Goal: Task Accomplishment & Management: Manage account settings

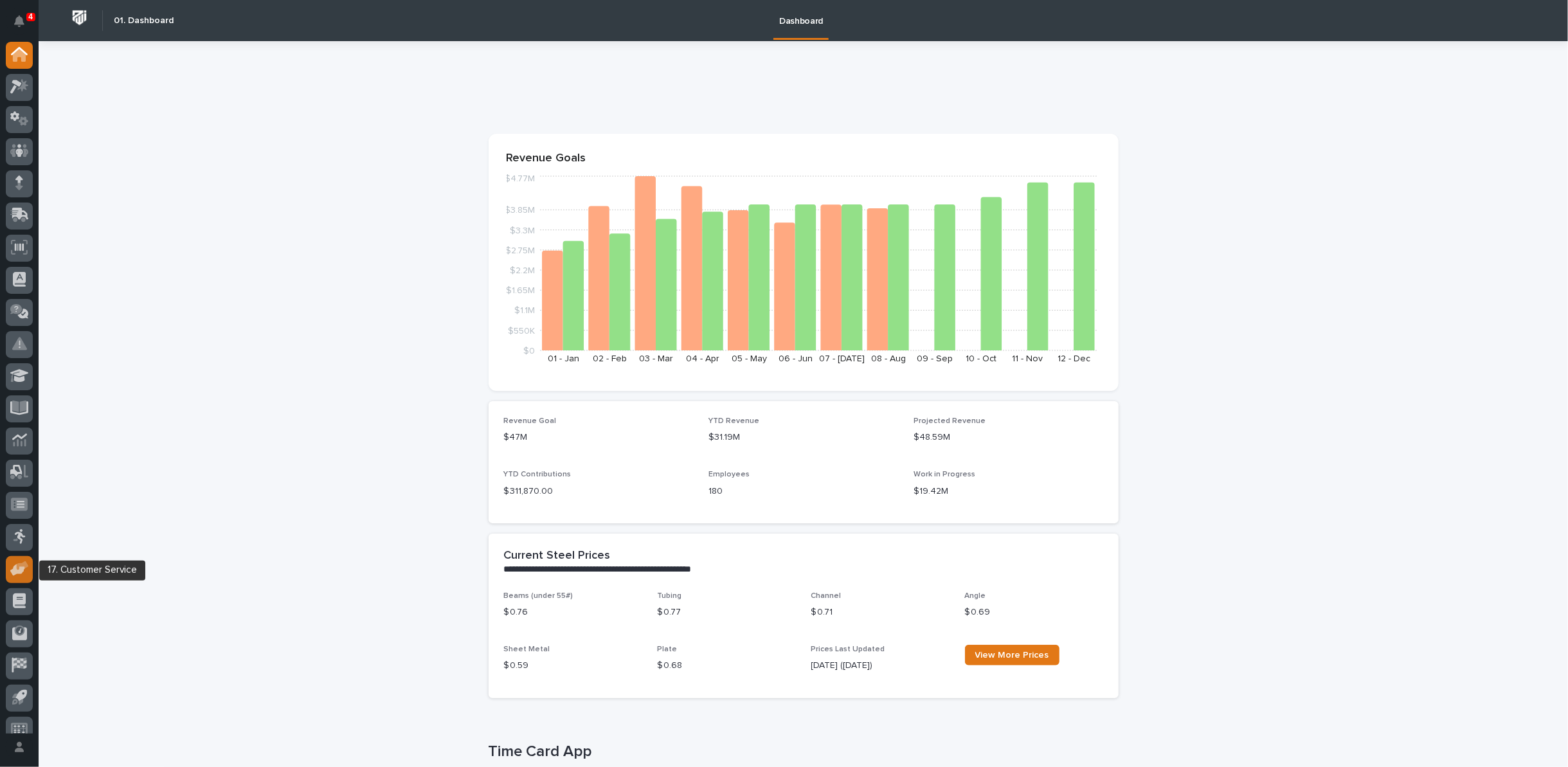
click at [25, 567] on icon at bounding box center [23, 566] width 12 height 9
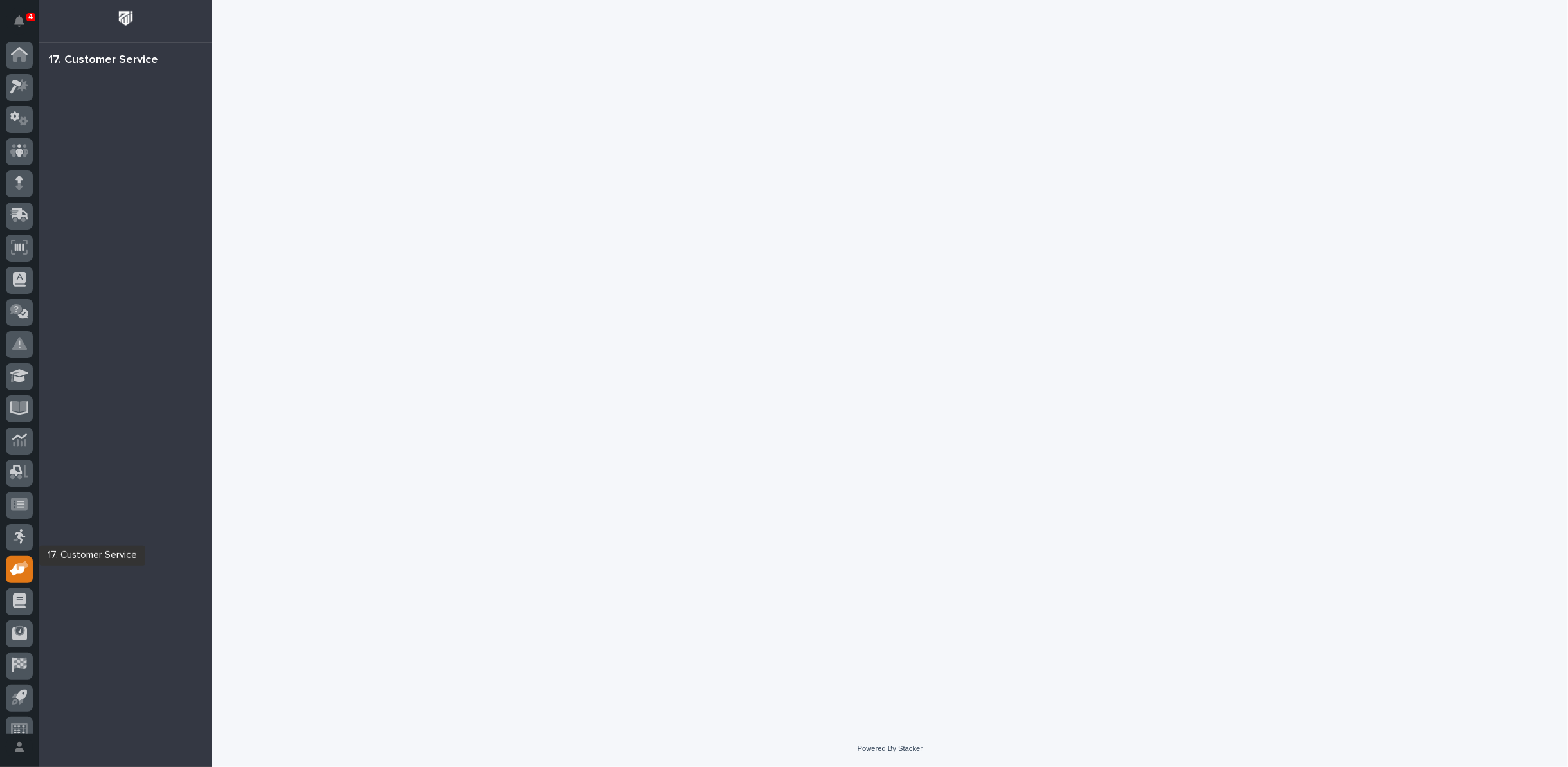
scroll to position [14, 0]
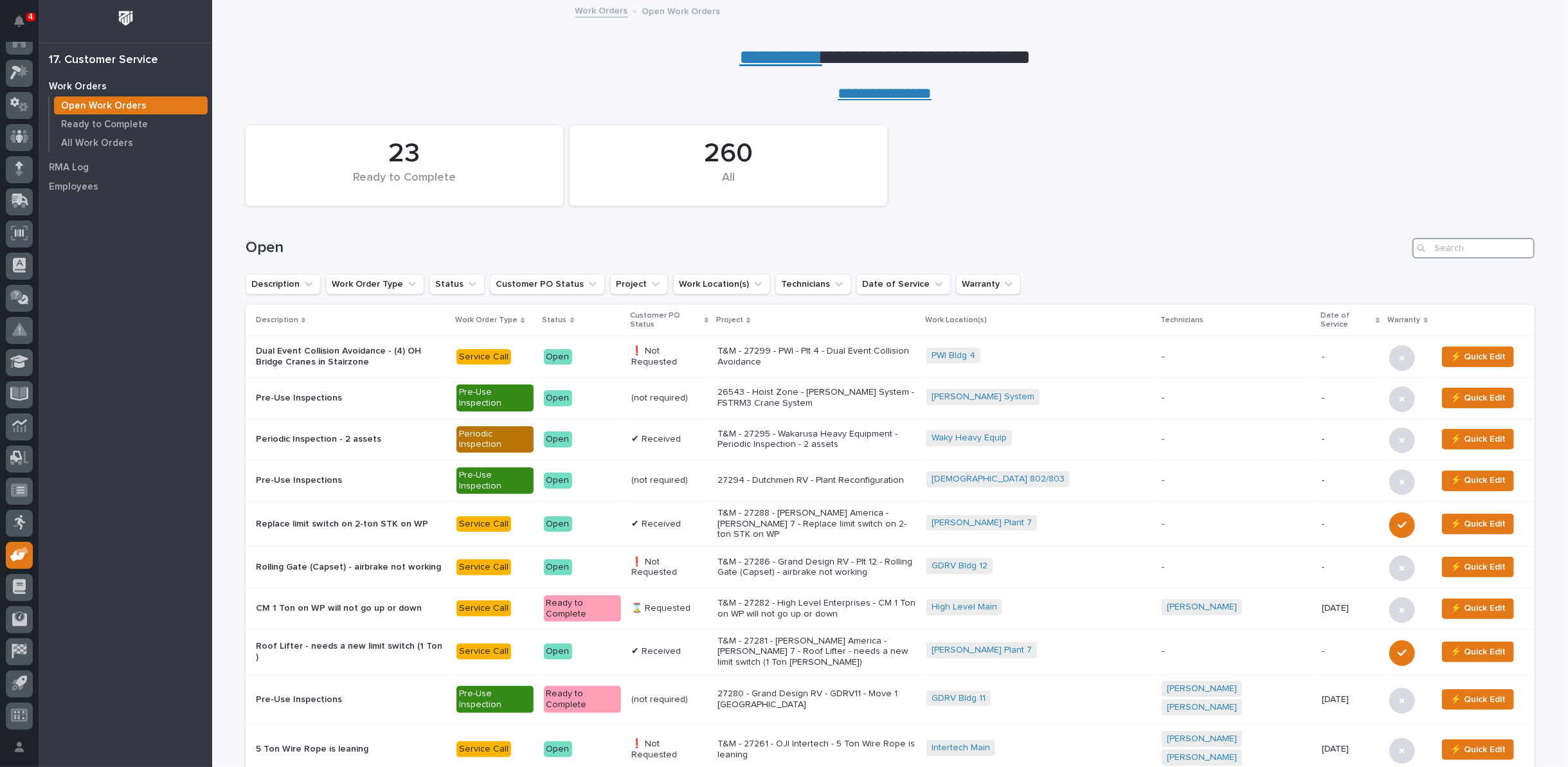
click at [1451, 247] on input "Search" at bounding box center [1473, 247] width 122 height 20
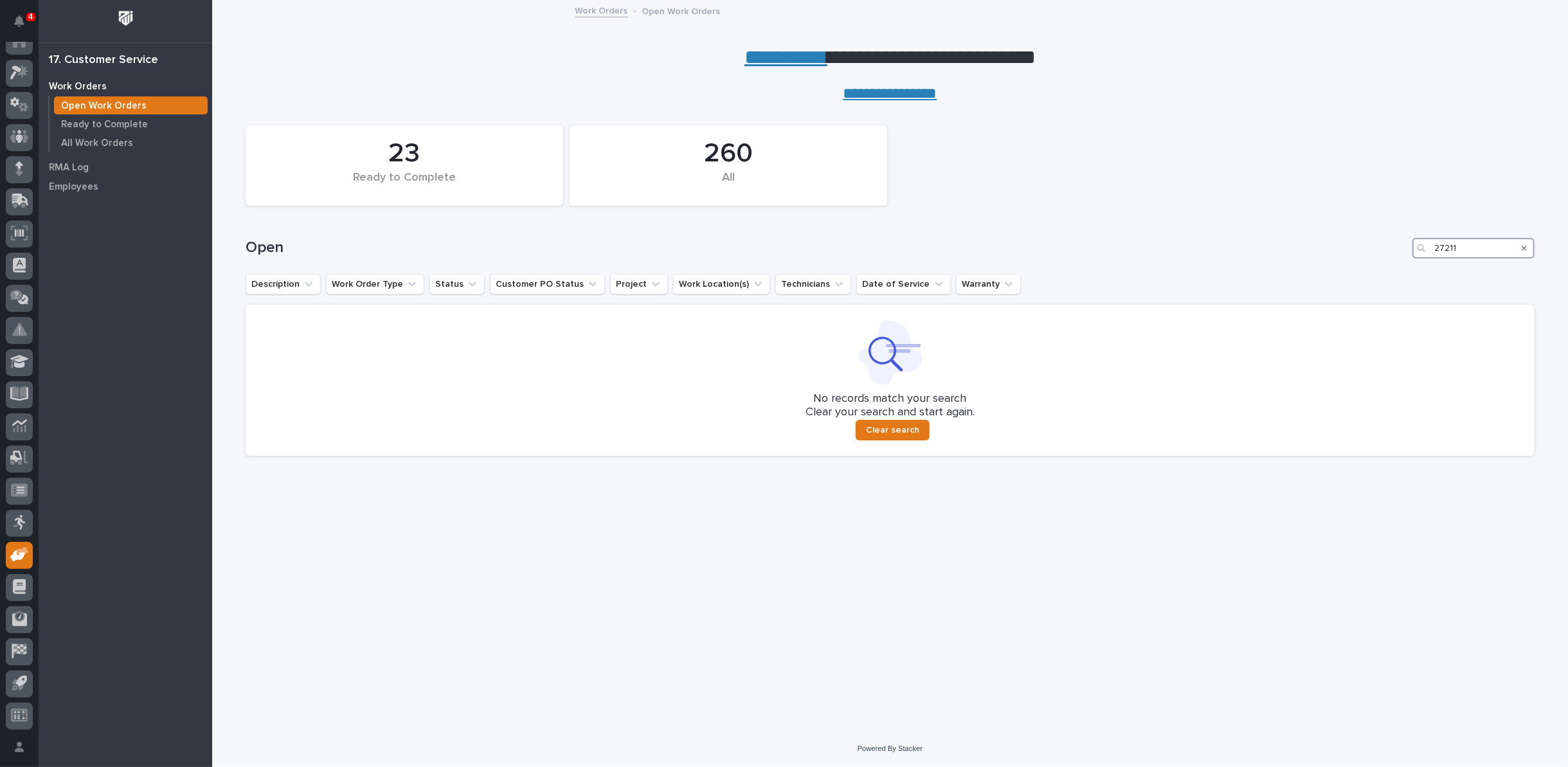
drag, startPoint x: 1389, startPoint y: 233, endPoint x: 1292, endPoint y: 225, distance: 97.3
click at [1294, 231] on div "Open 27211" at bounding box center [890, 243] width 1289 height 62
type input "25329"
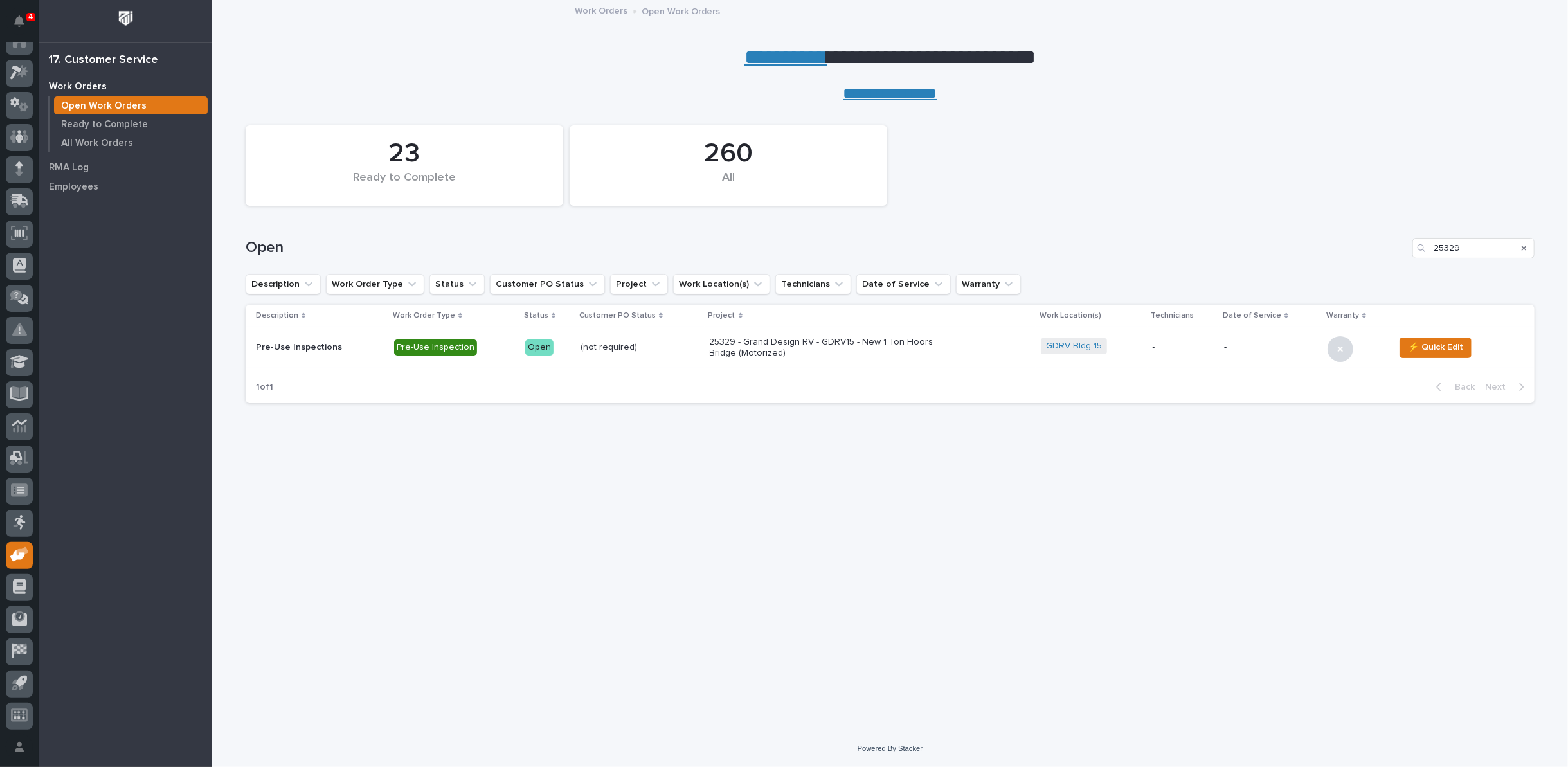
click at [726, 340] on p "25329 - Grand Design RV - GDRV15 - New 1 Ton Floors Bridge (Motorized)" at bounding box center [822, 347] width 225 height 22
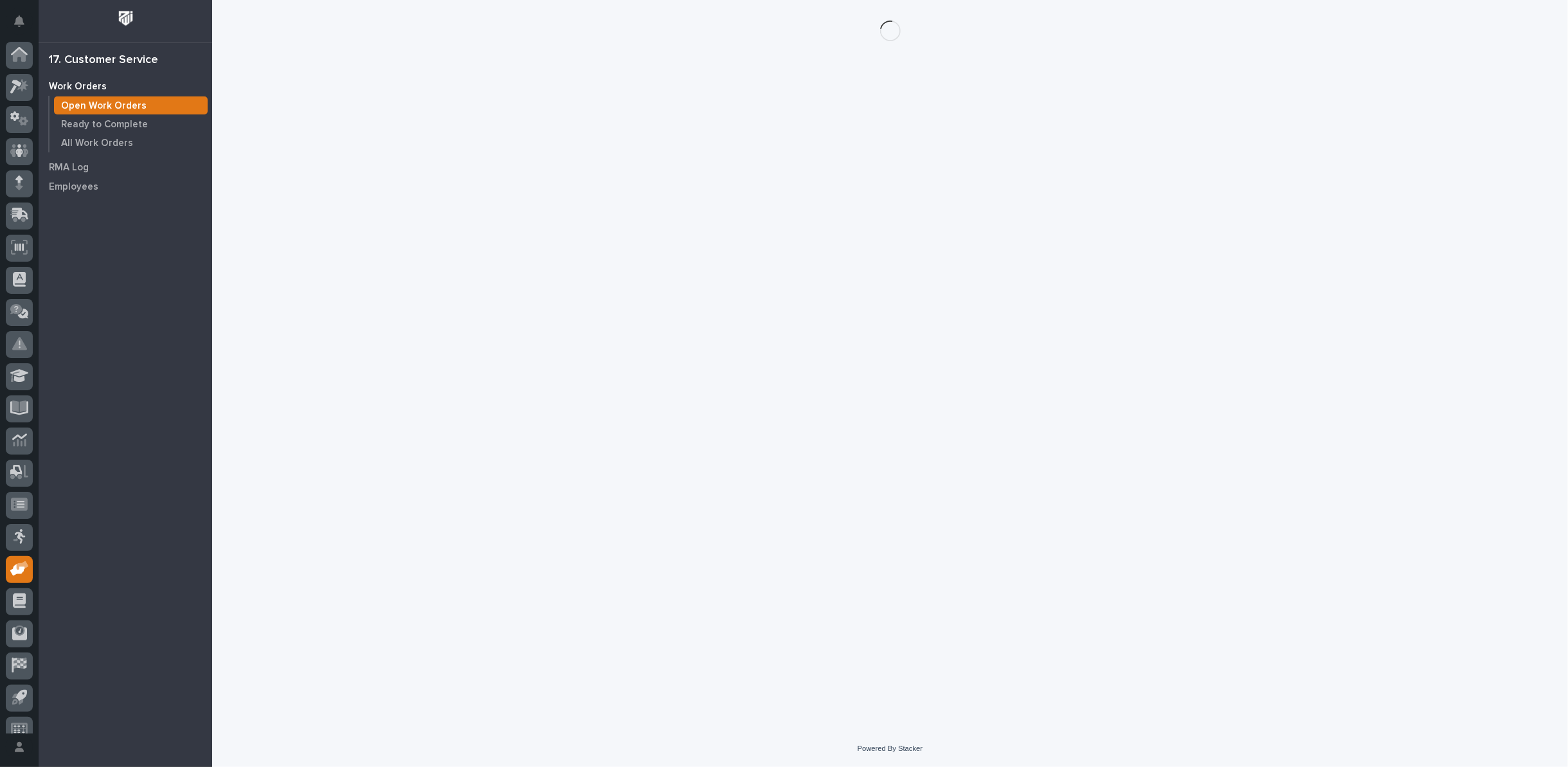
scroll to position [14, 0]
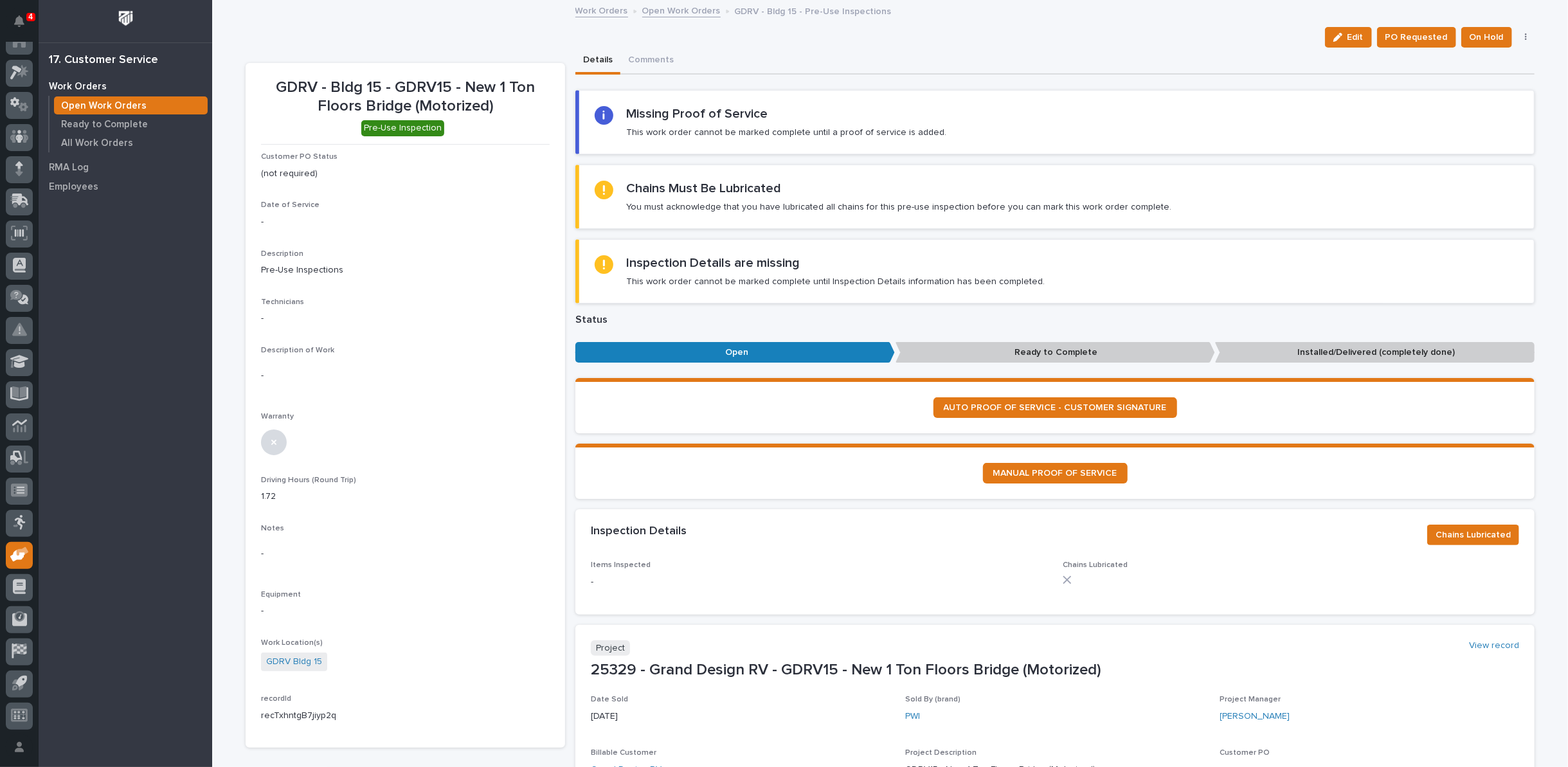
drag, startPoint x: 1356, startPoint y: 34, endPoint x: 494, endPoint y: 247, distance: 887.9
click at [1355, 34] on span "Edit" at bounding box center [1355, 37] width 16 height 11
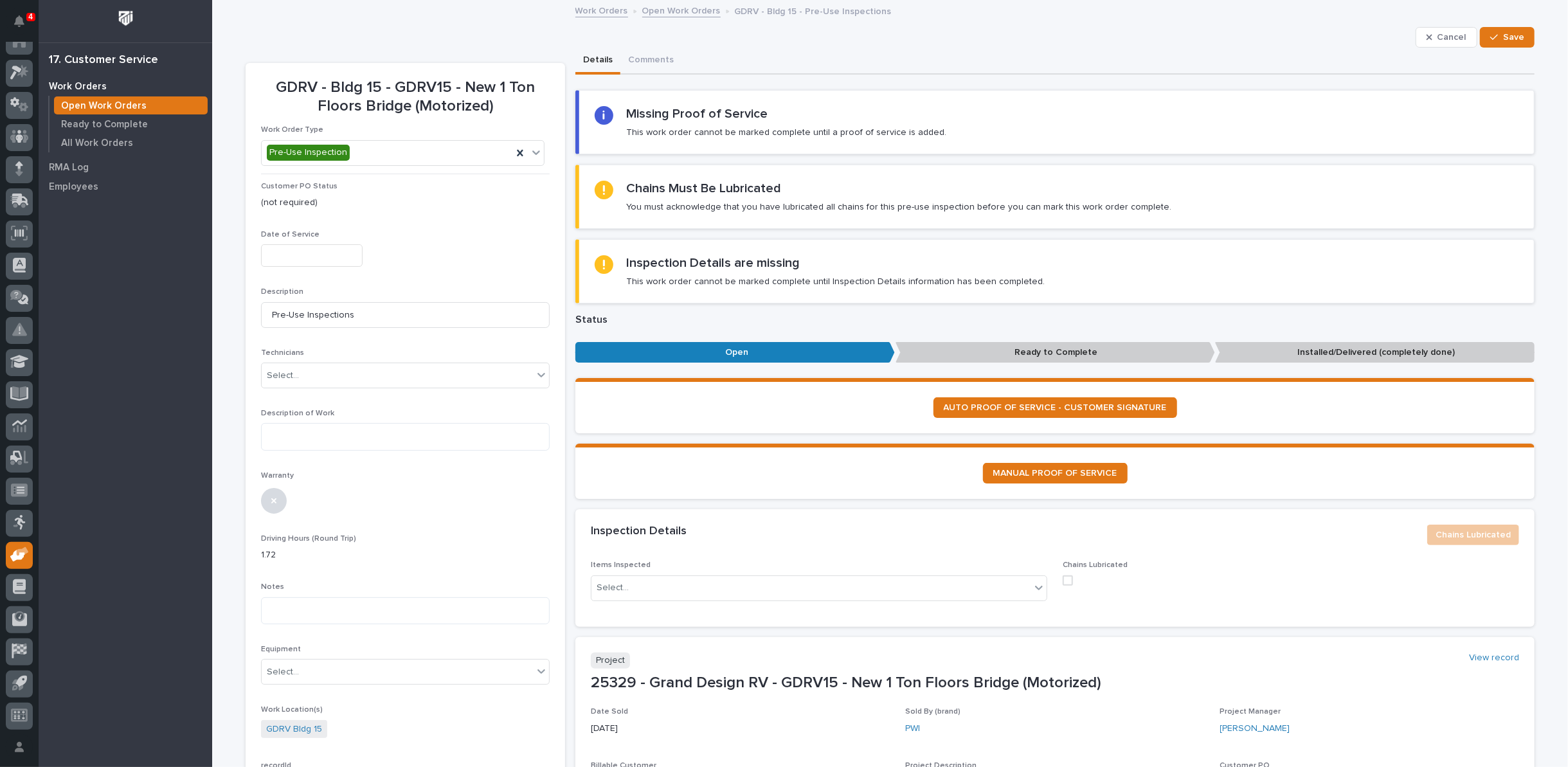
click at [327, 255] on input "text" at bounding box center [311, 254] width 102 height 22
click at [254, 189] on div "29" at bounding box center [257, 192] width 18 height 18
type input "**********"
click at [288, 371] on div "Select..." at bounding box center [283, 375] width 32 height 13
type input "**"
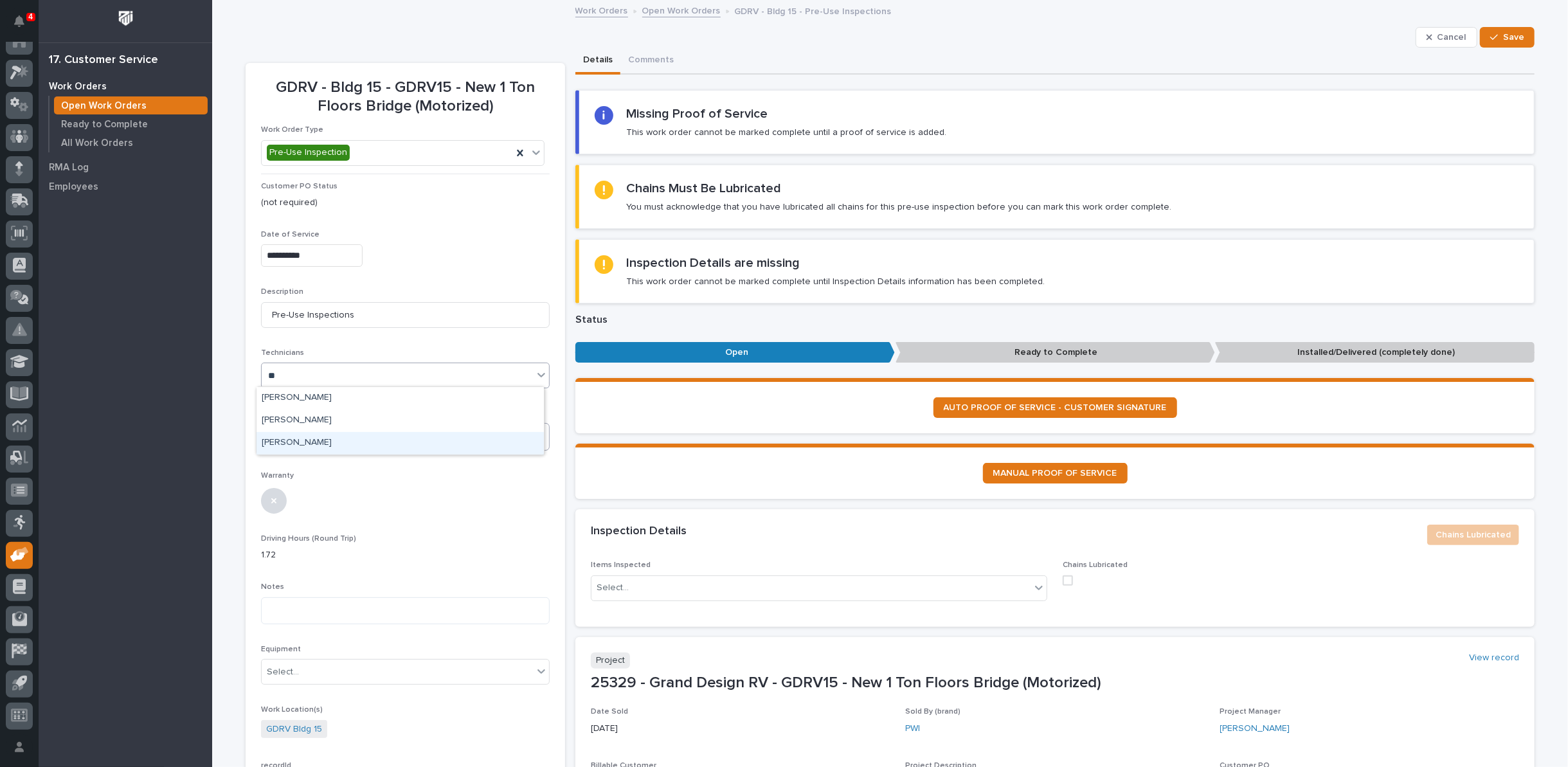
click at [293, 441] on div "[PERSON_NAME]" at bounding box center [400, 443] width 287 height 22
click at [293, 441] on textarea at bounding box center [405, 437] width 289 height 27
type textarea "**********"
click at [1440, 37] on span "Cancel" at bounding box center [1451, 37] width 29 height 11
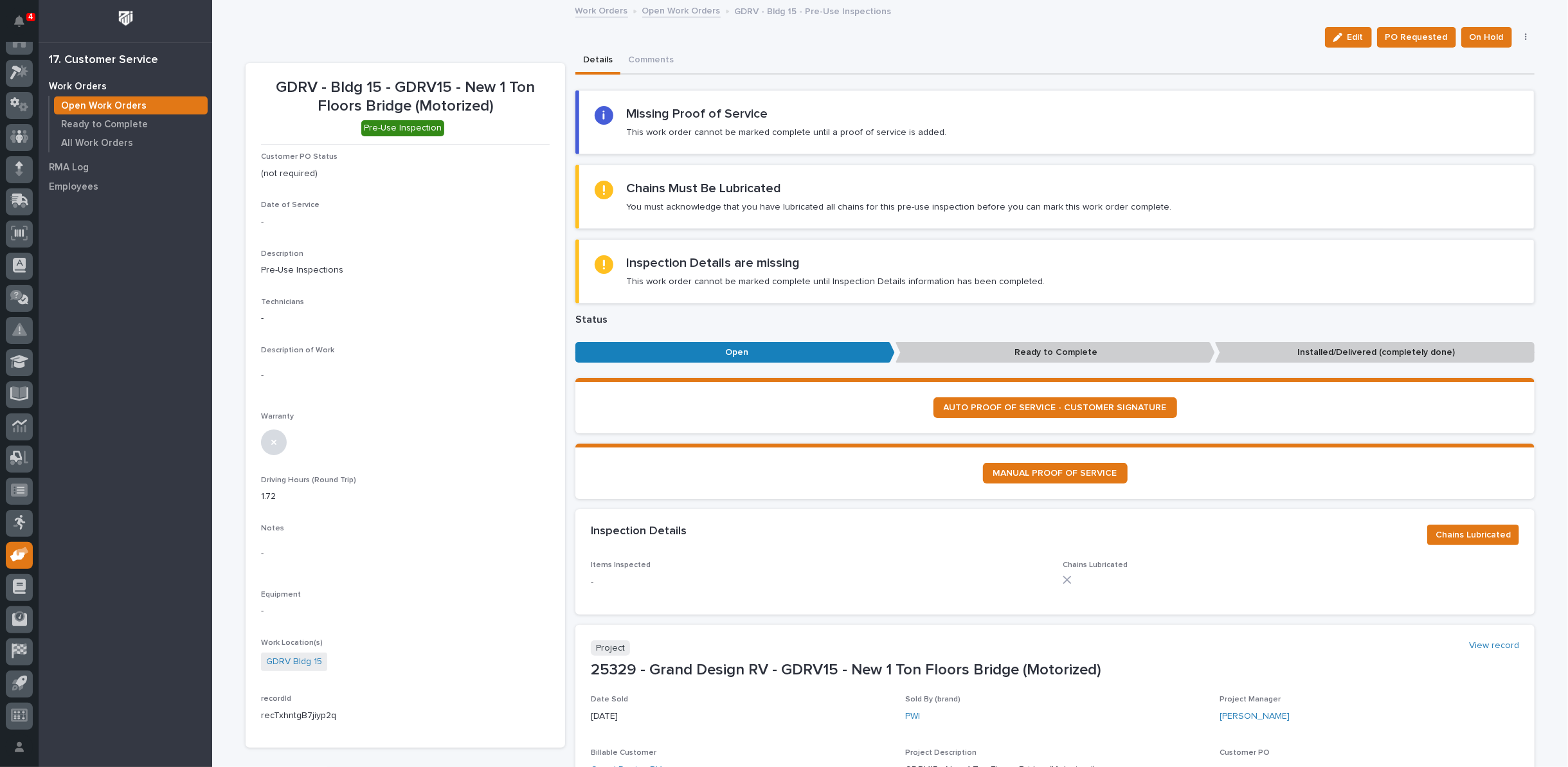
click at [1526, 36] on button "button" at bounding box center [1526, 37] width 18 height 9
click at [1475, 81] on button "Cancel" at bounding box center [1486, 83] width 85 height 20
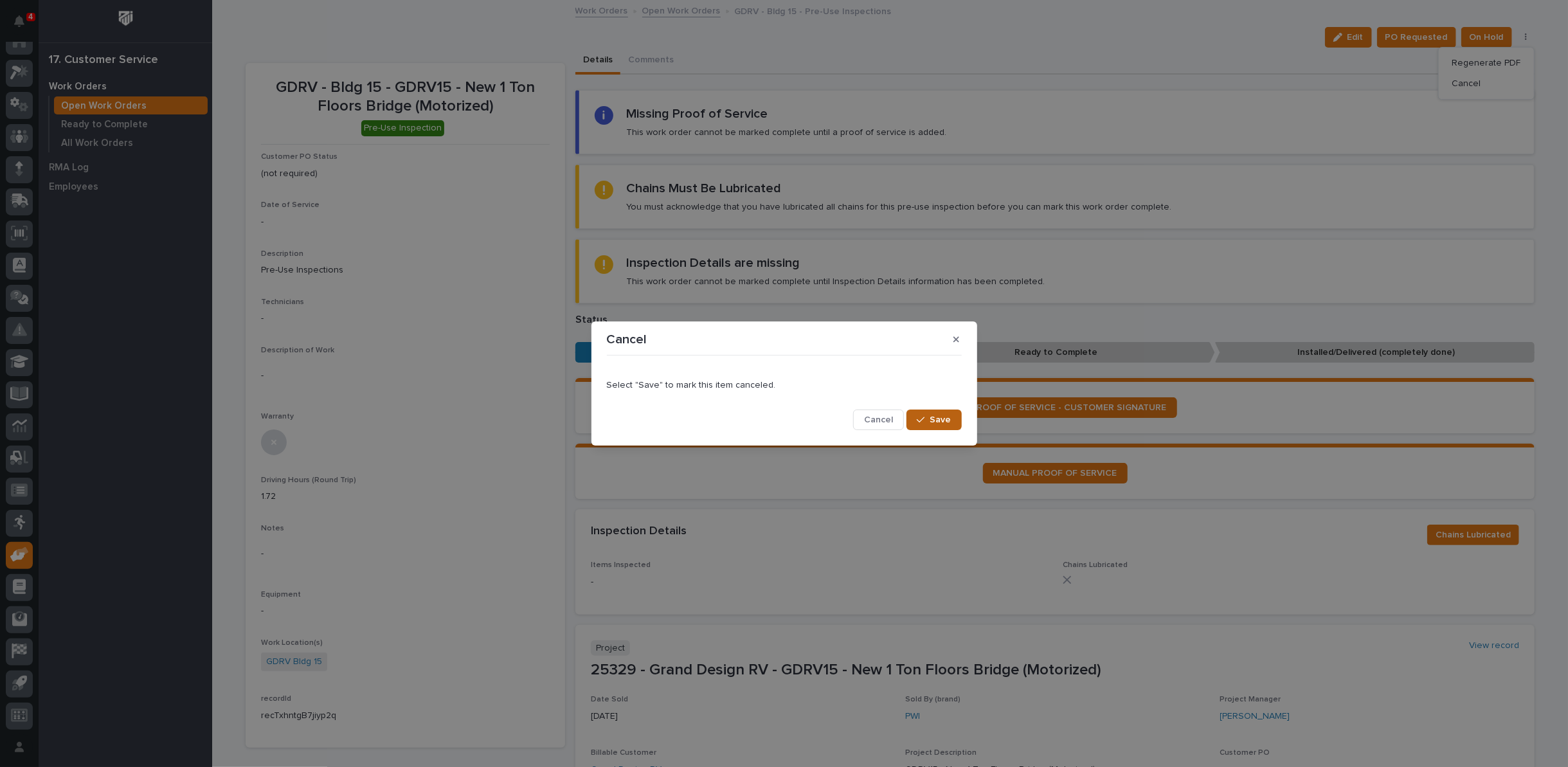
click at [932, 420] on span "Save" at bounding box center [940, 419] width 21 height 11
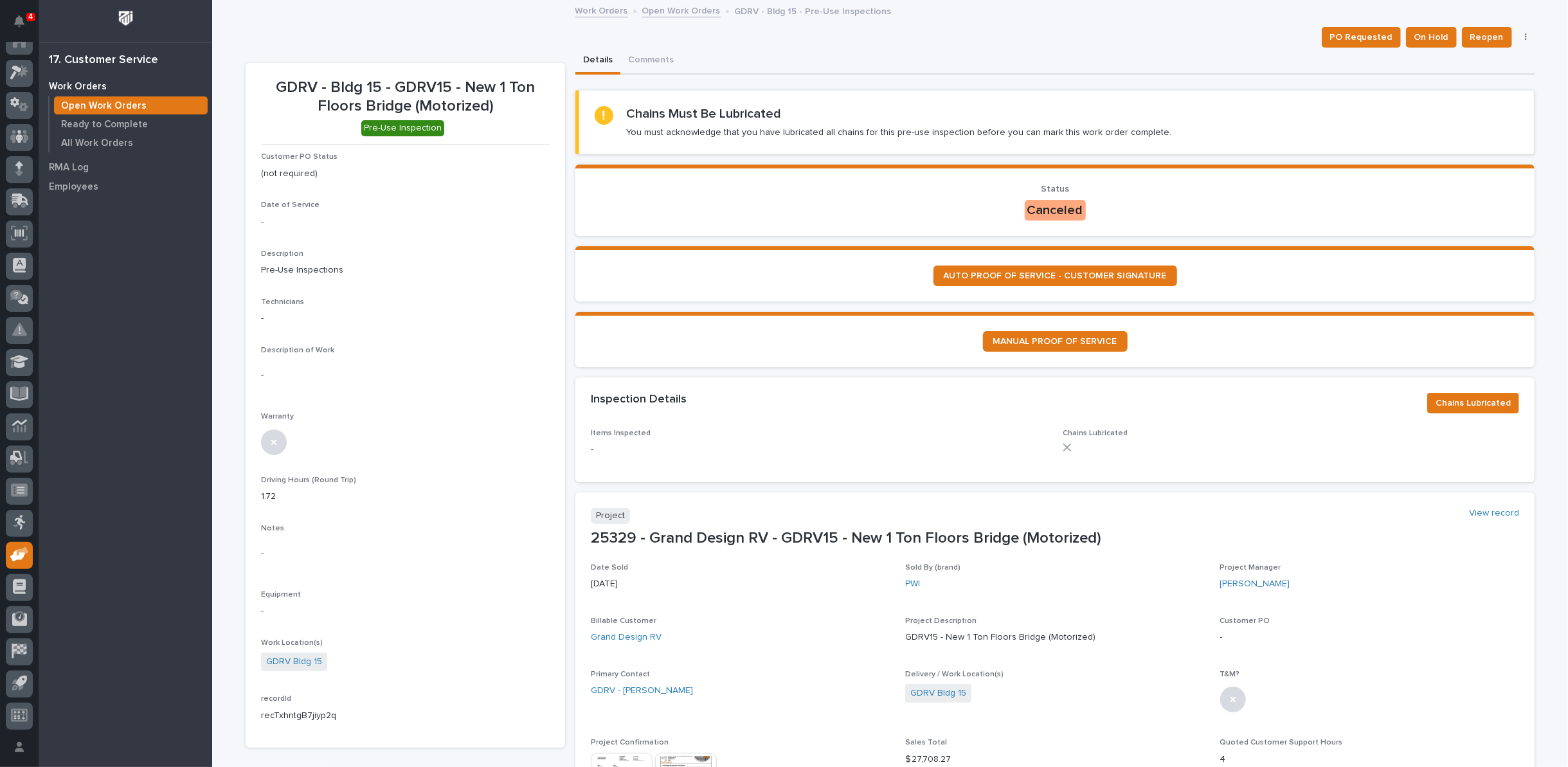
click at [680, 8] on link "Open Work Orders" at bounding box center [681, 10] width 79 height 15
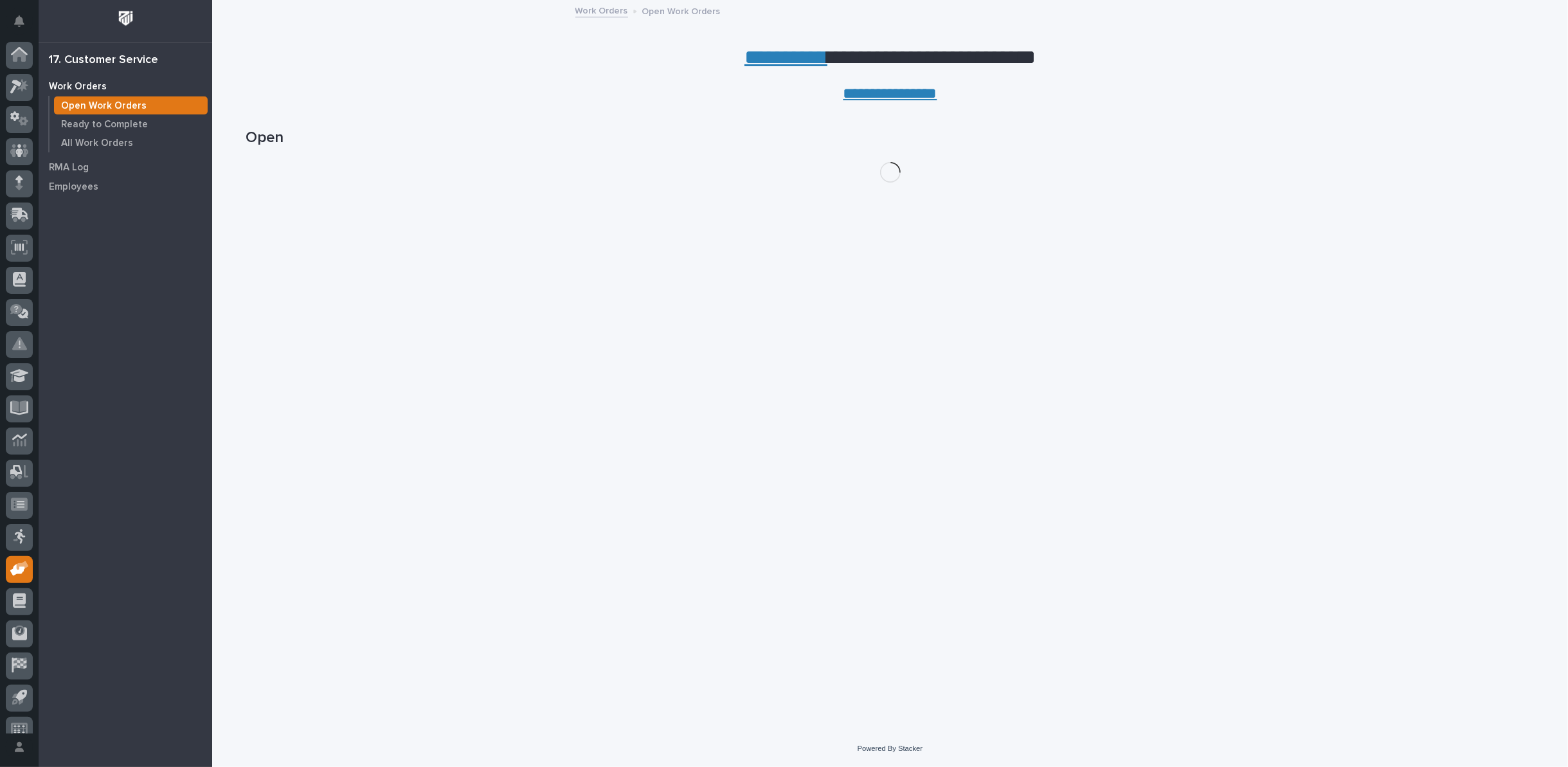
scroll to position [14, 0]
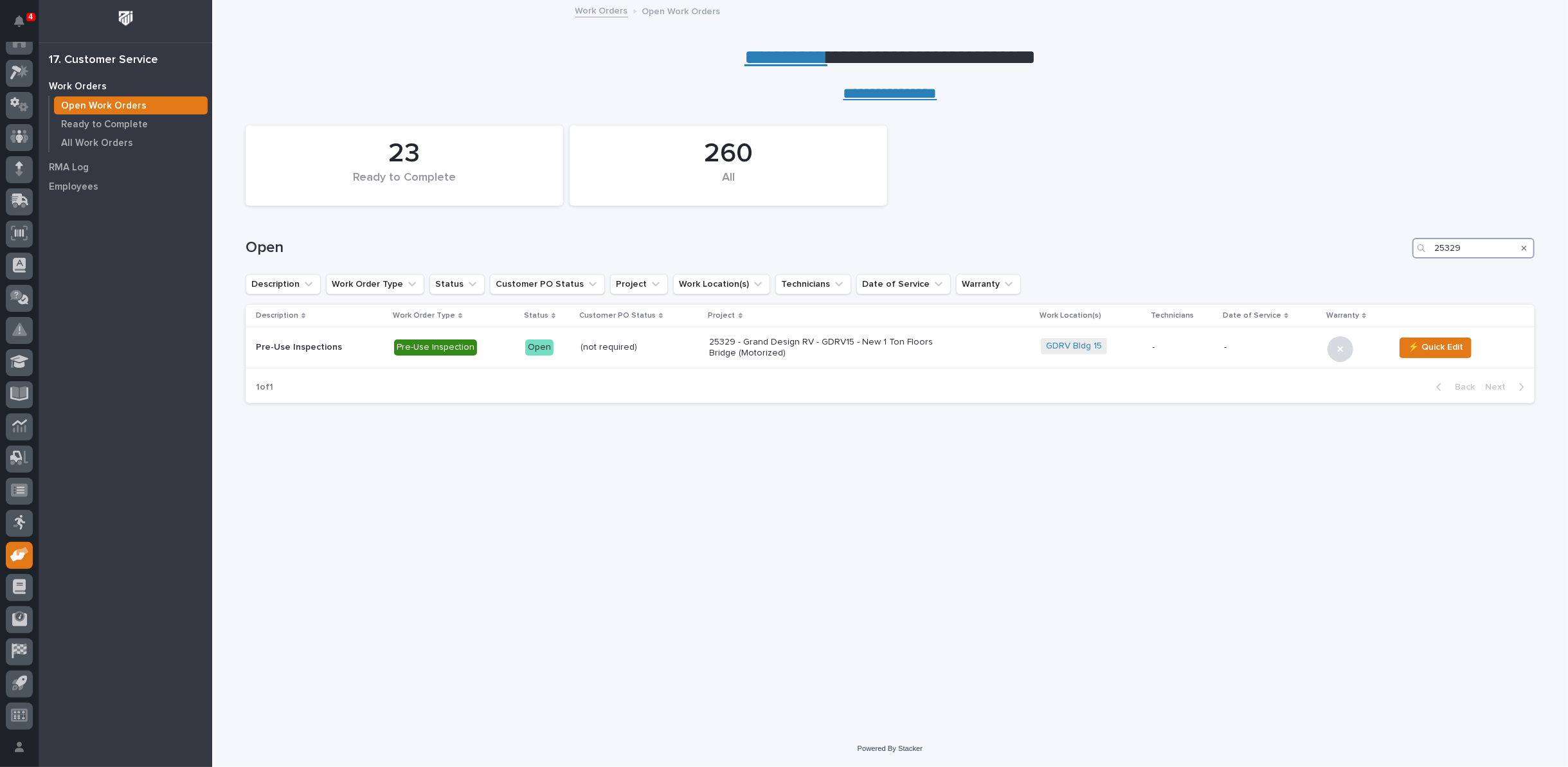
click at [1488, 247] on input "25329" at bounding box center [1473, 247] width 122 height 20
click at [752, 343] on p "25329 - Grand Design RV - GDRV15 - New 1 Ton Floors Bridge (Motorized)" at bounding box center [822, 347] width 225 height 22
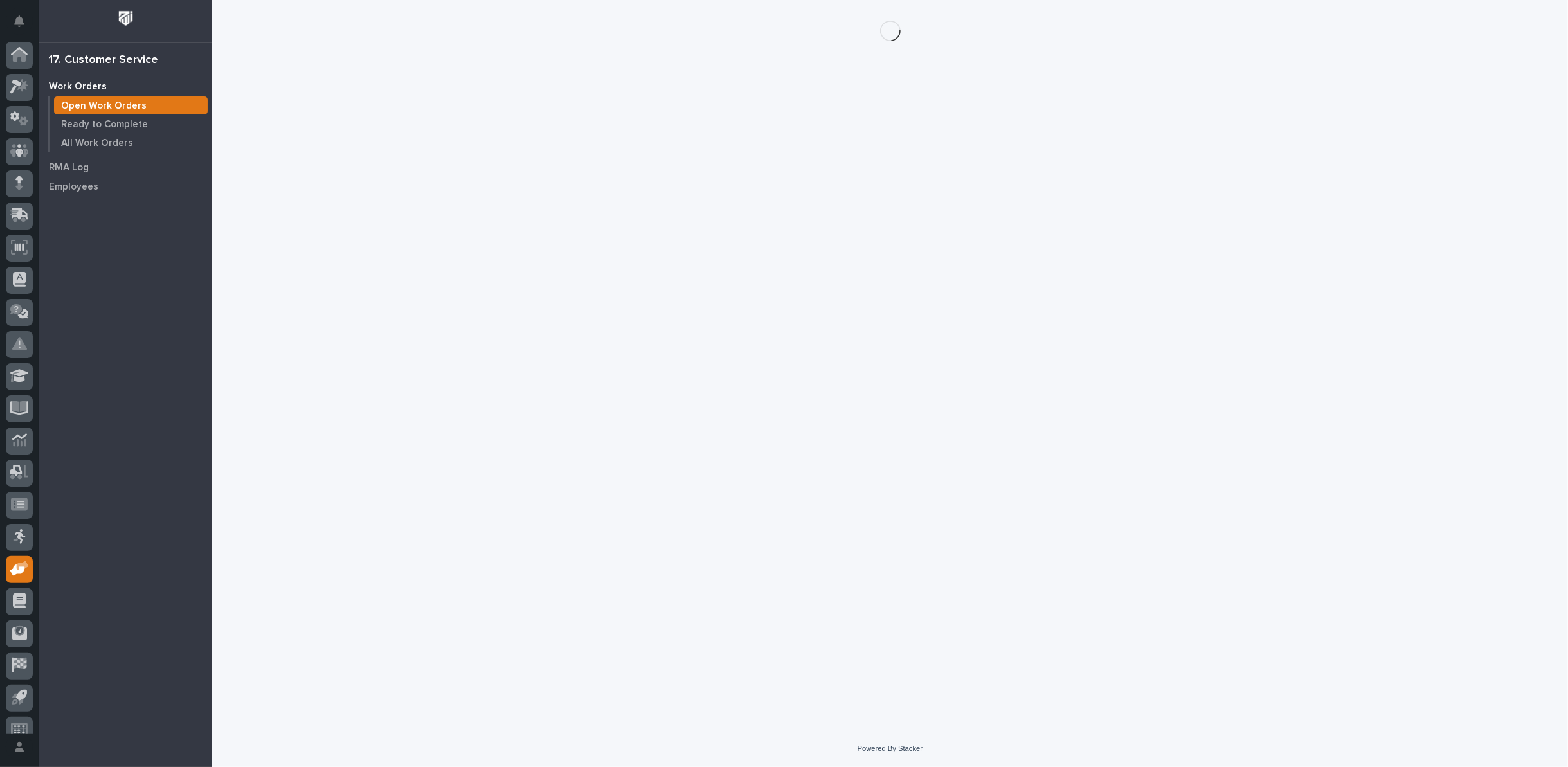
scroll to position [14, 0]
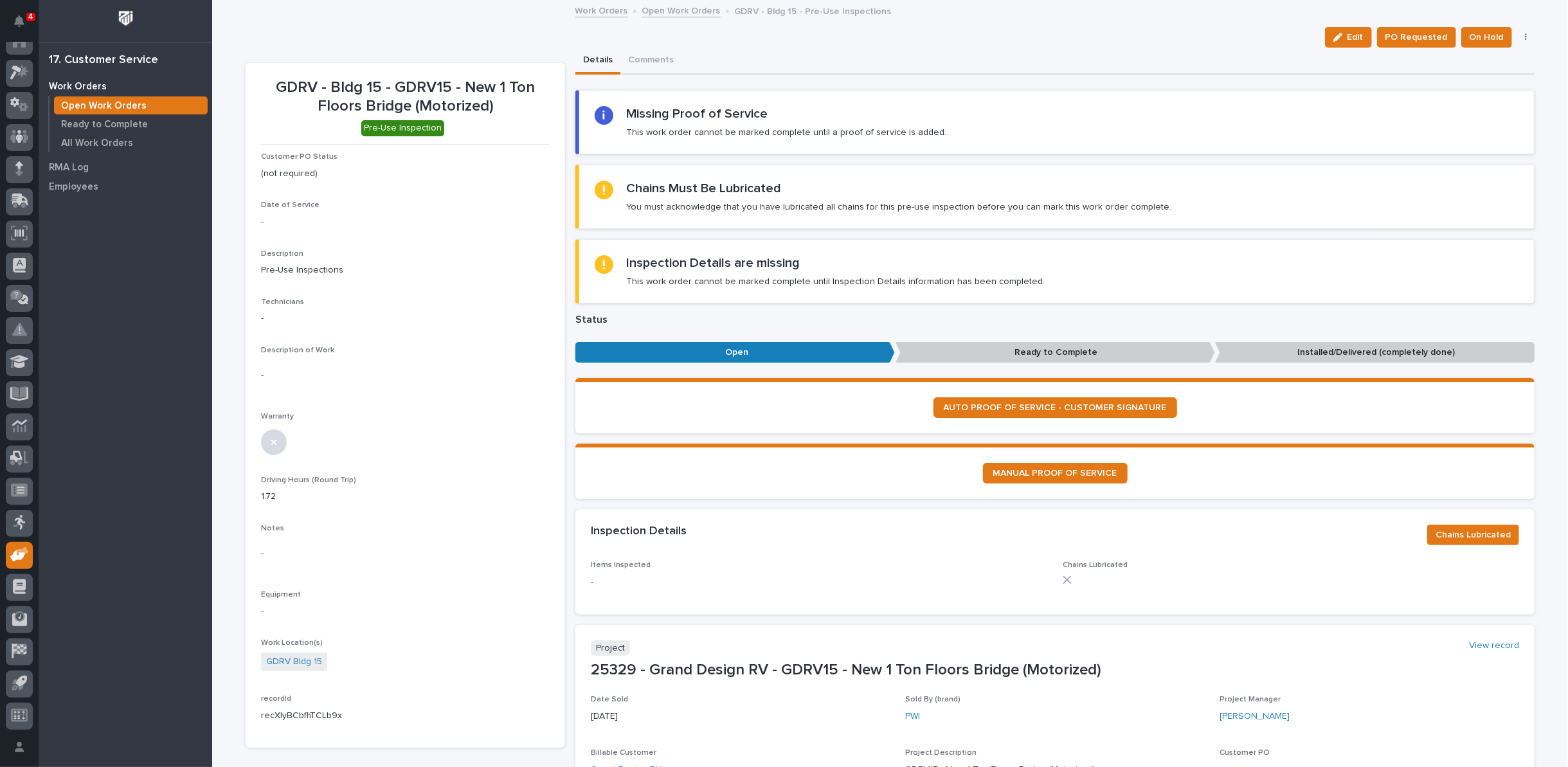
click at [1524, 34] on button "button" at bounding box center [1526, 37] width 18 height 9
click at [1469, 81] on span "Cancel" at bounding box center [1465, 83] width 29 height 15
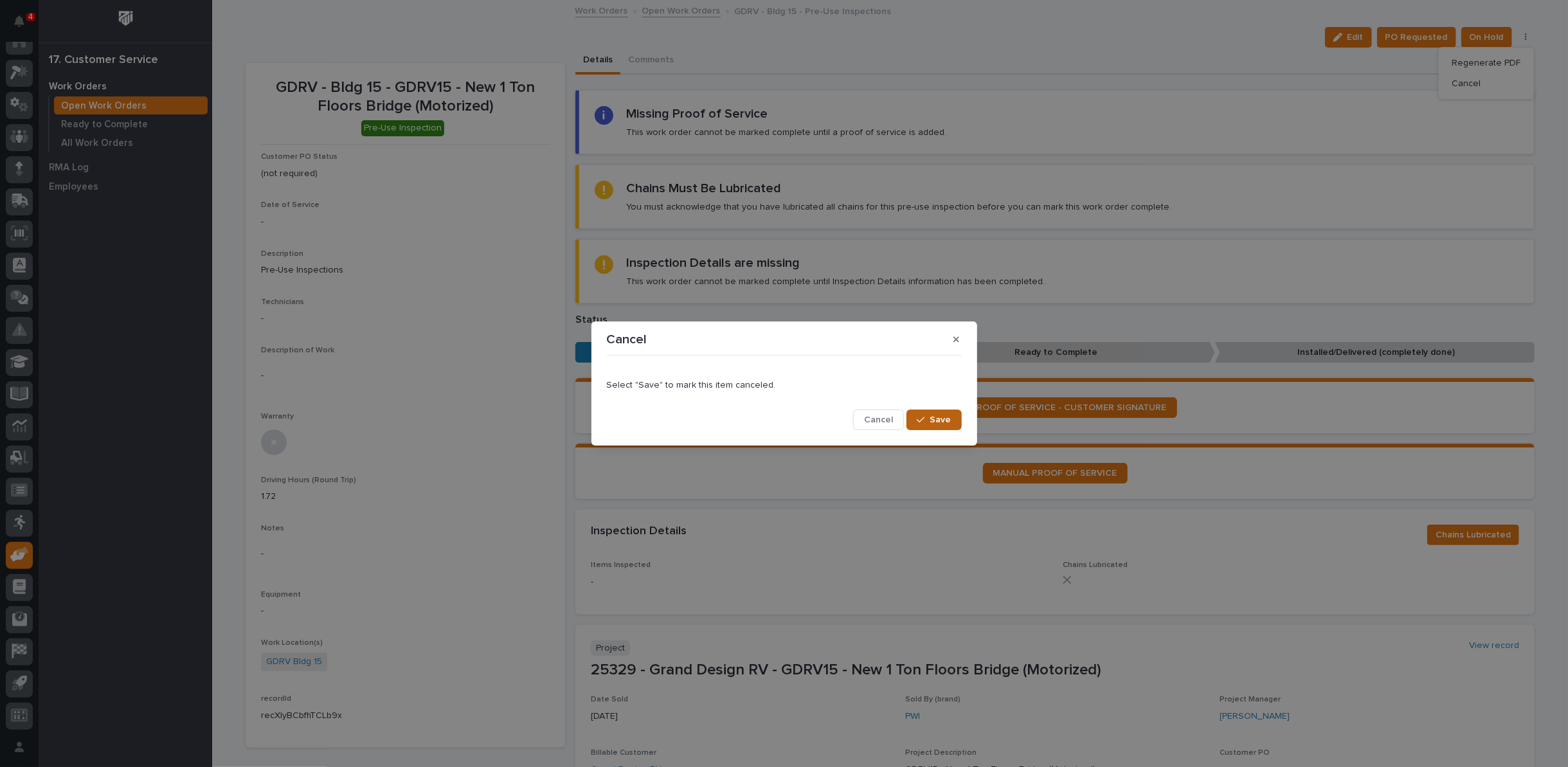
click at [927, 419] on div "button" at bounding box center [923, 420] width 13 height 9
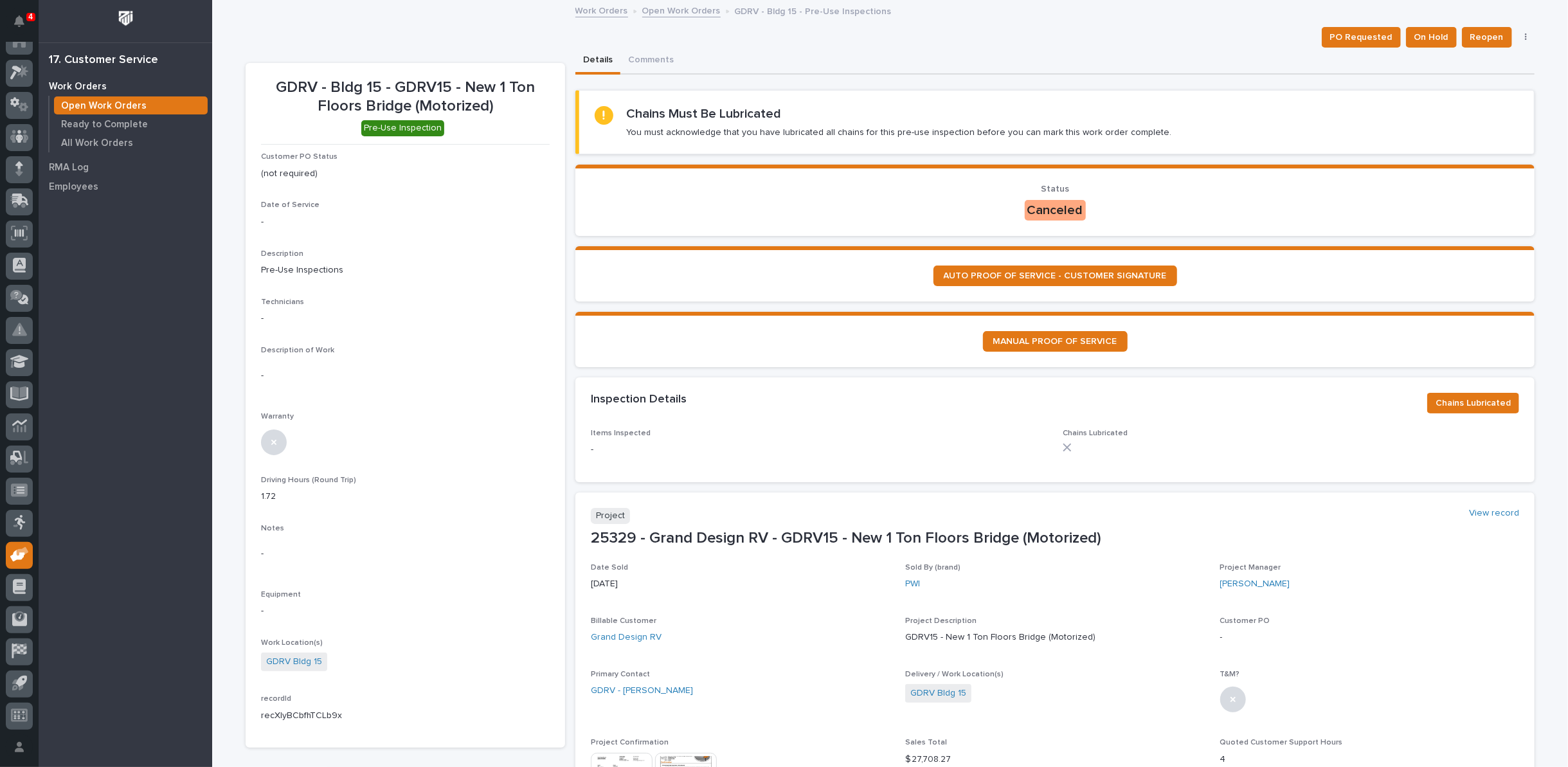
click at [665, 13] on link "Open Work Orders" at bounding box center [681, 10] width 79 height 15
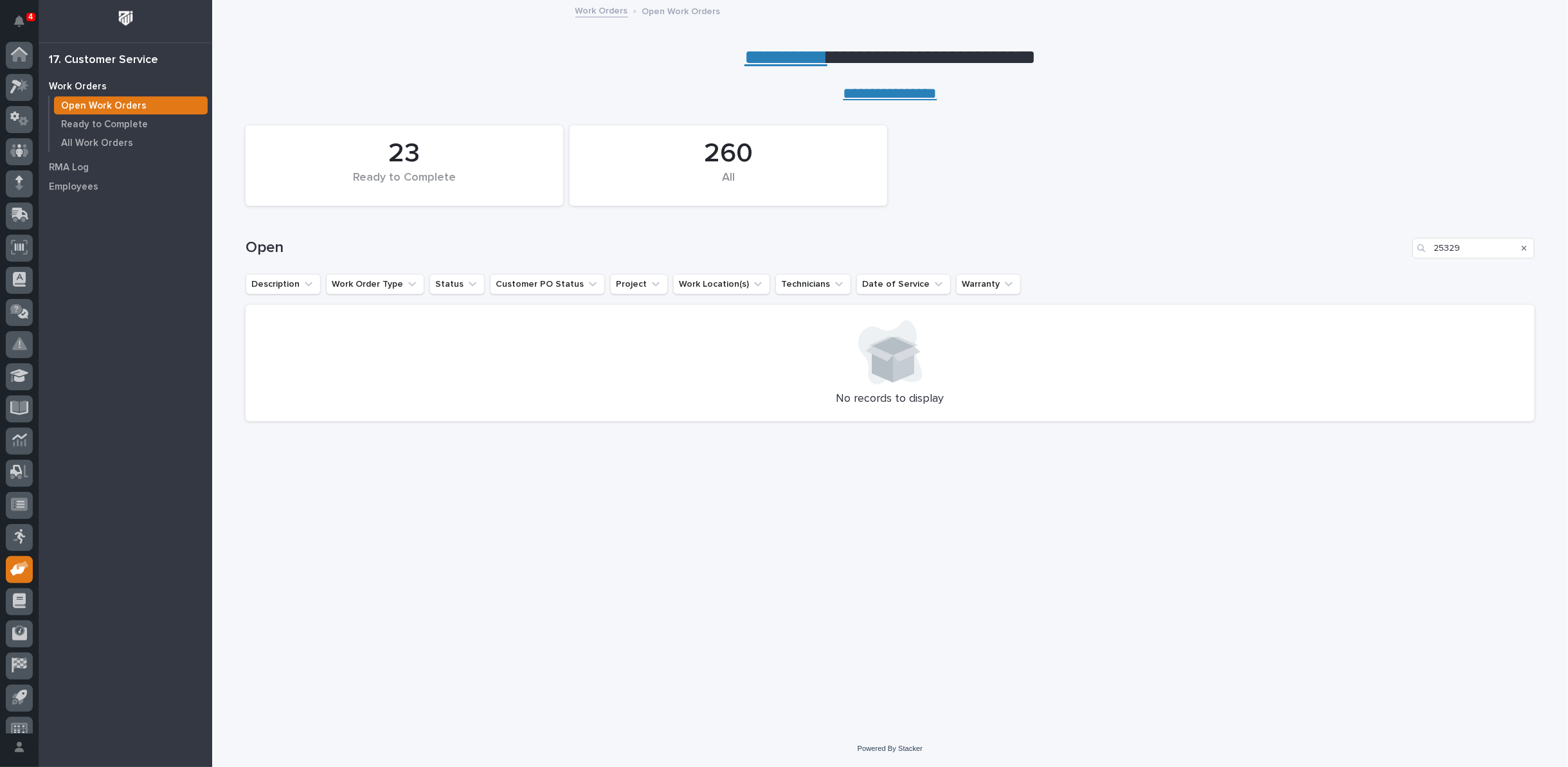
scroll to position [14, 0]
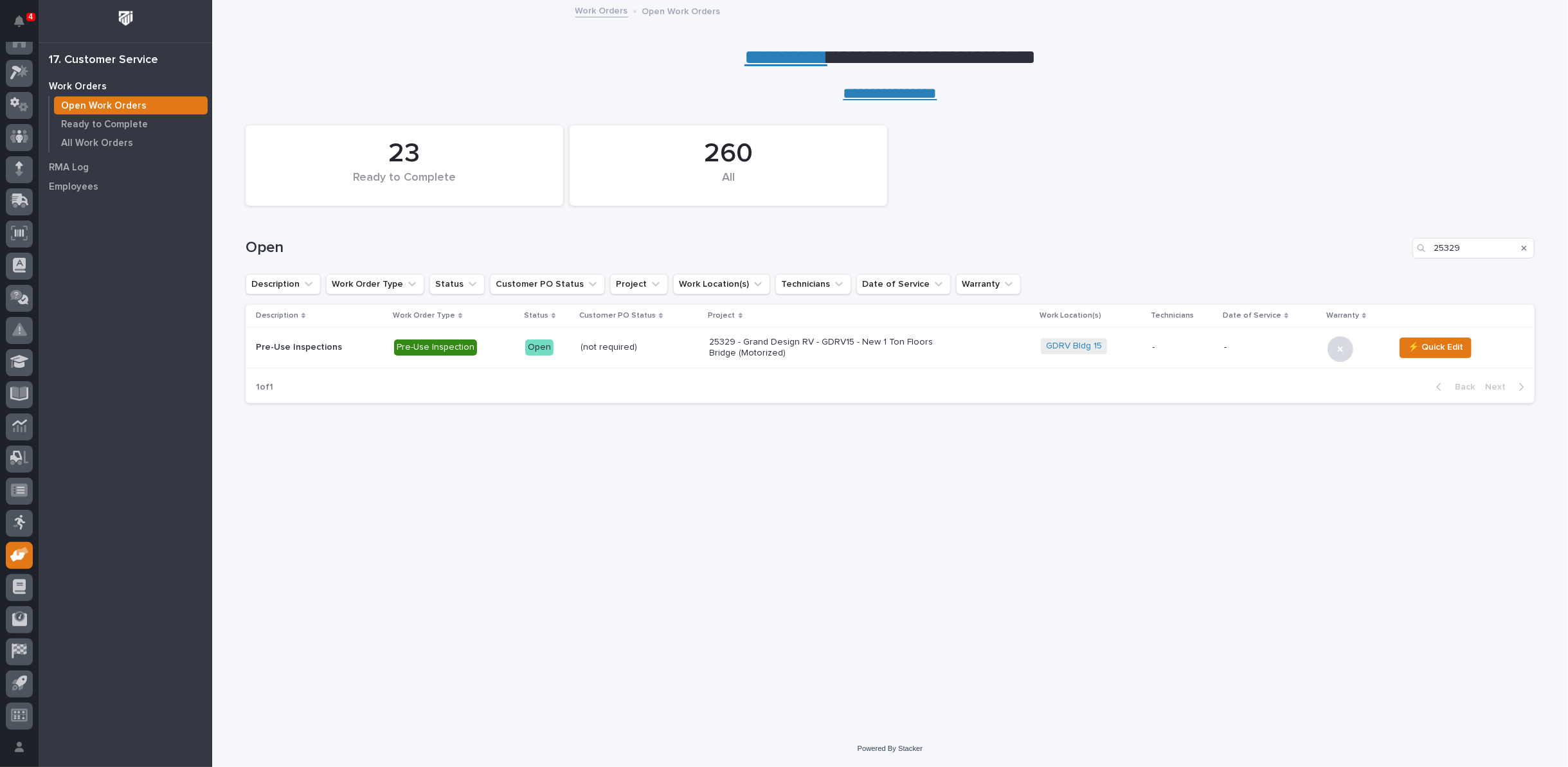
click at [730, 345] on p "25329 - Grand Design RV - GDRV15 - New 1 Ton Floors Bridge (Motorized)" at bounding box center [822, 347] width 225 height 22
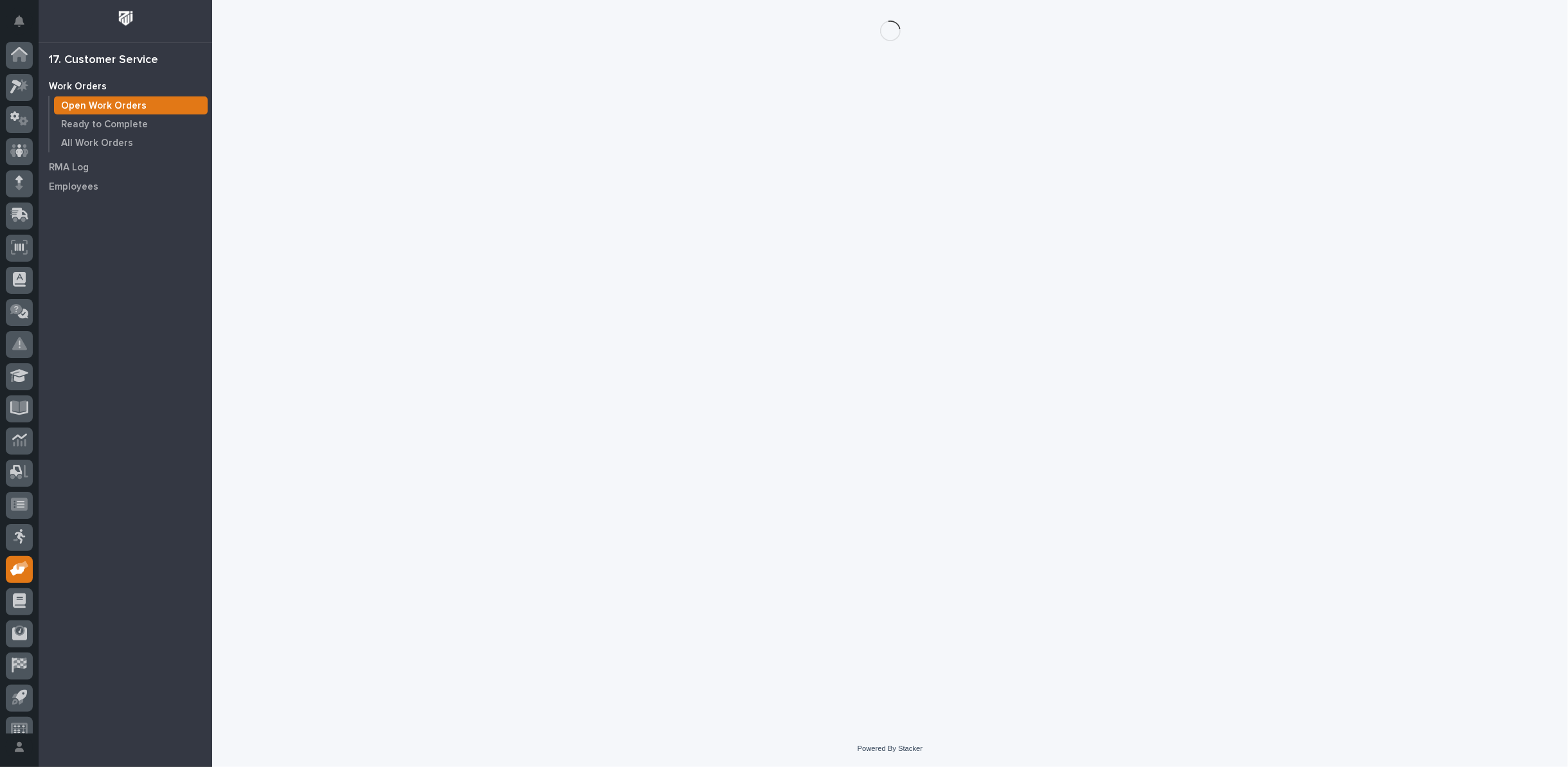
scroll to position [14, 0]
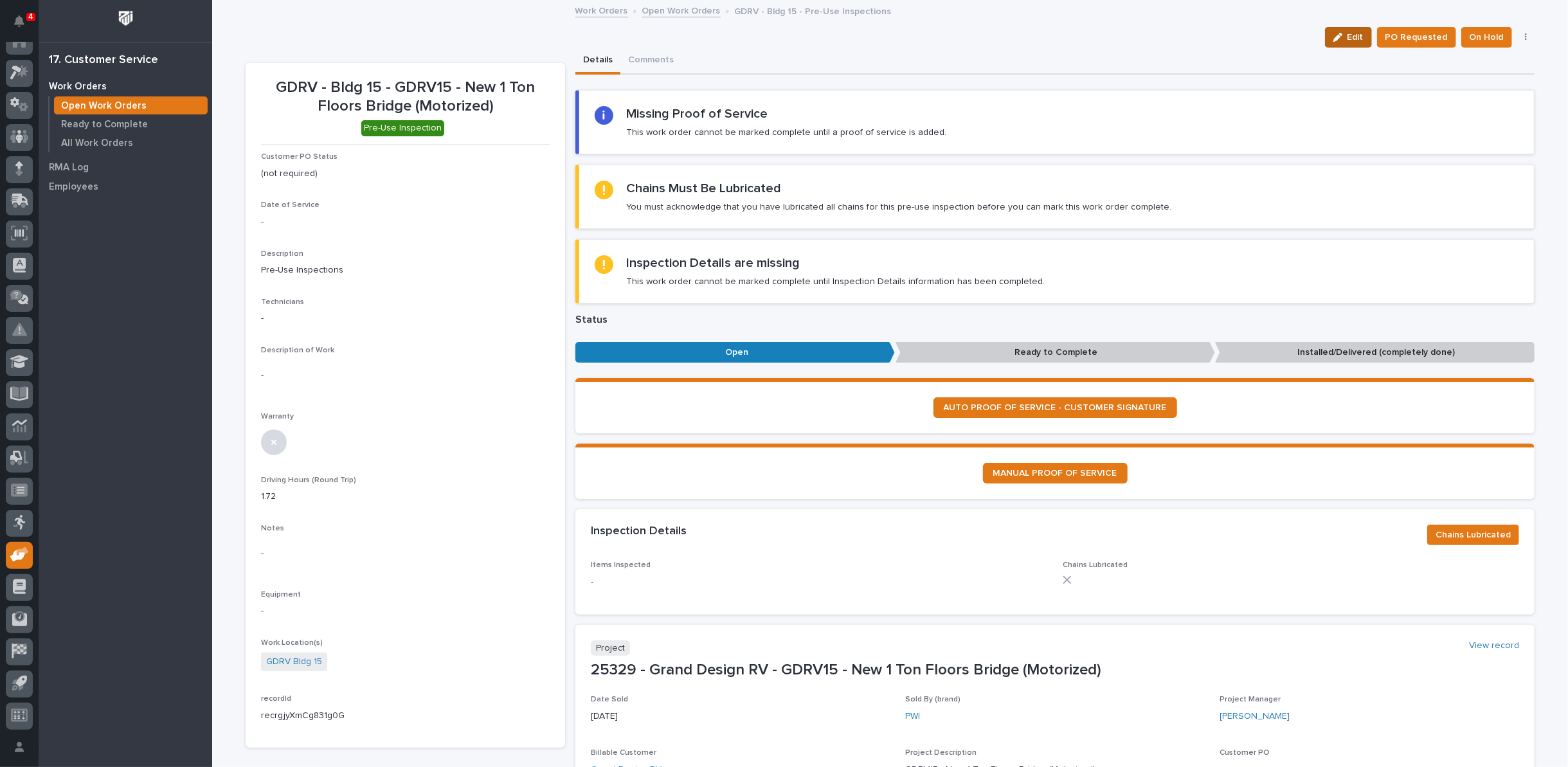
click at [1344, 38] on div "button" at bounding box center [1340, 37] width 14 height 9
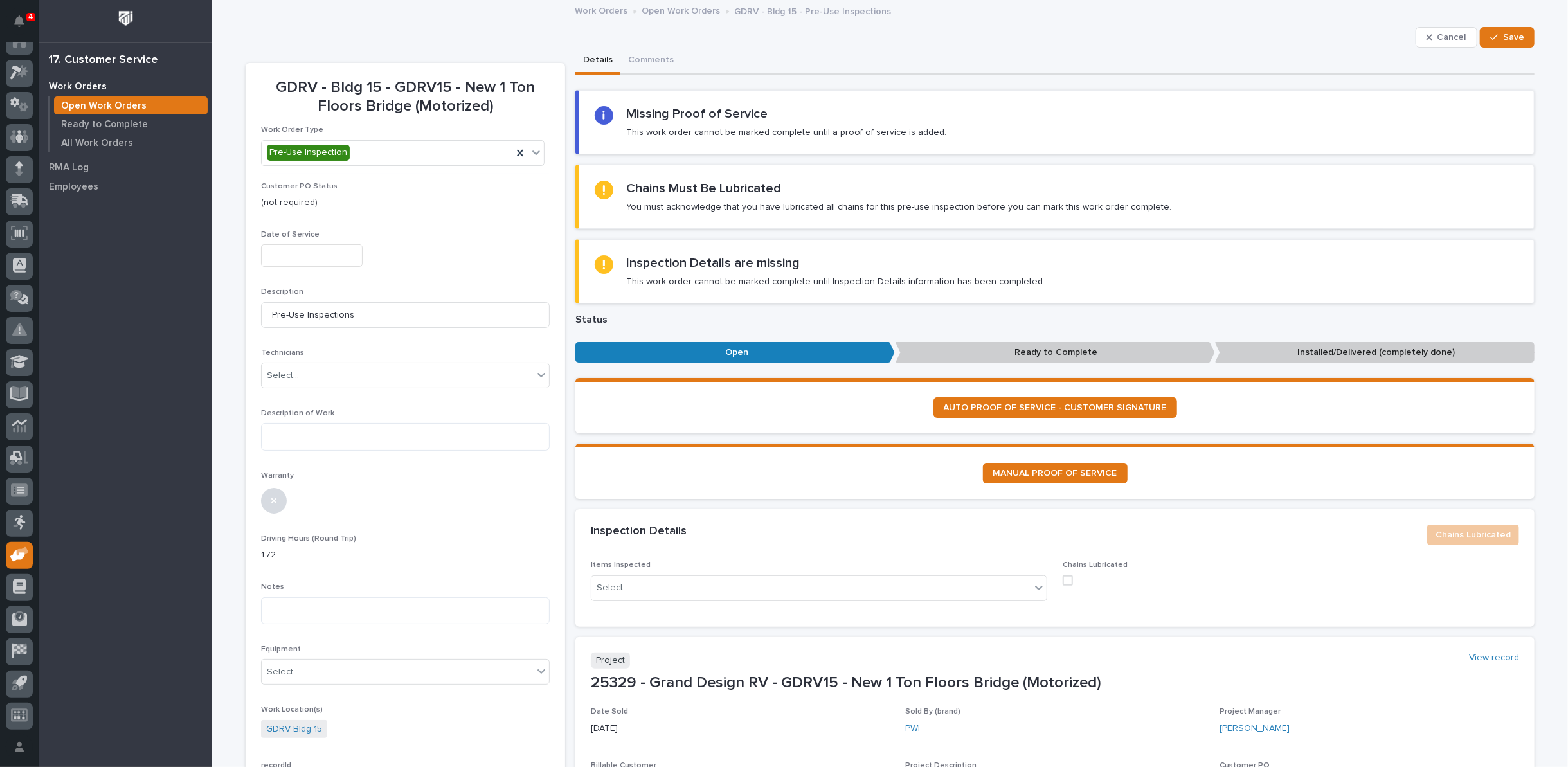
click at [327, 248] on input "text" at bounding box center [311, 254] width 102 height 22
click at [250, 197] on div "29" at bounding box center [257, 192] width 18 height 18
type input "**********"
click at [291, 376] on div "Select..." at bounding box center [283, 375] width 32 height 13
type input "****"
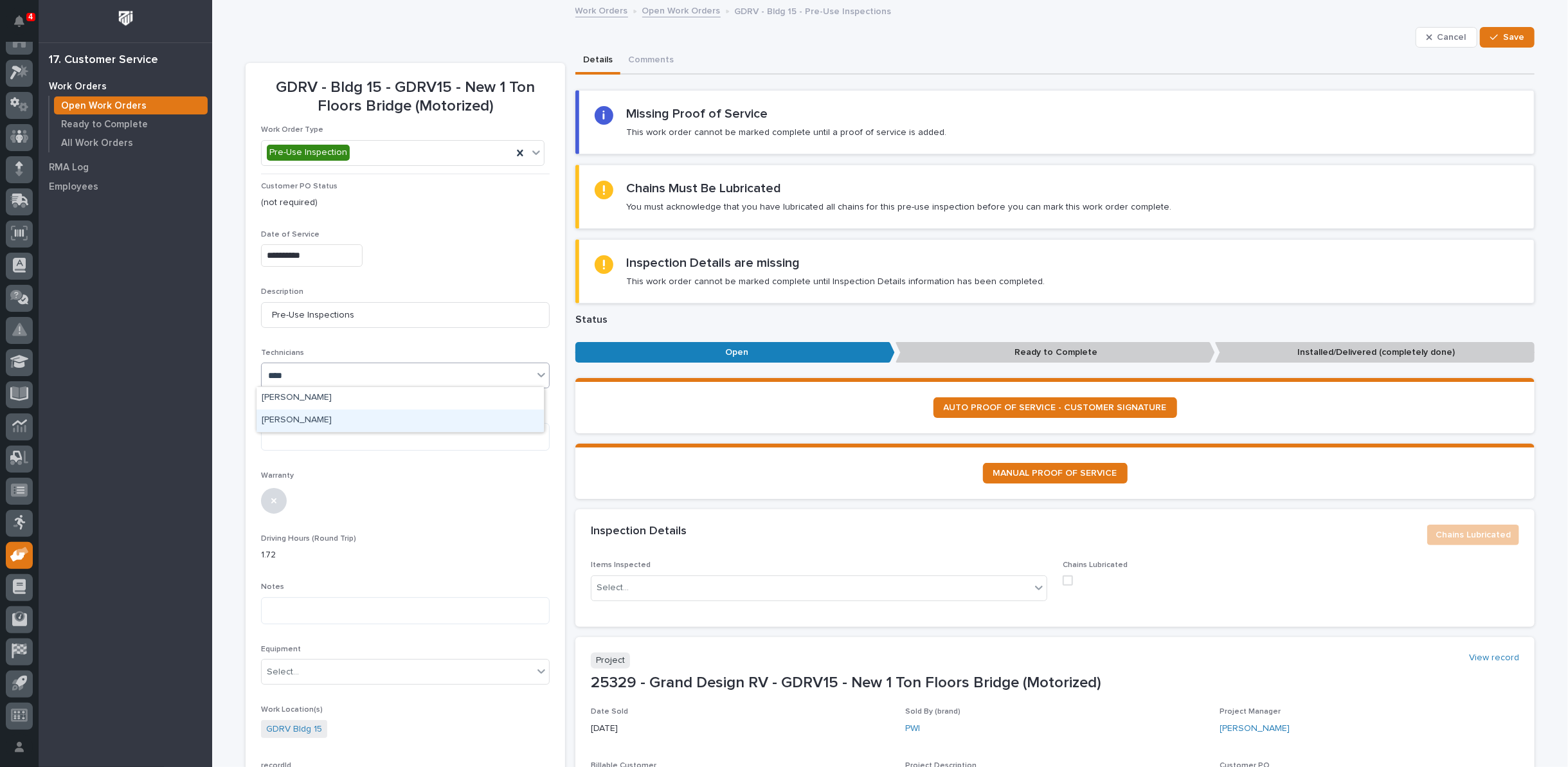
click at [296, 409] on div "[PERSON_NAME]" at bounding box center [400, 420] width 287 height 22
click at [297, 432] on textarea at bounding box center [405, 437] width 289 height 27
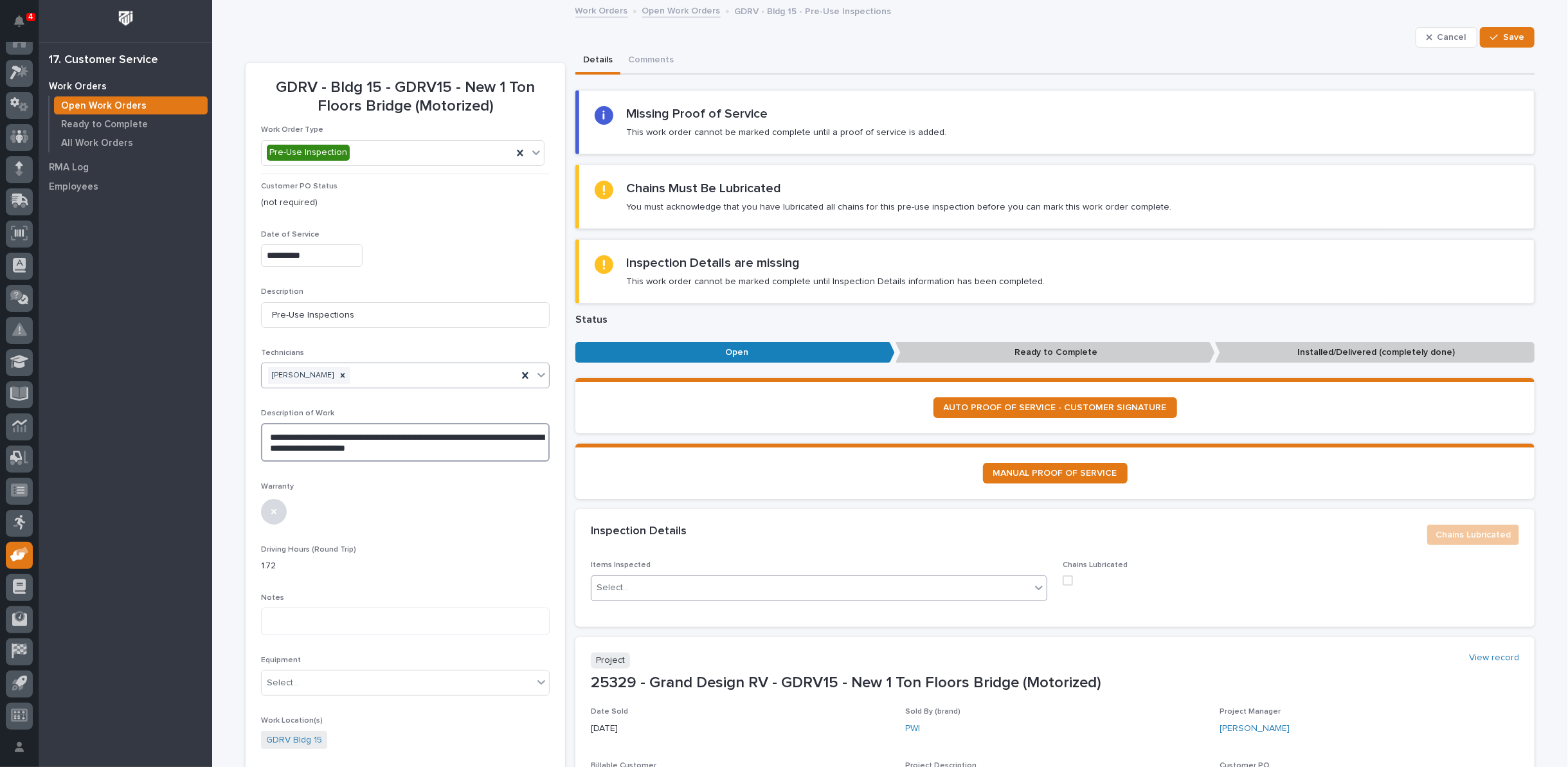
type textarea "**********"
click at [817, 586] on div "Select..." at bounding box center [811, 588] width 439 height 21
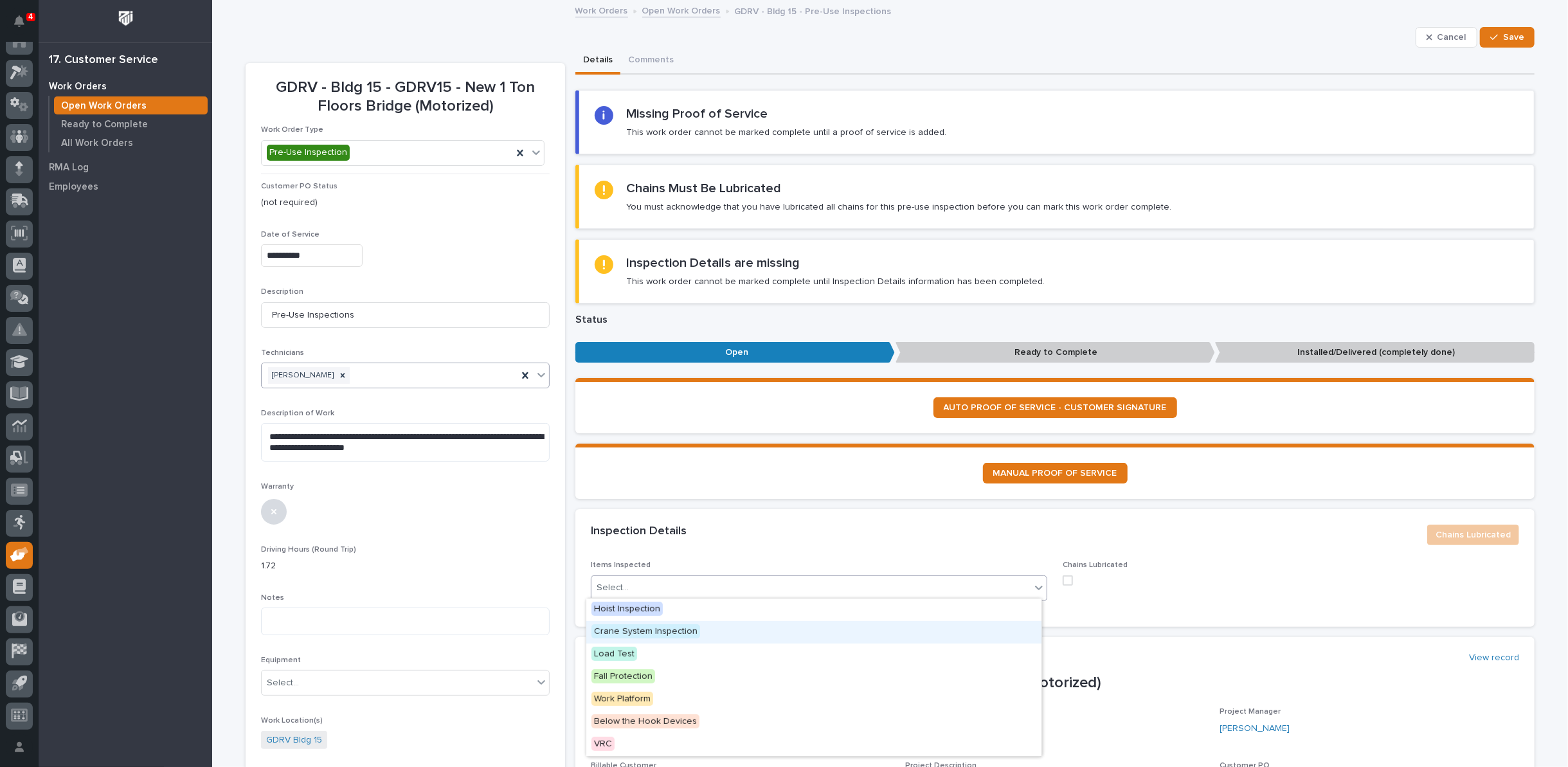
click at [642, 626] on span "Crane System Inspection" at bounding box center [645, 631] width 109 height 14
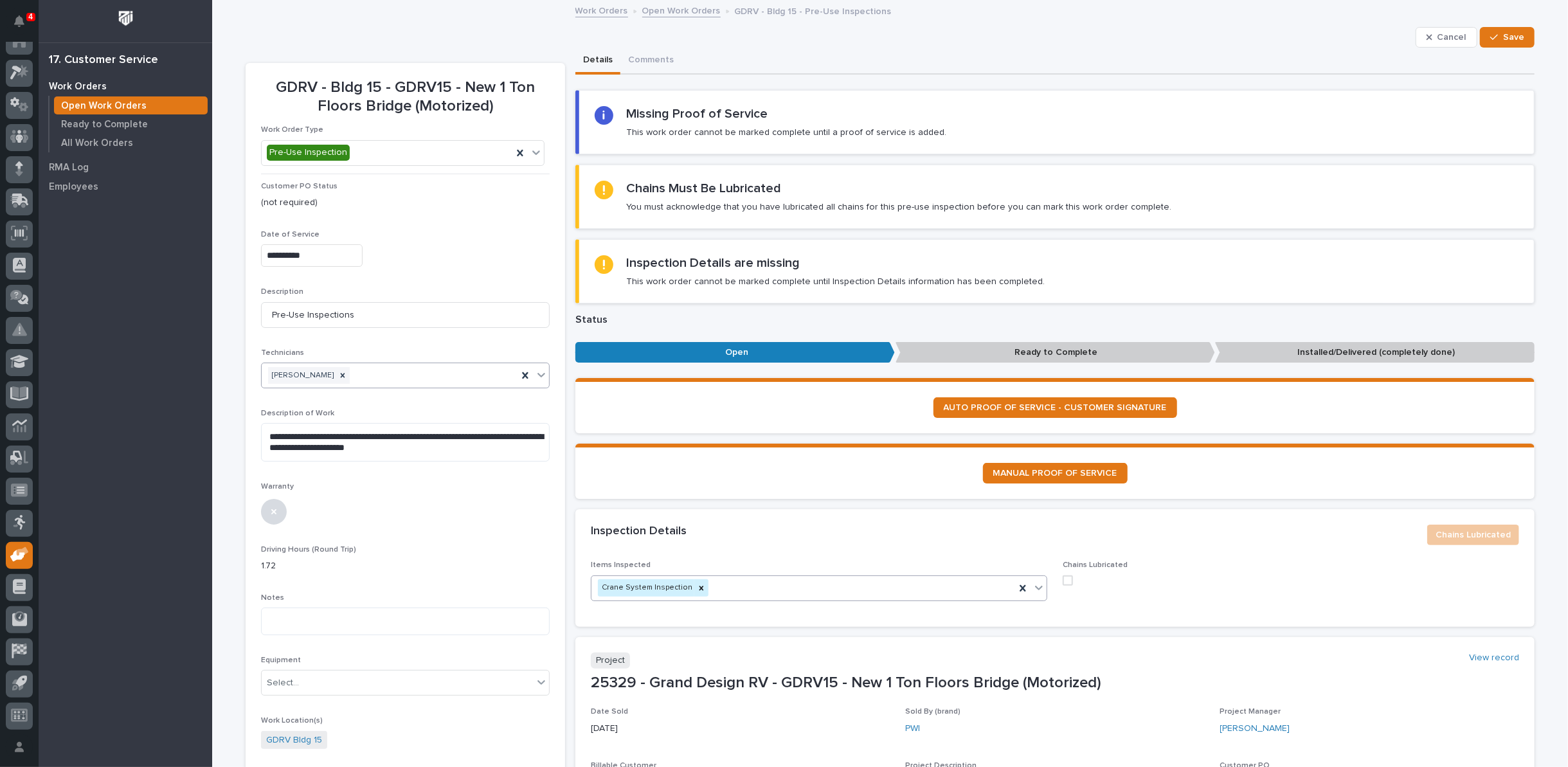
click at [1062, 576] on span at bounding box center [1068, 581] width 11 height 11
click at [1497, 39] on div "button" at bounding box center [1496, 37] width 13 height 9
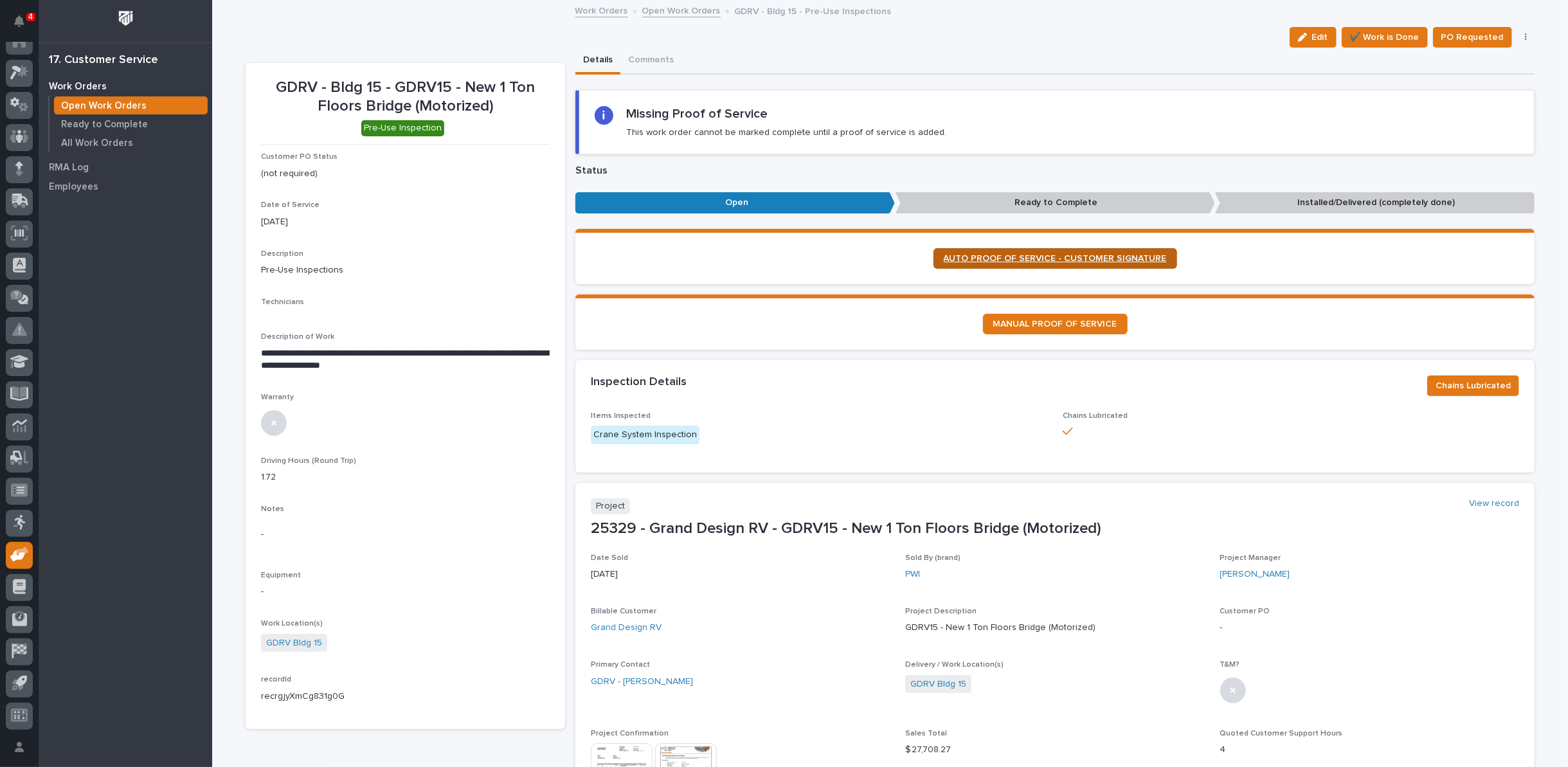
click at [1035, 254] on span "AUTO PROOF OF SERVICE - CUSTOMER SIGNATURE" at bounding box center [1055, 258] width 223 height 9
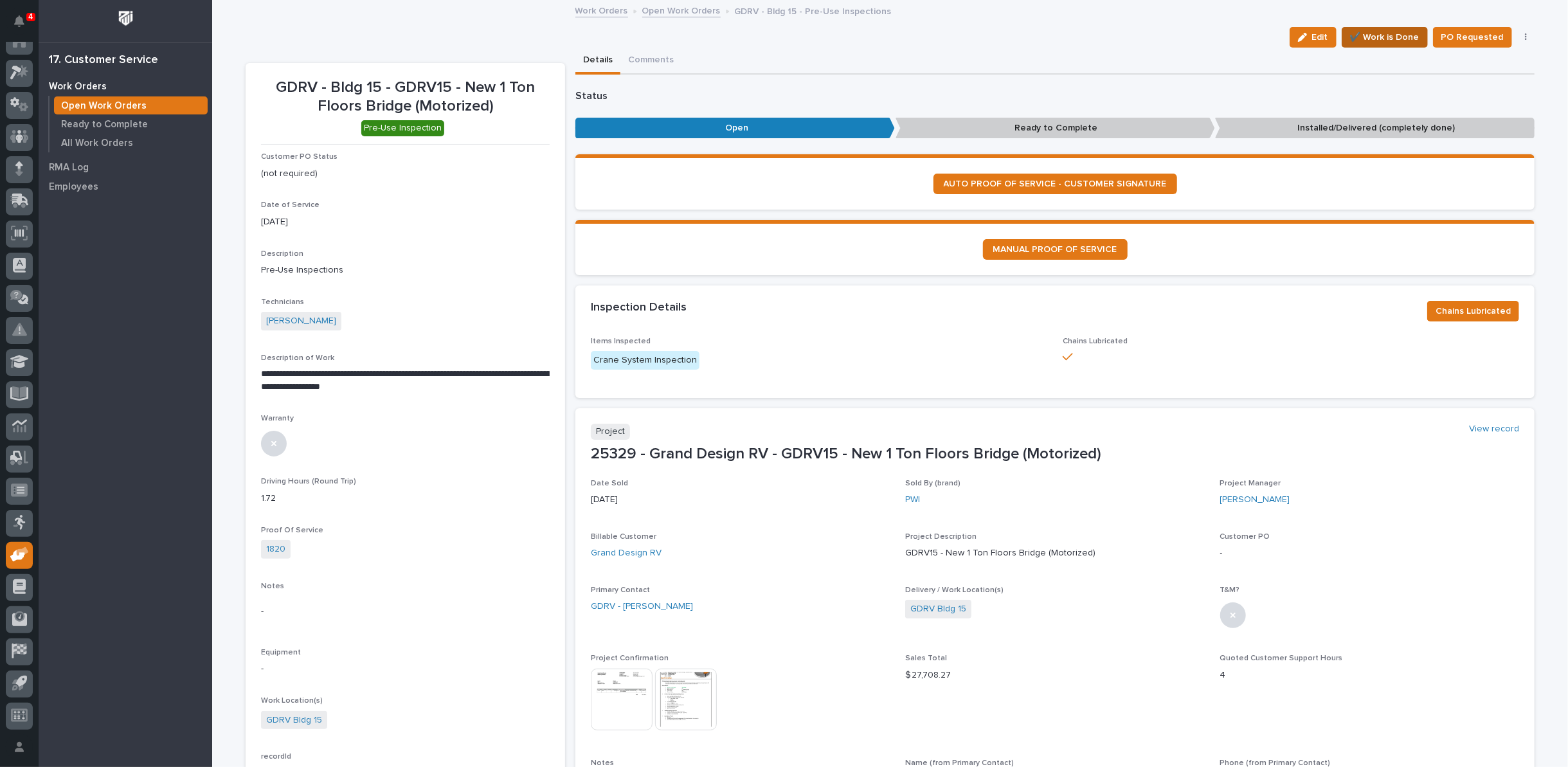
click at [1382, 38] on span "✔️ Work is Done" at bounding box center [1384, 36] width 70 height 15
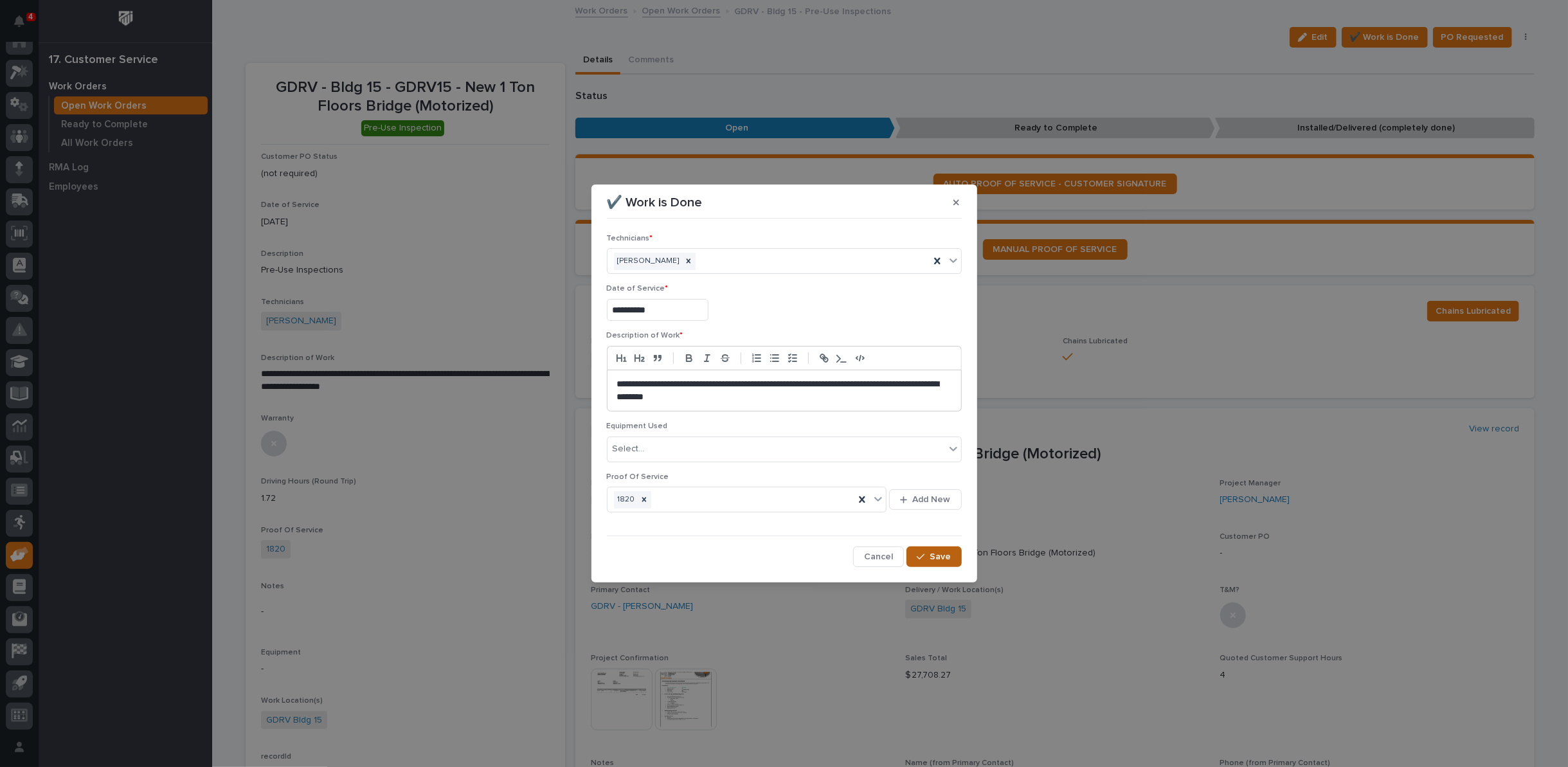
click at [946, 549] on button "Save" at bounding box center [933, 556] width 55 height 20
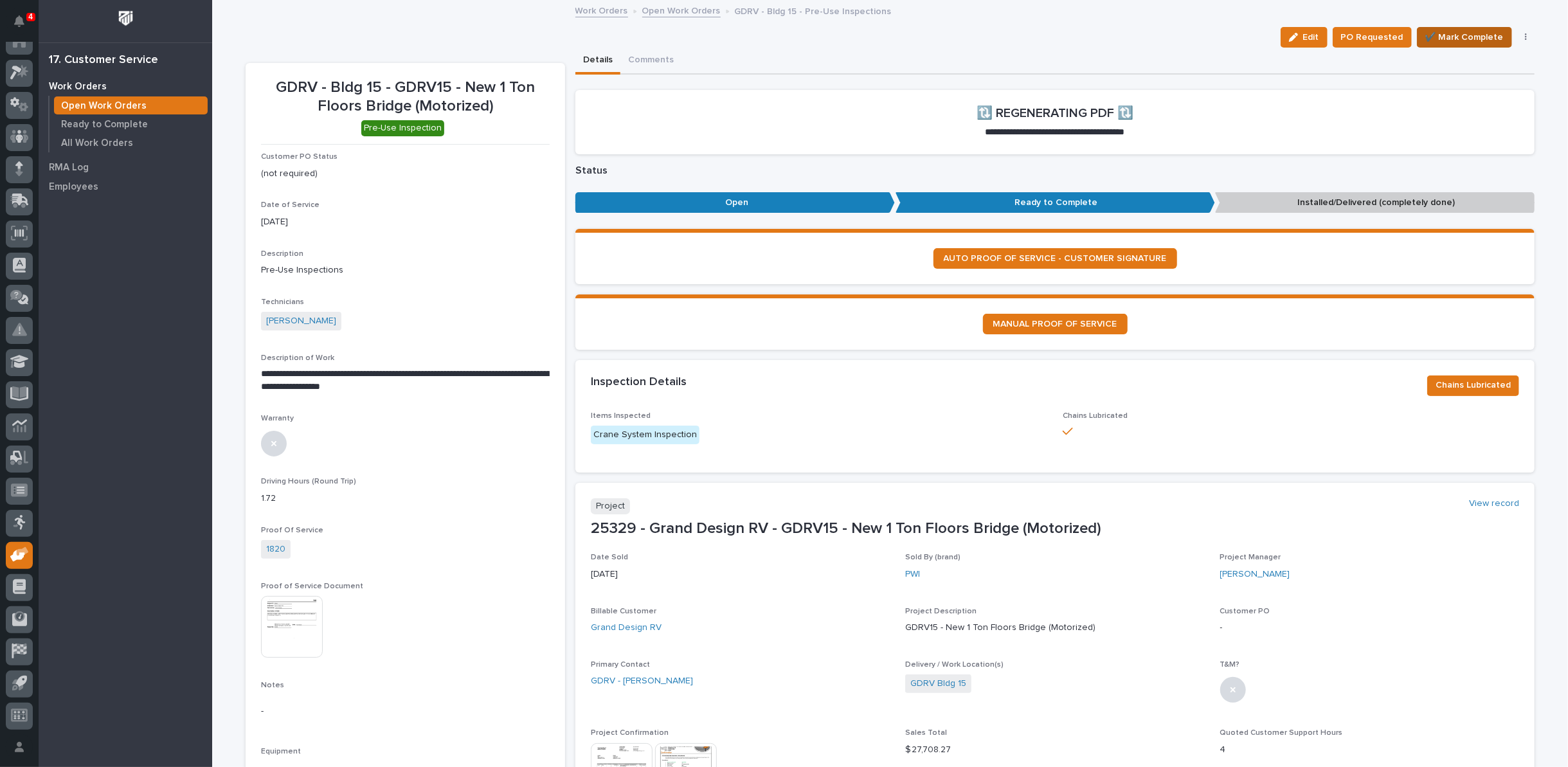
click at [1457, 36] on span "✔️ Mark Complete" at bounding box center [1464, 36] width 79 height 15
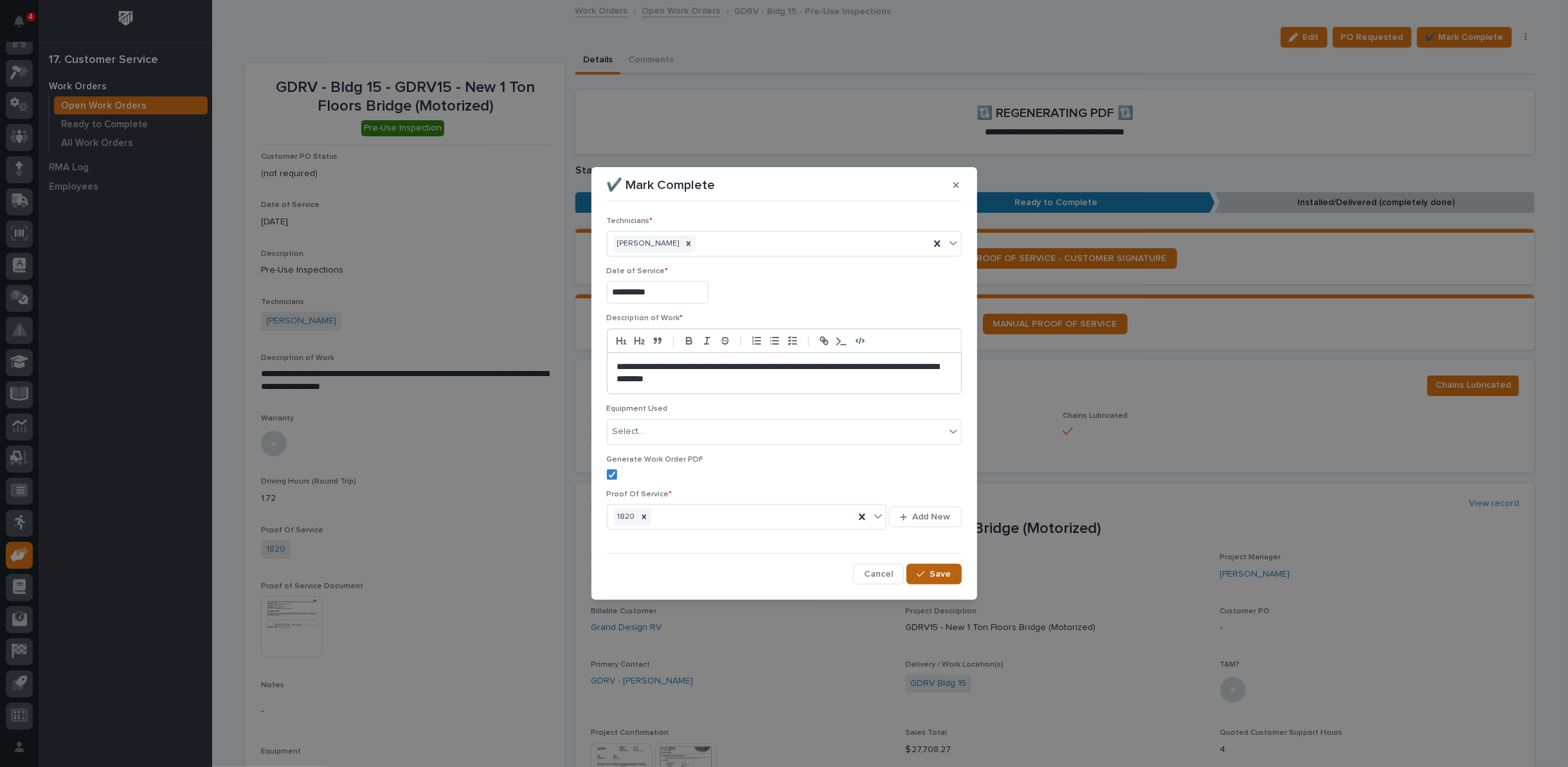
click at [933, 578] on span "Save" at bounding box center [940, 573] width 21 height 11
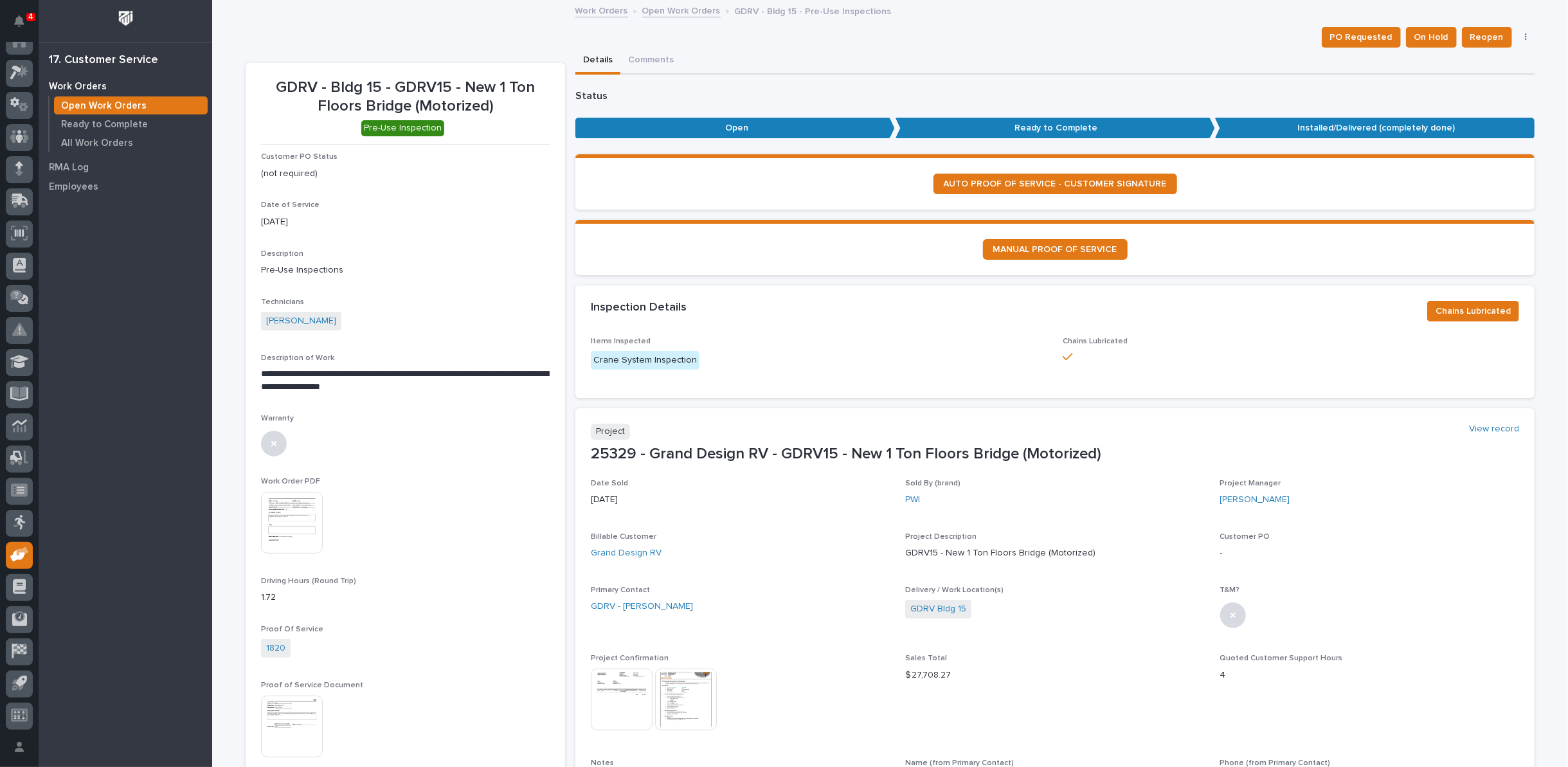
click at [661, 15] on link "Open Work Orders" at bounding box center [681, 10] width 79 height 15
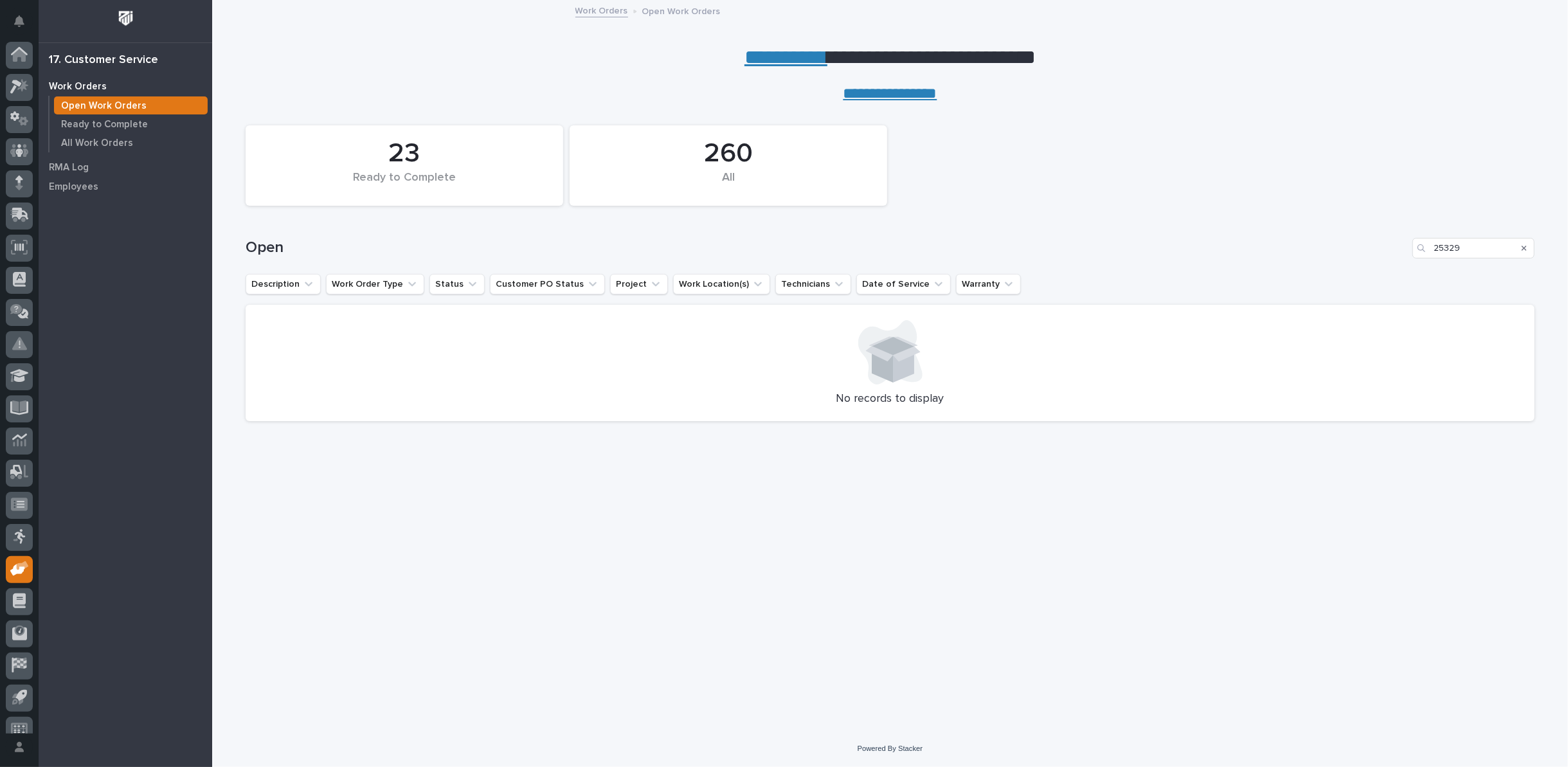
scroll to position [14, 0]
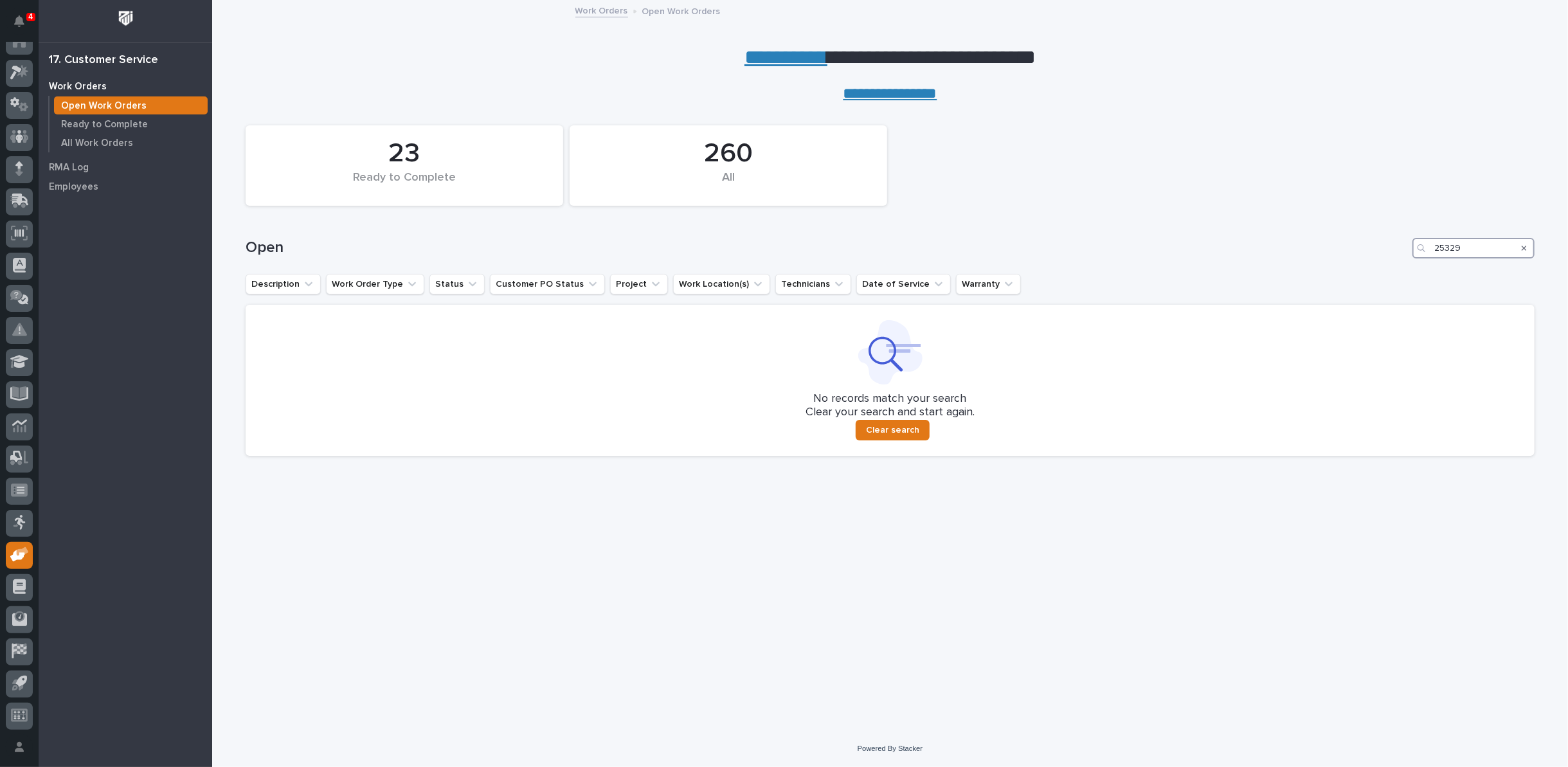
drag, startPoint x: 1476, startPoint y: 246, endPoint x: 1310, endPoint y: 255, distance: 166.2
click at [1320, 255] on div "Open 25329" at bounding box center [890, 247] width 1289 height 20
type input "24744"
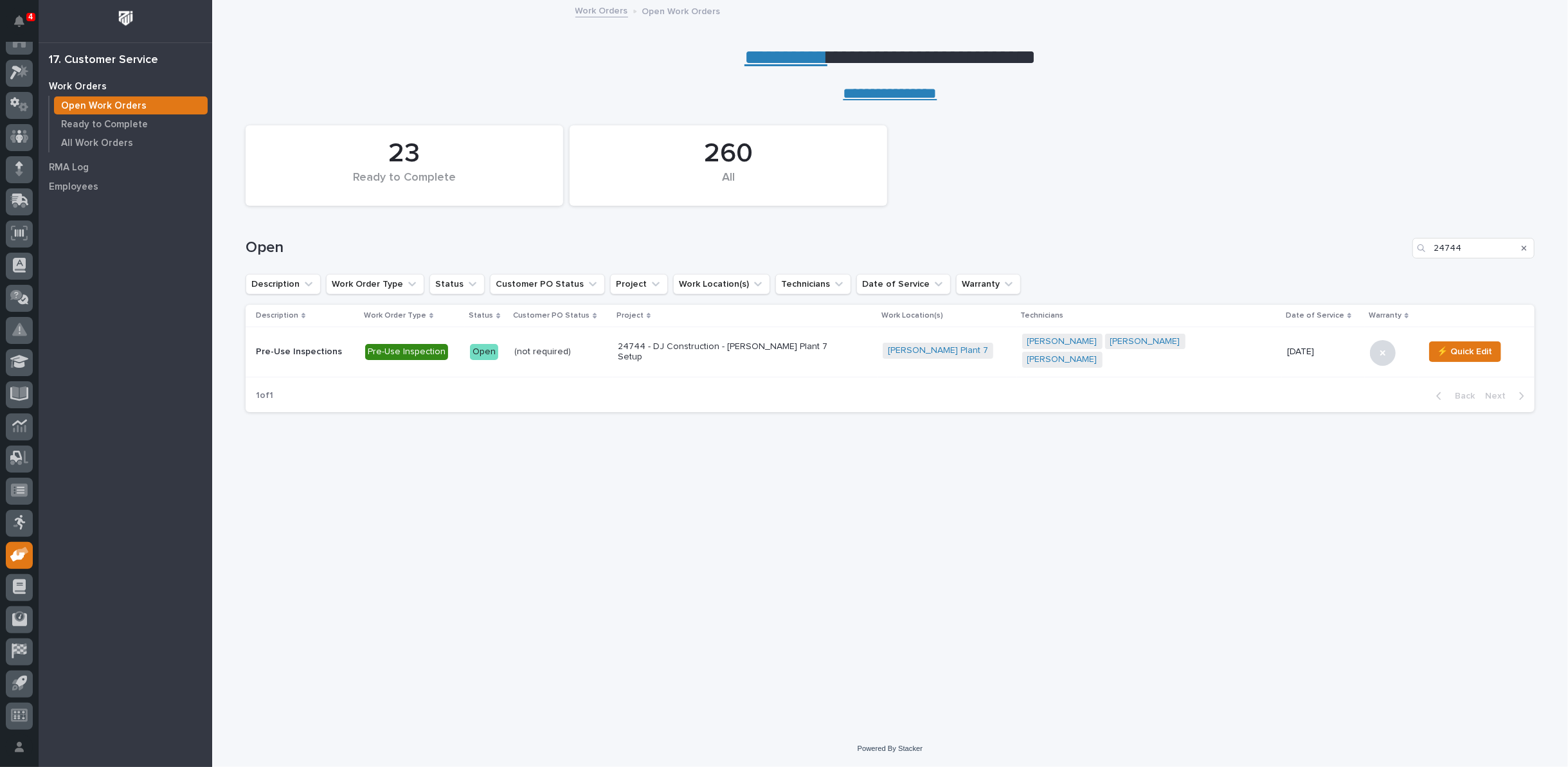
click at [674, 346] on p "24744 - DJ Construction - Brinkley Plant 7 Setup" at bounding box center [730, 352] width 225 height 22
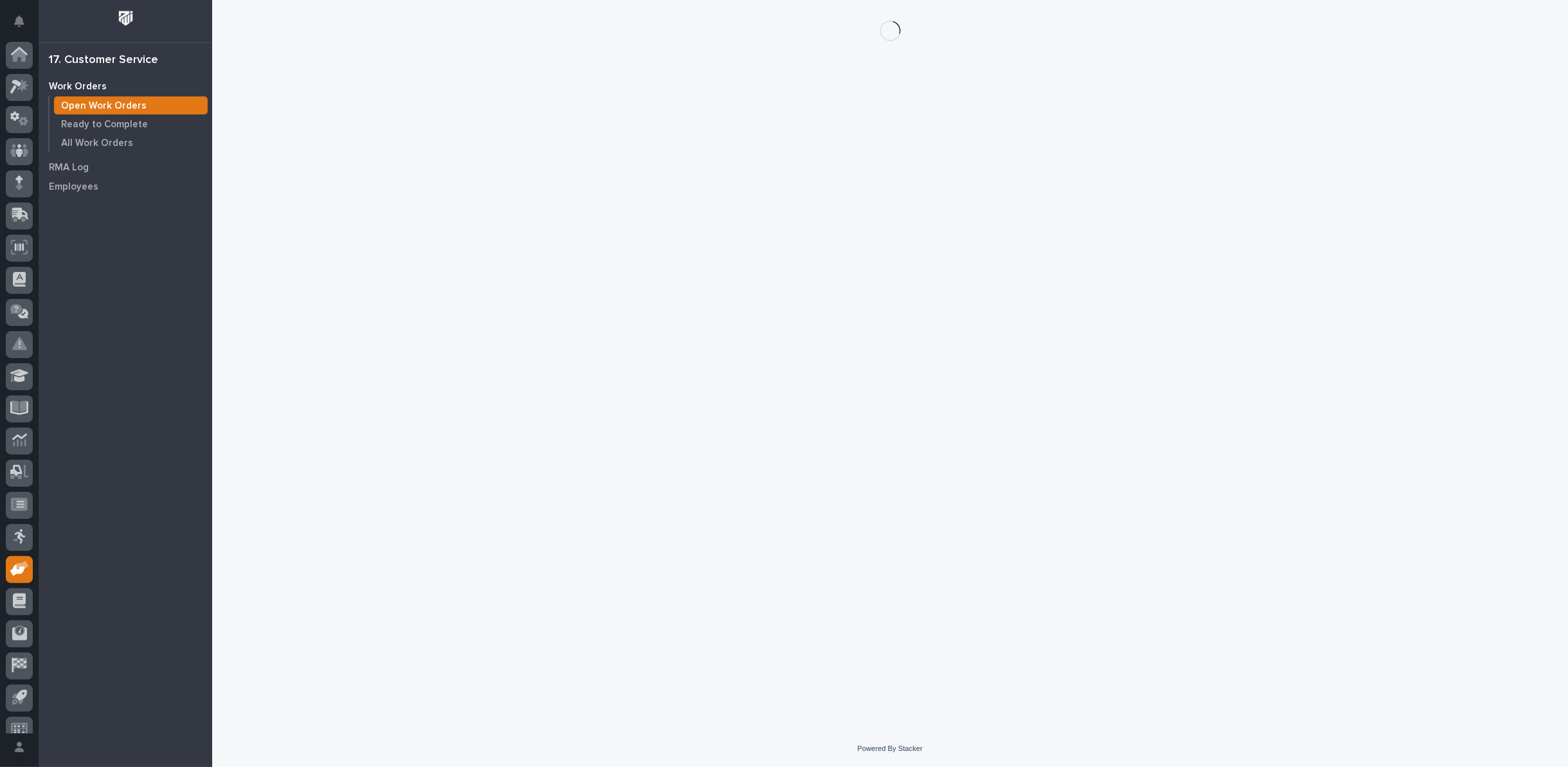
scroll to position [14, 0]
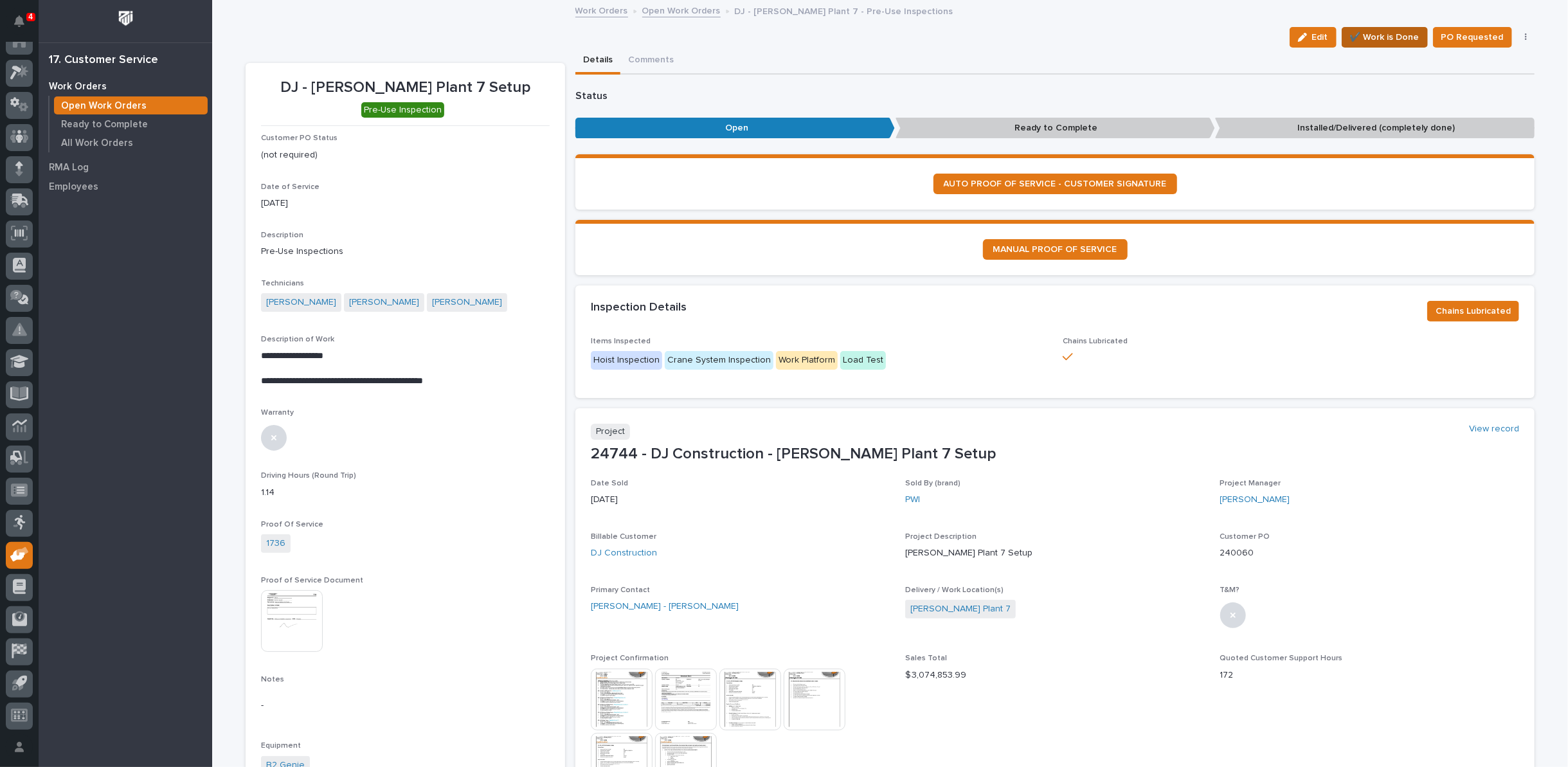
click at [1380, 36] on span "✔️ Work is Done" at bounding box center [1384, 36] width 70 height 15
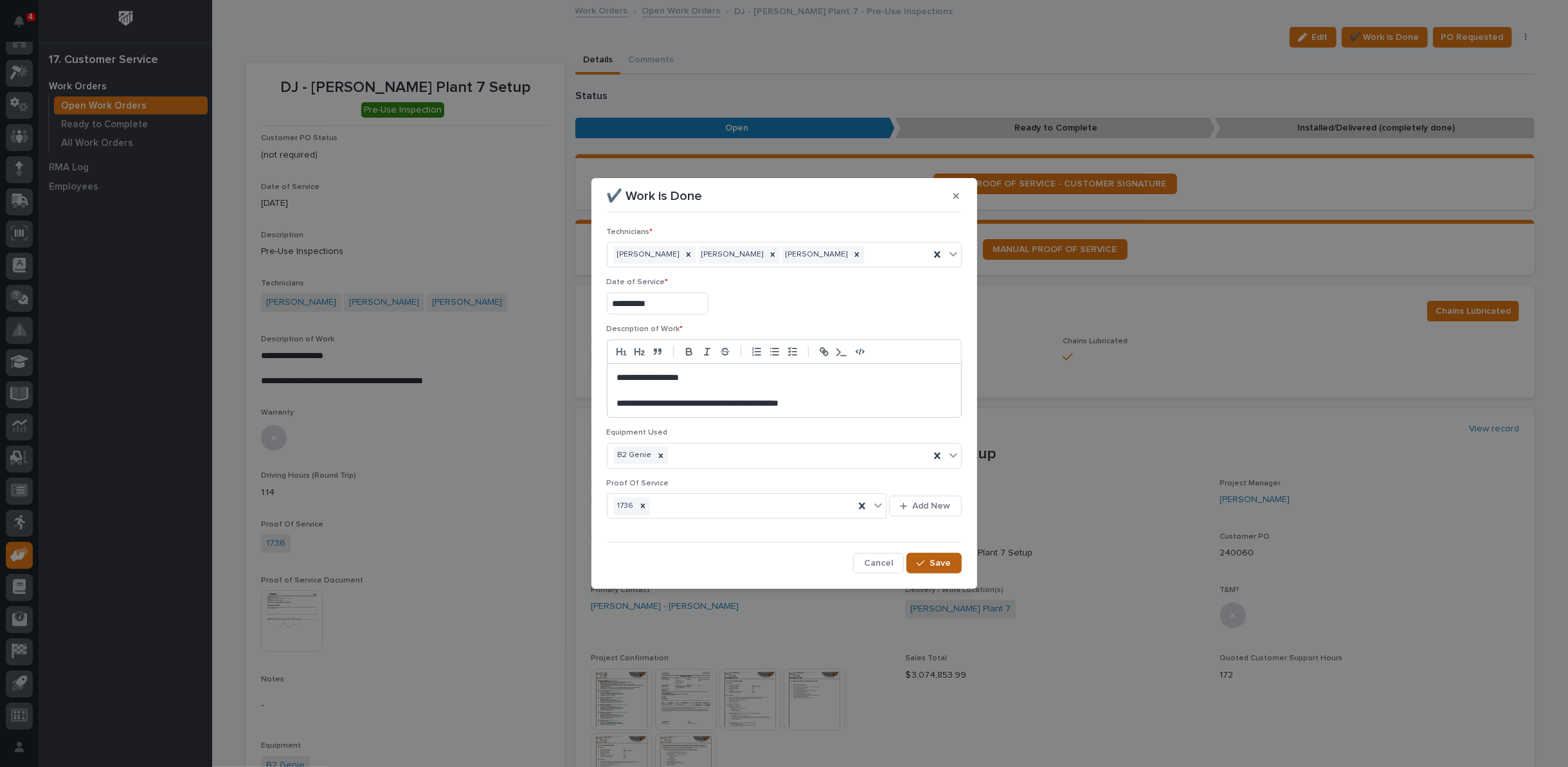
click at [939, 562] on span "Save" at bounding box center [940, 563] width 21 height 11
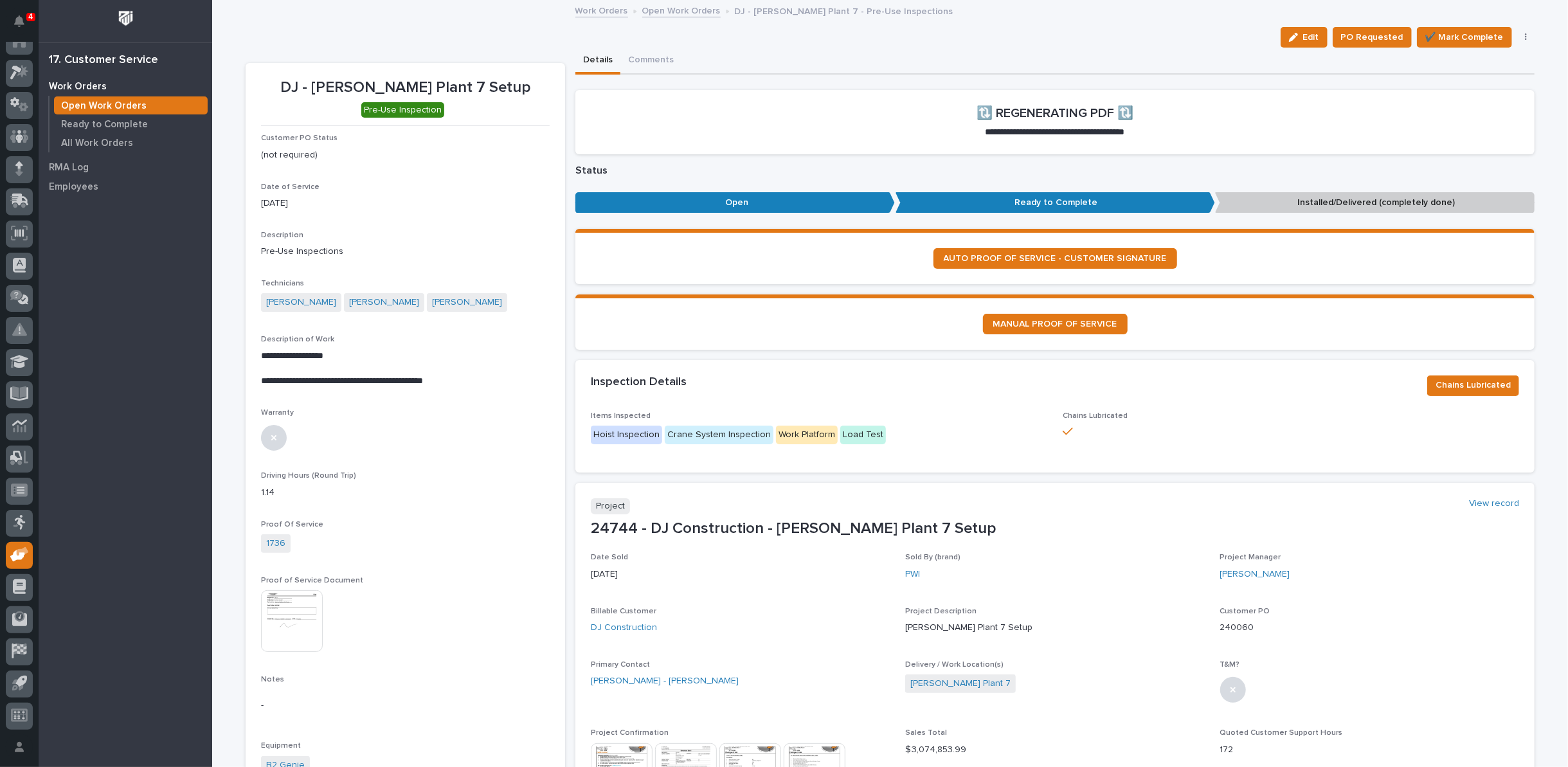
click at [661, 13] on link "Open Work Orders" at bounding box center [681, 10] width 79 height 15
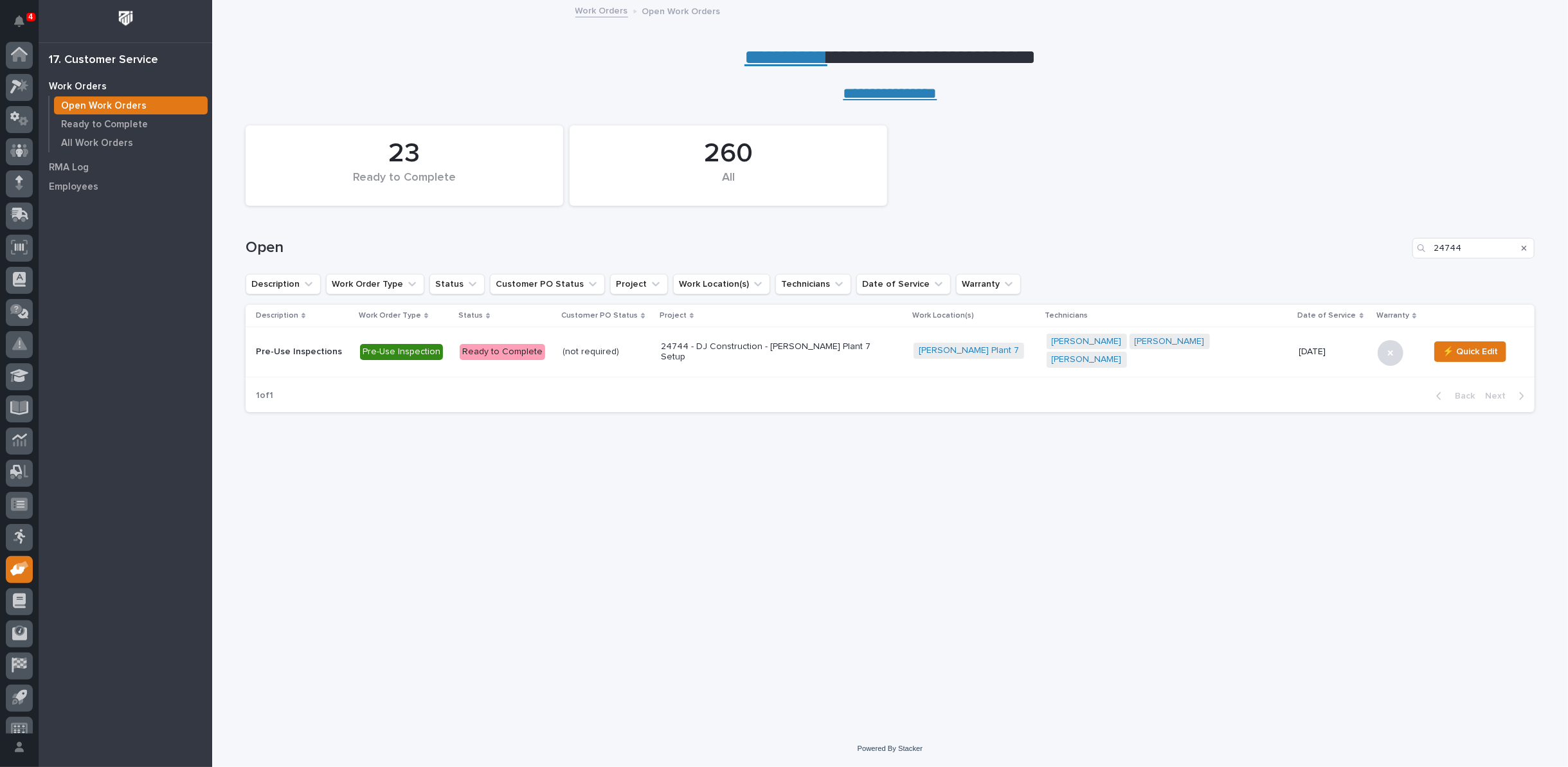
scroll to position [14, 0]
drag, startPoint x: 1461, startPoint y: 250, endPoint x: 1311, endPoint y: 241, distance: 150.3
click at [1322, 247] on div "Open 24744" at bounding box center [890, 247] width 1289 height 20
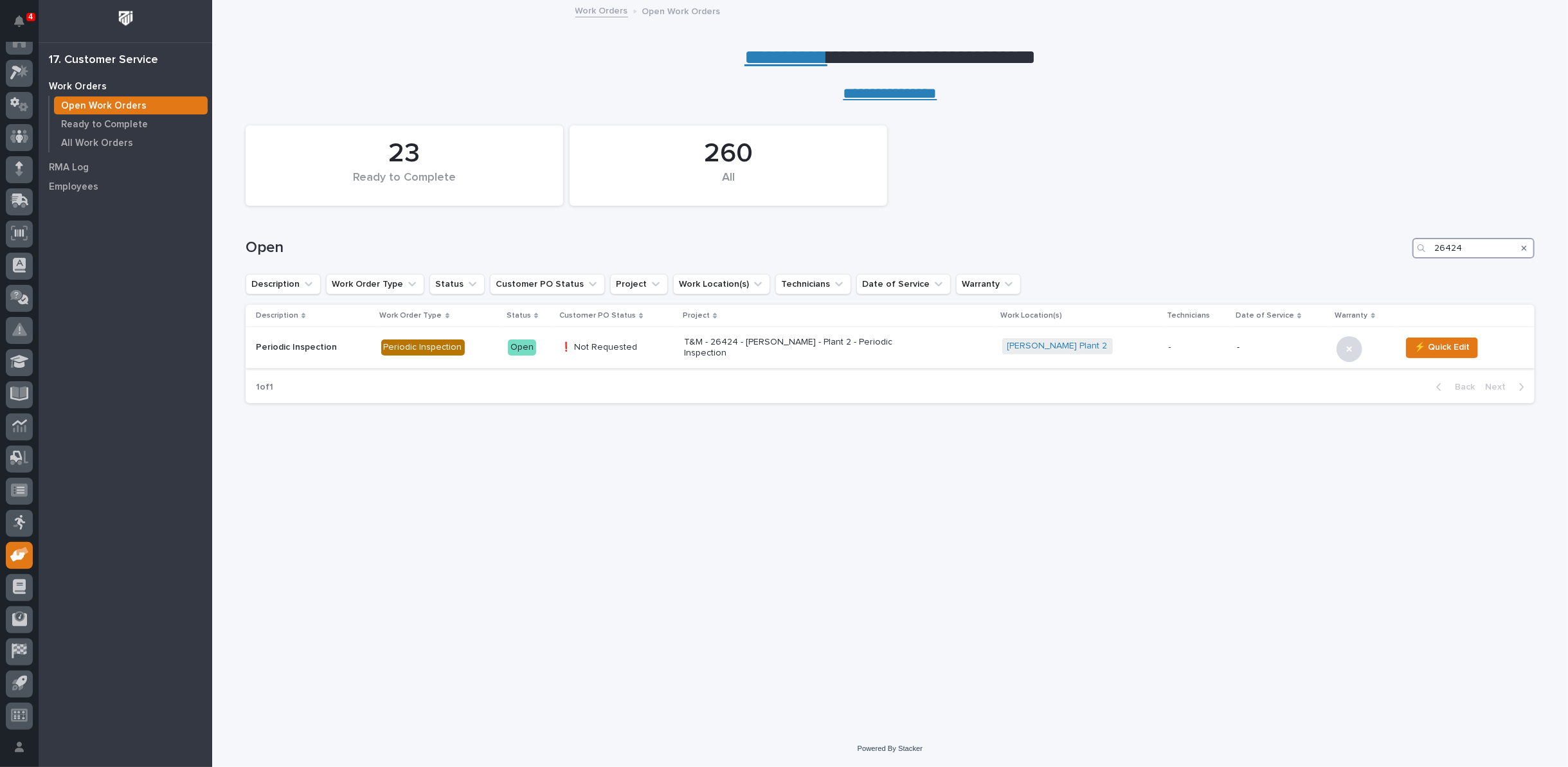
type input "26424"
click at [619, 346] on p "❗ Not Requested" at bounding box center [617, 347] width 113 height 11
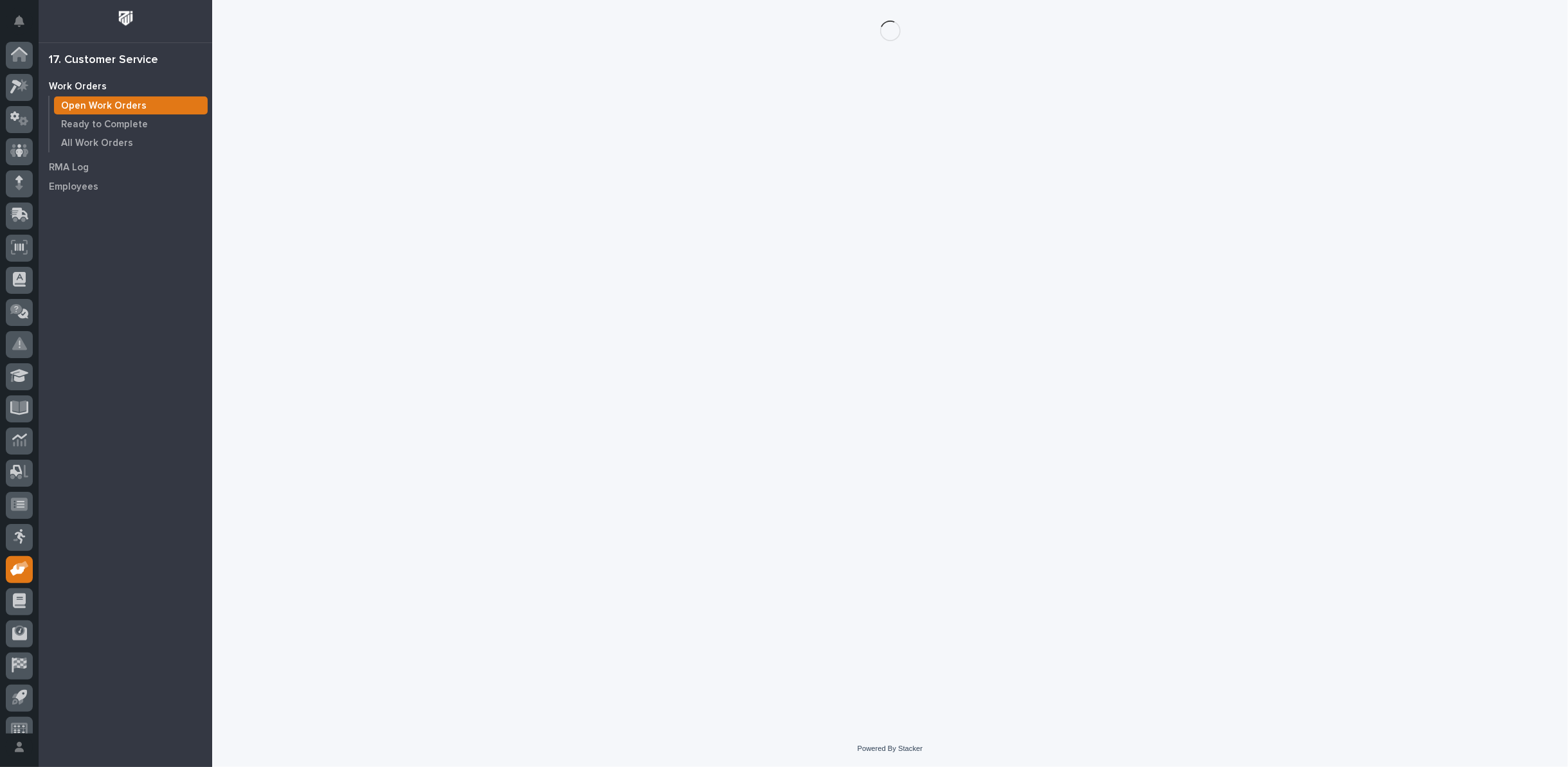
scroll to position [14, 0]
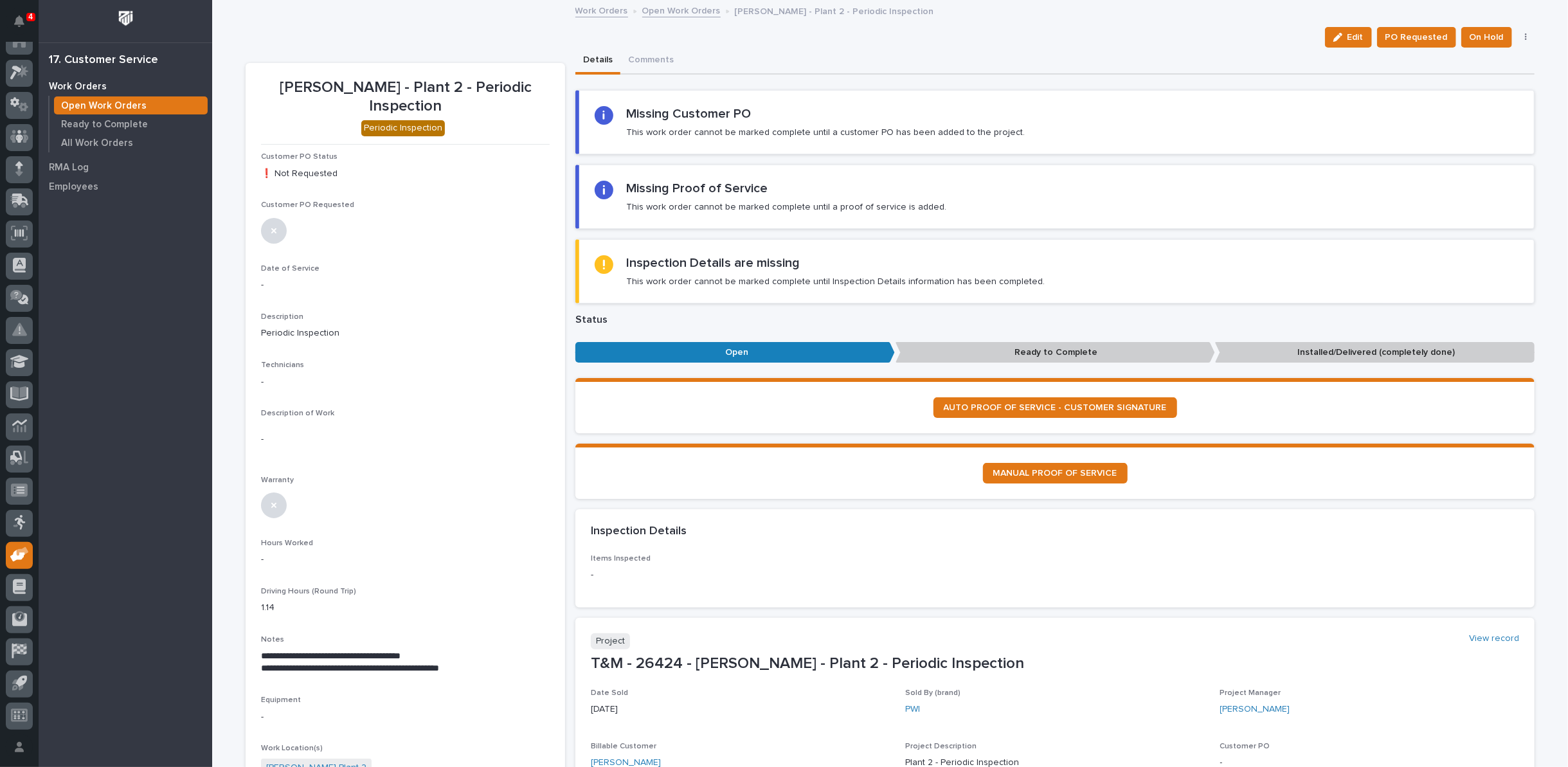
click at [675, 15] on link "Open Work Orders" at bounding box center [681, 10] width 79 height 15
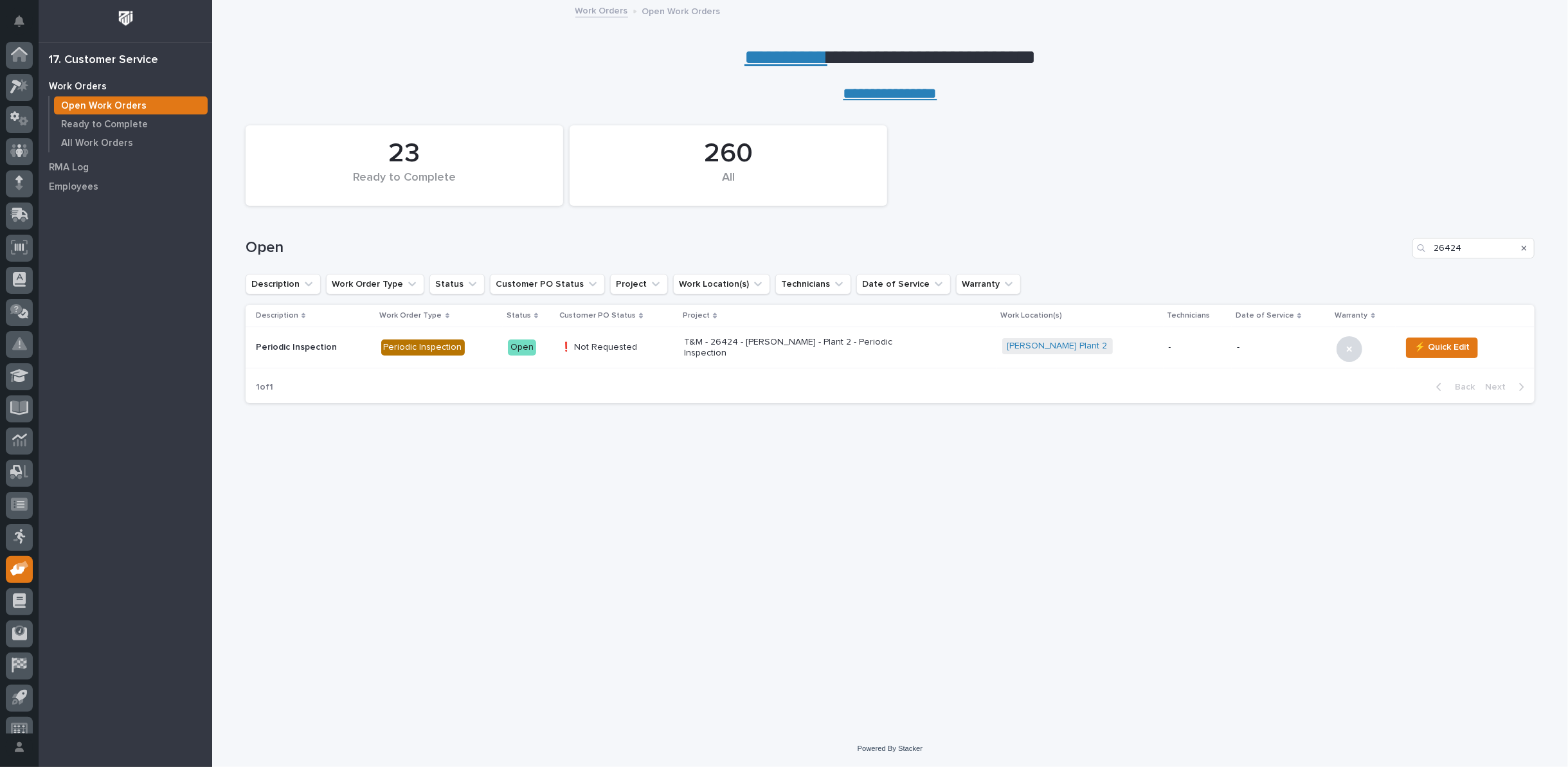
scroll to position [14, 0]
drag, startPoint x: 1466, startPoint y: 247, endPoint x: 1326, endPoint y: 229, distance: 141.2
click at [1331, 239] on div "Open 26424" at bounding box center [890, 247] width 1289 height 20
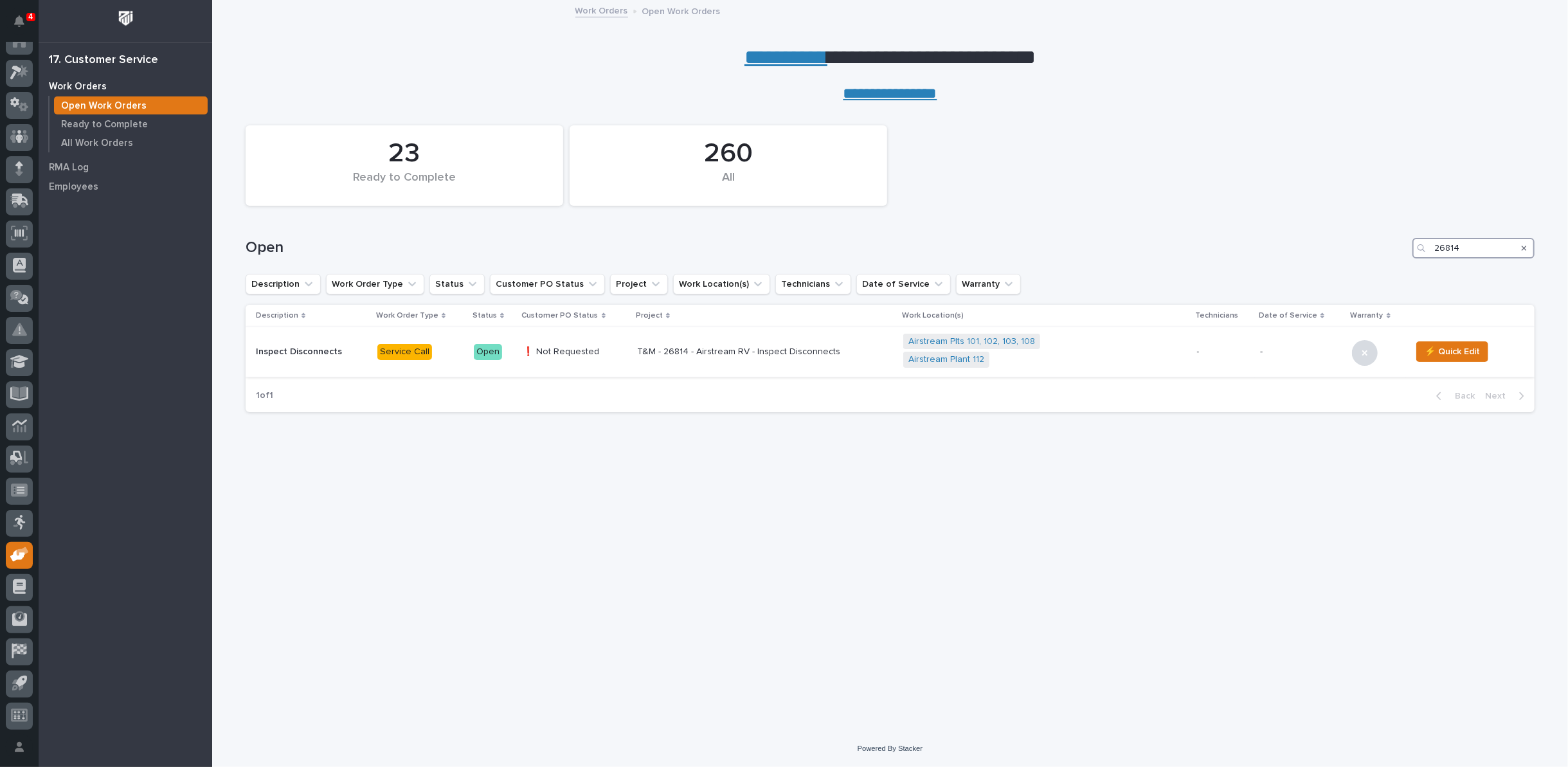
type input "26814"
click at [722, 346] on p "T&M - 26814 - Airstream RV - Inspect Disconnects" at bounding box center [750, 352] width 225 height 11
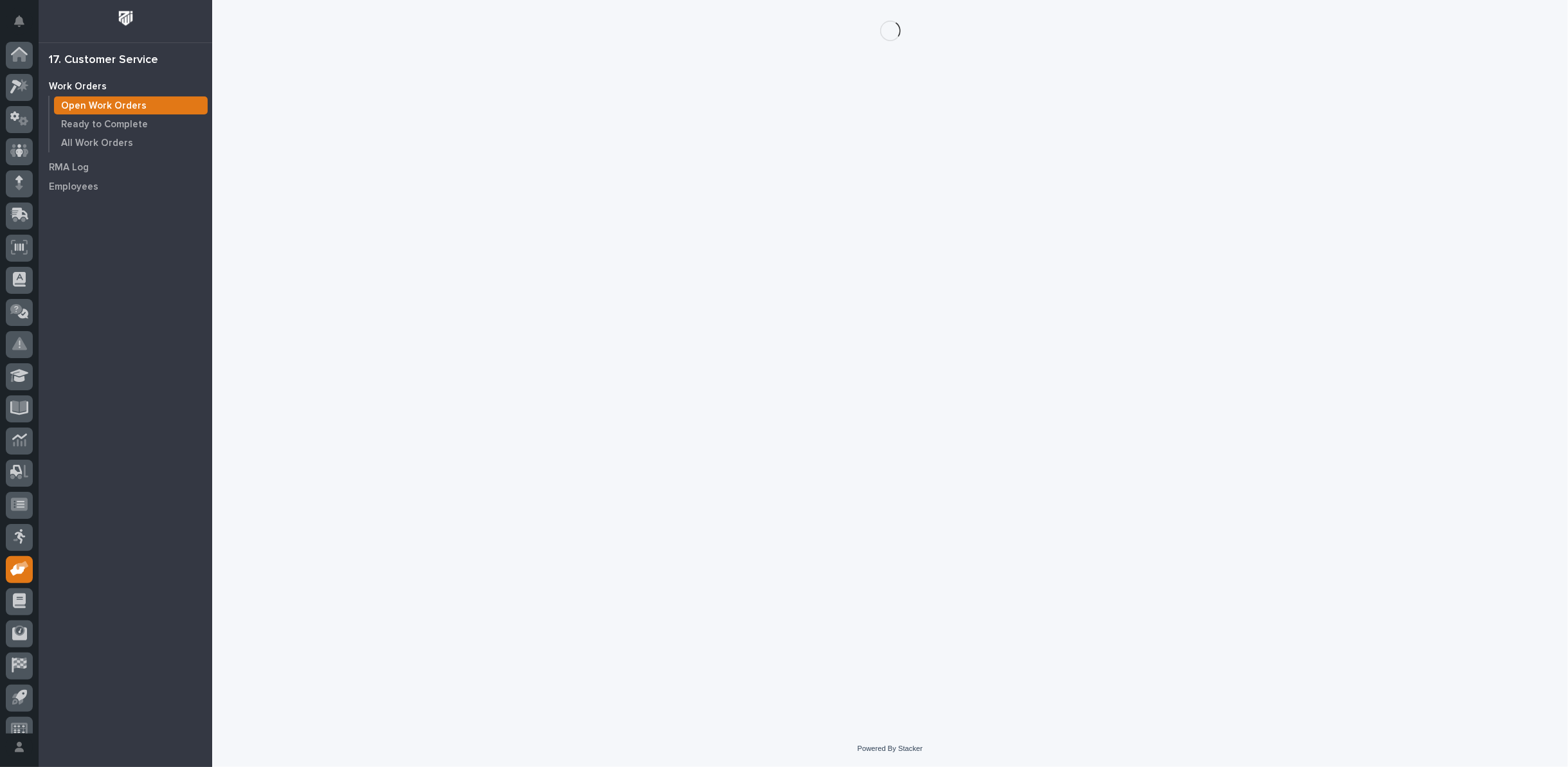
scroll to position [14, 0]
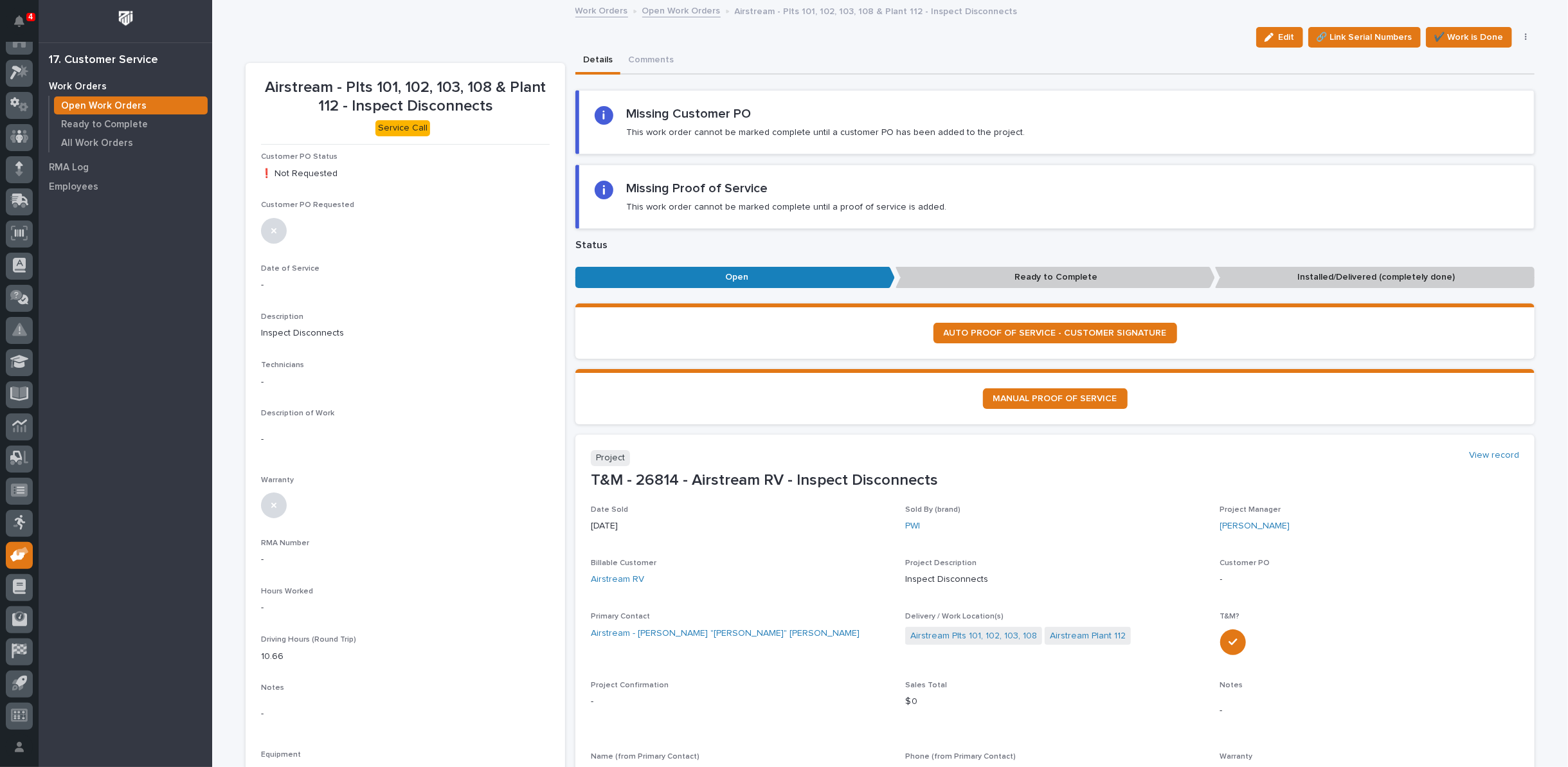
click at [697, 13] on link "Open Work Orders" at bounding box center [681, 10] width 79 height 15
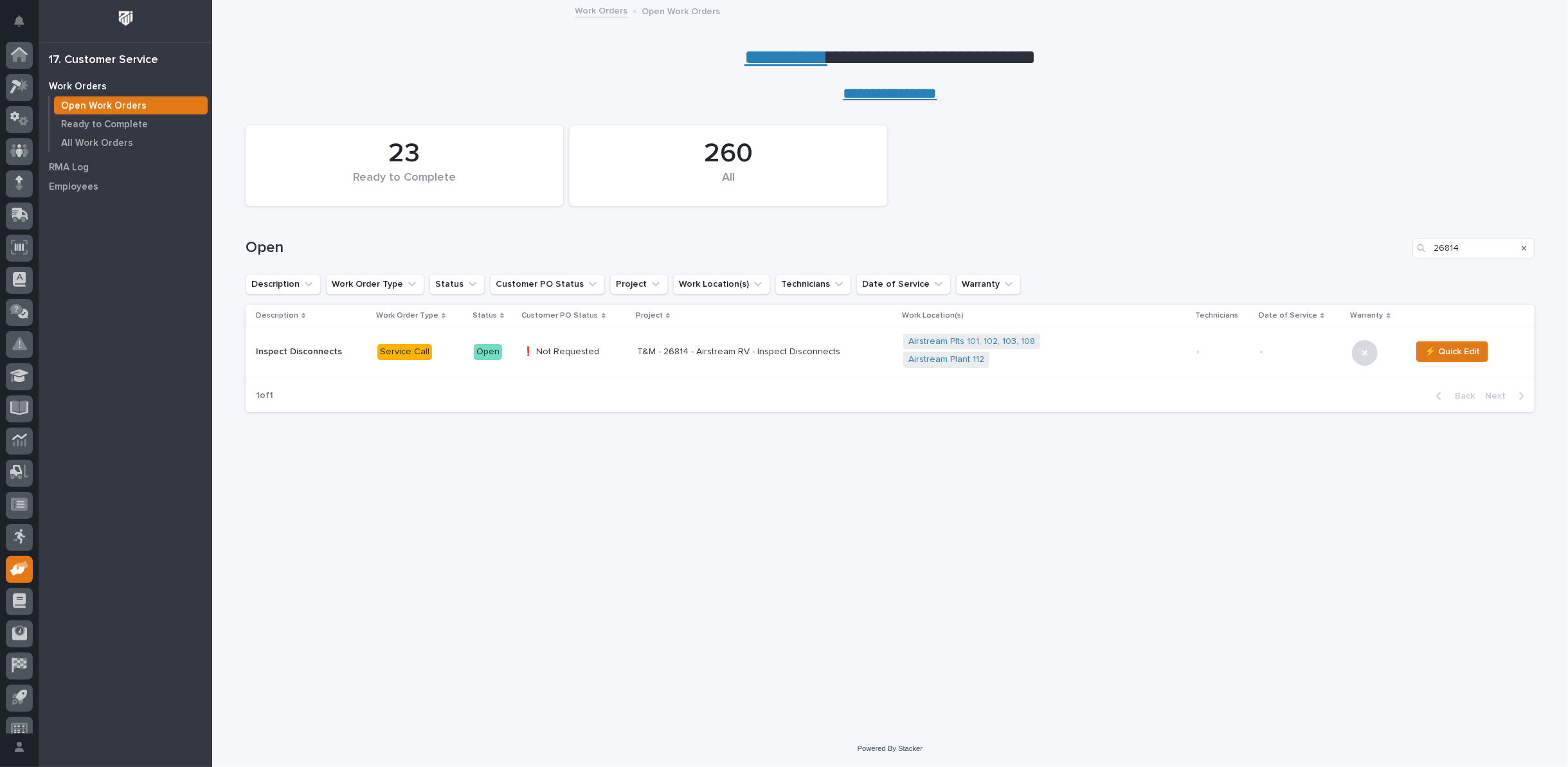
scroll to position [14, 0]
drag, startPoint x: 1473, startPoint y: 247, endPoint x: 1401, endPoint y: 241, distance: 72.2
click at [1408, 247] on div "Open 26814" at bounding box center [890, 247] width 1289 height 20
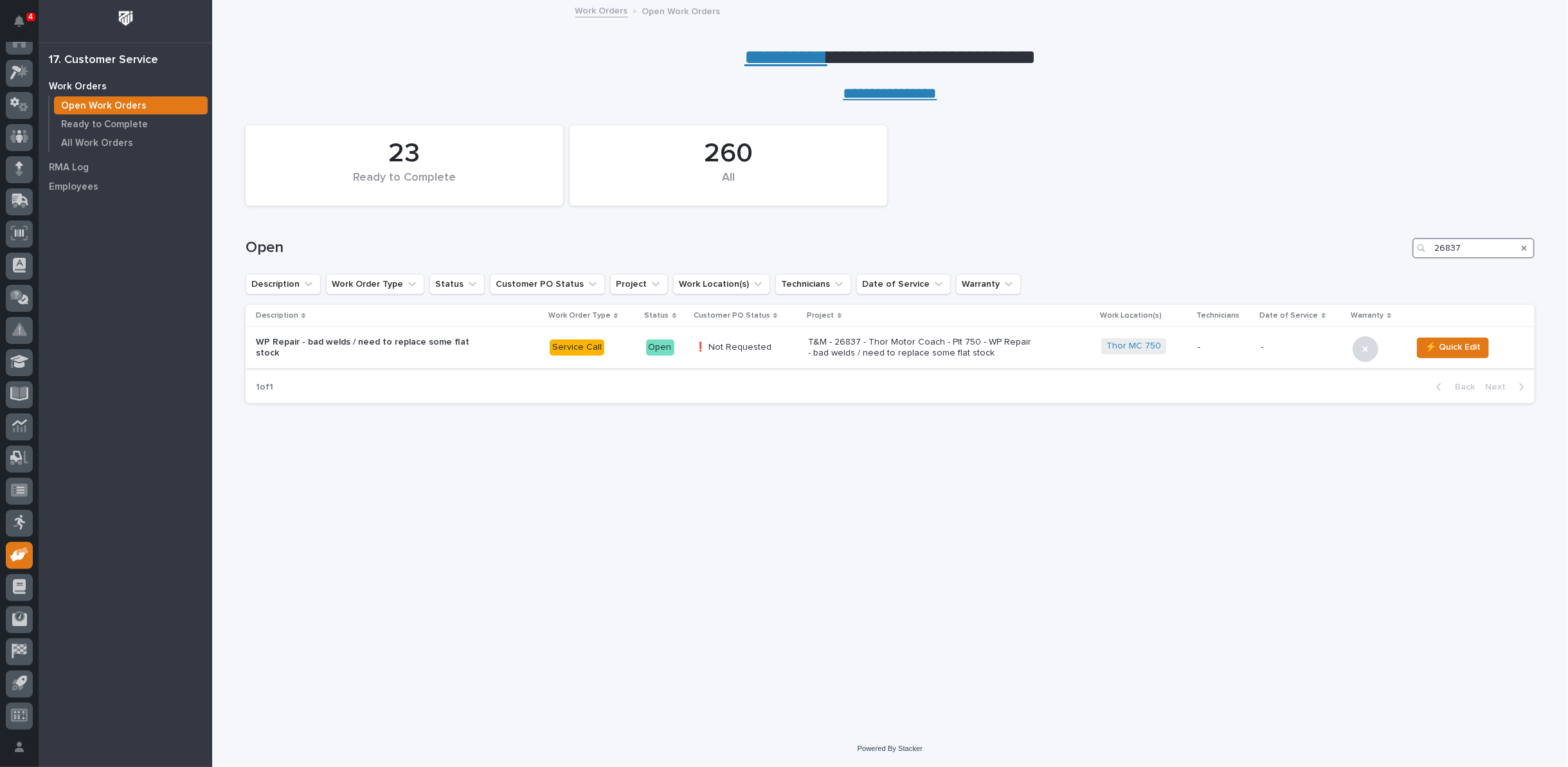
type input "26837"
click at [917, 353] on p "T&M - 26837 - Thor Motor Coach - Plt 750 - WP Repair - bad welds / need to repl…" at bounding box center [921, 347] width 225 height 22
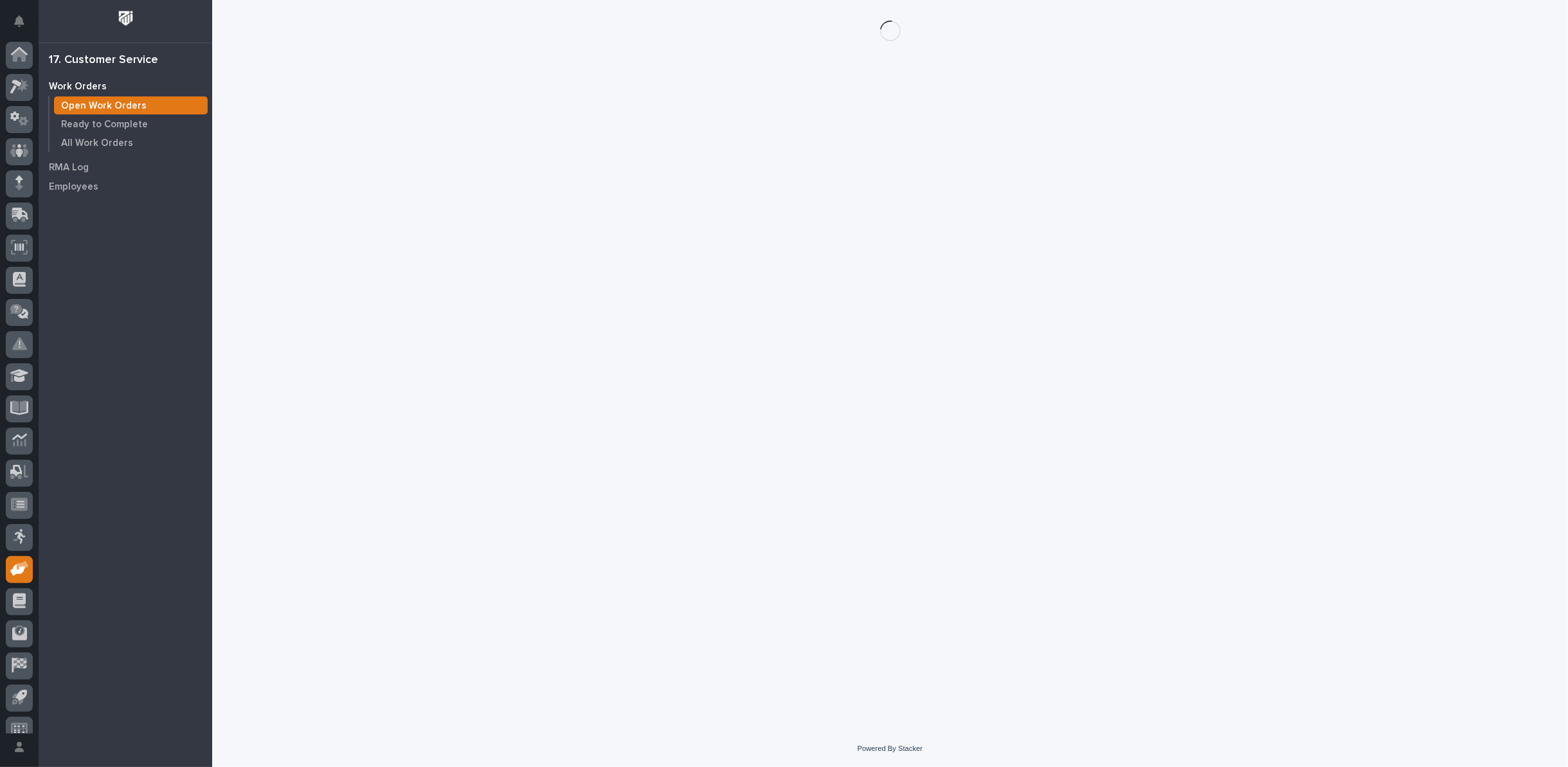
scroll to position [14, 0]
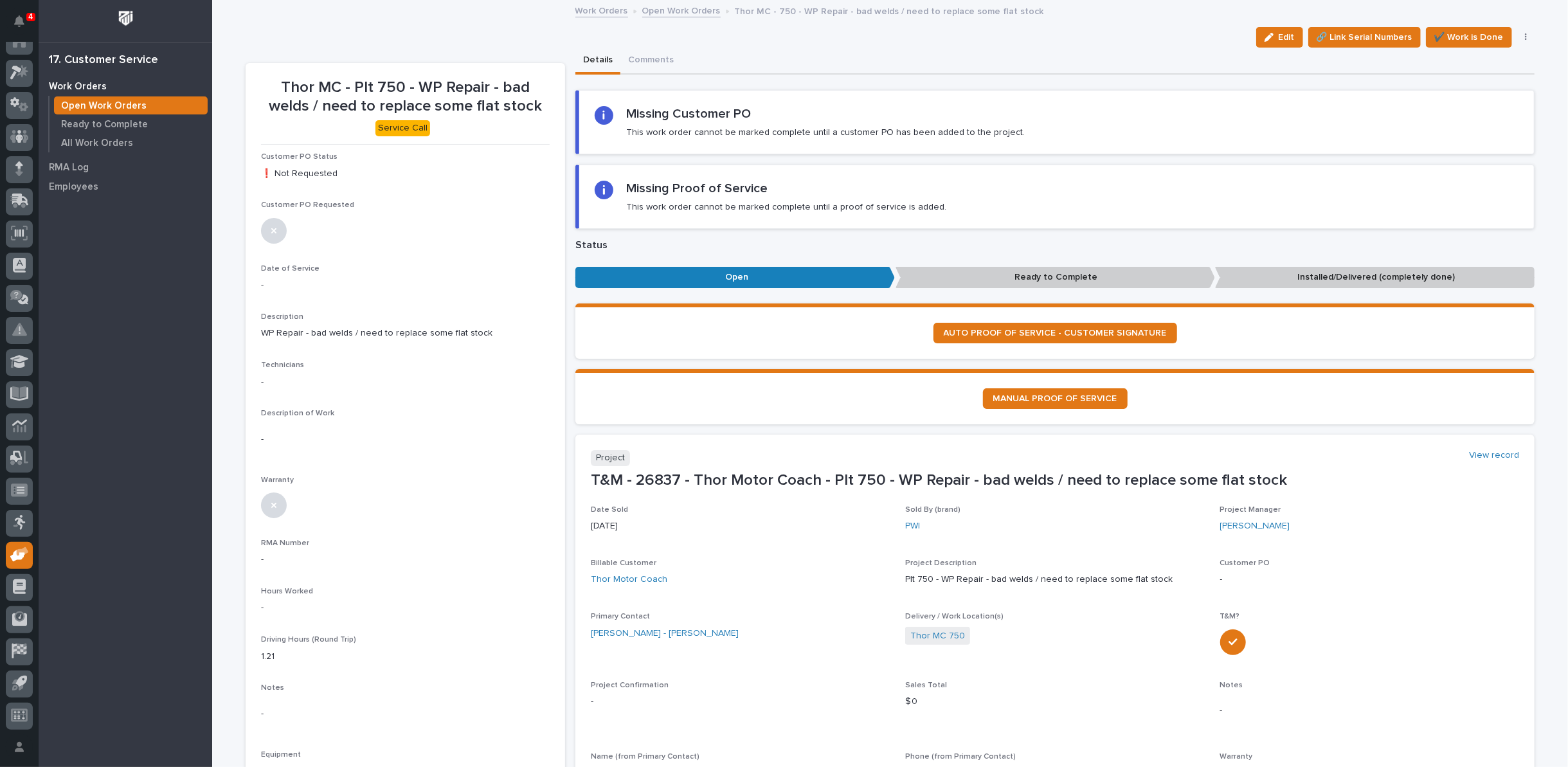
click at [1518, 30] on div "Edit 🔗 Link Serial Numbers ✔️ Work is Done PO Requested On Hold Regenerate PDF …" at bounding box center [1392, 37] width 284 height 20
click at [1525, 38] on icon "button" at bounding box center [1526, 37] width 3 height 9
click at [1476, 122] on button "Cancel" at bounding box center [1486, 124] width 85 height 20
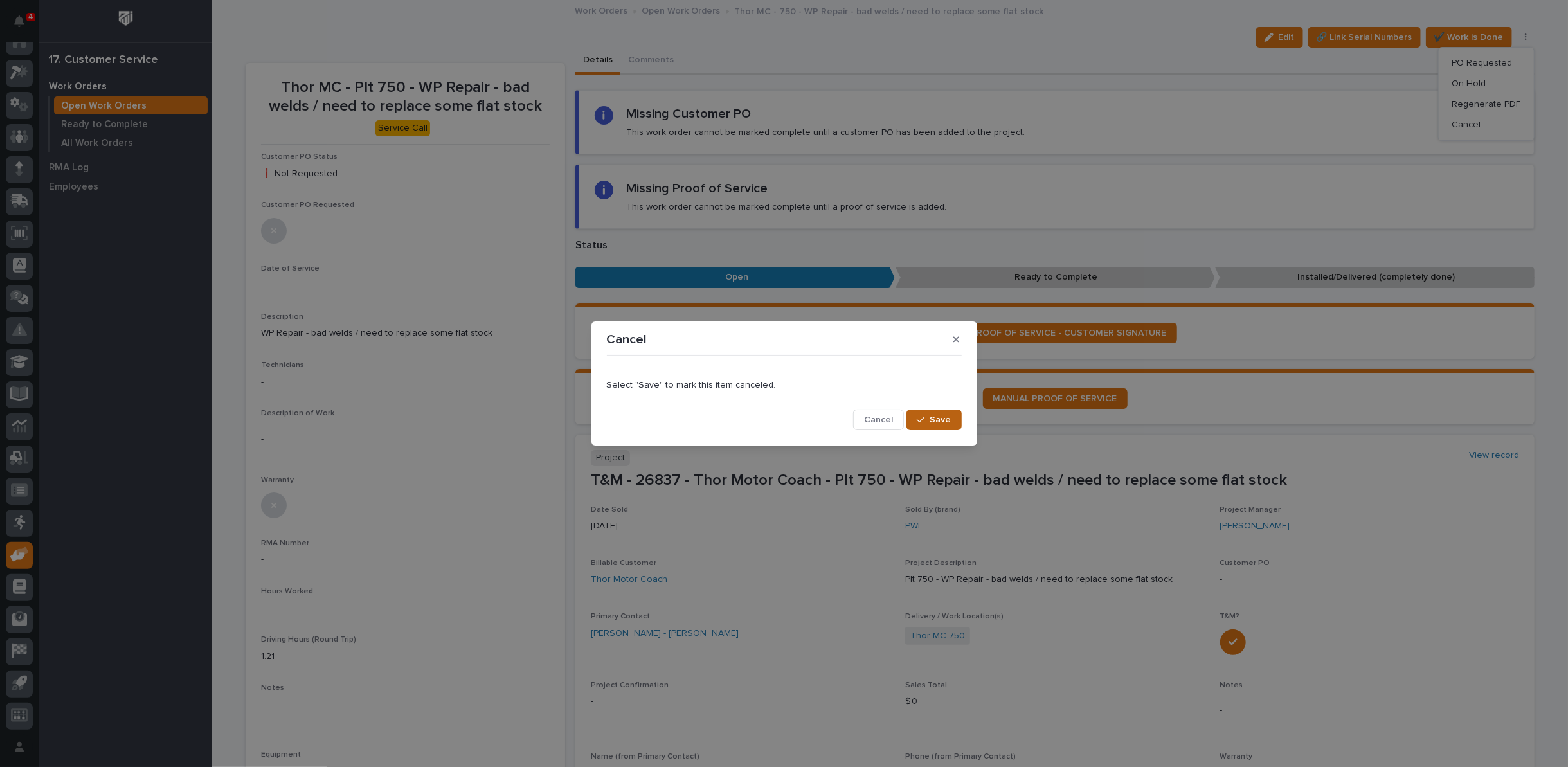
click at [930, 419] on div "button" at bounding box center [923, 420] width 13 height 9
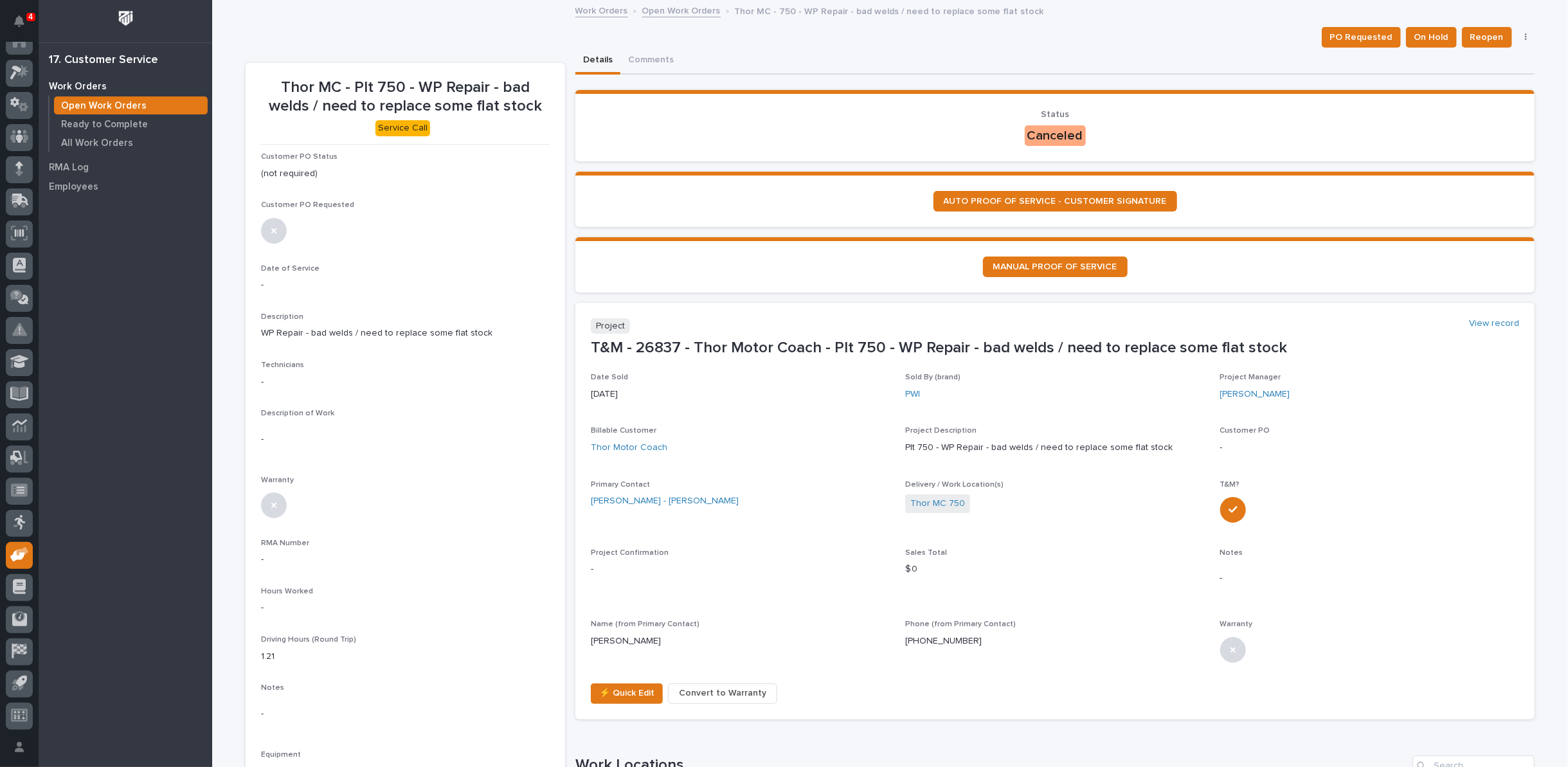
click at [661, 6] on link "Open Work Orders" at bounding box center [681, 10] width 79 height 15
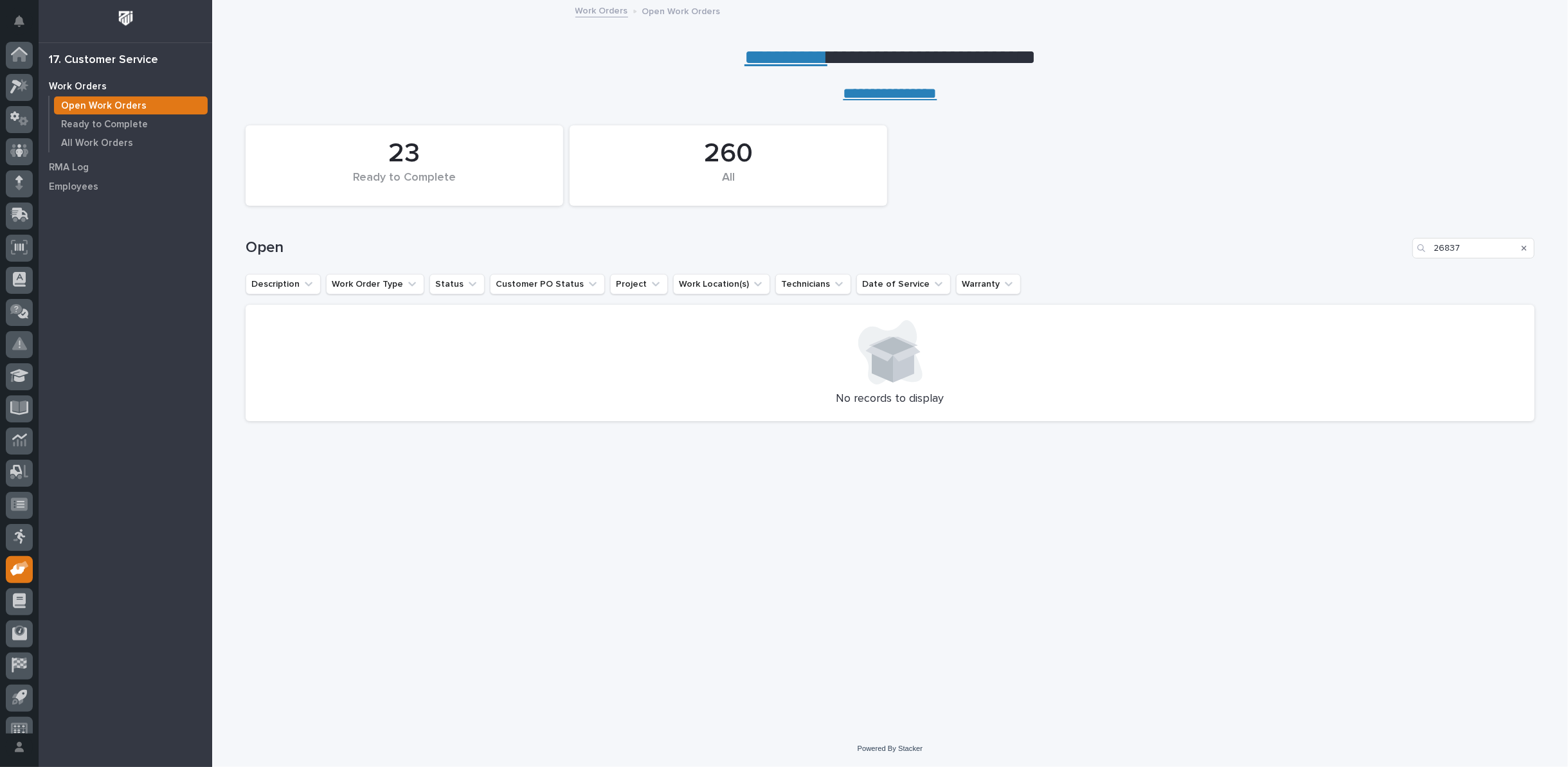
scroll to position [14, 0]
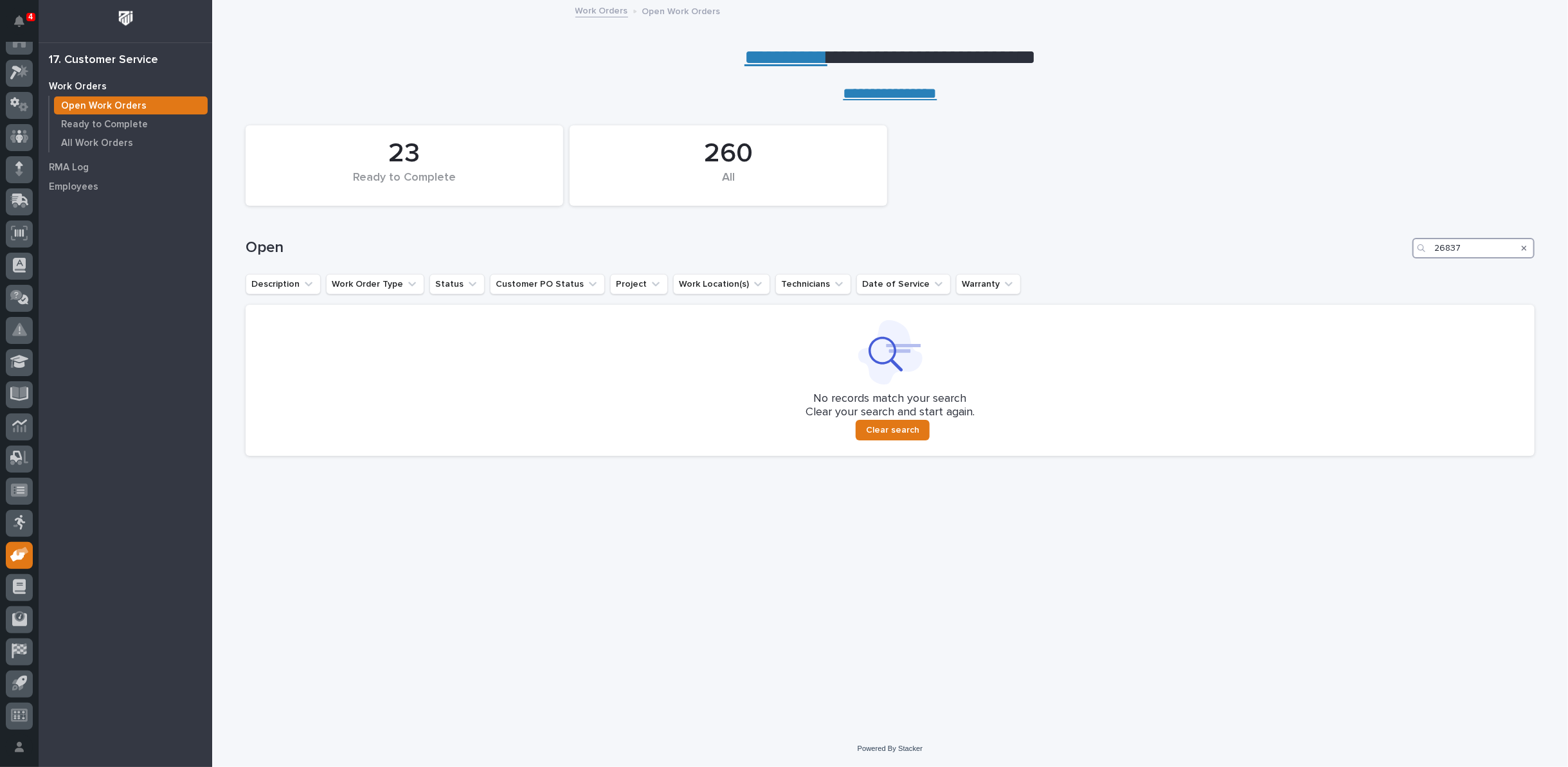
drag, startPoint x: 1481, startPoint y: 247, endPoint x: 1326, endPoint y: 240, distance: 155.2
click at [1330, 247] on div "Open 26837" at bounding box center [890, 247] width 1289 height 20
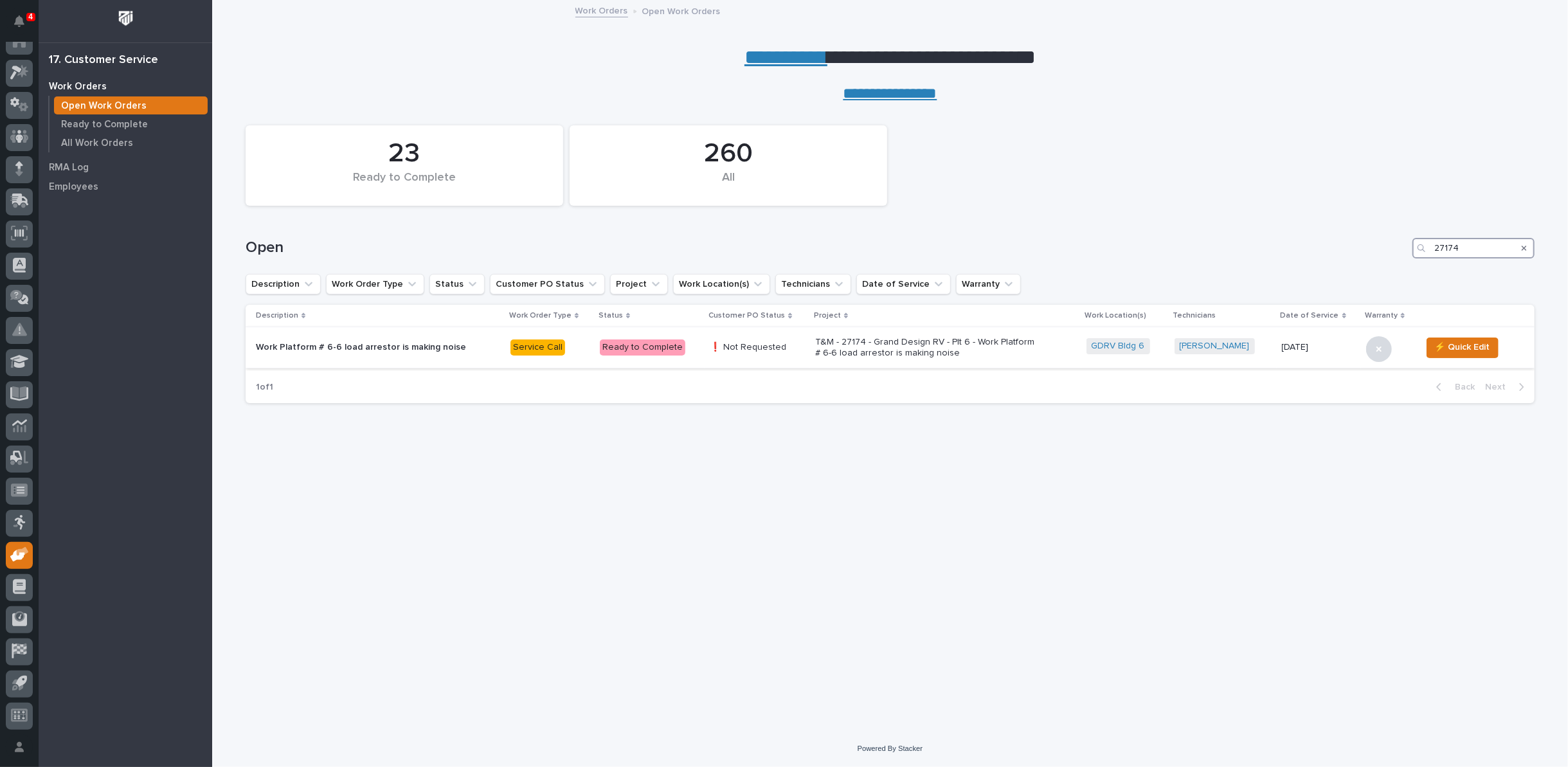
type input "27174"
click at [903, 346] on p "T&M - 27174 - Grand Design RV - Plt 6 - Work Platform # 6-6 load arrestor is ma…" at bounding box center [927, 347] width 225 height 22
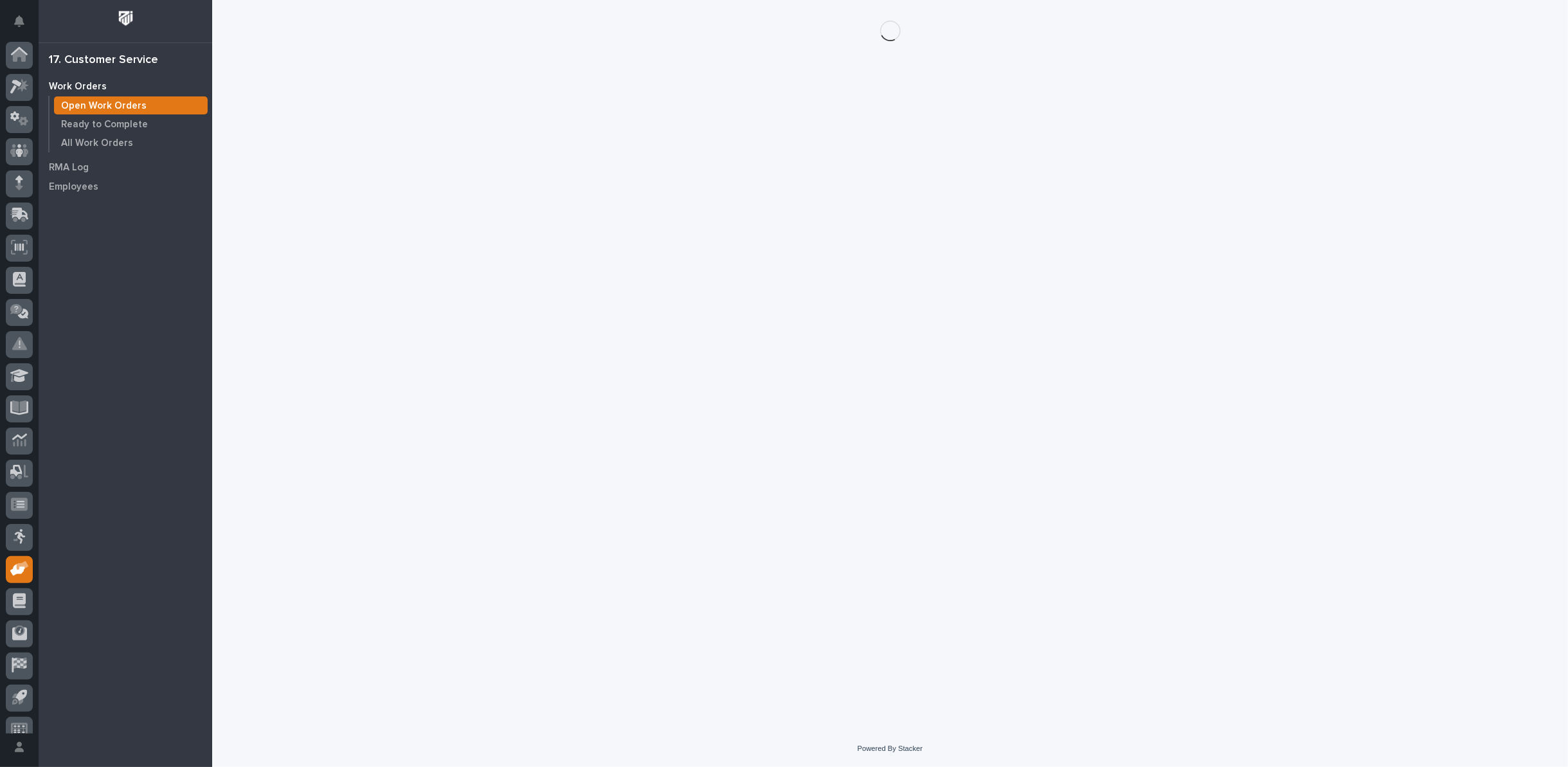
scroll to position [14, 0]
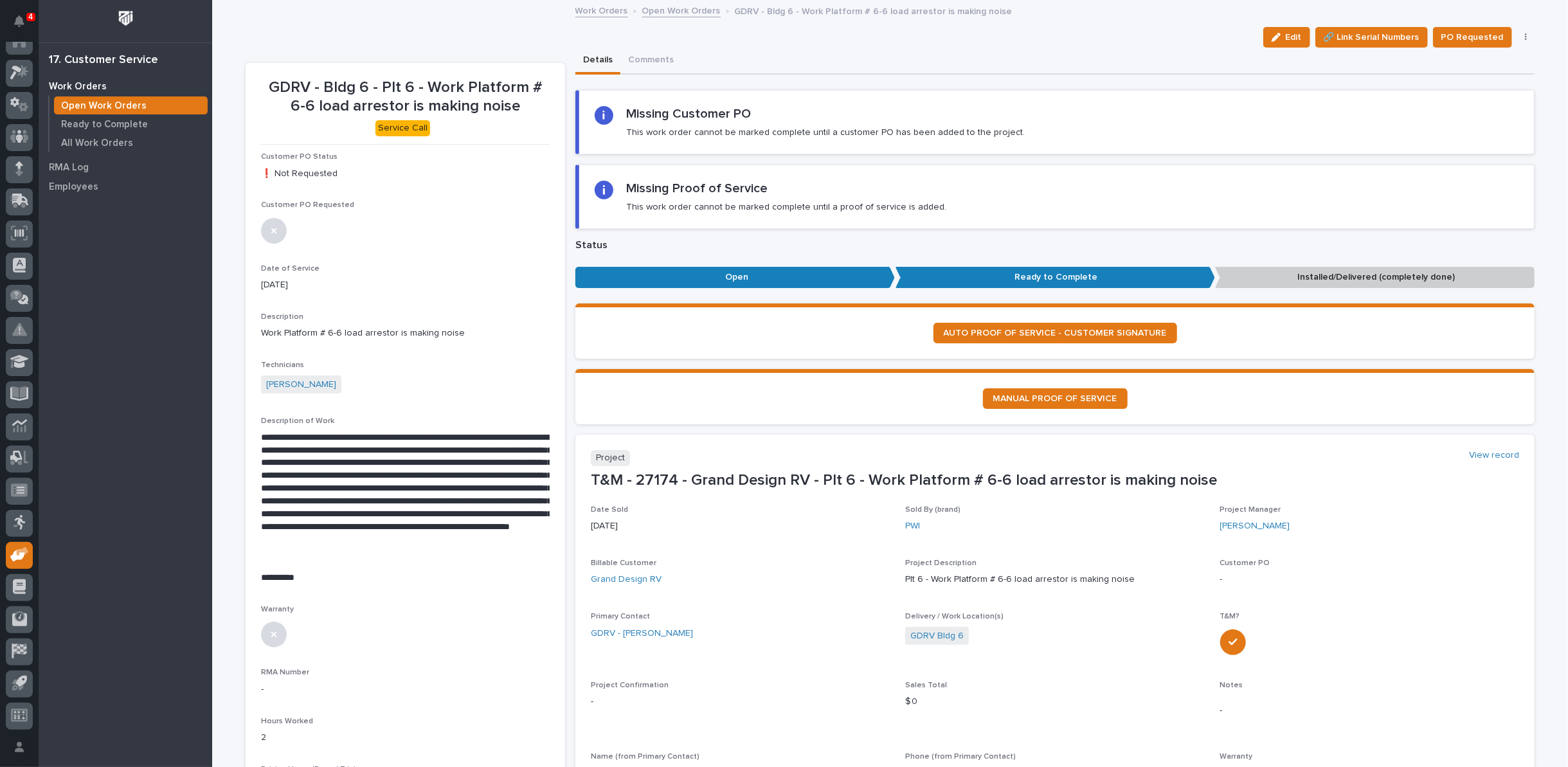
click at [694, 11] on link "Open Work Orders" at bounding box center [681, 10] width 79 height 15
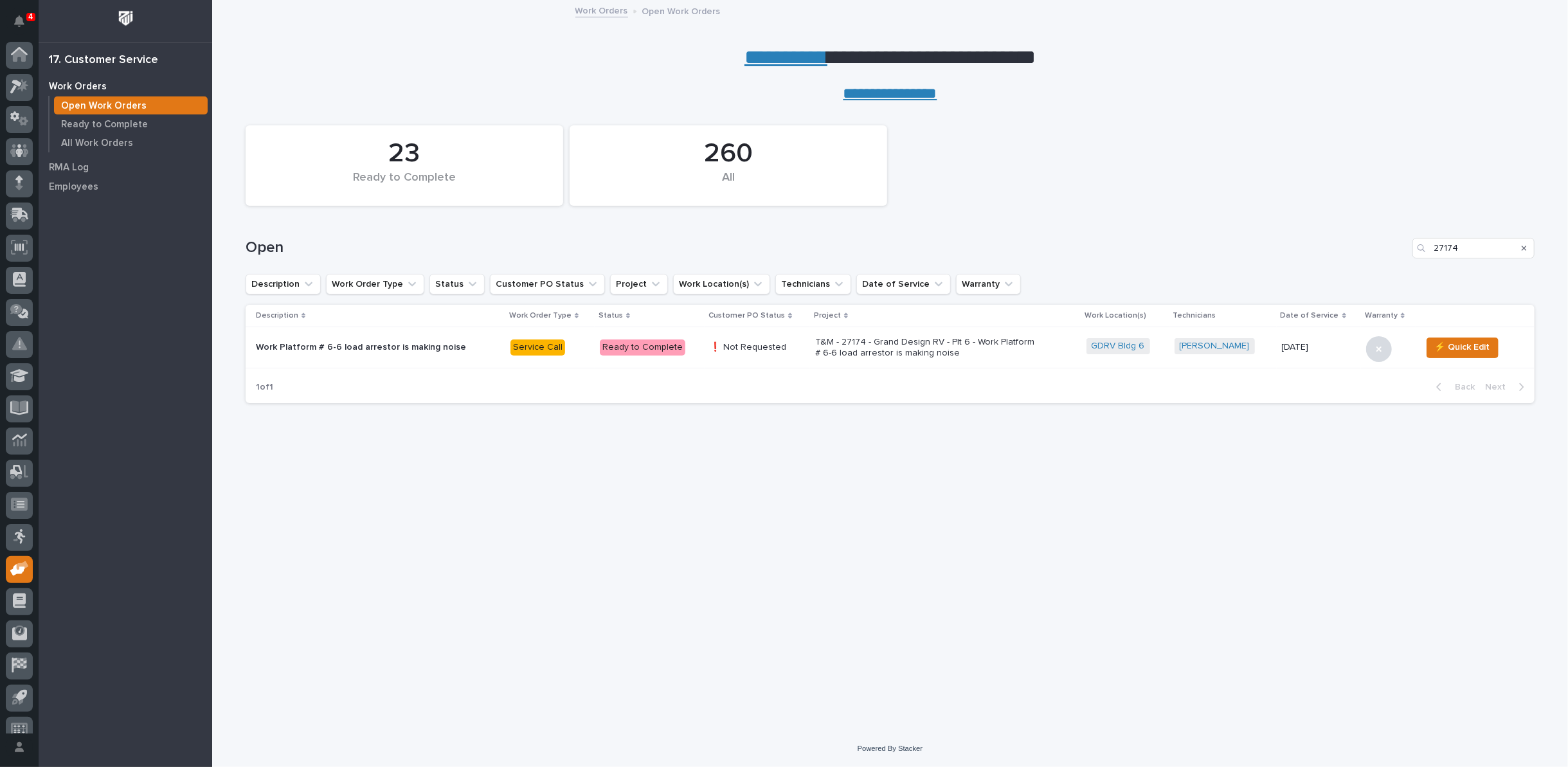
scroll to position [14, 0]
click at [880, 351] on p "T&M - 27174 - Grand Design RV - Plt 6 - Work Platform # 6-6 load arrestor is ma…" at bounding box center [927, 347] width 225 height 22
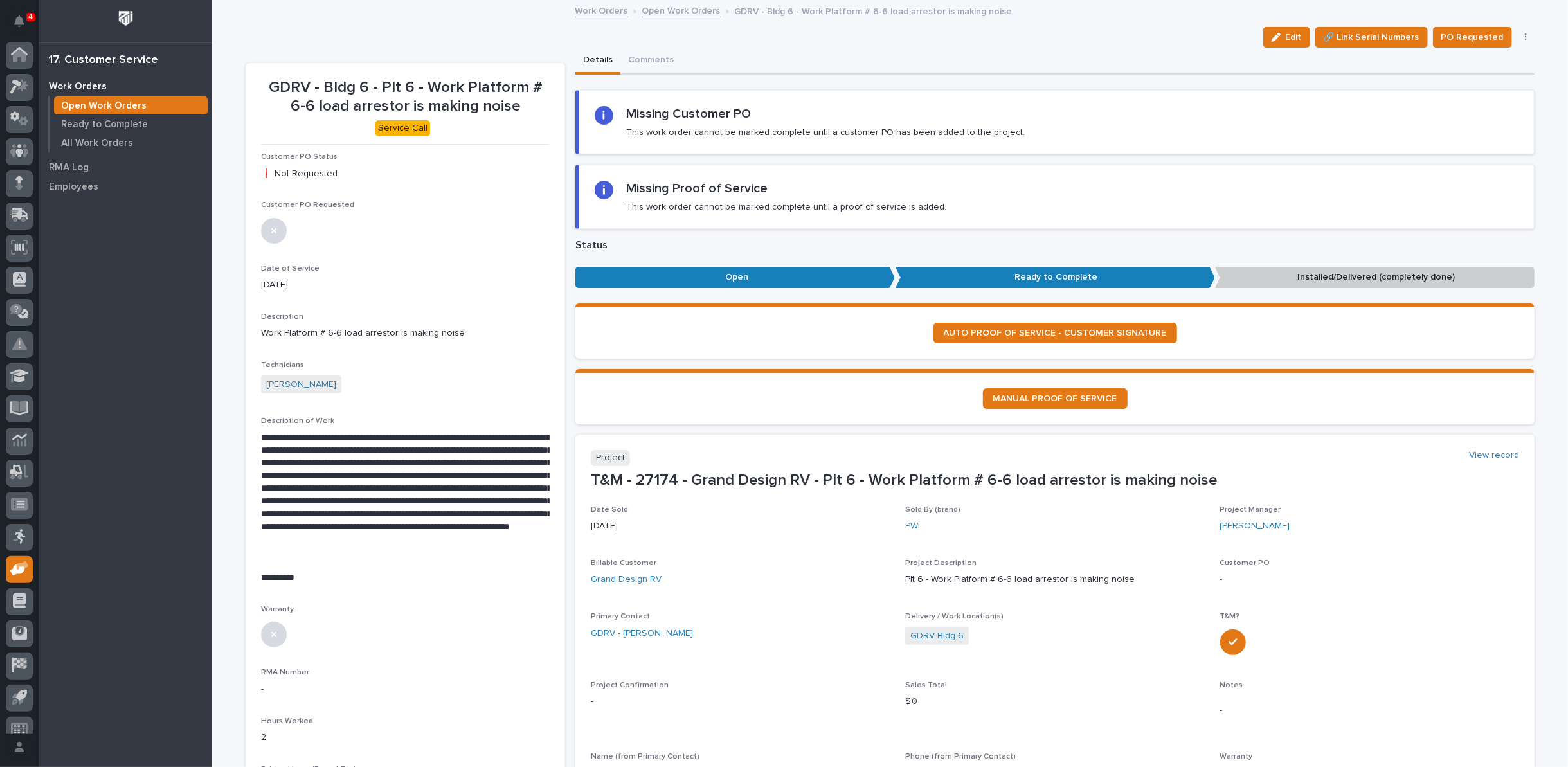
scroll to position [14, 0]
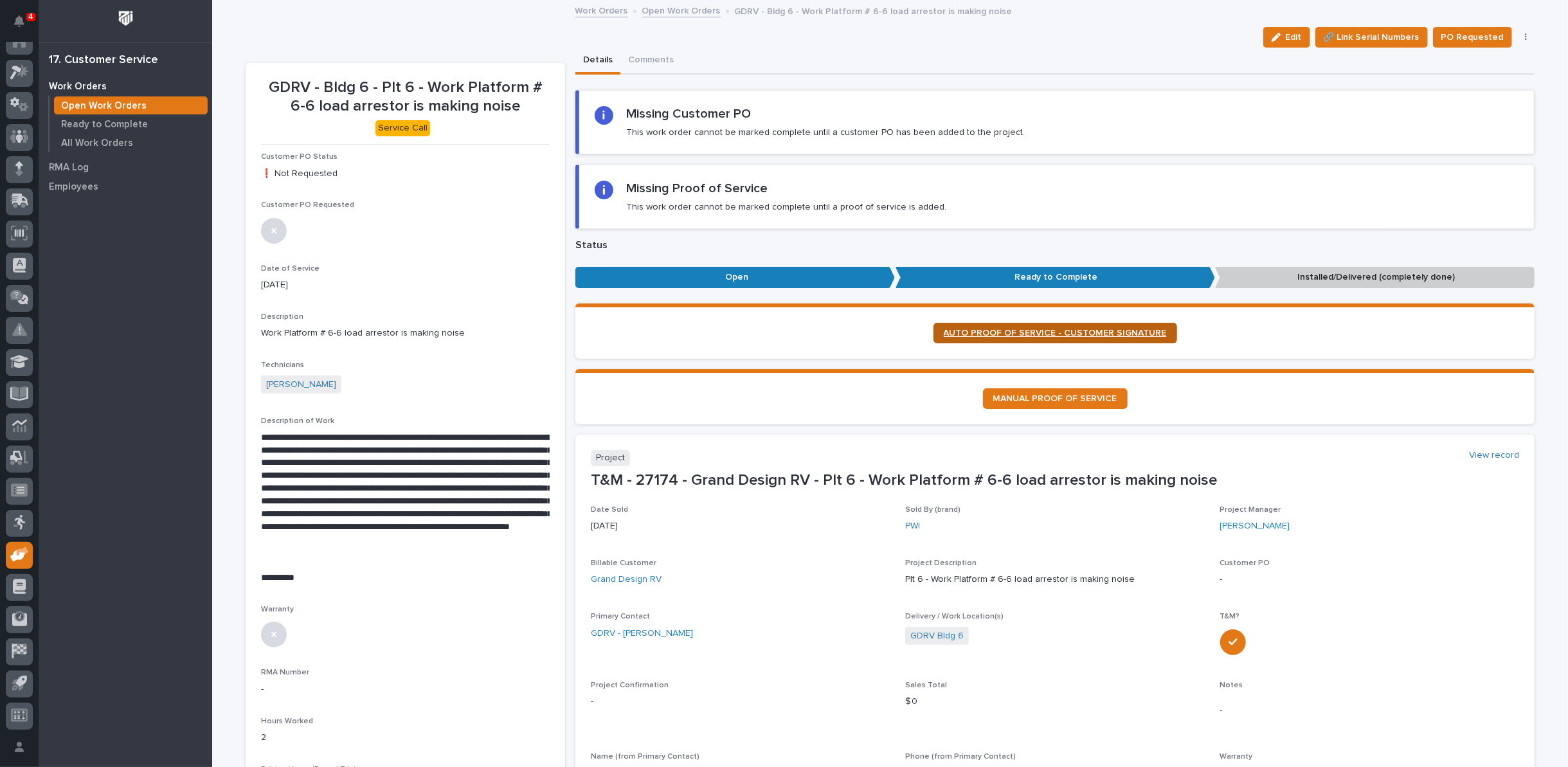
click at [1043, 329] on span "AUTO PROOF OF SERVICE - CUSTOMER SIGNATURE" at bounding box center [1055, 333] width 223 height 9
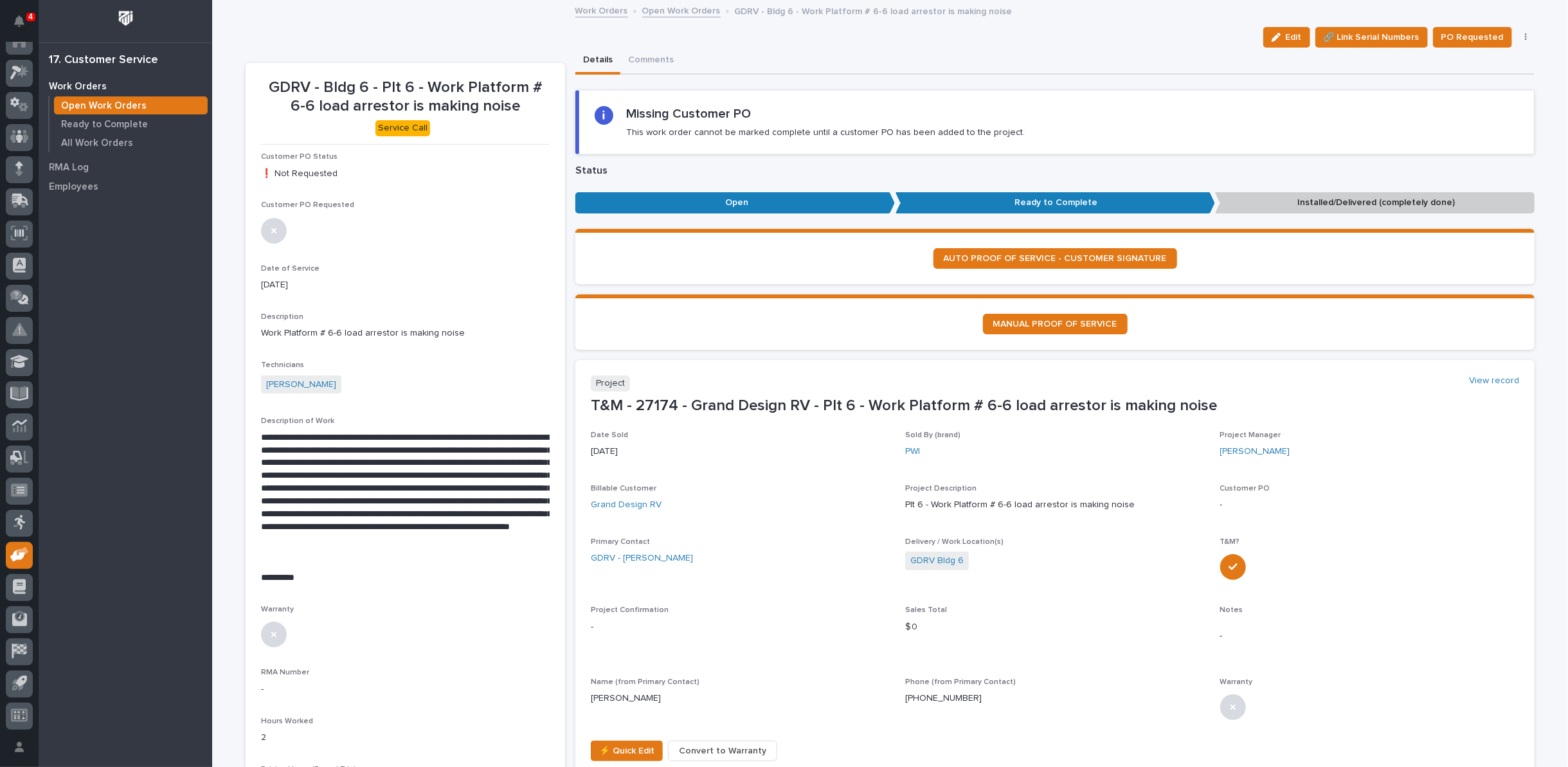
click at [1518, 35] on button "button" at bounding box center [1526, 37] width 18 height 9
click at [1479, 103] on span "Regenerate PDF" at bounding box center [1486, 103] width 69 height 15
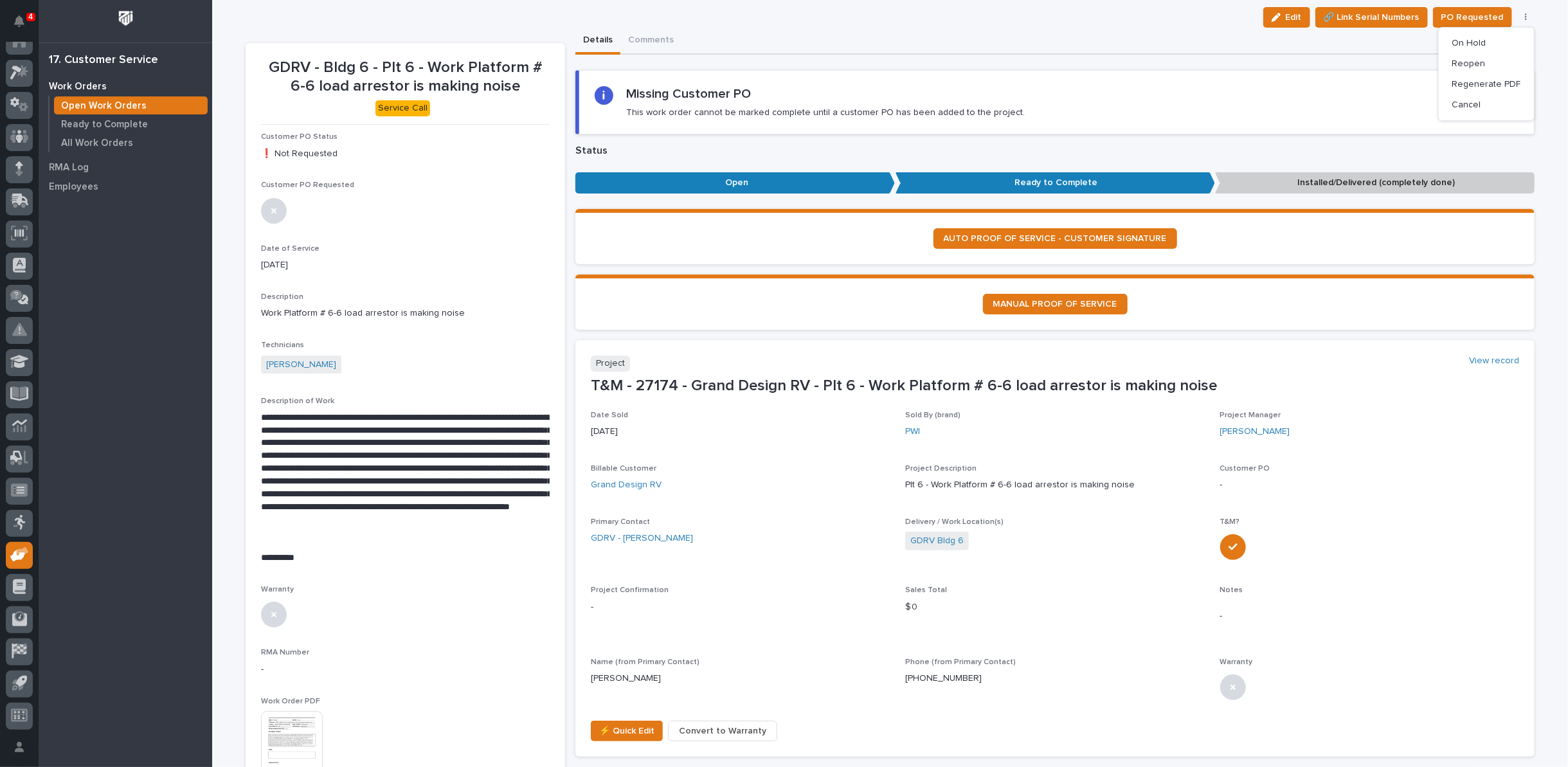
scroll to position [72, 0]
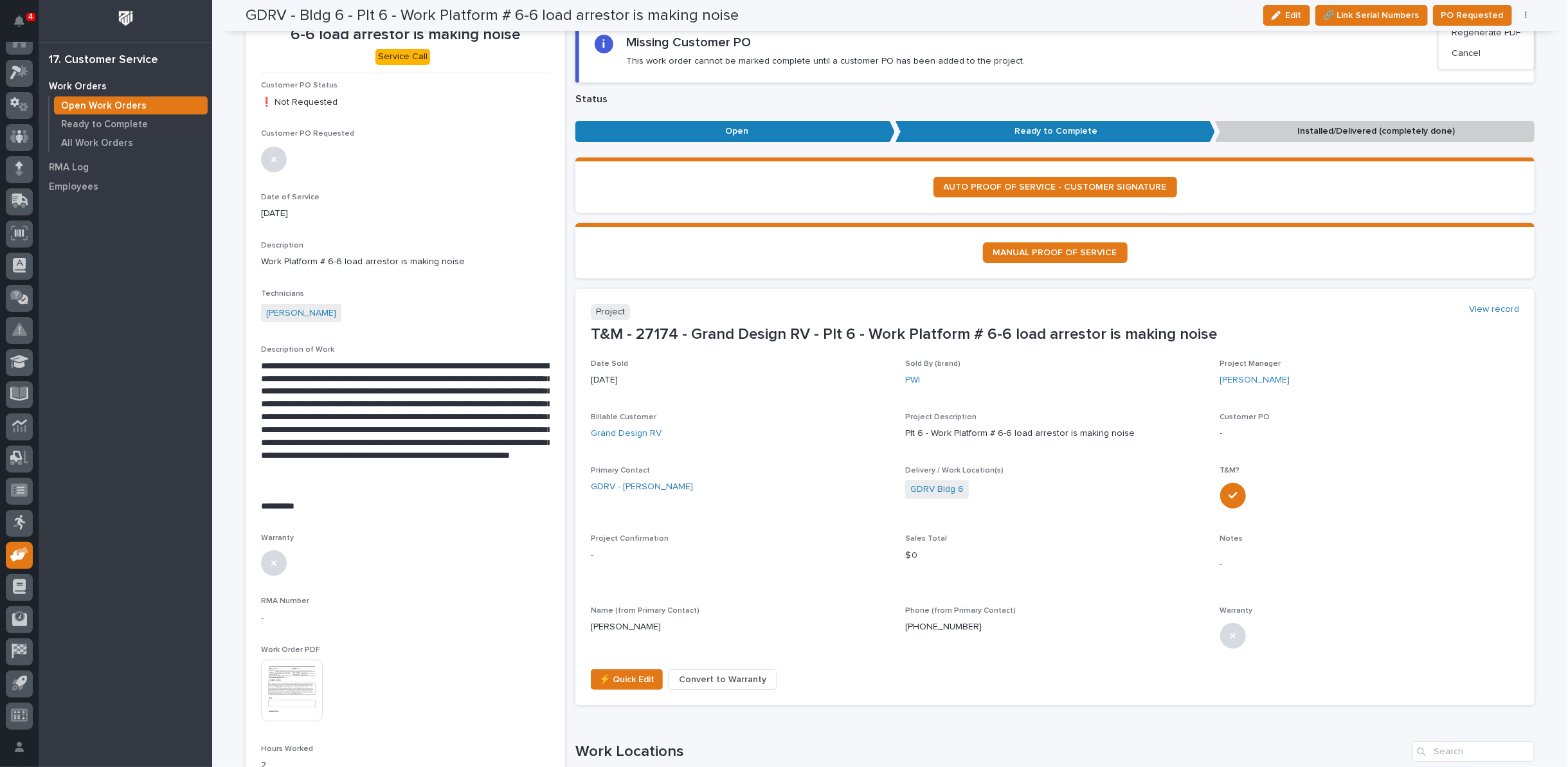
click at [293, 681] on img at bounding box center [292, 690] width 62 height 62
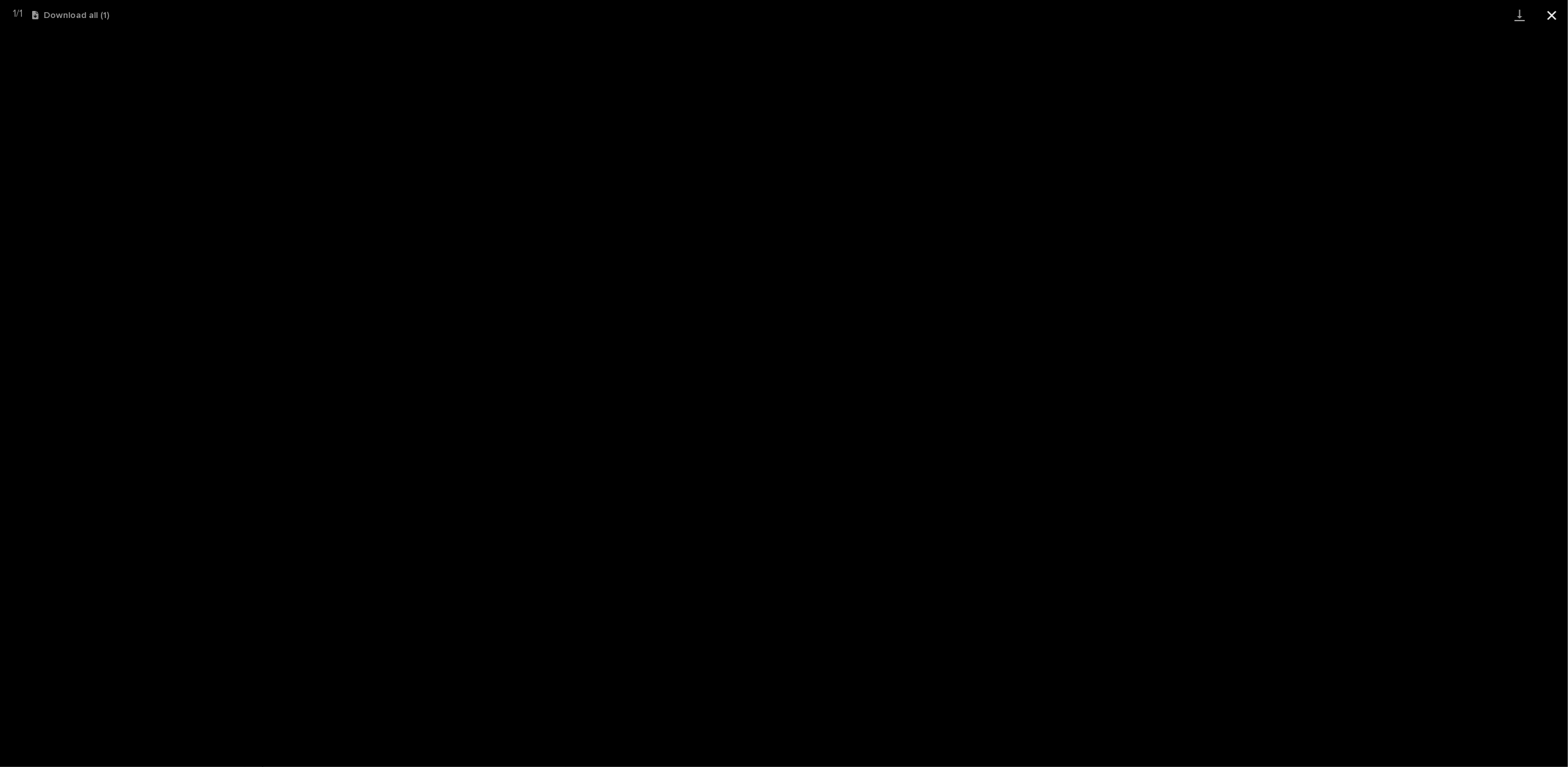
click at [1546, 19] on button "Close gallery" at bounding box center [1551, 15] width 32 height 30
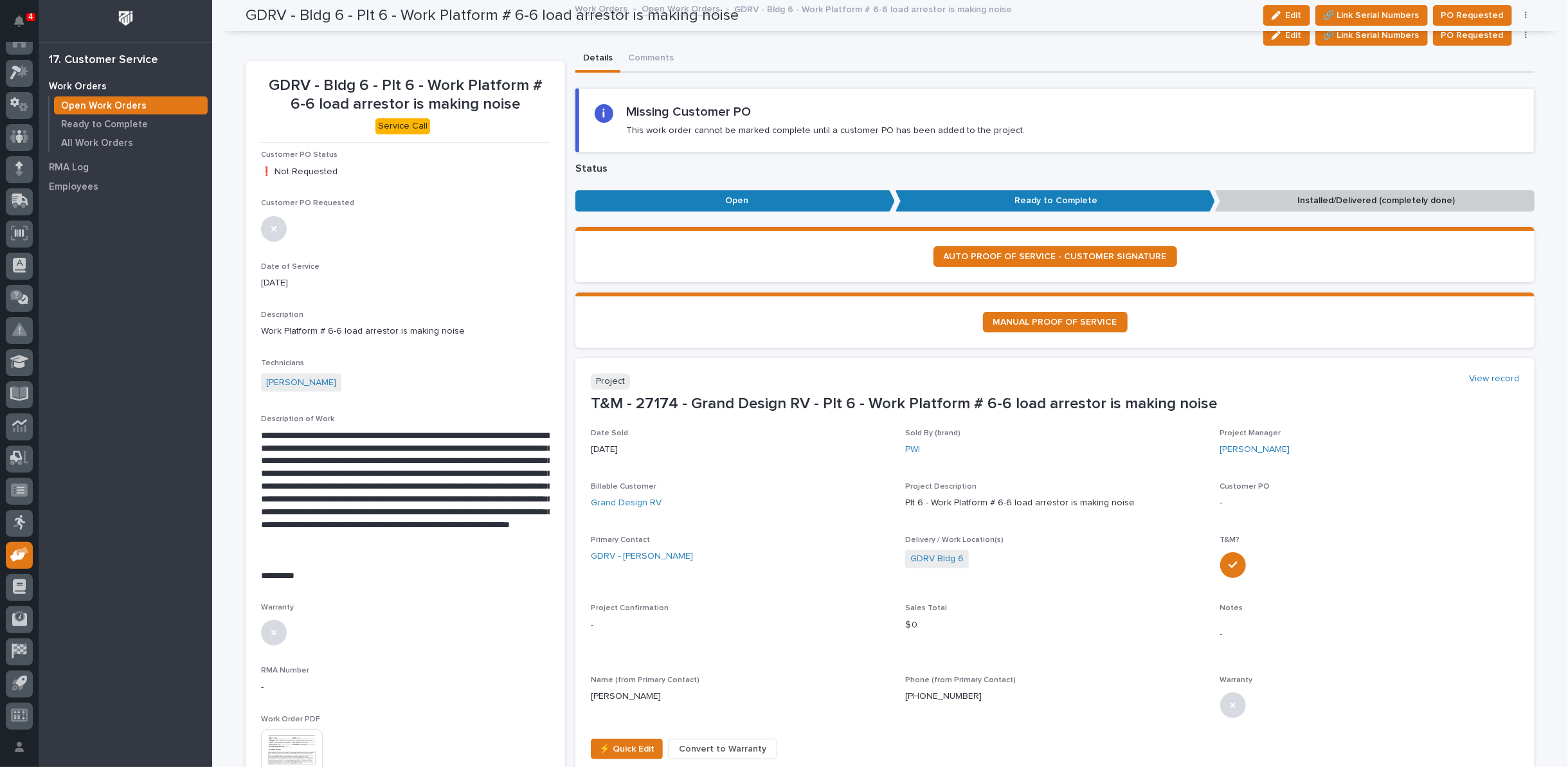
scroll to position [0, 0]
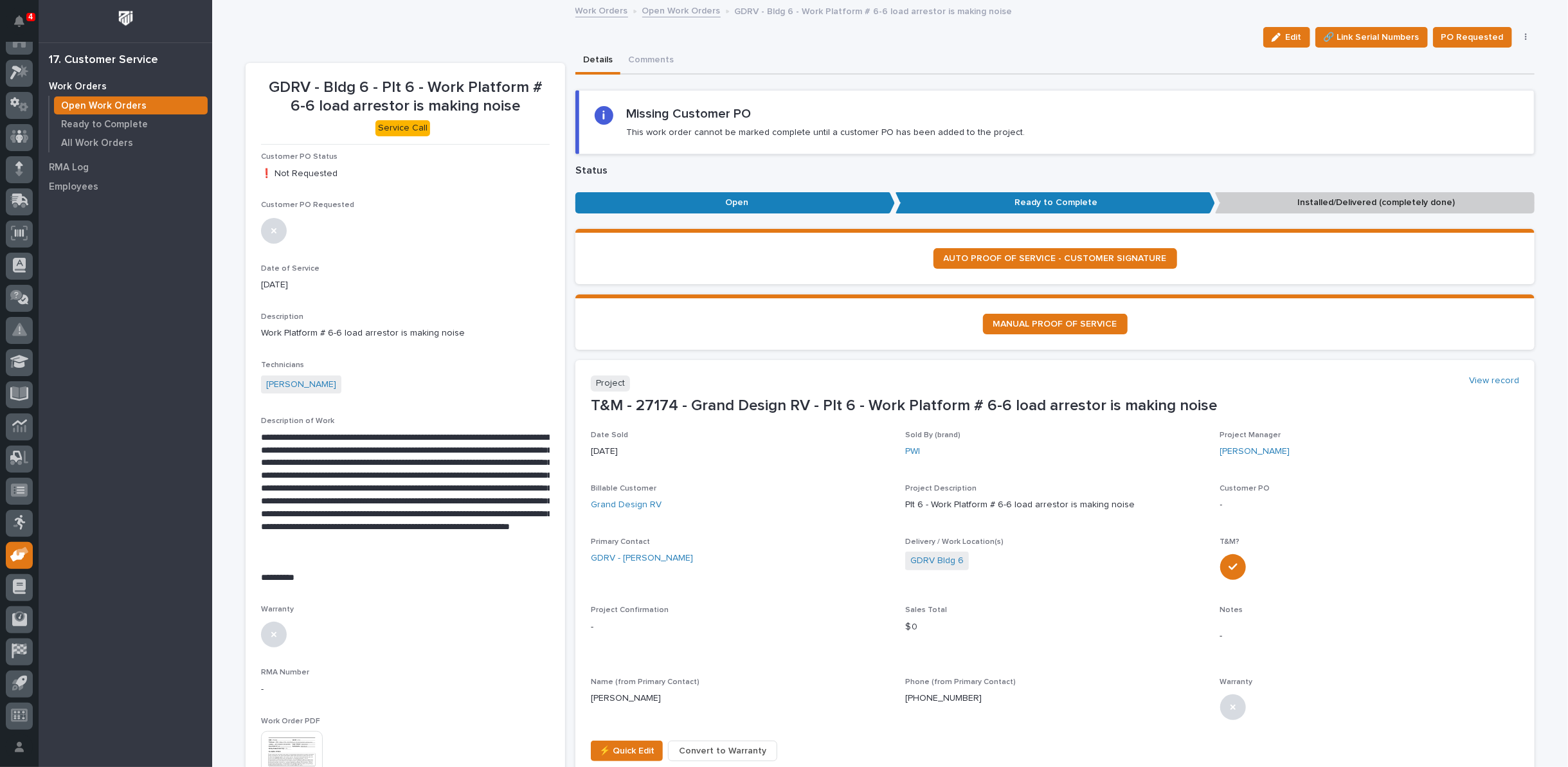
click at [651, 10] on link "Open Work Orders" at bounding box center [681, 10] width 79 height 15
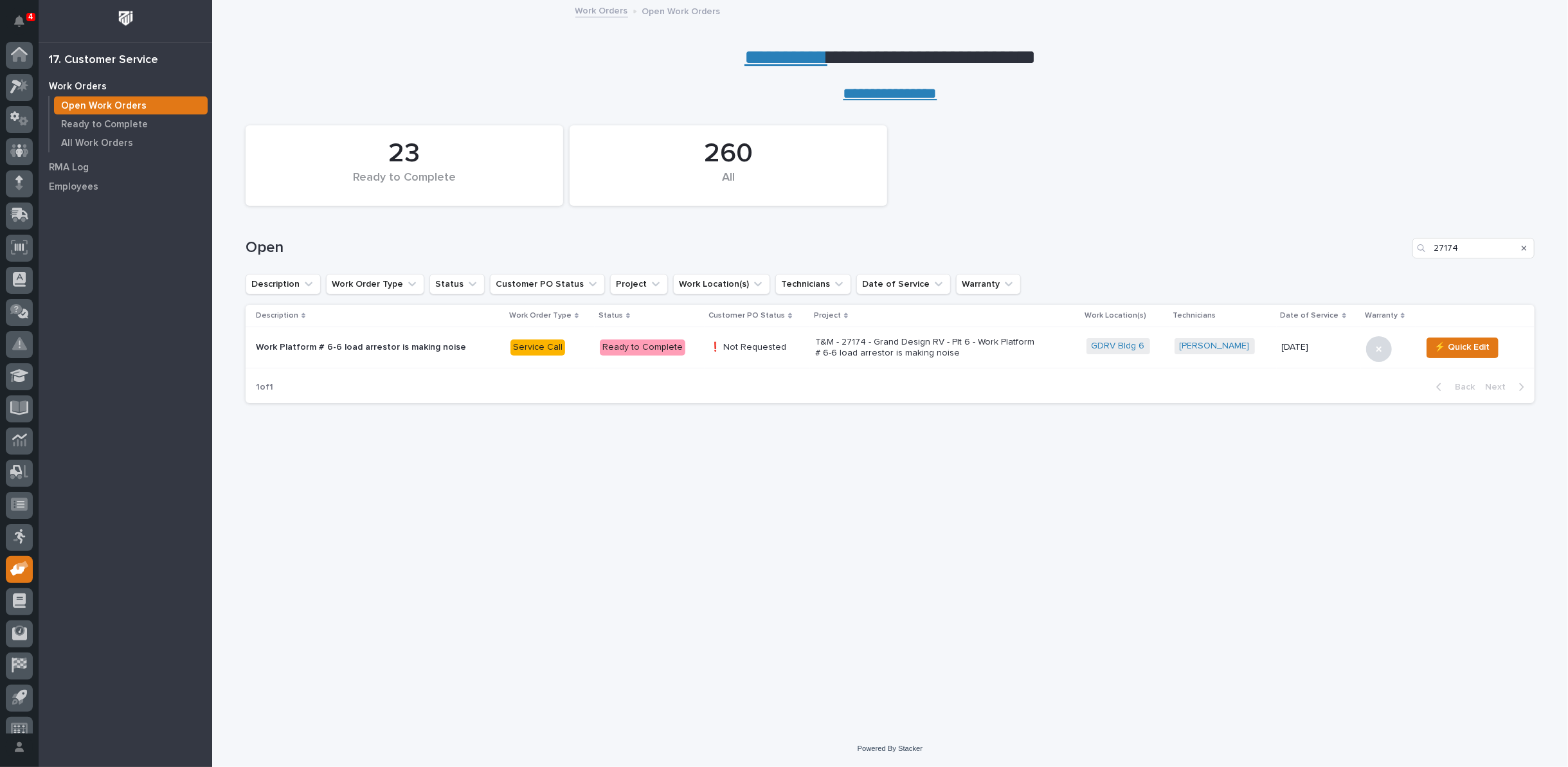
scroll to position [14, 0]
drag, startPoint x: 1481, startPoint y: 244, endPoint x: 1366, endPoint y: 239, distance: 115.1
click at [1368, 239] on div "Open 27174" at bounding box center [890, 247] width 1289 height 20
type input "27187"
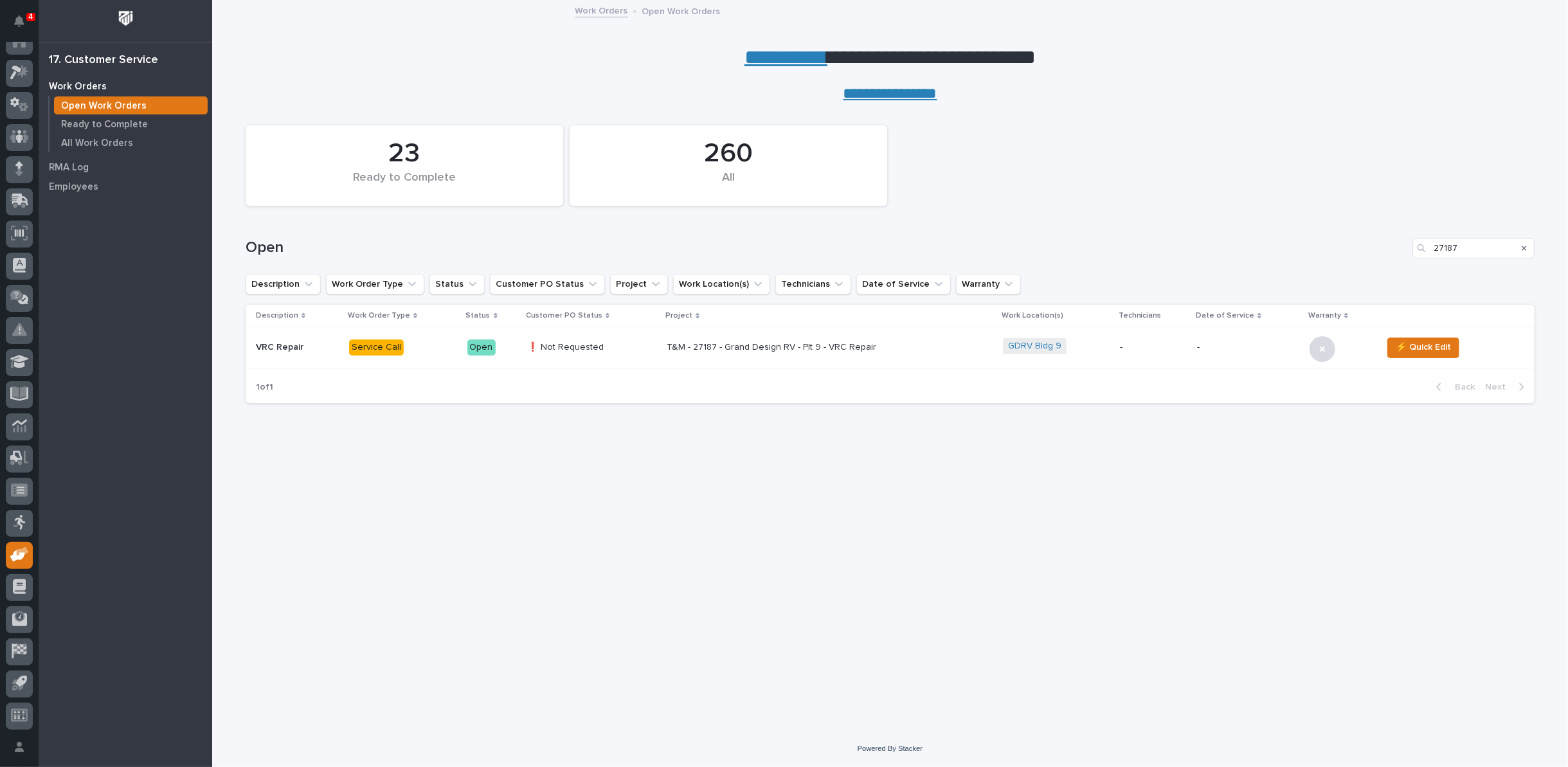
click at [696, 347] on p "T&M - 27187 - Grand Design RV - Plt 9 - VRC Repair" at bounding box center [779, 347] width 225 height 11
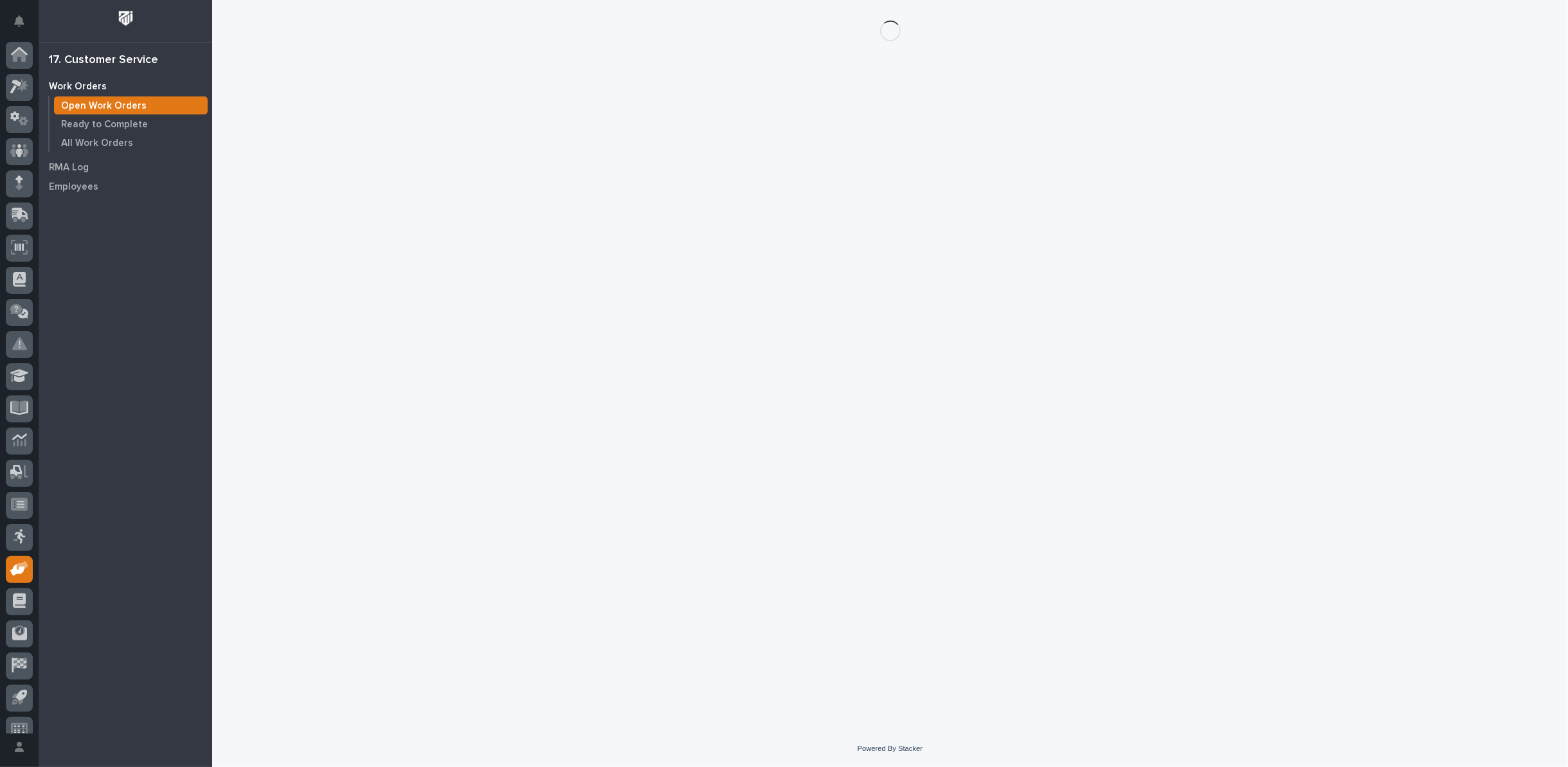
scroll to position [14, 0]
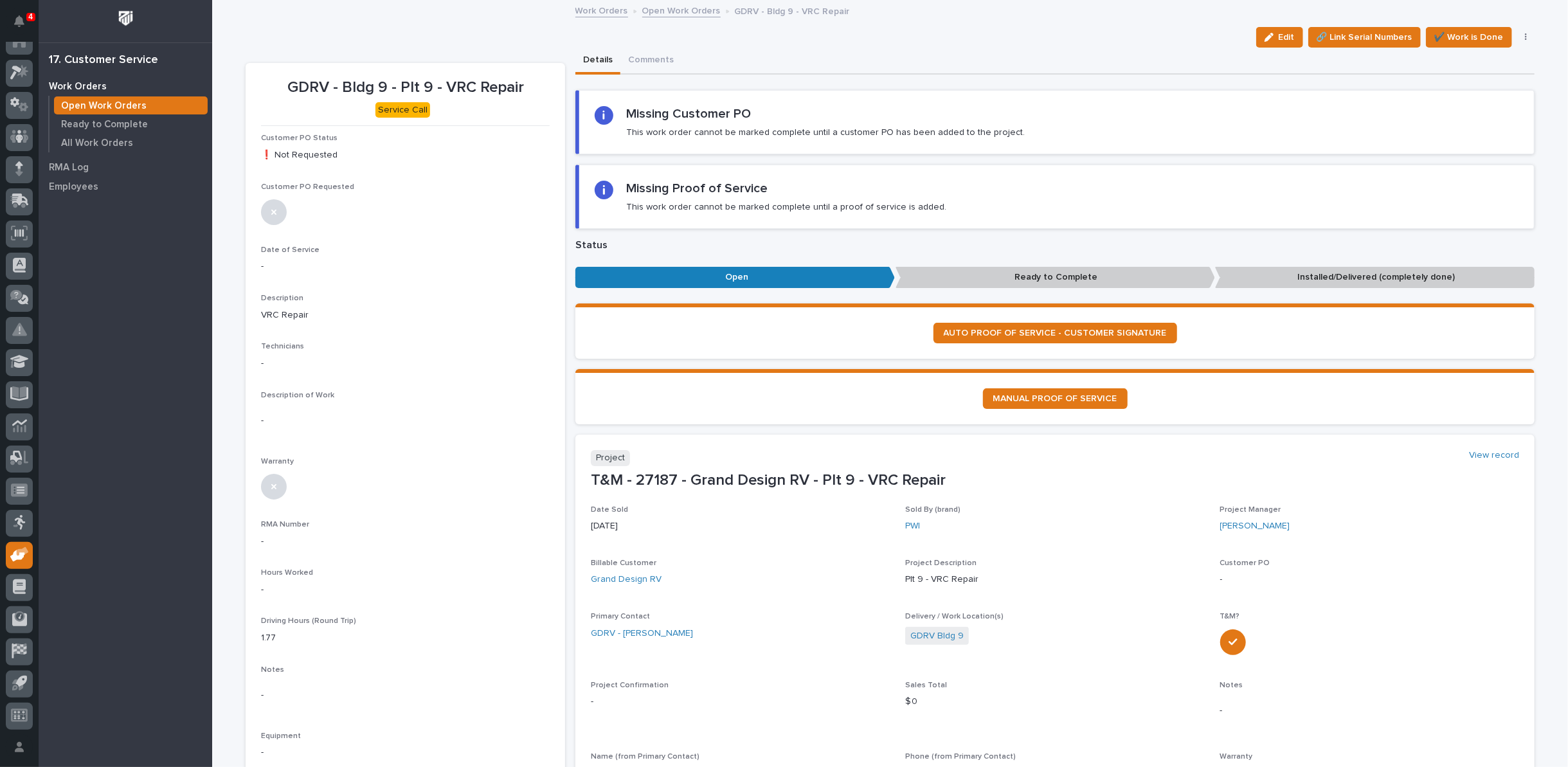
click at [674, 11] on link "Open Work Orders" at bounding box center [681, 10] width 79 height 15
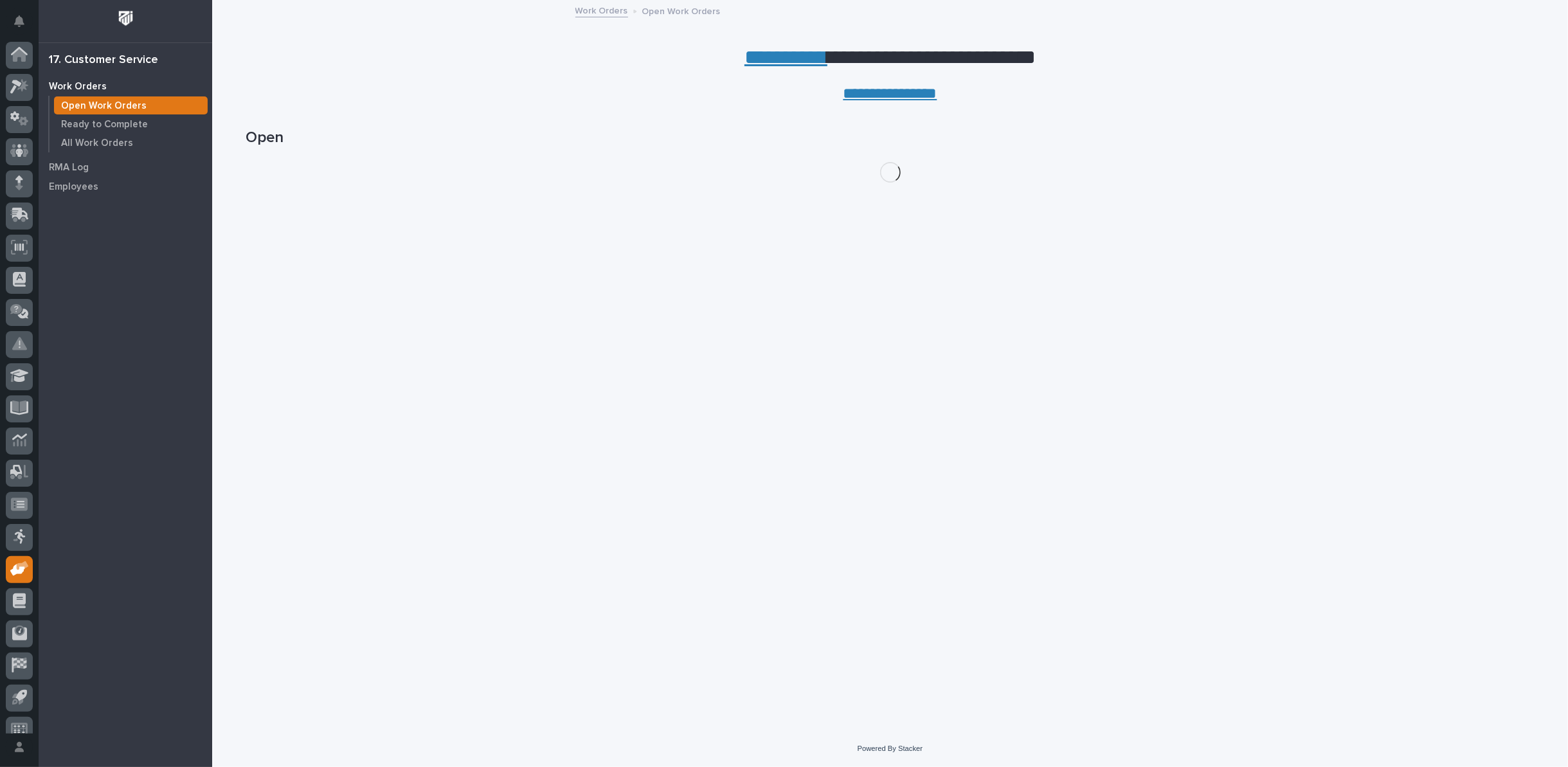
scroll to position [14, 0]
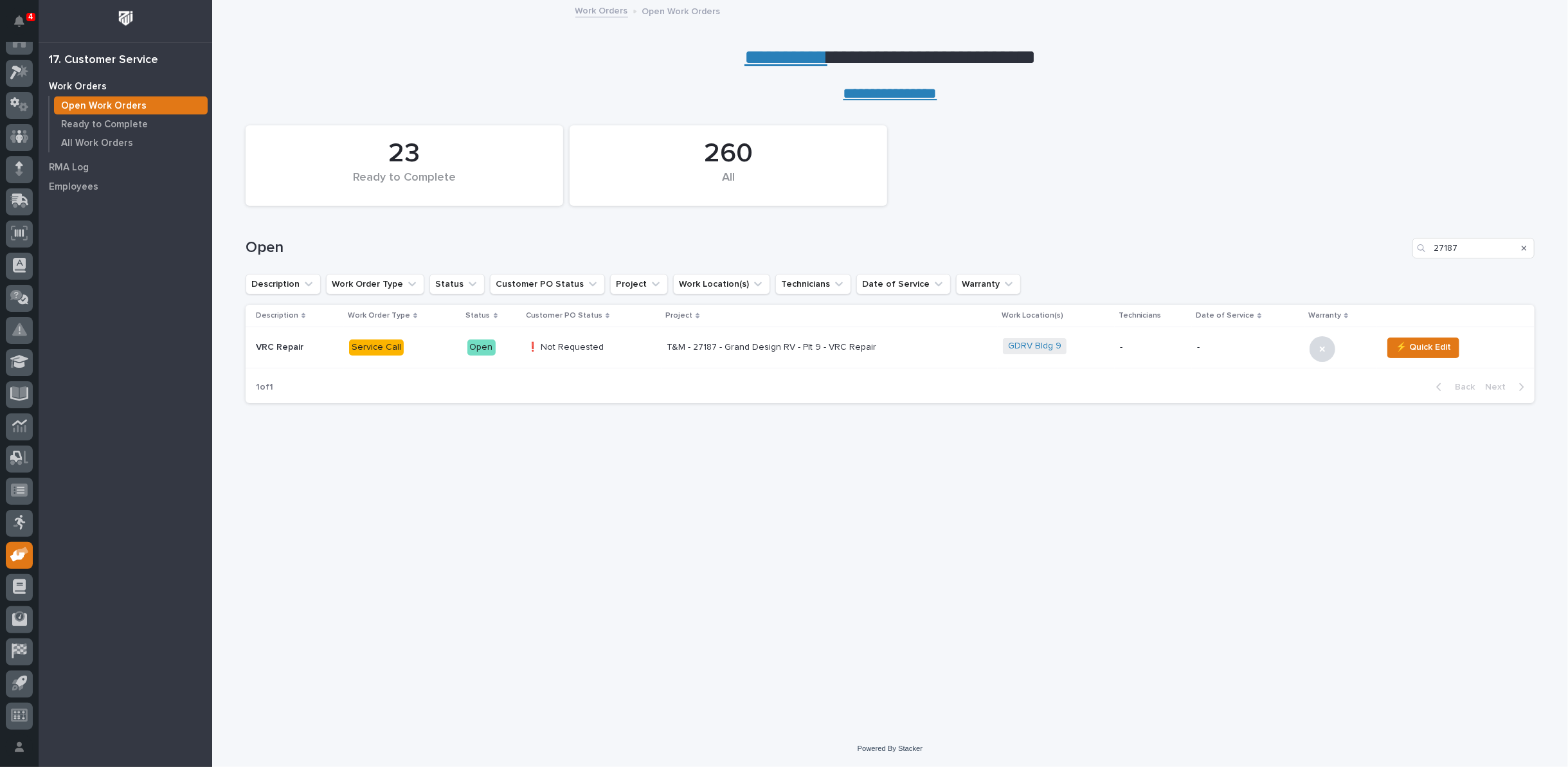
click at [1526, 247] on div "Search" at bounding box center [1524, 247] width 20 height 20
click at [1526, 247] on icon "Search" at bounding box center [1524, 247] width 5 height 8
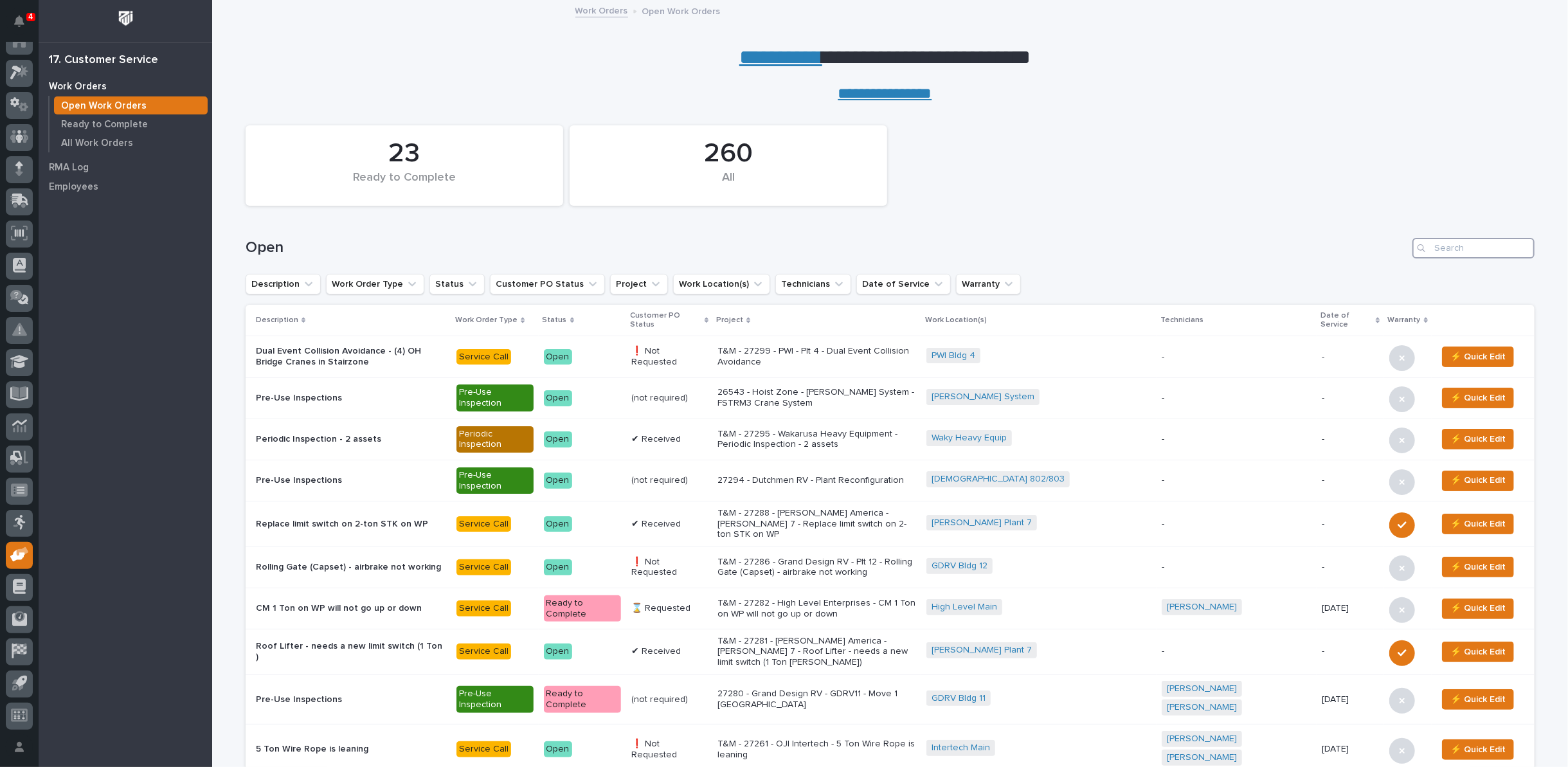
click at [1458, 251] on input "Search" at bounding box center [1473, 247] width 122 height 20
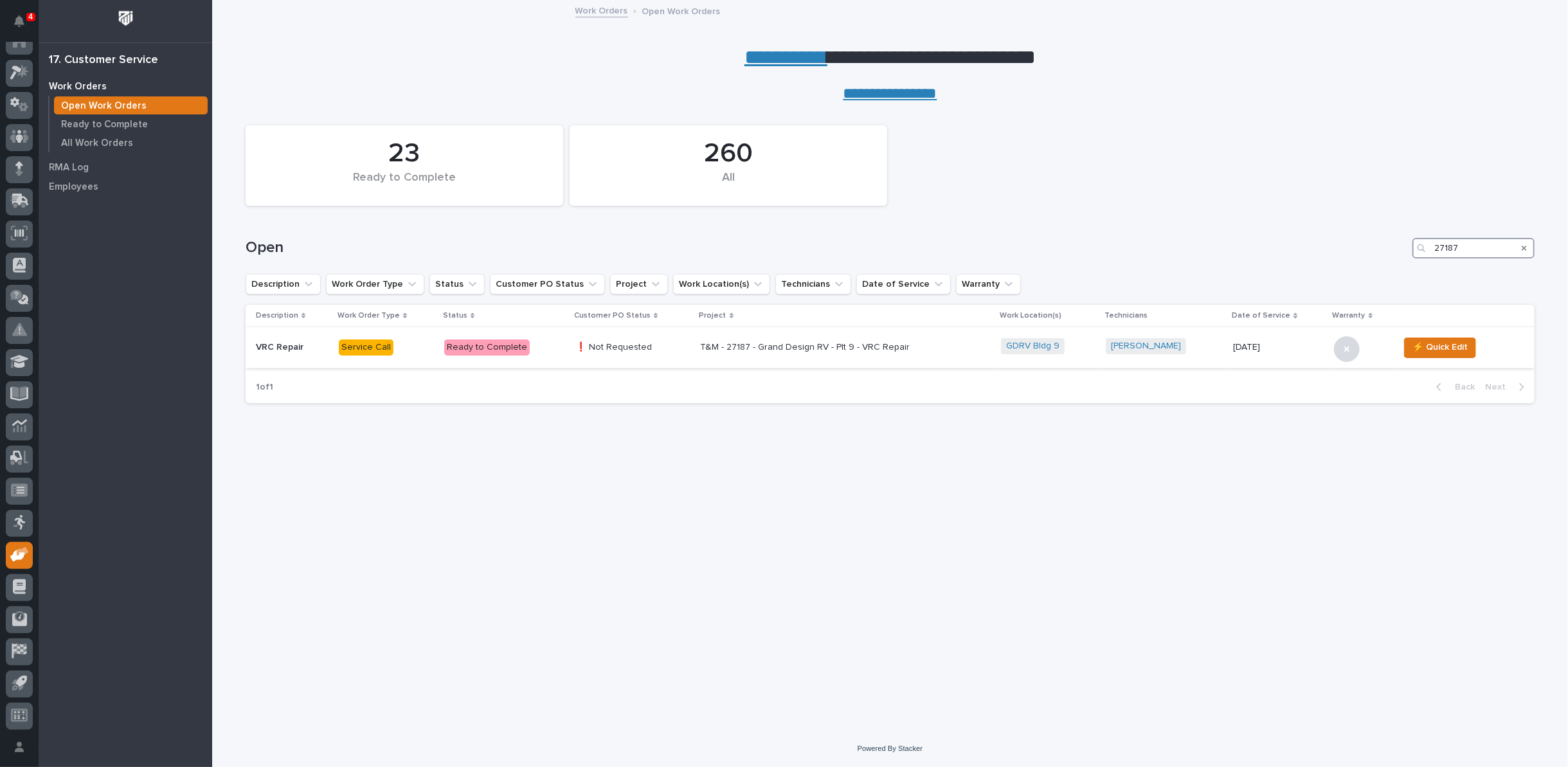
type input "27187"
click at [833, 346] on p "T&M - 27187 - Grand Design RV - Plt 9 - VRC Repair" at bounding box center [813, 347] width 225 height 11
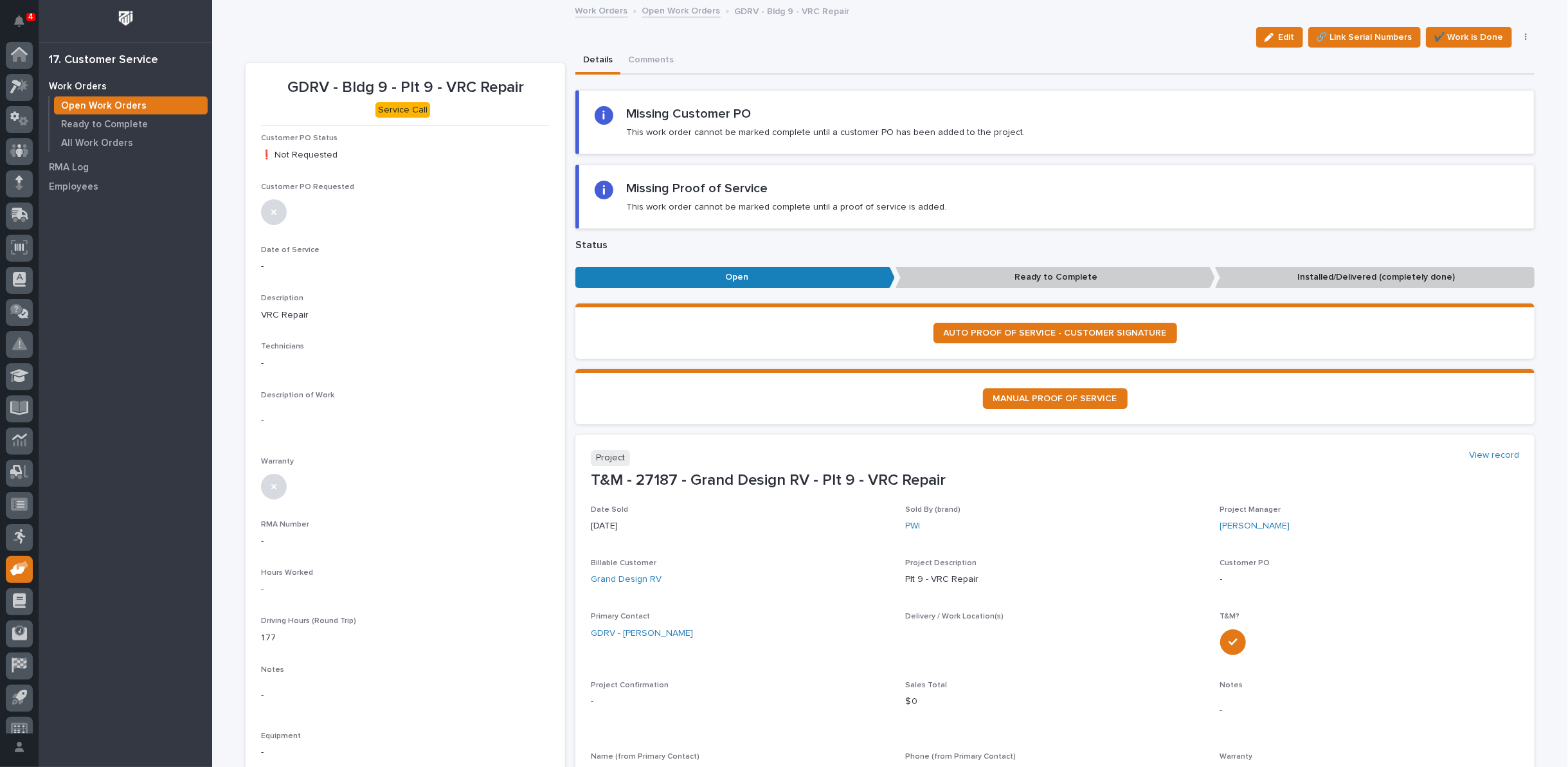
scroll to position [14, 0]
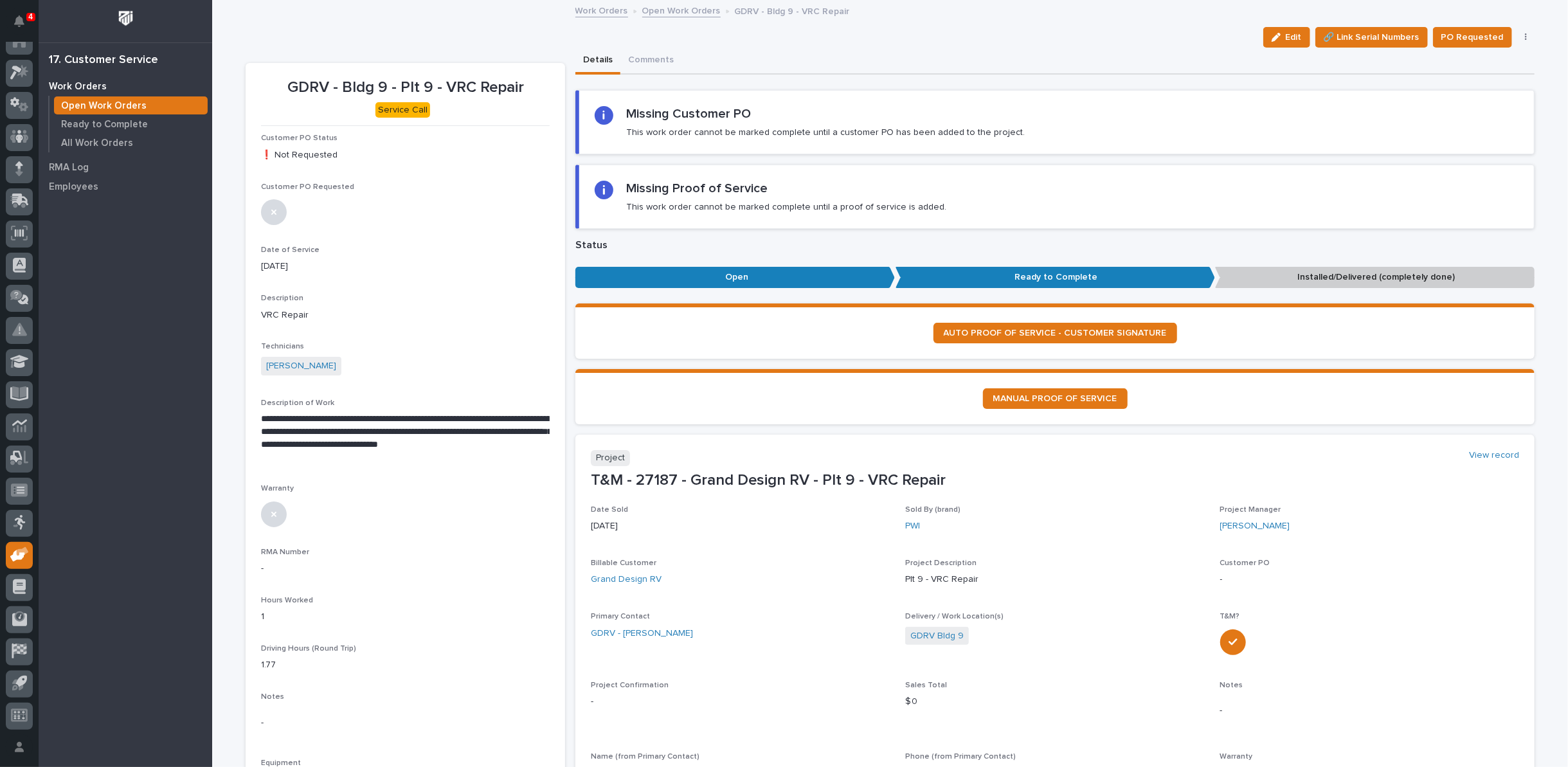
click at [1525, 38] on icon "button" at bounding box center [1526, 37] width 3 height 9
click at [1483, 103] on span "Regenerate PDF" at bounding box center [1486, 103] width 69 height 15
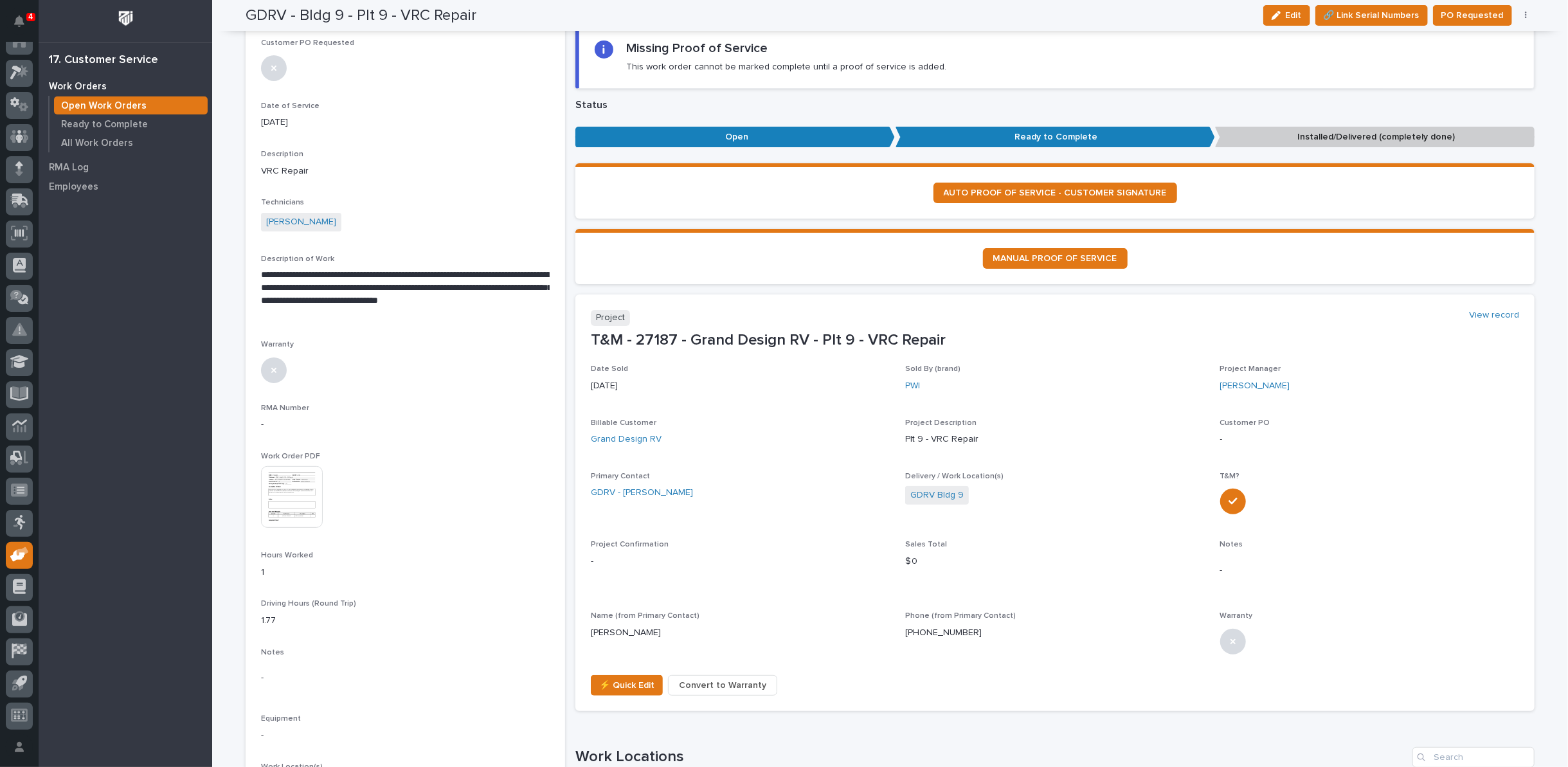
scroll to position [142, 0]
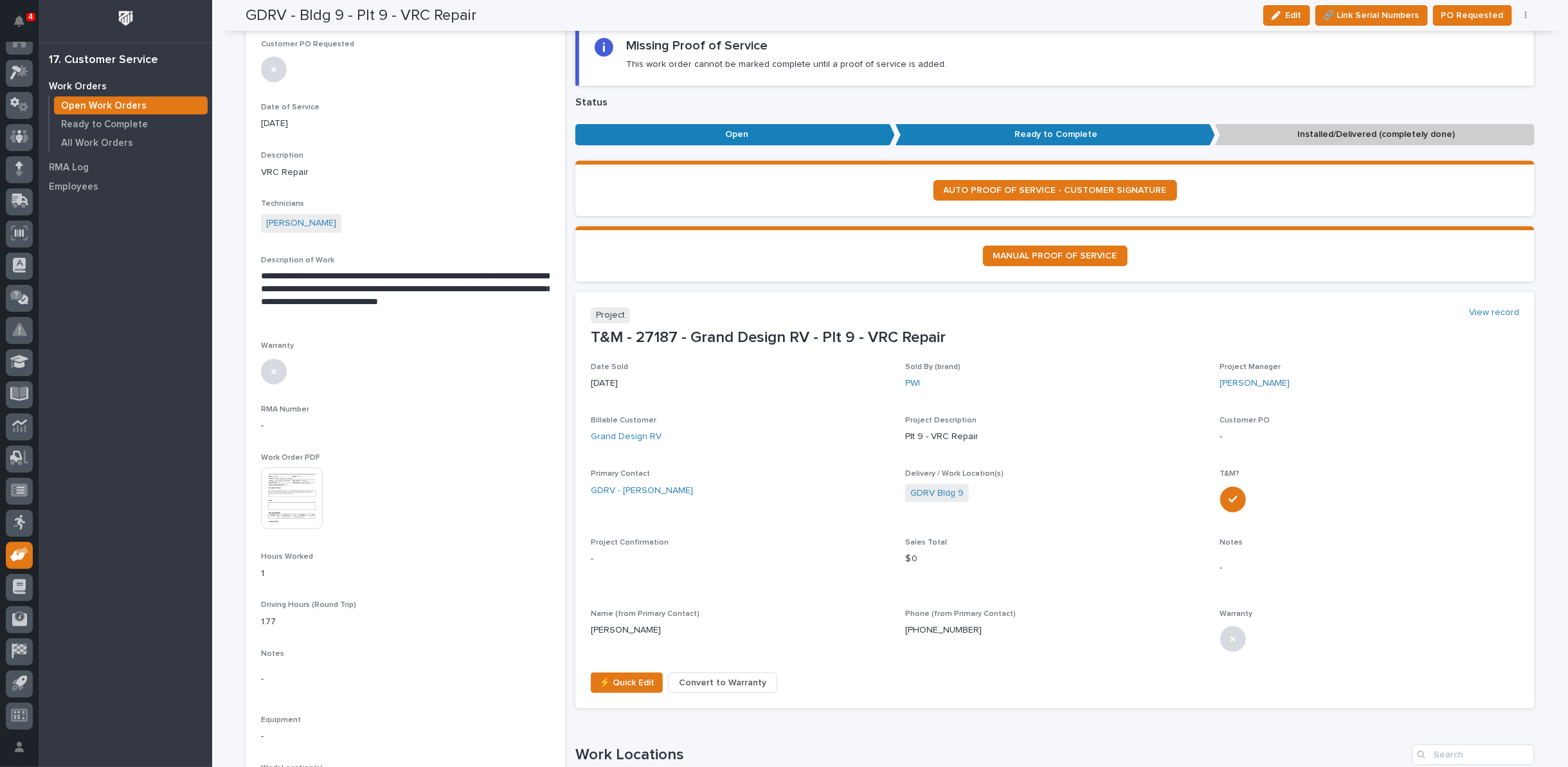
click at [297, 501] on img at bounding box center [292, 498] width 62 height 62
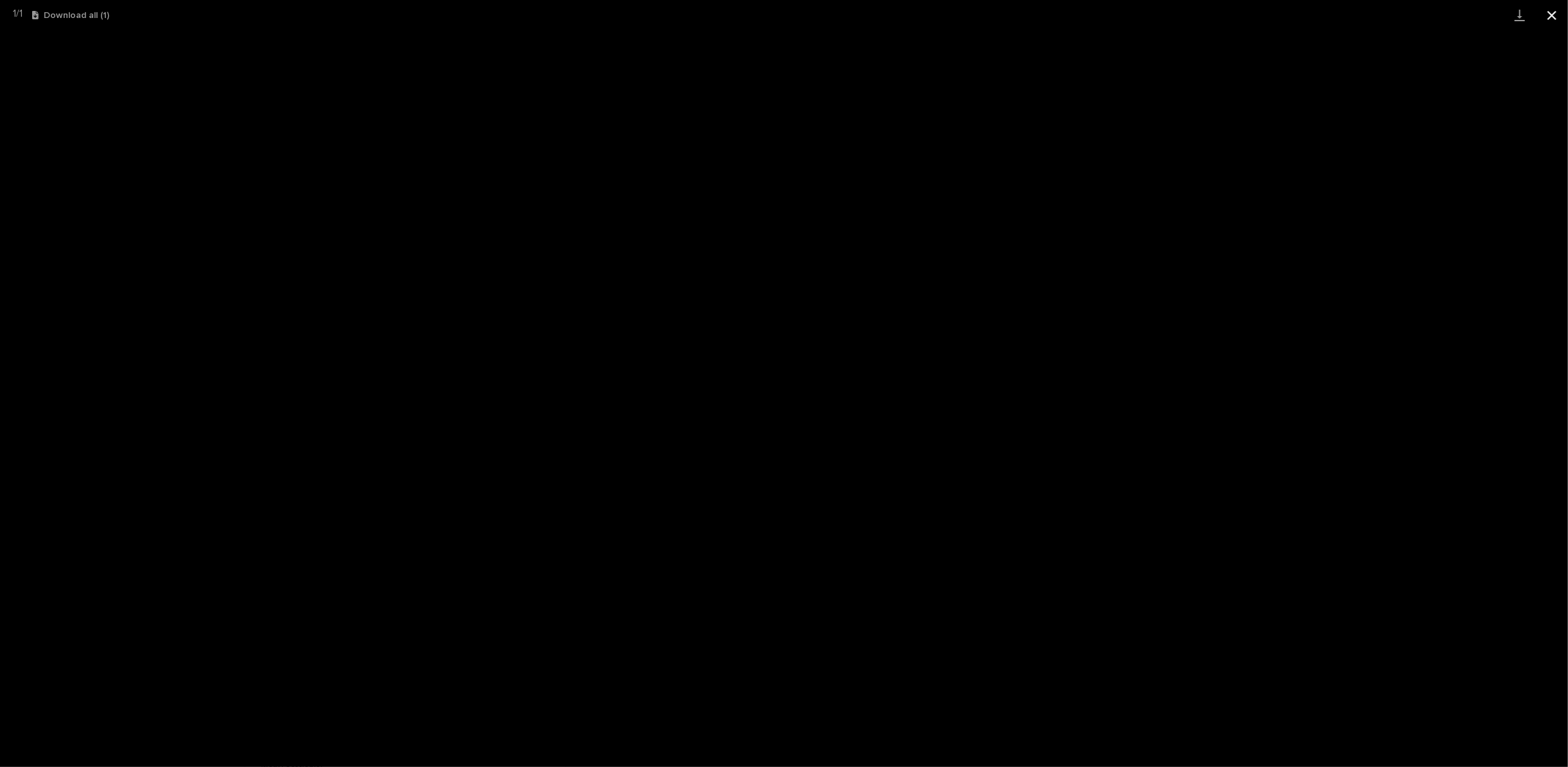
click at [1550, 11] on button "Close gallery" at bounding box center [1551, 15] width 32 height 30
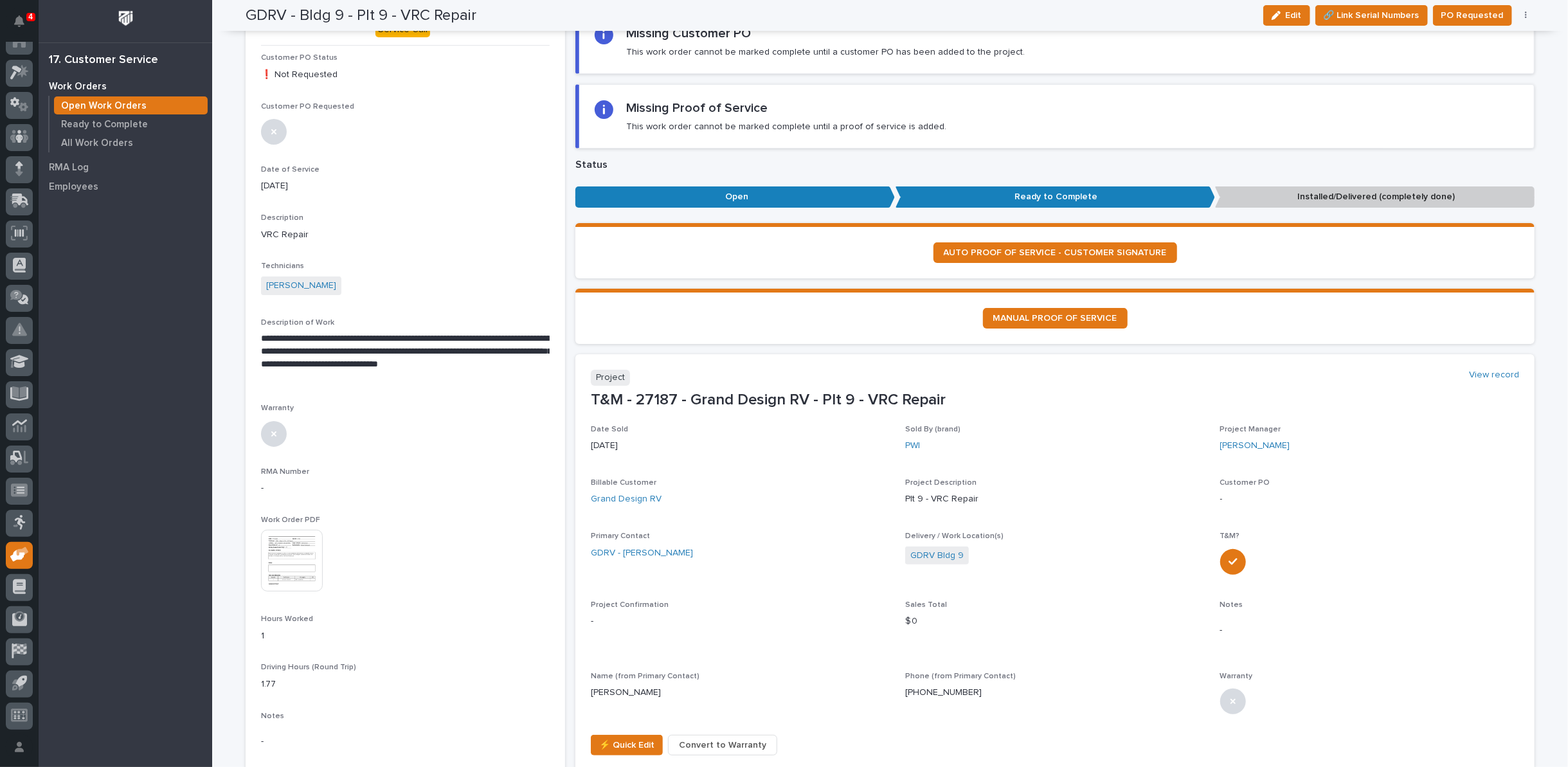
scroll to position [0, 0]
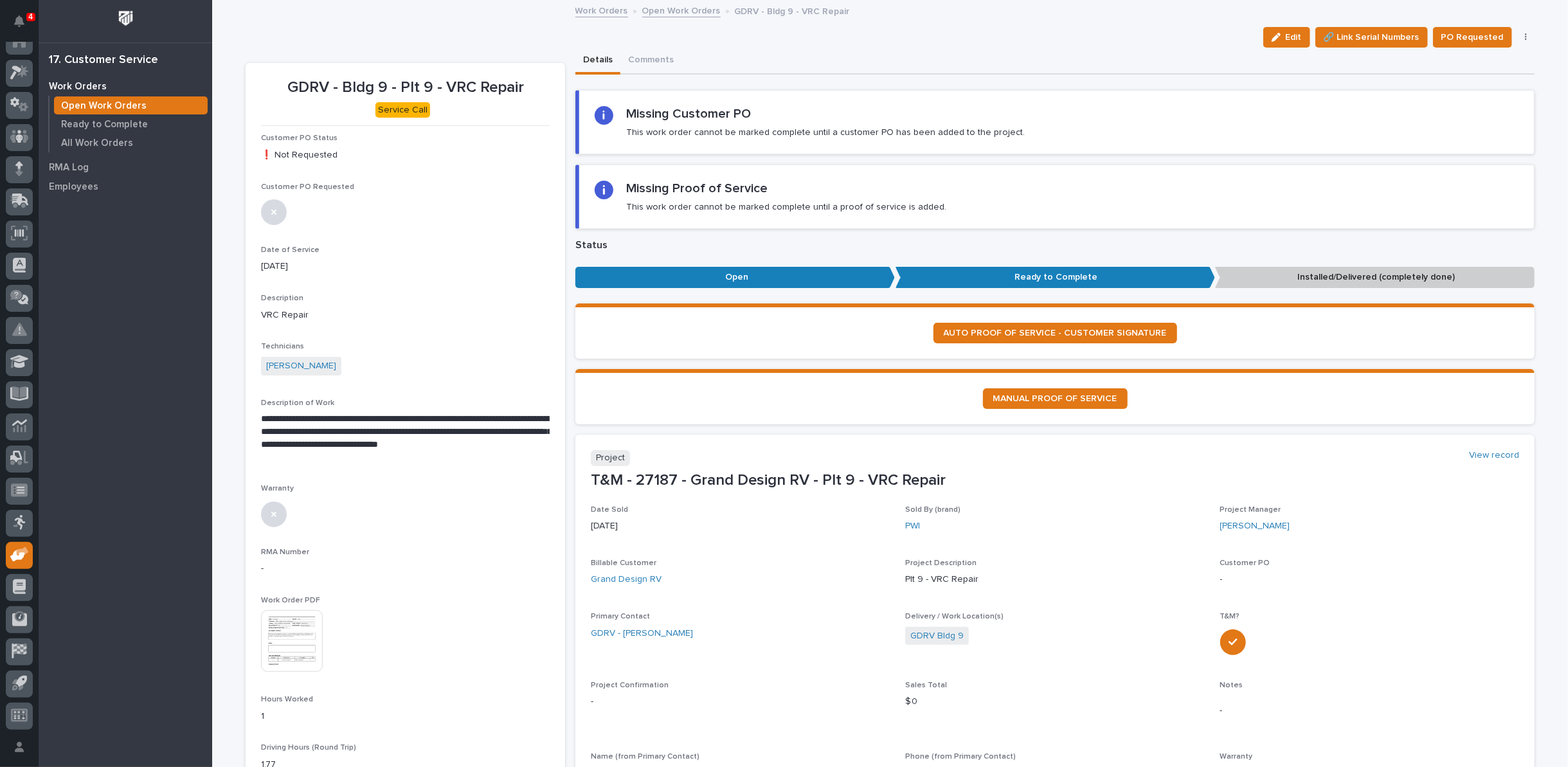
click at [667, 11] on link "Open Work Orders" at bounding box center [681, 10] width 79 height 15
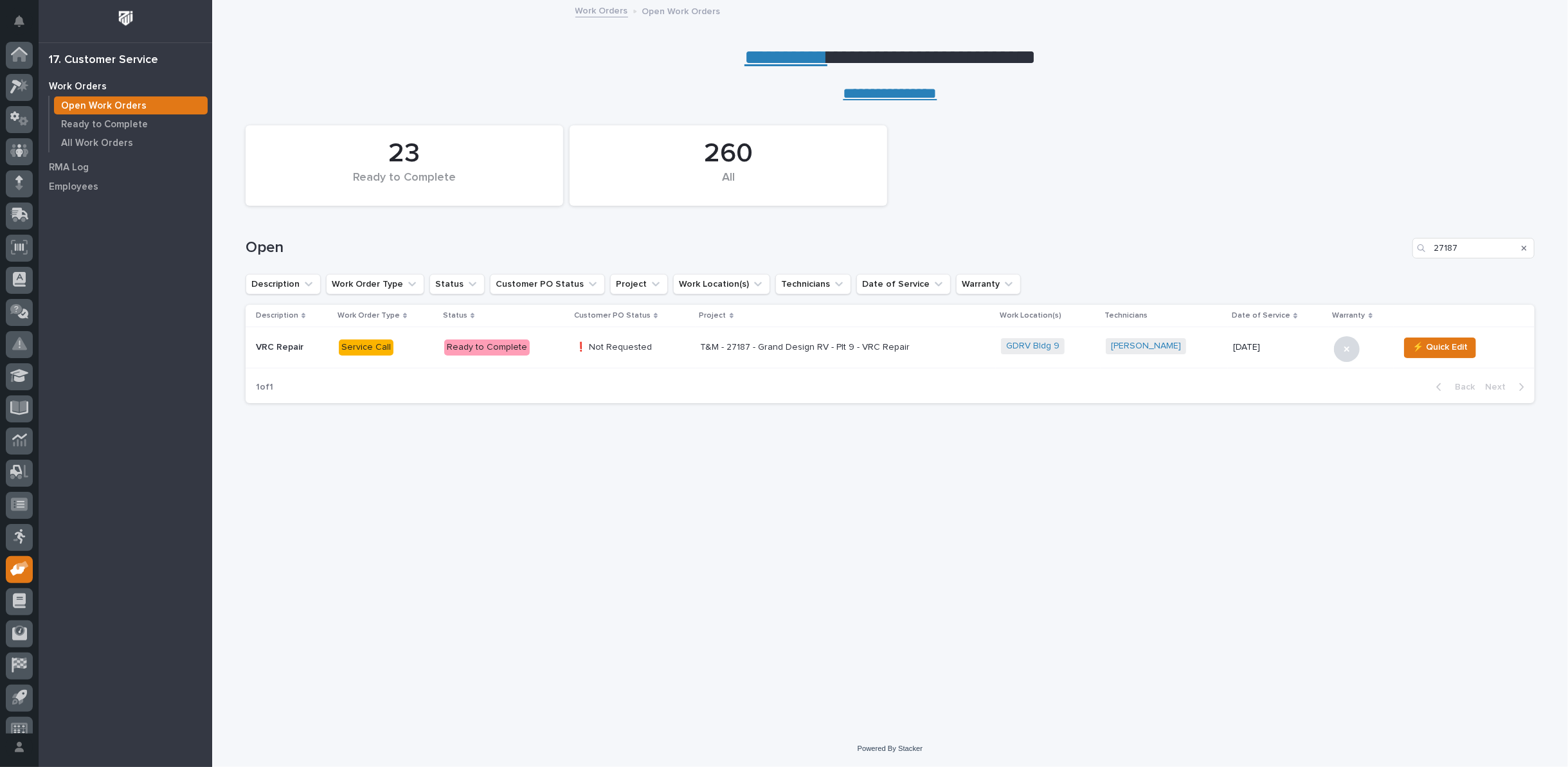
scroll to position [14, 0]
drag, startPoint x: 1489, startPoint y: 247, endPoint x: 1272, endPoint y: 244, distance: 217.0
click at [1279, 244] on div "Open 27187" at bounding box center [890, 247] width 1289 height 20
type input "26686"
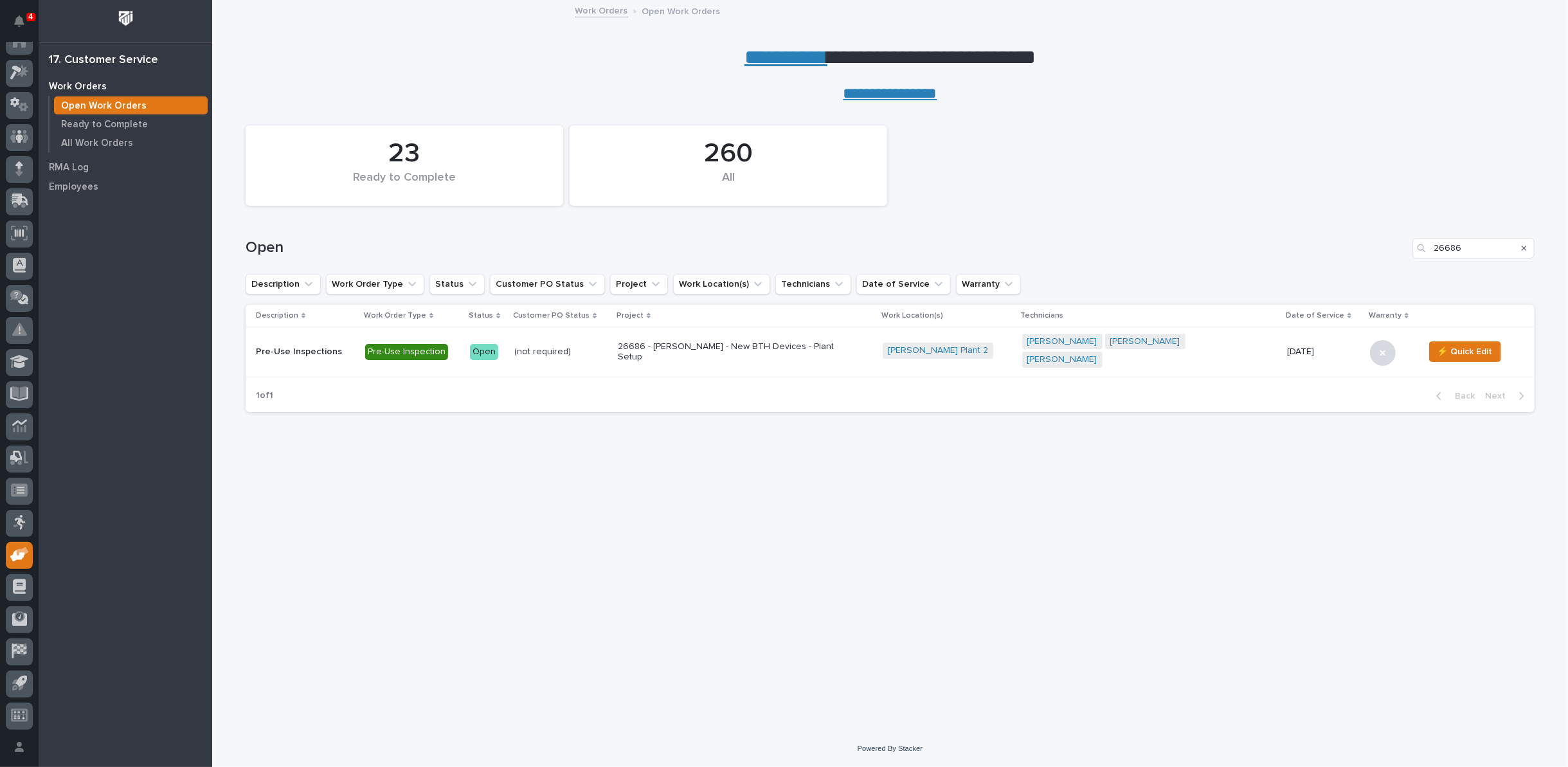
click at [740, 349] on p "26686 - Brinkley RV - New BTH Devices - Plant Setup" at bounding box center [730, 352] width 225 height 22
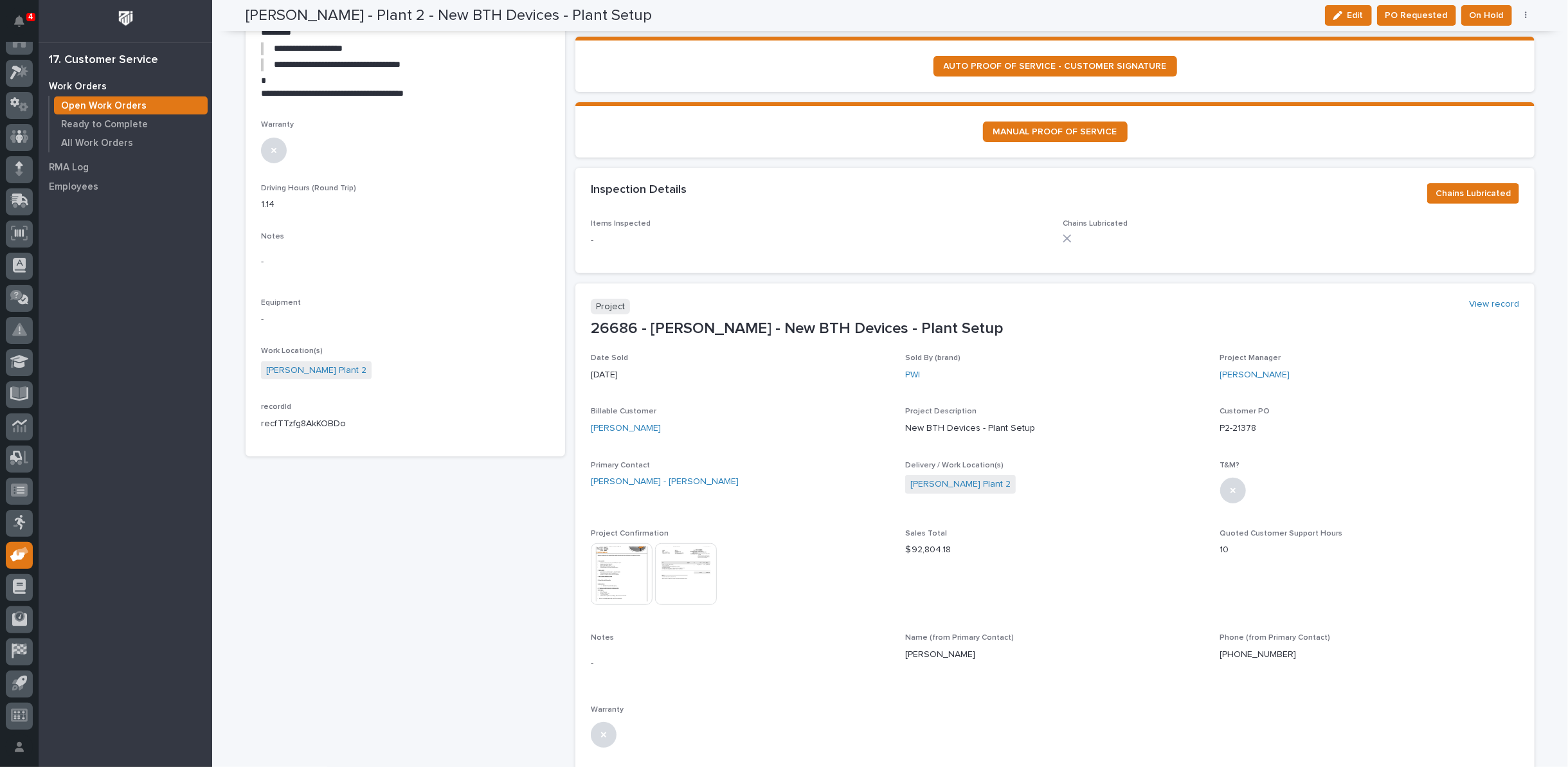
scroll to position [357, 0]
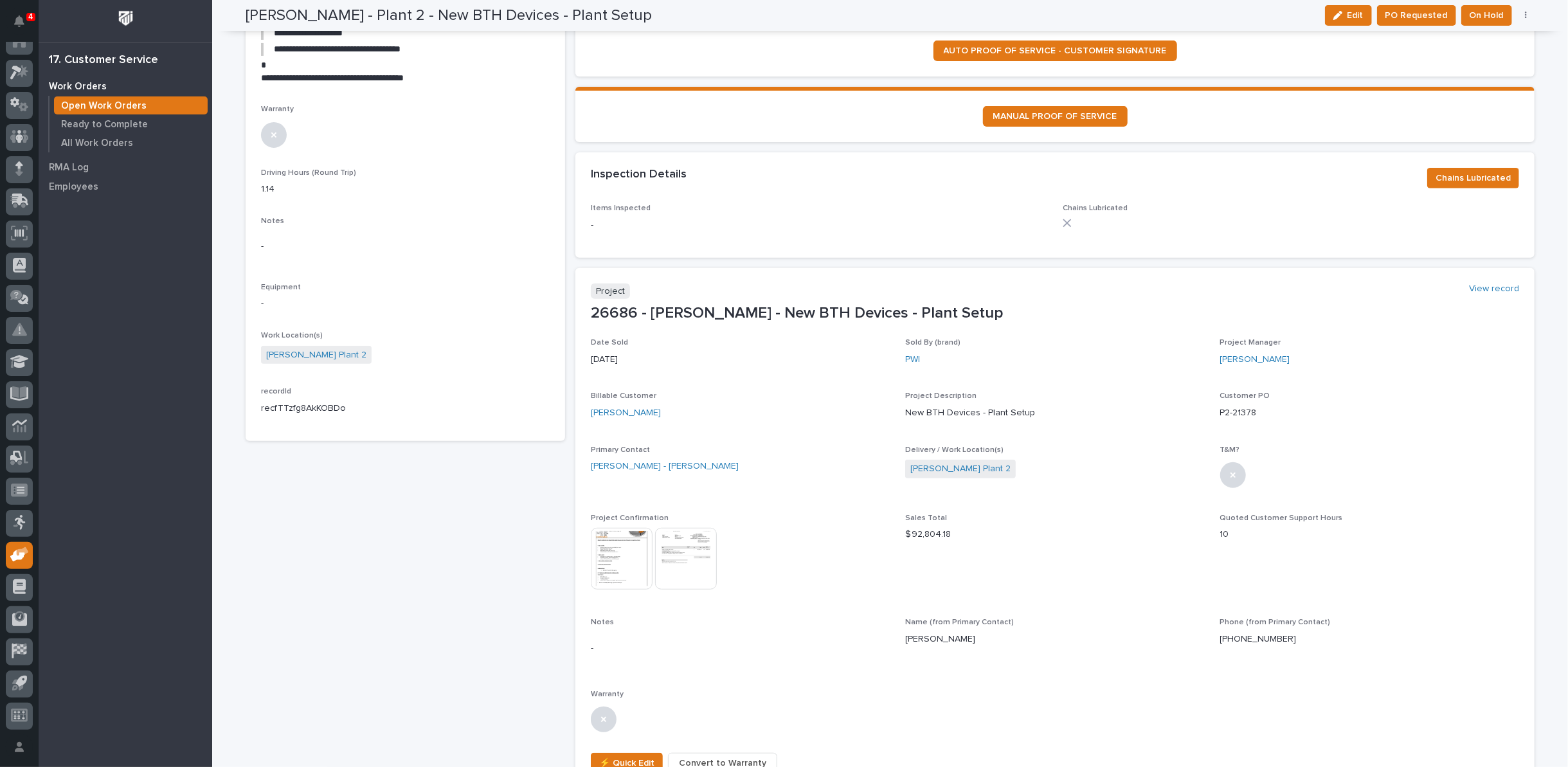
click at [616, 548] on img at bounding box center [621, 558] width 62 height 62
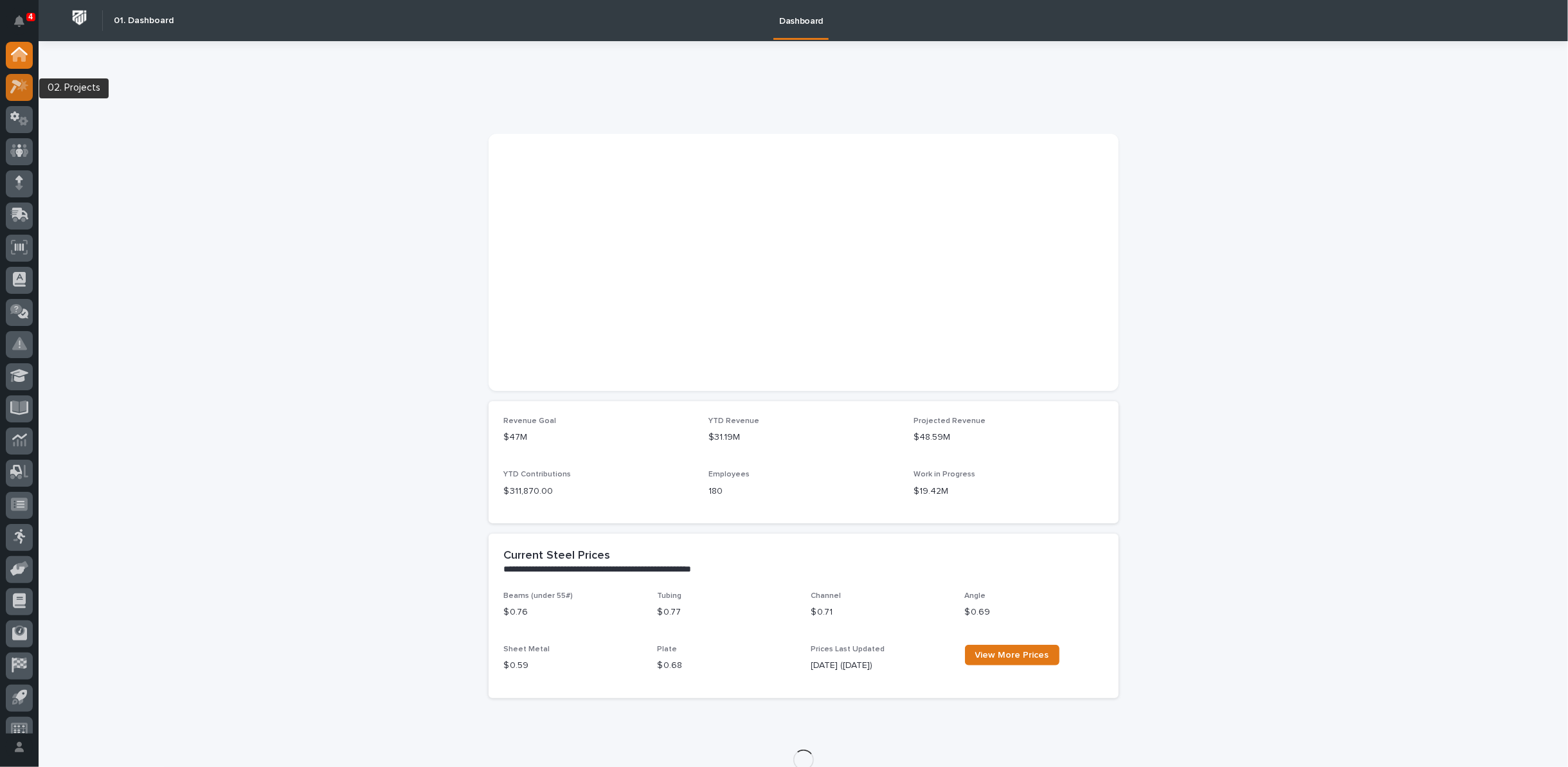
click at [13, 93] on icon at bounding box center [19, 86] width 19 height 15
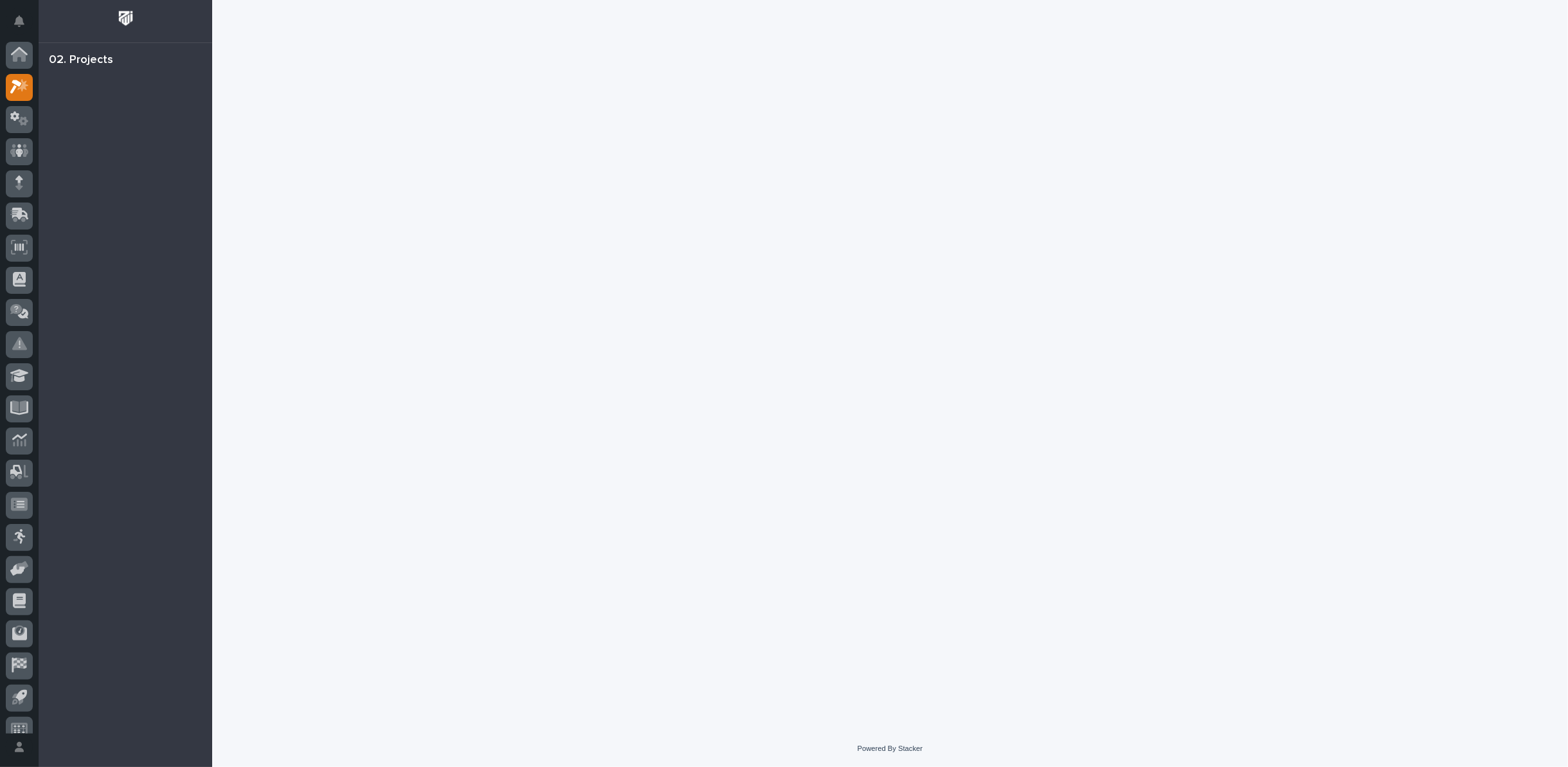
scroll to position [14, 0]
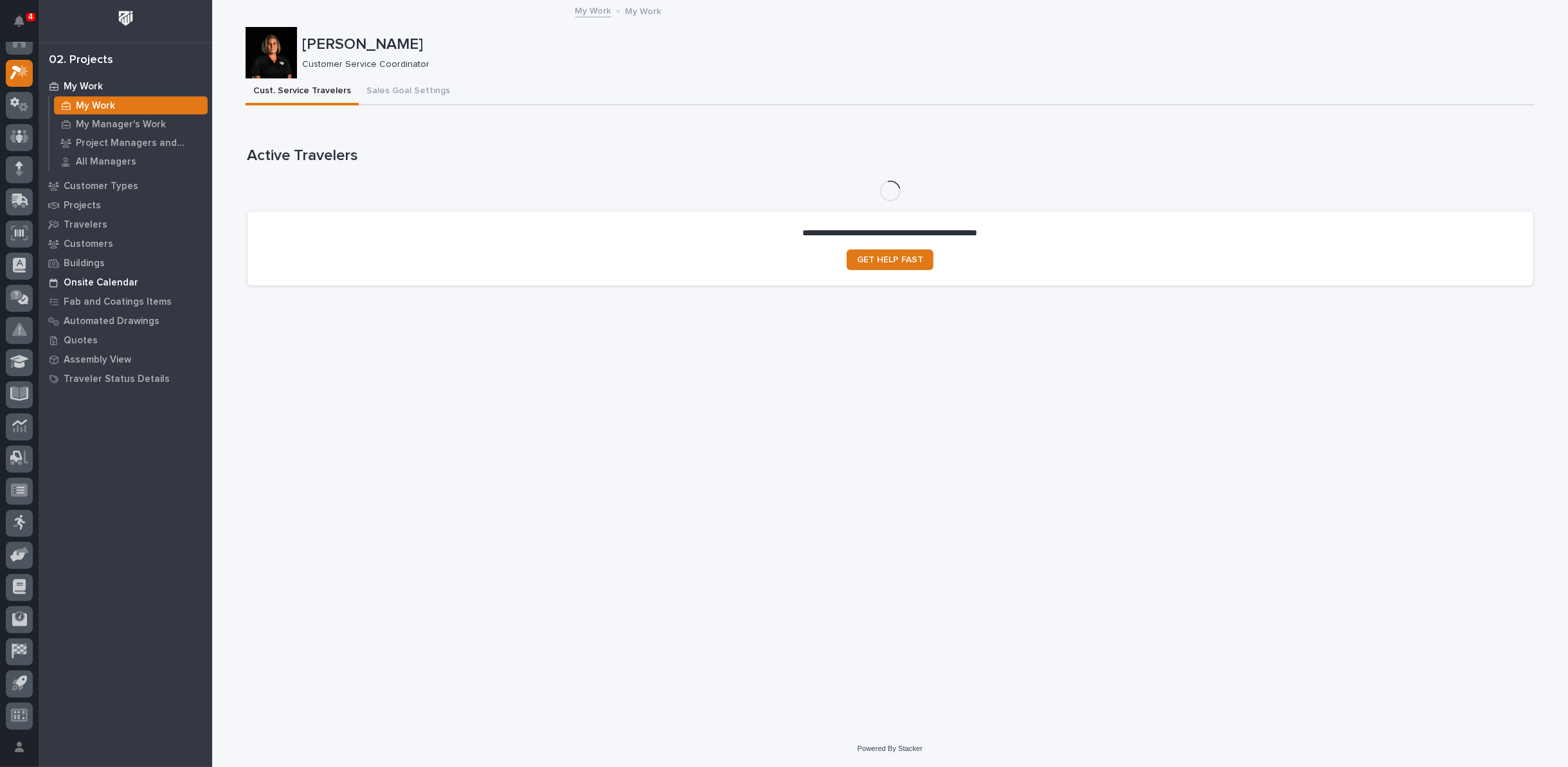
click at [108, 279] on p "Onsite Calendar" at bounding box center [101, 282] width 74 height 11
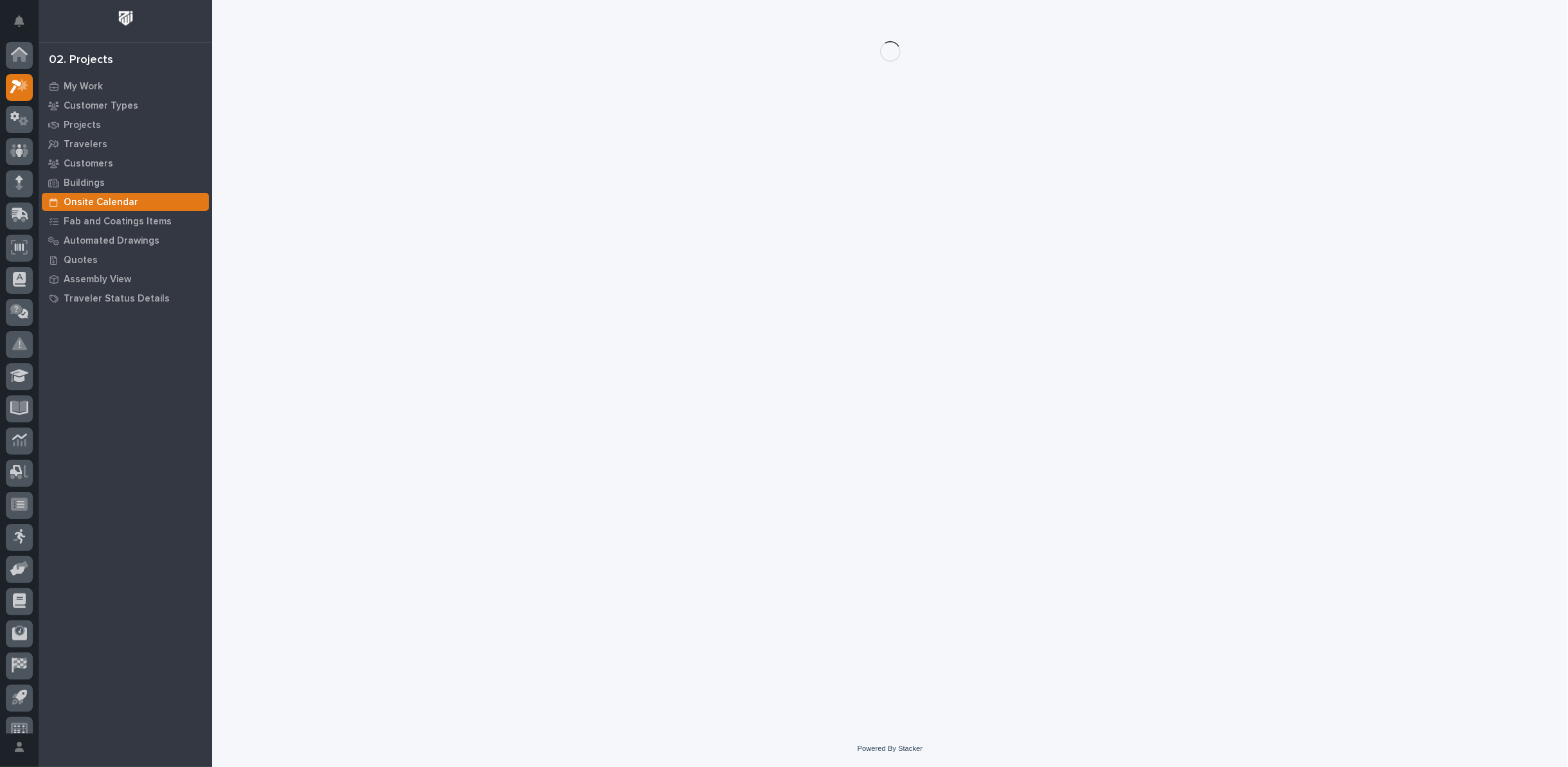
scroll to position [14, 0]
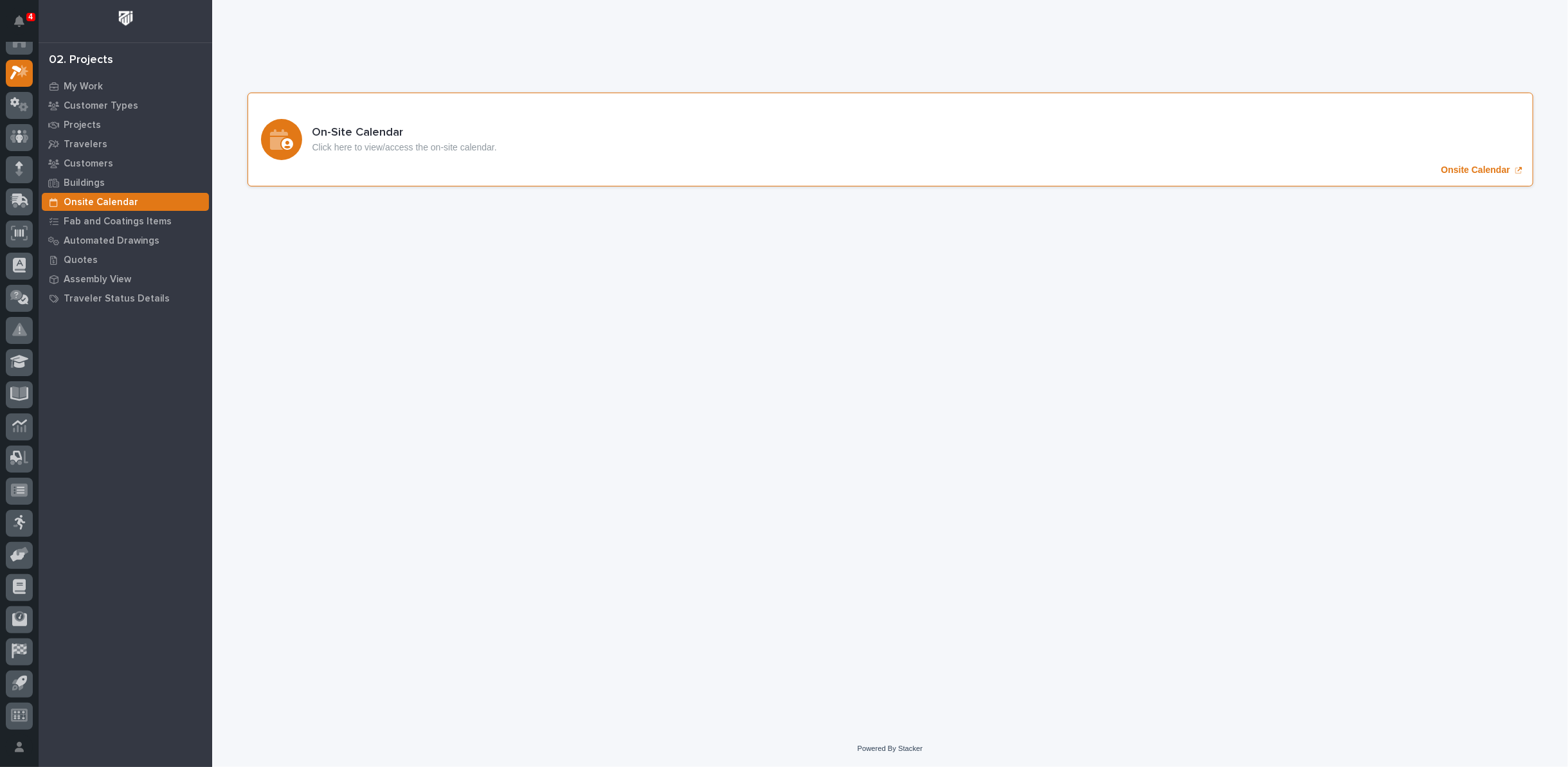
click at [1469, 166] on p "Onsite Calendar" at bounding box center [1475, 170] width 69 height 11
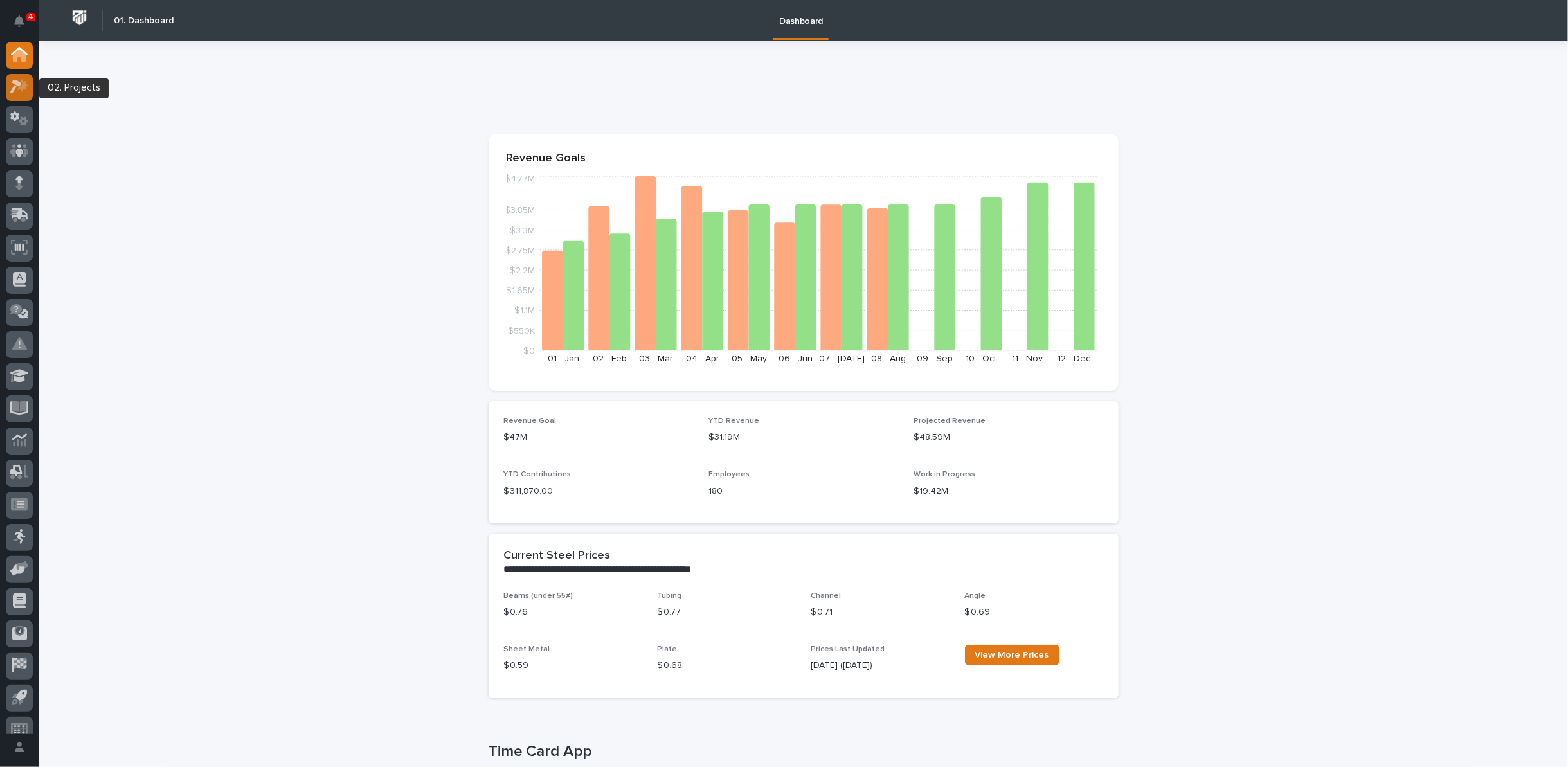
click at [20, 86] on icon at bounding box center [19, 86] width 19 height 15
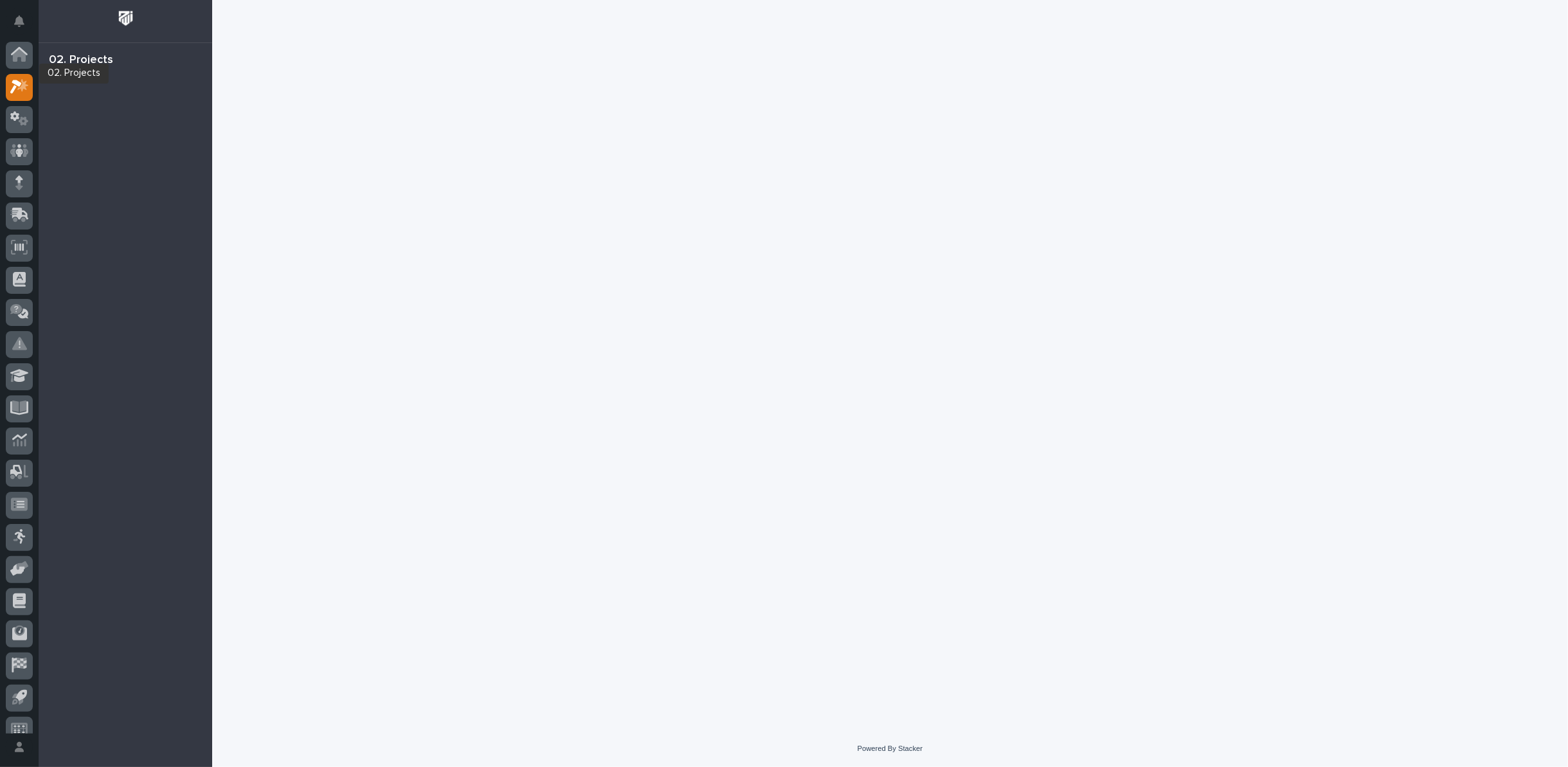
scroll to position [14, 0]
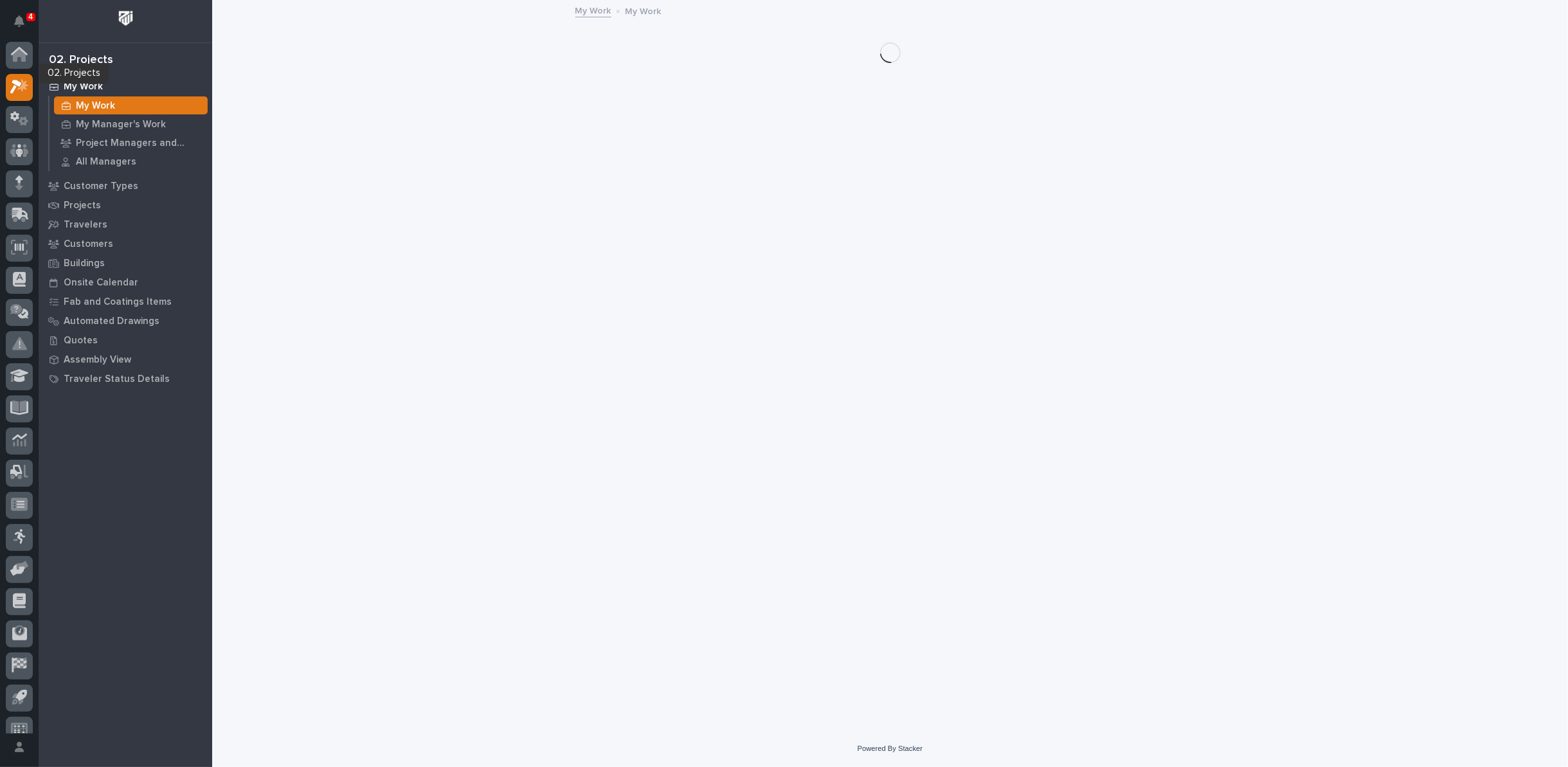
scroll to position [14, 0]
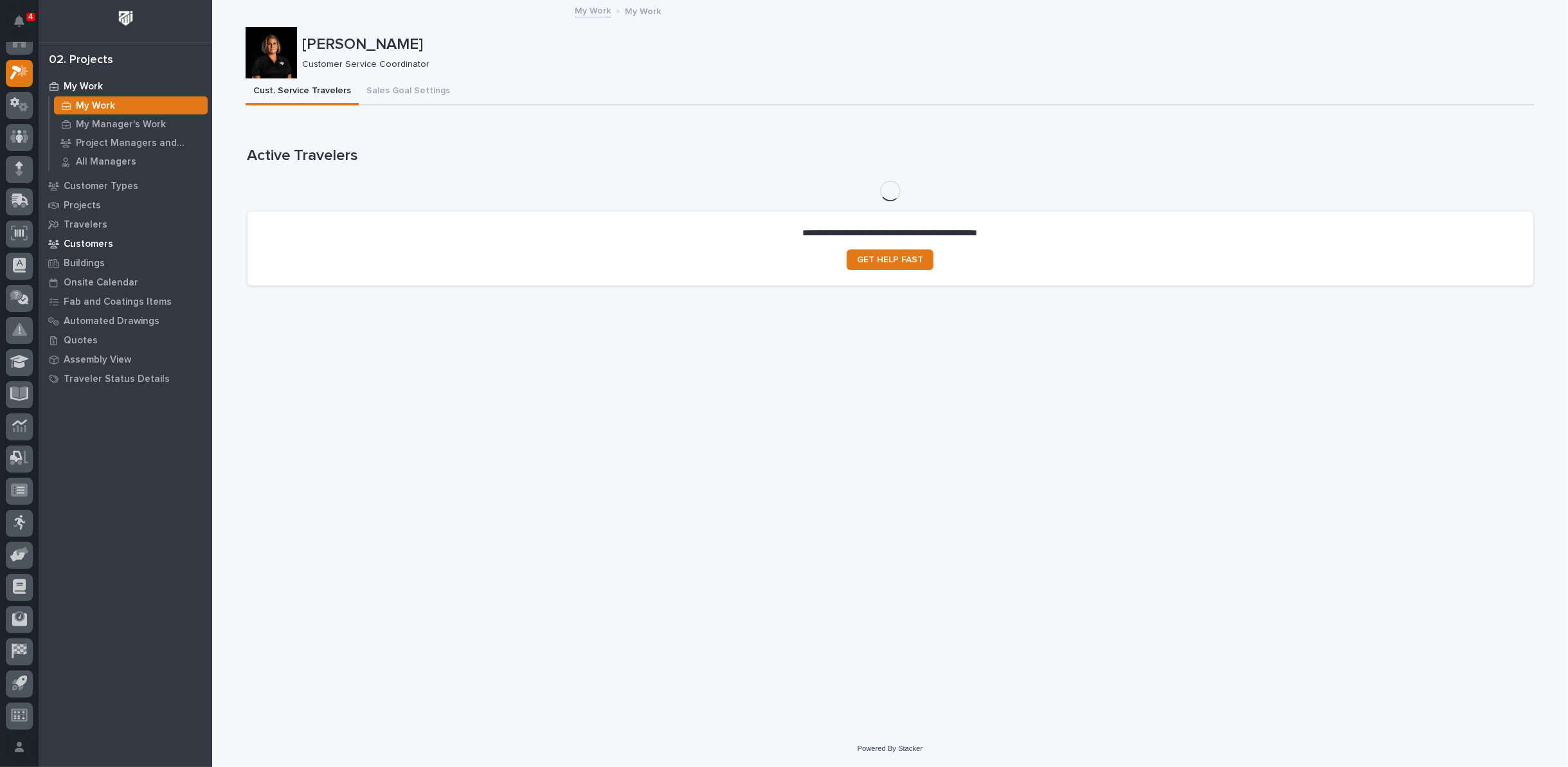
click at [104, 240] on p "Customers" at bounding box center [88, 244] width 49 height 11
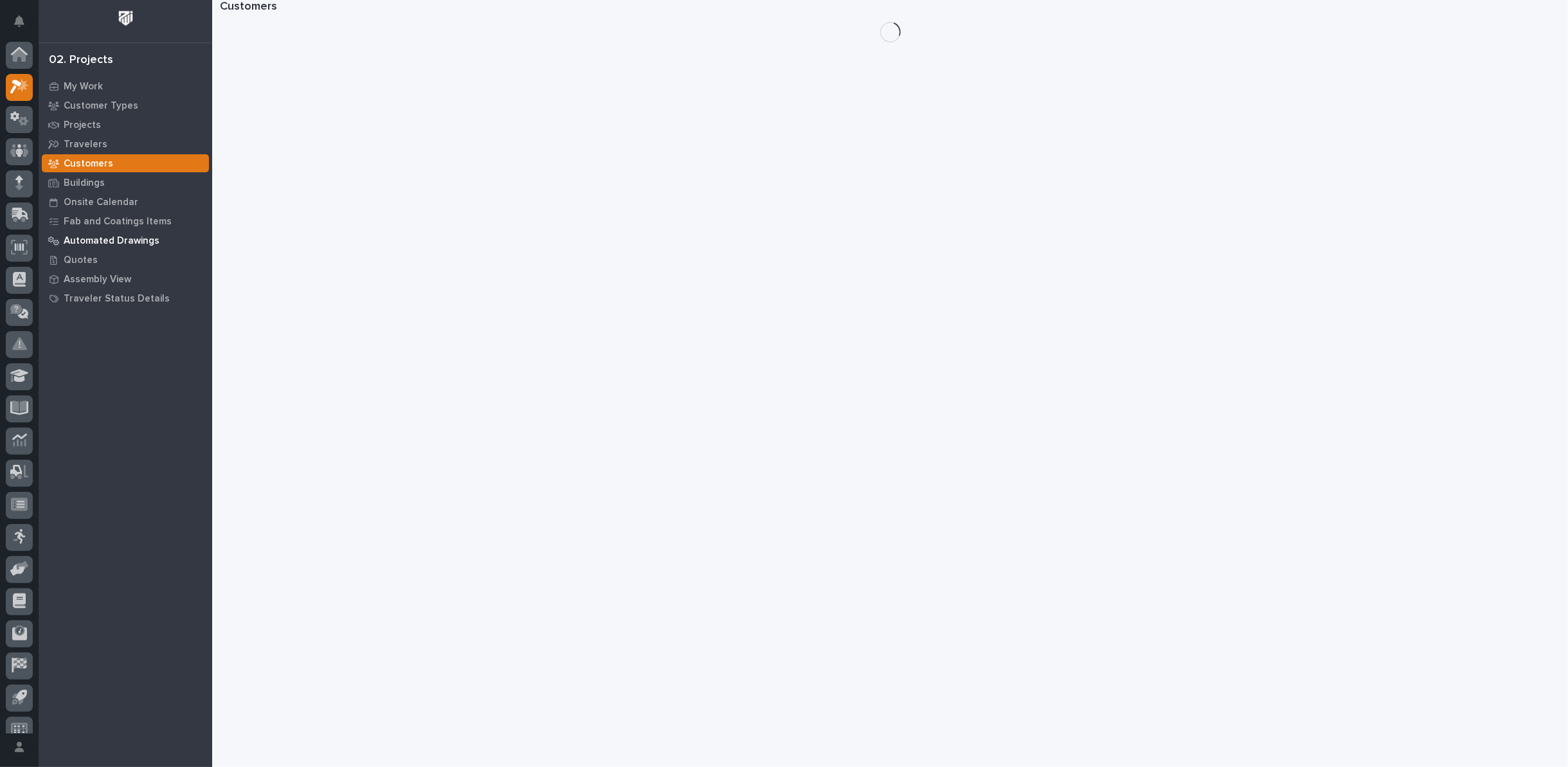
scroll to position [14, 0]
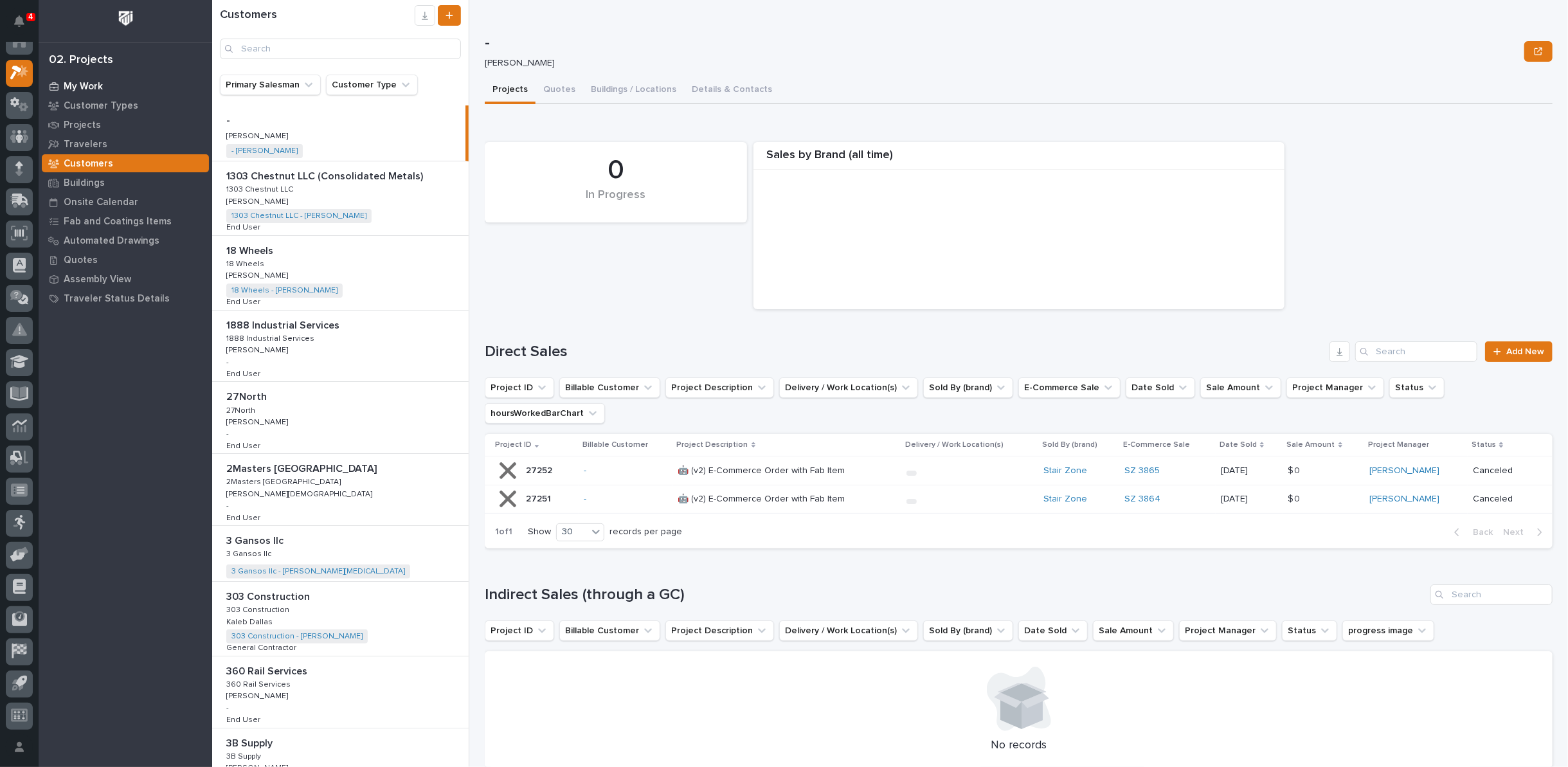
click at [88, 84] on p "My Work" at bounding box center [83, 87] width 39 height 11
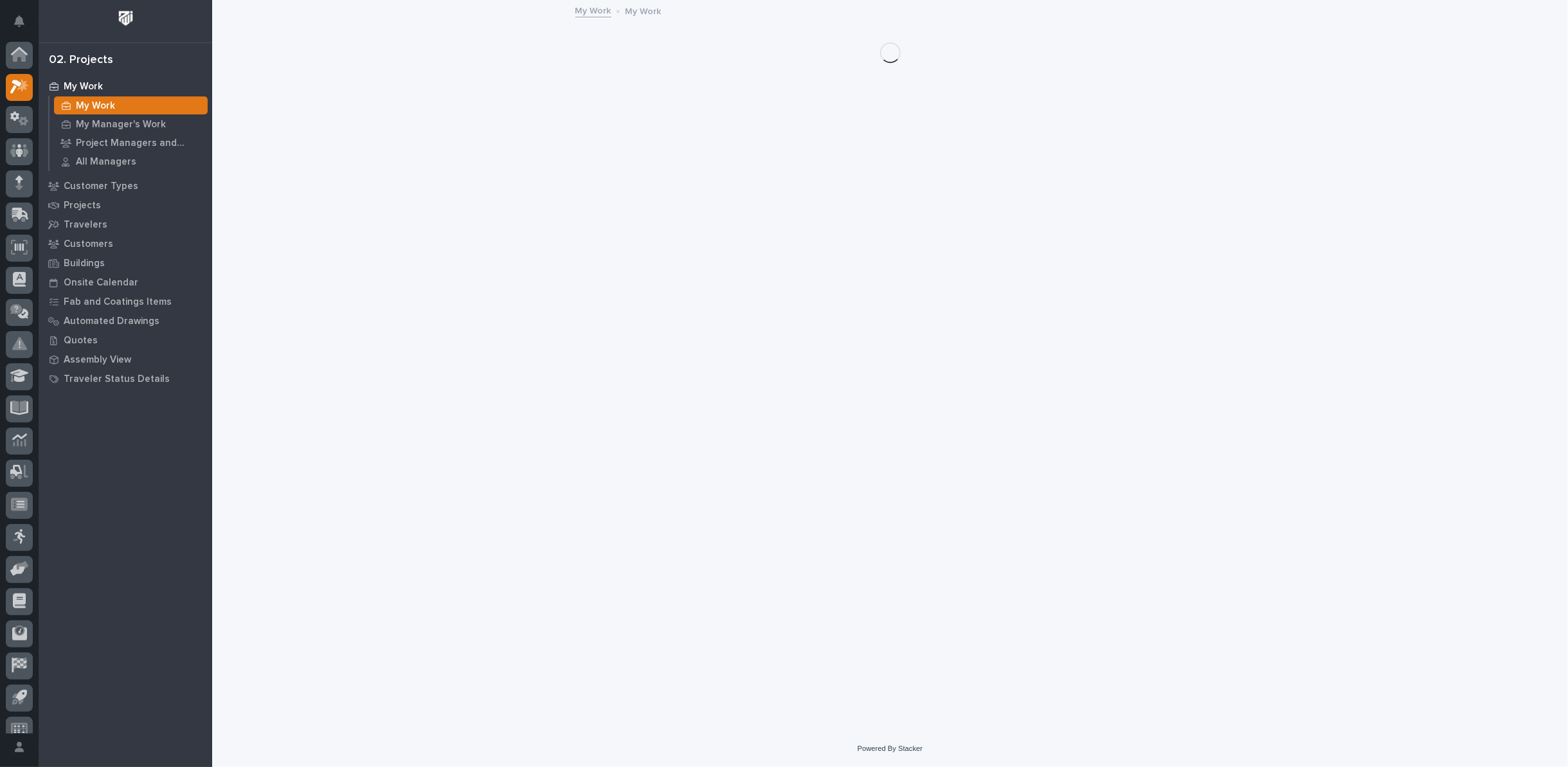
scroll to position [14, 0]
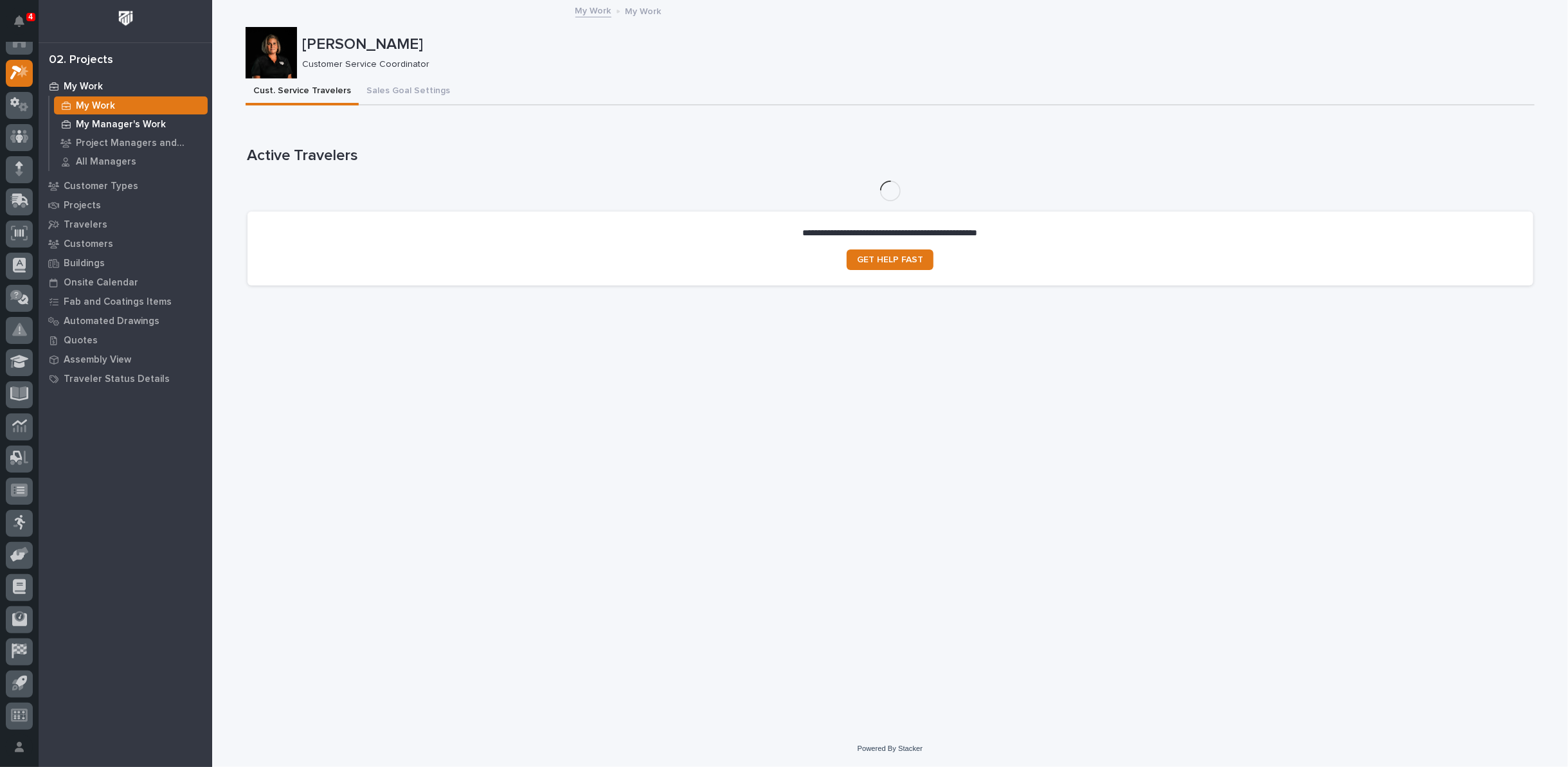
click at [85, 128] on p "My Manager's Work" at bounding box center [121, 125] width 90 height 11
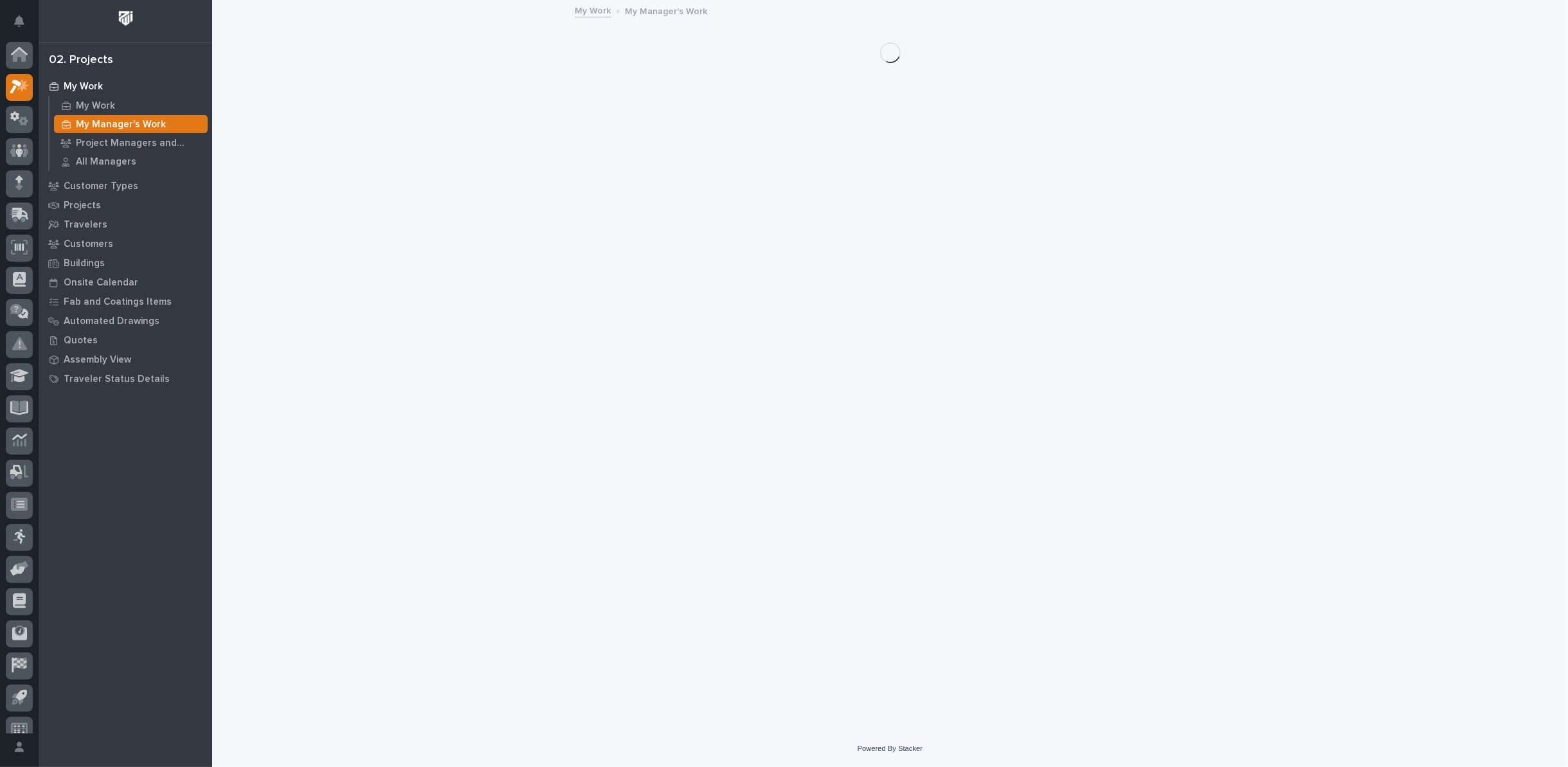
scroll to position [14, 0]
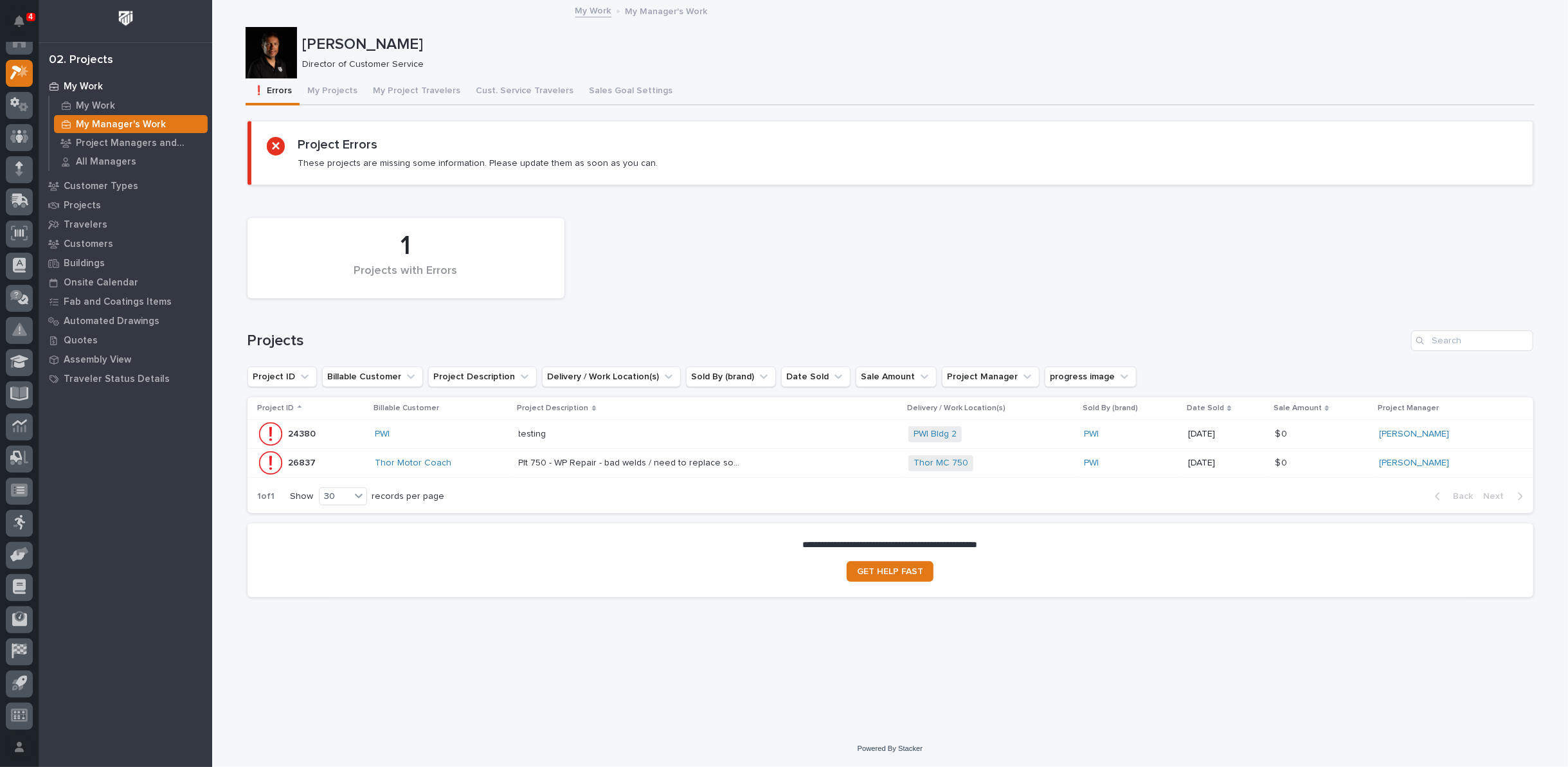
click at [581, 465] on p "Plt 750 - WP Repair - bad welds / need to replace some flat stock" at bounding box center [632, 461] width 227 height 13
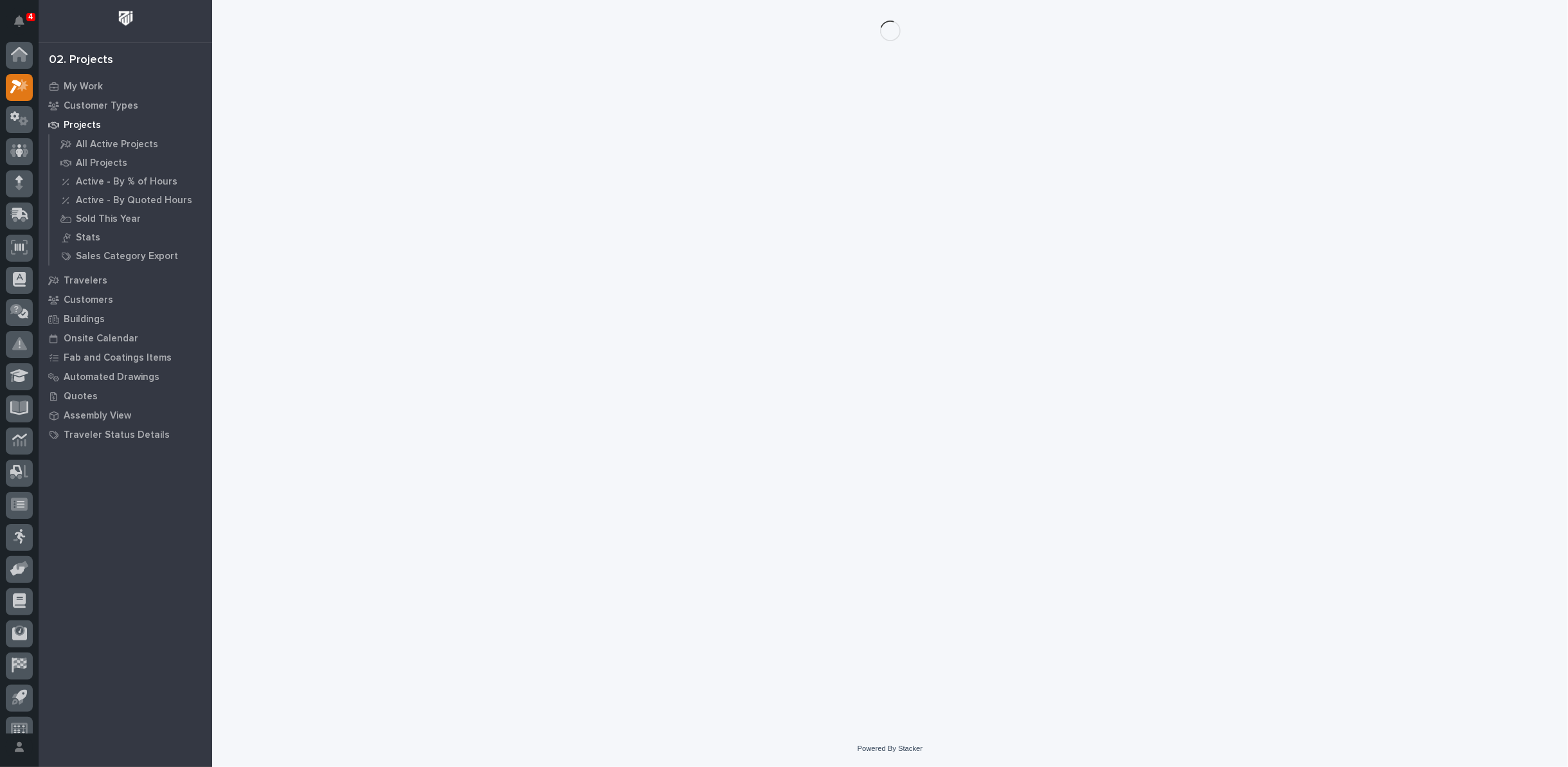
scroll to position [14, 0]
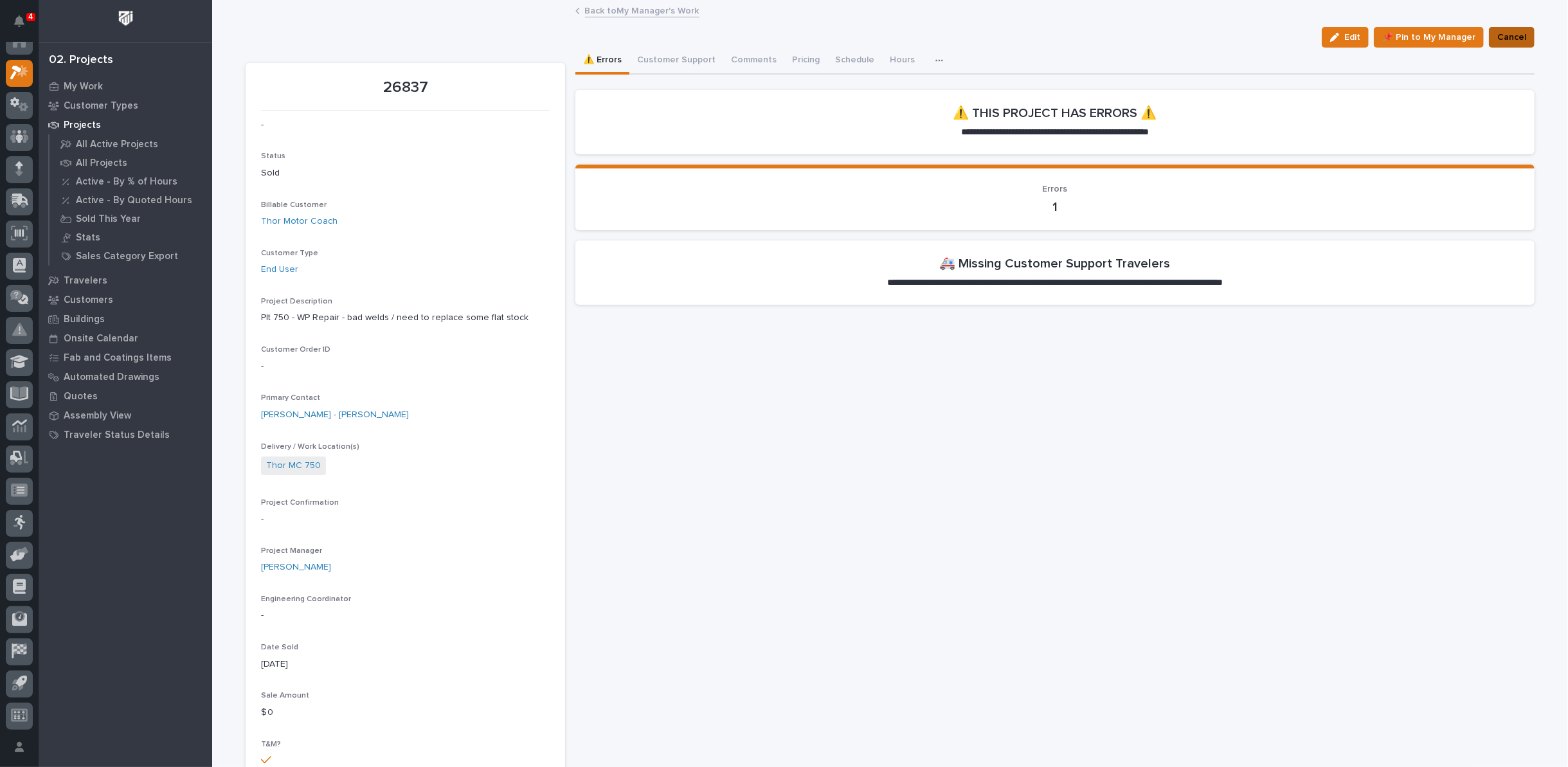
click at [1504, 34] on span "Cancel" at bounding box center [1511, 36] width 29 height 15
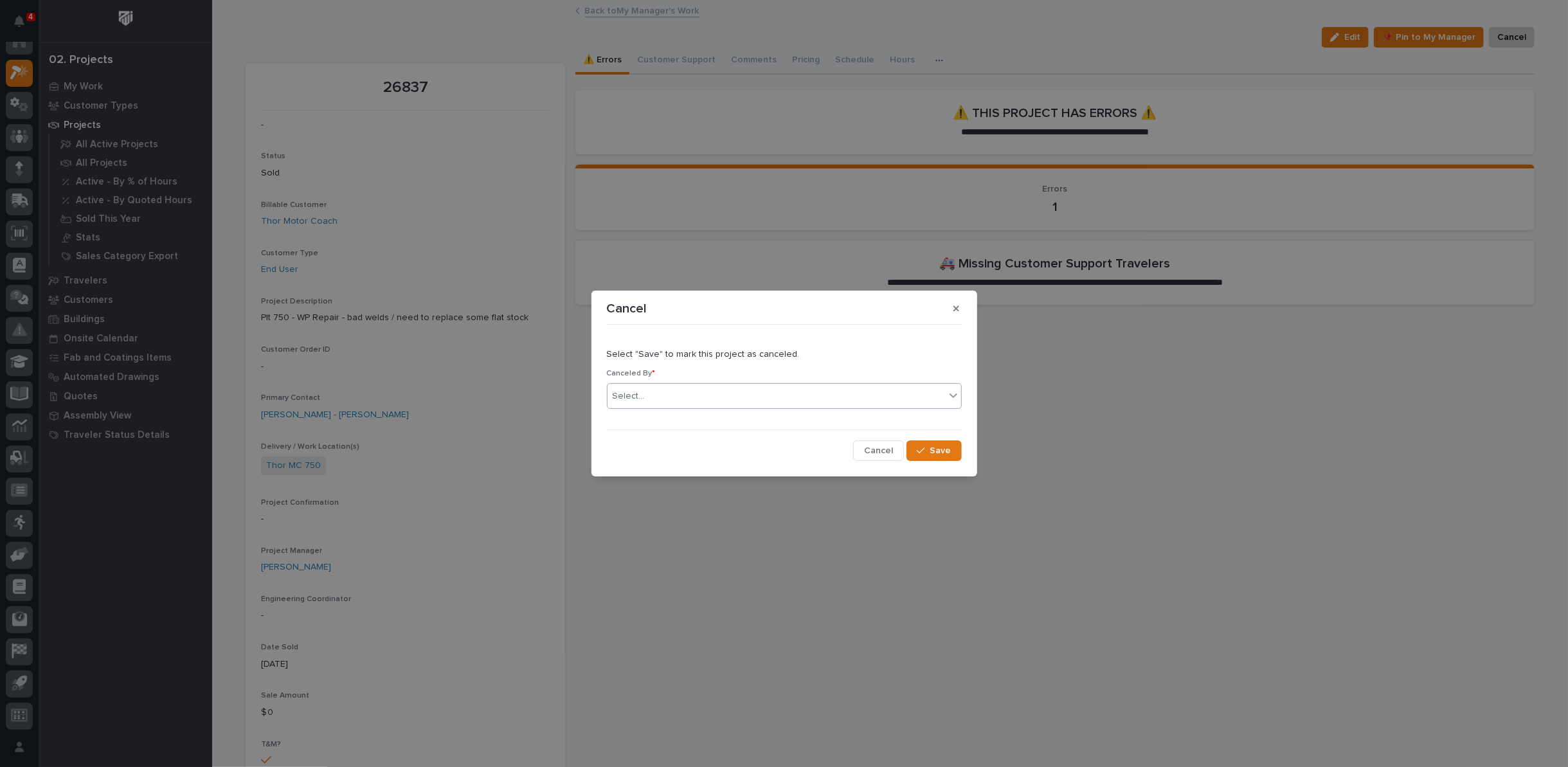
click at [779, 393] on div "Select..." at bounding box center [776, 396] width 338 height 21
type input "*****"
click at [763, 417] on div "Jodie Malstaff" at bounding box center [784, 420] width 354 height 22
click at [926, 449] on div "button" at bounding box center [923, 451] width 13 height 9
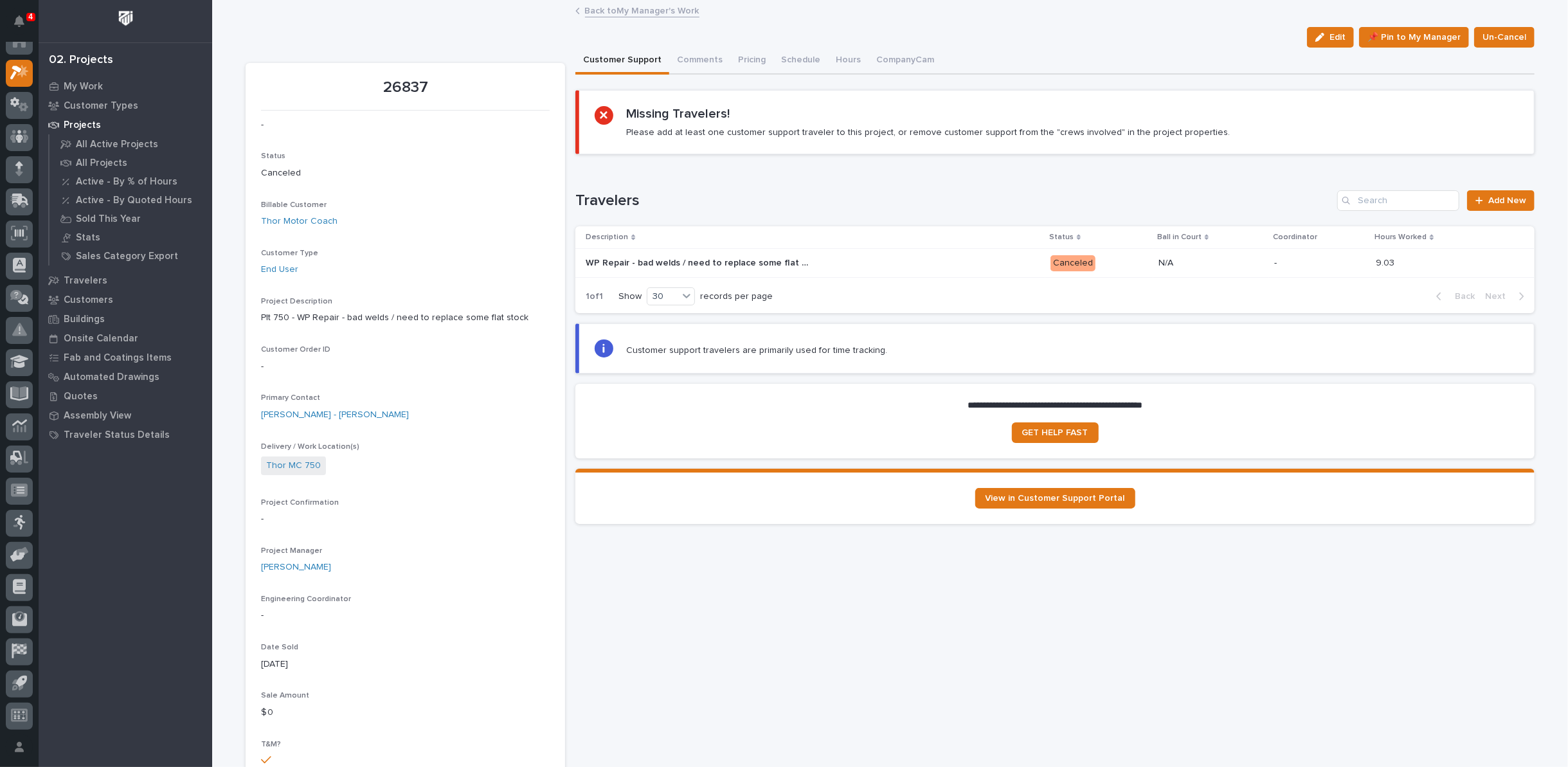
click at [644, 12] on link "Back to My Manager's Work" at bounding box center [642, 10] width 114 height 15
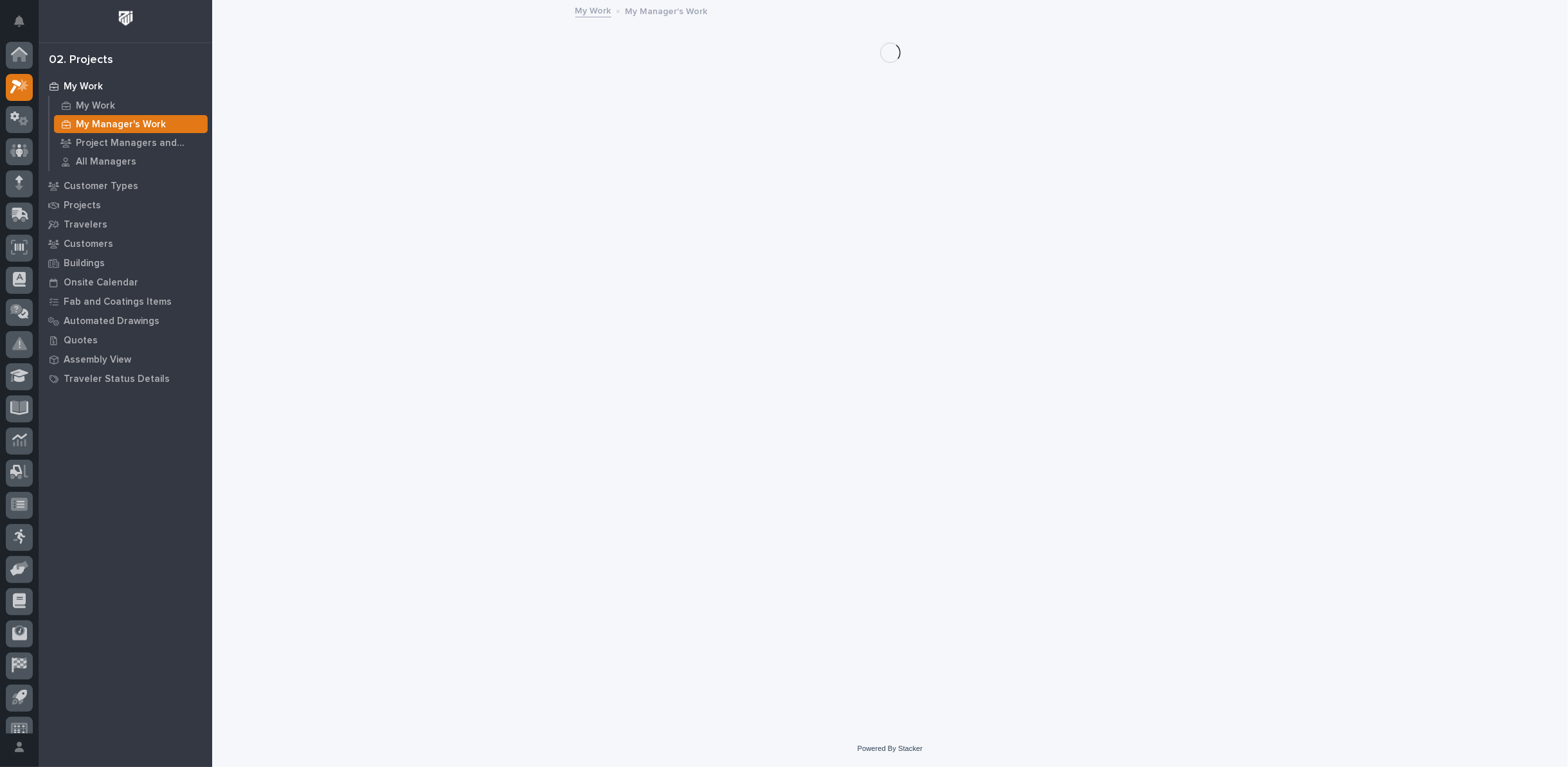
scroll to position [14, 0]
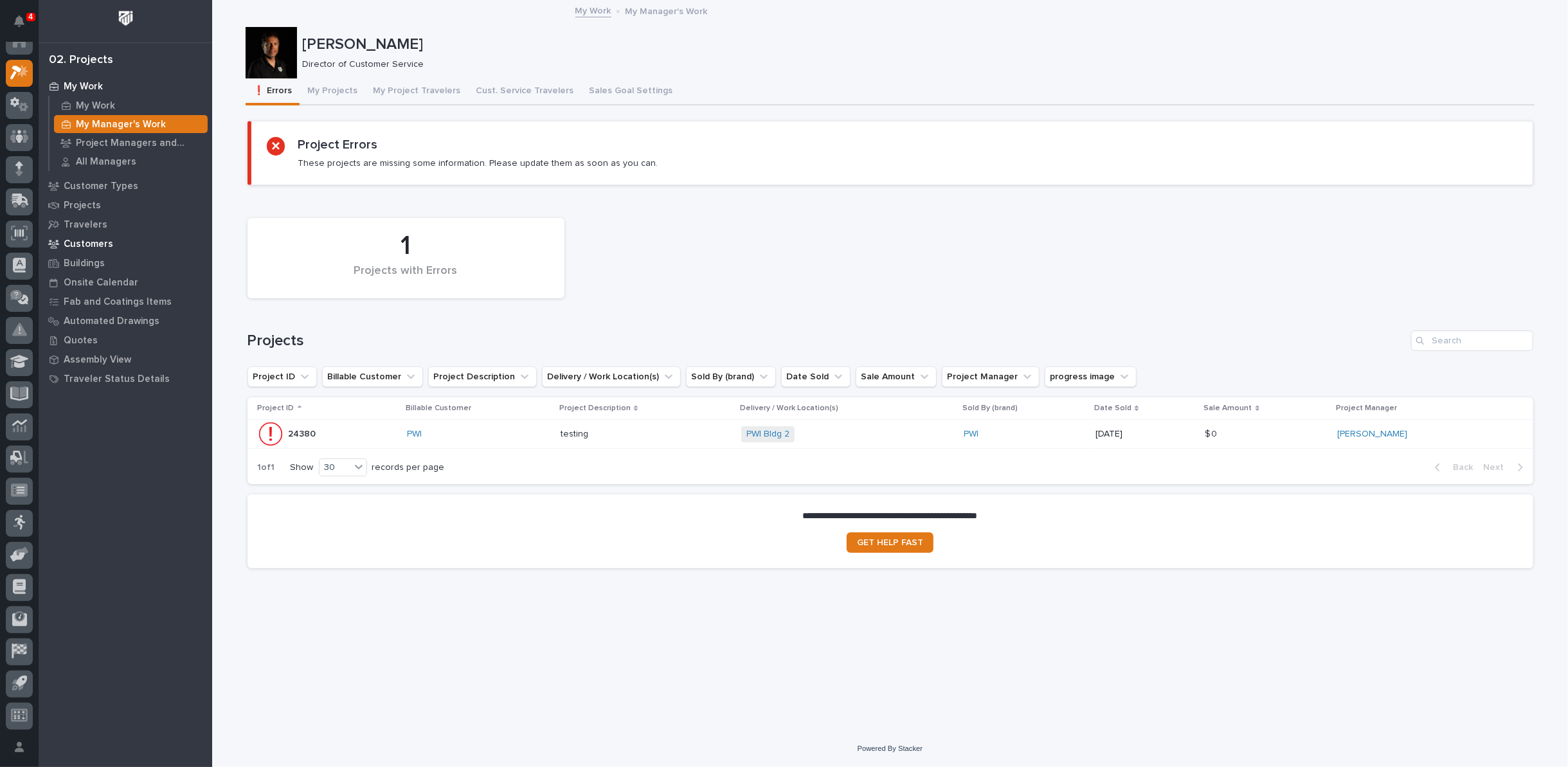
click at [81, 246] on p "Customers" at bounding box center [88, 244] width 49 height 11
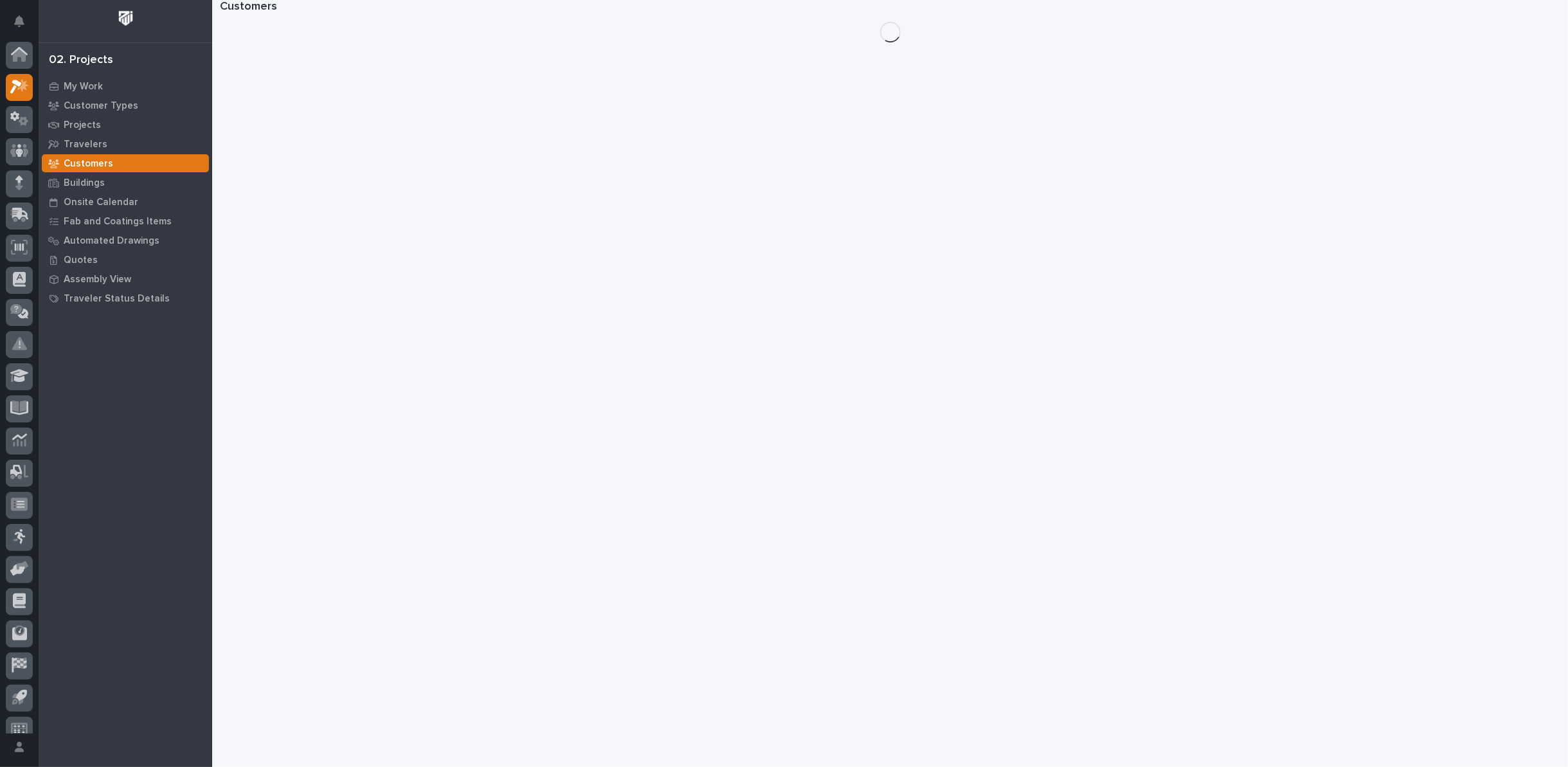
scroll to position [14, 0]
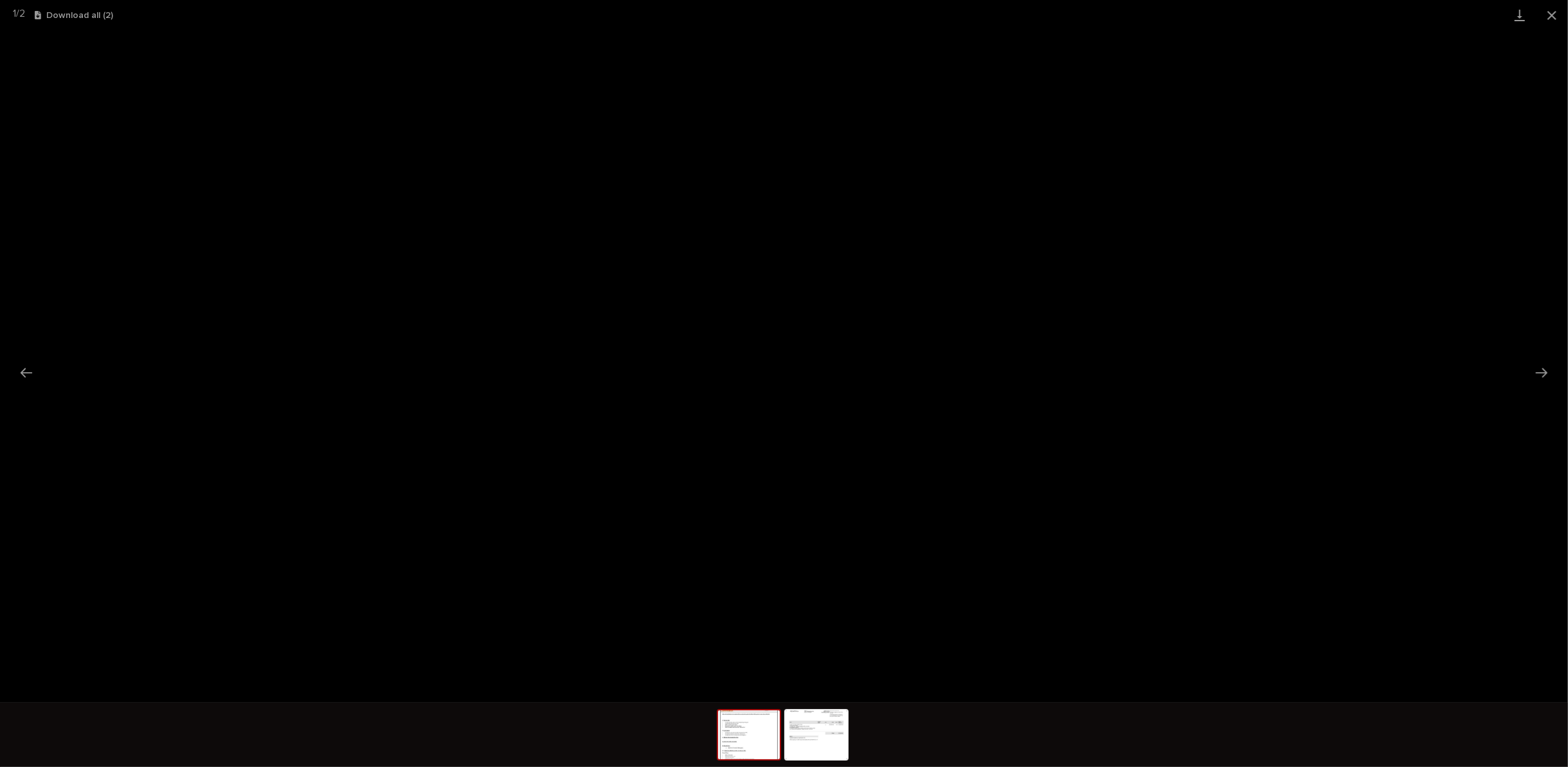
scroll to position [14, 0]
click at [1549, 11] on button "Close gallery" at bounding box center [1551, 15] width 32 height 30
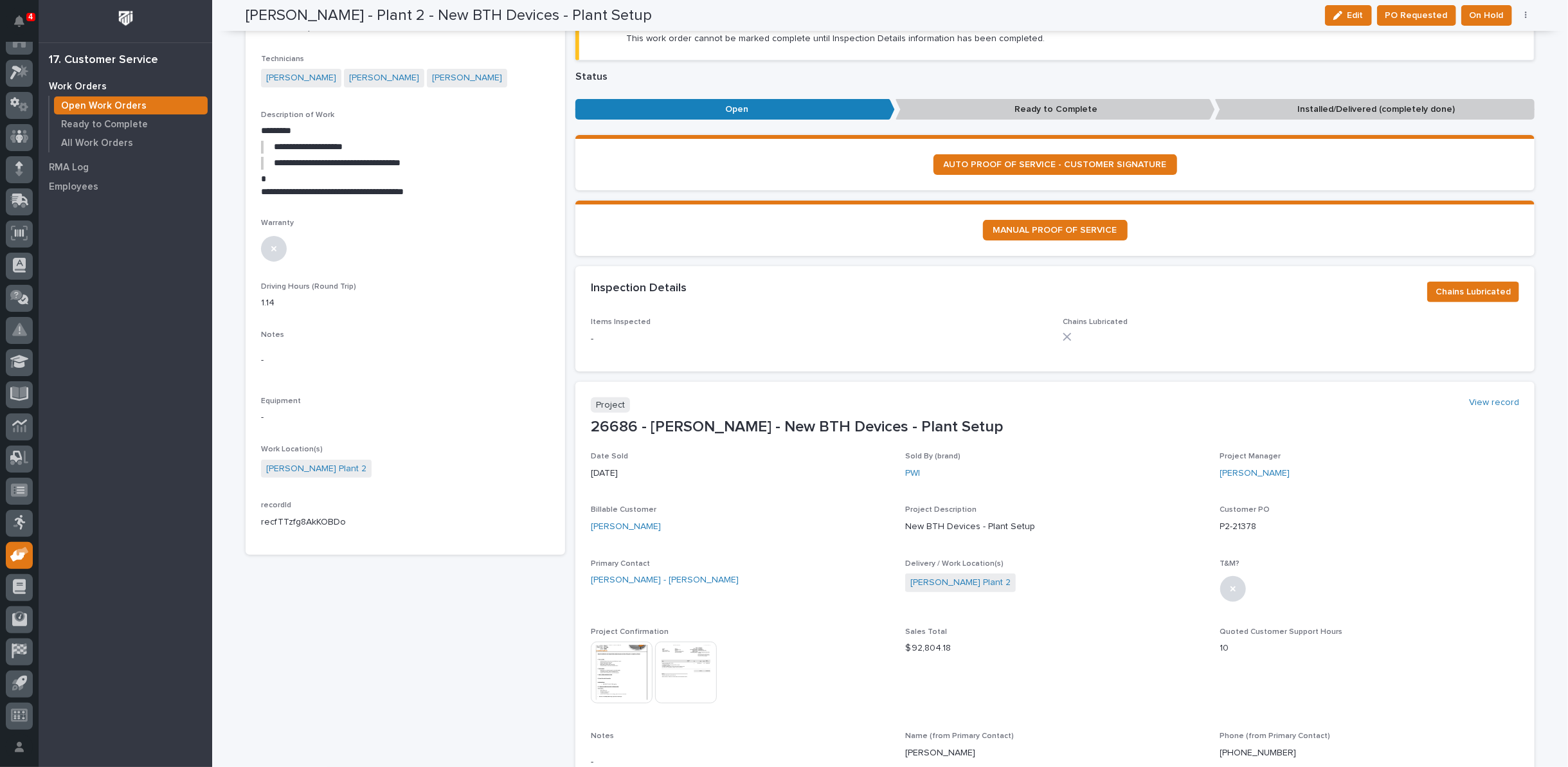
scroll to position [0, 0]
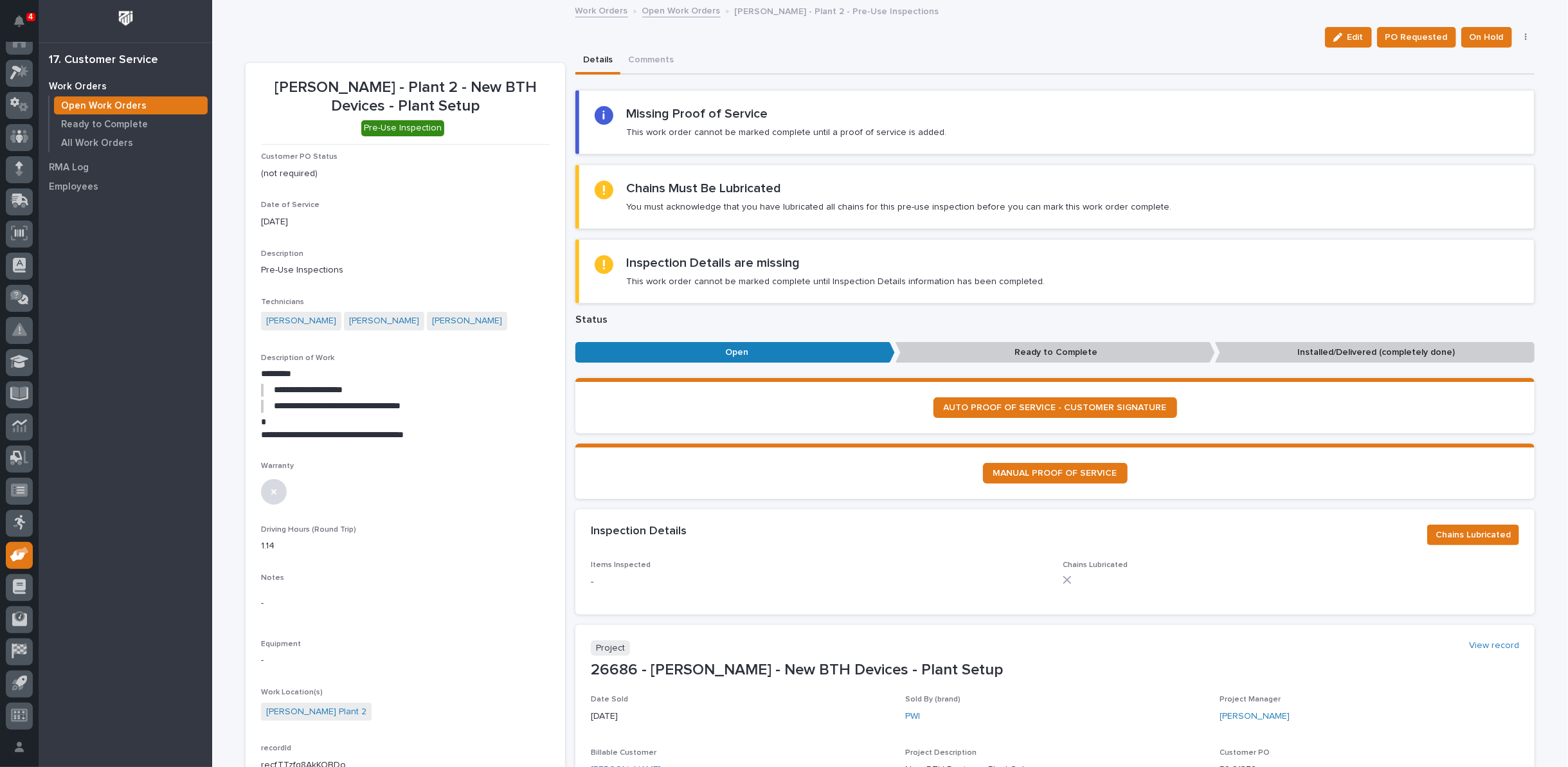
click at [668, 13] on link "Open Work Orders" at bounding box center [681, 10] width 79 height 15
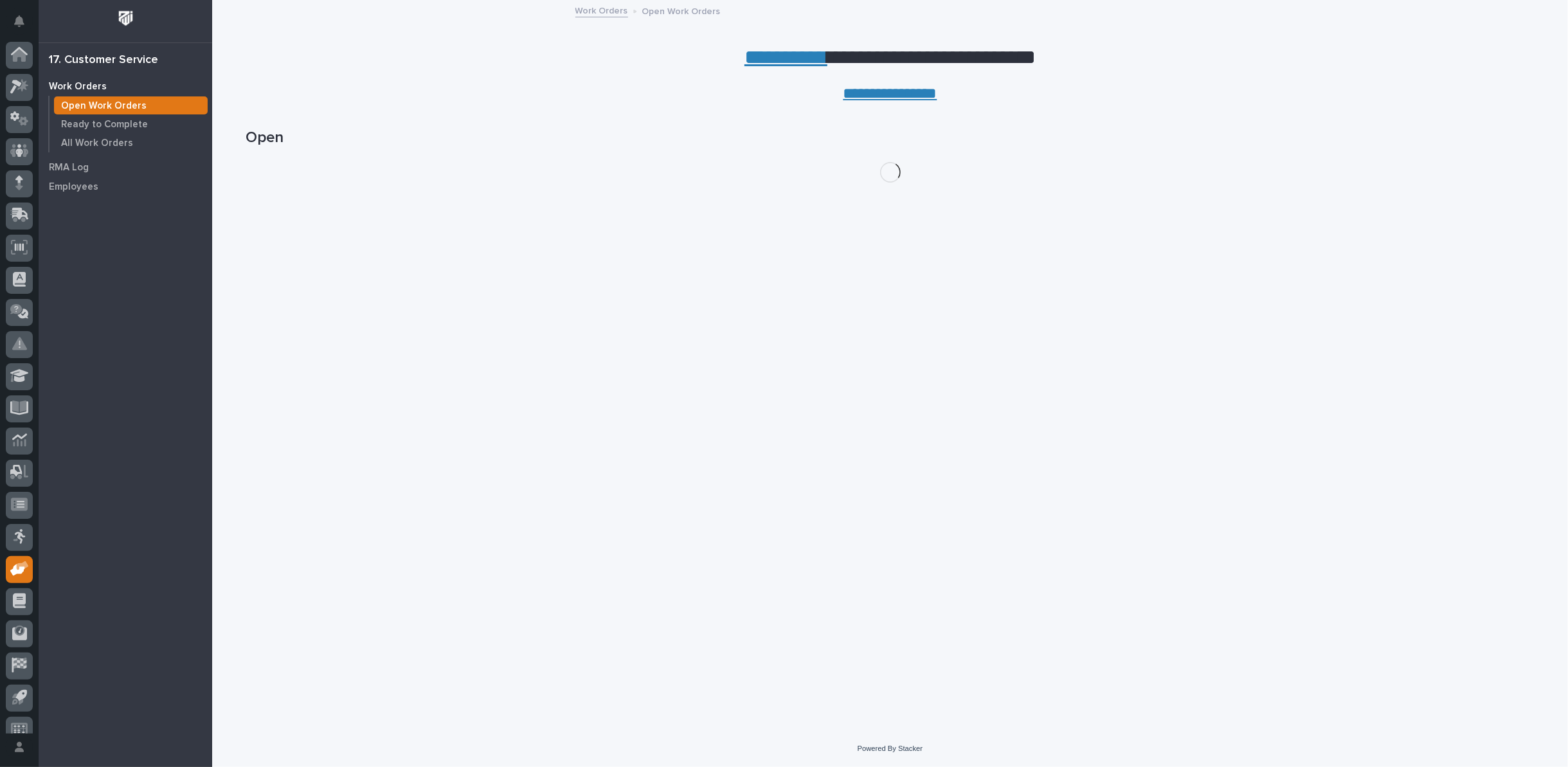
scroll to position [14, 0]
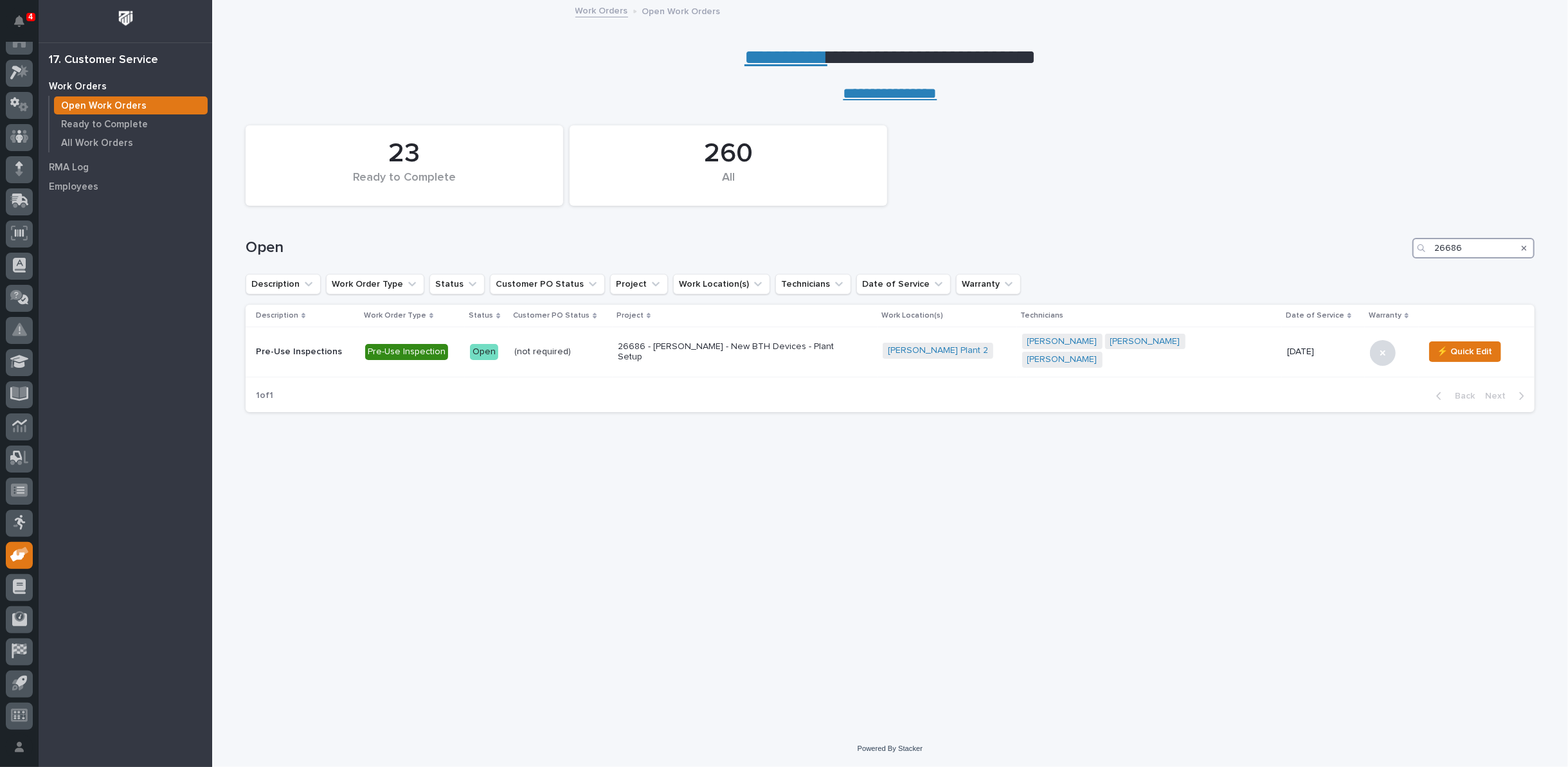
drag, startPoint x: 1472, startPoint y: 248, endPoint x: 1252, endPoint y: 226, distance: 221.1
click at [1252, 226] on div "Open 26686" at bounding box center [890, 243] width 1289 height 62
type input "27295"
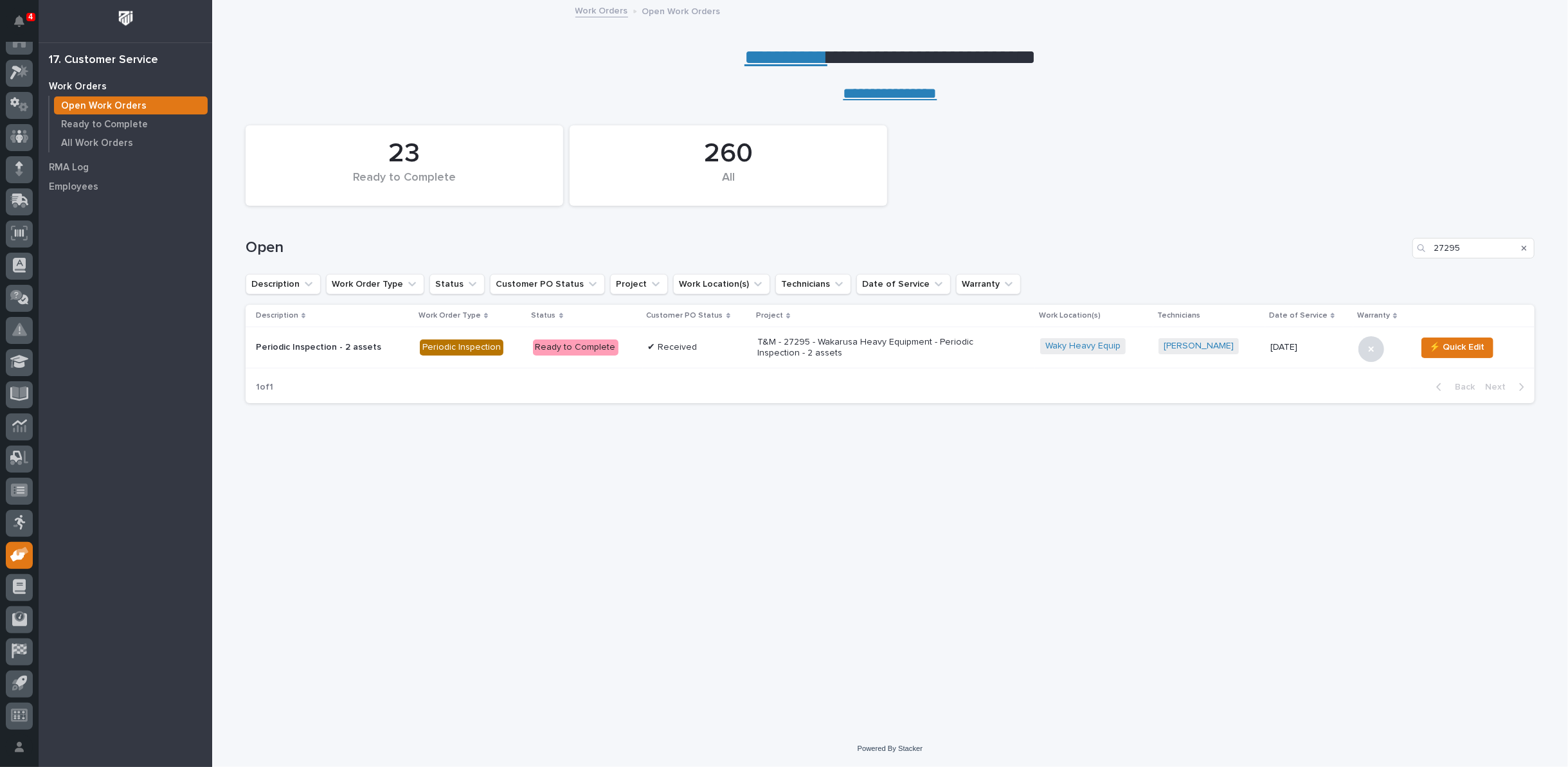
click at [782, 343] on p "T&M - 27295 - Wakarusa Heavy Equipment - Periodic Inspection - 2 assets" at bounding box center [870, 347] width 225 height 22
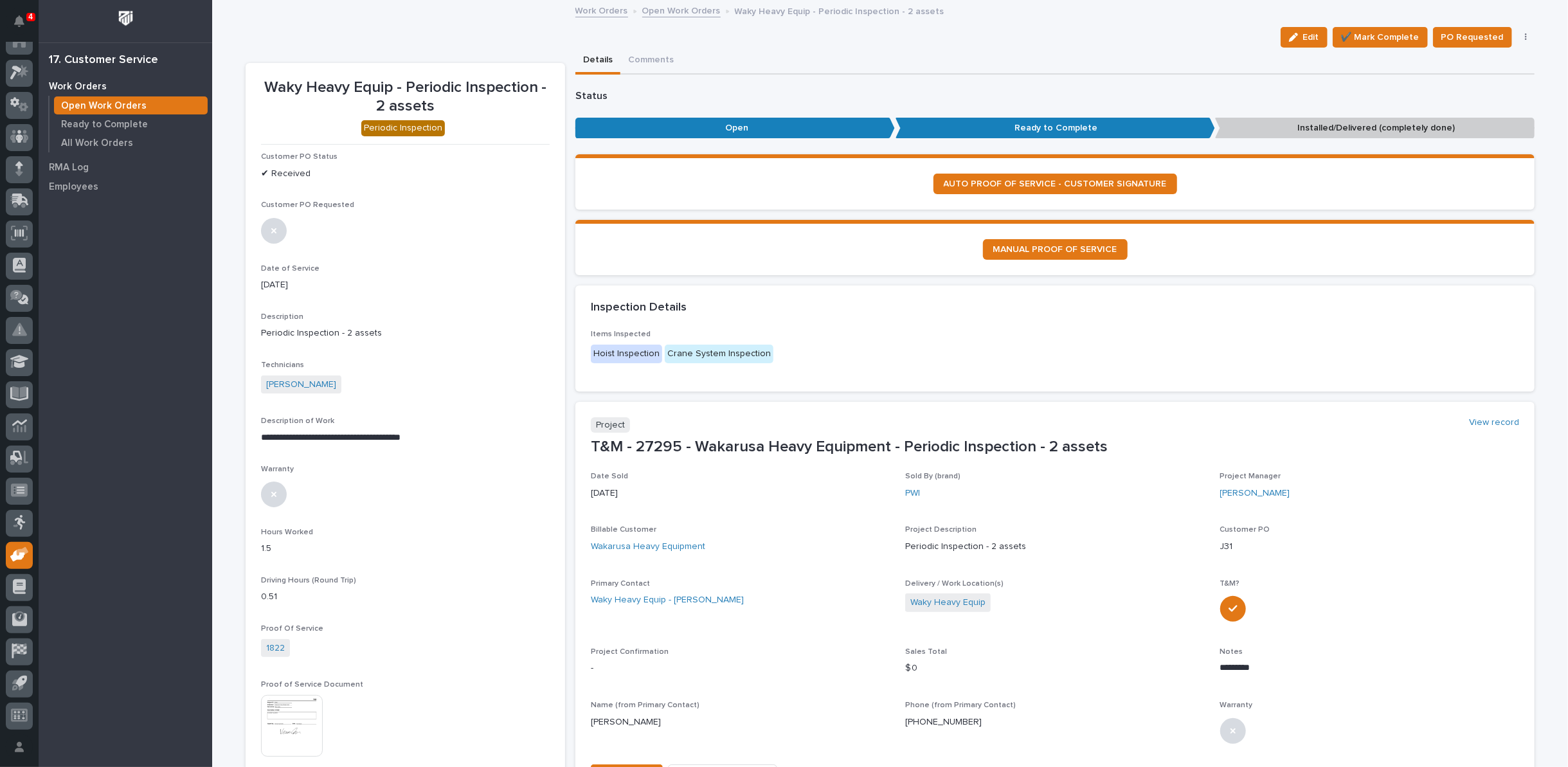
click at [1524, 36] on button "button" at bounding box center [1526, 37] width 18 height 9
click at [1503, 103] on span "Regenerate PDF" at bounding box center [1486, 103] width 69 height 15
click at [278, 575] on img at bounding box center [292, 573] width 62 height 62
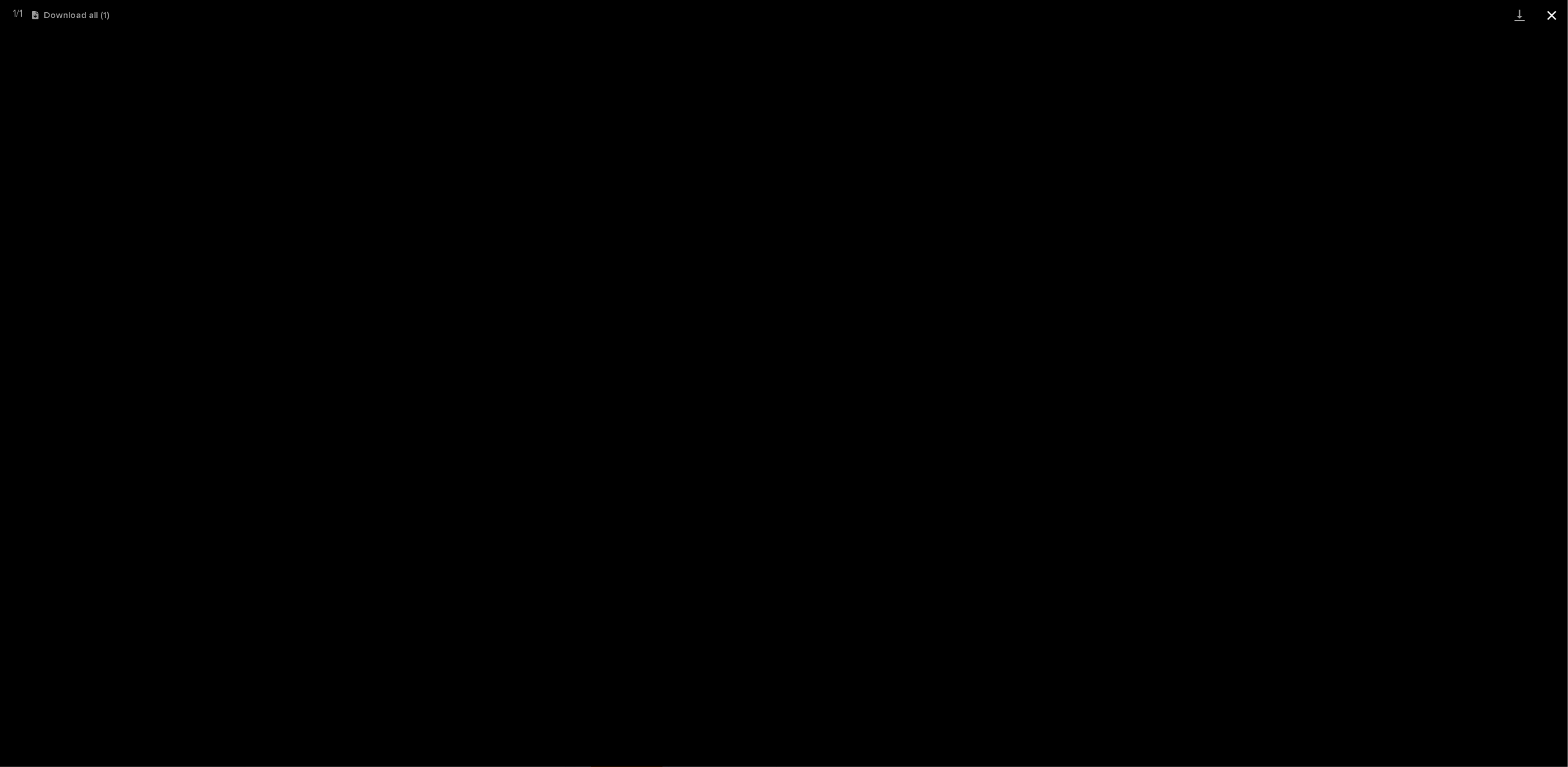
click at [1555, 11] on button "Close gallery" at bounding box center [1551, 15] width 32 height 30
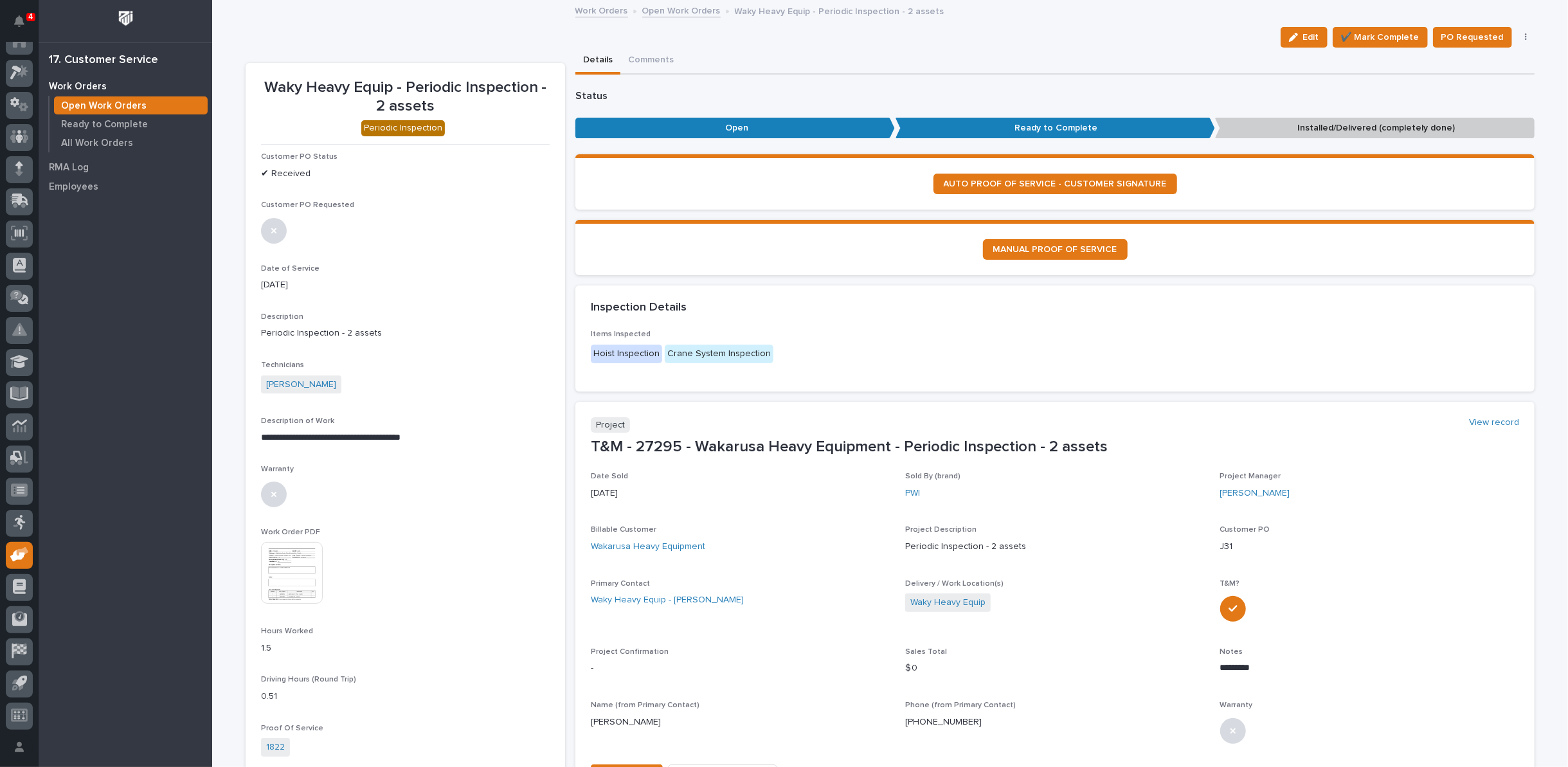
click at [660, 13] on link "Open Work Orders" at bounding box center [681, 10] width 79 height 15
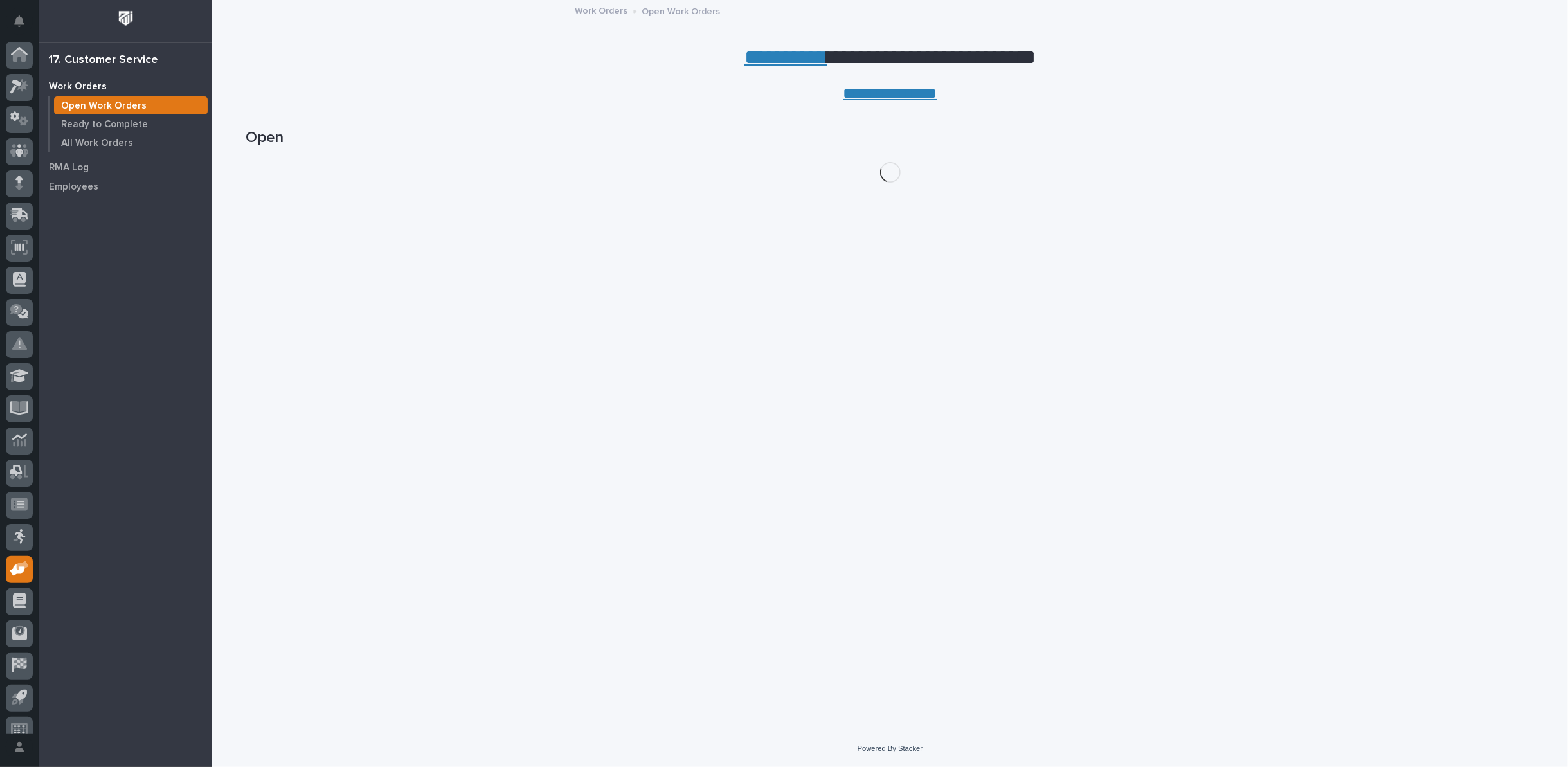
scroll to position [14, 0]
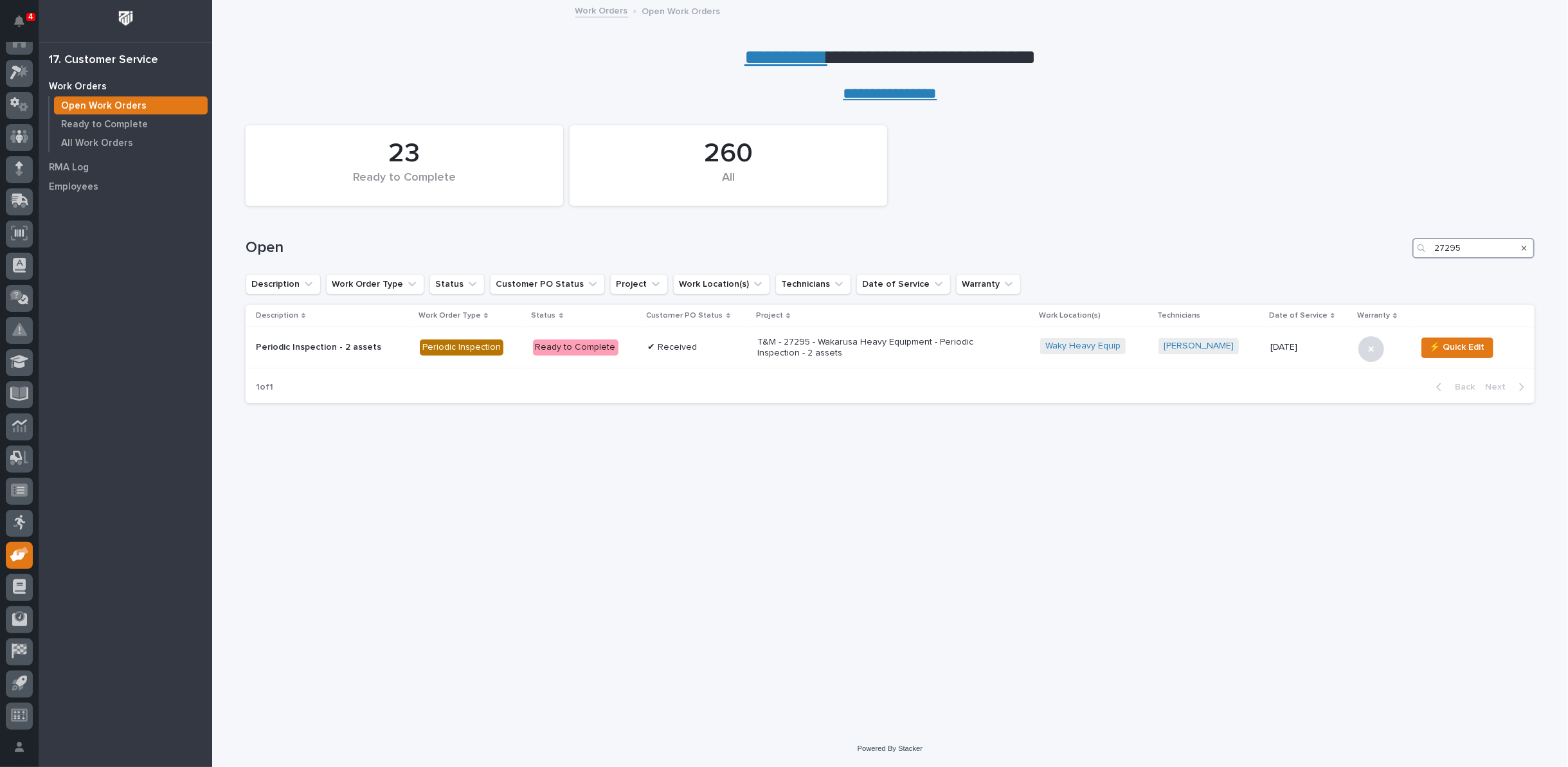
drag, startPoint x: 1466, startPoint y: 247, endPoint x: 1378, endPoint y: 238, distance: 88.5
click at [1427, 241] on div "27295" at bounding box center [1473, 247] width 122 height 20
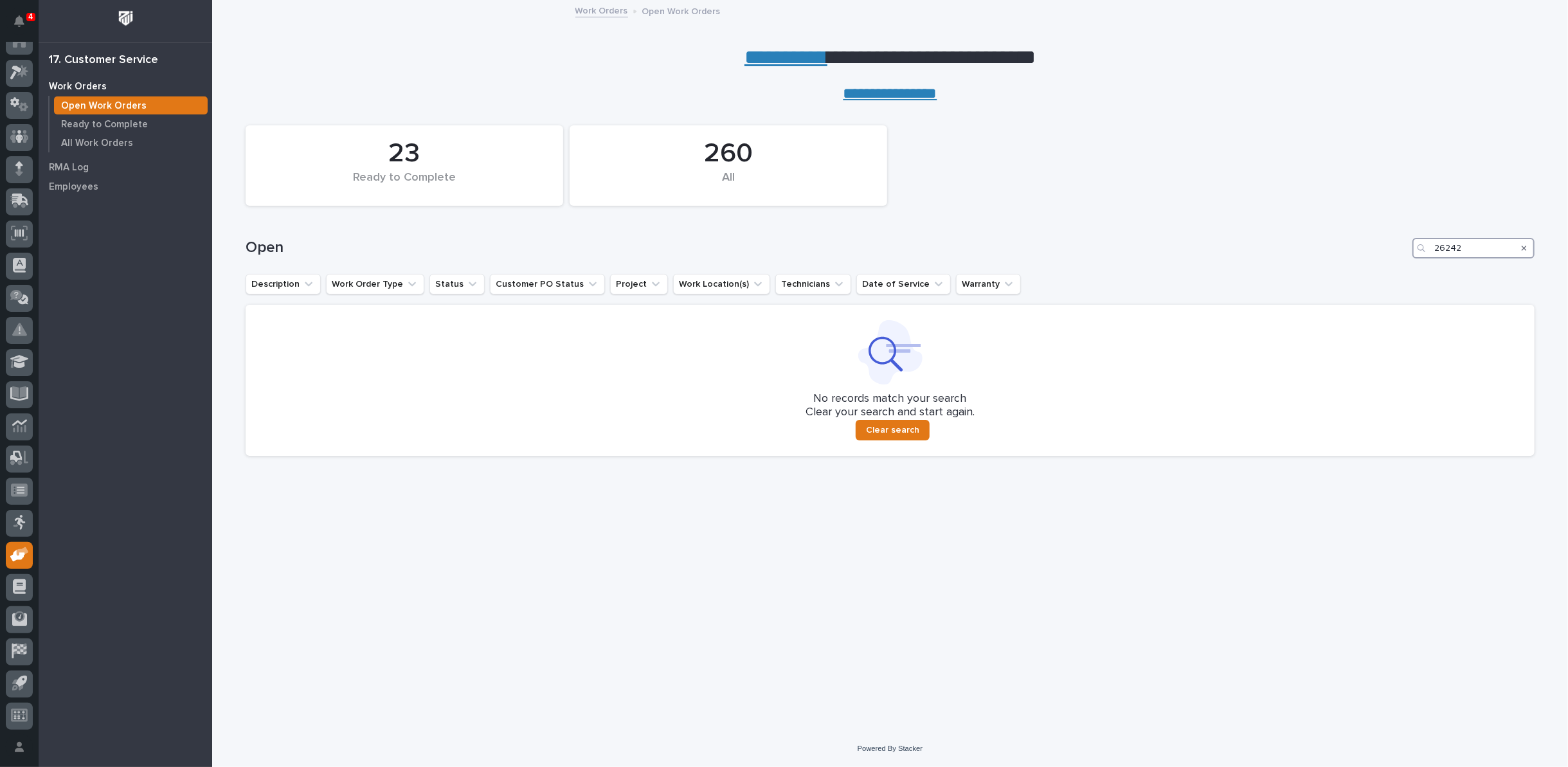
drag, startPoint x: 1446, startPoint y: 245, endPoint x: 1483, endPoint y: 240, distance: 37.3
click at [1483, 240] on input "26242" at bounding box center [1473, 247] width 122 height 20
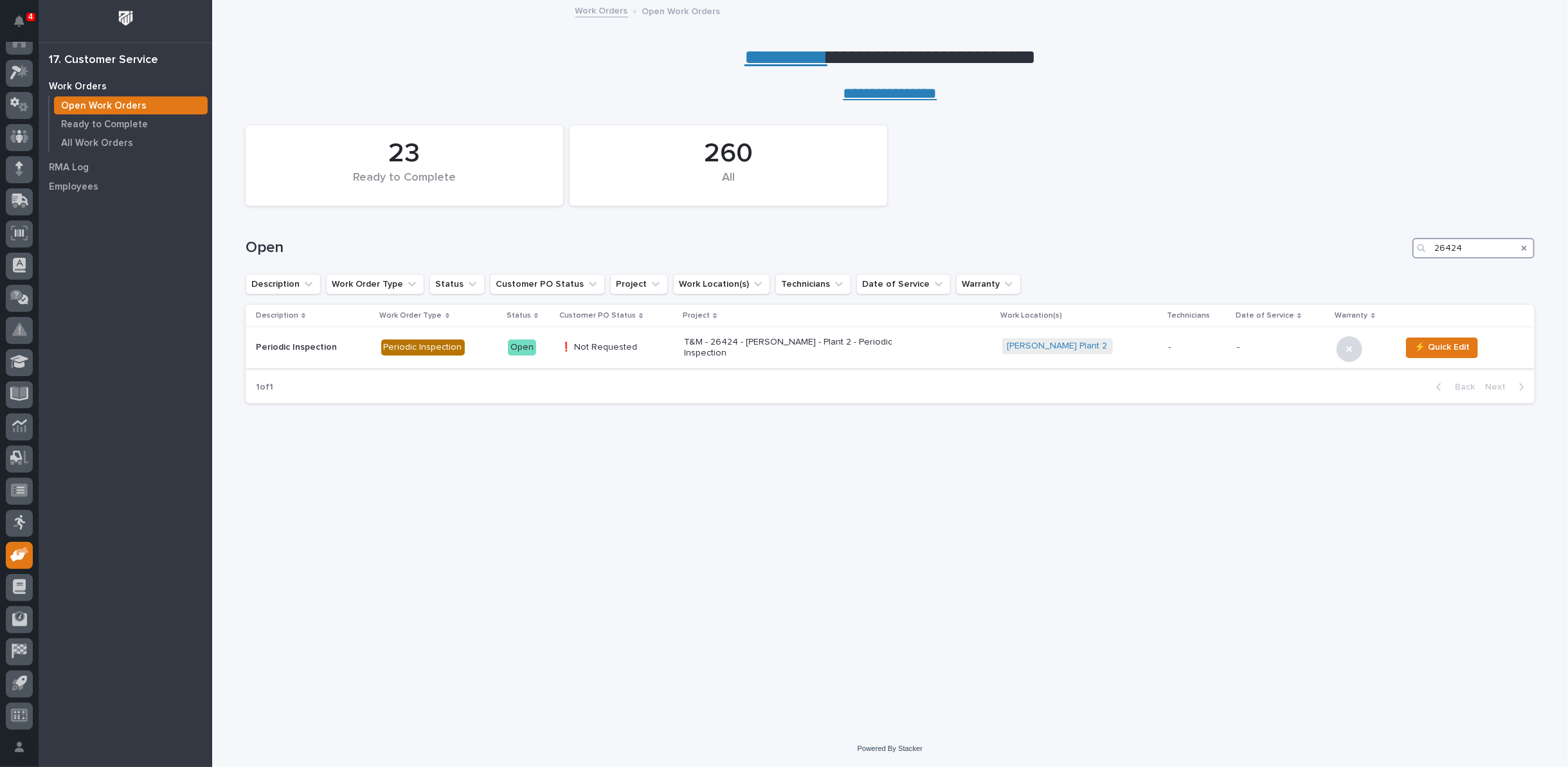
type input "26424"
click at [735, 346] on p "T&M - 26424 - [PERSON_NAME] - Plant 2 - Periodic Inspection" at bounding box center [796, 347] width 225 height 22
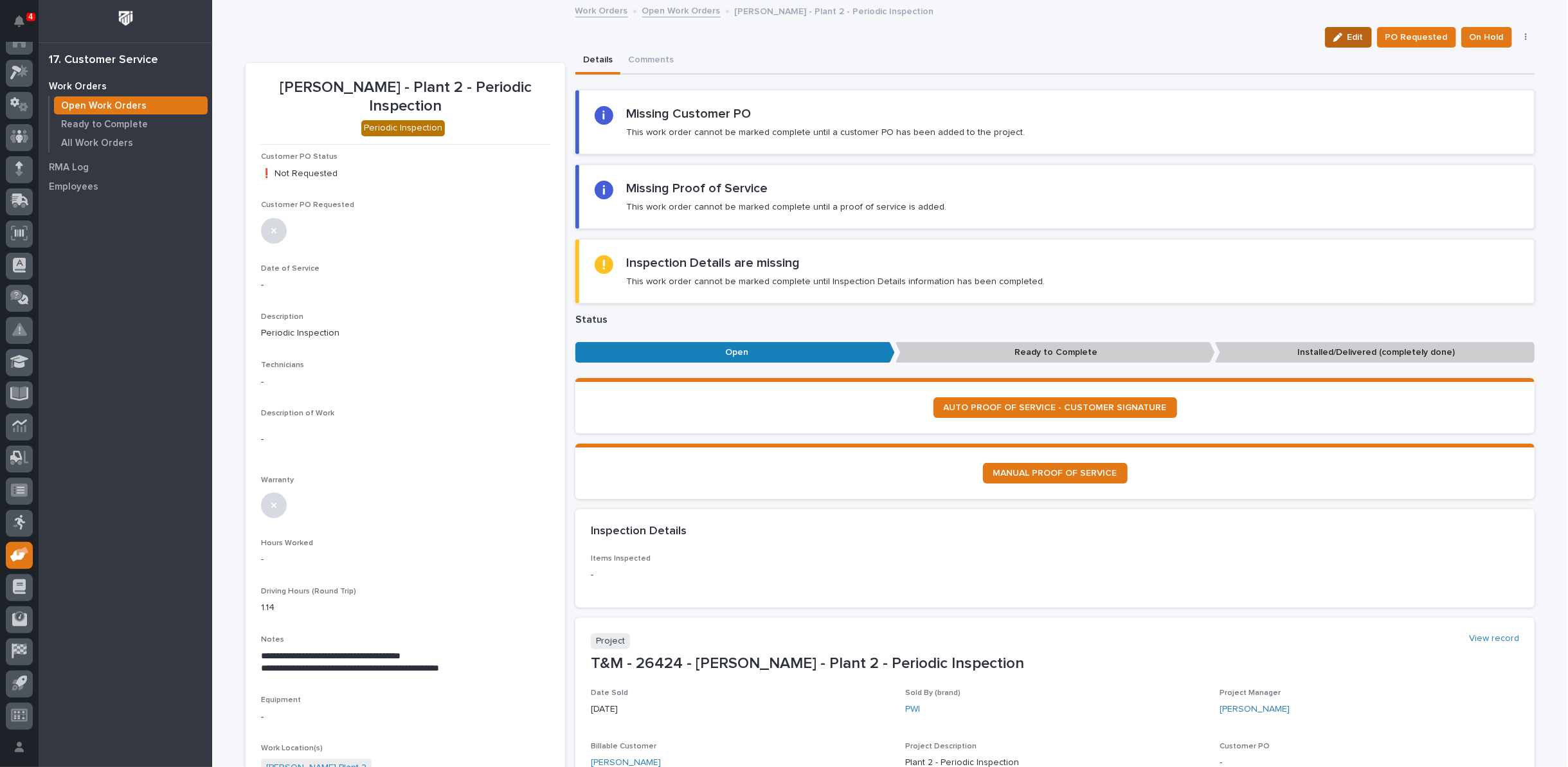
click at [1356, 38] on span "Edit" at bounding box center [1355, 37] width 16 height 11
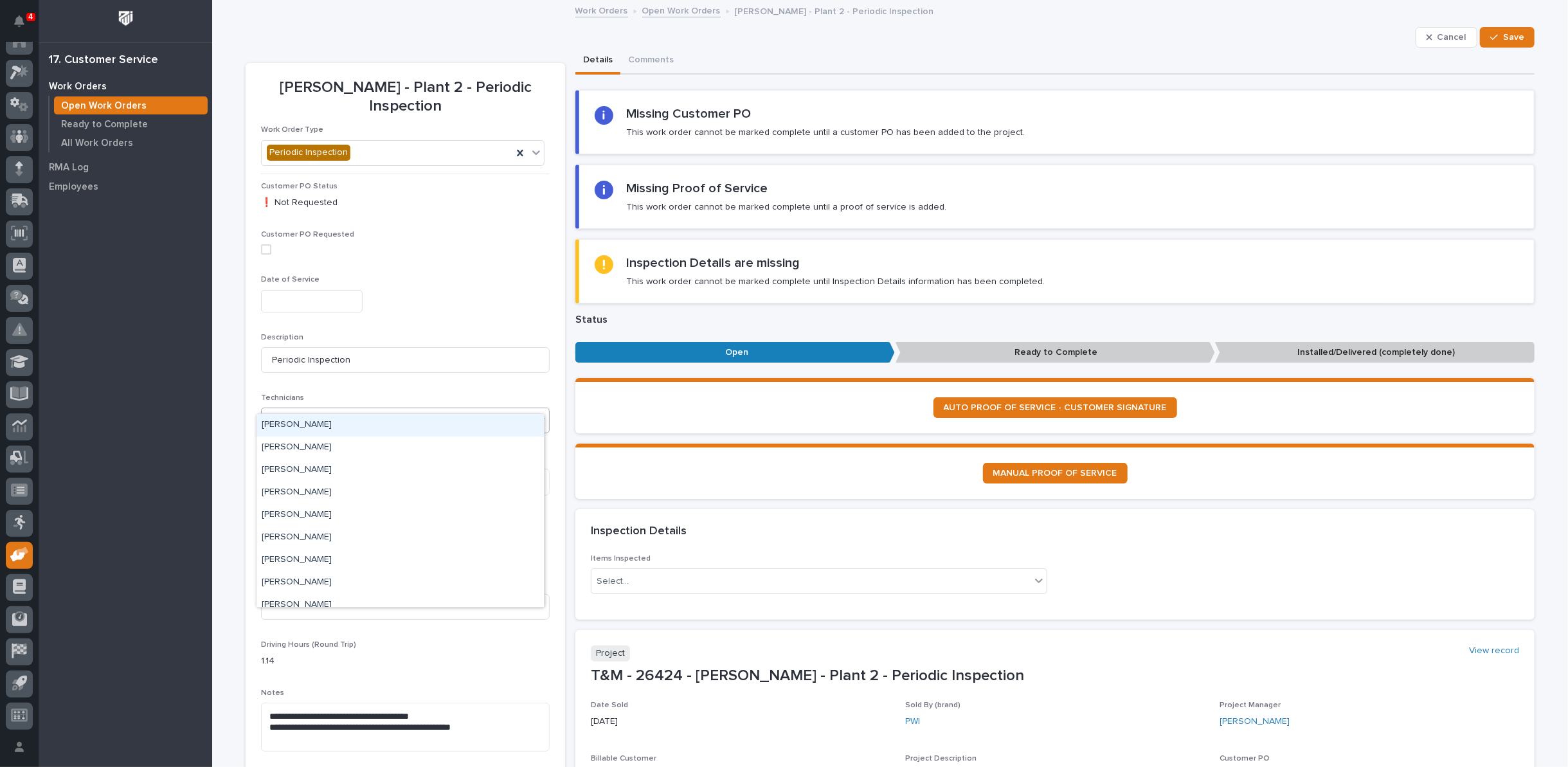
click at [536, 414] on icon at bounding box center [541, 420] width 13 height 13
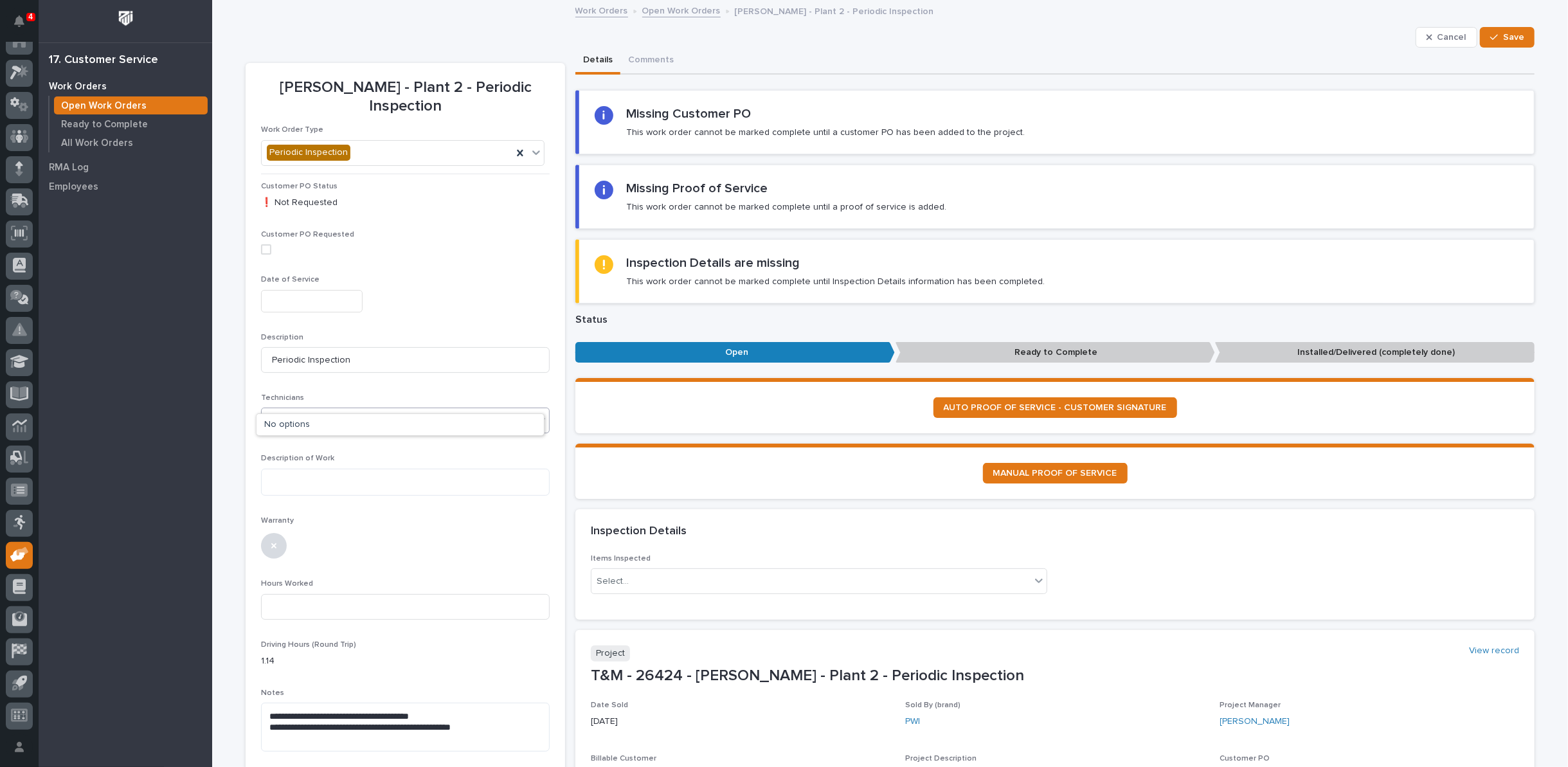
type input "*"
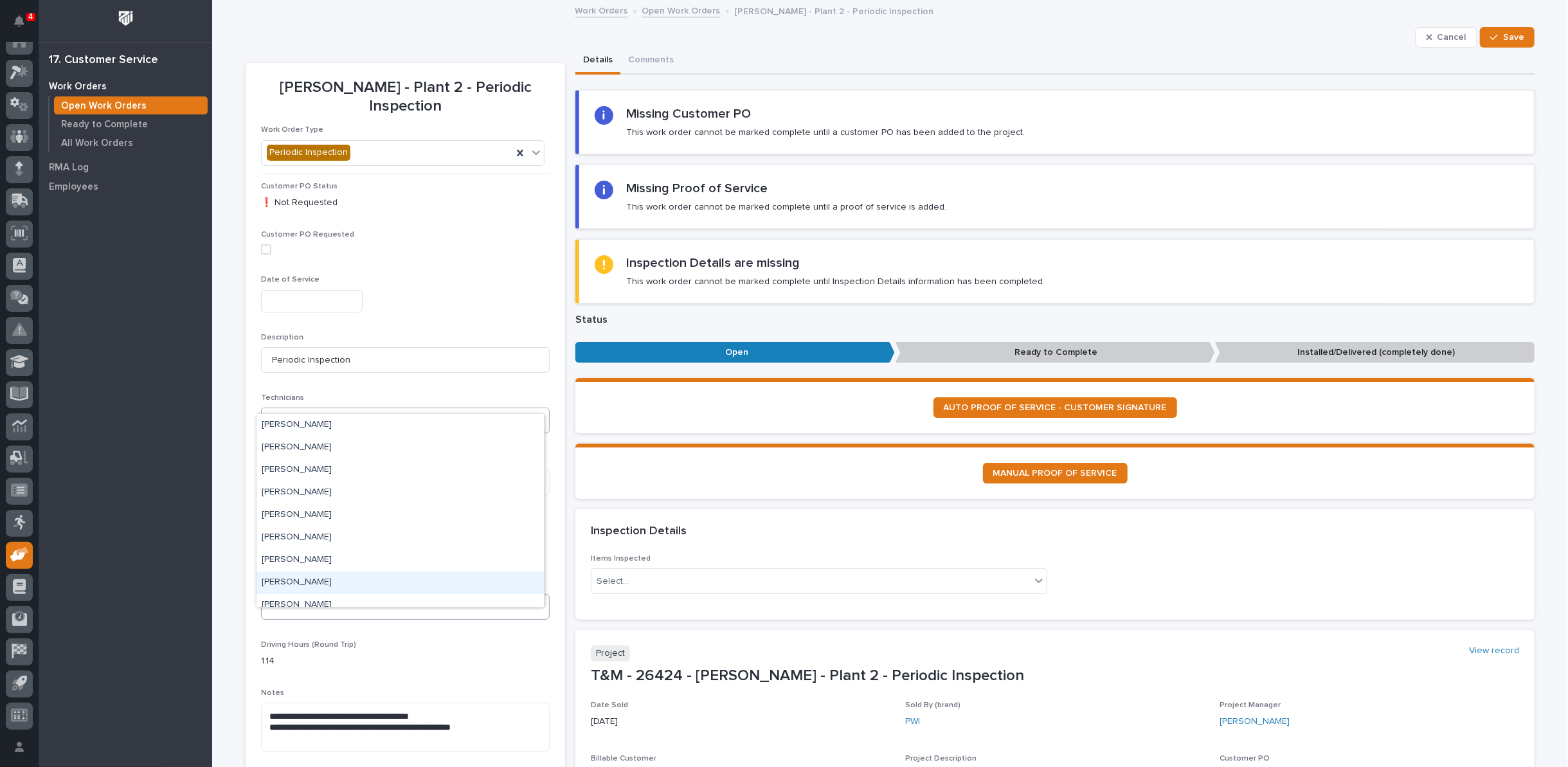
click at [291, 581] on div "Eric Tener" at bounding box center [400, 582] width 287 height 22
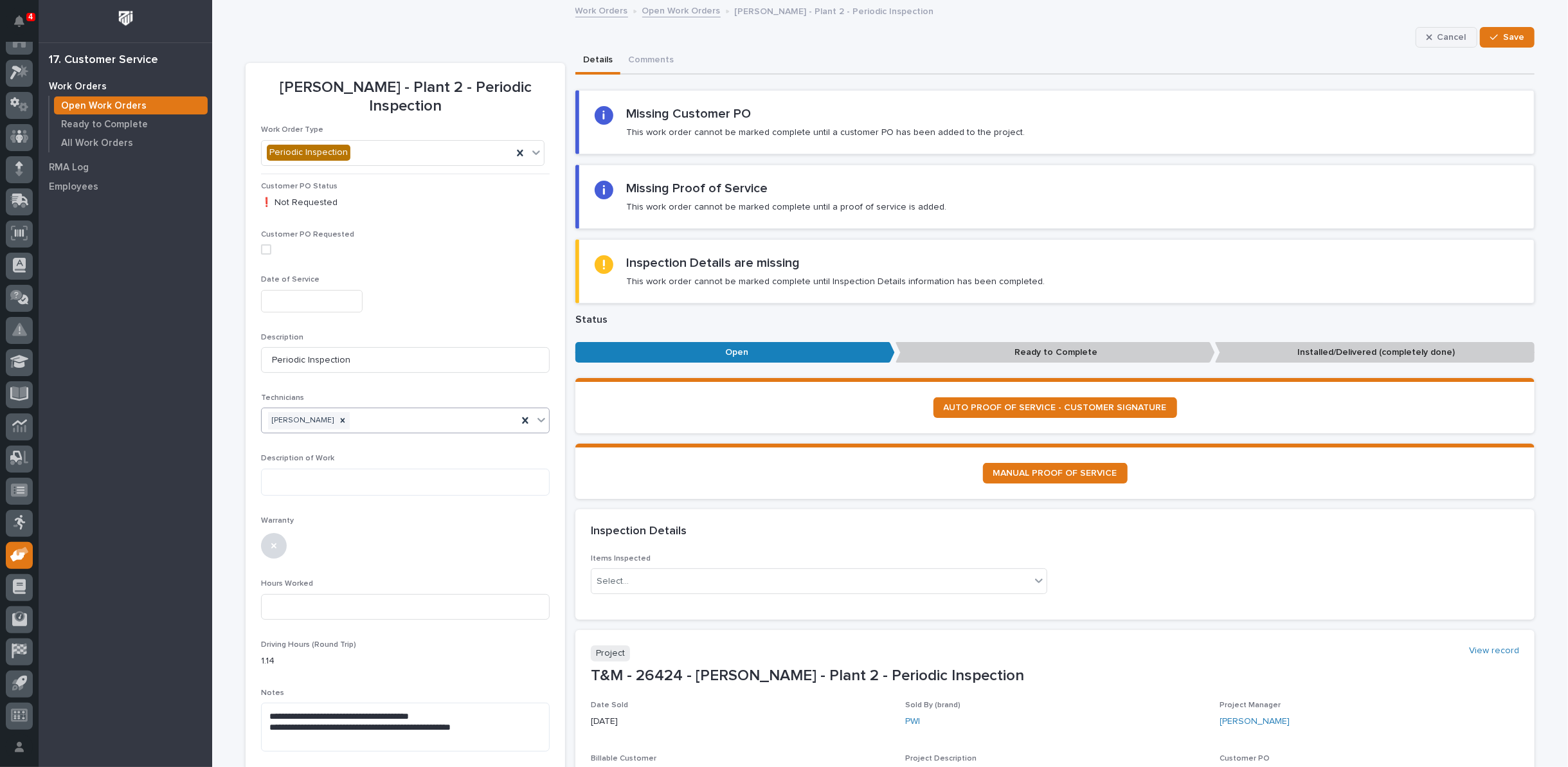
click at [1437, 36] on span "Cancel" at bounding box center [1451, 37] width 29 height 11
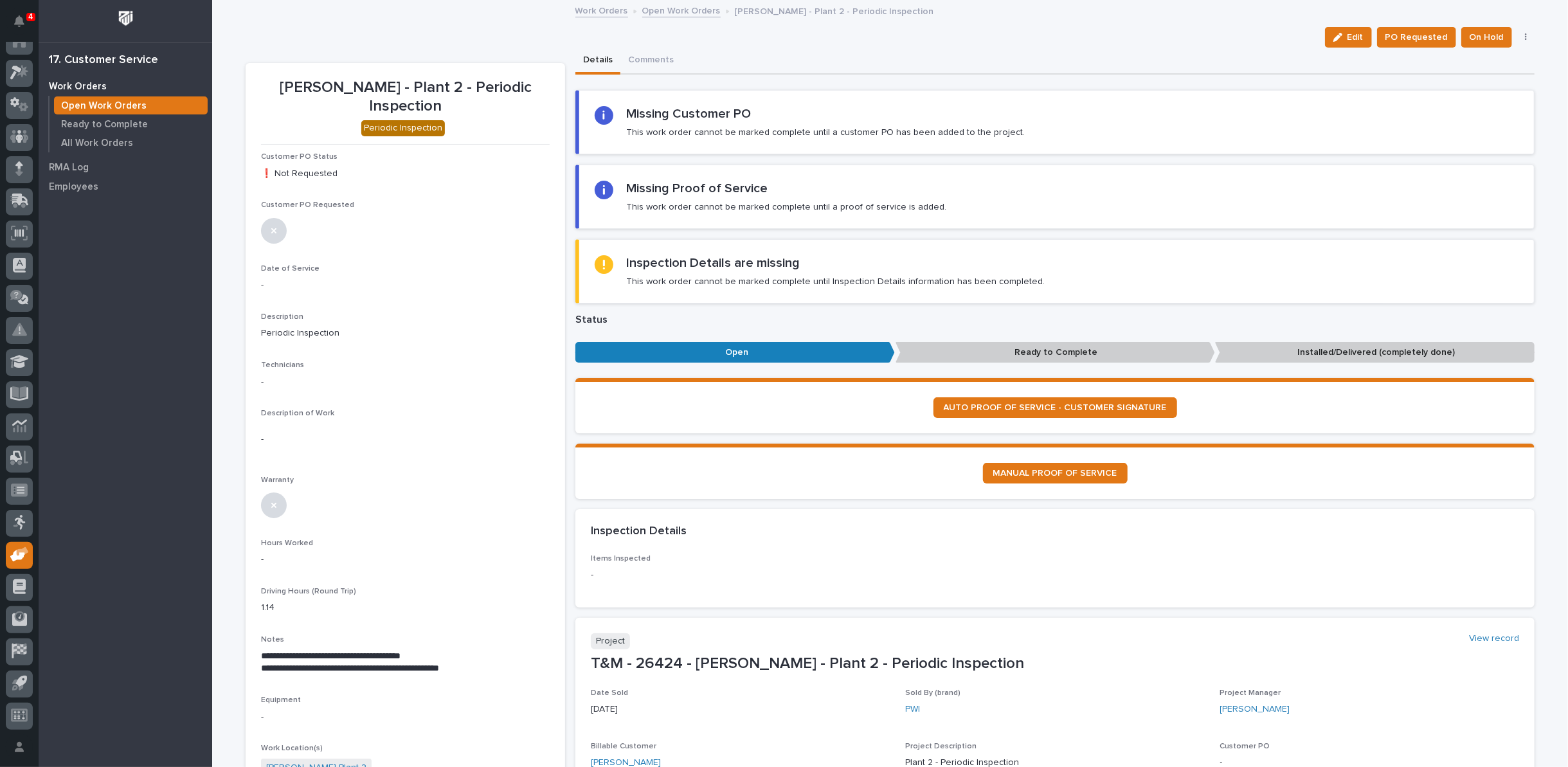
click at [689, 11] on link "Open Work Orders" at bounding box center [681, 10] width 79 height 15
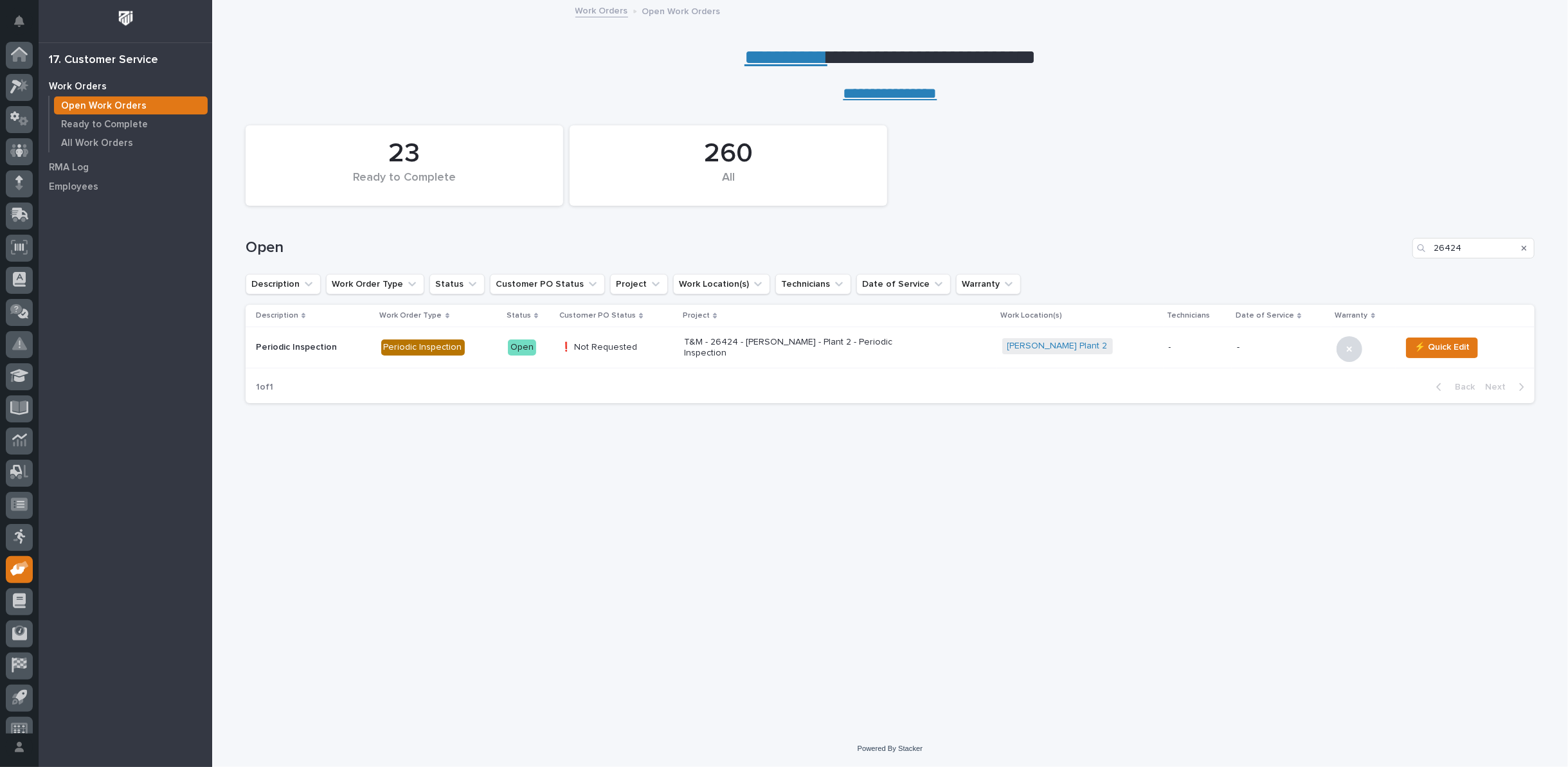
scroll to position [14, 0]
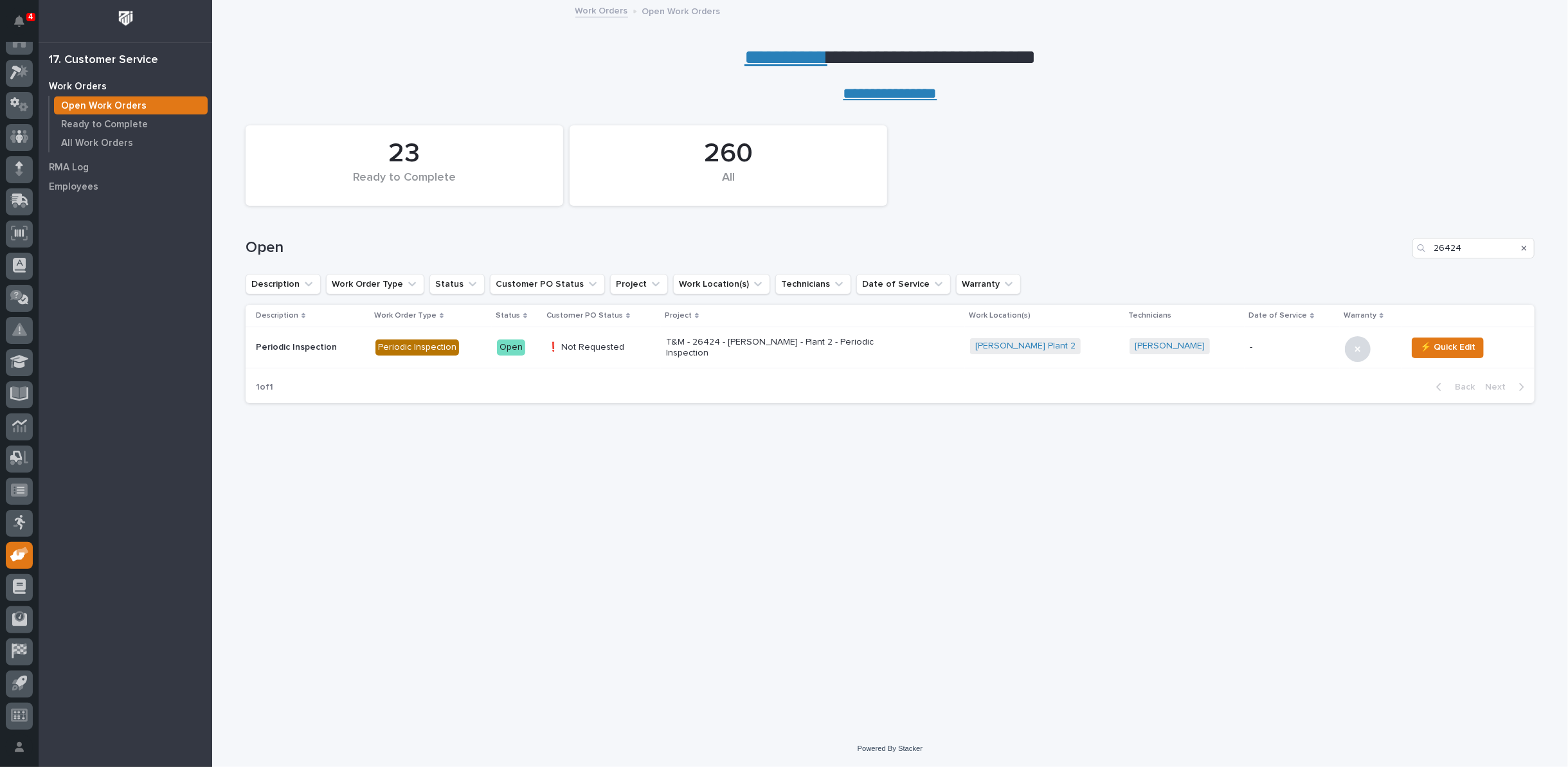
click at [826, 347] on p "T&M - 26424 - Brinkley RV - Plant 2 - Periodic Inspection" at bounding box center [778, 347] width 225 height 22
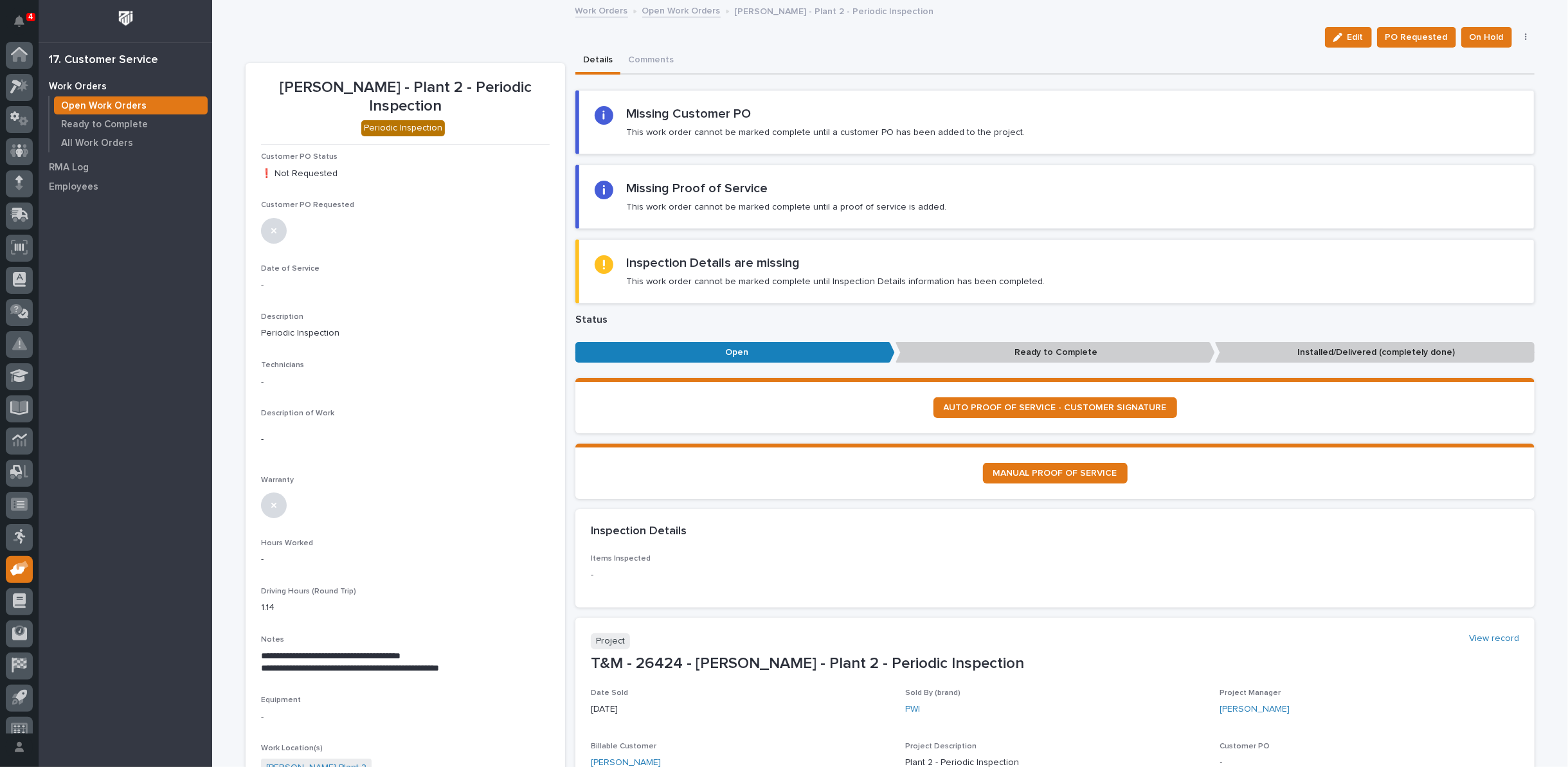
scroll to position [14, 0]
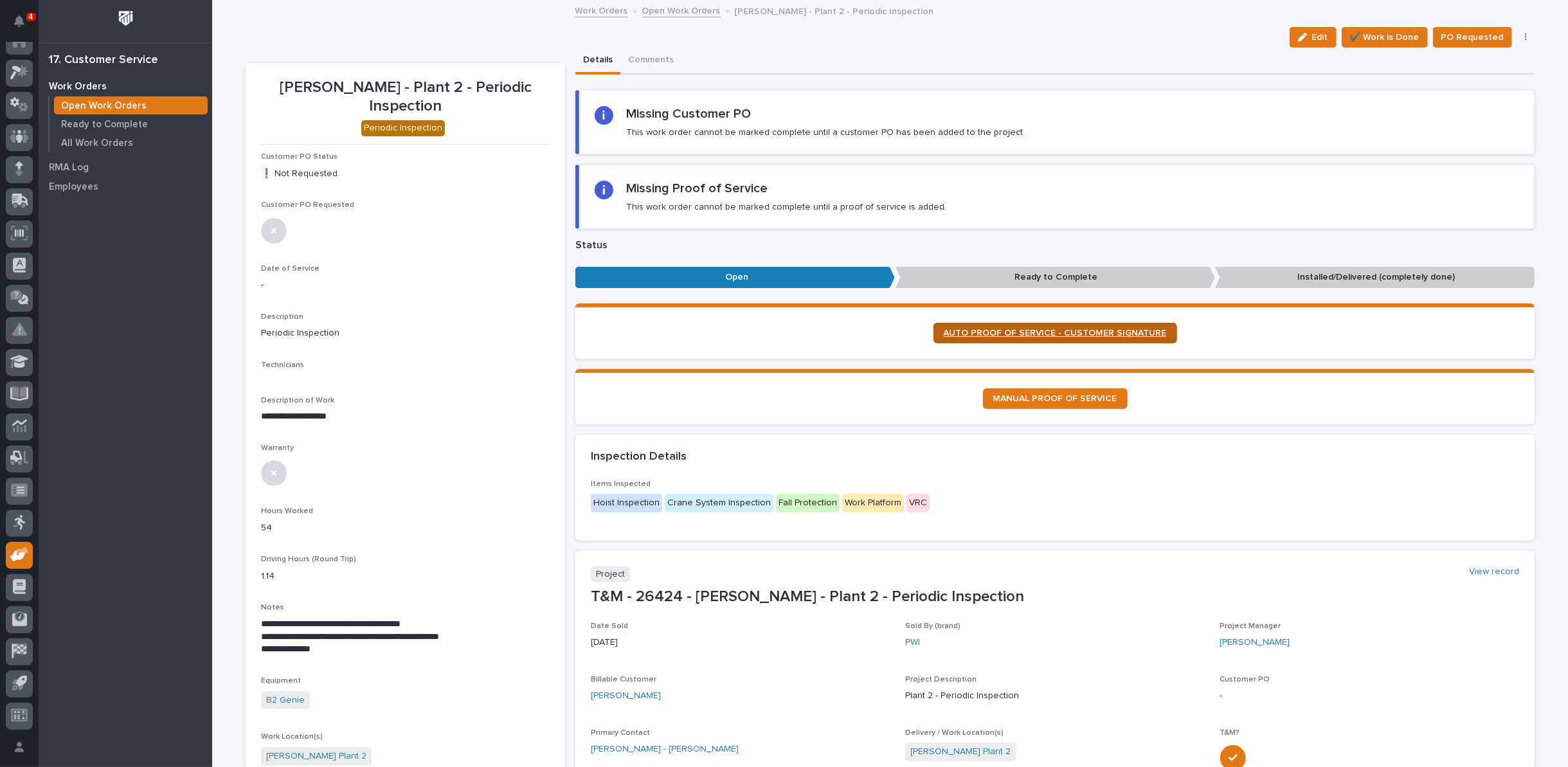
click at [1004, 333] on span "AUTO PROOF OF SERVICE - CUSTOMER SIGNATURE" at bounding box center [1055, 333] width 223 height 9
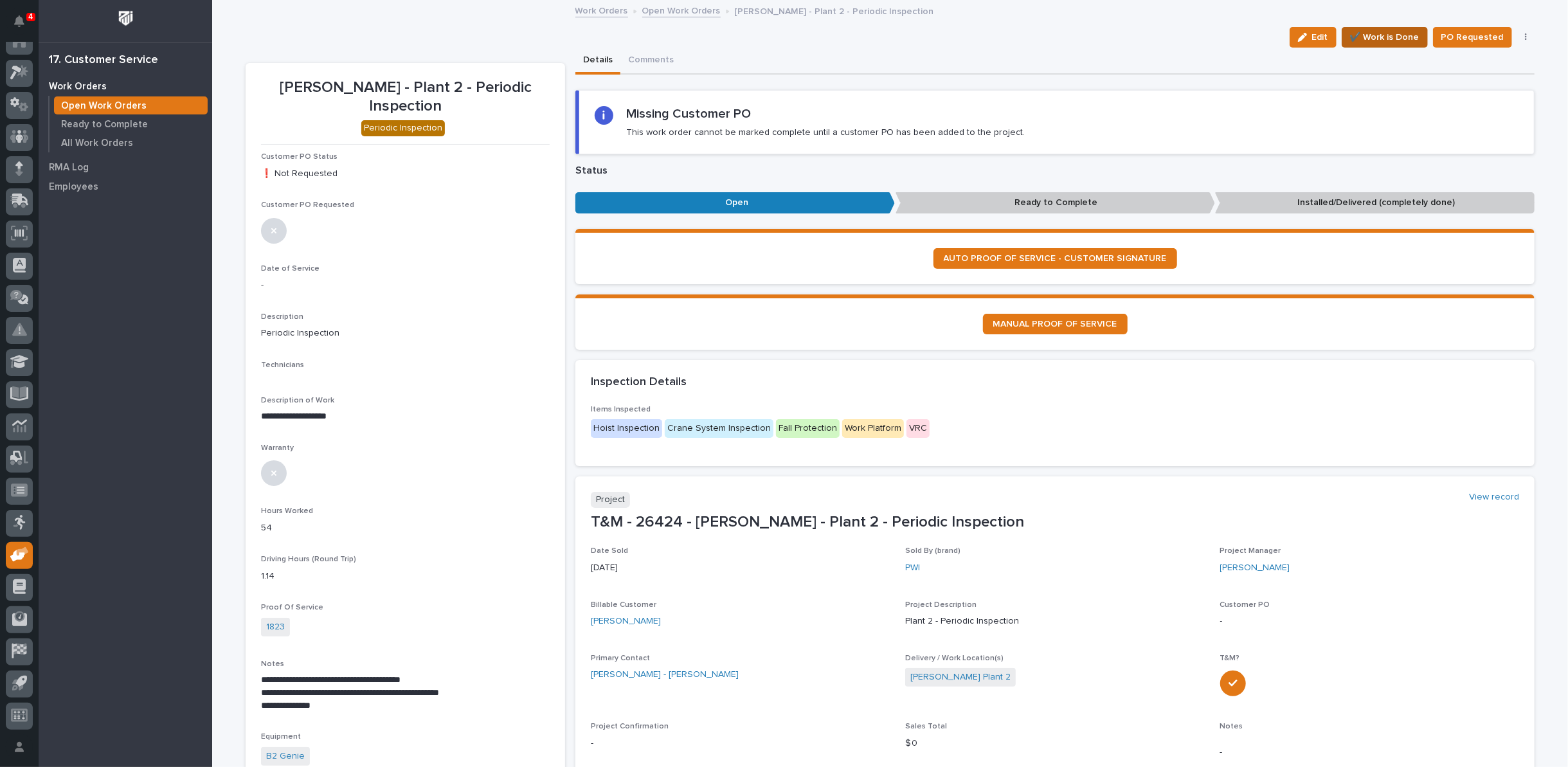
click at [1378, 40] on span "✔️ Work is Done" at bounding box center [1384, 36] width 70 height 15
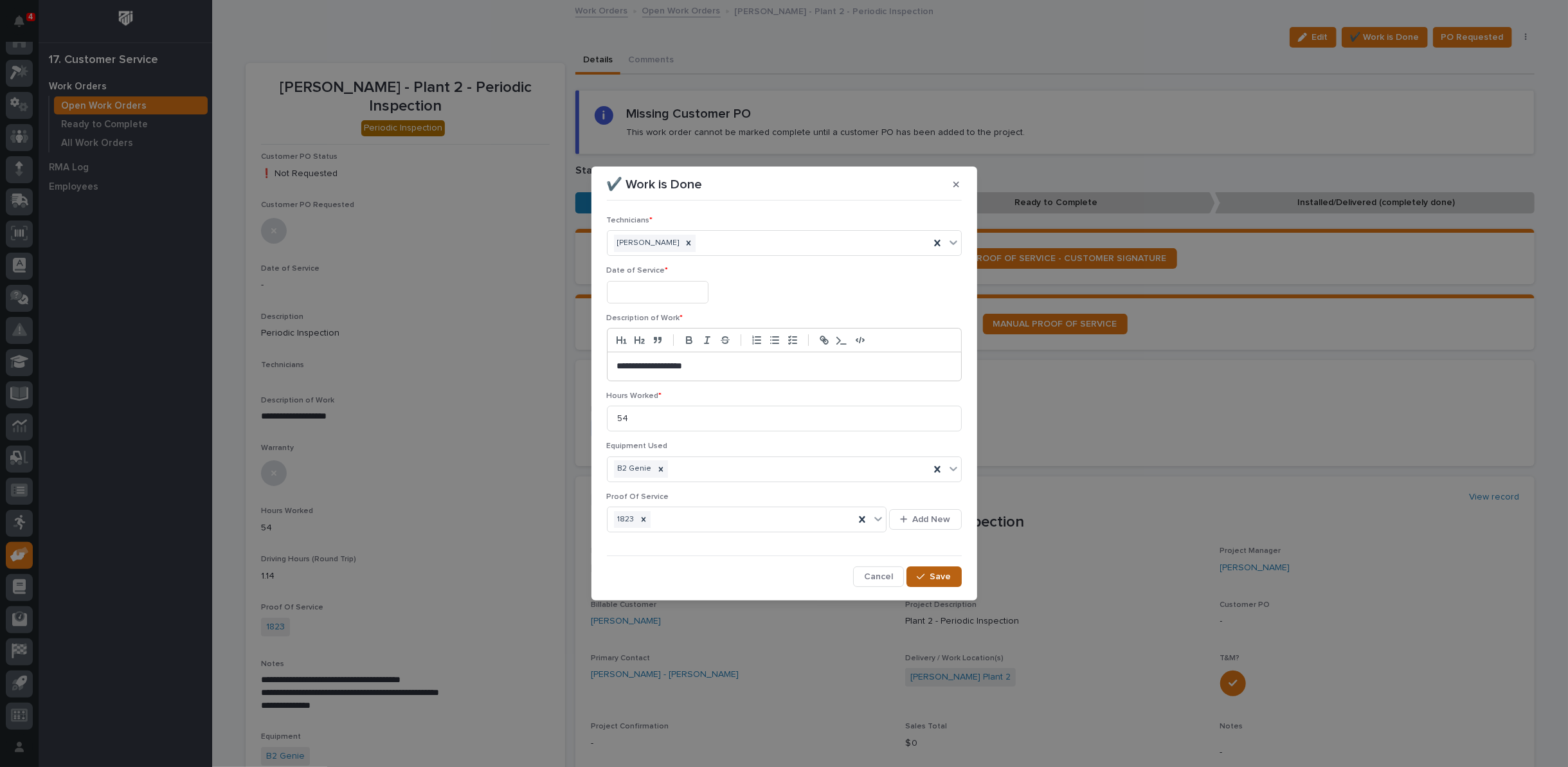
click at [933, 573] on span "Save" at bounding box center [940, 576] width 21 height 11
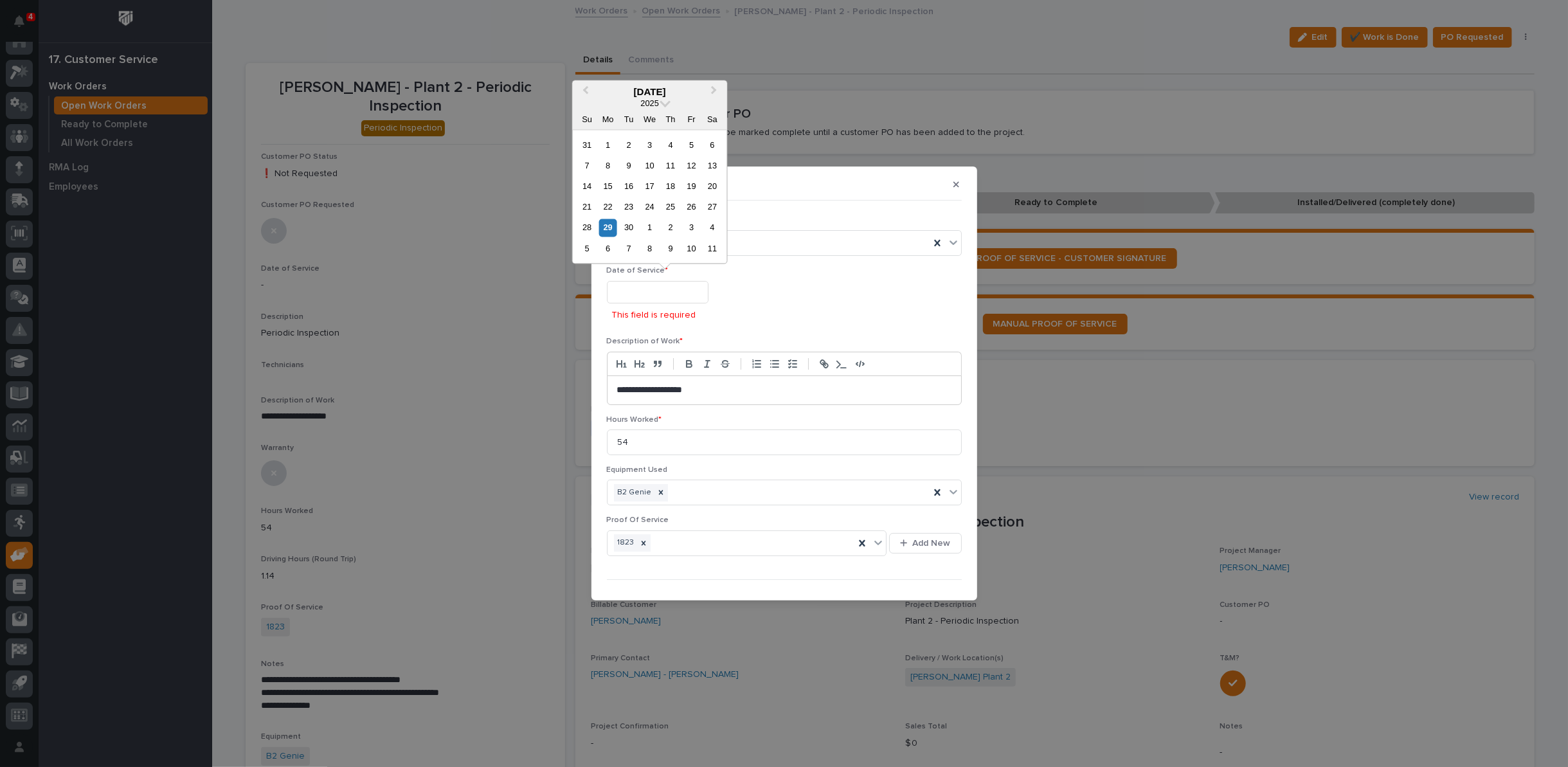
click at [636, 283] on input "text" at bounding box center [658, 292] width 102 height 22
click at [602, 230] on div "29" at bounding box center [608, 228] width 18 height 18
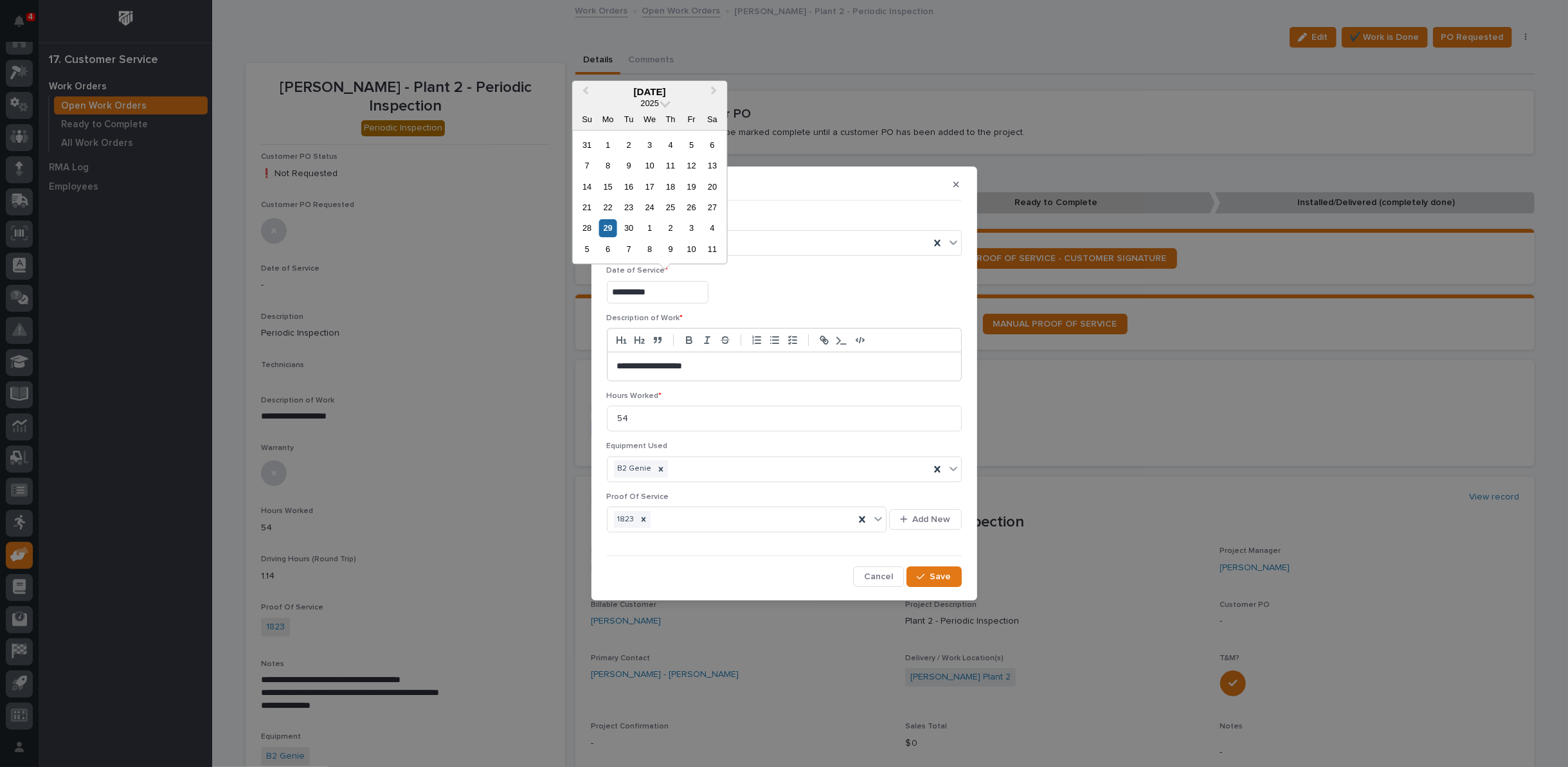
click at [660, 290] on input "**********" at bounding box center [658, 292] width 102 height 22
click at [692, 206] on div "26" at bounding box center [691, 208] width 18 height 18
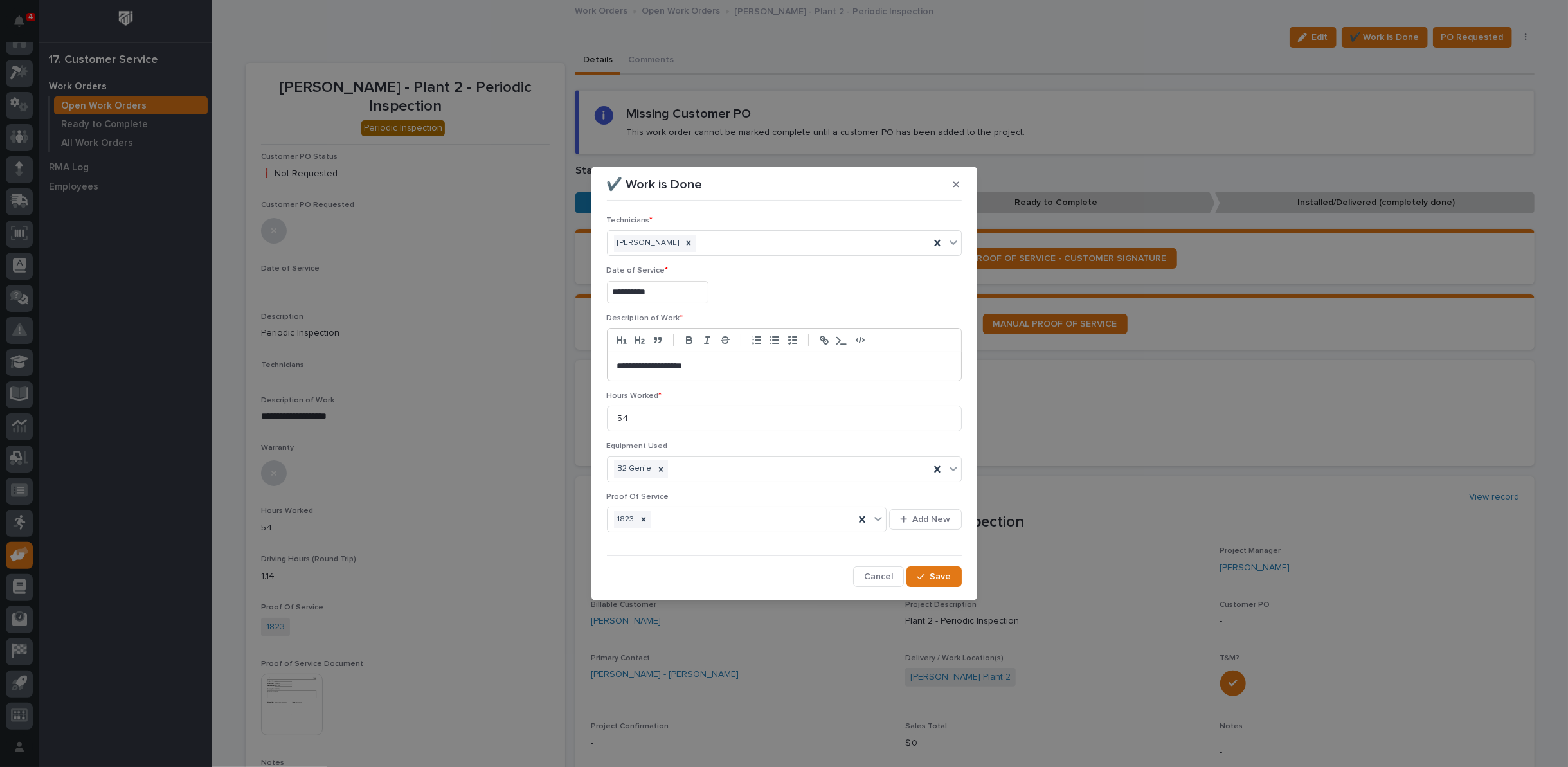
type input "**********"
click at [933, 573] on span "Save" at bounding box center [940, 576] width 21 height 11
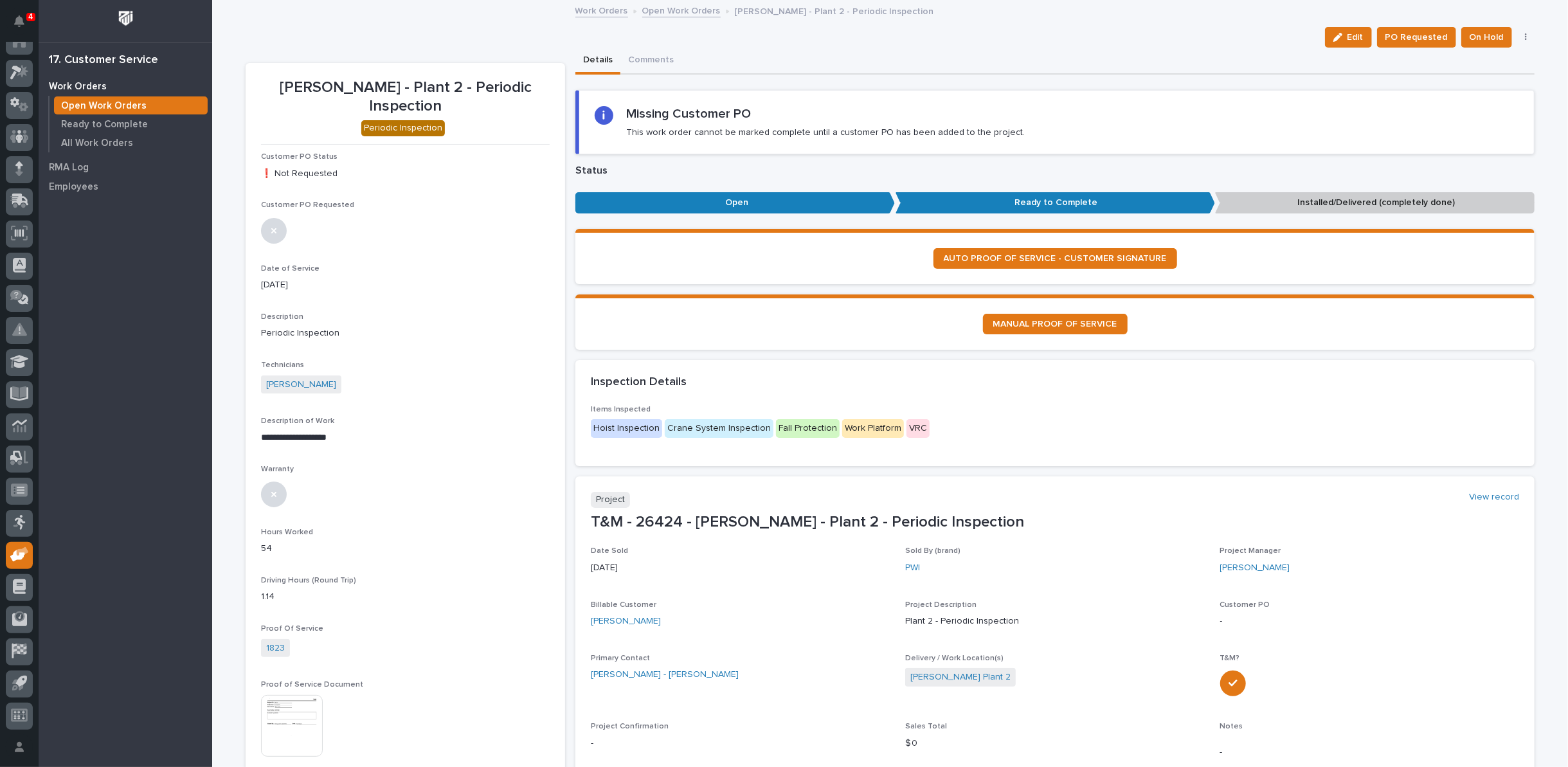
click at [1519, 37] on button "button" at bounding box center [1526, 37] width 18 height 9
click at [1497, 85] on span "Regenerate PDF" at bounding box center [1486, 83] width 69 height 15
click at [261, 566] on img at bounding box center [292, 573] width 62 height 62
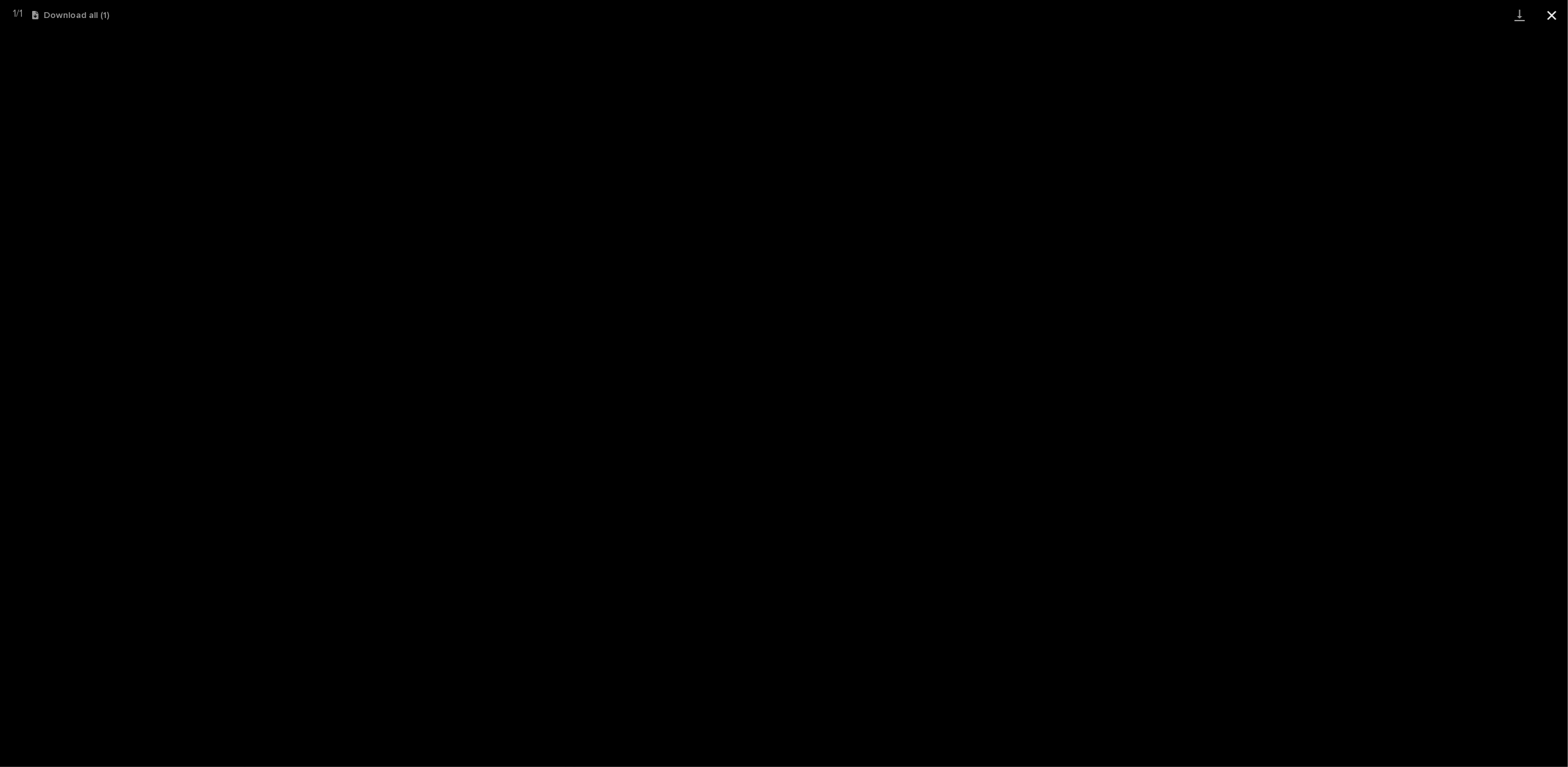
click at [1552, 18] on button "Close gallery" at bounding box center [1551, 15] width 32 height 30
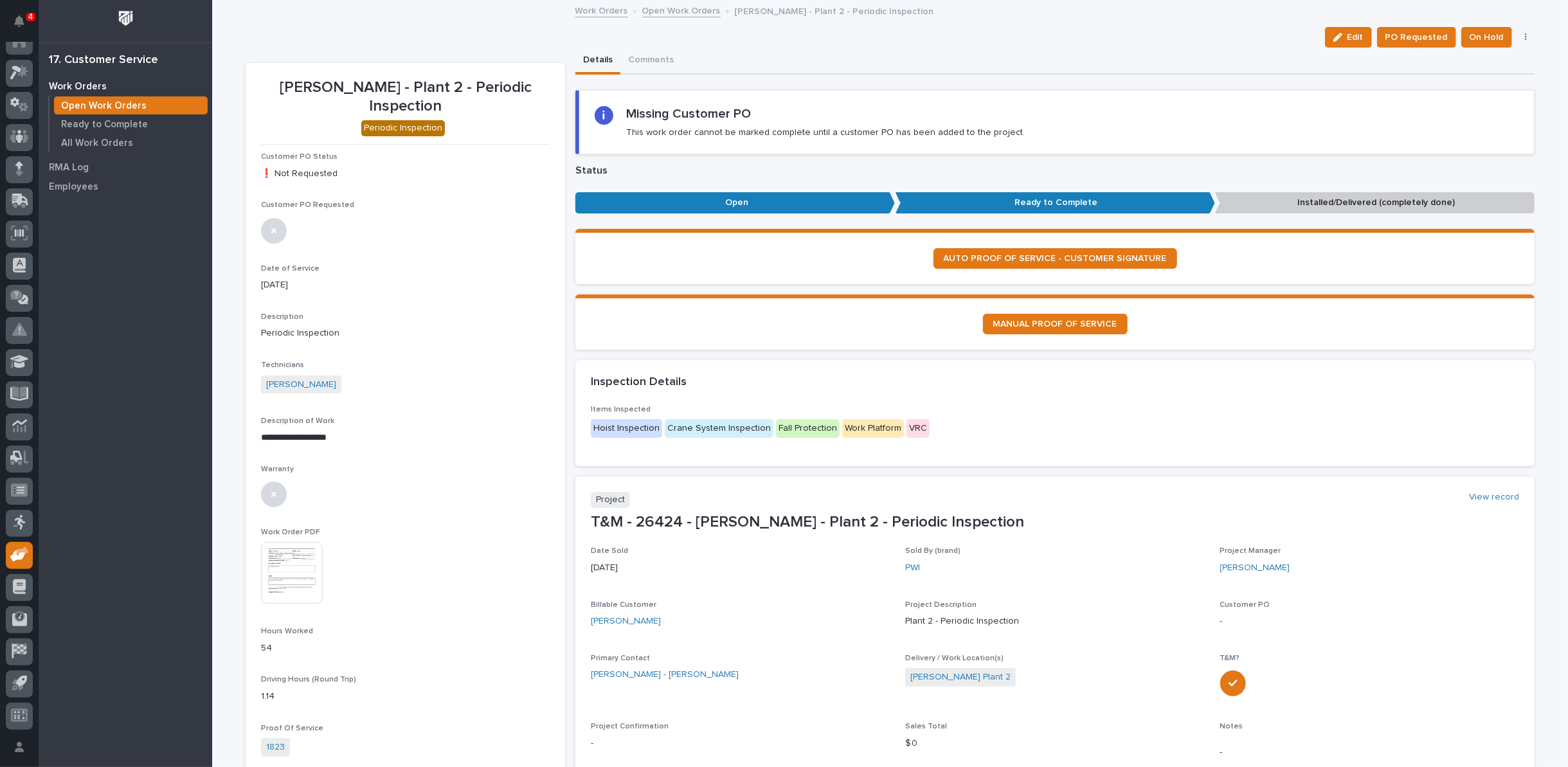
click at [666, 11] on link "Open Work Orders" at bounding box center [681, 10] width 79 height 15
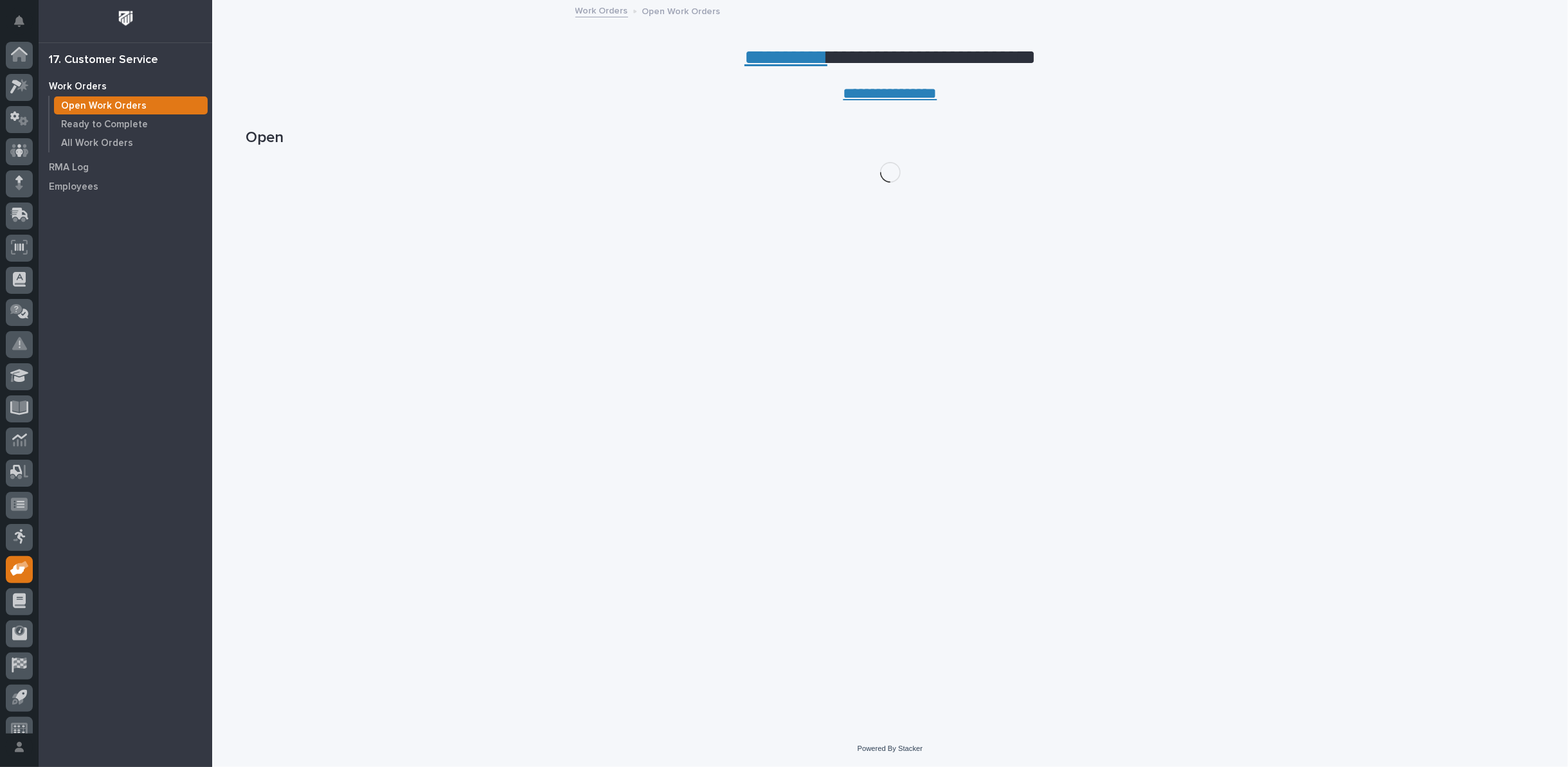
scroll to position [14, 0]
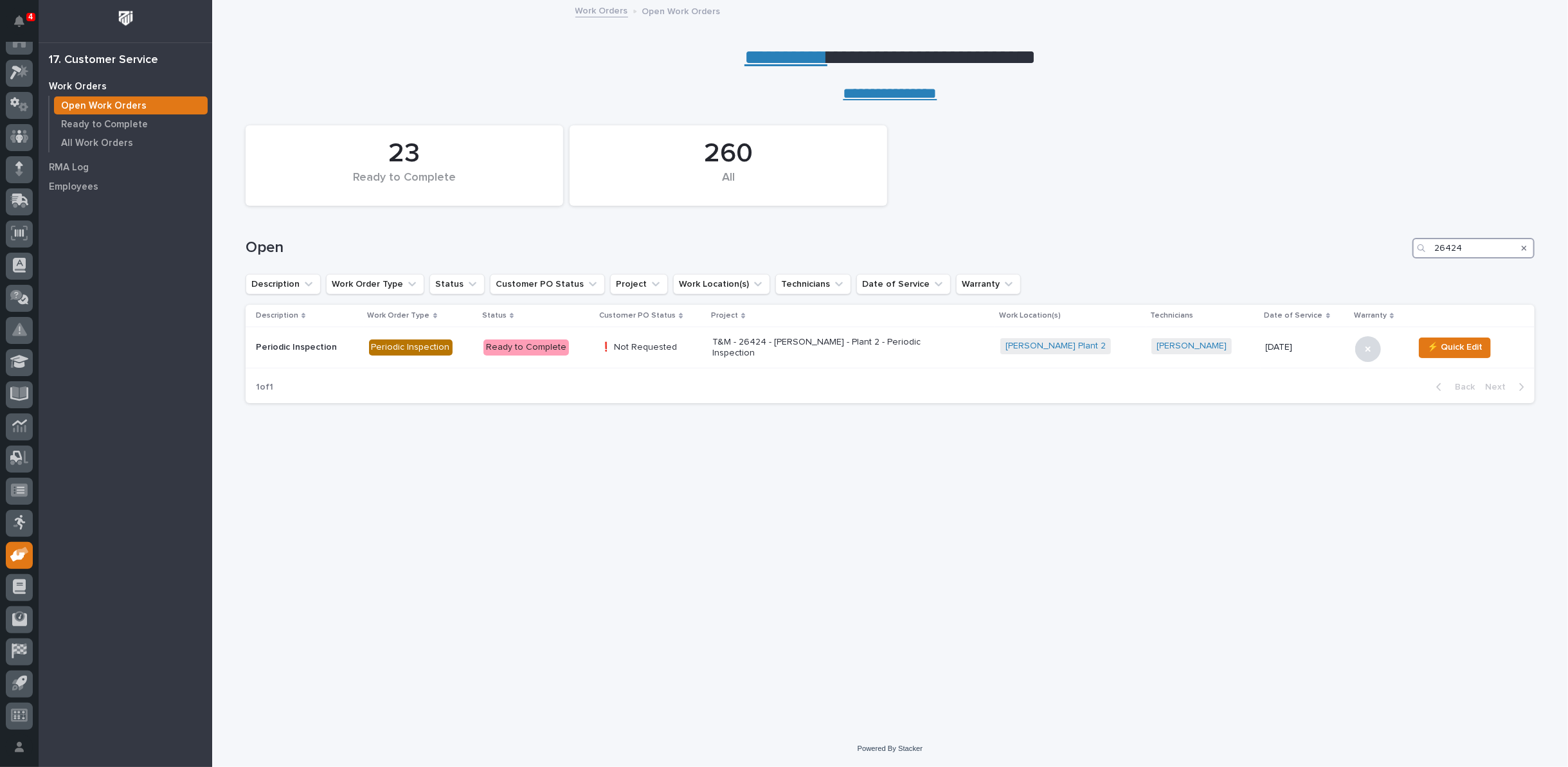
drag, startPoint x: 1472, startPoint y: 248, endPoint x: 1370, endPoint y: 246, distance: 102.0
click at [1374, 247] on div "Open 26424" at bounding box center [890, 247] width 1289 height 20
type input "27174"
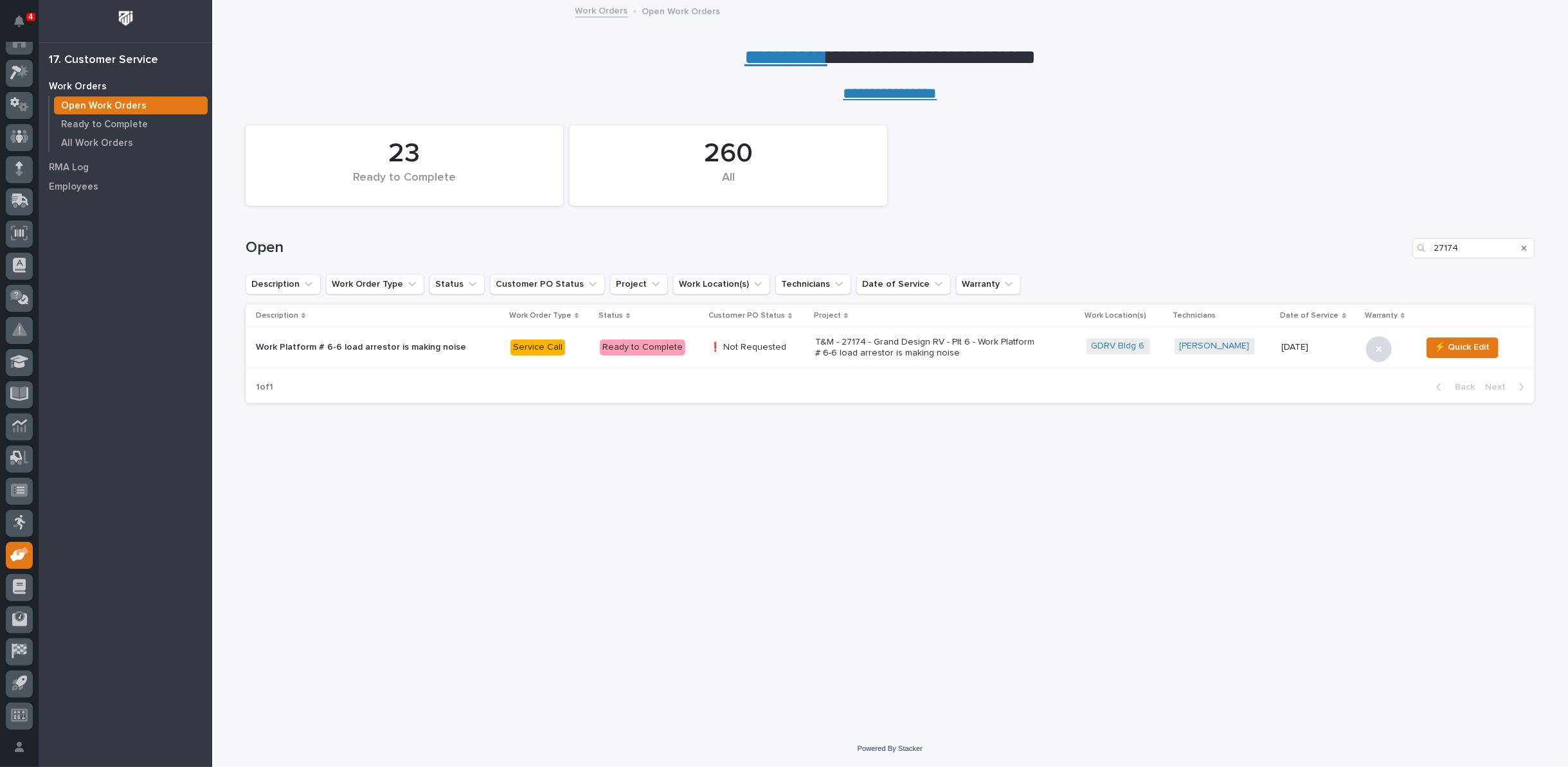
click at [832, 348] on p "T&M - 27174 - Grand Design RV - Plt 6 - Work Platform # 6-6 load arrestor is ma…" at bounding box center [927, 347] width 225 height 22
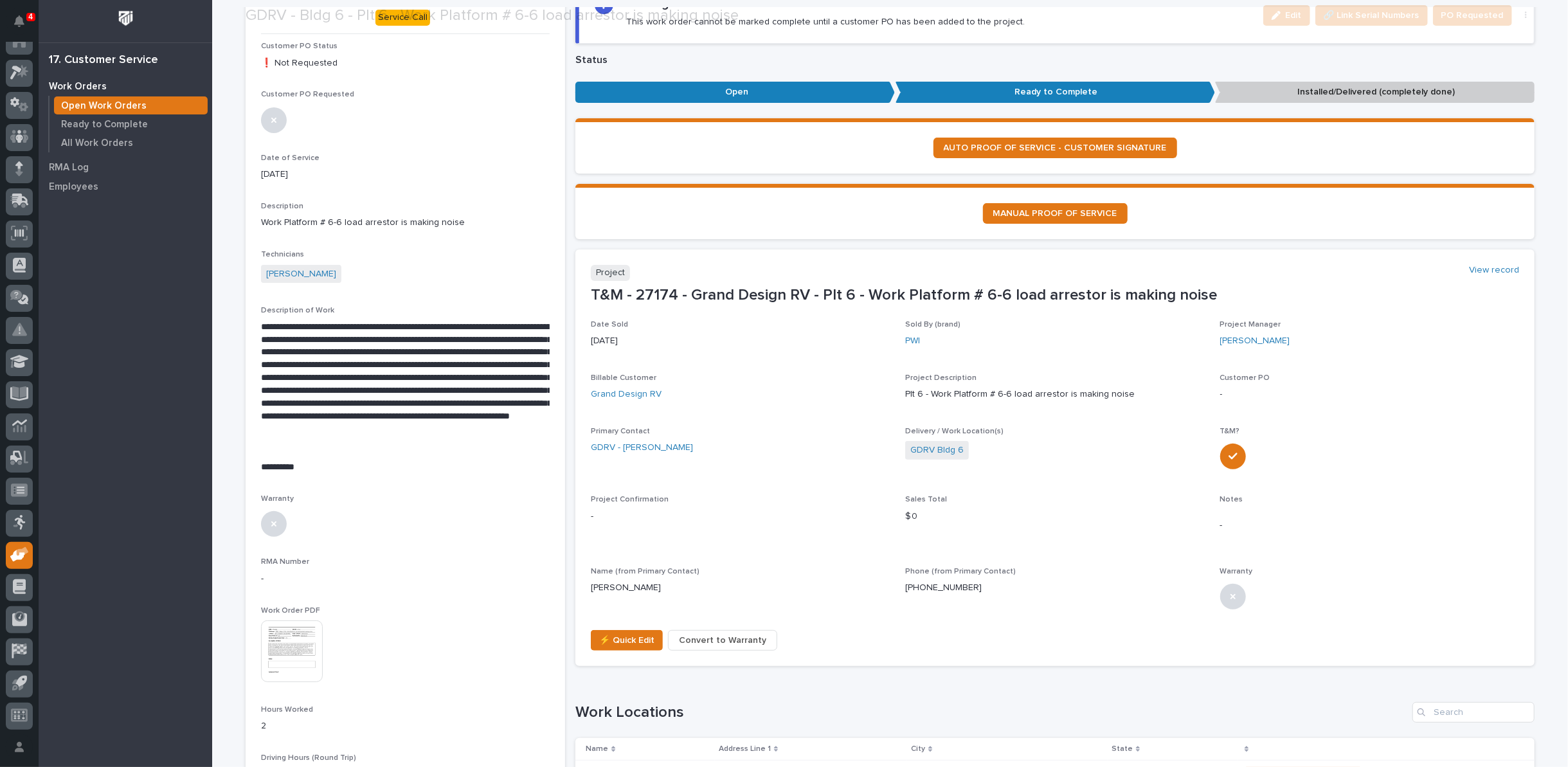
scroll to position [142, 0]
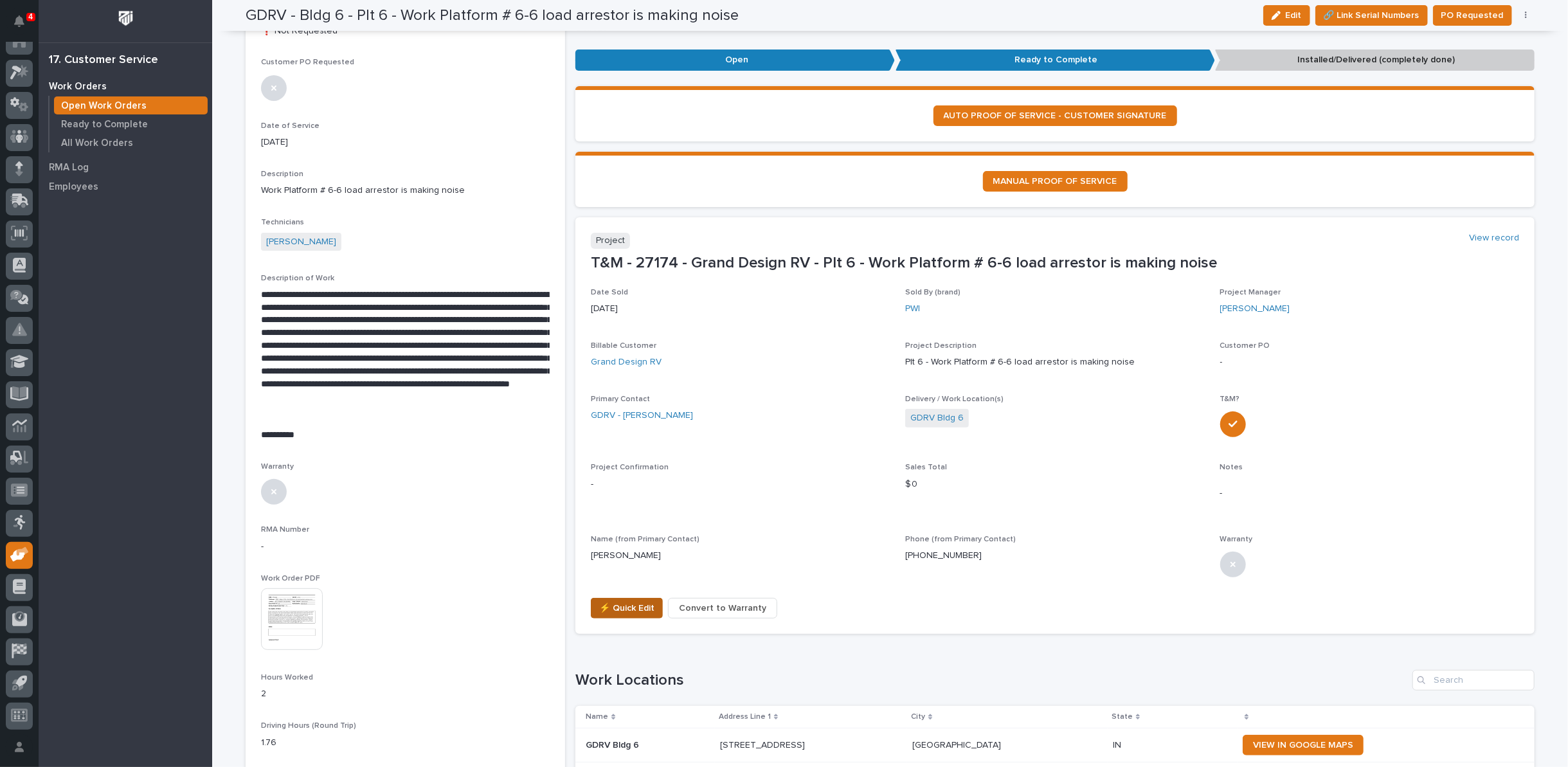
click at [626, 605] on span "⚡ Quick Edit" at bounding box center [627, 607] width 56 height 15
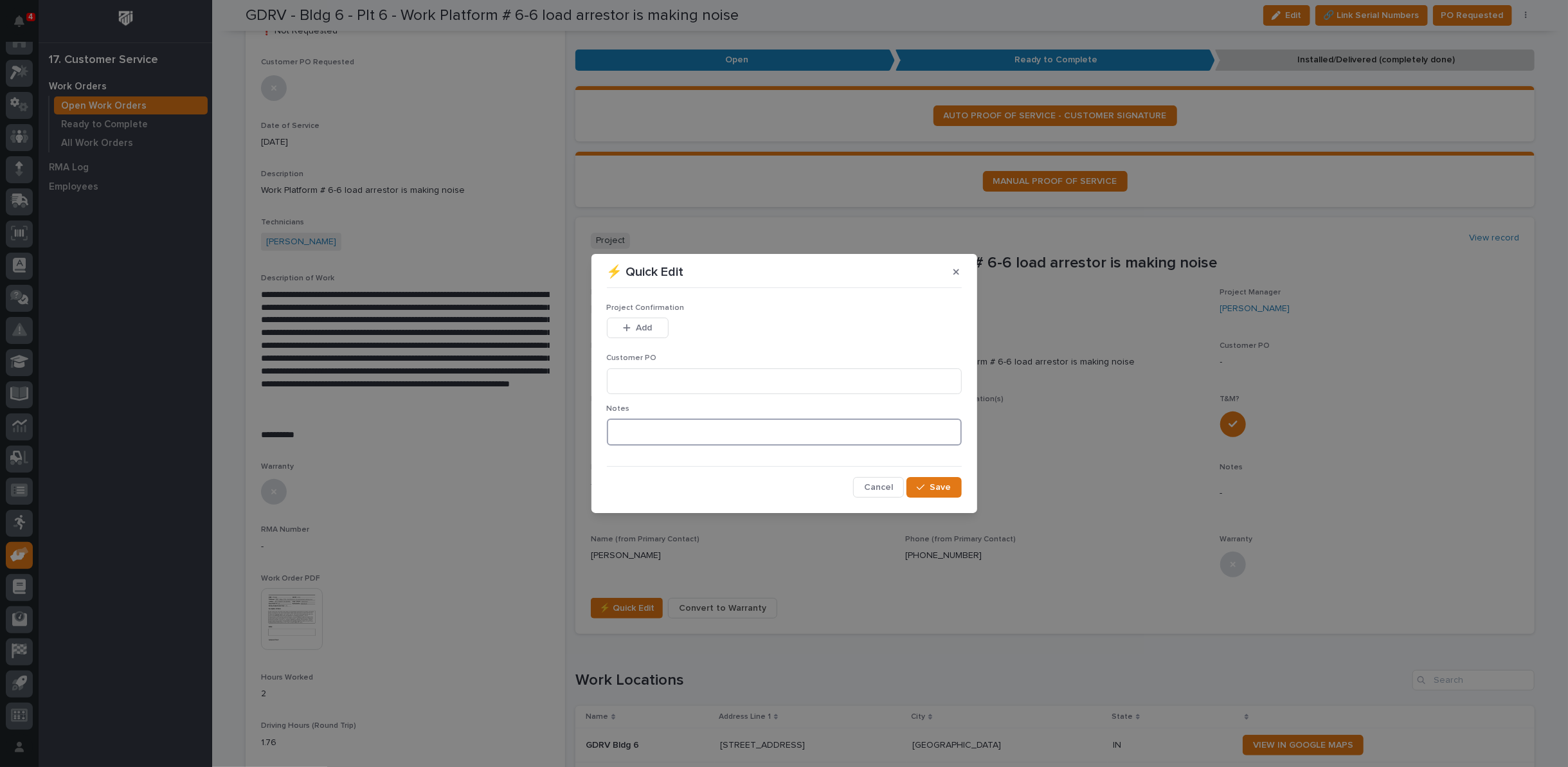
click at [640, 436] on textarea at bounding box center [784, 431] width 354 height 27
type textarea "*********"
click at [932, 496] on button "Save" at bounding box center [933, 487] width 55 height 20
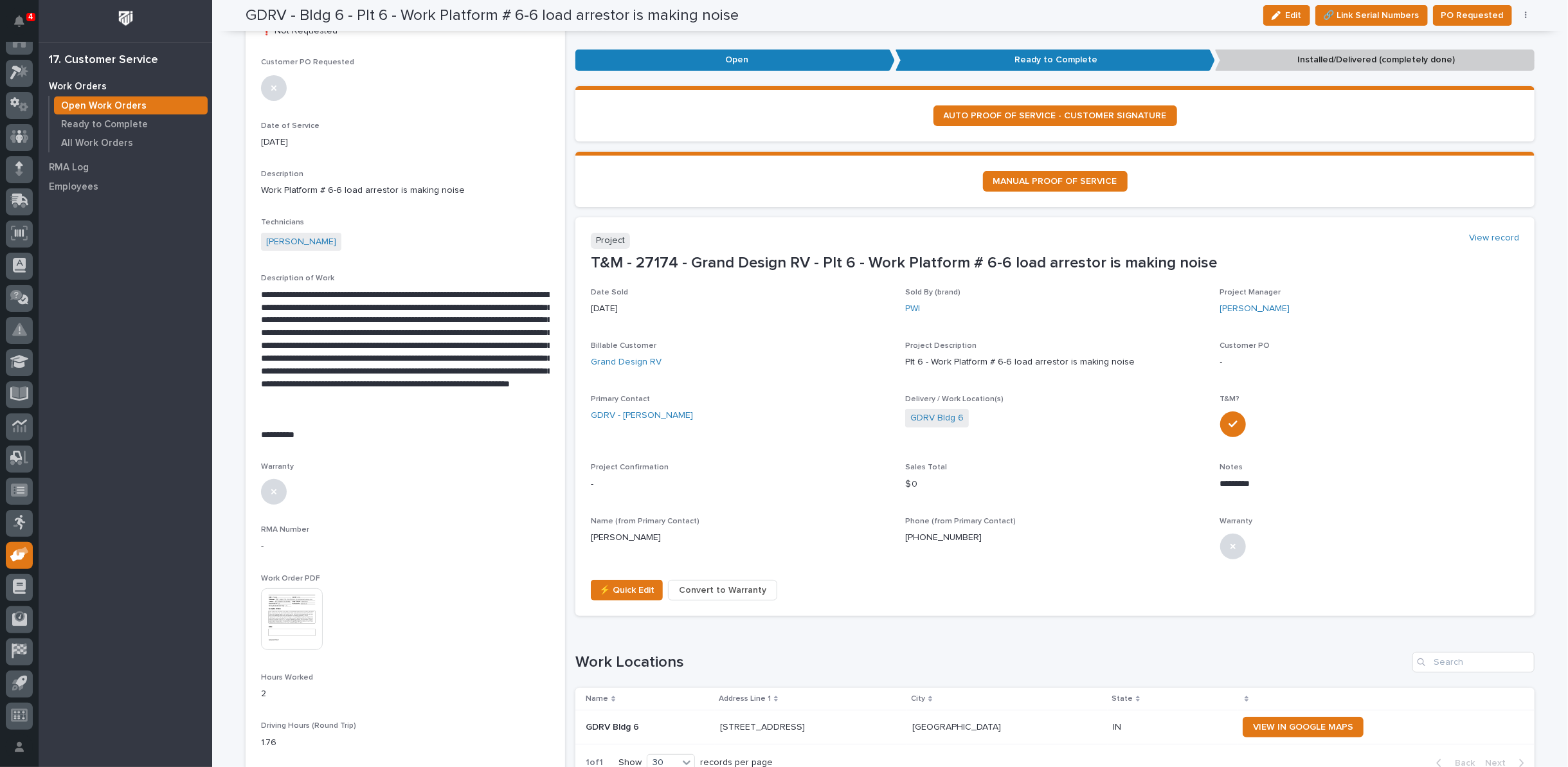
scroll to position [133, 0]
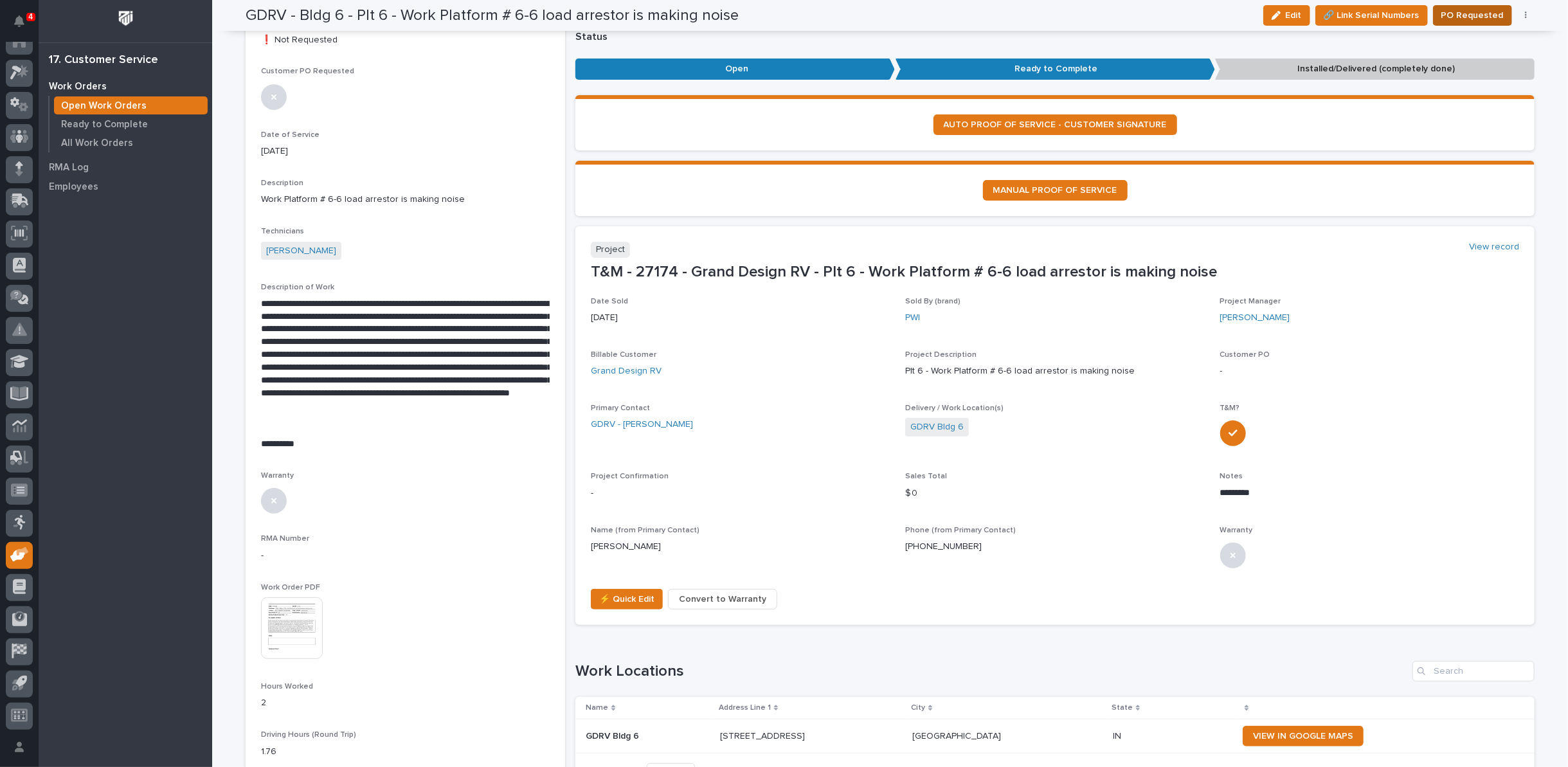
click at [1468, 11] on span "PO Requested" at bounding box center [1472, 15] width 63 height 15
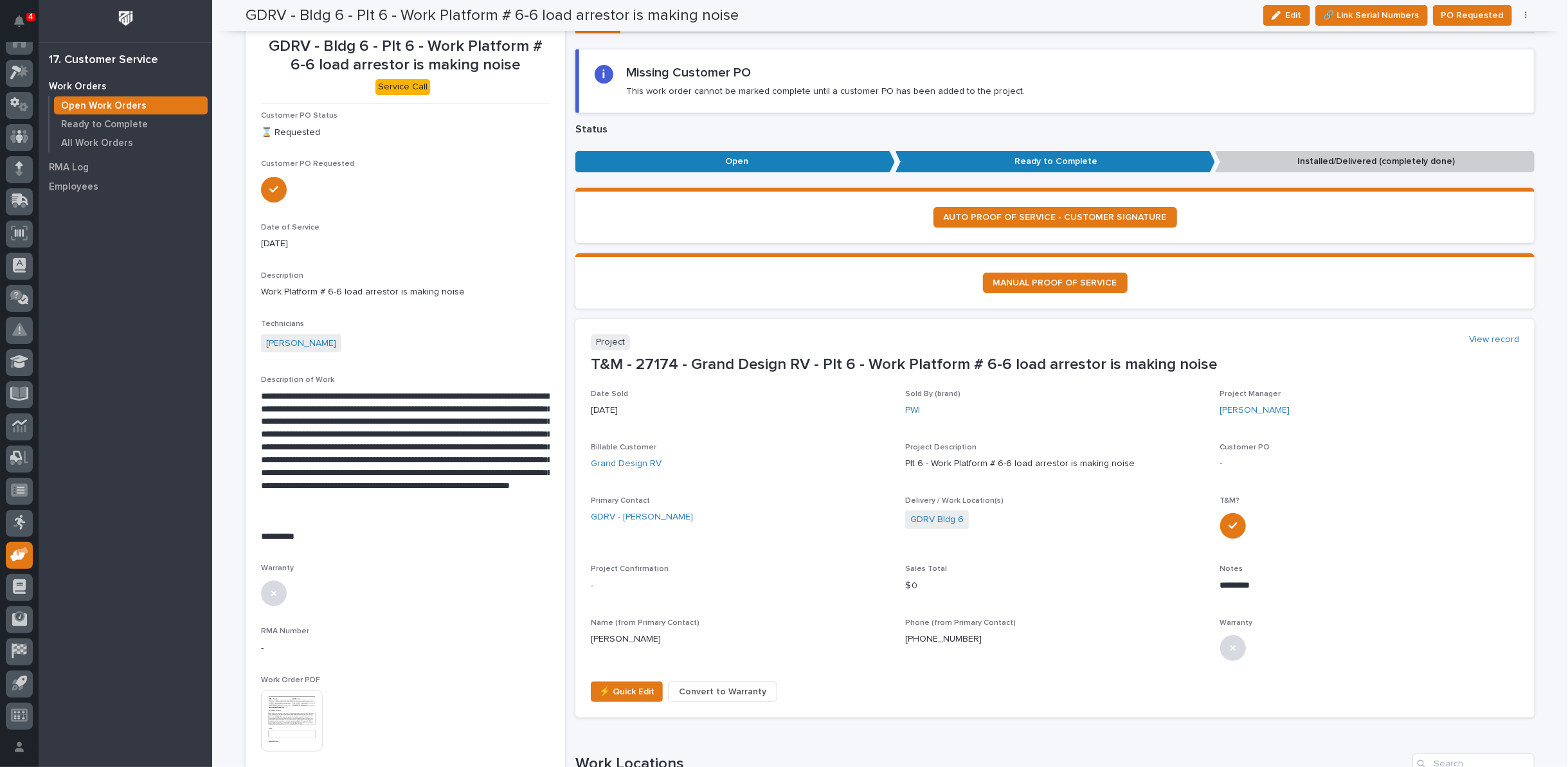
scroll to position [0, 0]
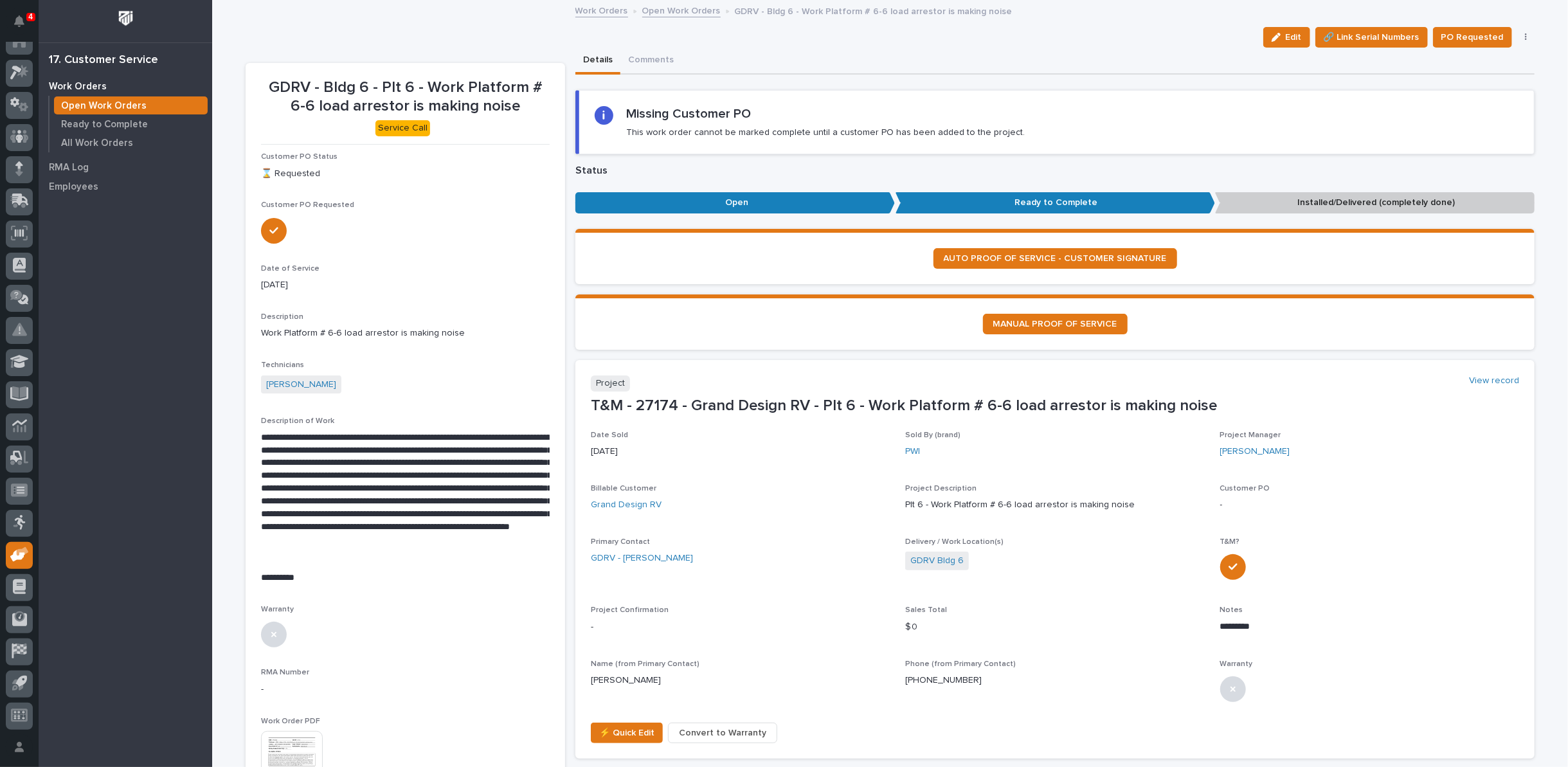
click at [661, 11] on link "Open Work Orders" at bounding box center [681, 10] width 79 height 15
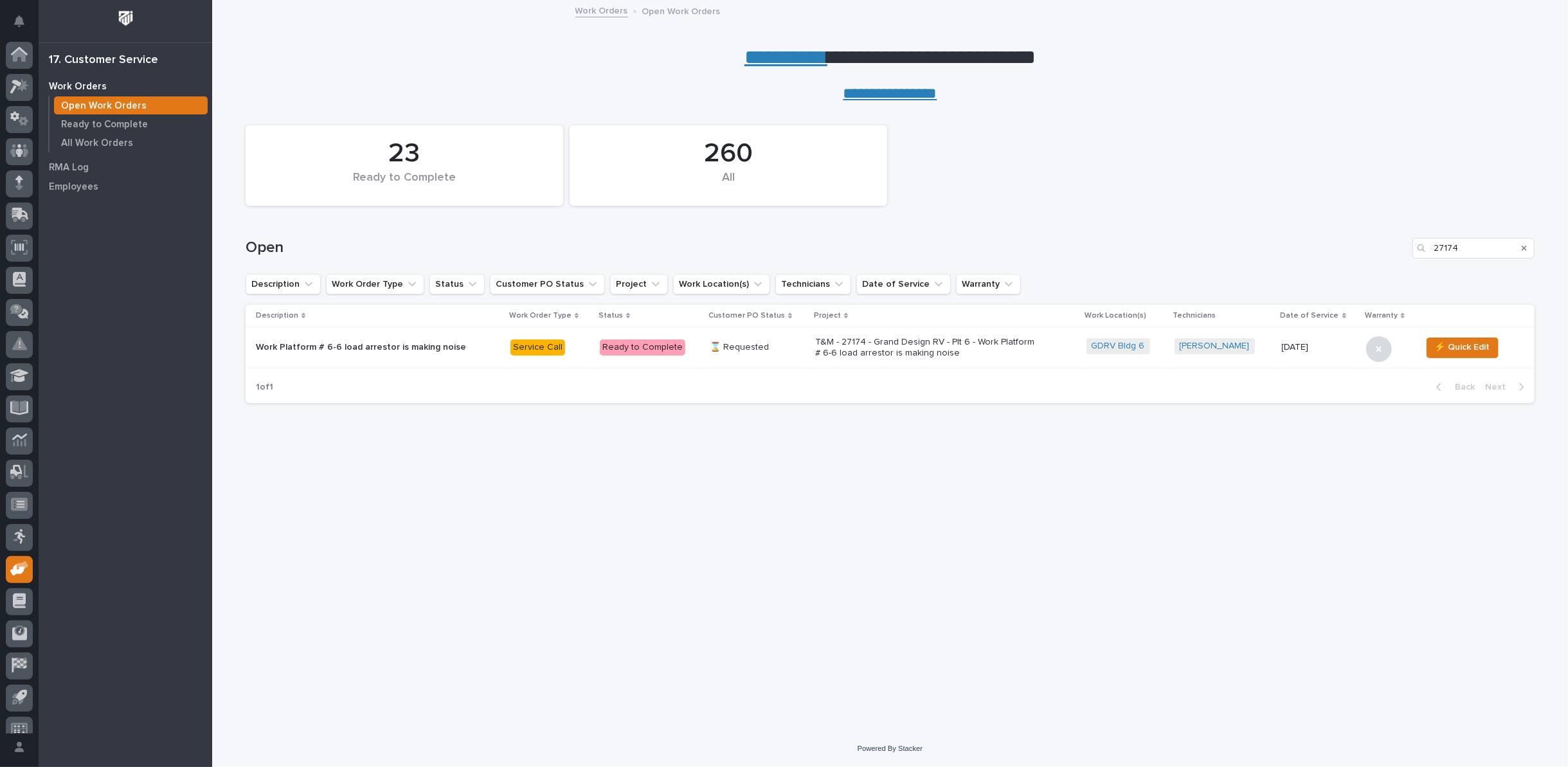
scroll to position [14, 0]
drag, startPoint x: 1458, startPoint y: 247, endPoint x: 1362, endPoint y: 239, distance: 96.3
click at [1362, 239] on div "Open 27174" at bounding box center [890, 247] width 1289 height 20
type input "27187"
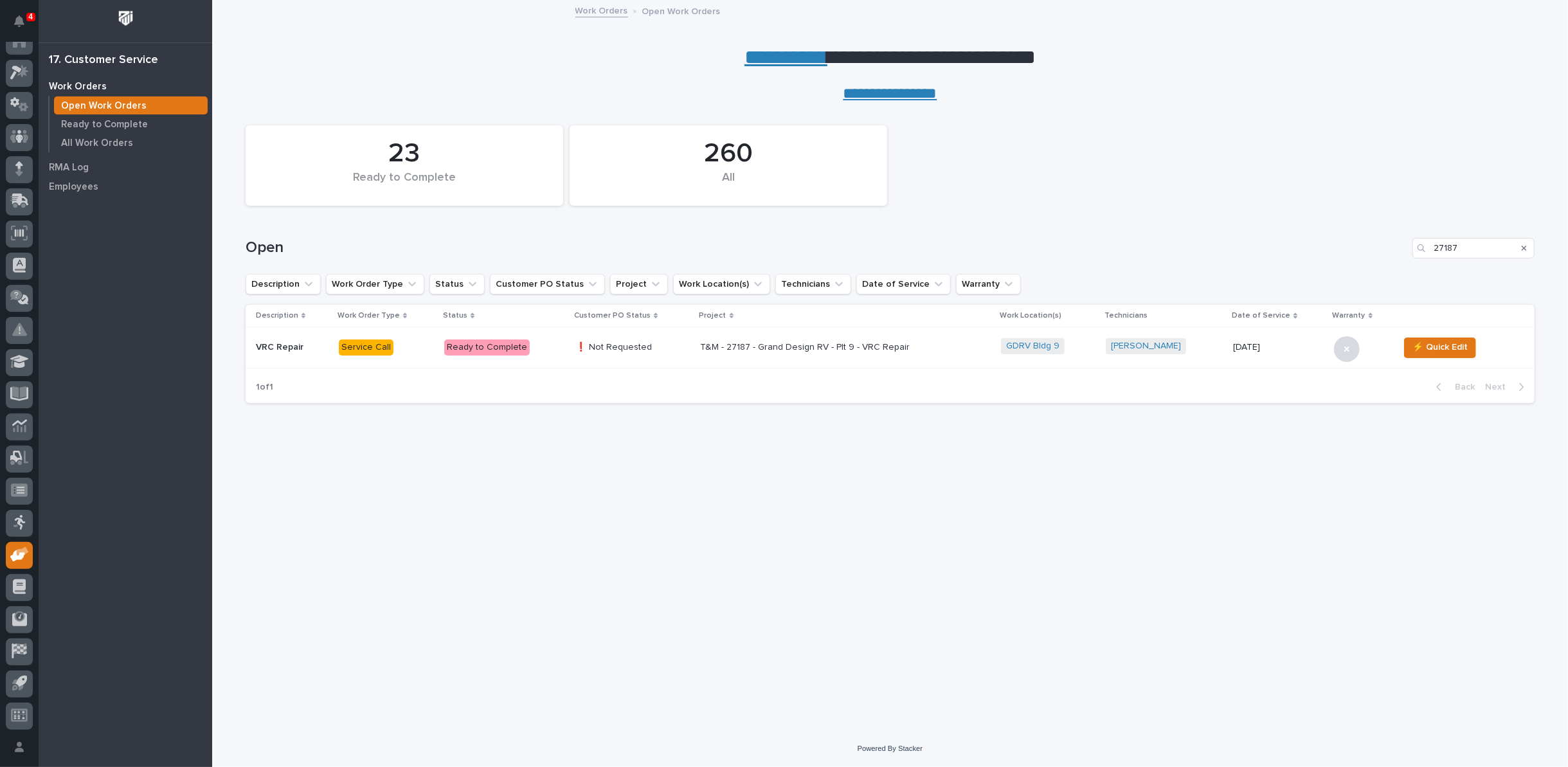
click at [767, 351] on p "T&M - 27187 - Grand Design RV - Plt 9 - VRC Repair" at bounding box center [813, 347] width 225 height 11
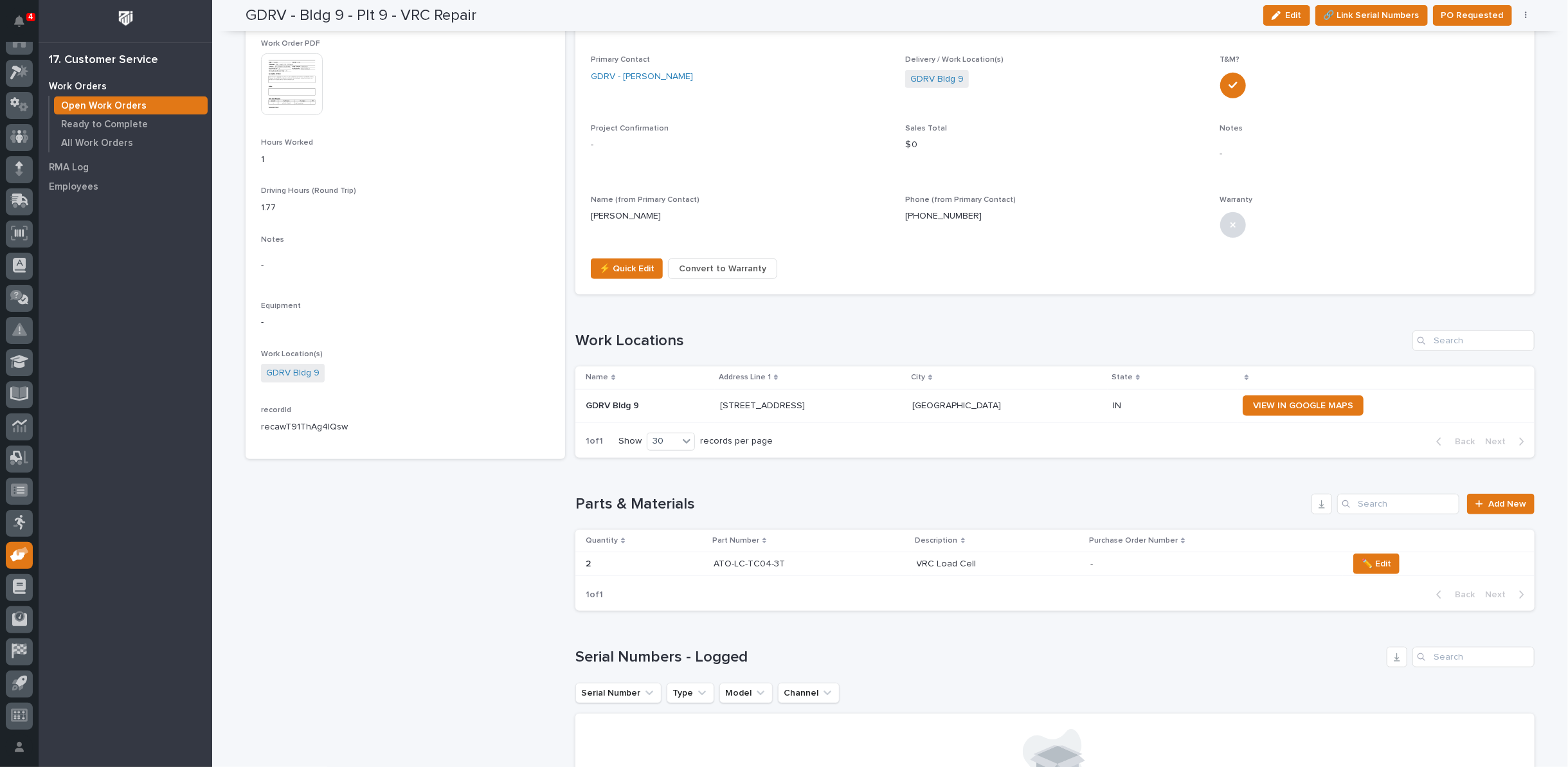
scroll to position [571, 0]
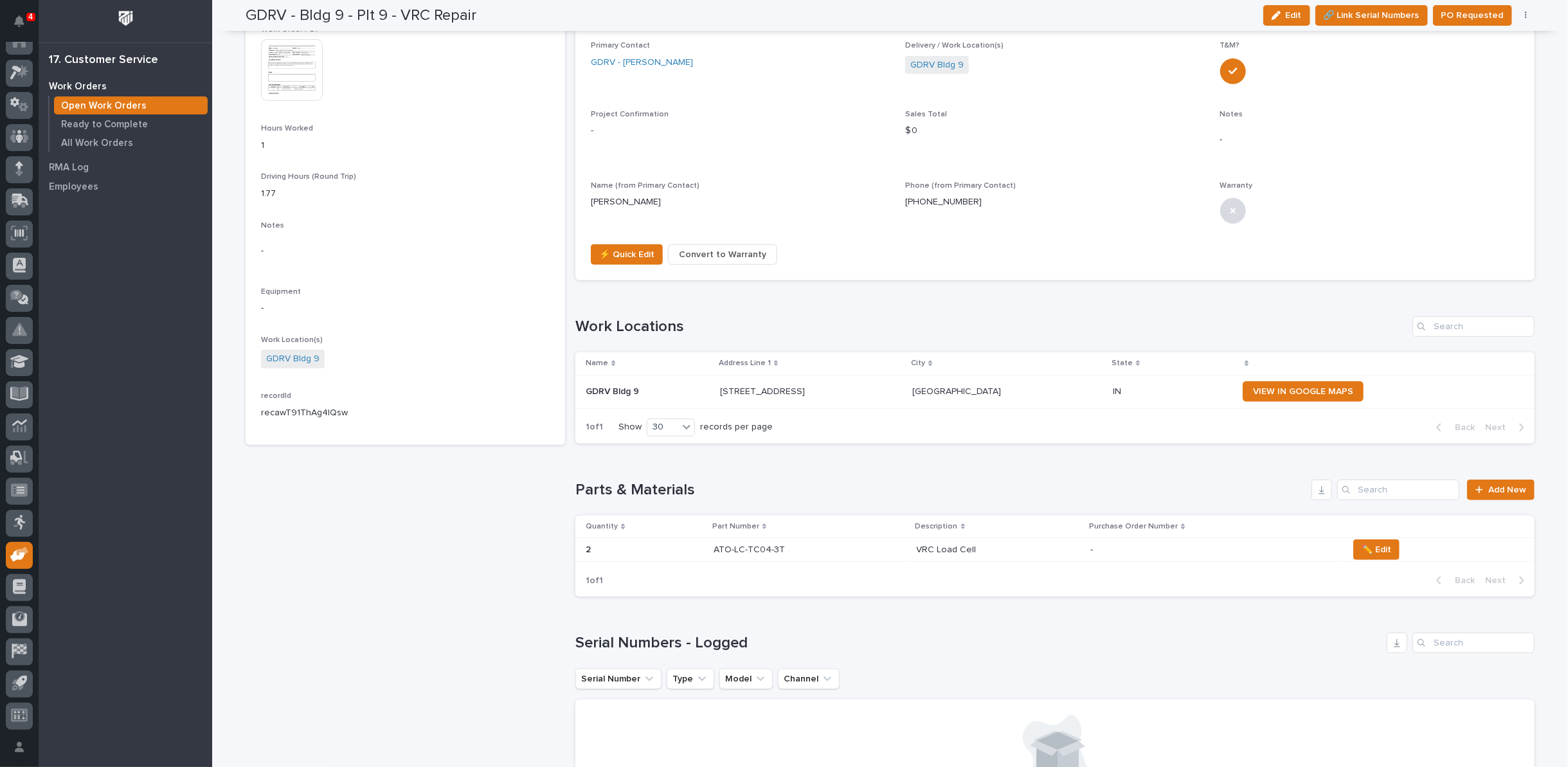
click at [917, 549] on p "VRC Load Cell" at bounding box center [948, 548] width 63 height 13
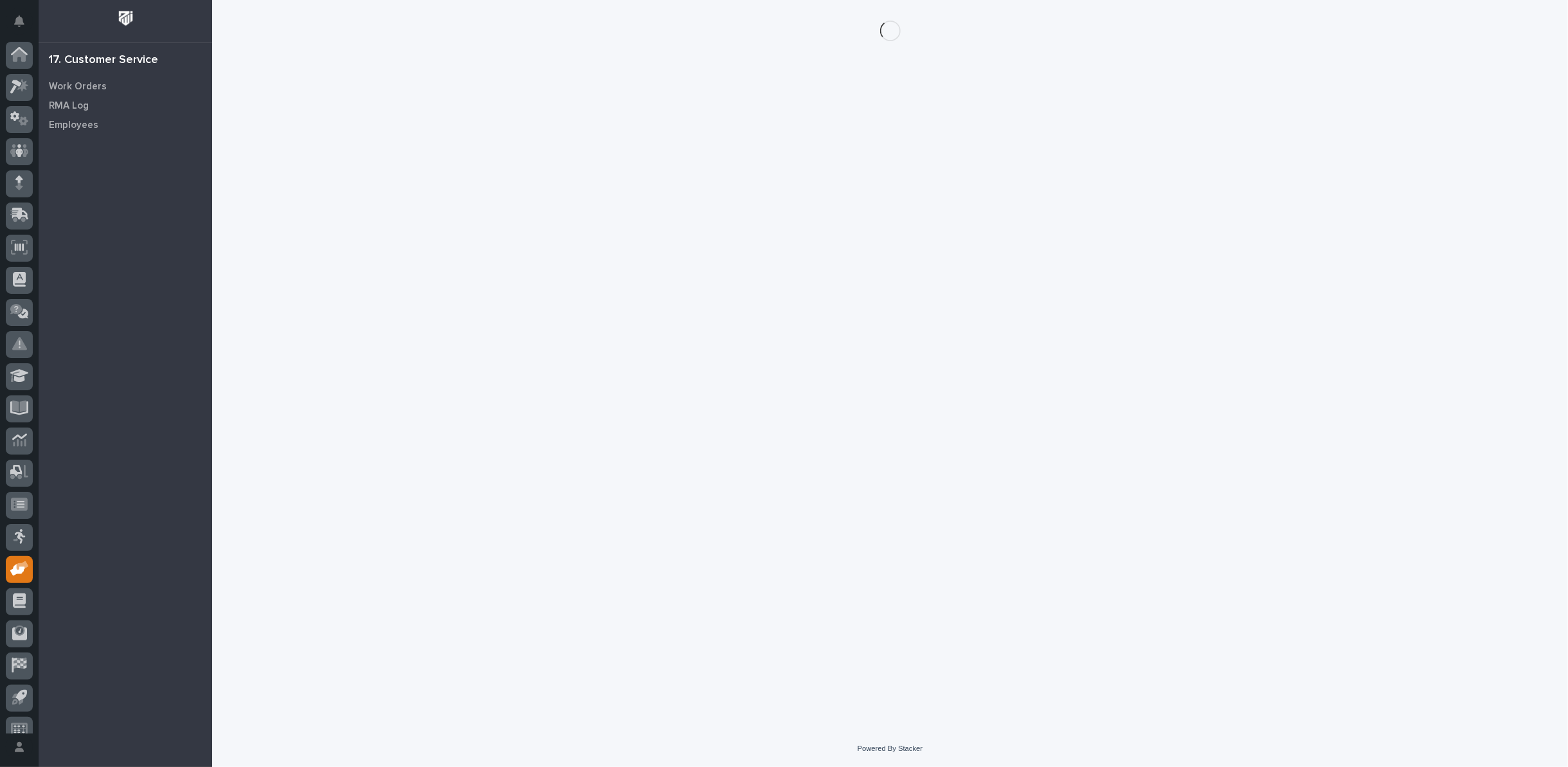
scroll to position [14, 0]
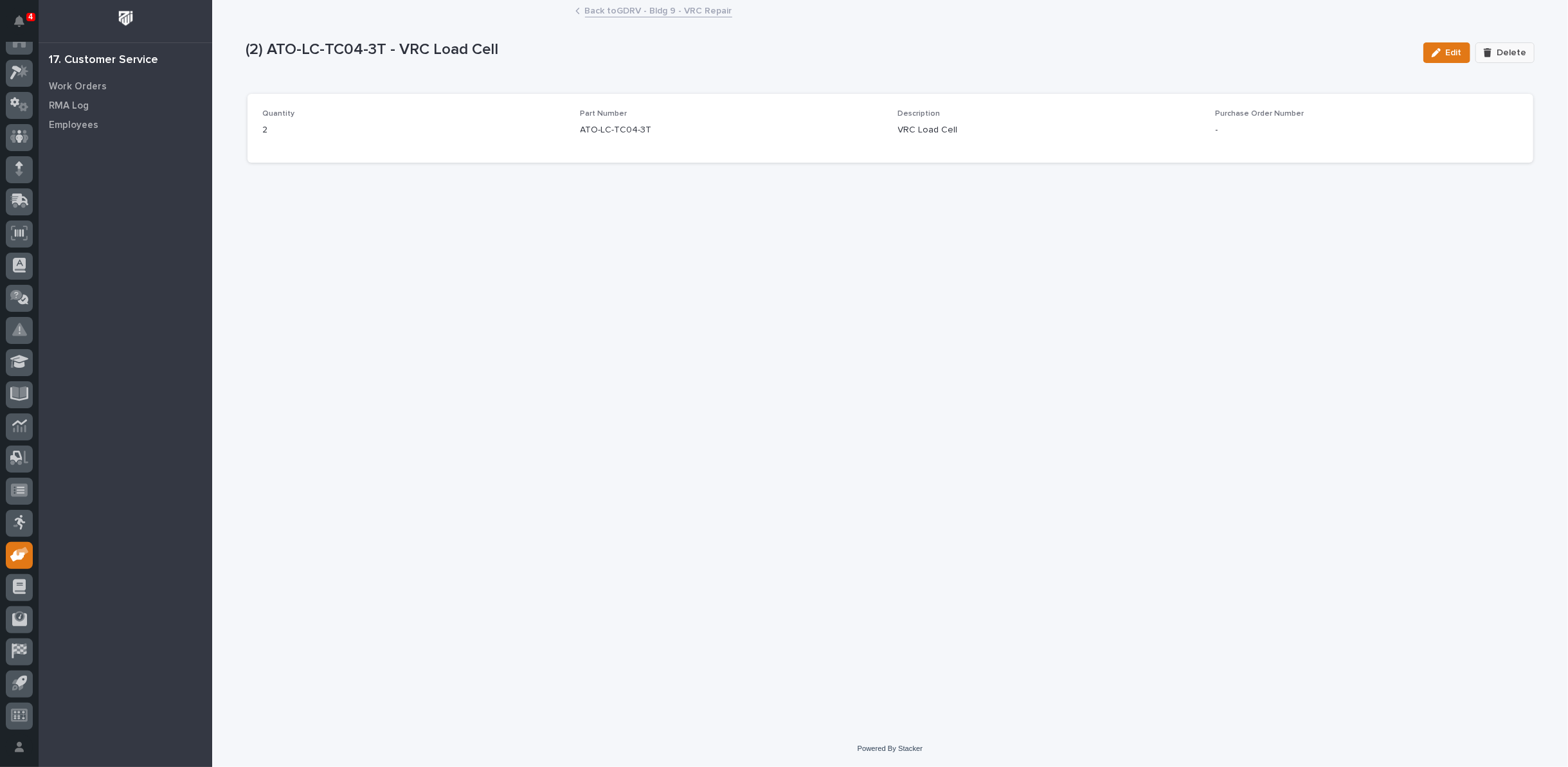
click at [1518, 46] on button "Delete" at bounding box center [1504, 52] width 59 height 20
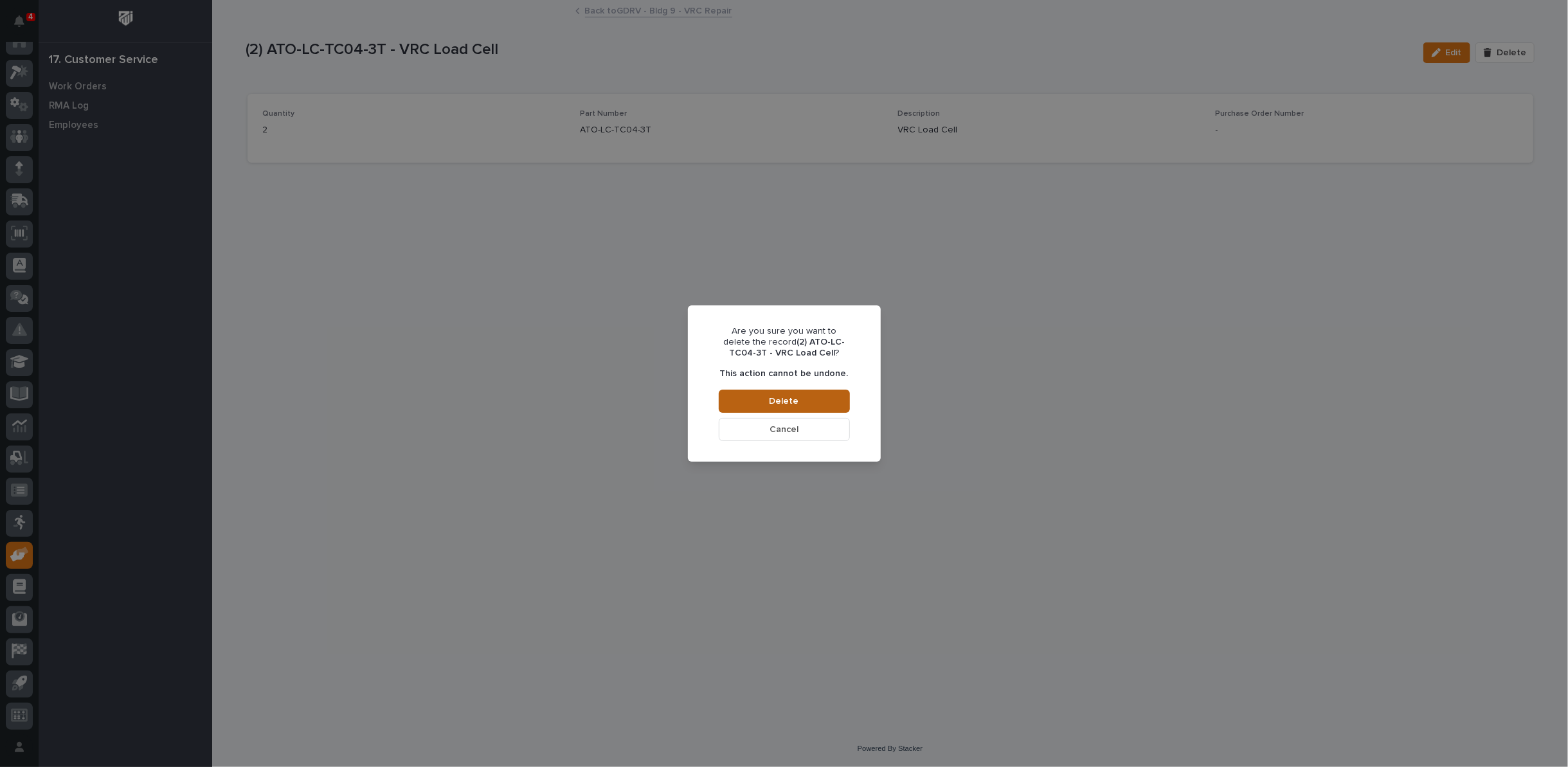
click at [778, 398] on span "Delete" at bounding box center [784, 400] width 29 height 11
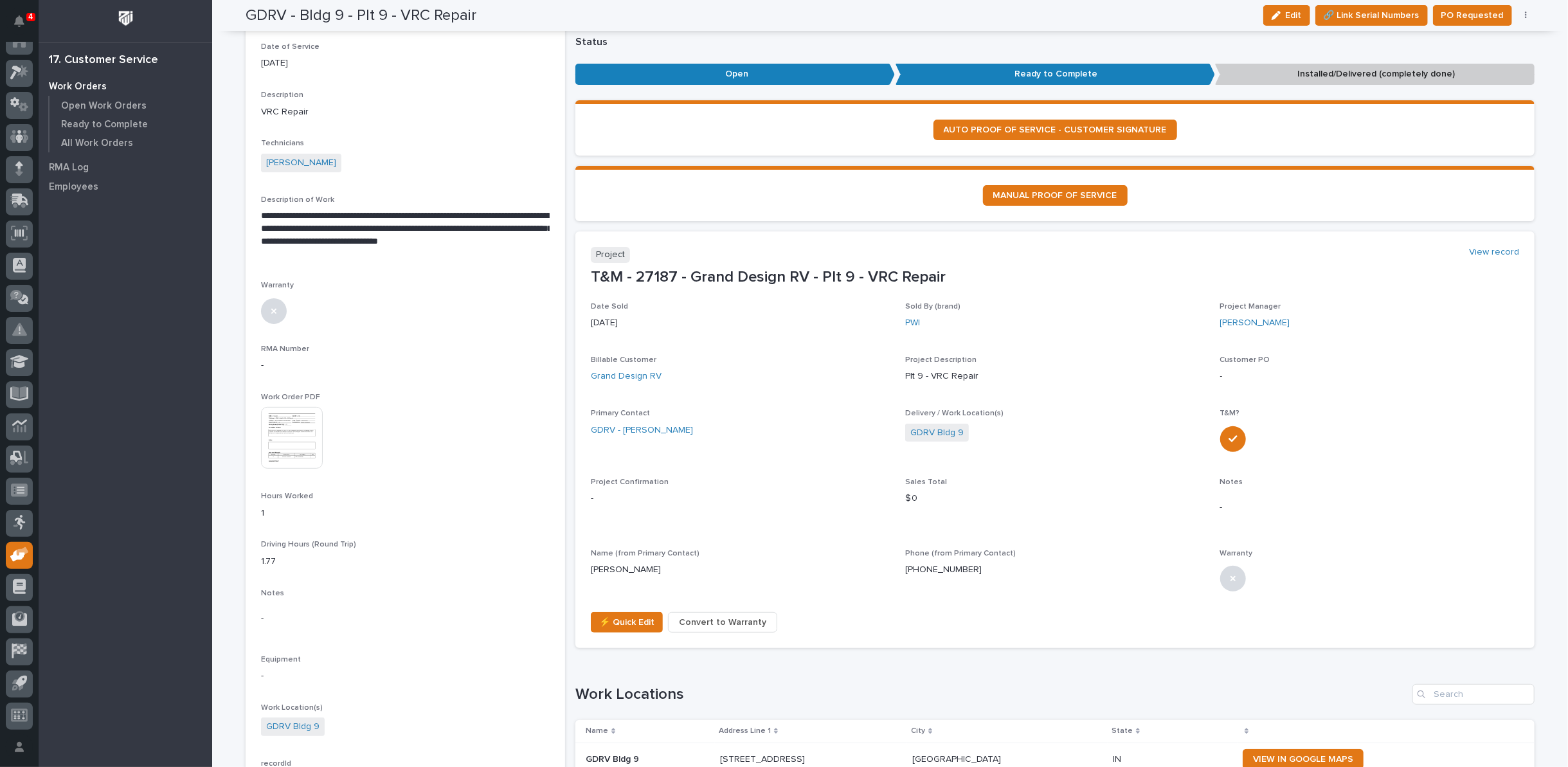
scroll to position [72, 0]
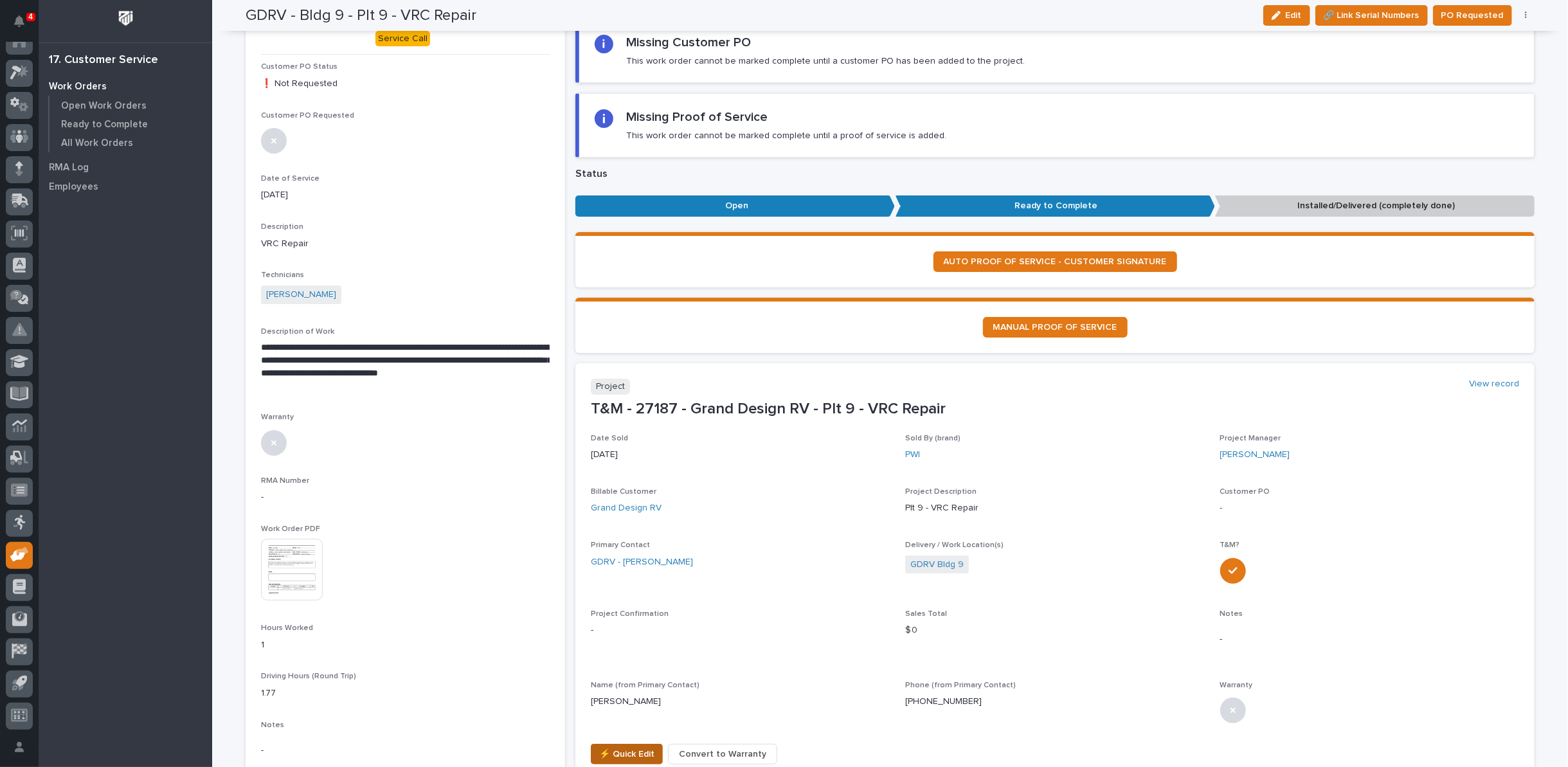
click at [621, 749] on span "⚡ Quick Edit" at bounding box center [627, 753] width 56 height 15
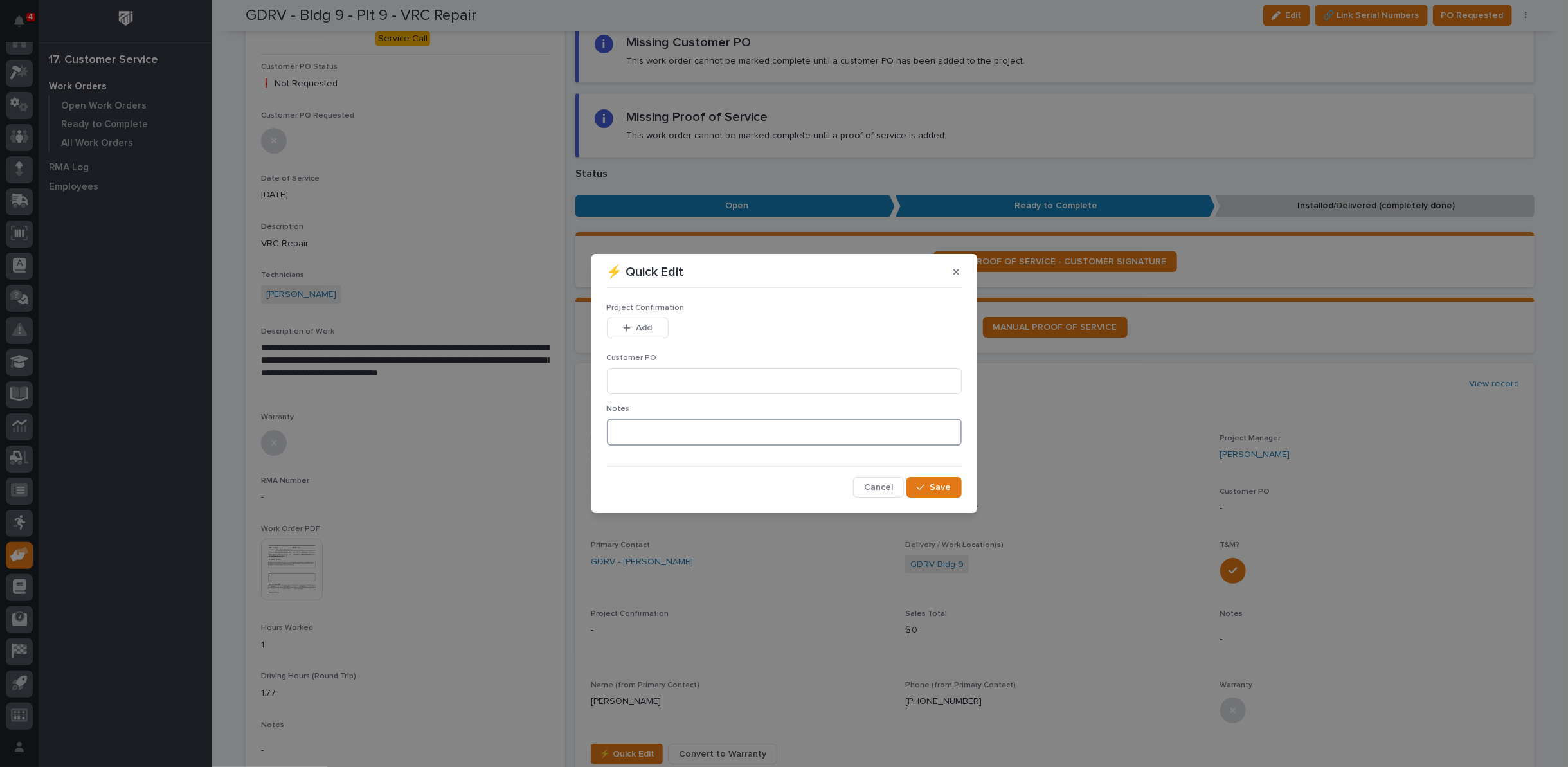
click at [642, 428] on textarea at bounding box center [784, 431] width 354 height 27
type textarea "*********"
click at [926, 484] on div "button" at bounding box center [923, 487] width 13 height 9
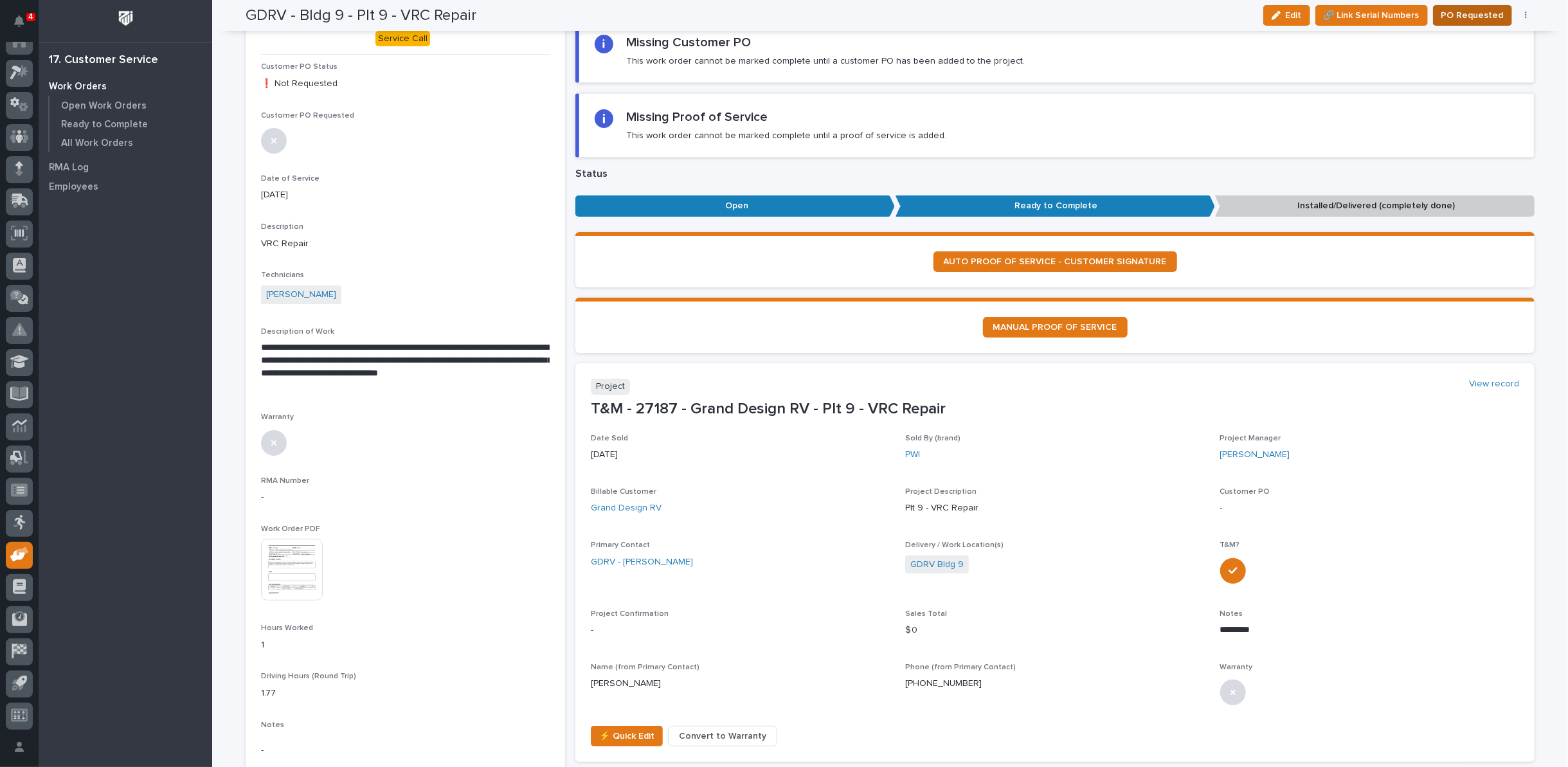
click at [1465, 19] on span "PO Requested" at bounding box center [1472, 15] width 63 height 15
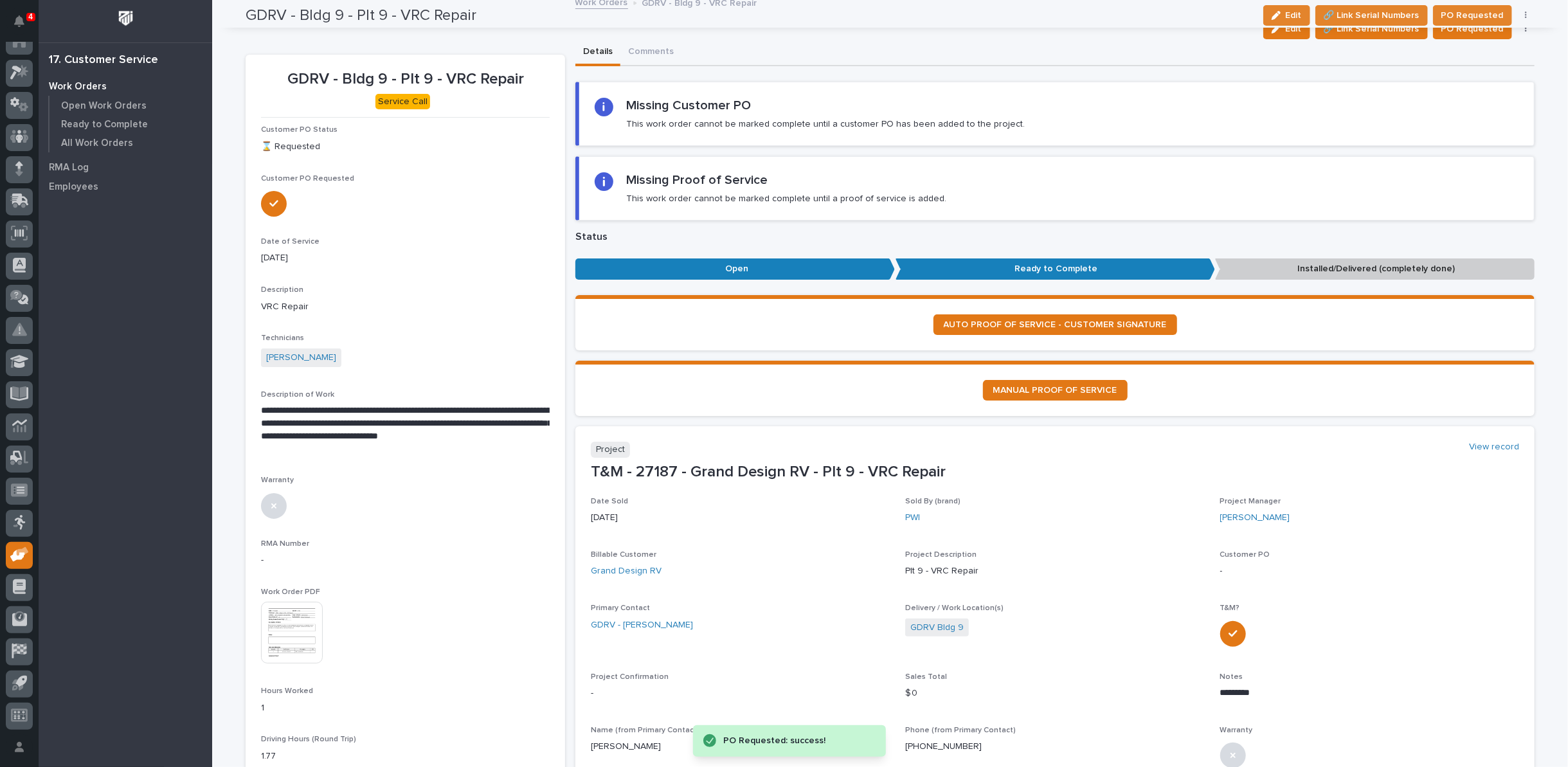
scroll to position [0, 0]
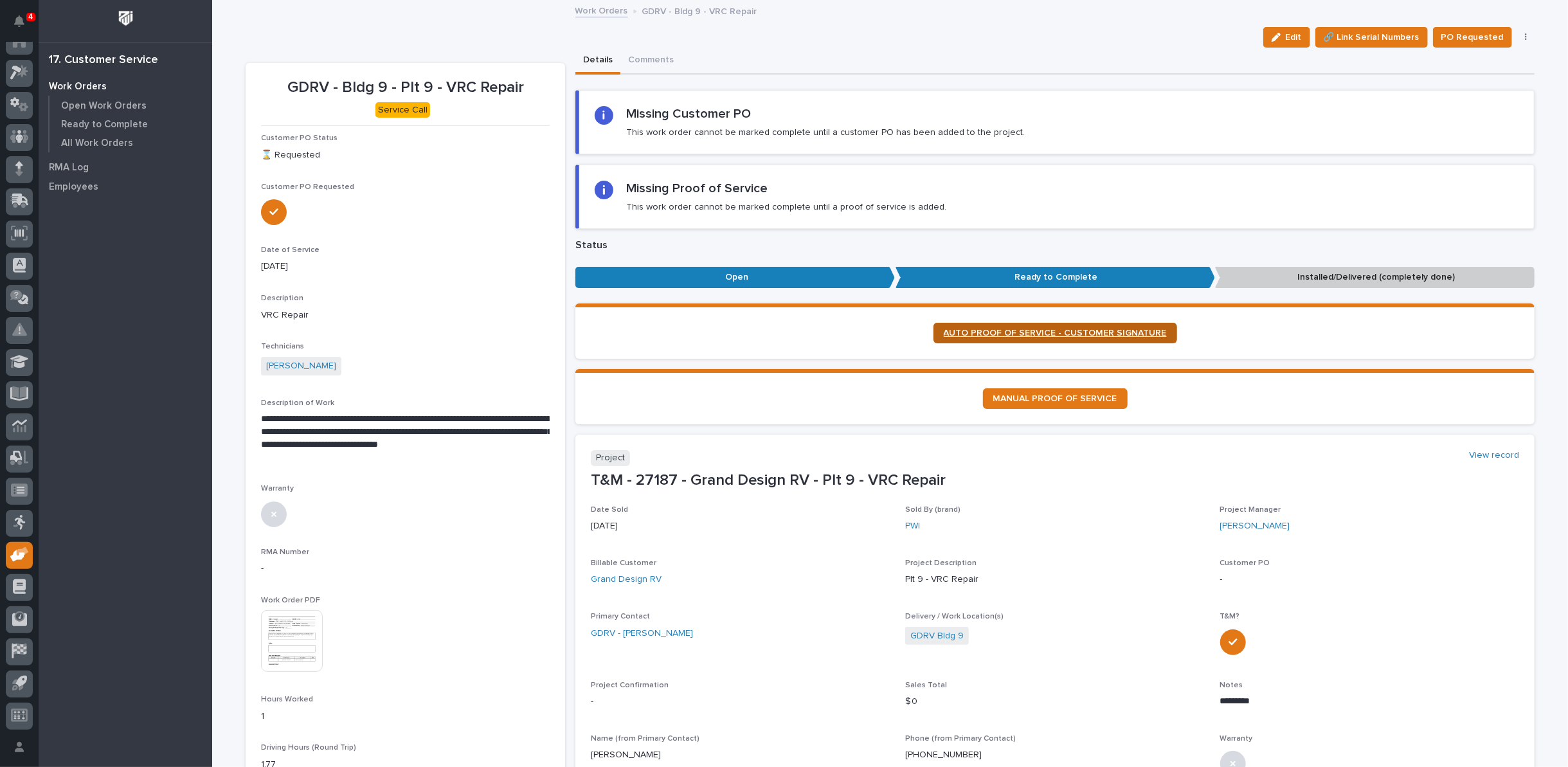
click at [993, 330] on span "AUTO PROOF OF SERVICE - CUSTOMER SIGNATURE" at bounding box center [1055, 333] width 223 height 9
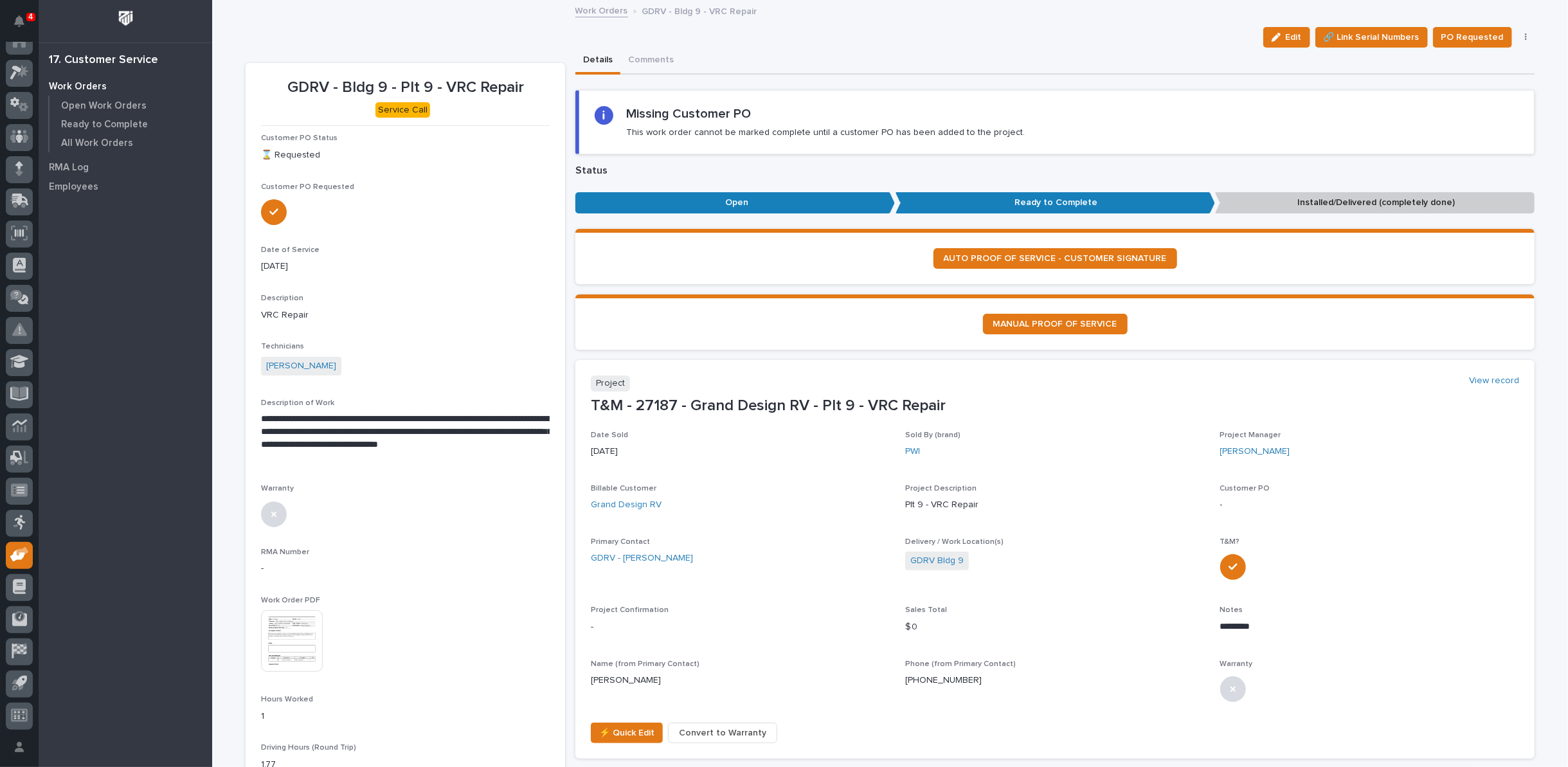
click at [598, 13] on link "Work Orders" at bounding box center [602, 10] width 53 height 15
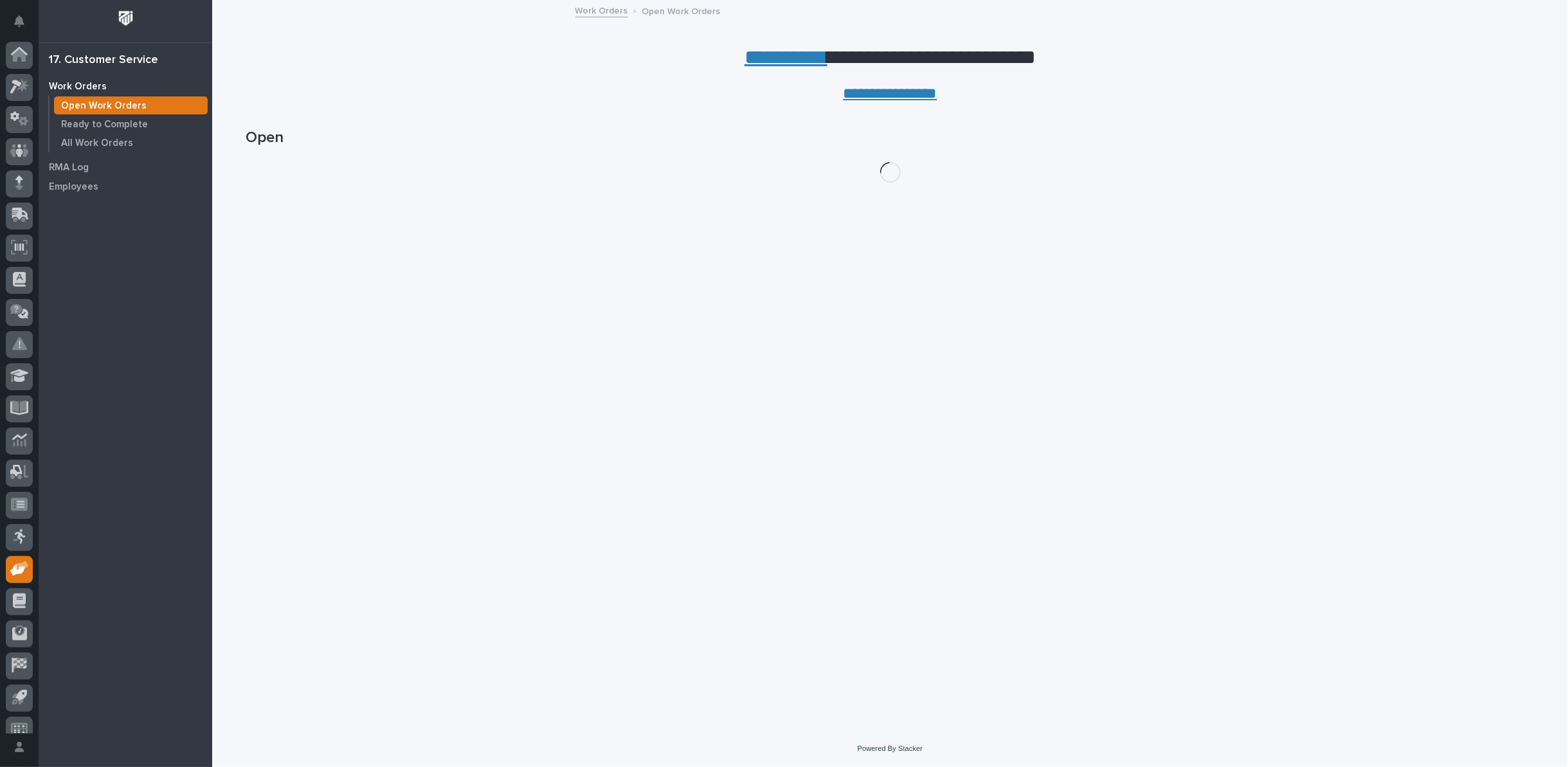
scroll to position [14, 0]
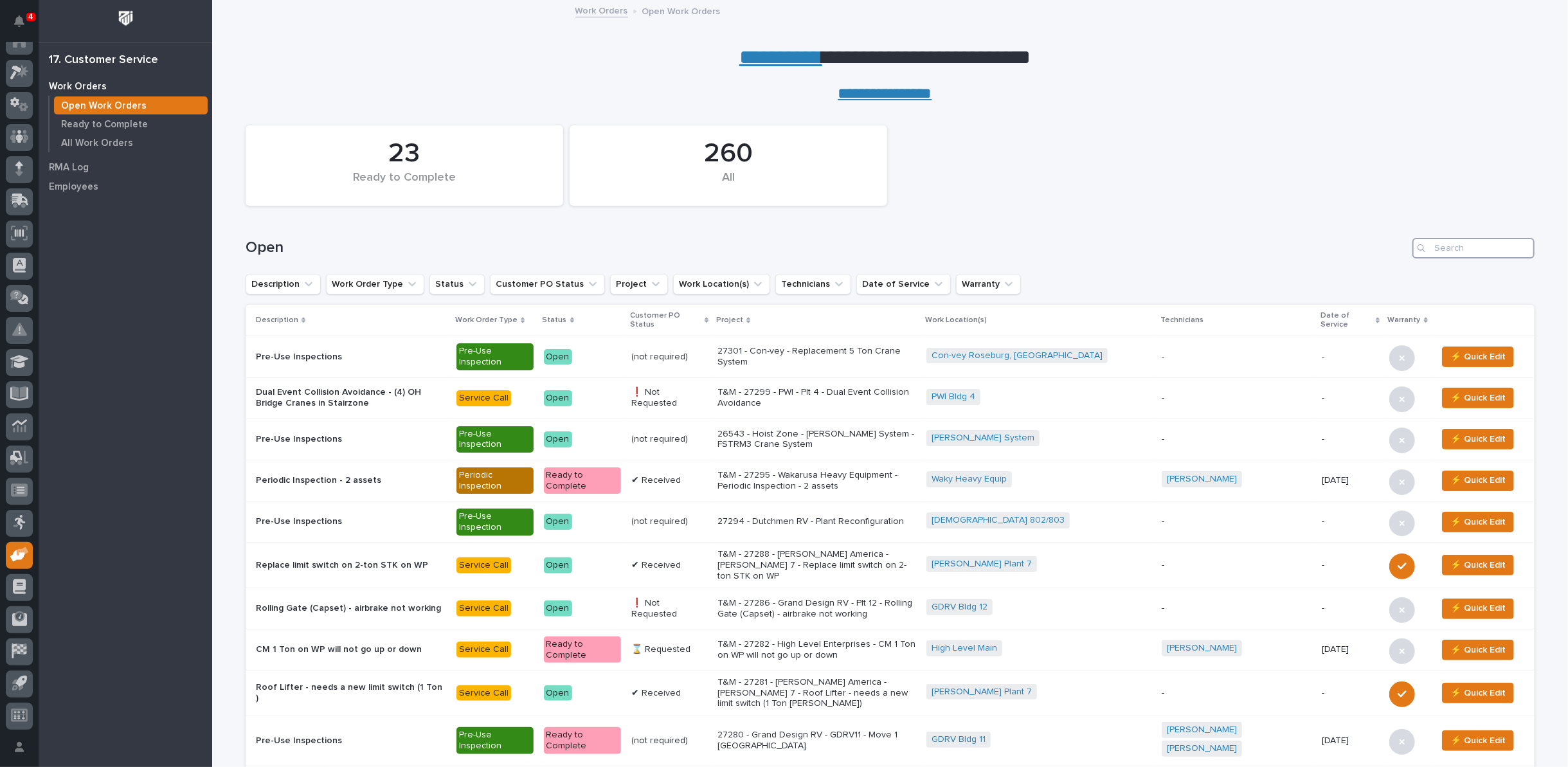
click at [1427, 247] on input "Search" at bounding box center [1473, 247] width 122 height 20
click at [1462, 248] on input "Search" at bounding box center [1473, 247] width 122 height 20
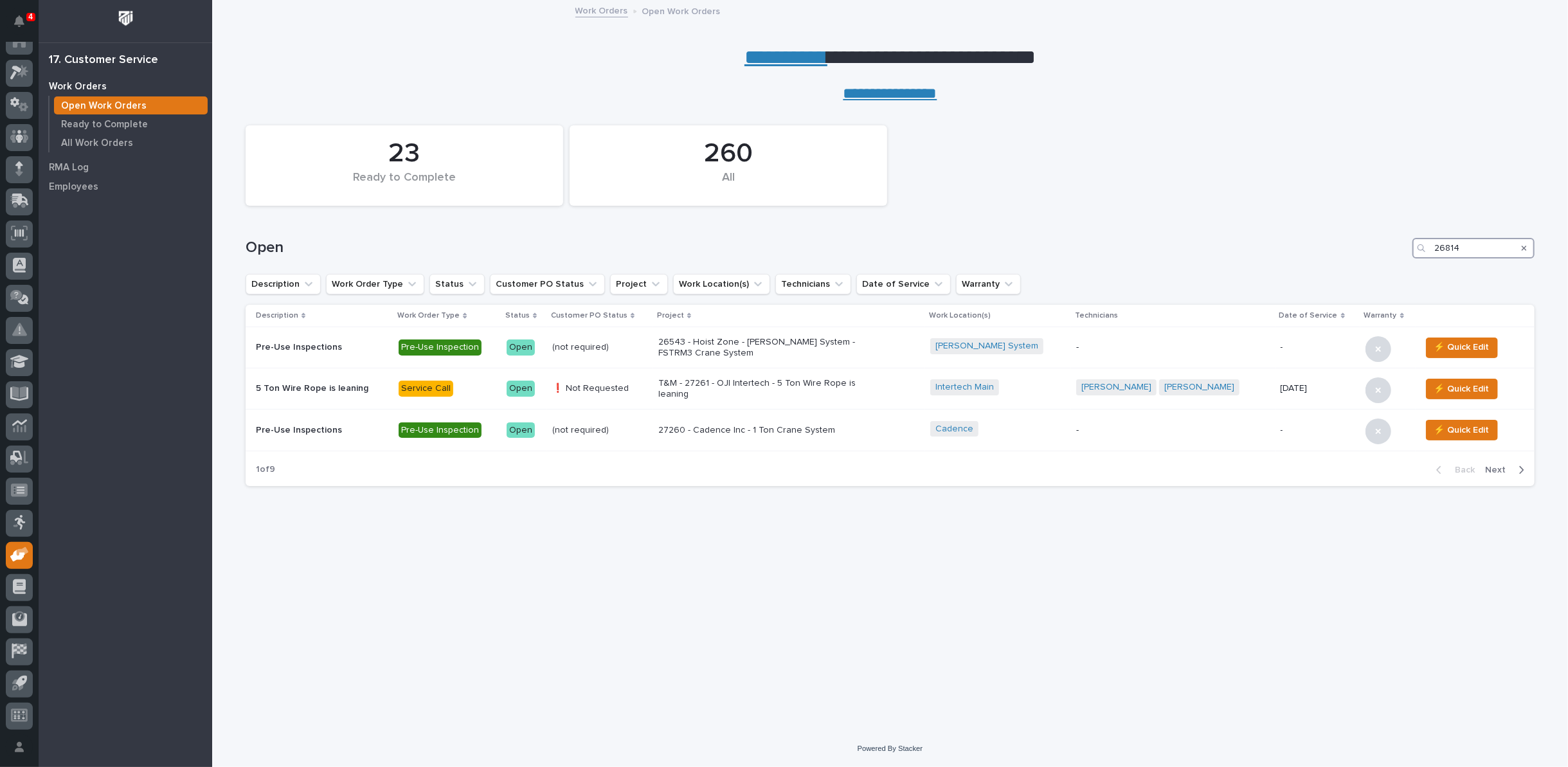
type input "26814"
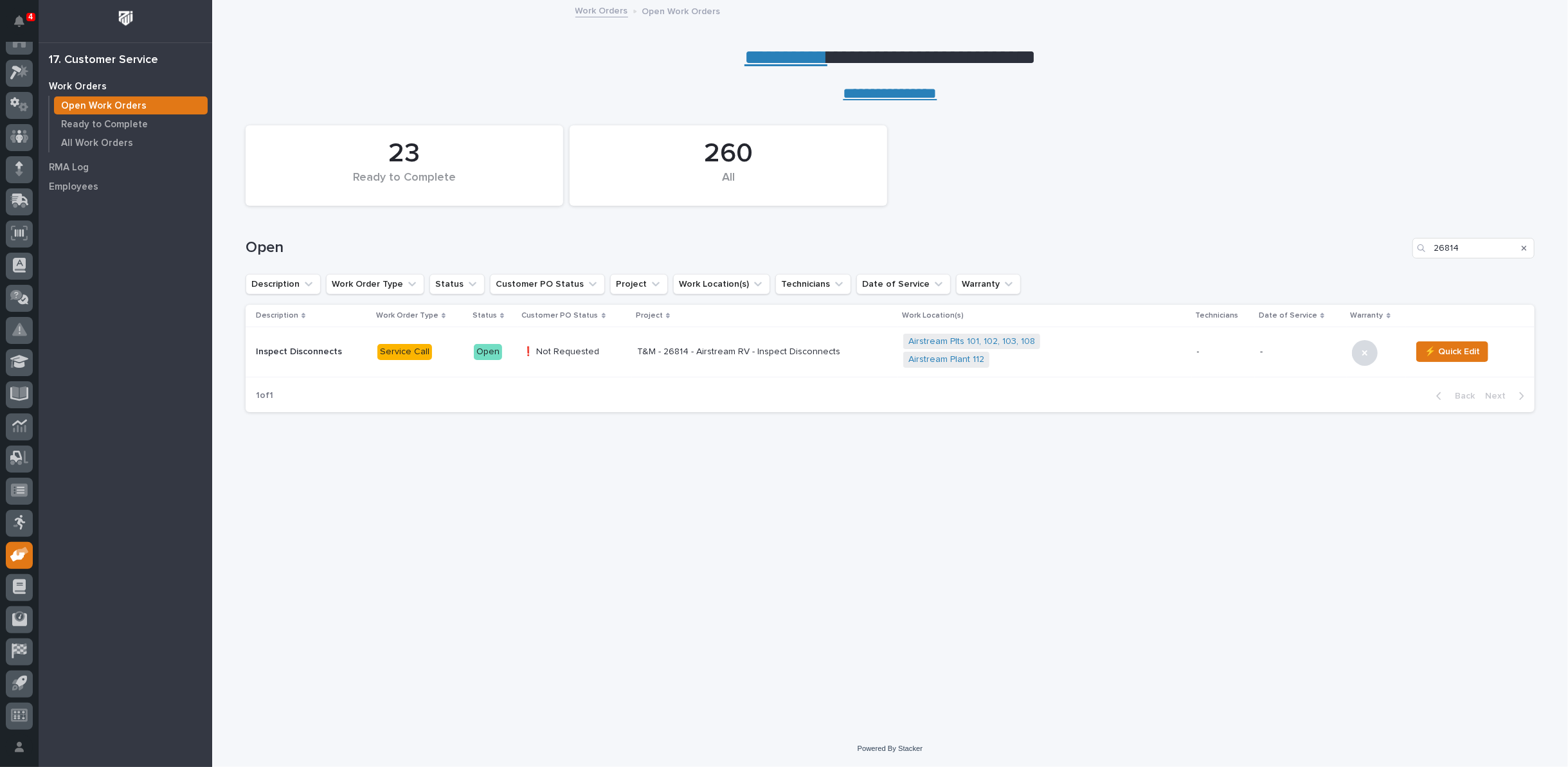
click at [706, 346] on p "T&M - 26814 - Airstream RV - Inspect Disconnects" at bounding box center [750, 352] width 225 height 11
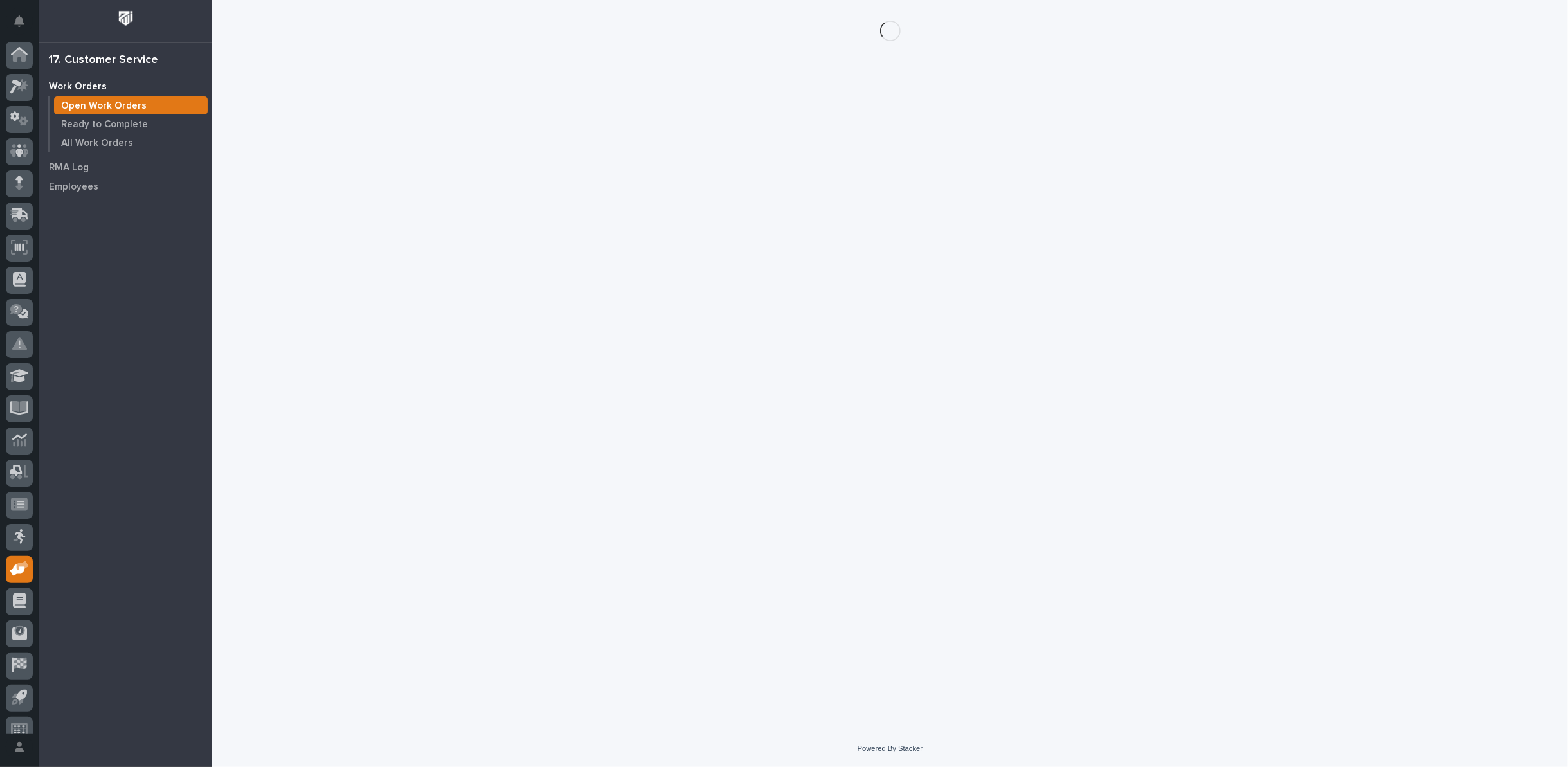
scroll to position [14, 0]
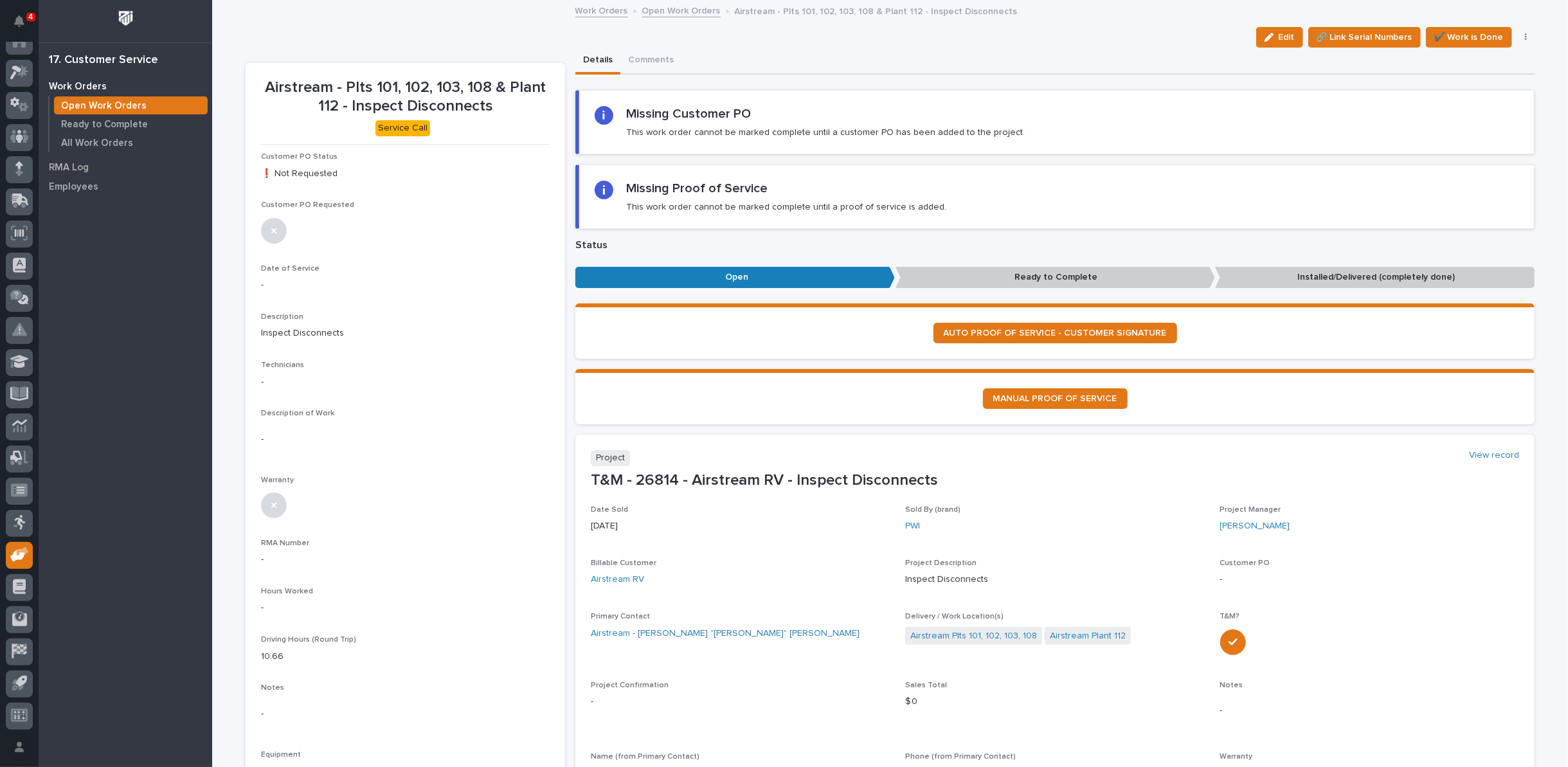
click at [660, 10] on link "Open Work Orders" at bounding box center [681, 10] width 79 height 15
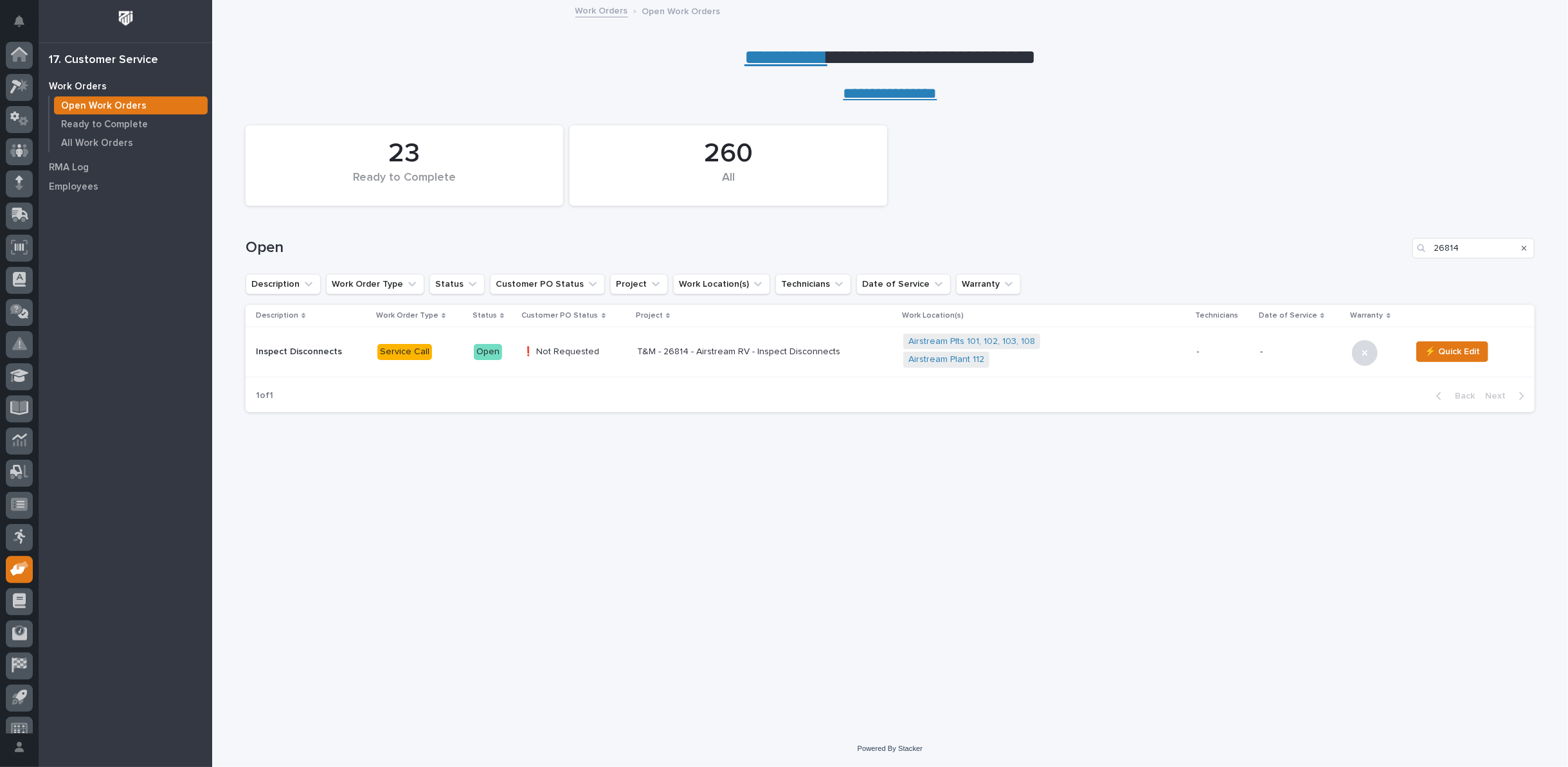
scroll to position [14, 0]
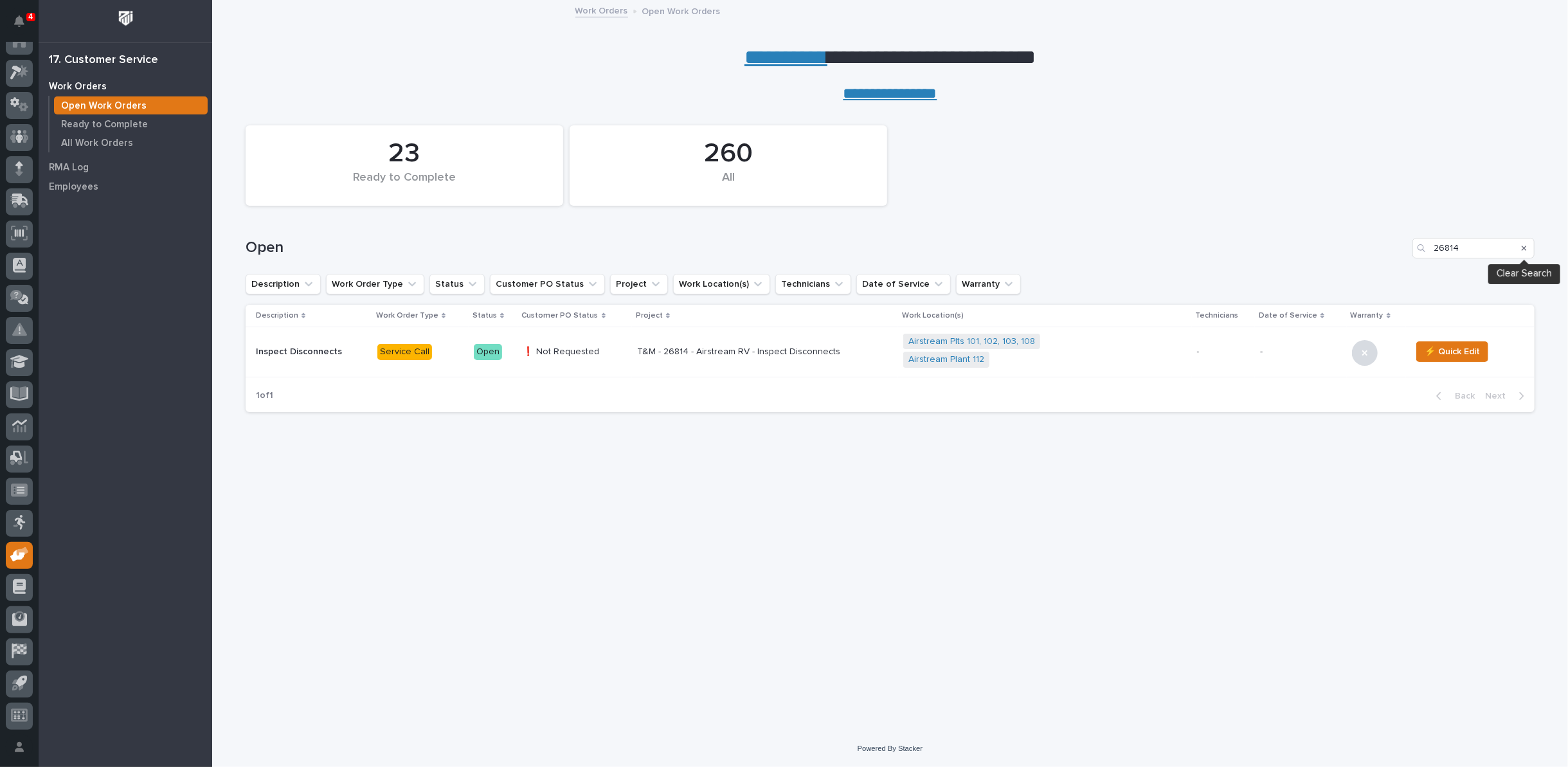
click at [1524, 247] on icon "Search" at bounding box center [1524, 247] width 5 height 8
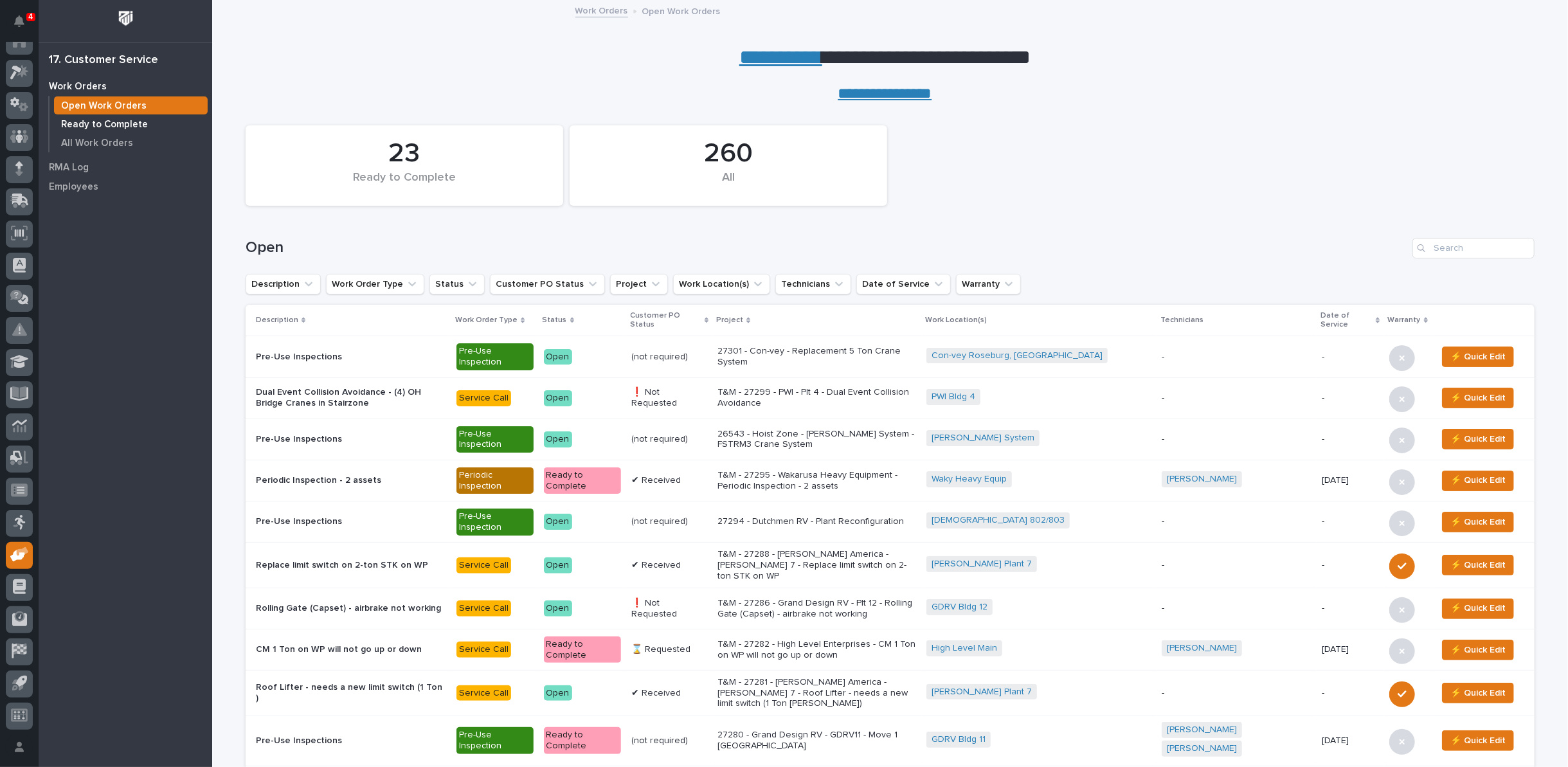
click at [118, 122] on p "Ready to Complete" at bounding box center [104, 125] width 87 height 11
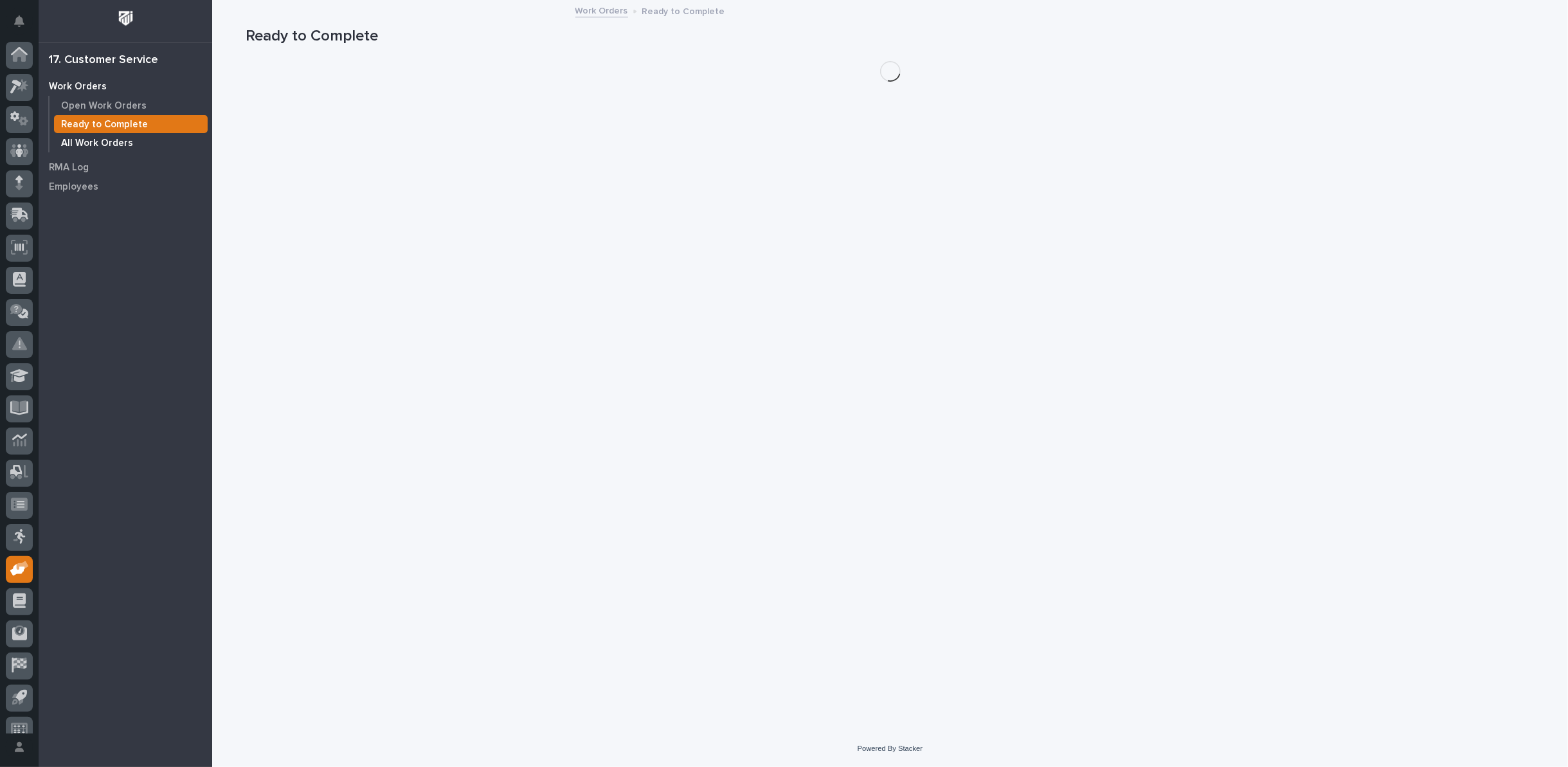
scroll to position [14, 0]
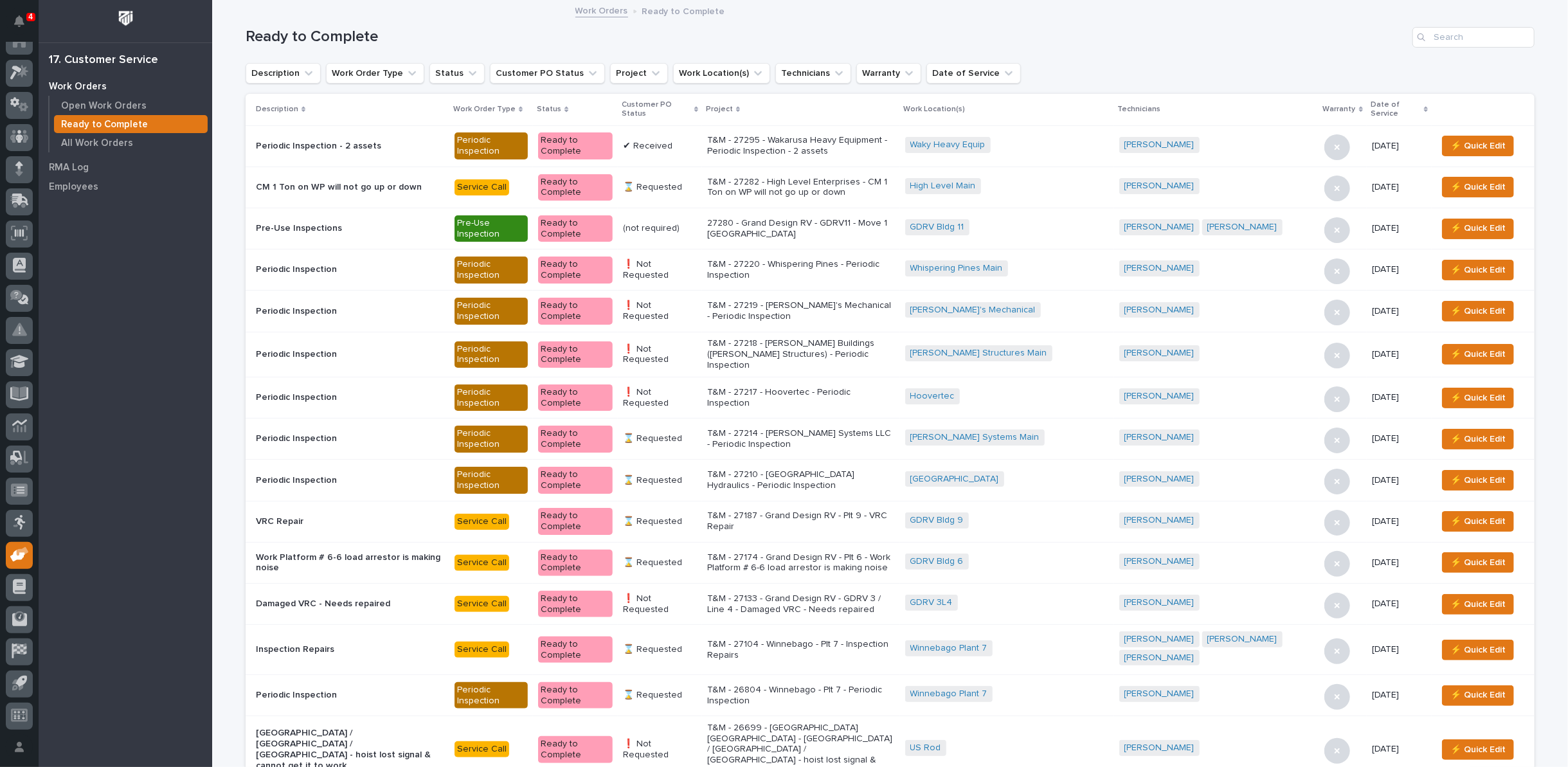
click at [698, 107] on icon at bounding box center [696, 110] width 4 height 6
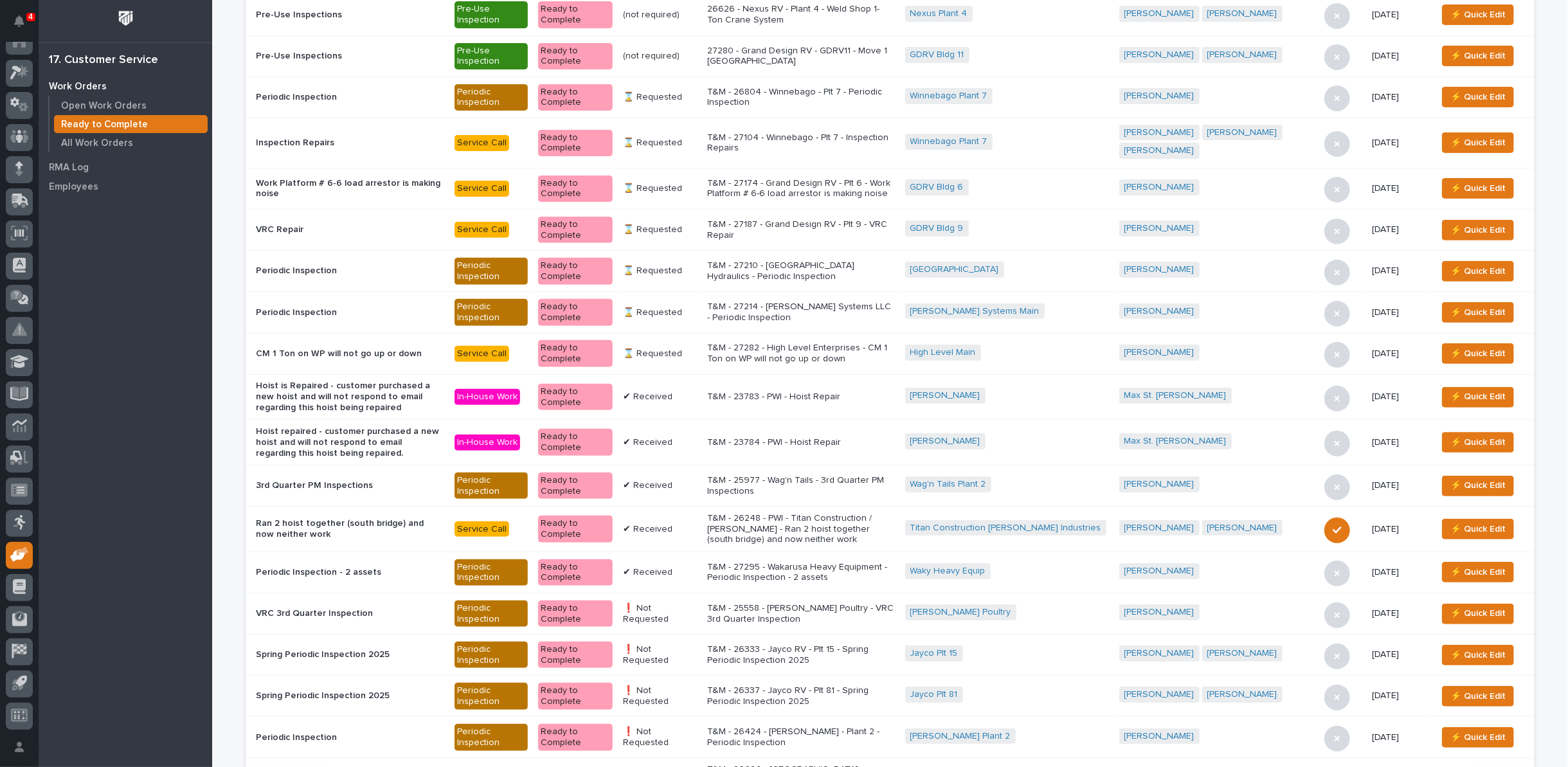
scroll to position [312, 0]
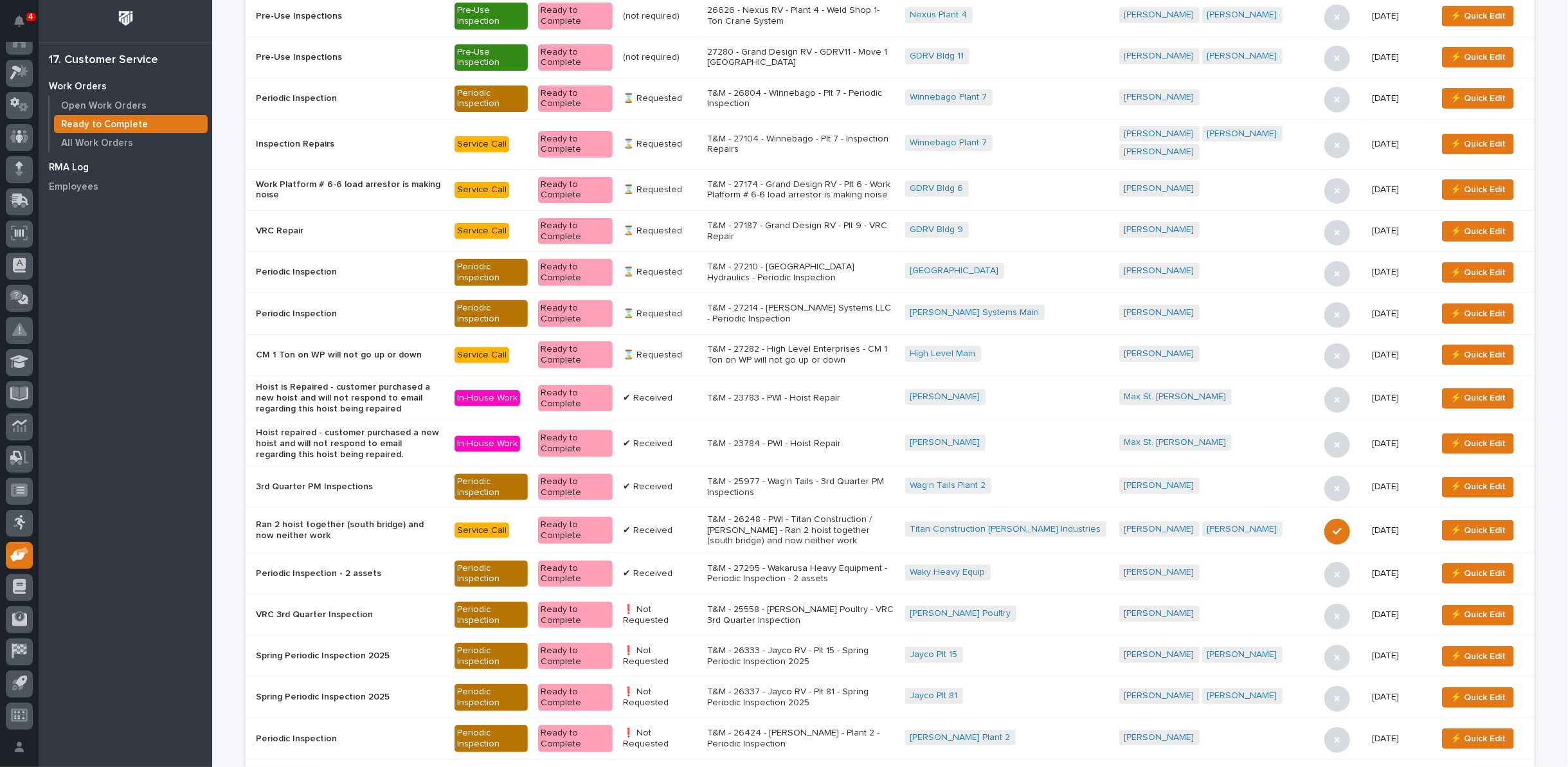
click at [86, 165] on p "RMA Log" at bounding box center [68, 167] width 40 height 11
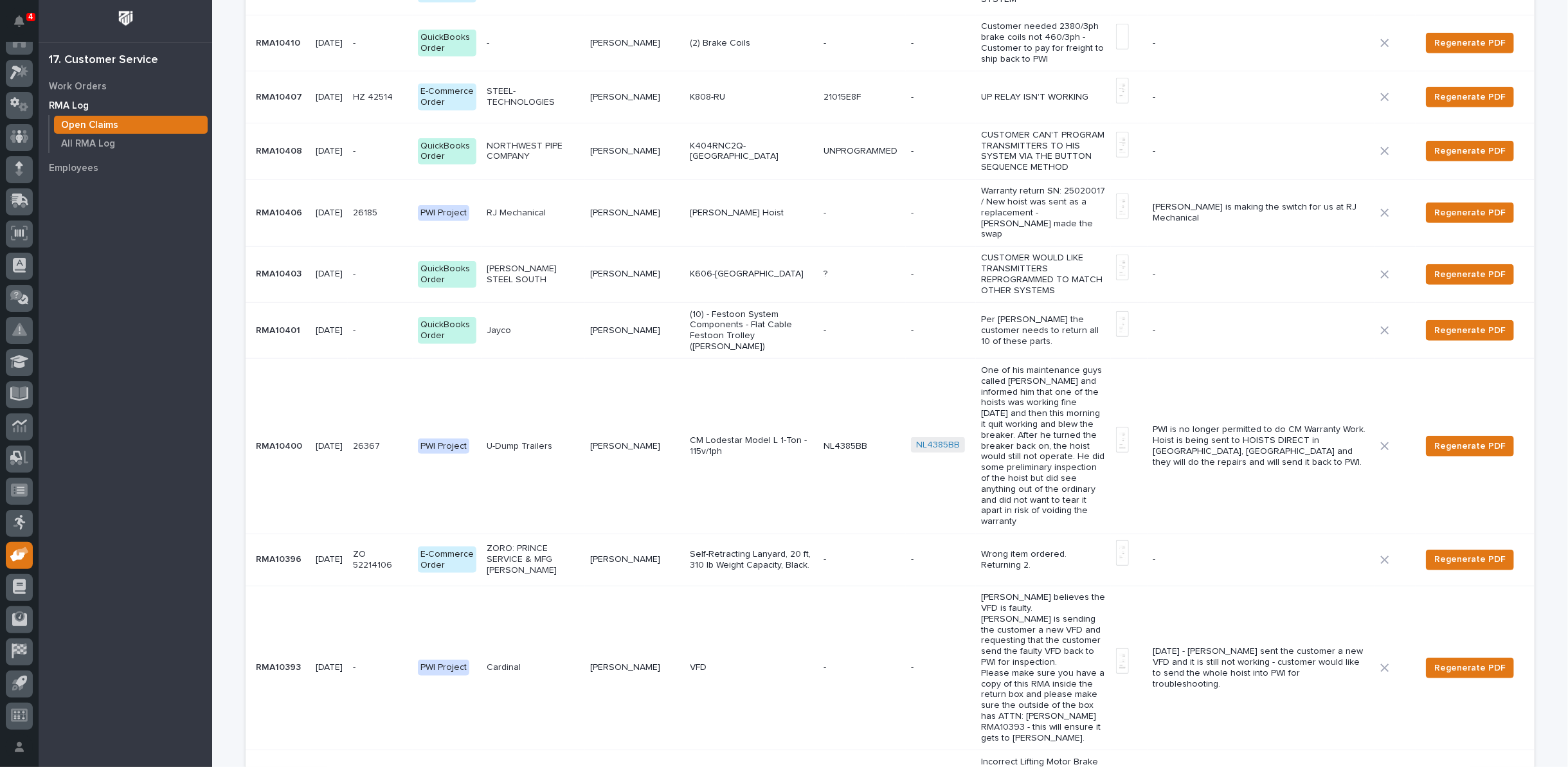
scroll to position [642, 0]
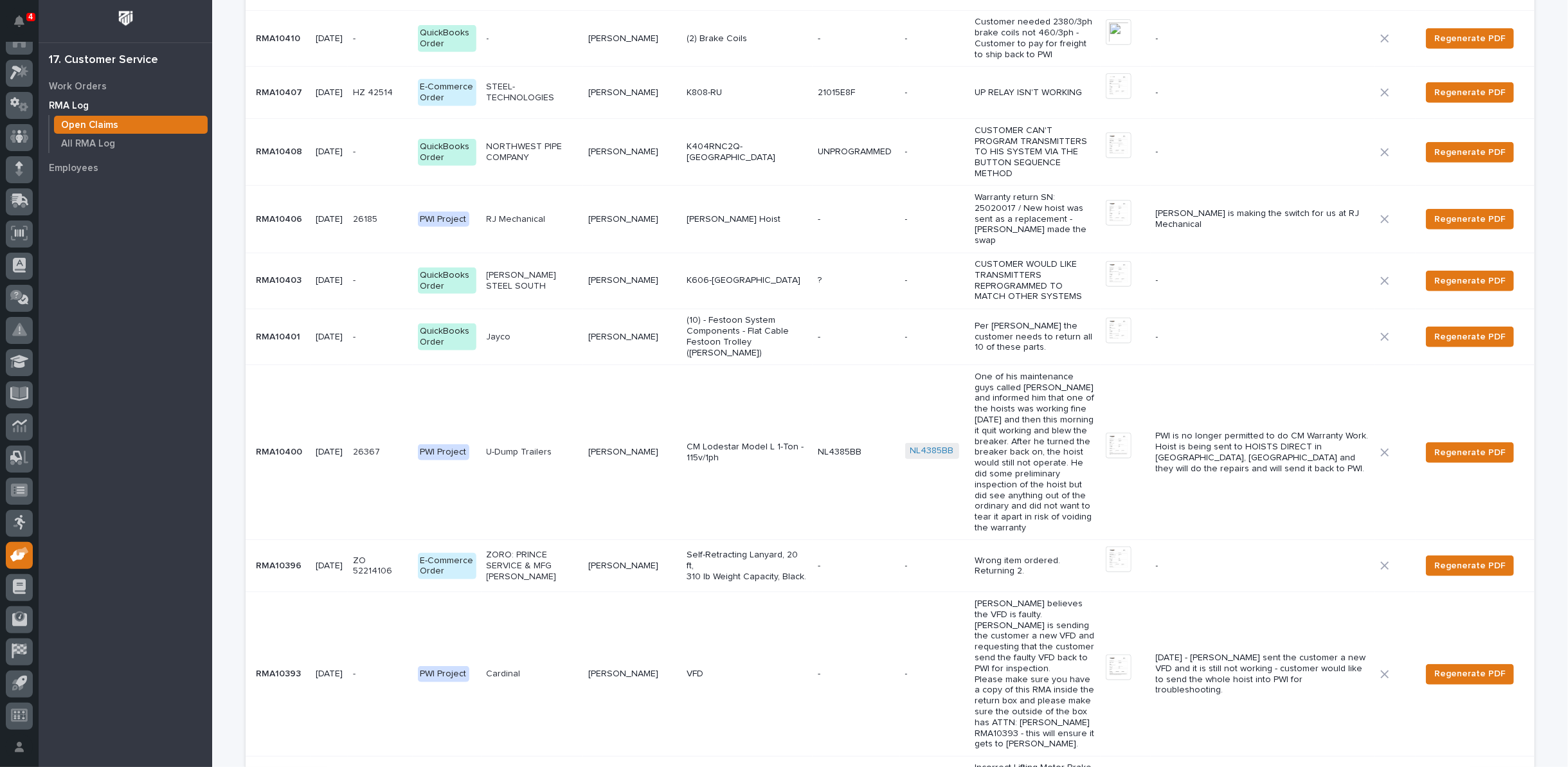
click at [613, 668] on p "James Borntrager" at bounding box center [632, 673] width 88 height 11
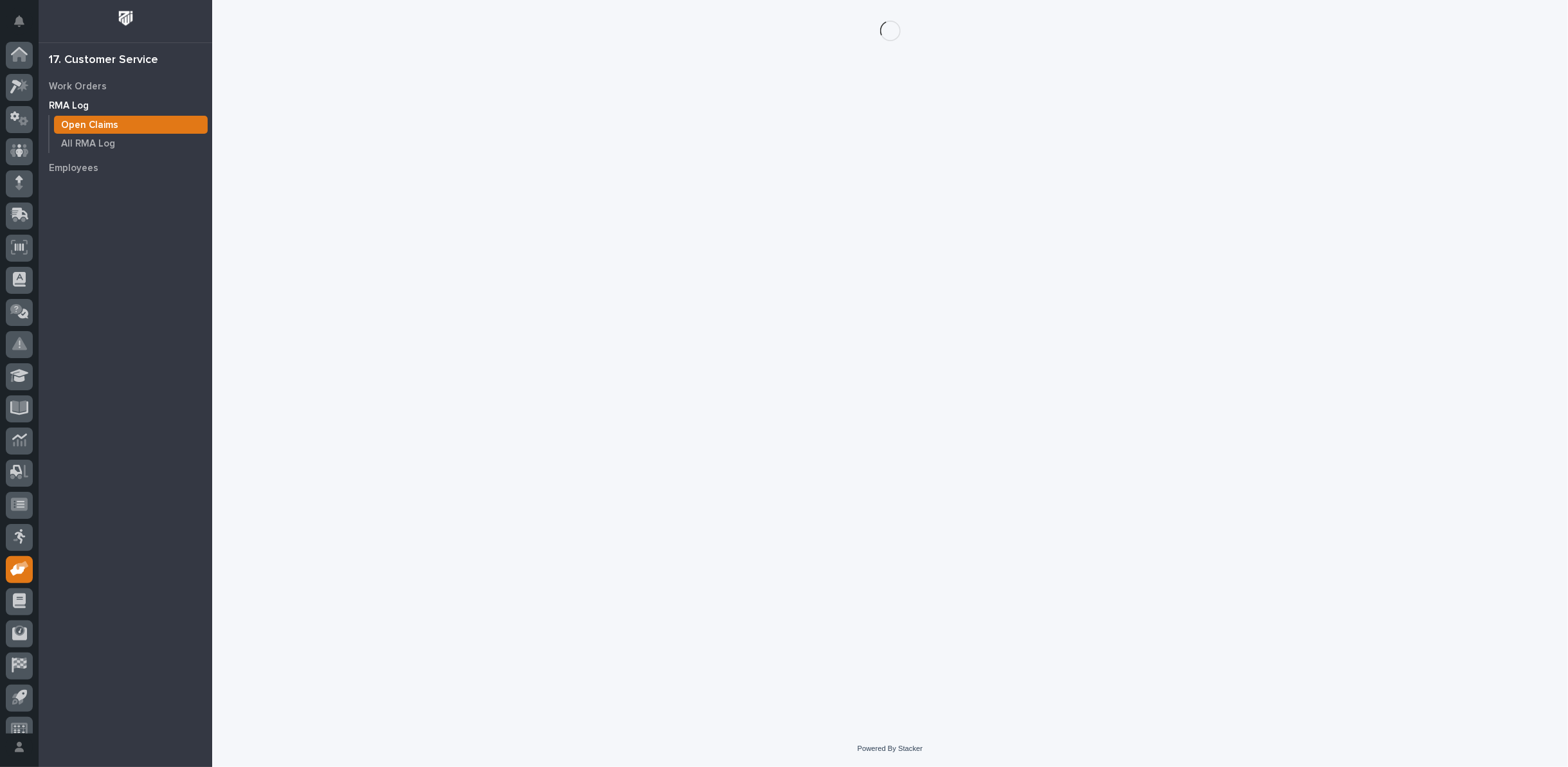
scroll to position [14, 0]
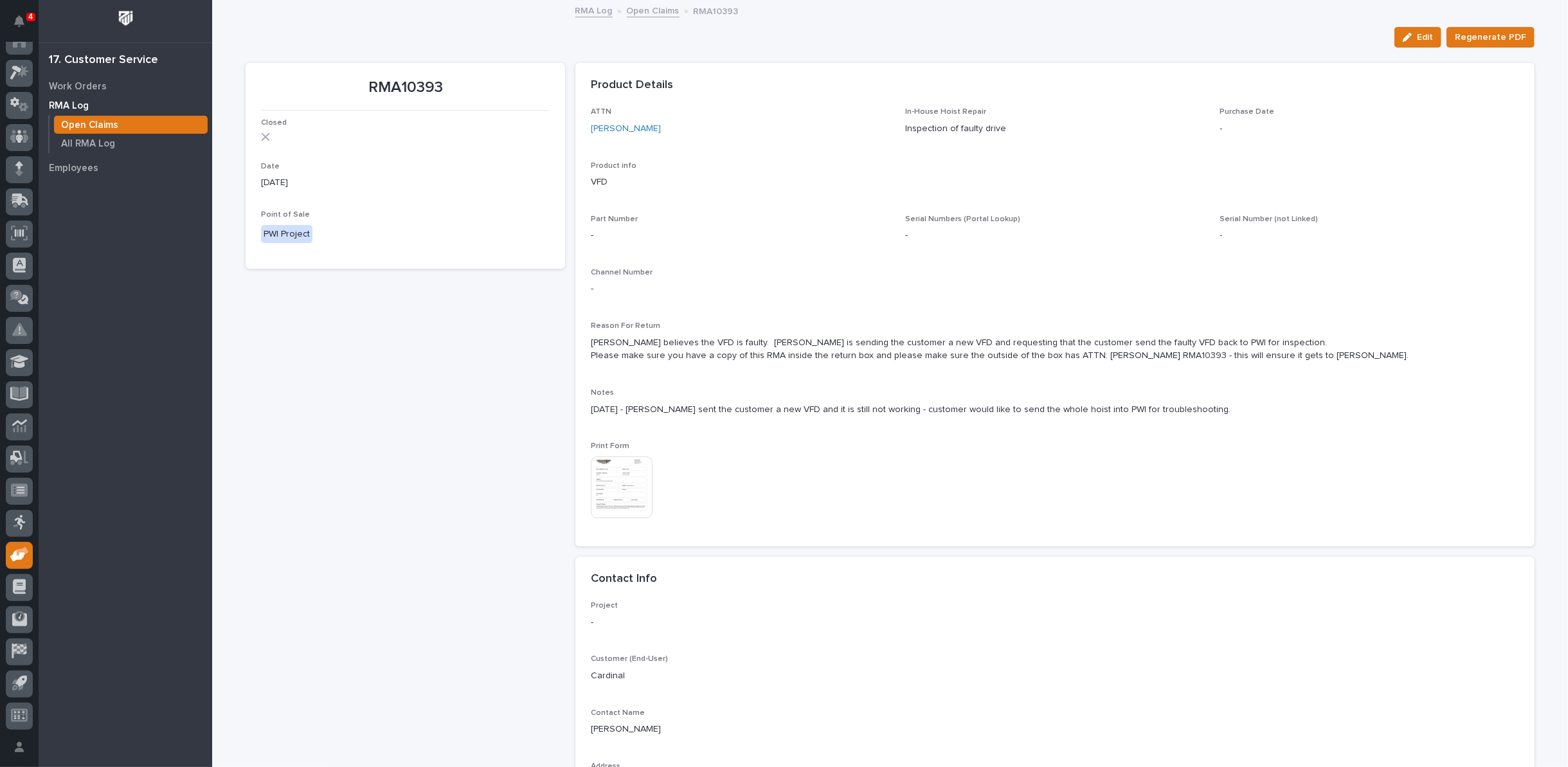
click at [637, 12] on link "Open Claims" at bounding box center [653, 10] width 53 height 15
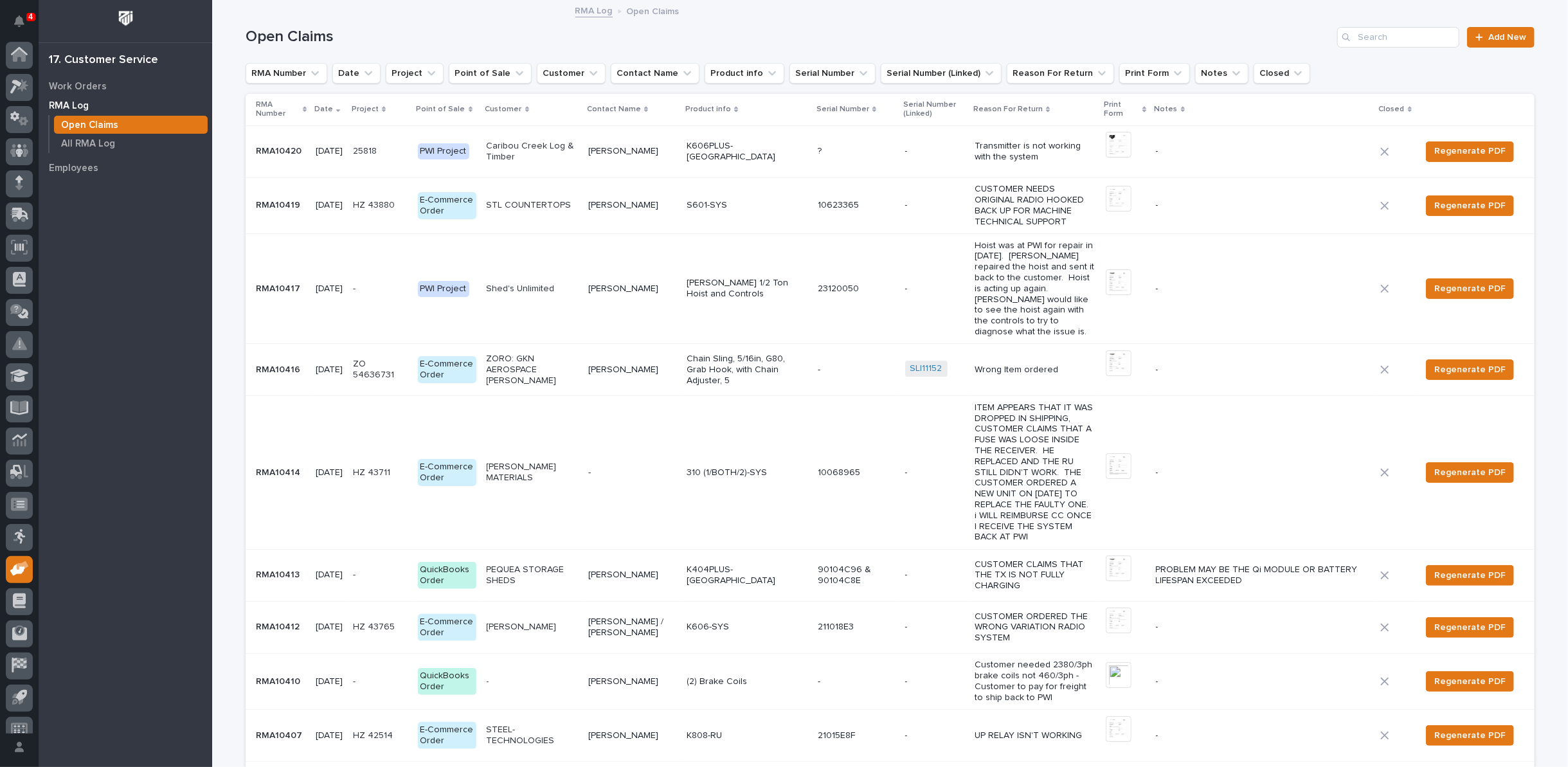
scroll to position [14, 0]
click at [87, 79] on div "Work Orders" at bounding box center [125, 86] width 167 height 18
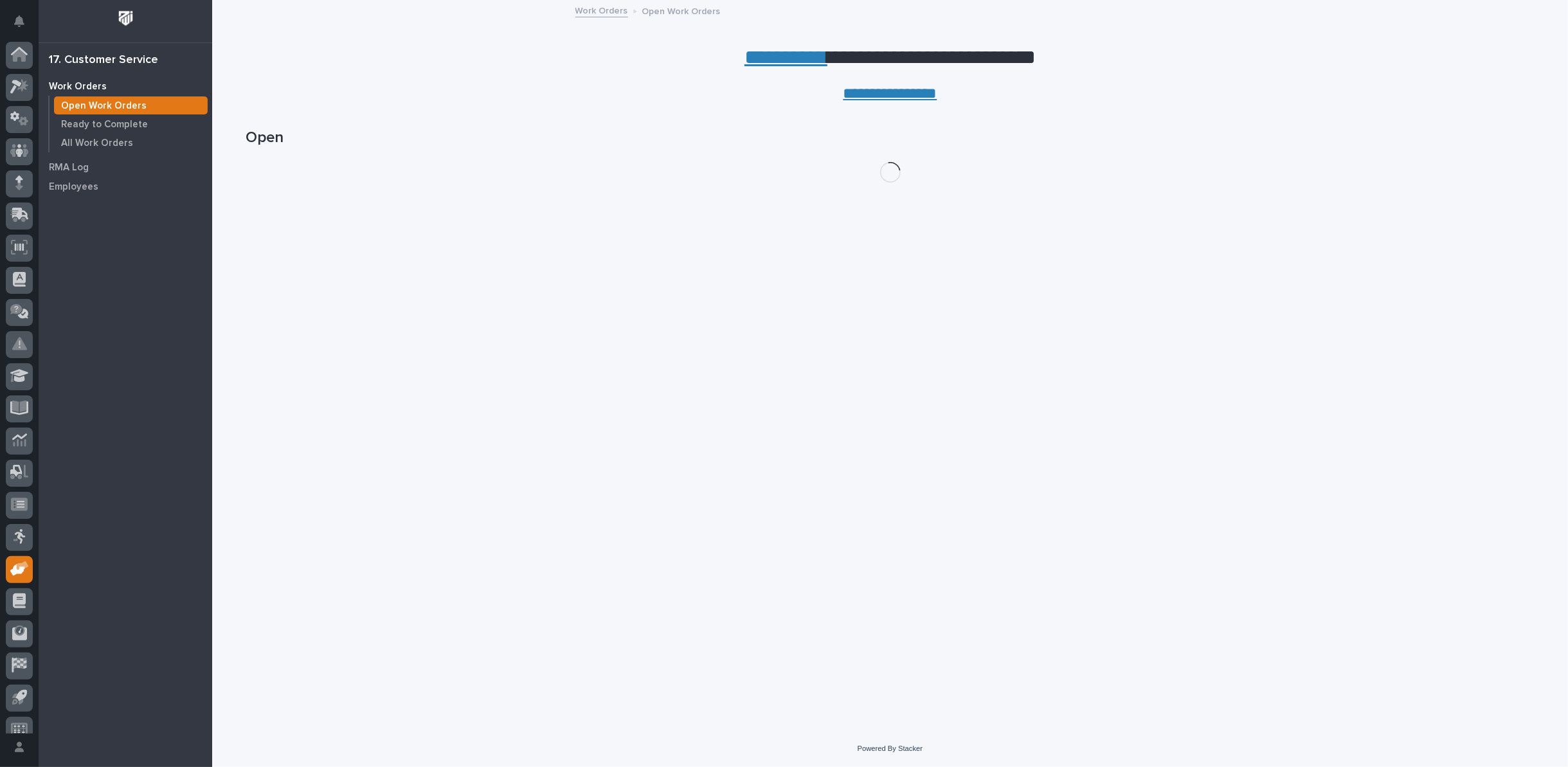
scroll to position [14, 0]
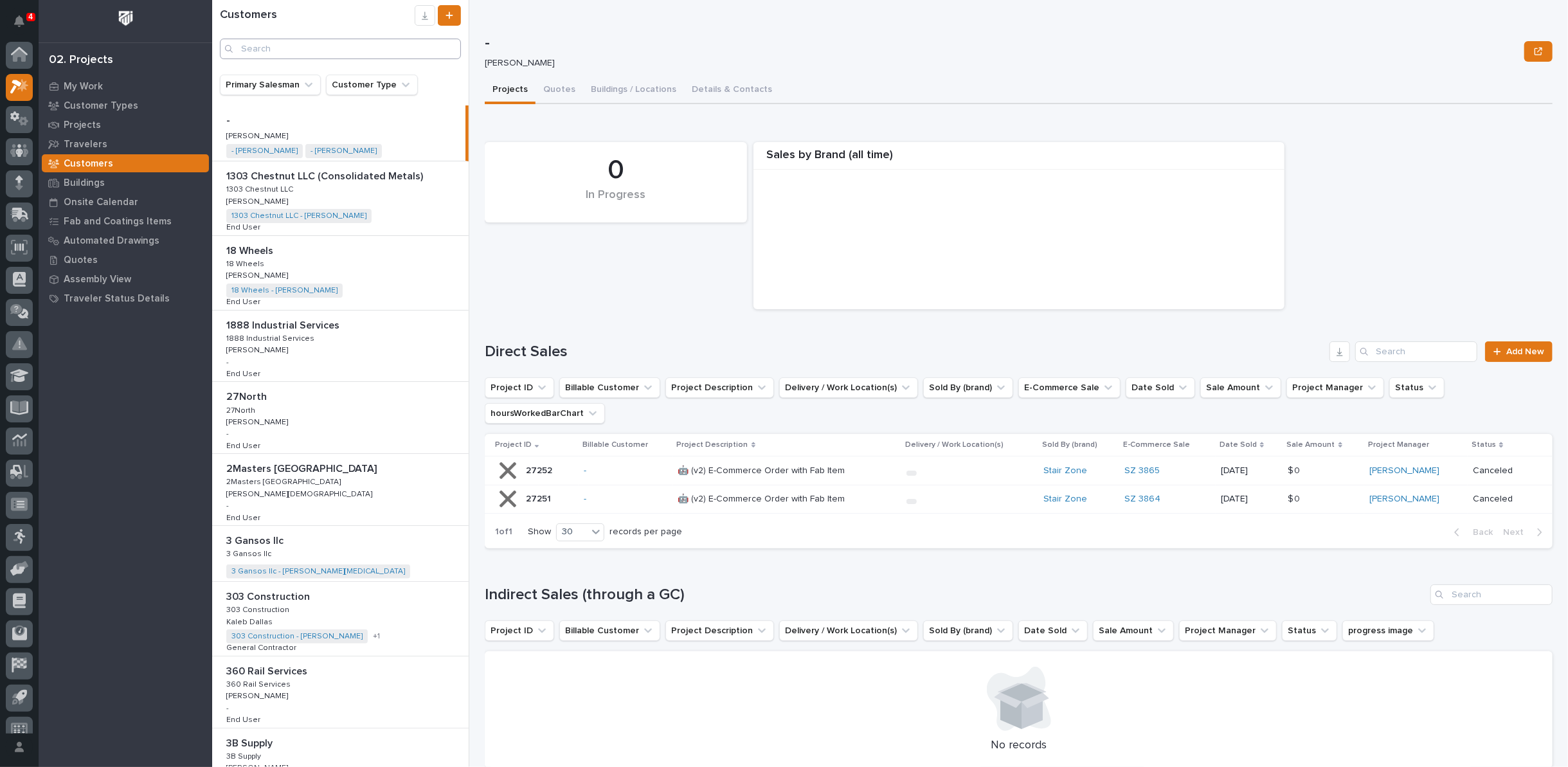
scroll to position [14, 0]
click at [350, 54] on input "Search" at bounding box center [340, 49] width 241 height 20
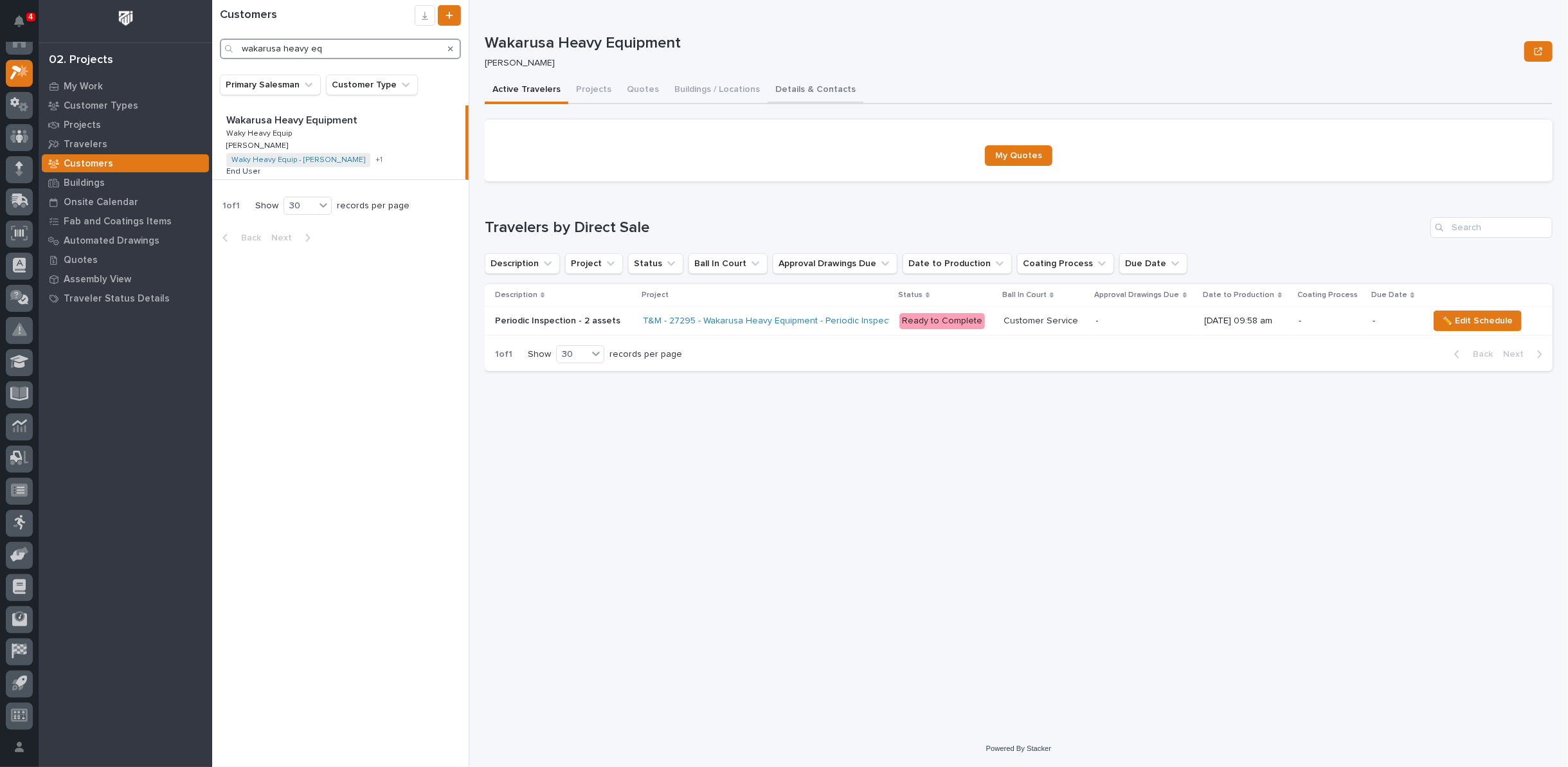
type input "wakarusa heavy eq"
click at [808, 86] on button "Details & Contacts" at bounding box center [815, 90] width 95 height 27
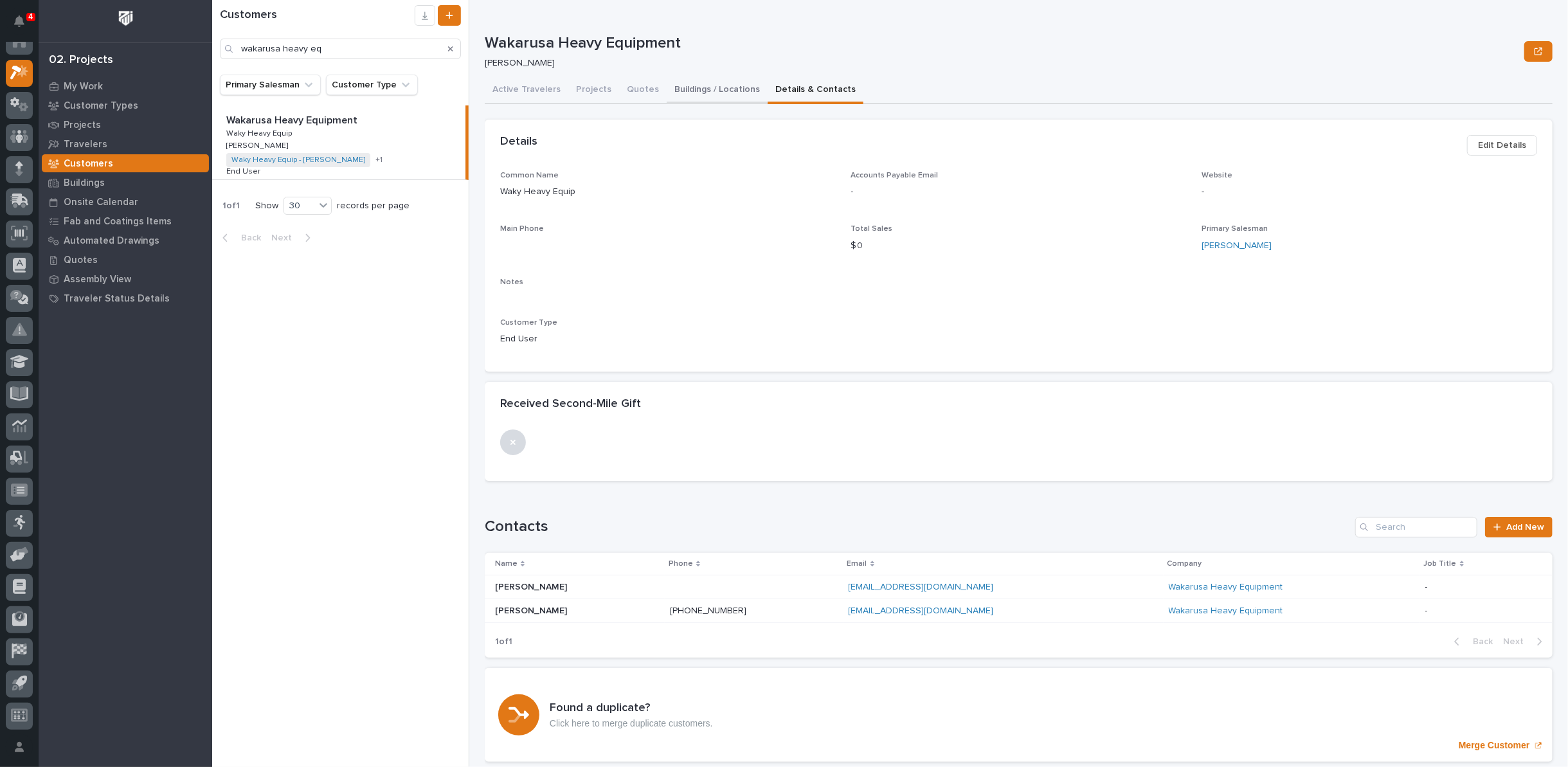
click at [711, 88] on button "Buildings / Locations" at bounding box center [717, 90] width 101 height 27
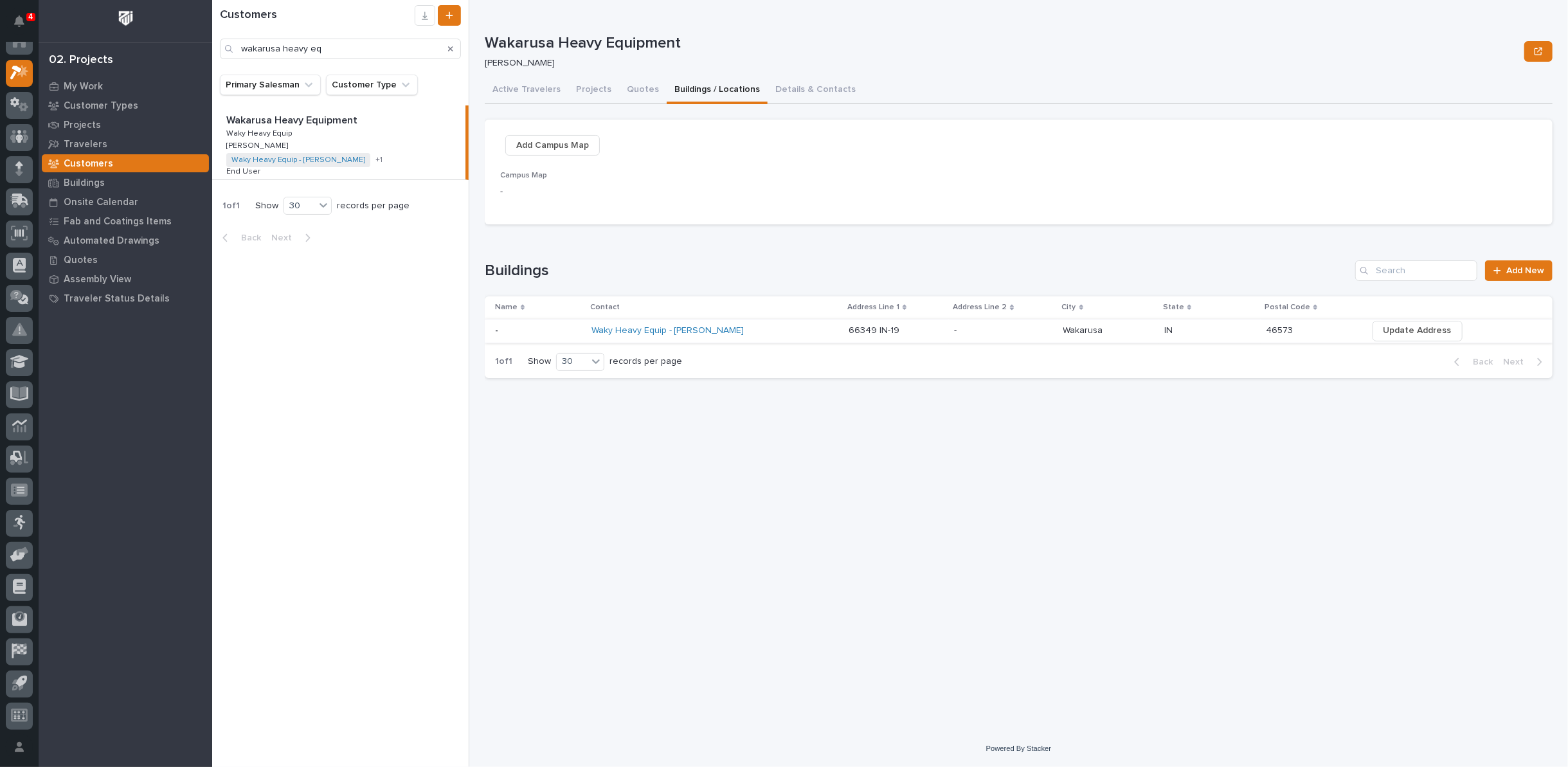
click at [1395, 331] on span "Update Address" at bounding box center [1417, 330] width 68 height 15
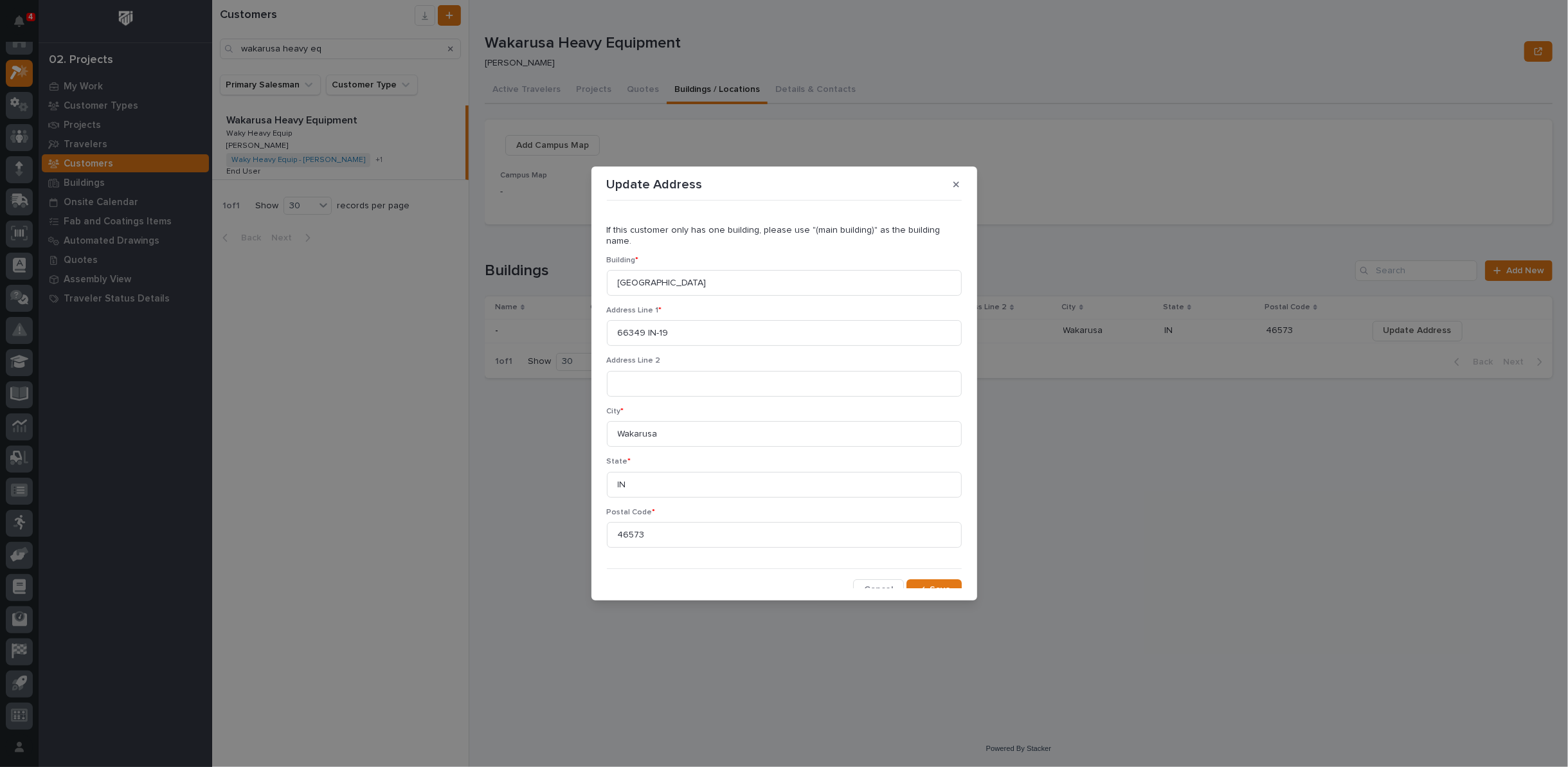
scroll to position [4, 0]
drag, startPoint x: 692, startPoint y: 272, endPoint x: 496, endPoint y: 273, distance: 196.0
click at [496, 273] on div "Update Address If this customer only has one building, please use "(main buildi…" at bounding box center [784, 384] width 1568 height 767
drag, startPoint x: 619, startPoint y: 268, endPoint x: 742, endPoint y: 270, distance: 123.0
click at [742, 270] on input "Building 3 Door 31" at bounding box center [784, 279] width 354 height 26
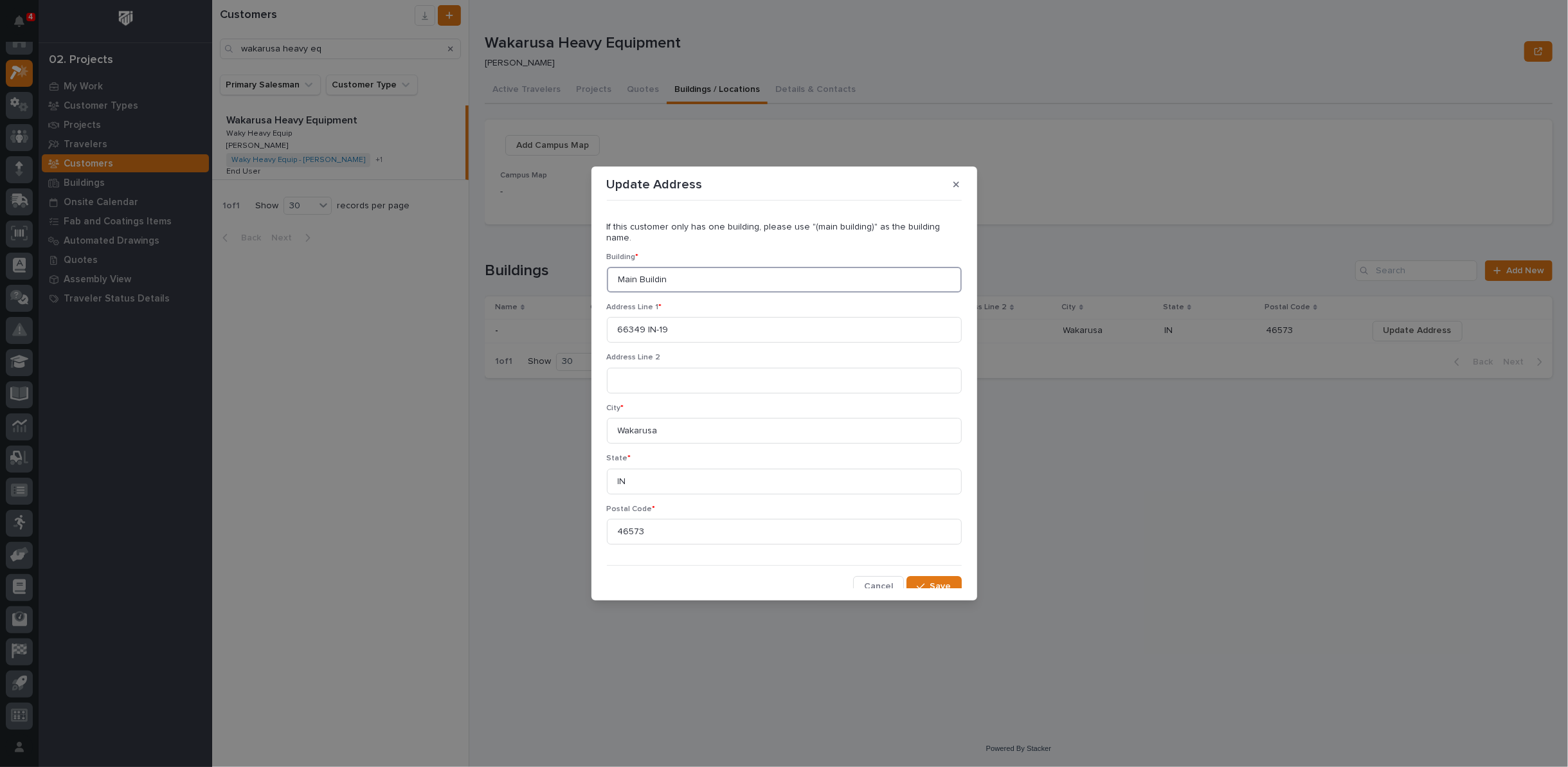
type input "Main Building"
click at [917, 581] on icon "button" at bounding box center [920, 586] width 8 height 9
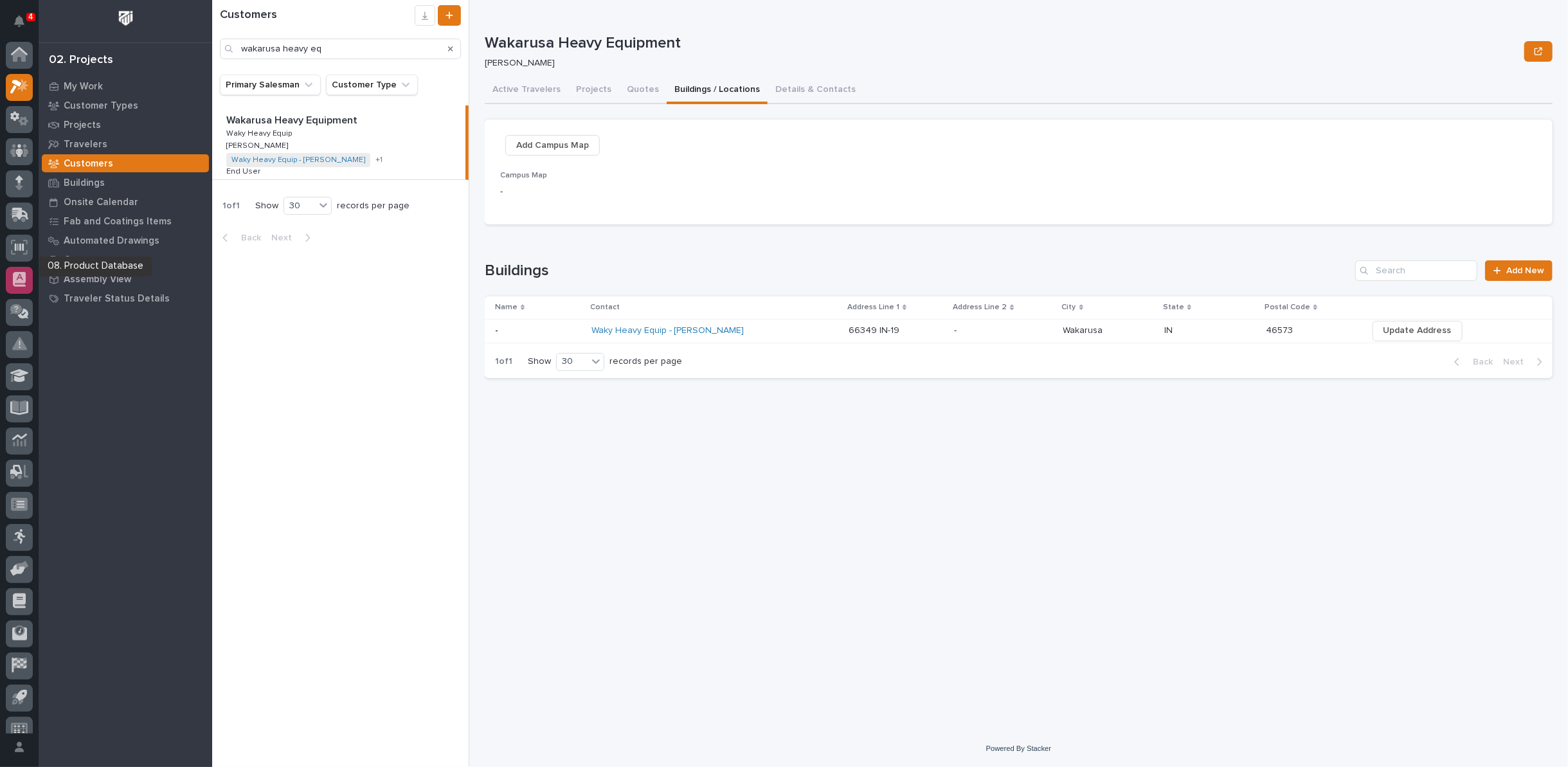
scroll to position [14, 0]
click at [15, 205] on icon at bounding box center [18, 203] width 15 height 12
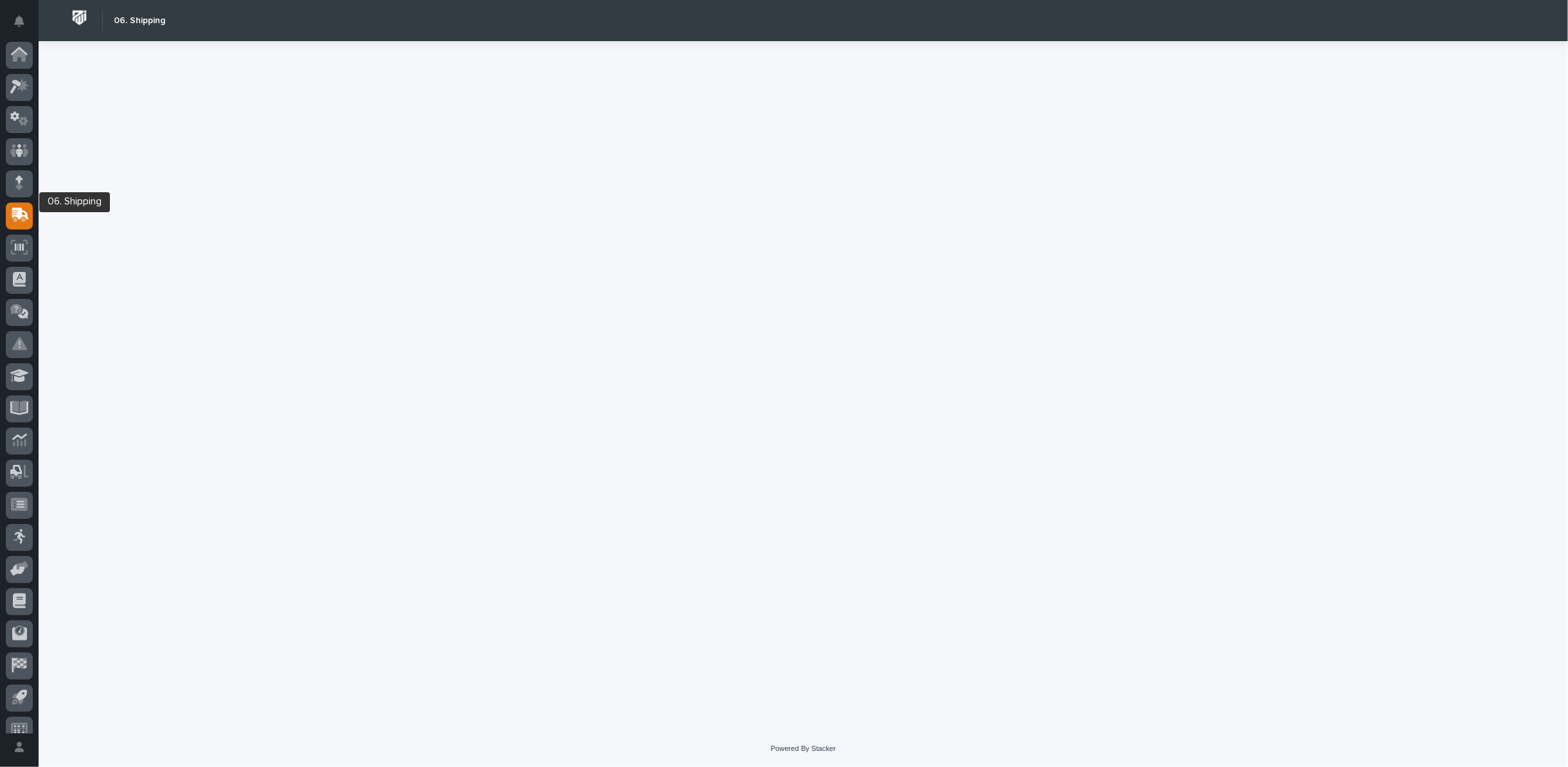
scroll to position [14, 0]
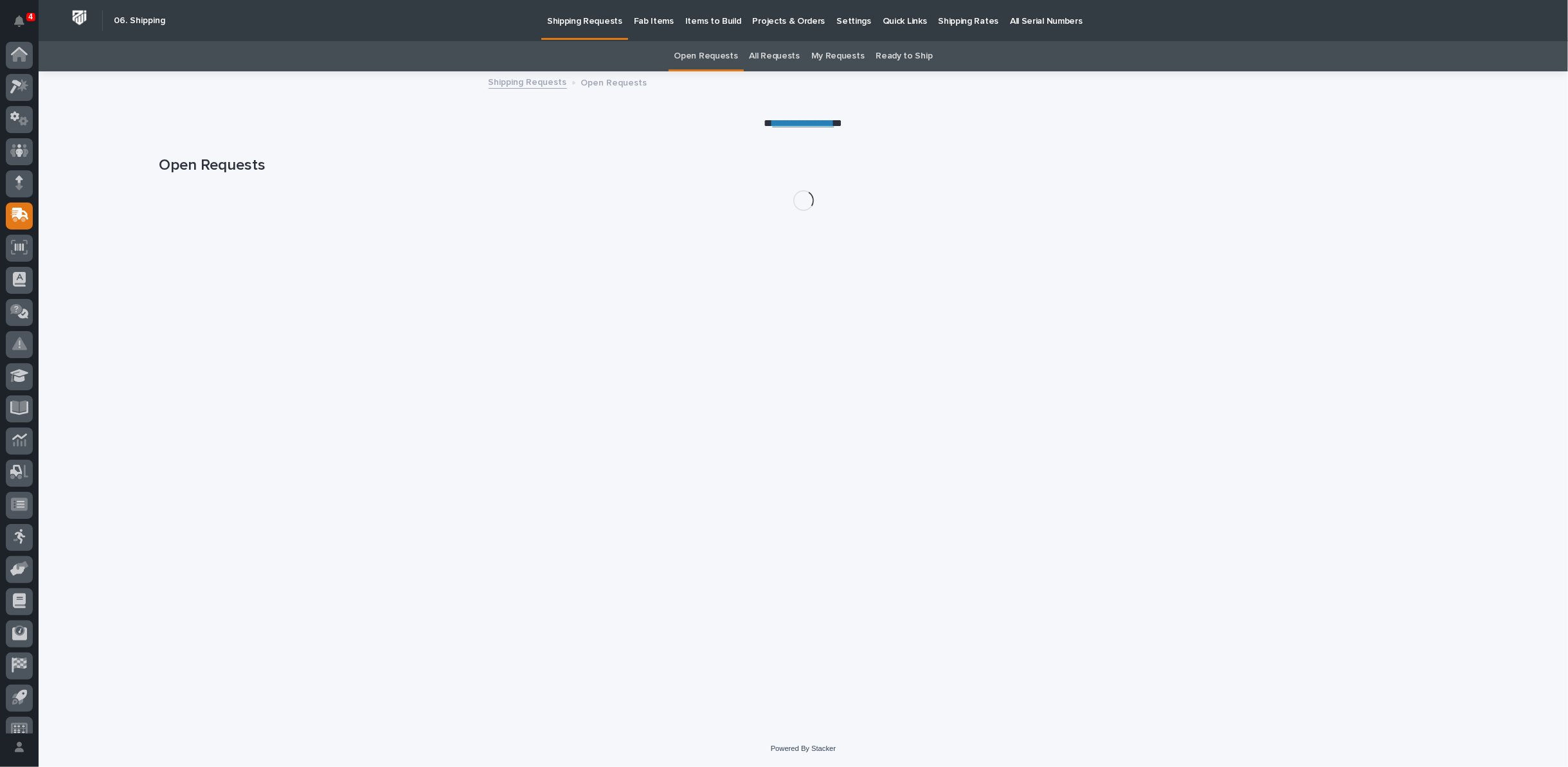
scroll to position [14, 0]
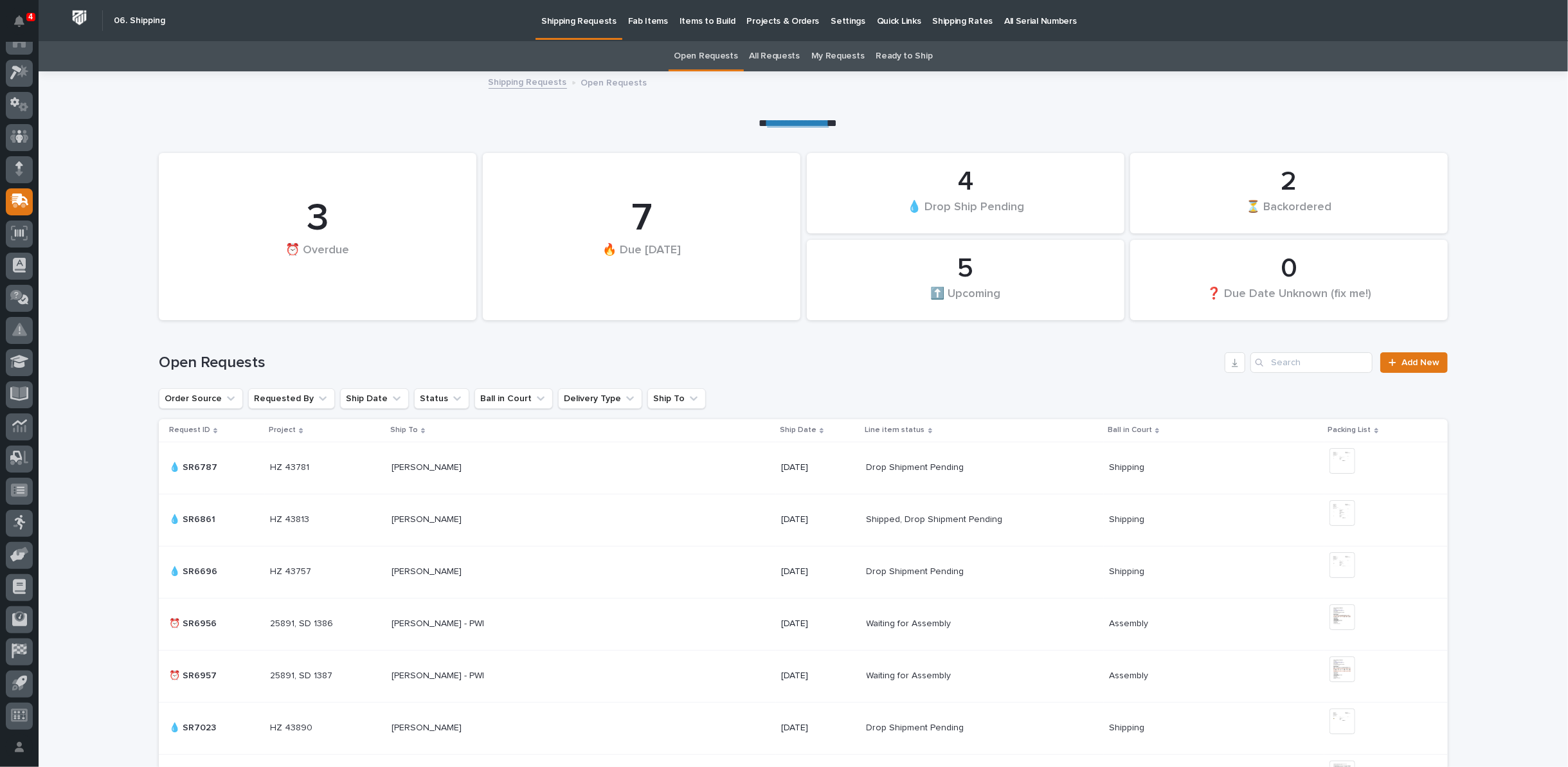
click at [763, 55] on link "All Requests" at bounding box center [774, 57] width 50 height 30
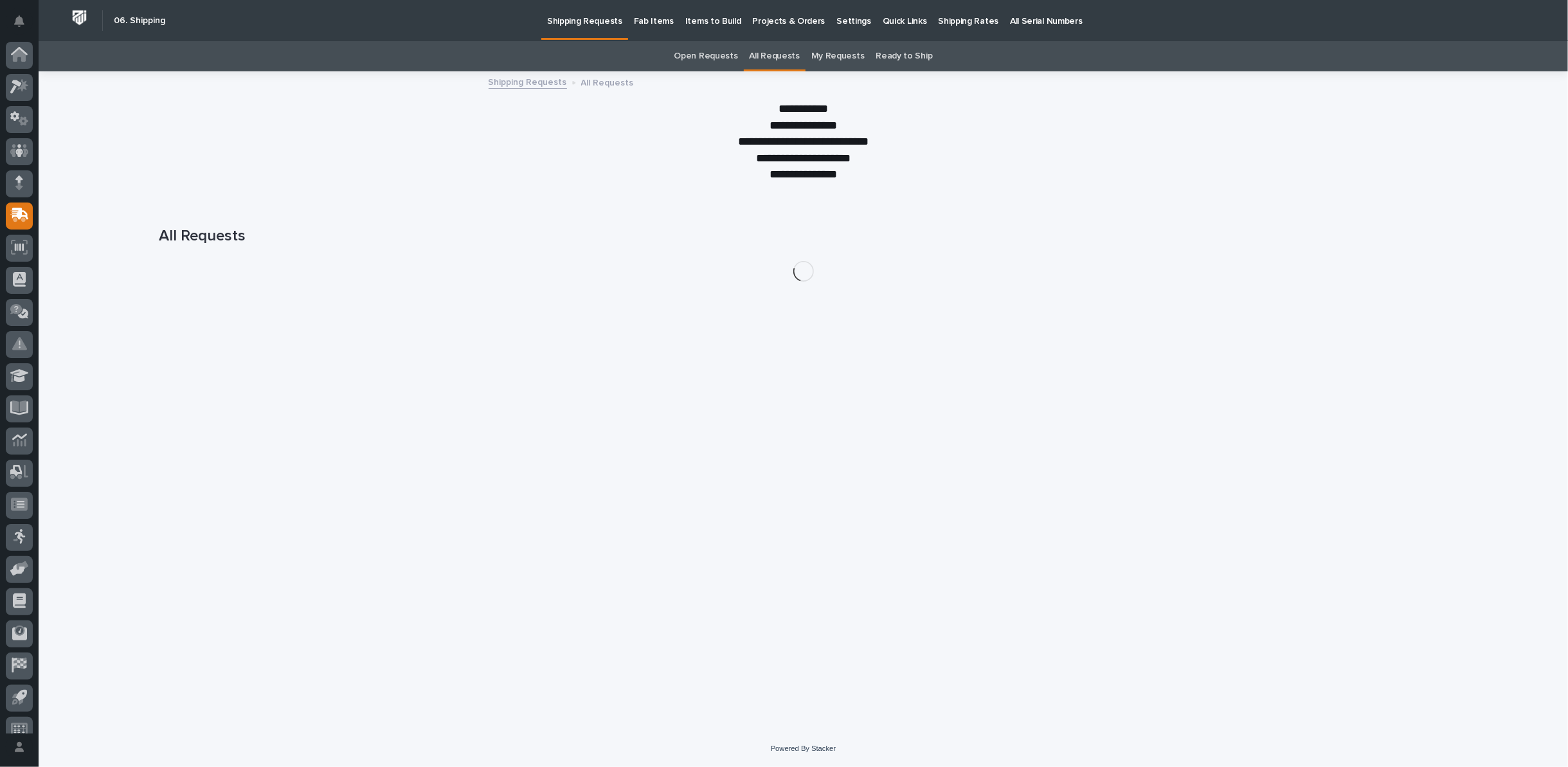
scroll to position [14, 0]
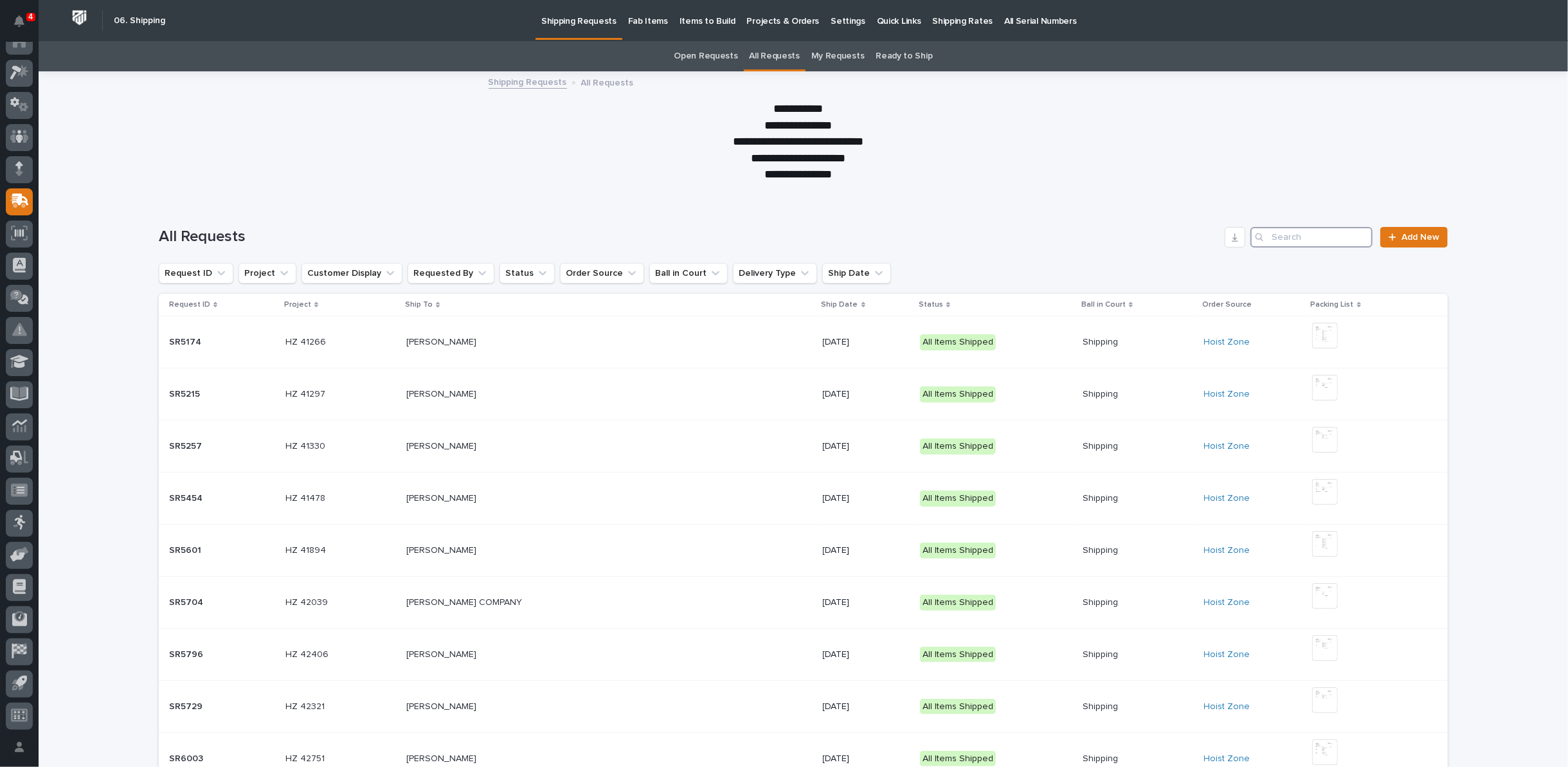
click at [1298, 239] on input "Search" at bounding box center [1311, 237] width 122 height 20
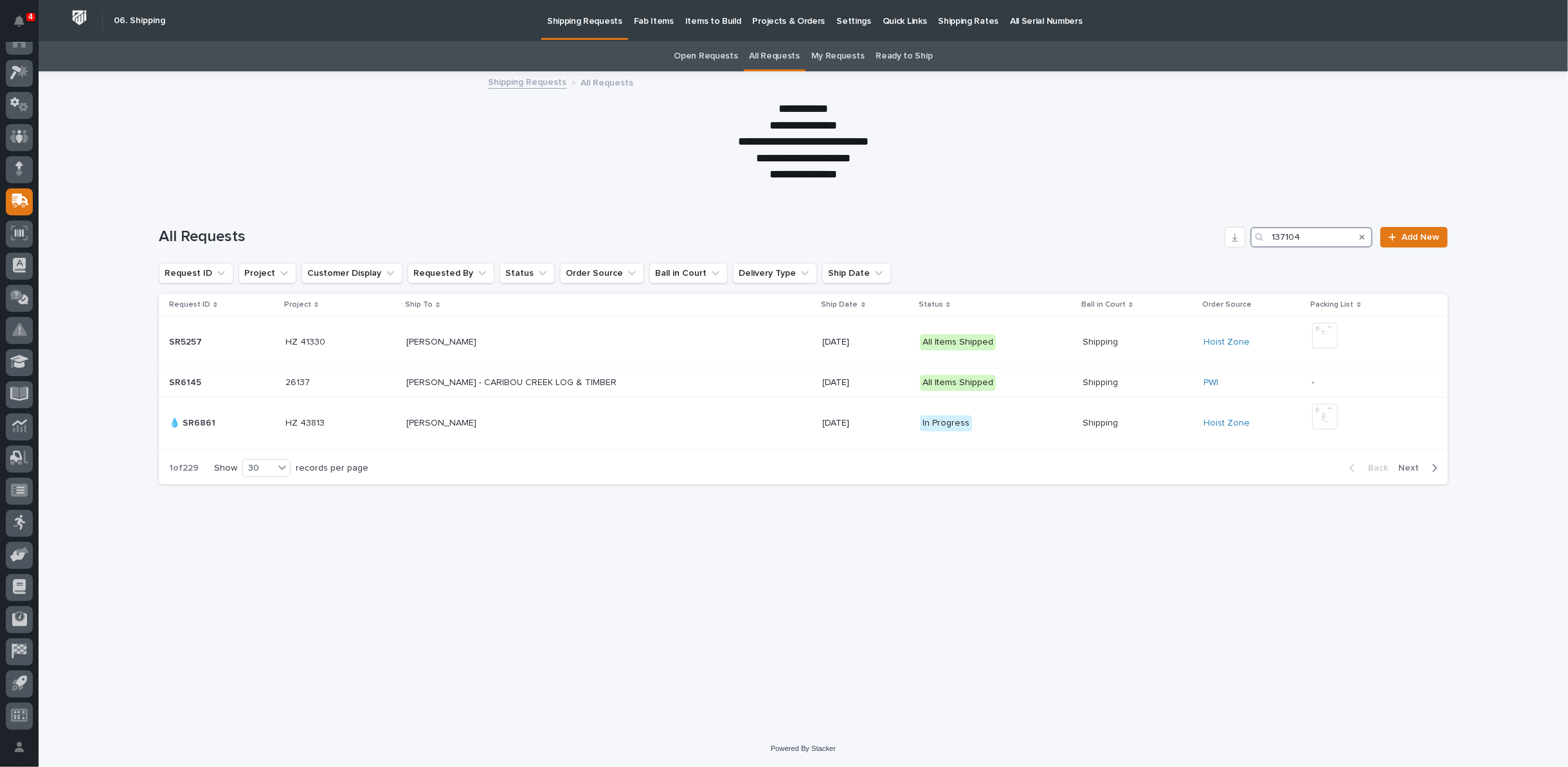
type input "137104"
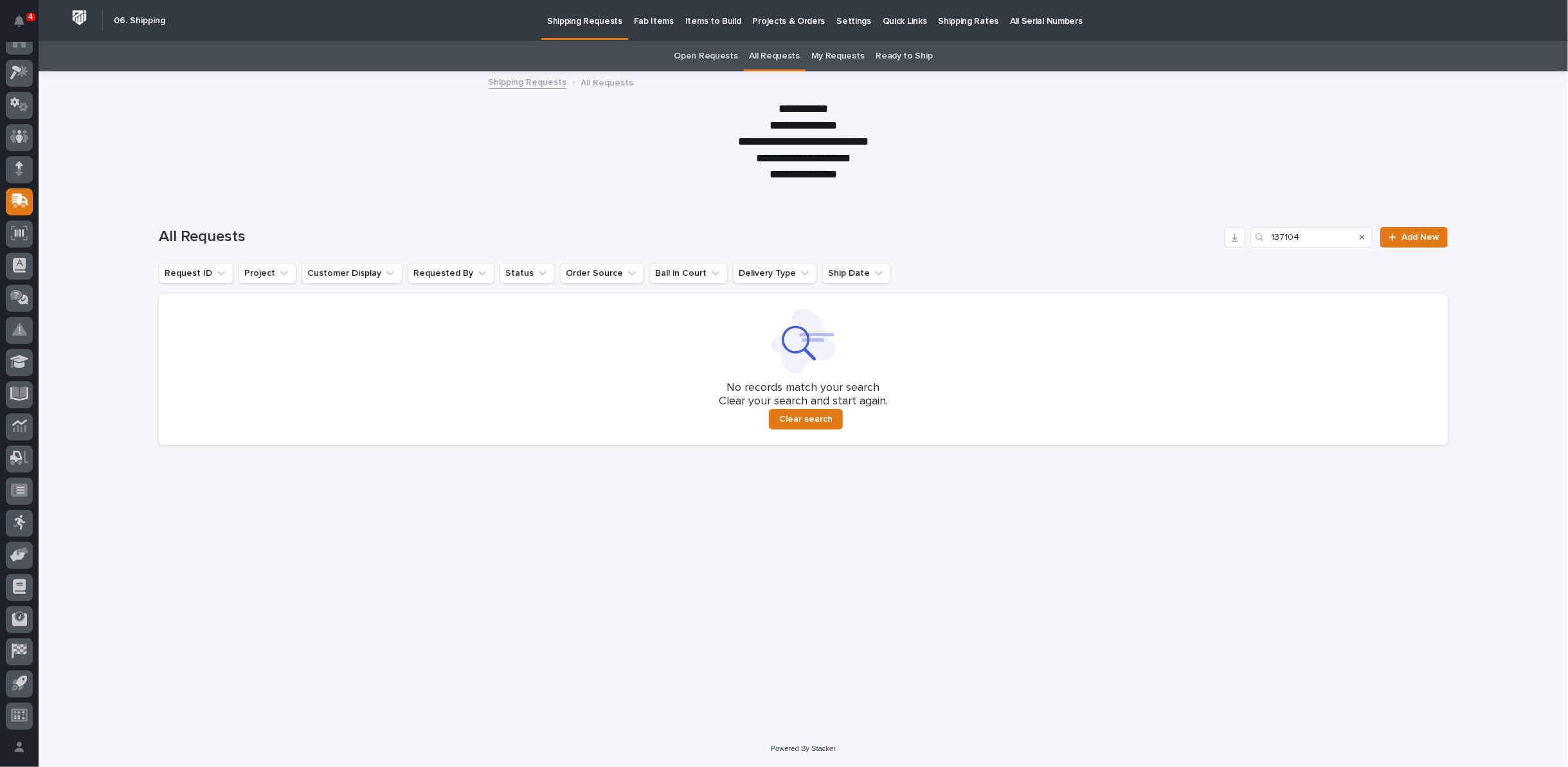
click at [1362, 234] on icon "Search" at bounding box center [1362, 237] width 5 height 8
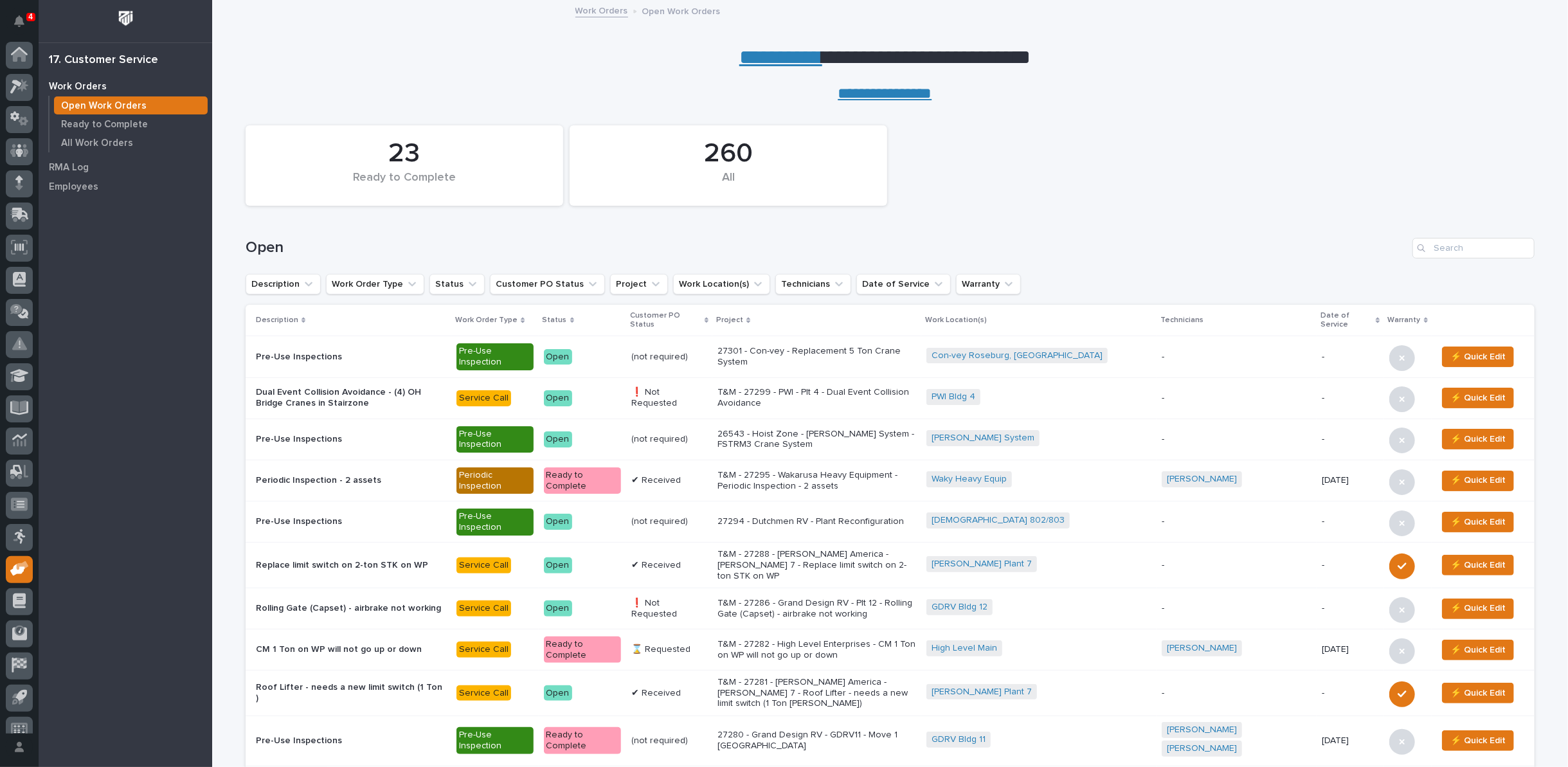
scroll to position [14, 0]
click at [751, 284] on icon "Work Location(s)" at bounding box center [757, 284] width 13 height 13
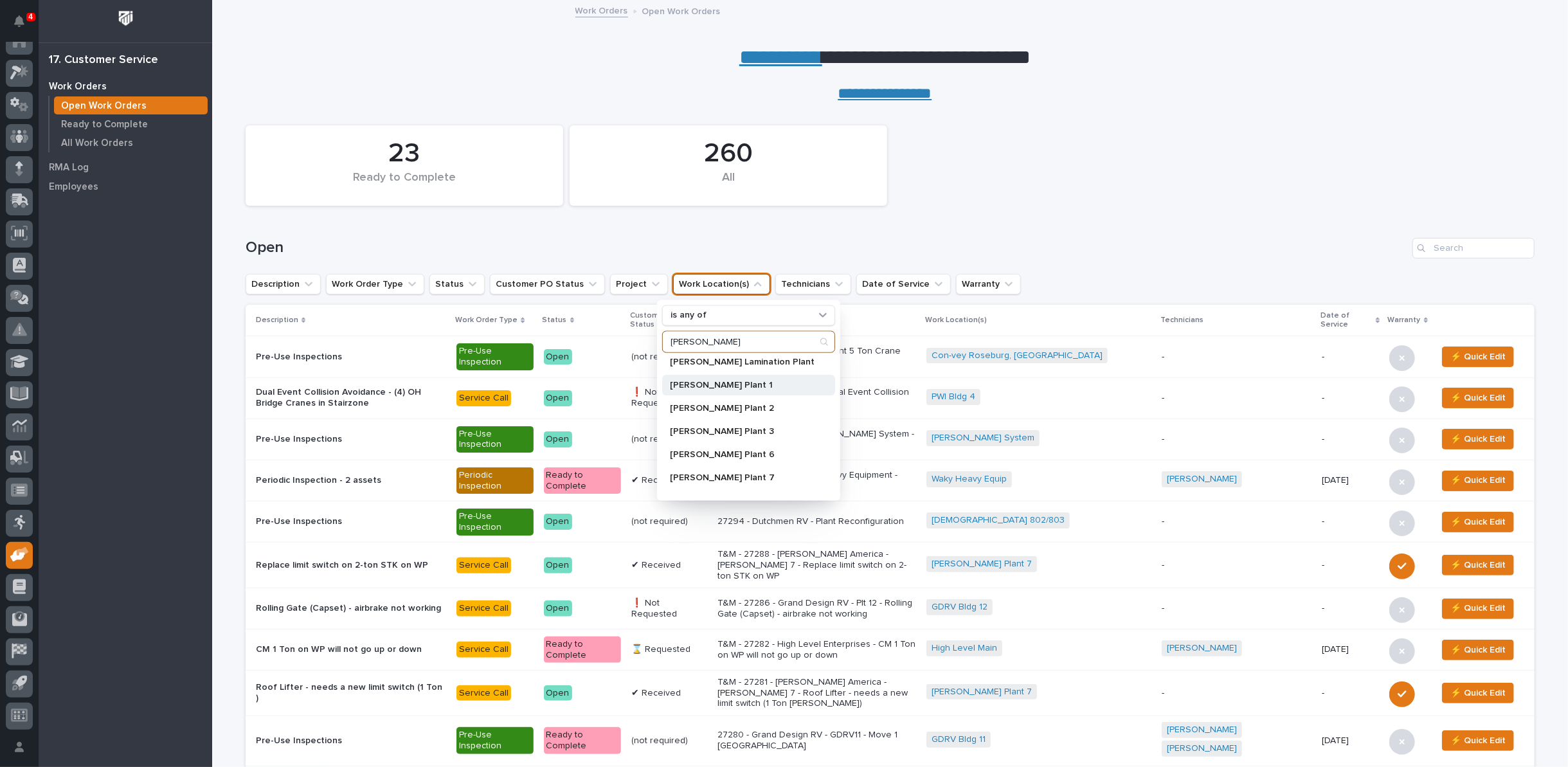
scroll to position [72, 0]
type input "brinkley"
click at [725, 459] on p "[PERSON_NAME] Plant 7" at bounding box center [742, 457] width 145 height 9
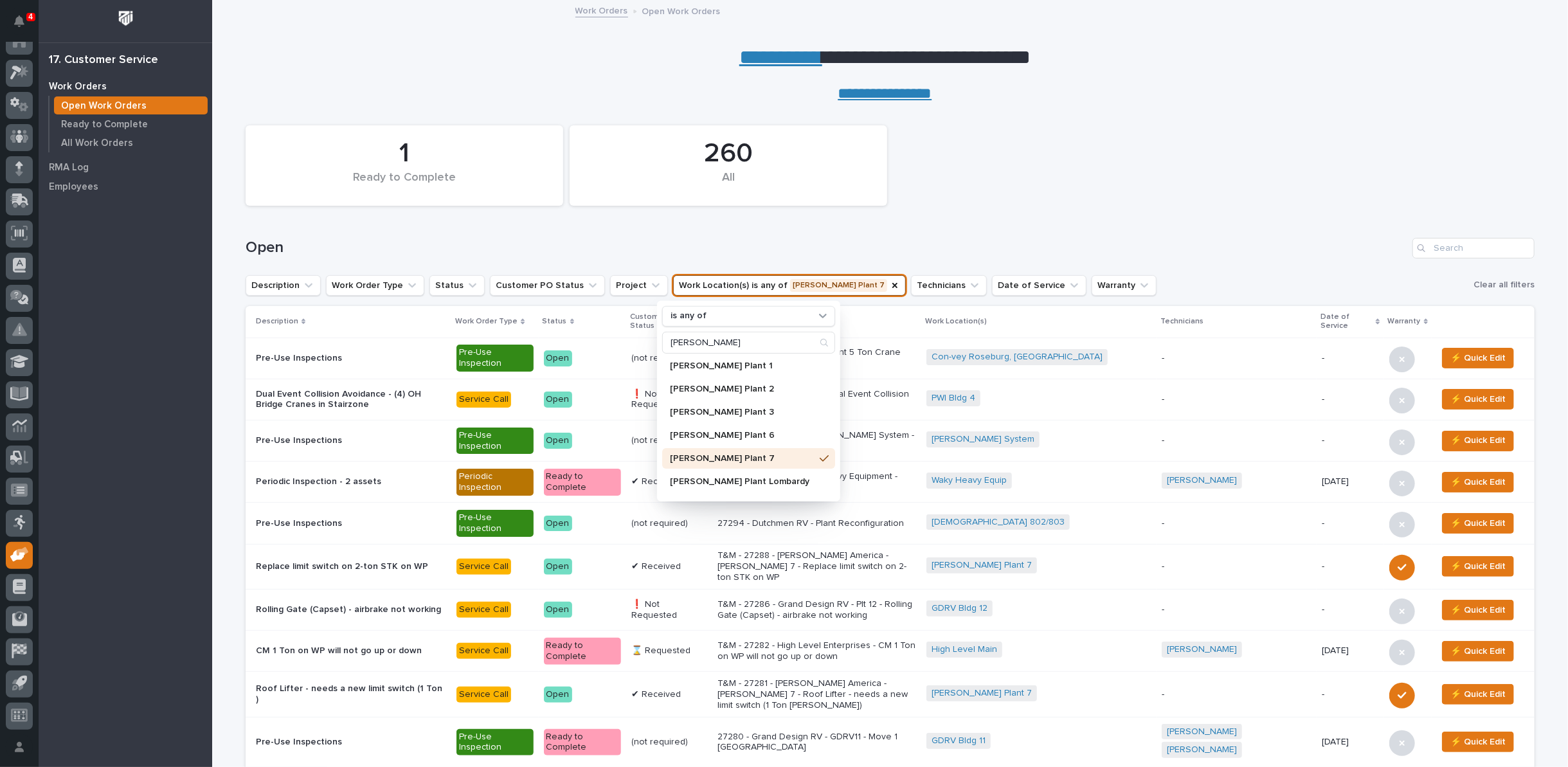
click at [907, 244] on h1 "Open" at bounding box center [826, 247] width 1161 height 19
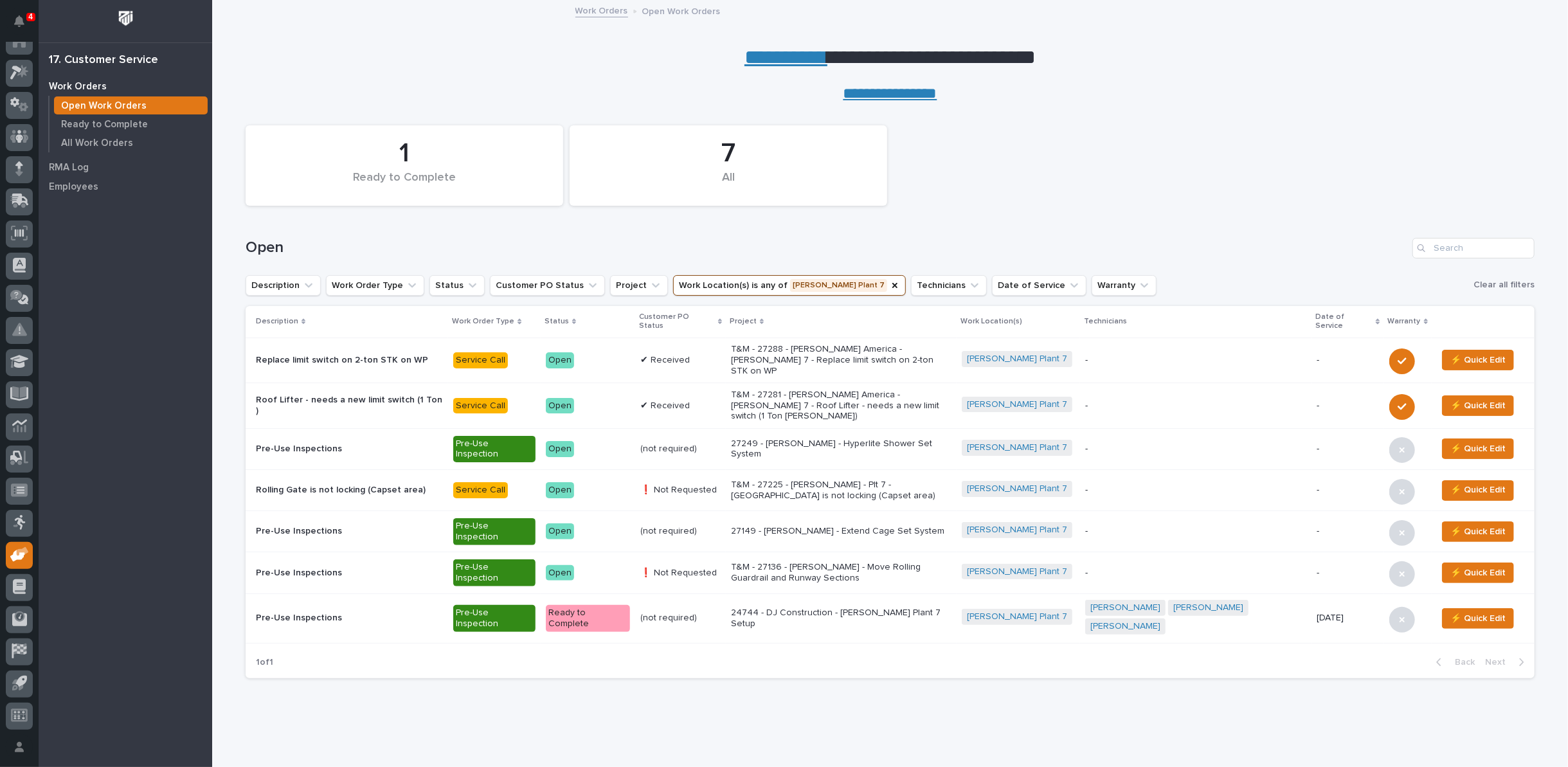
click at [831, 353] on p "T&M - 27288 - Starke America - Brinkley 7 - Replace limit switch on 2-ton STK o…" at bounding box center [841, 360] width 221 height 32
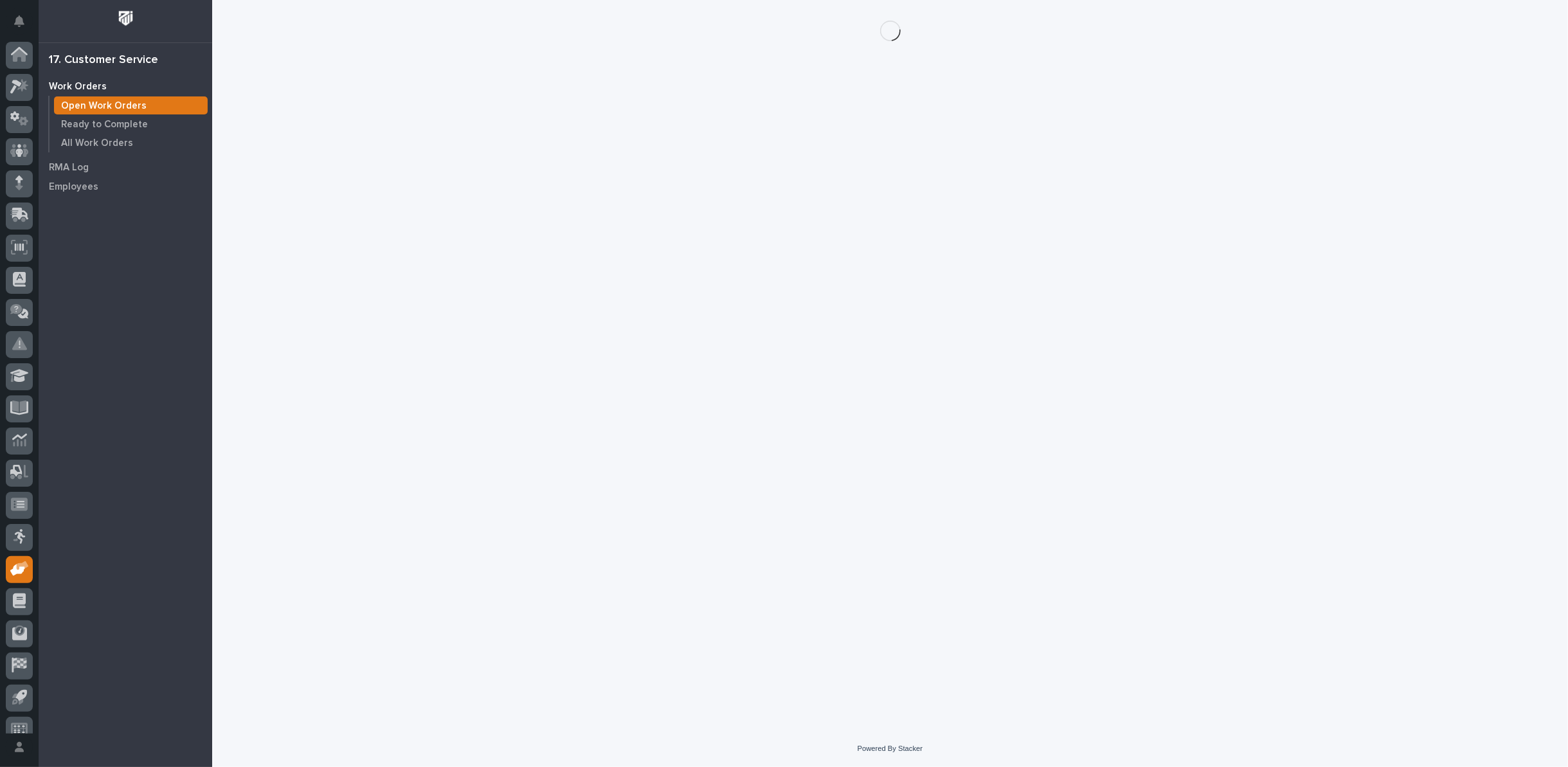
scroll to position [14, 0]
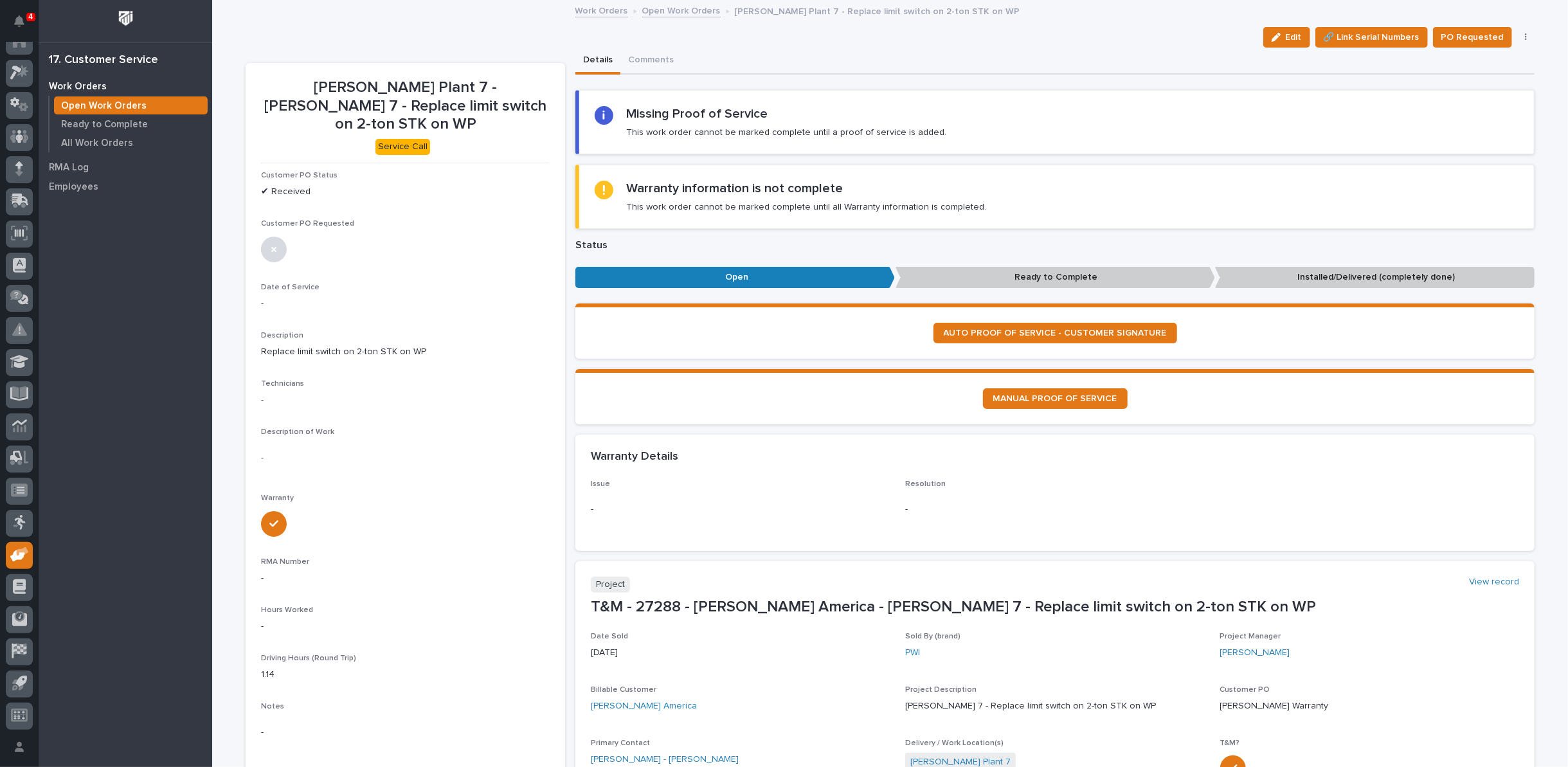
click at [681, 6] on link "Open Work Orders" at bounding box center [681, 10] width 79 height 15
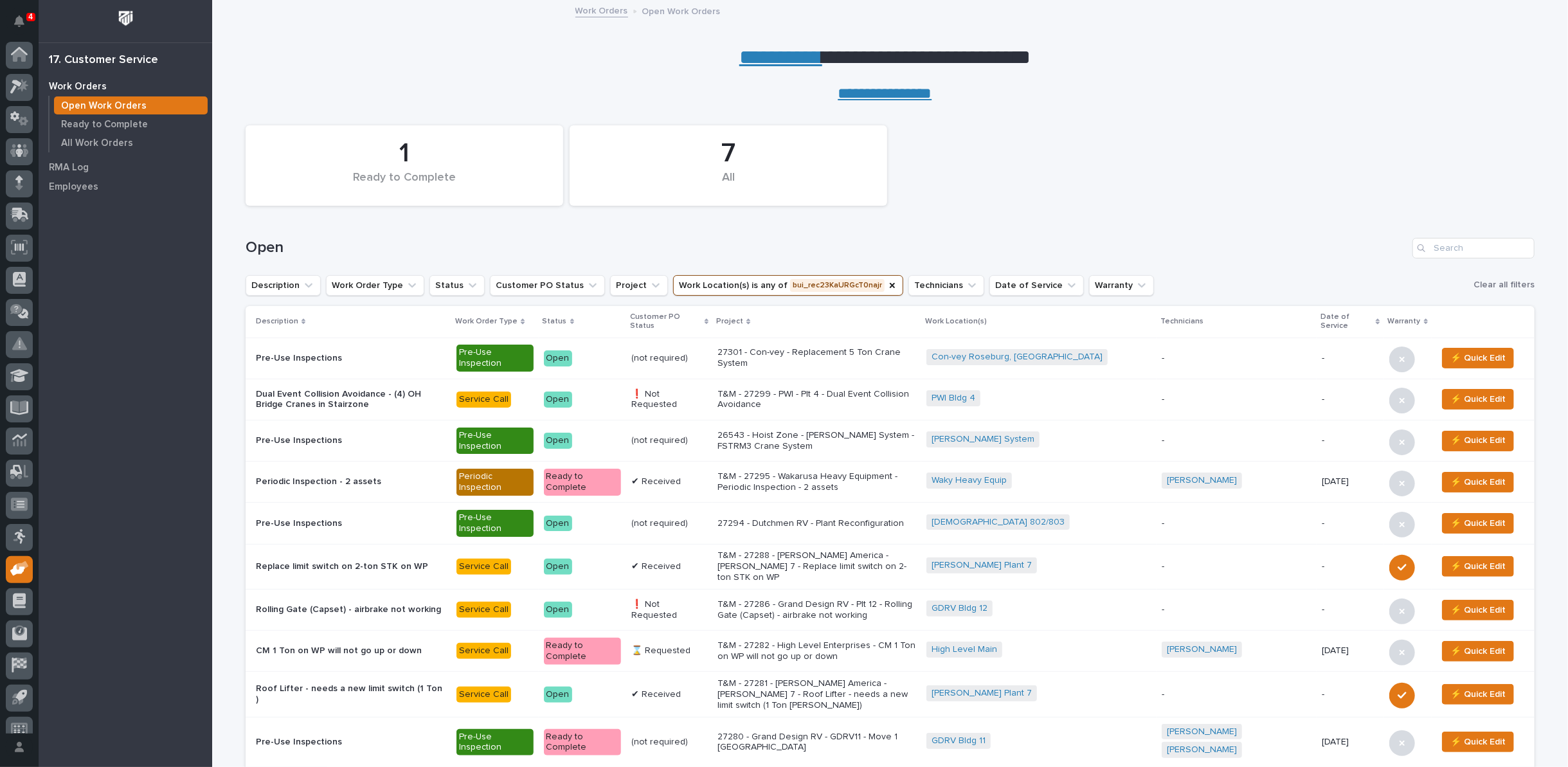
scroll to position [14, 0]
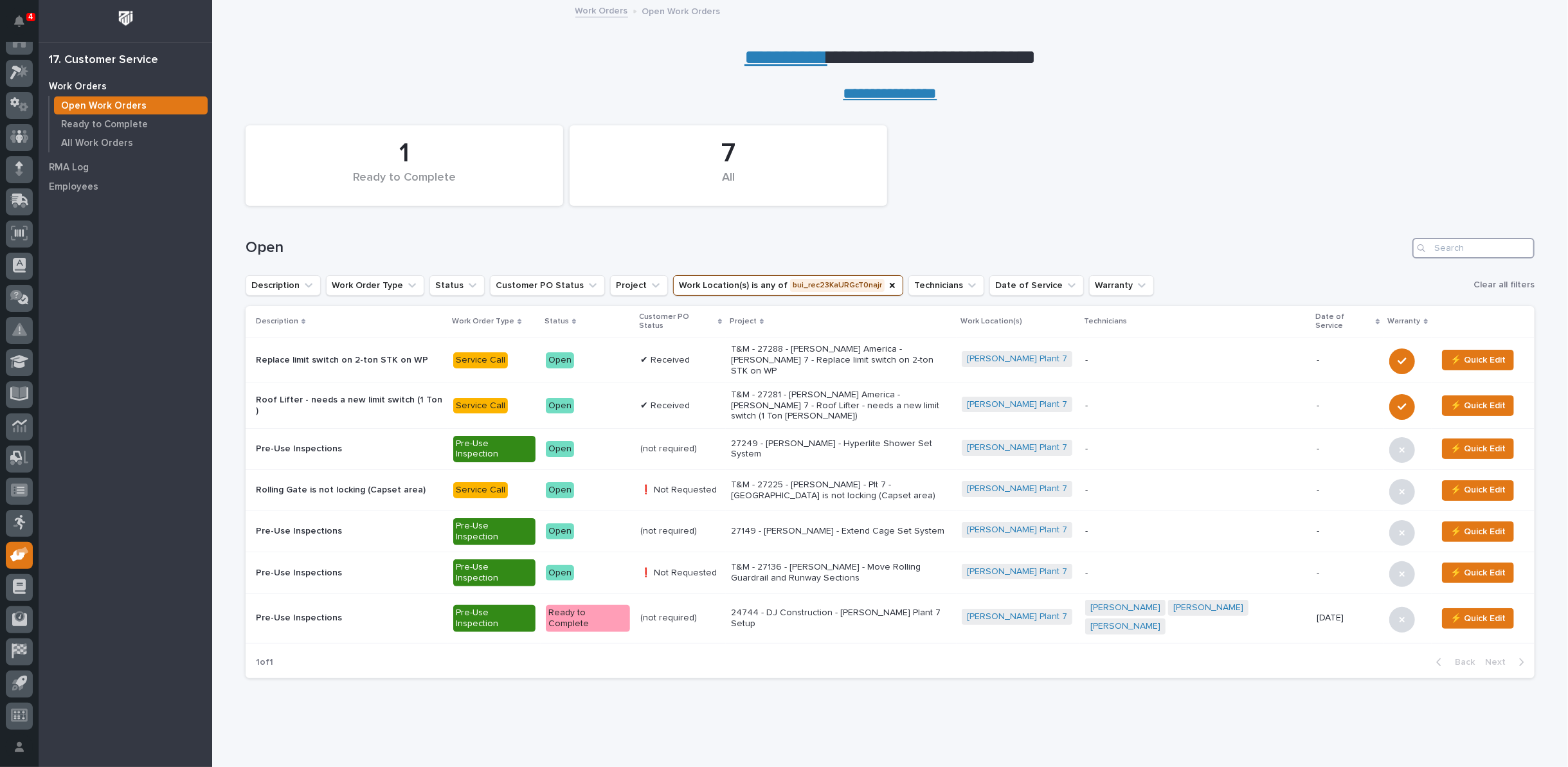
click at [1447, 244] on input "Search" at bounding box center [1473, 247] width 122 height 20
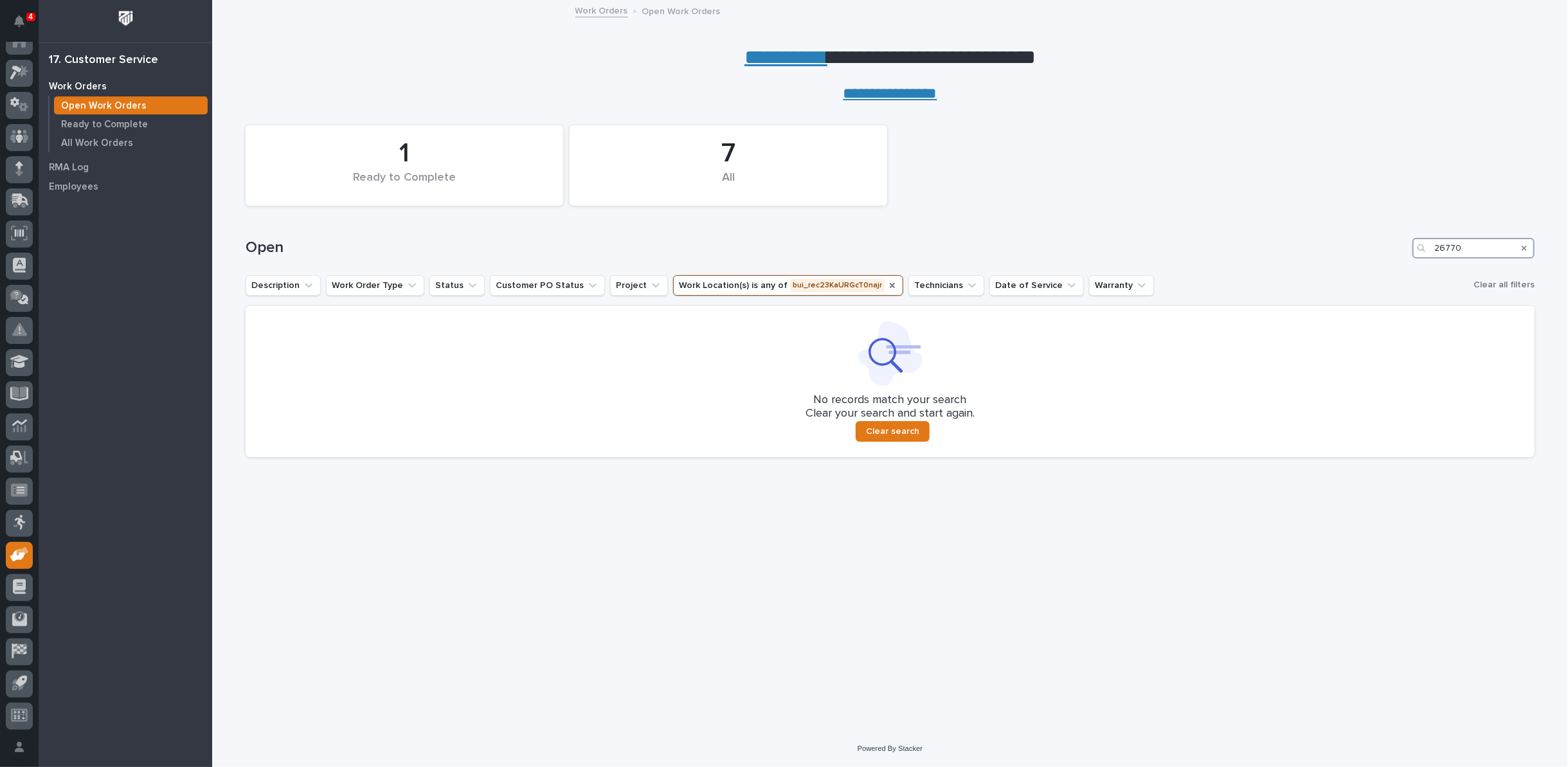
type input "26770"
click at [890, 285] on icon "Work Location(s)" at bounding box center [893, 285] width 5 height 5
click at [92, 140] on p "All Work Orders" at bounding box center [96, 143] width 72 height 11
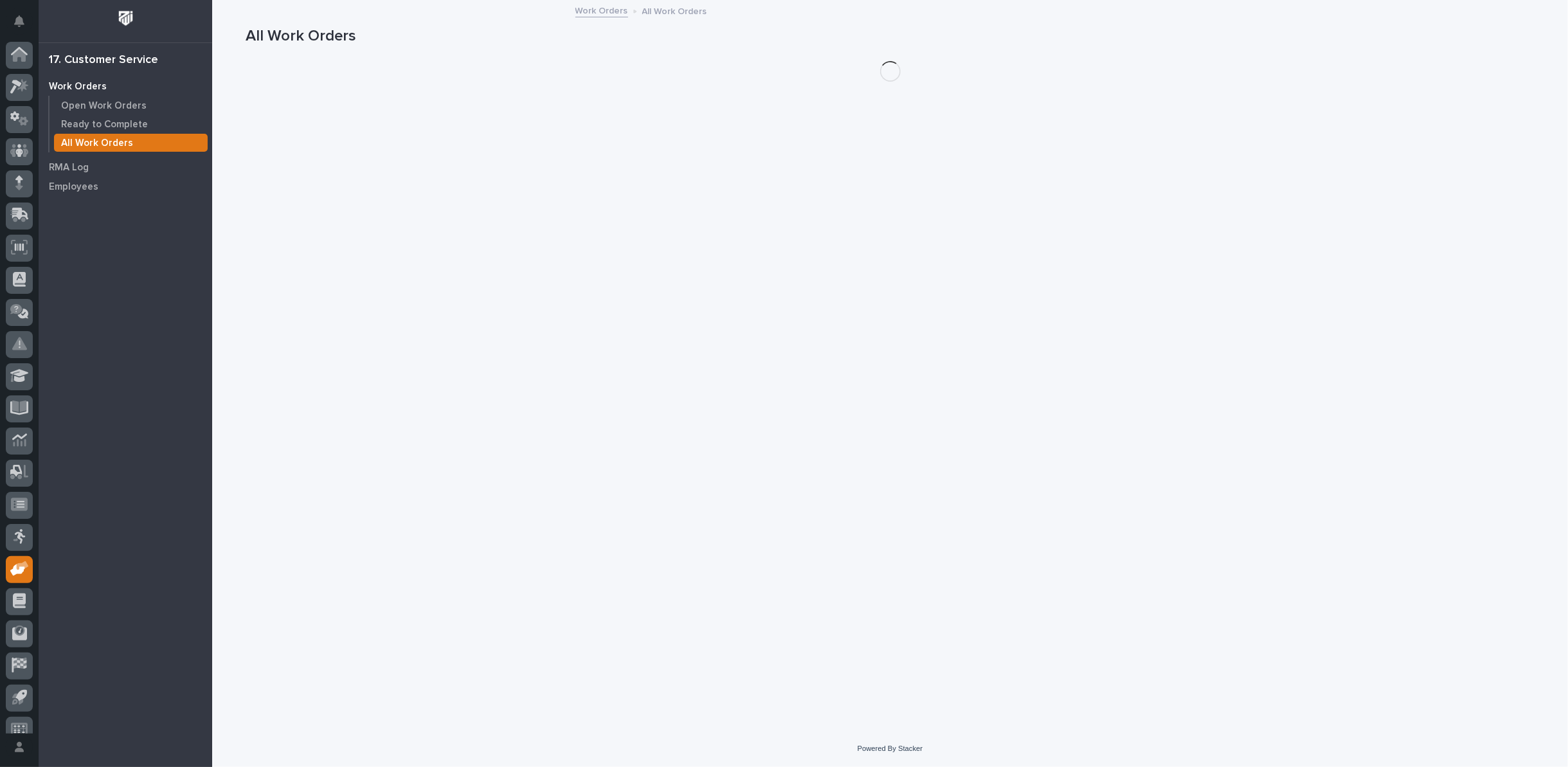
scroll to position [14, 0]
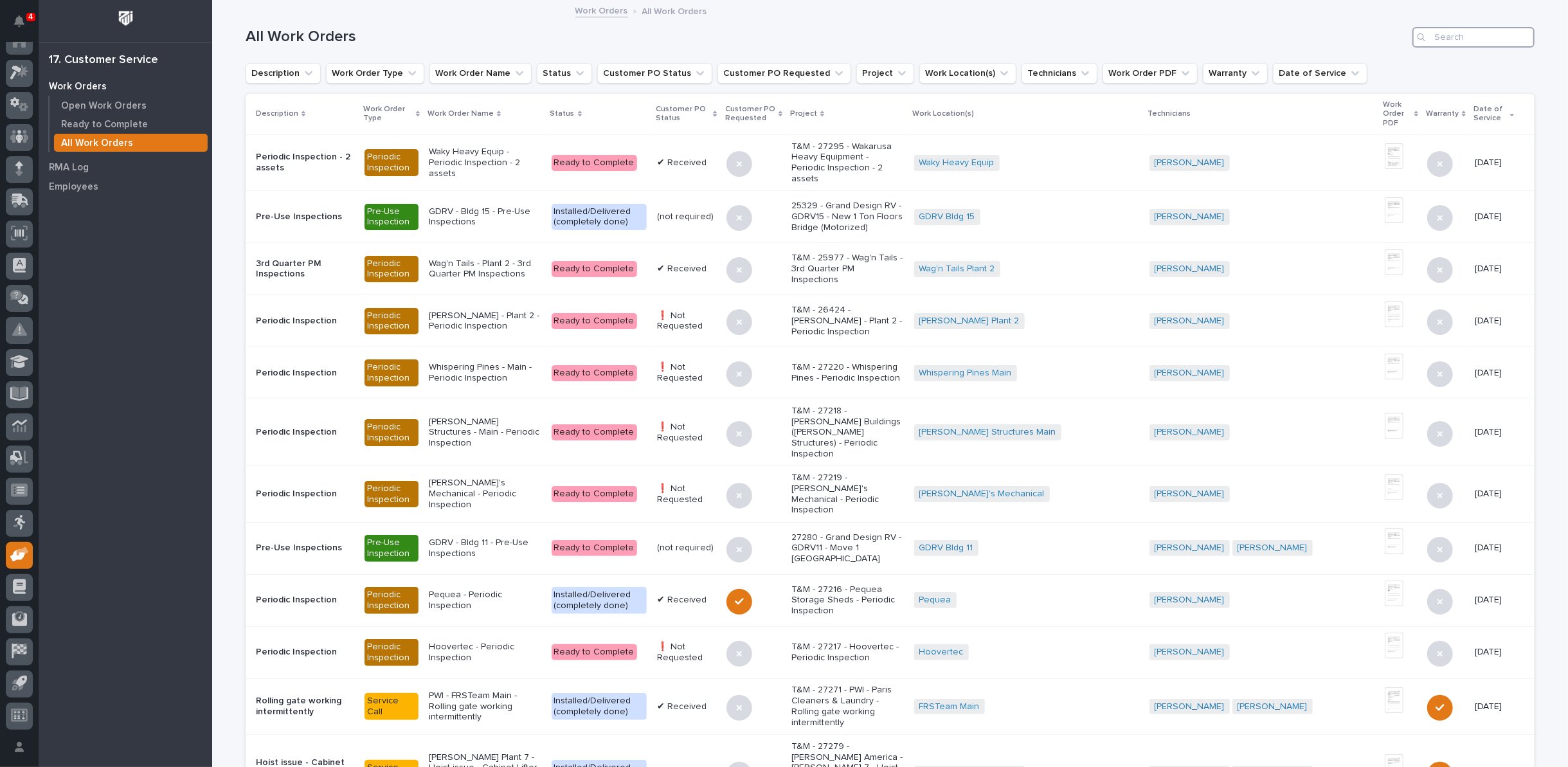
click at [1458, 36] on input "Search" at bounding box center [1473, 37] width 122 height 20
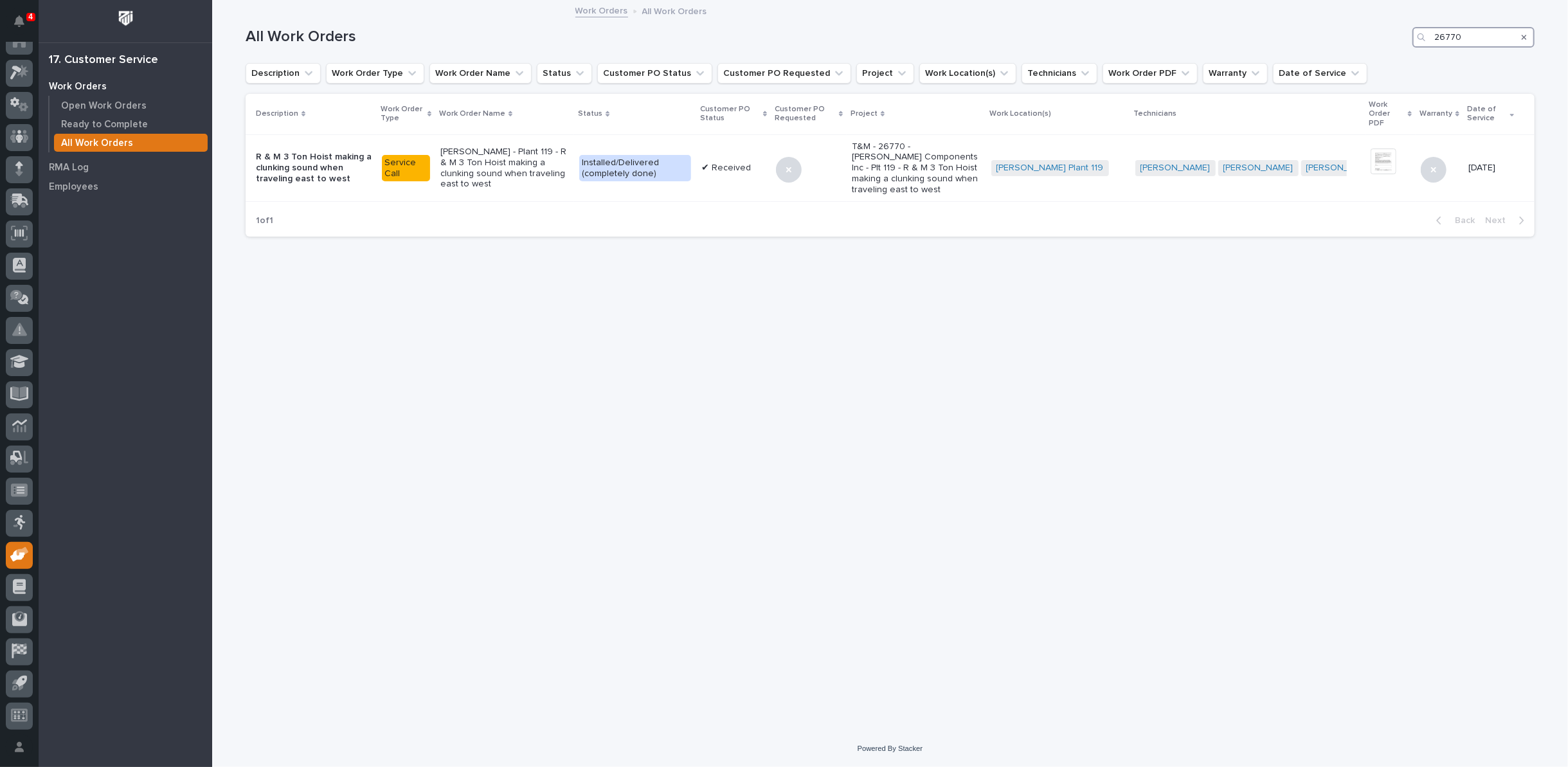
drag, startPoint x: 1412, startPoint y: 33, endPoint x: 1278, endPoint y: 50, distance: 135.1
click at [1302, 50] on div "All Work Orders 26770" at bounding box center [890, 32] width 1289 height 62
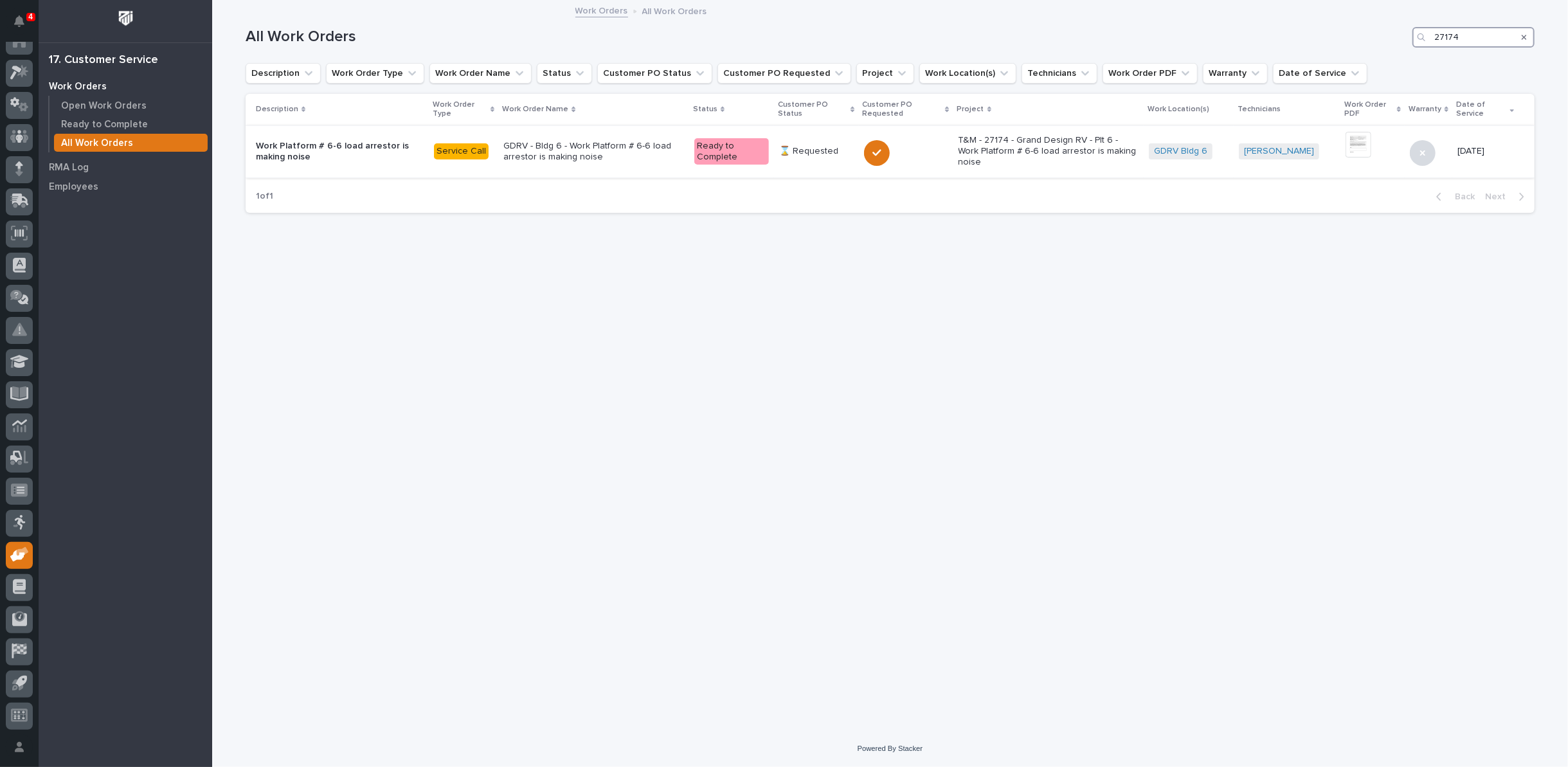
type input "27174"
click at [604, 154] on p "GDRV - Bldg 6 - Work Platform # 6-6 load arrestor is making noise" at bounding box center [593, 151] width 180 height 22
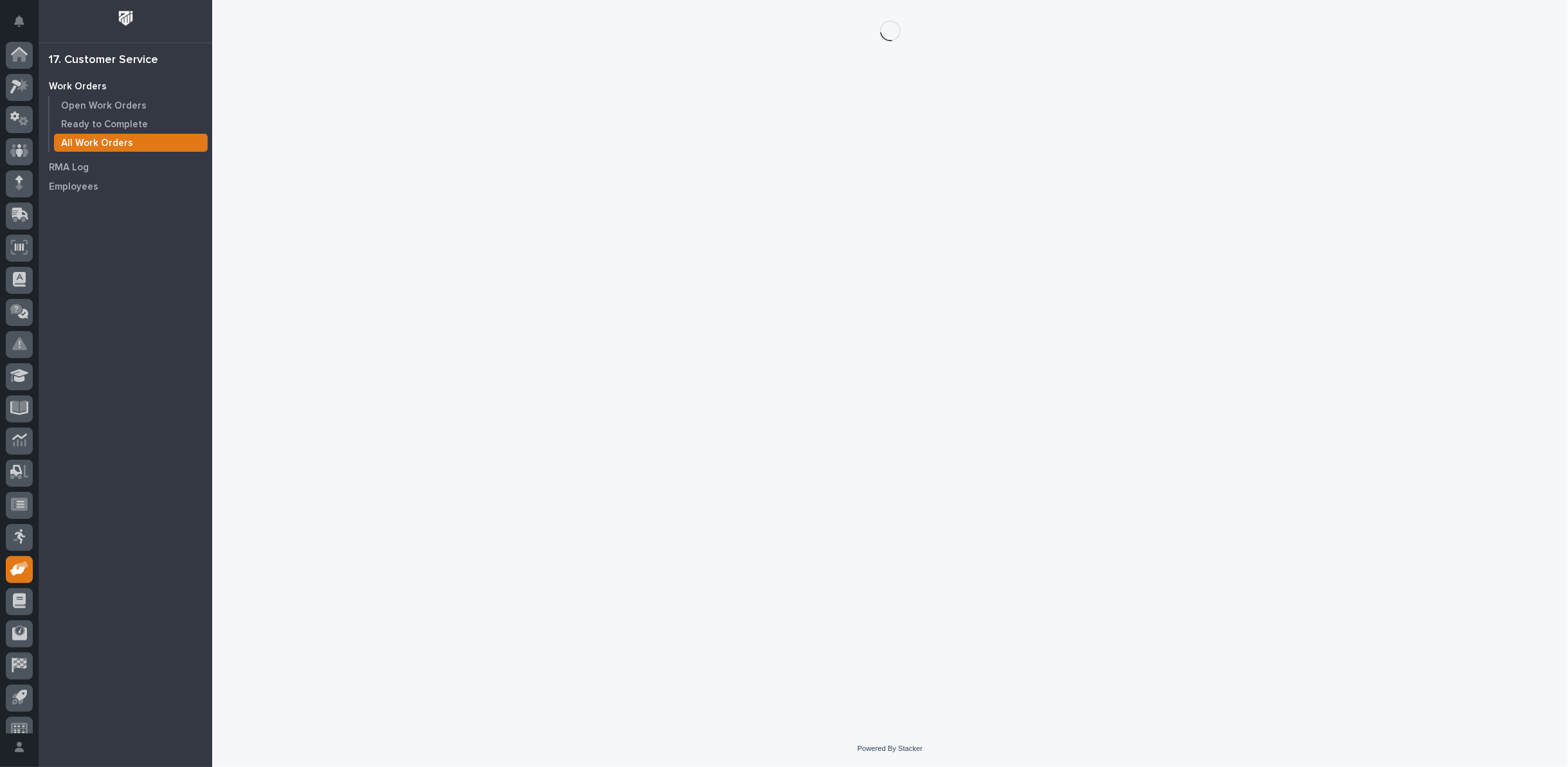
scroll to position [14, 0]
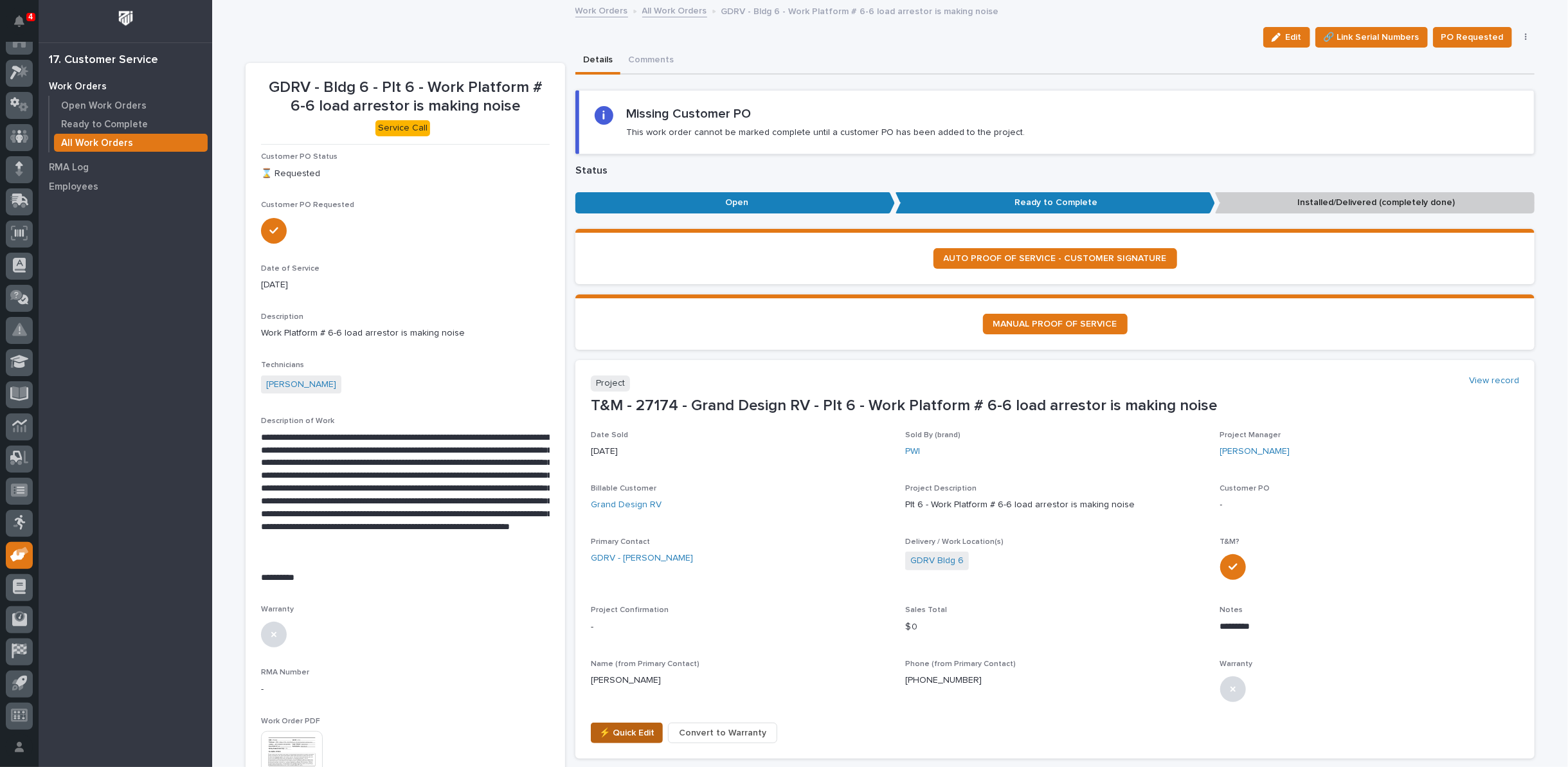
click at [624, 732] on span "⚡ Quick Edit" at bounding box center [627, 732] width 56 height 15
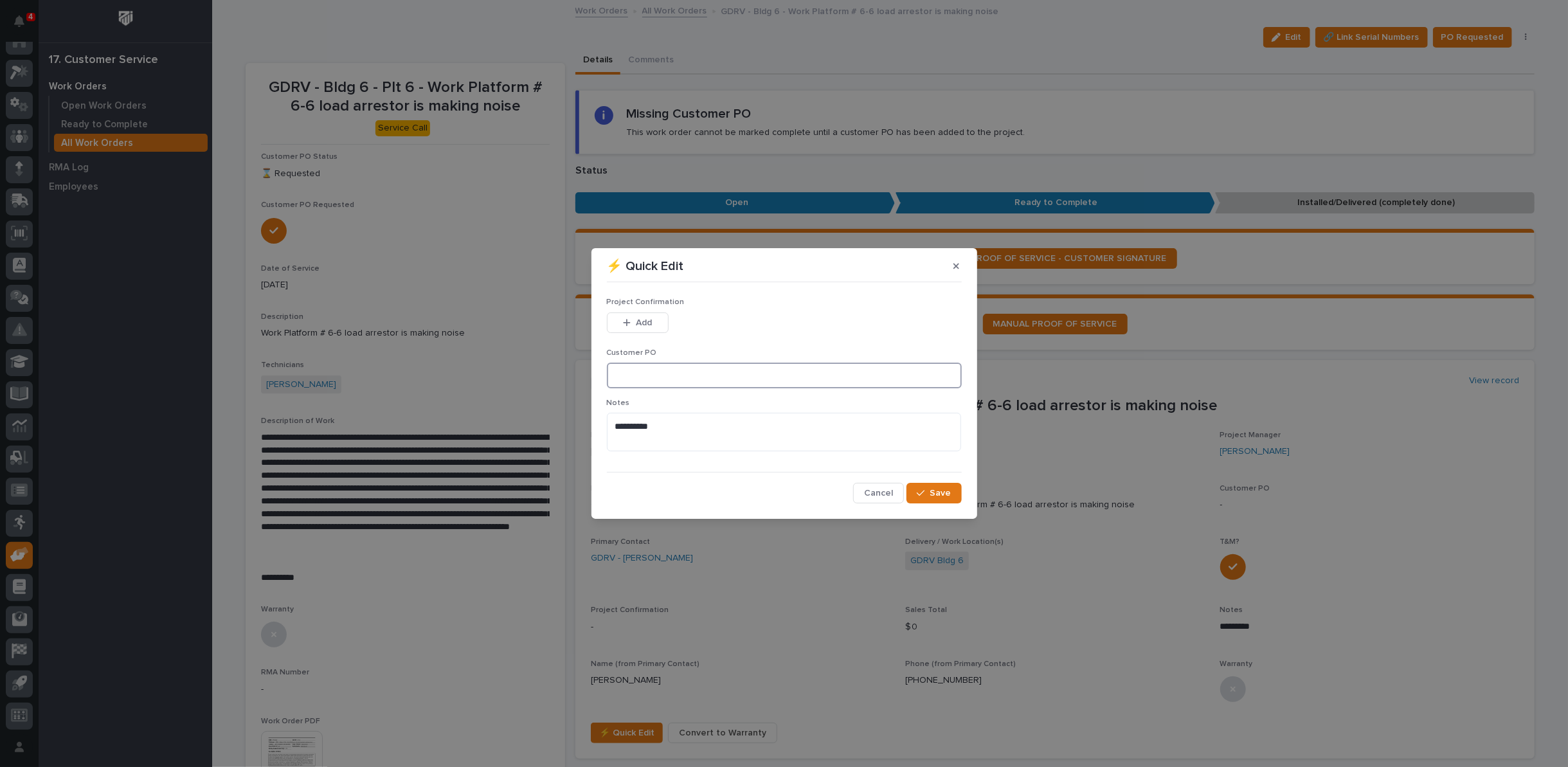
click at [644, 378] on input at bounding box center [784, 375] width 354 height 26
type input "CP6-1064951"
click at [640, 319] on span "Add" at bounding box center [643, 323] width 16 height 11
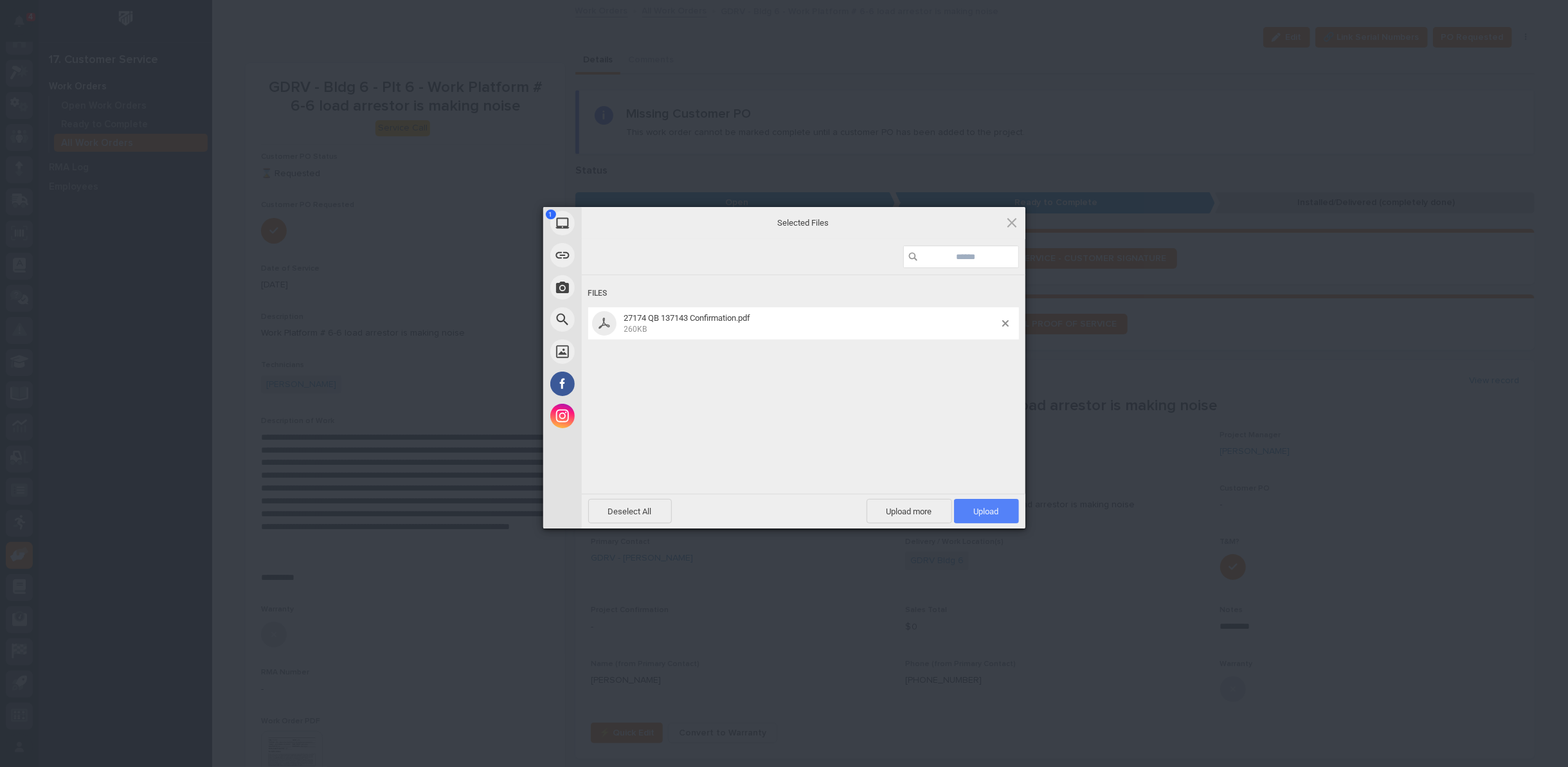
click at [977, 508] on span "Upload 1" at bounding box center [986, 511] width 25 height 10
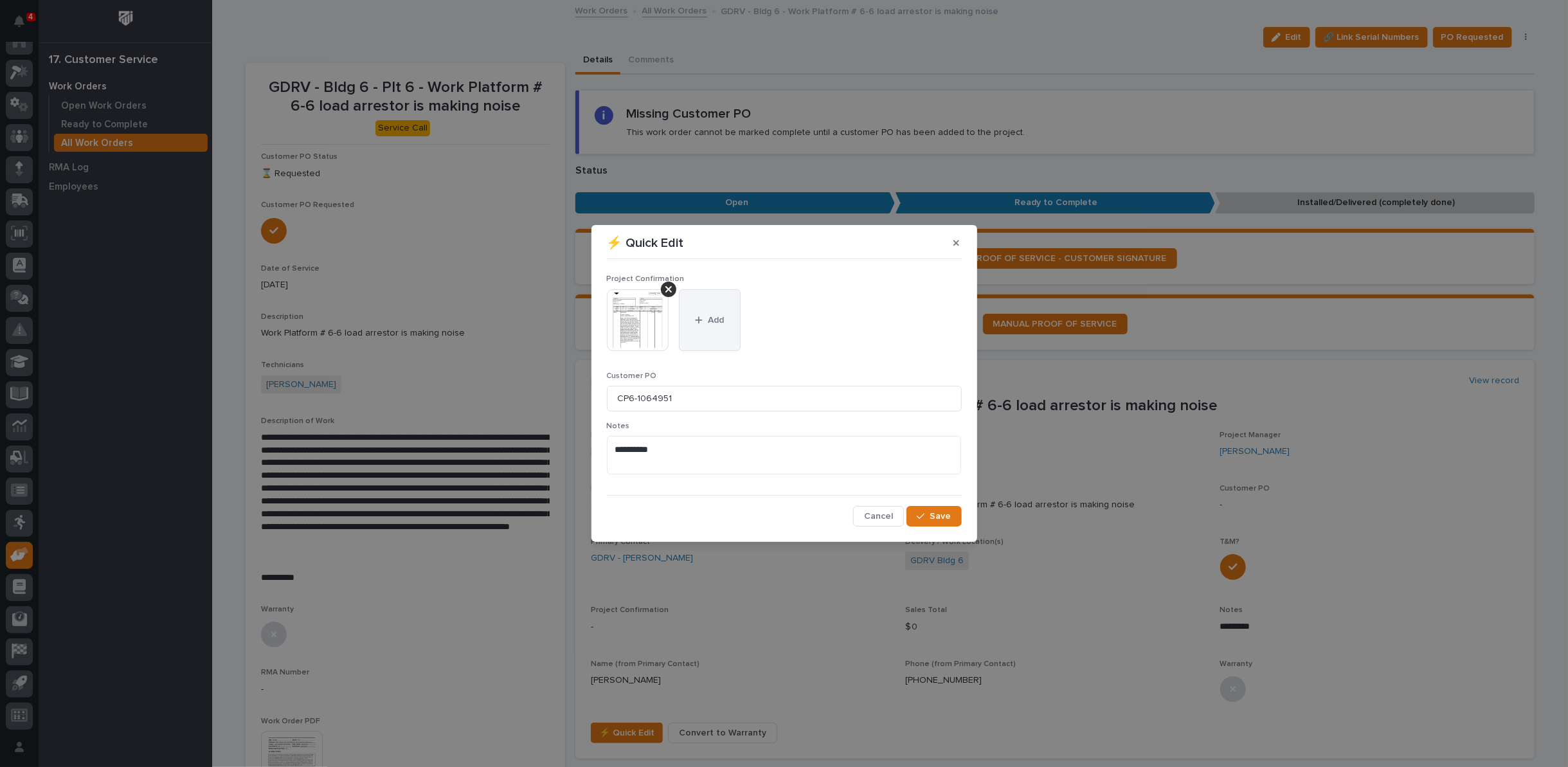
click at [703, 315] on button "Add" at bounding box center [710, 320] width 62 height 62
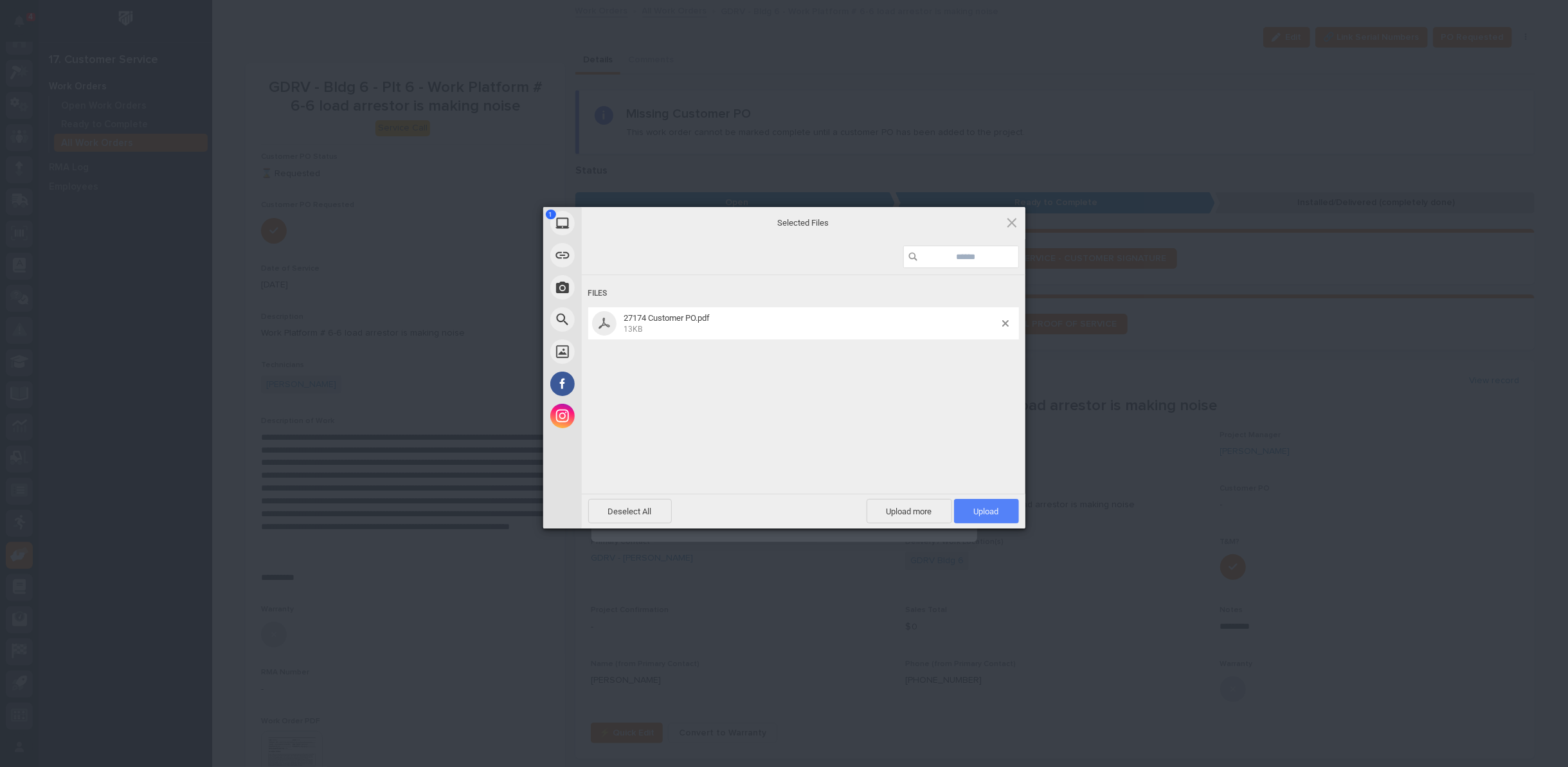
click at [1015, 517] on span "Upload 1" at bounding box center [986, 511] width 65 height 25
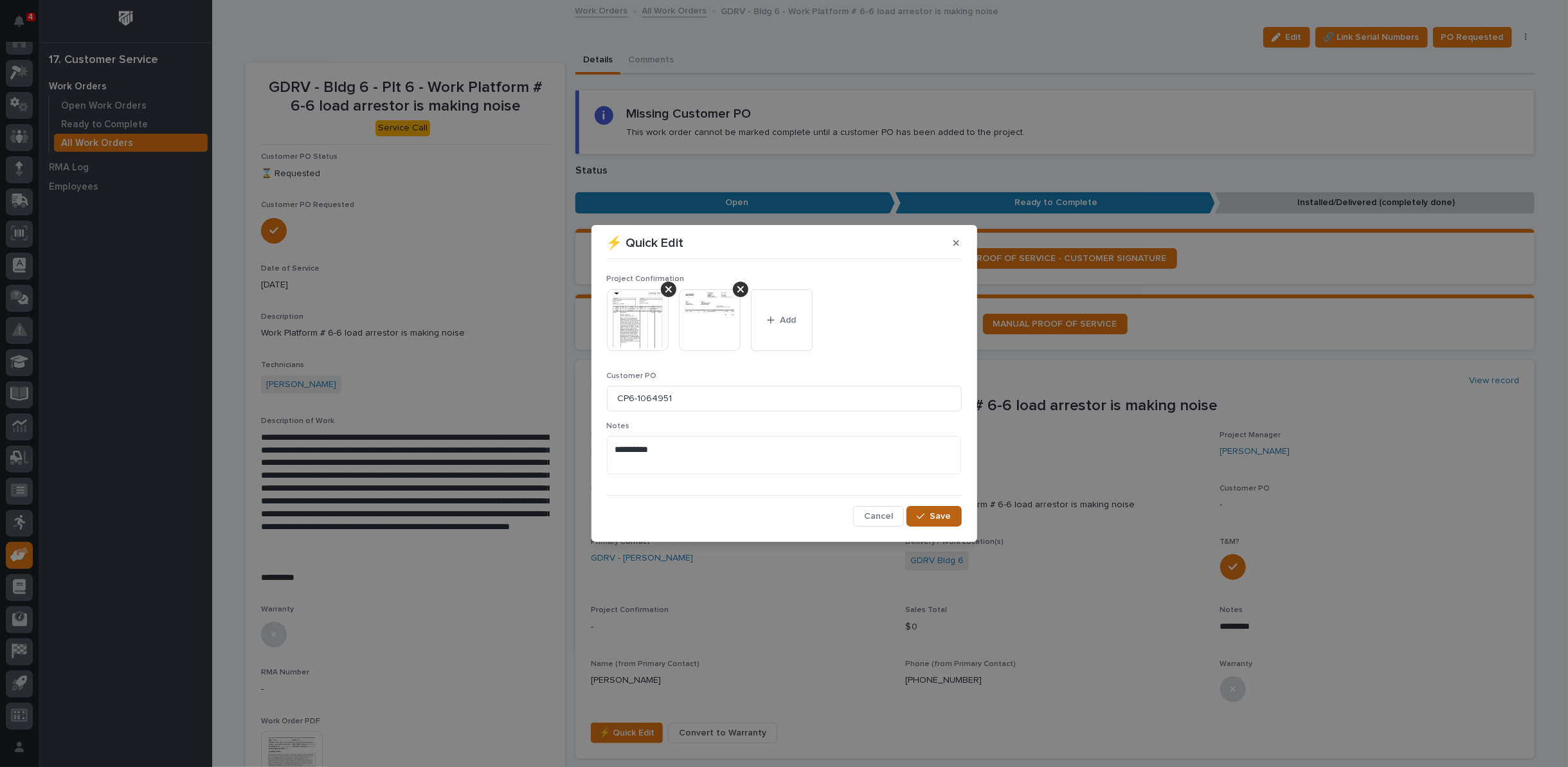
click at [940, 515] on span "Save" at bounding box center [940, 515] width 21 height 11
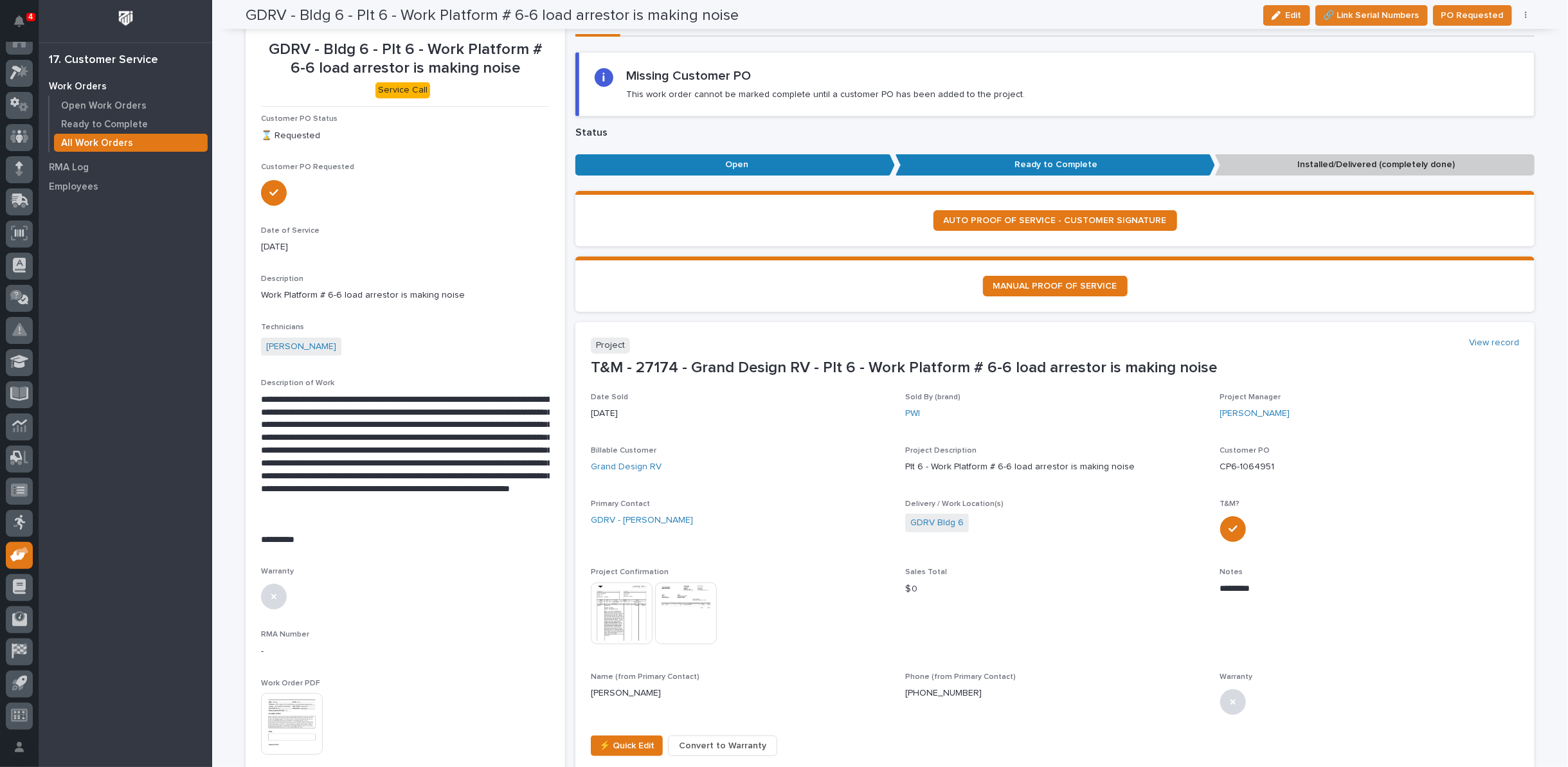
scroll to position [0, 0]
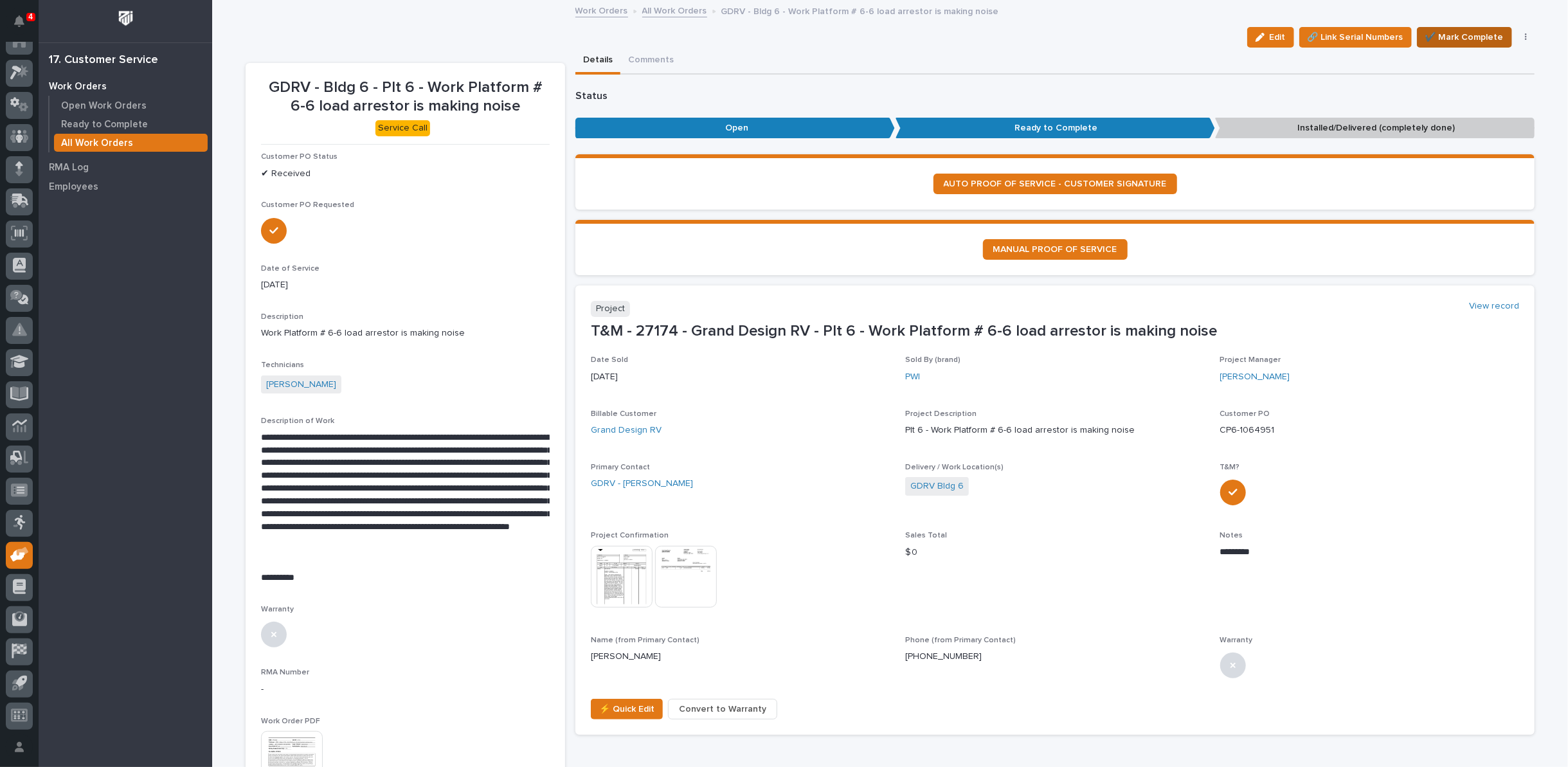
click at [1445, 36] on span "✔️ Mark Complete" at bounding box center [1464, 36] width 79 height 15
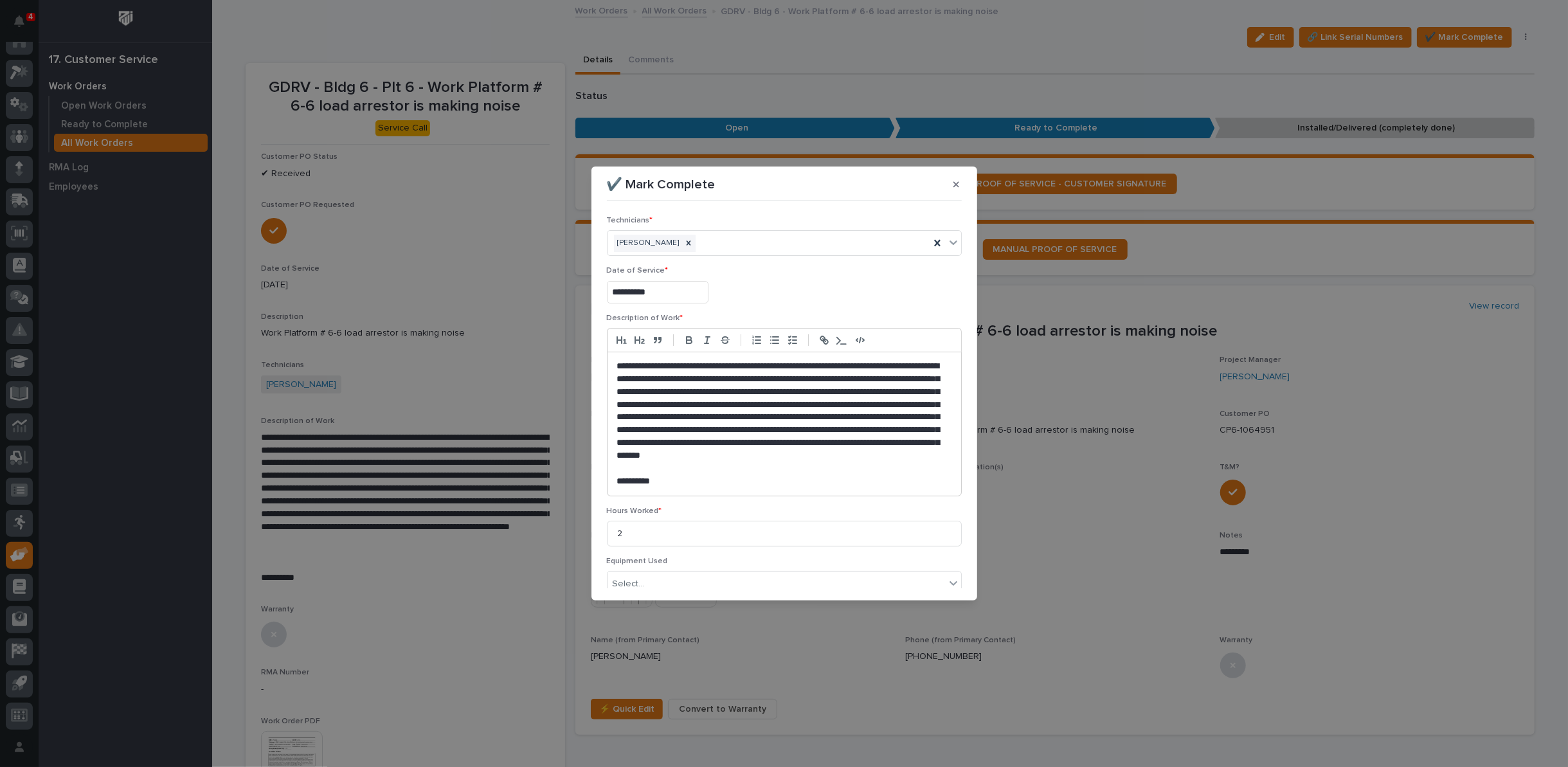
scroll to position [145, 0]
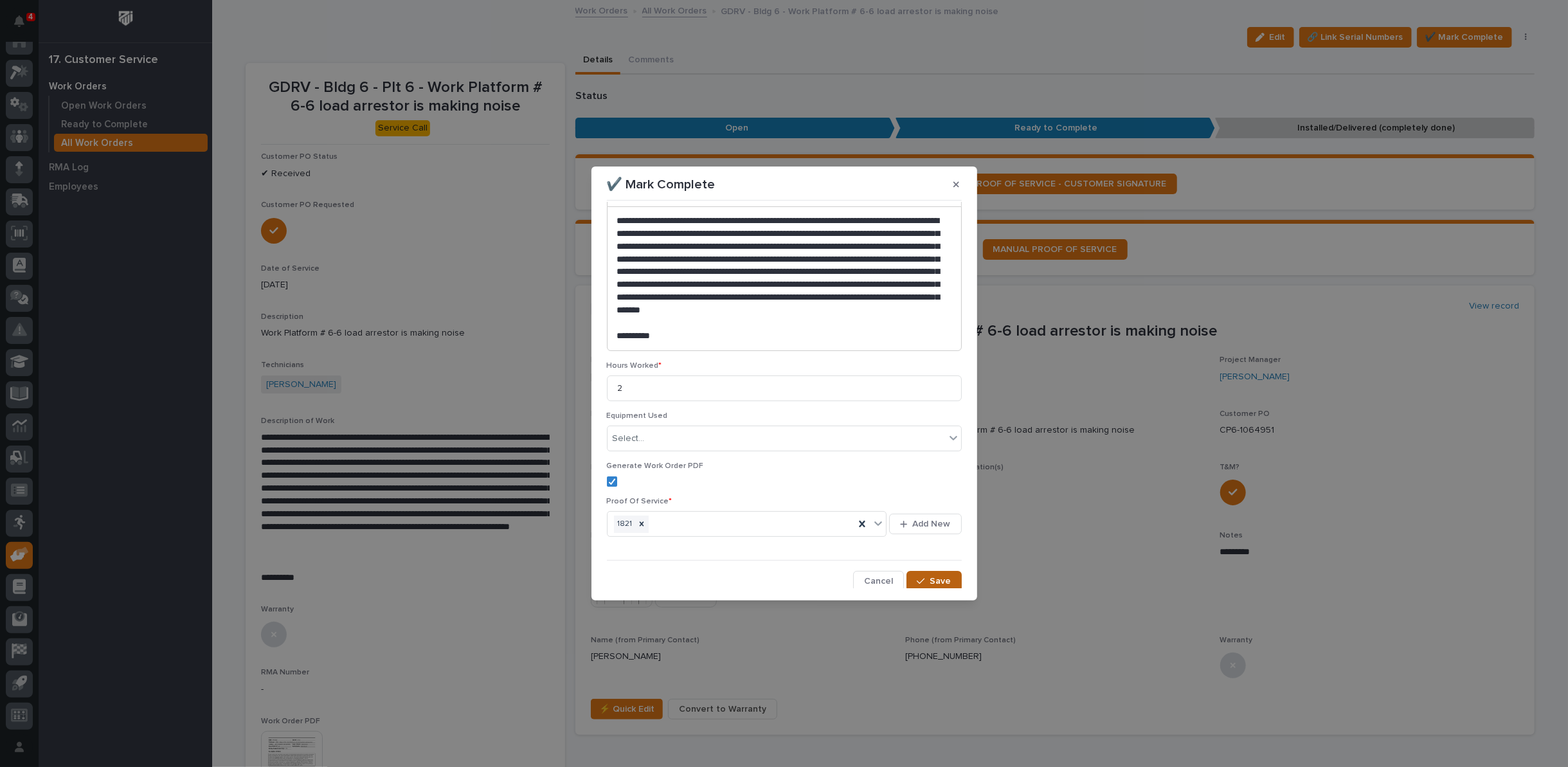
click at [917, 579] on icon "button" at bounding box center [920, 581] width 8 height 6
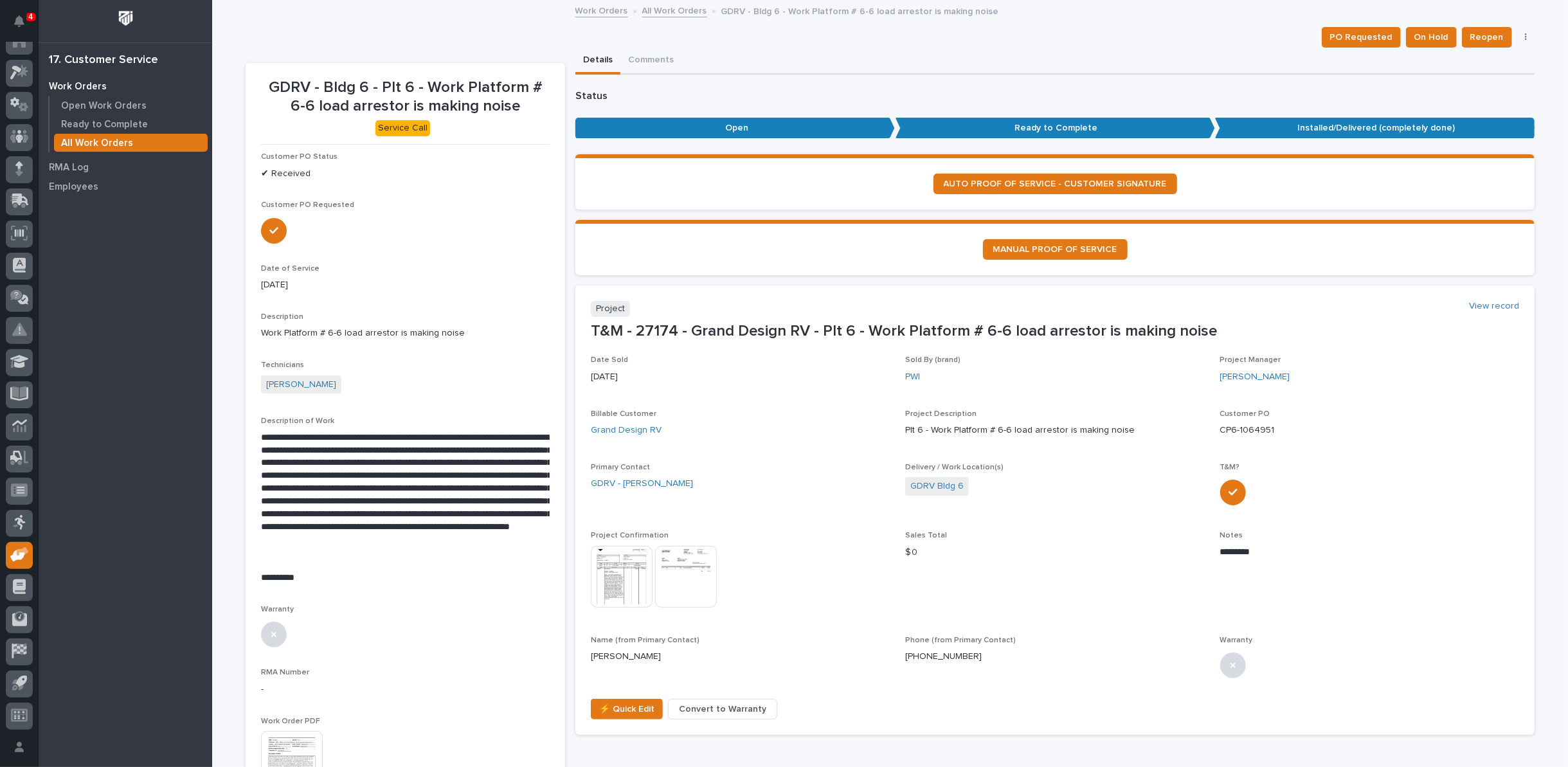
click at [671, 9] on link "All Work Orders" at bounding box center [674, 10] width 65 height 15
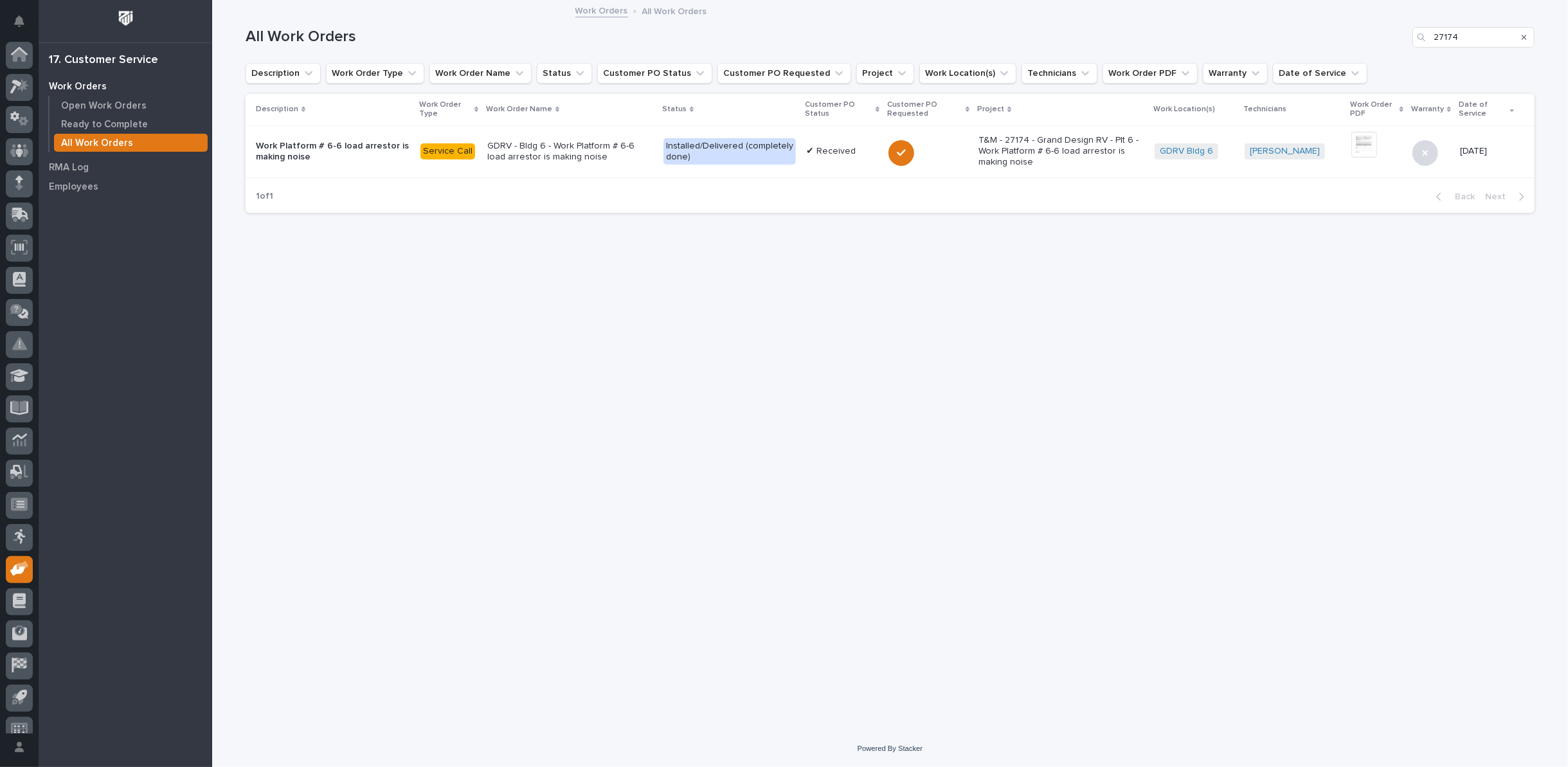
scroll to position [14, 0]
drag, startPoint x: 1472, startPoint y: 34, endPoint x: 1298, endPoint y: 38, distance: 174.0
click at [1327, 38] on div "All Work Orders 27174" at bounding box center [890, 37] width 1289 height 20
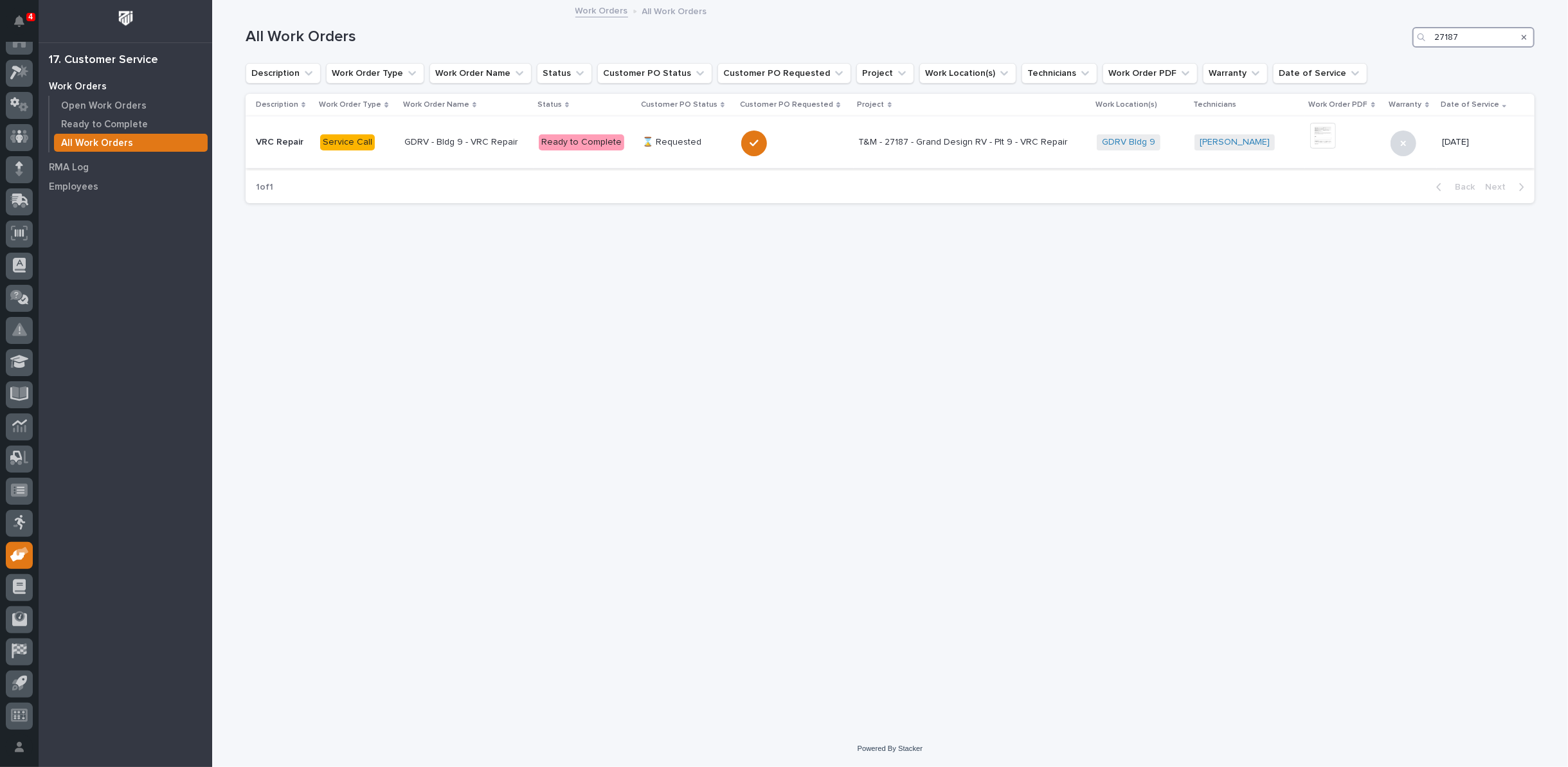
type input "27187"
click at [867, 140] on p "T&M - 27187 - Grand Design RV - Plt 9 - VRC Repair" at bounding box center [971, 142] width 225 height 11
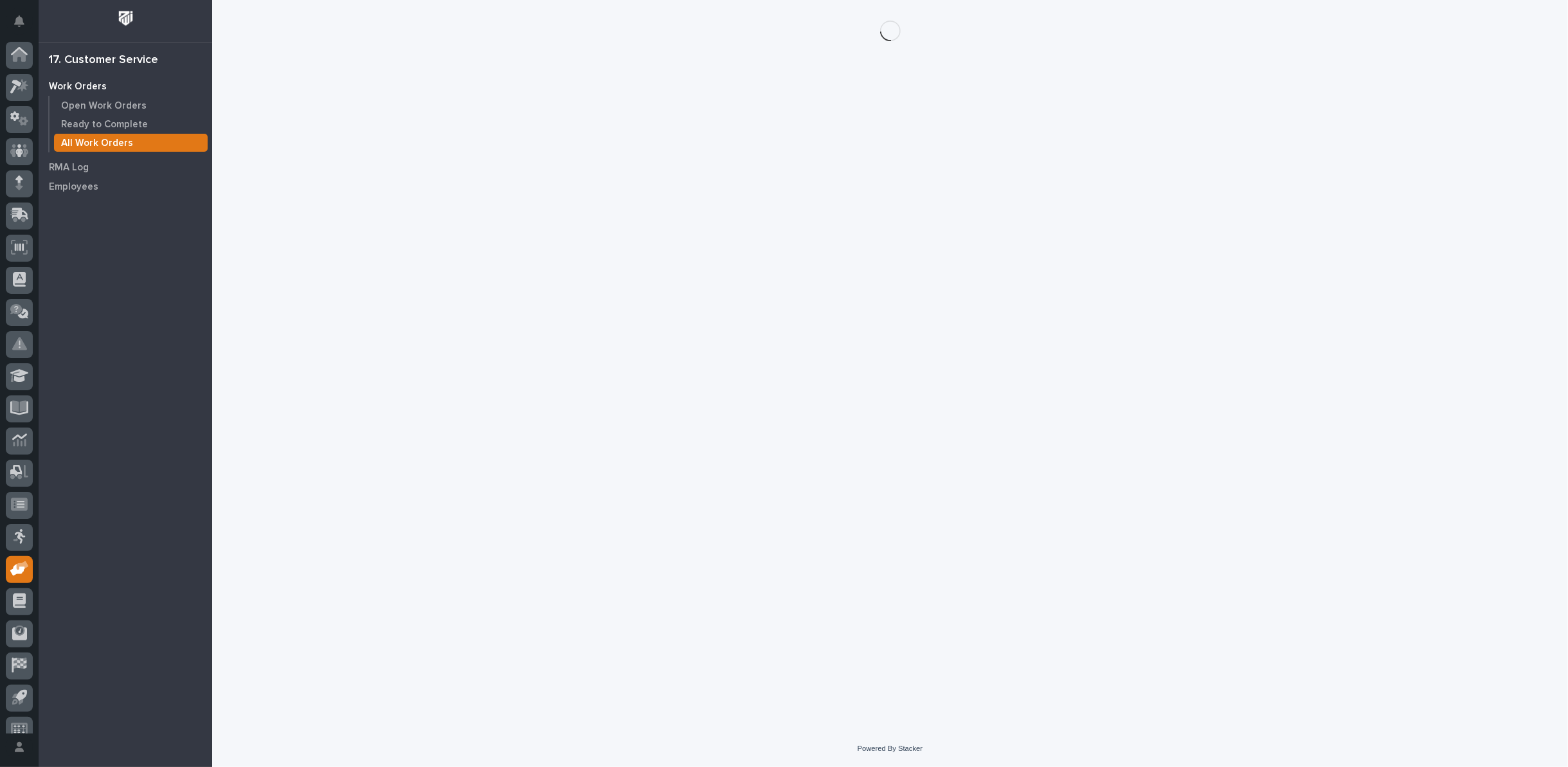
scroll to position [14, 0]
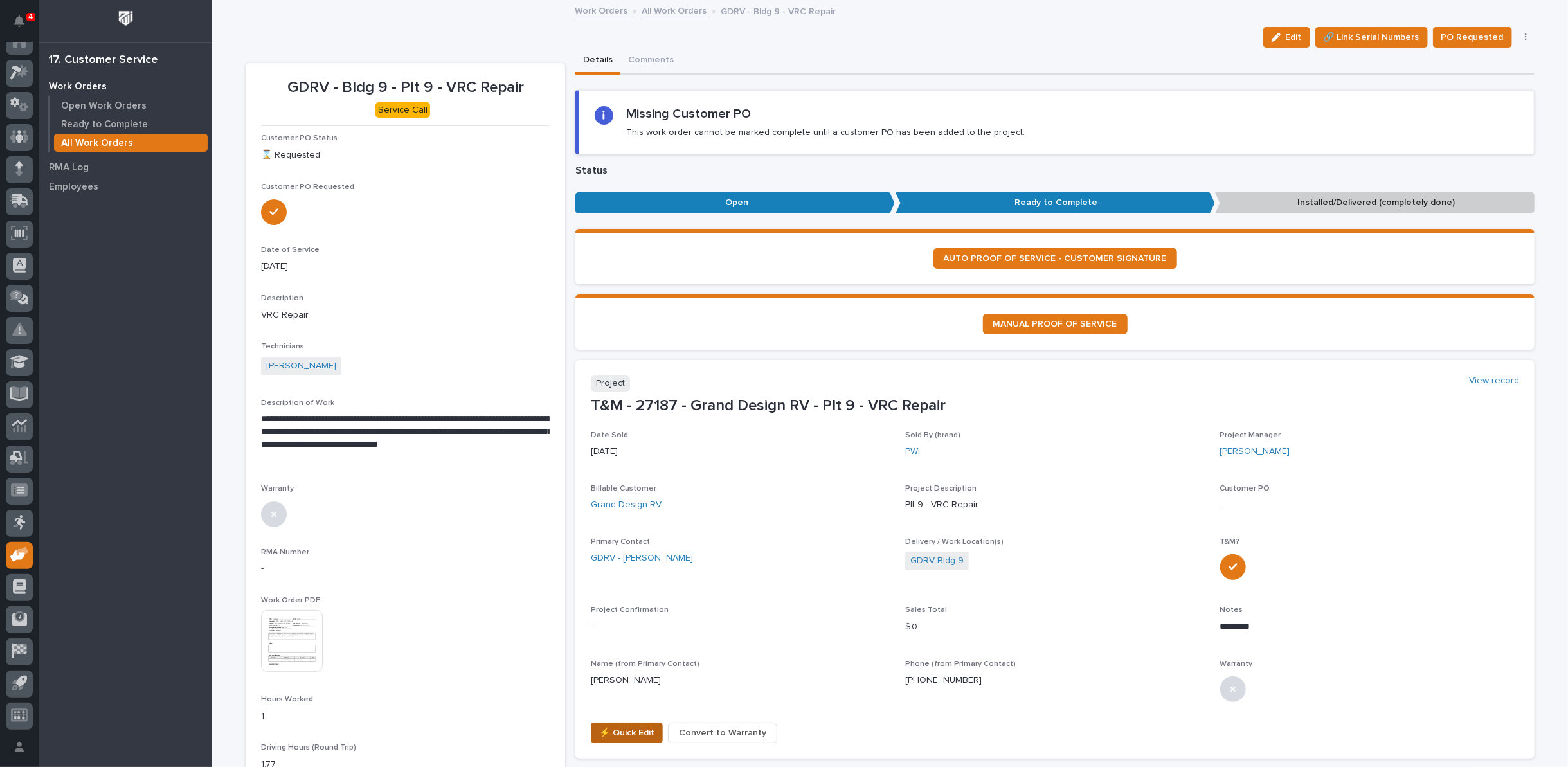
click at [616, 732] on span "⚡ Quick Edit" at bounding box center [627, 732] width 56 height 15
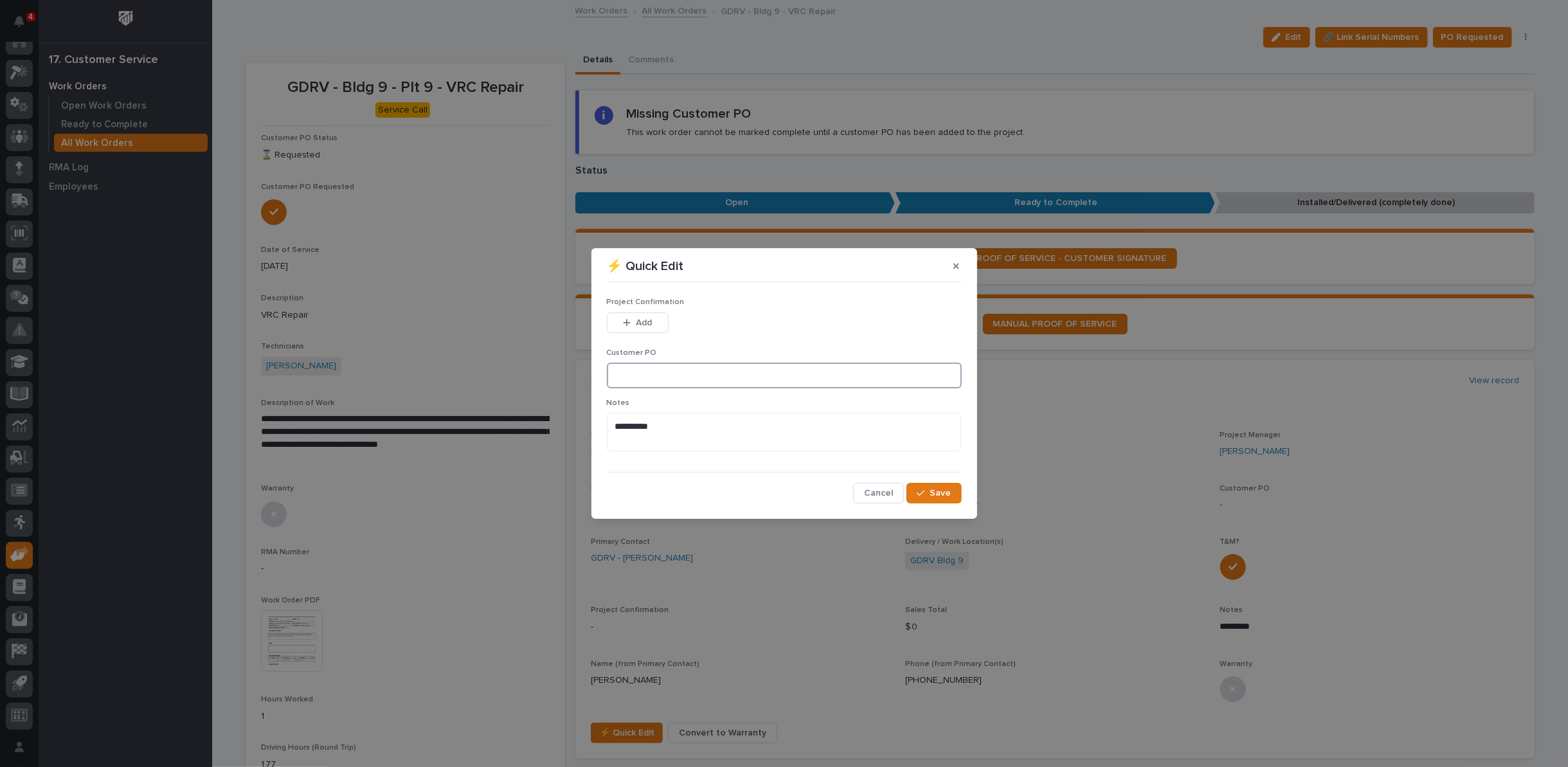
click at [633, 378] on input at bounding box center [784, 375] width 354 height 26
type input "CP9-1064946"
click at [634, 322] on div "button" at bounding box center [629, 323] width 13 height 9
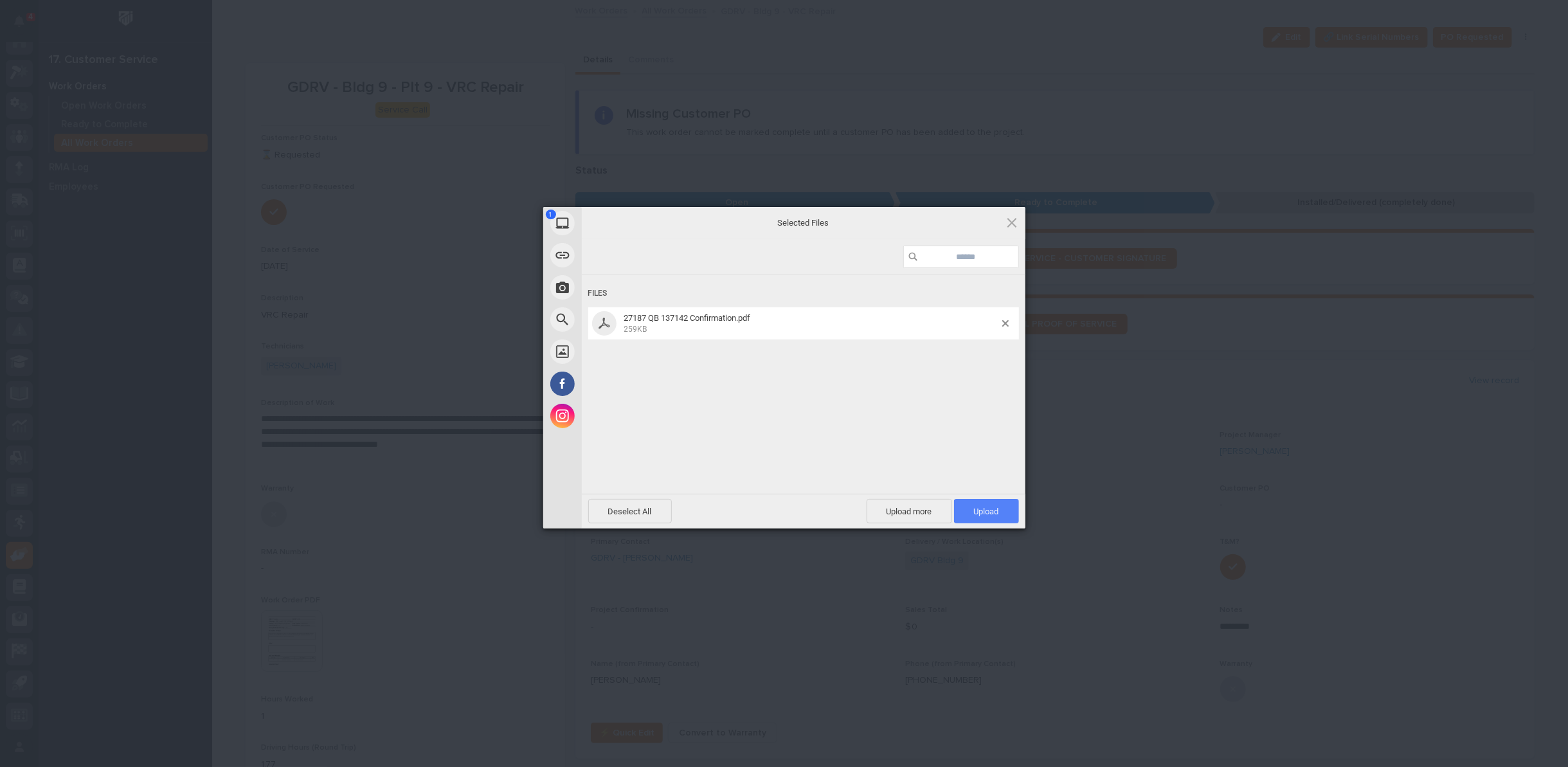
click at [991, 511] on span "Upload 1" at bounding box center [986, 511] width 25 height 10
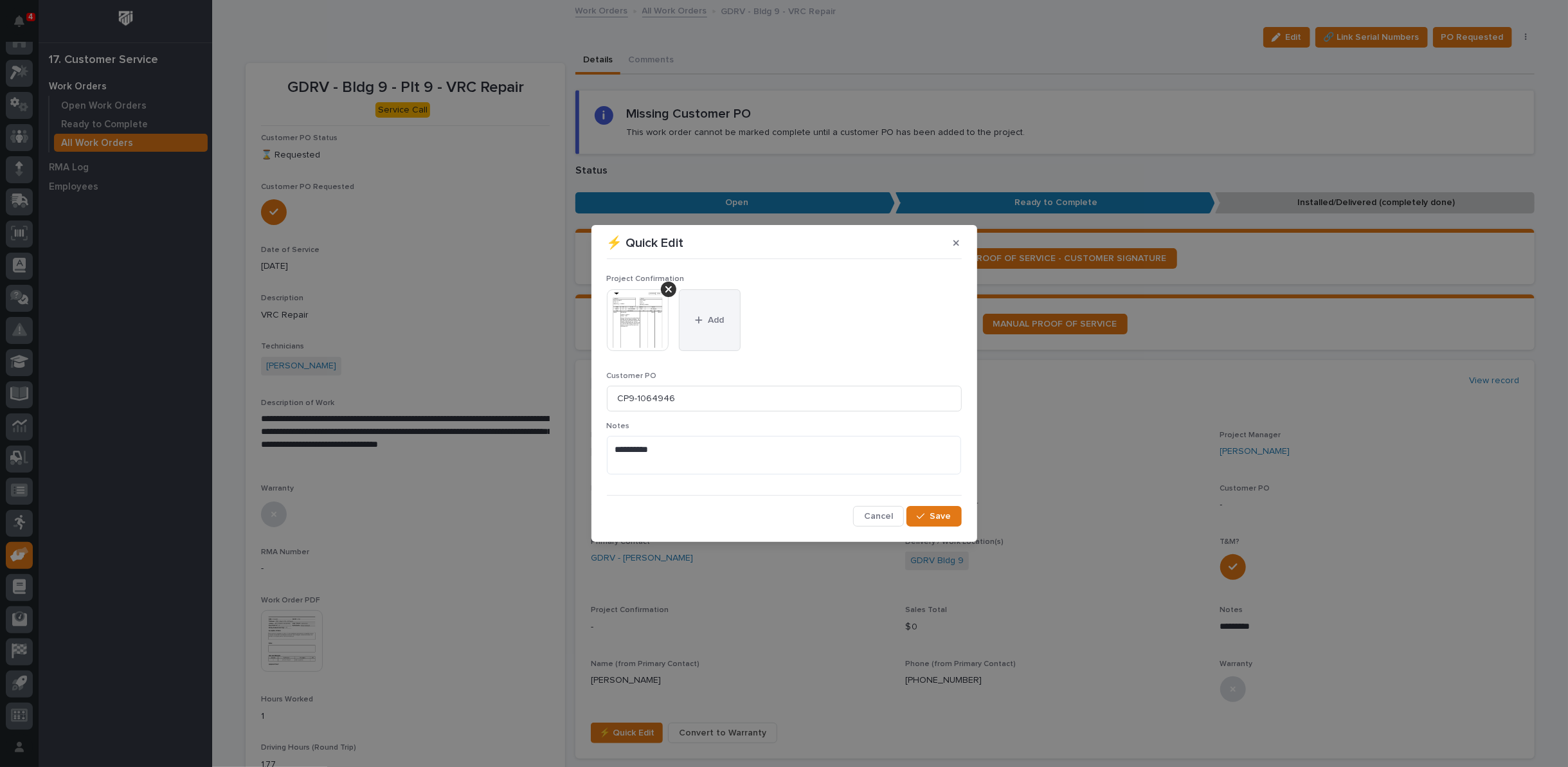
click at [711, 313] on button "Add" at bounding box center [710, 320] width 62 height 62
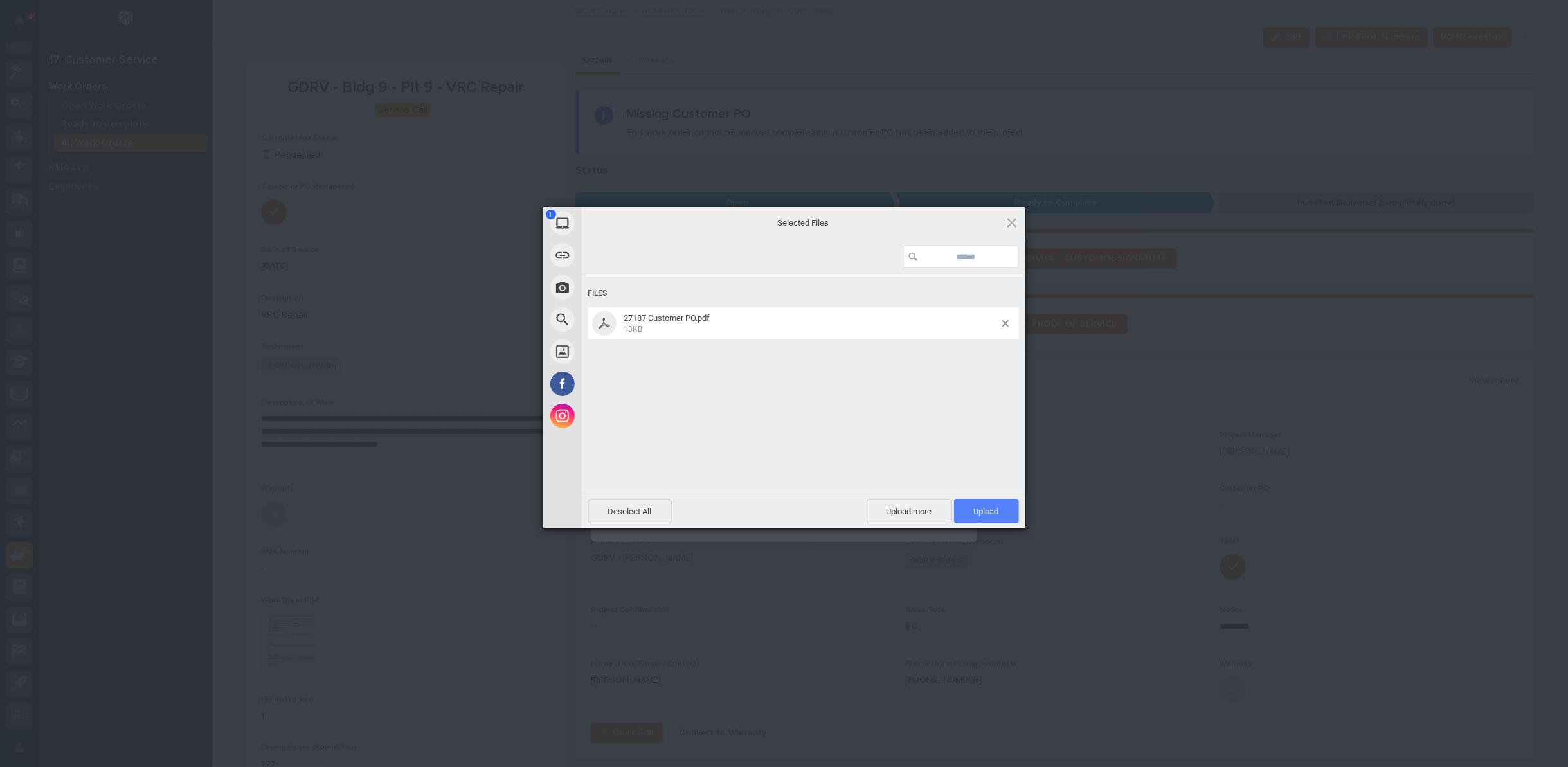
click at [975, 509] on span "Upload 1" at bounding box center [986, 511] width 25 height 10
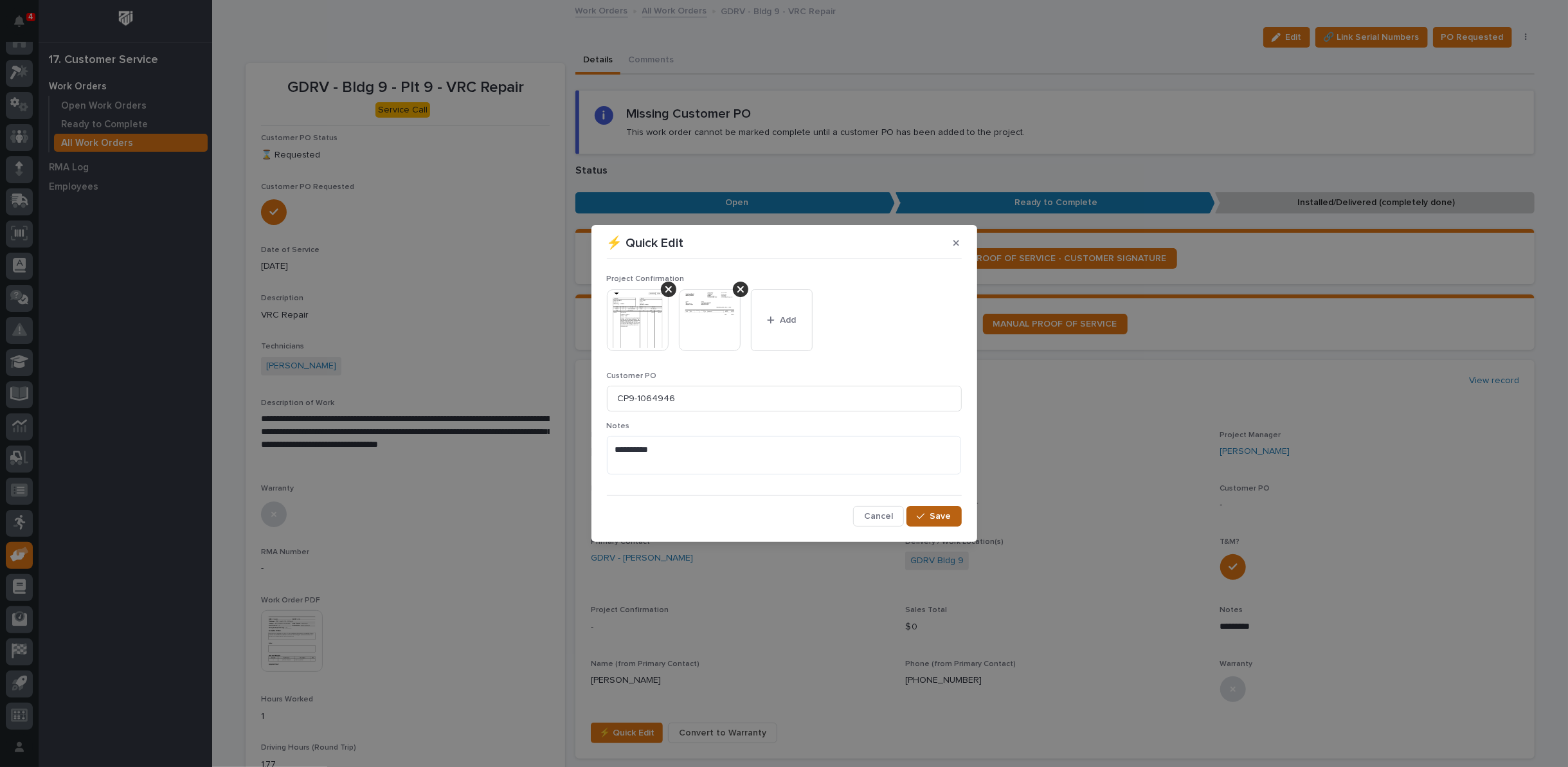
click at [946, 517] on span "Save" at bounding box center [940, 515] width 21 height 11
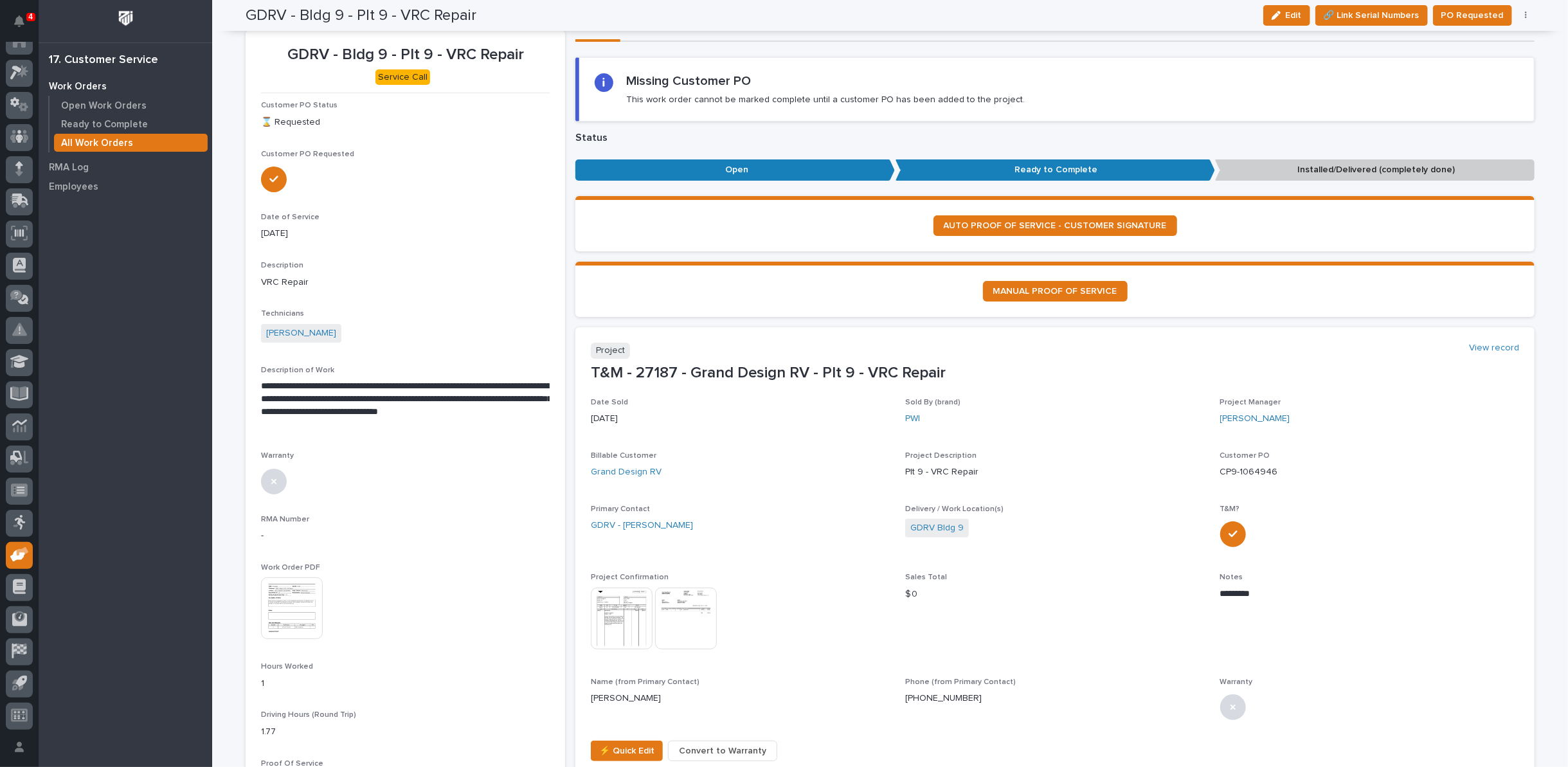
scroll to position [0, 0]
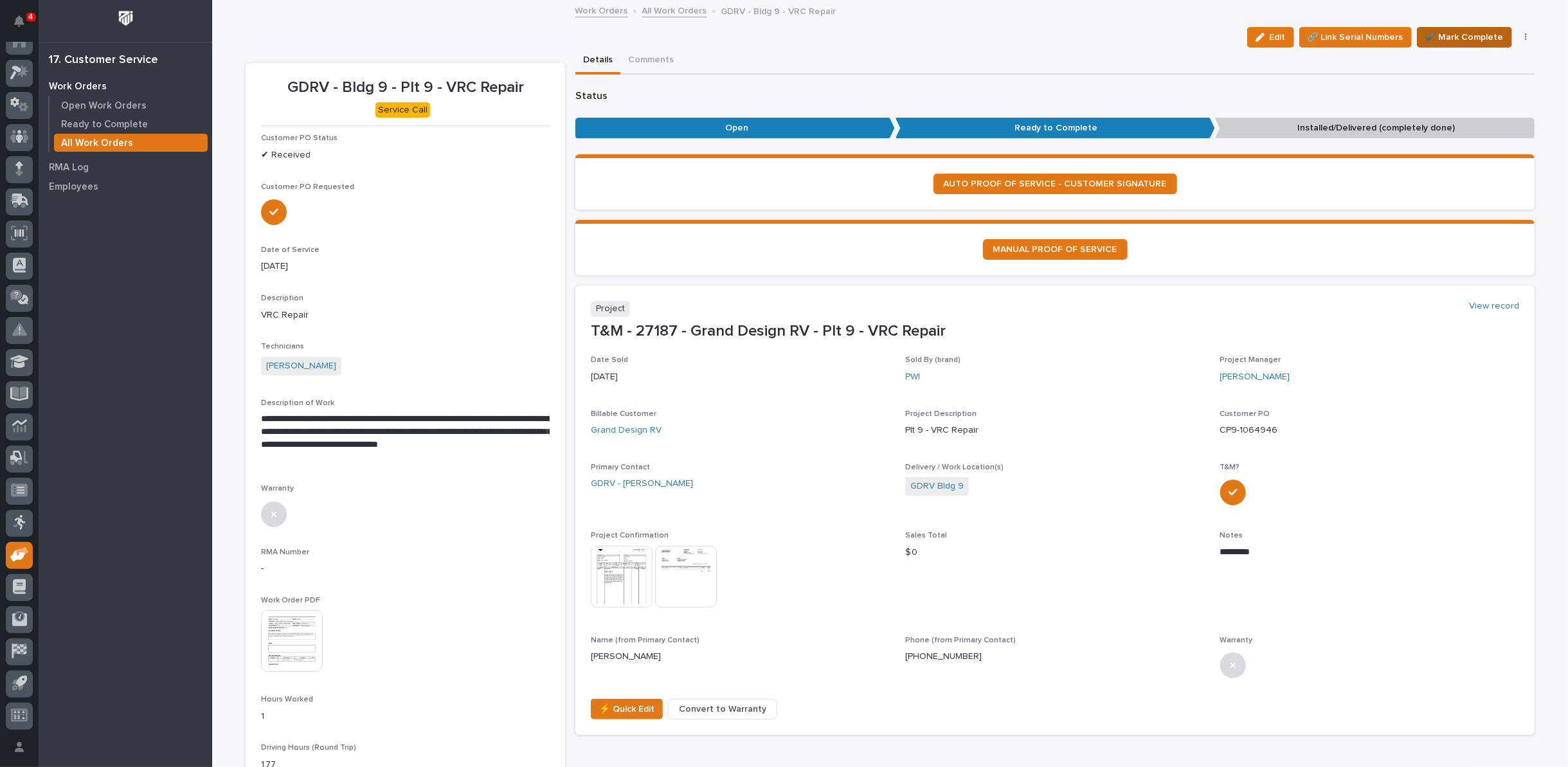
click at [1441, 32] on span "✔️ Mark Complete" at bounding box center [1464, 36] width 79 height 15
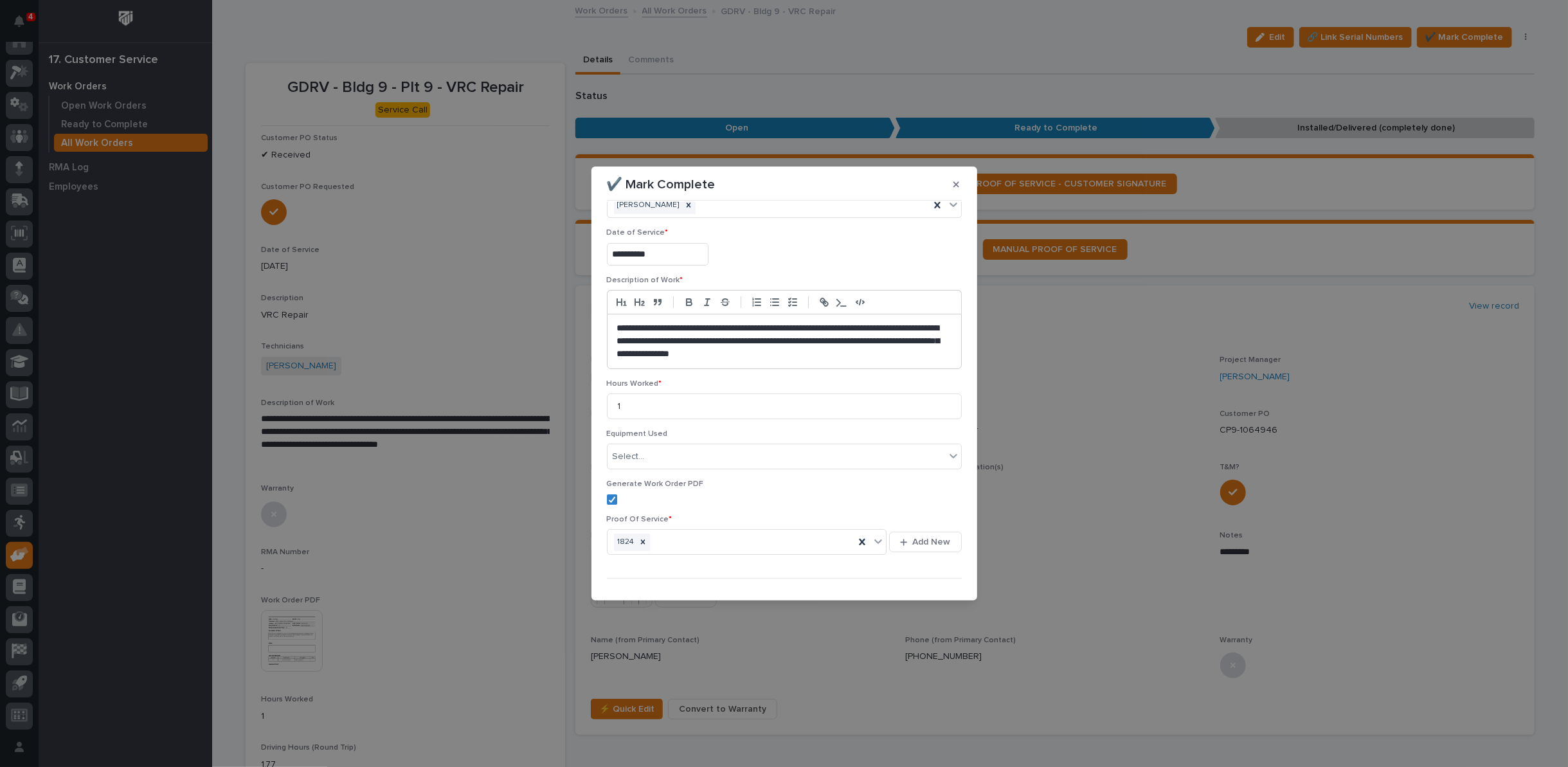
scroll to position [56, 0]
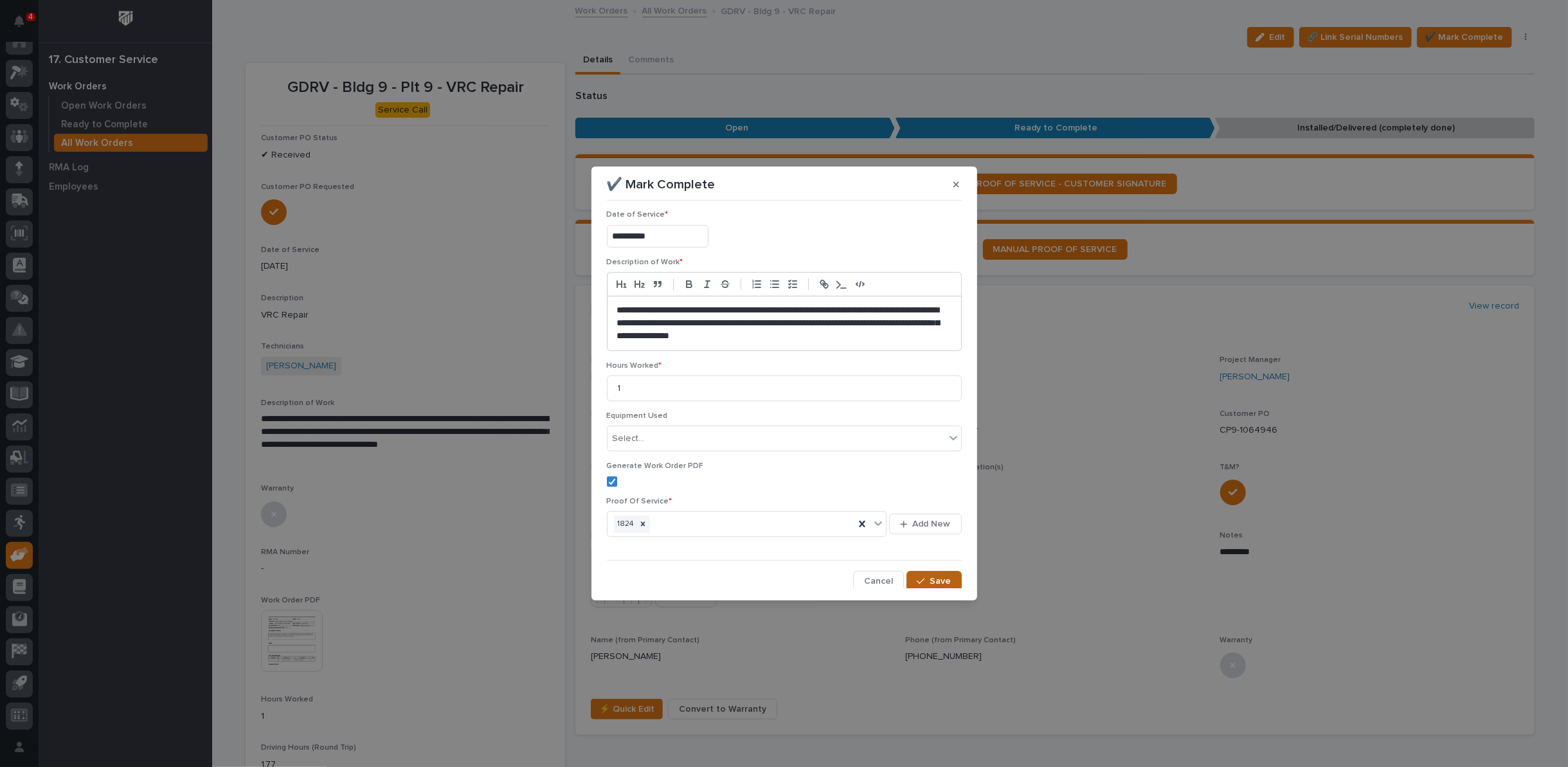
click at [930, 576] on span "Save" at bounding box center [940, 581] width 21 height 11
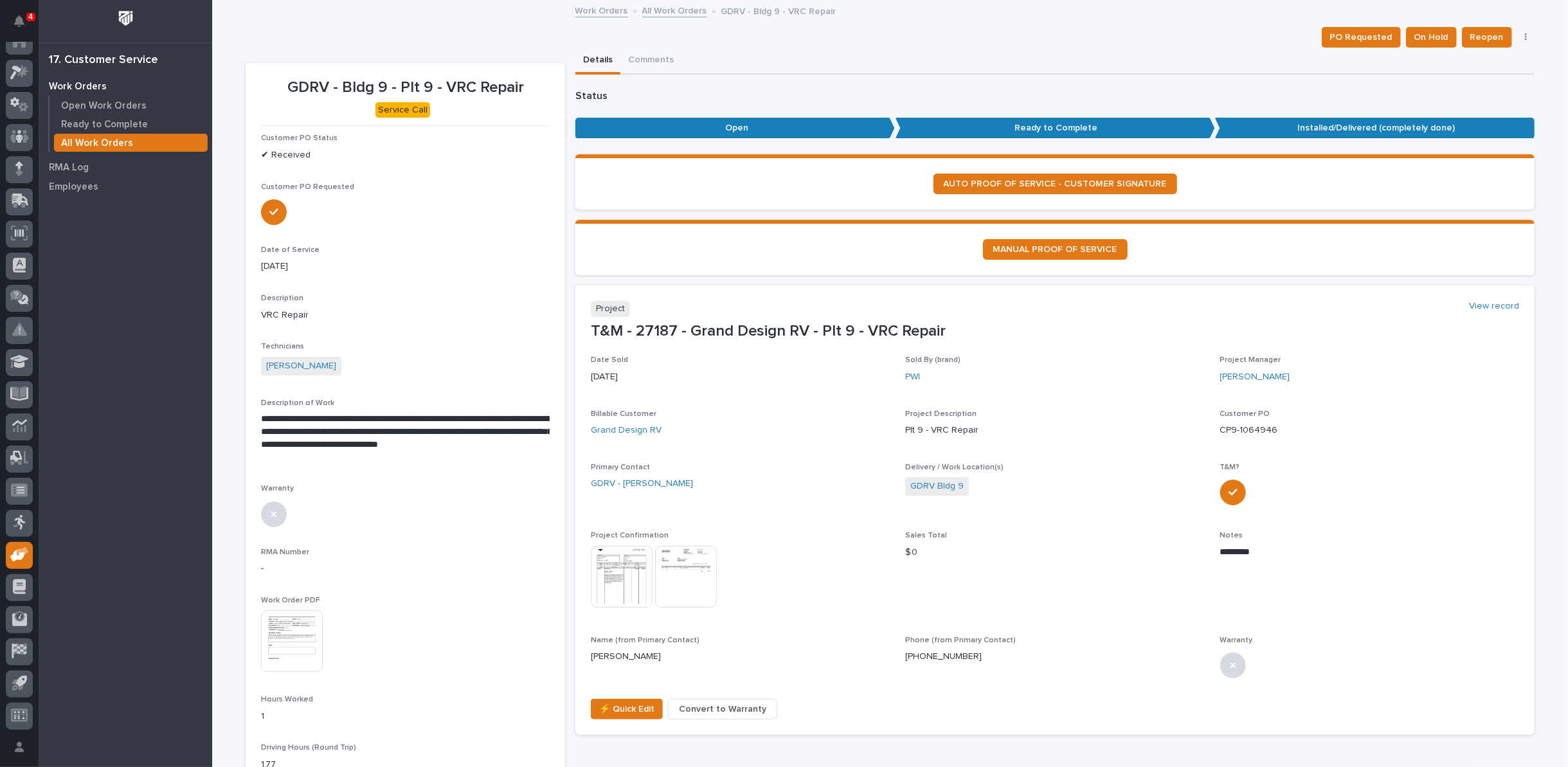
click at [654, 13] on link "All Work Orders" at bounding box center [674, 10] width 65 height 15
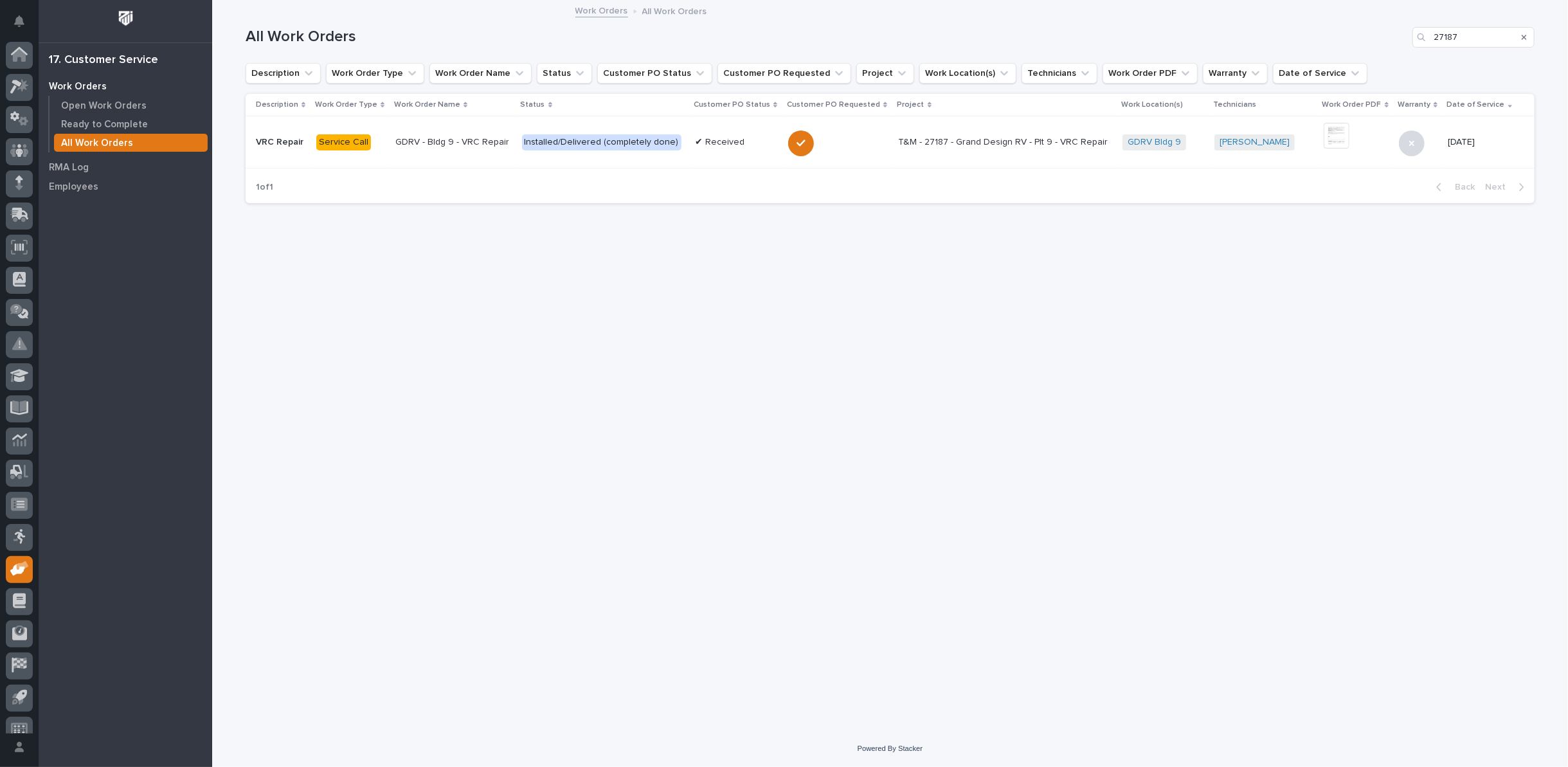
scroll to position [14, 0]
click at [1525, 36] on icon "Search" at bounding box center [1524, 37] width 5 height 5
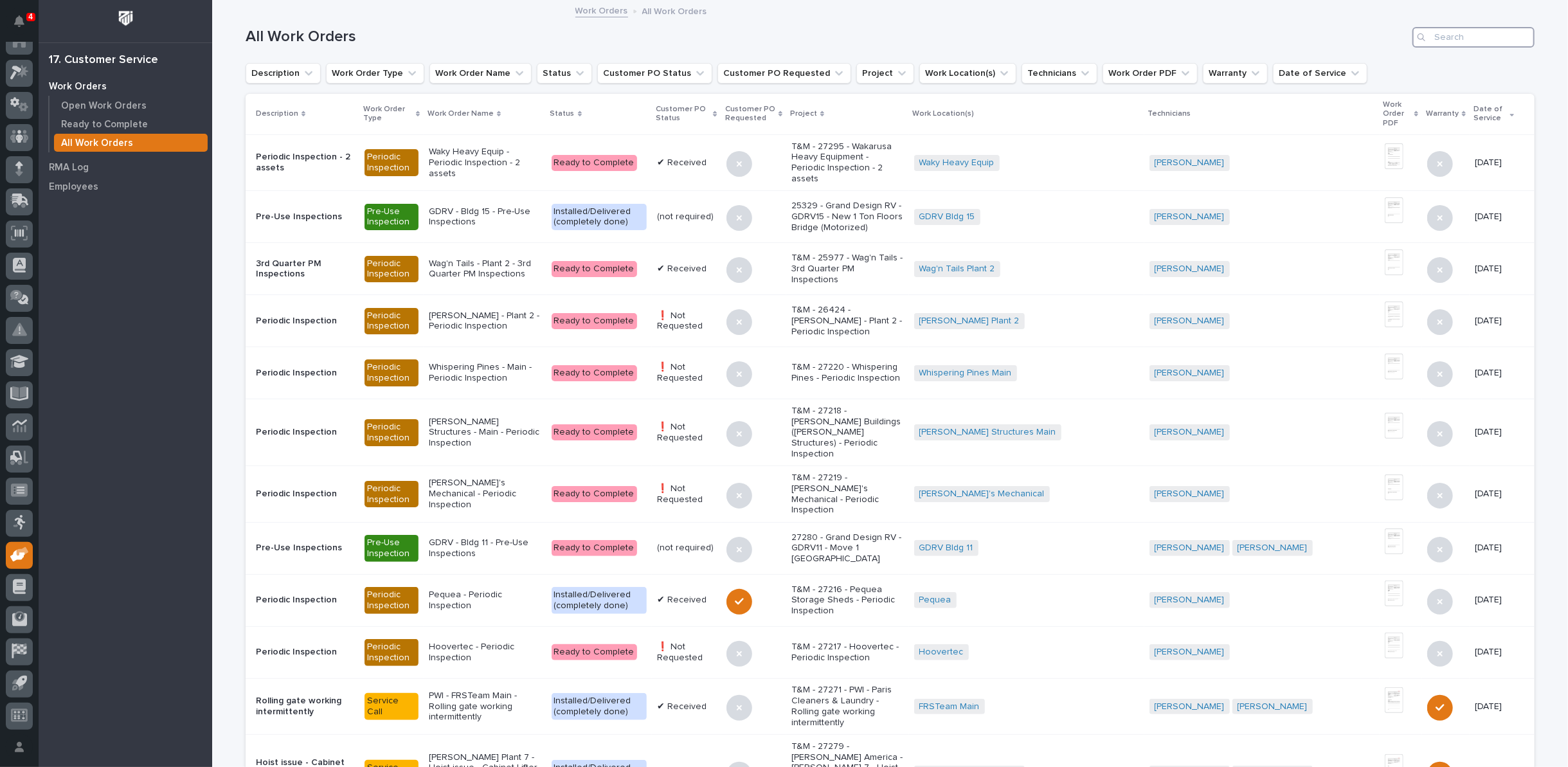
click at [1483, 36] on input "Search" at bounding box center [1473, 37] width 122 height 20
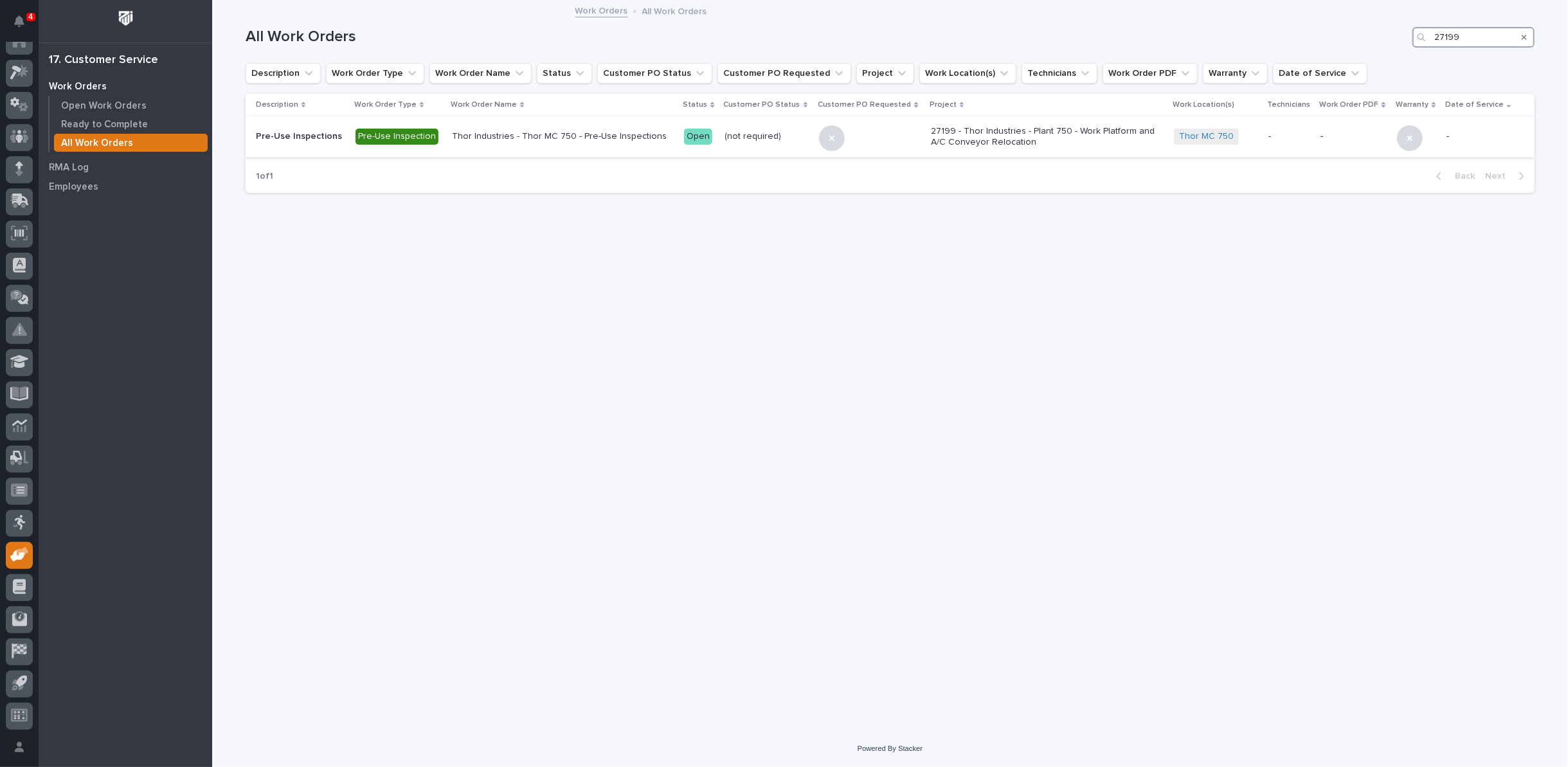
type input "27199"
click at [627, 139] on p "Thor Industries - Thor MC 750 - Pre-Use Inspections" at bounding box center [562, 136] width 222 height 11
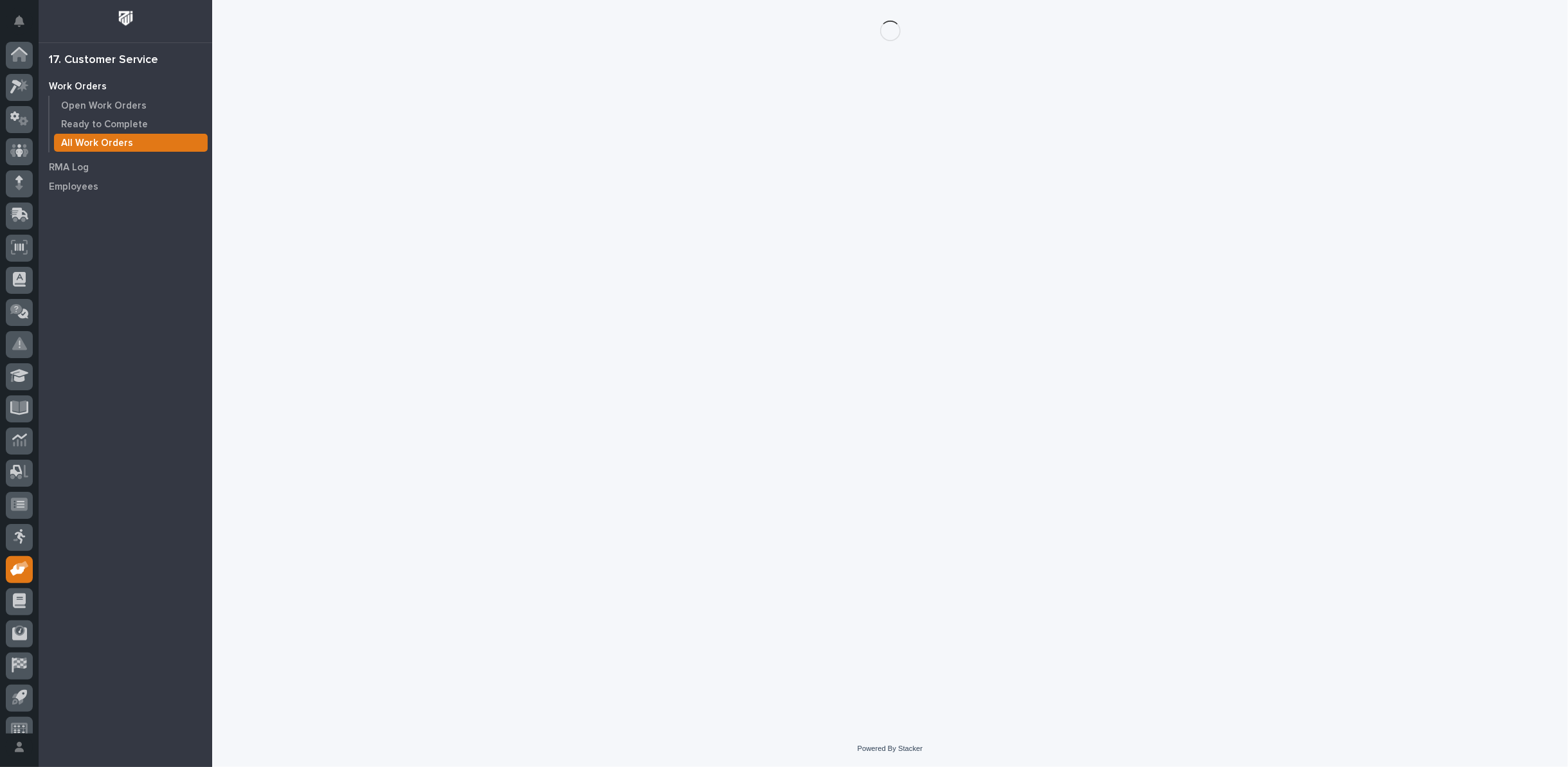
scroll to position [14, 0]
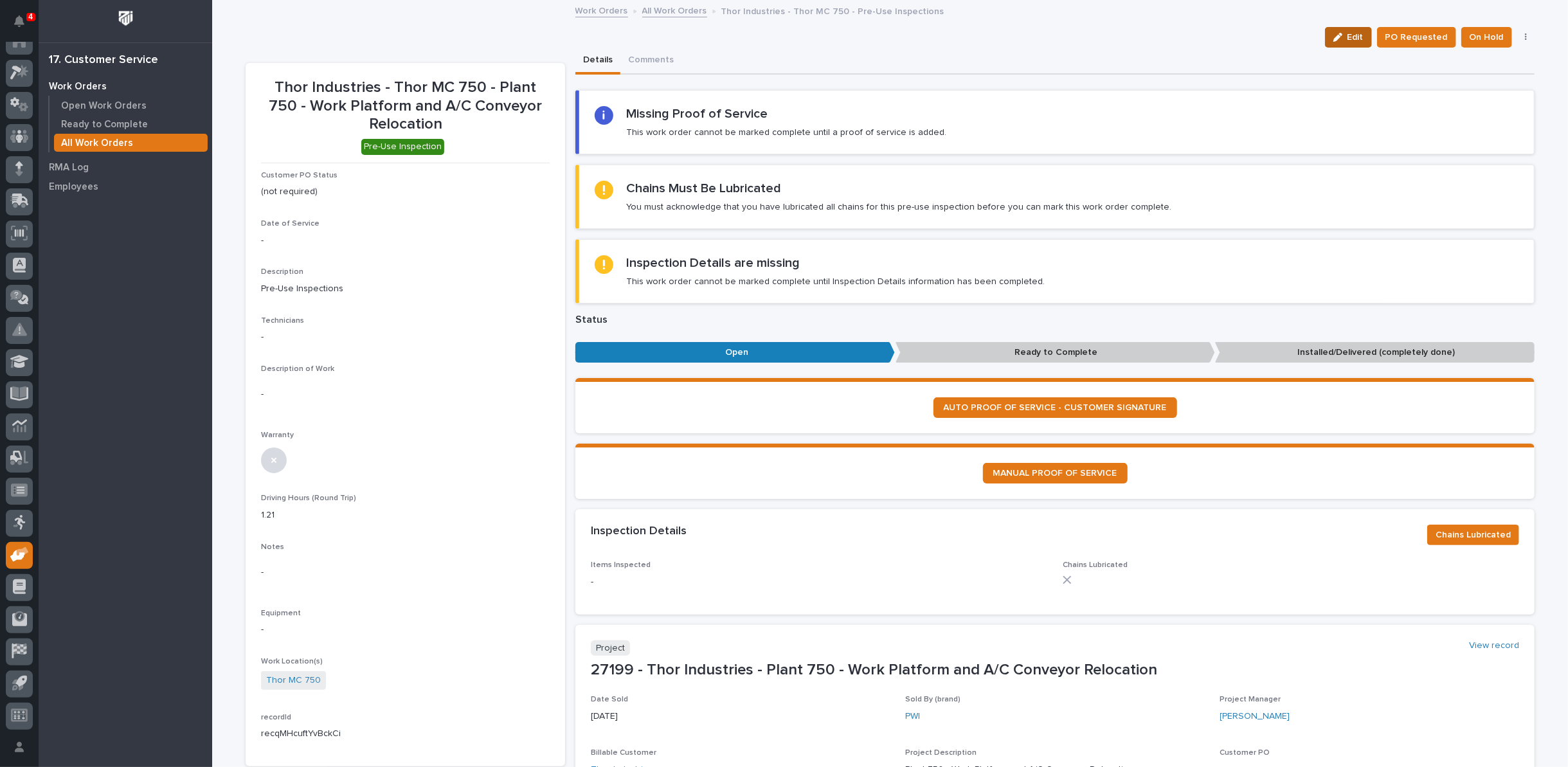
click at [1347, 41] on button "Edit" at bounding box center [1348, 37] width 47 height 20
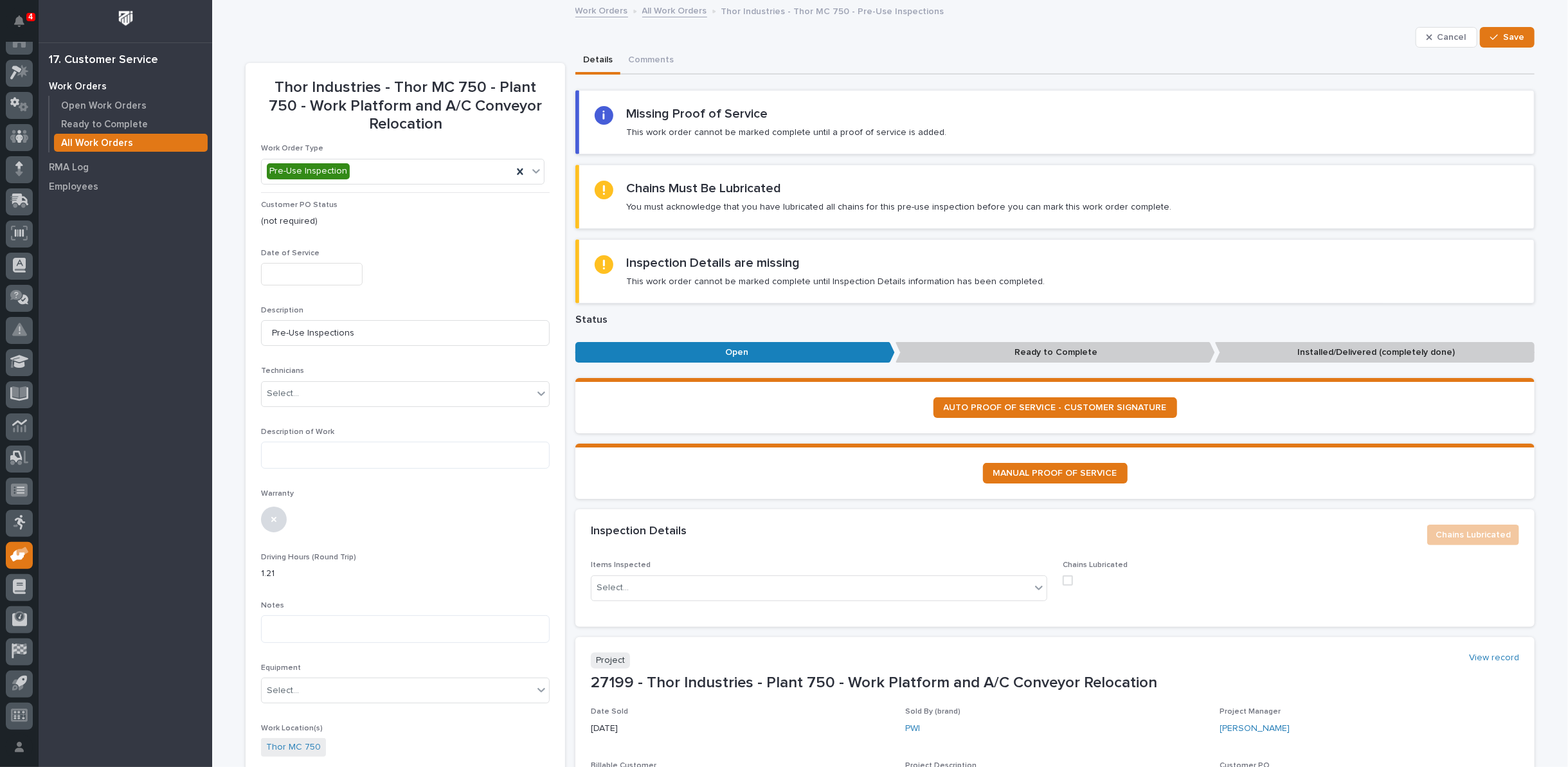
click at [346, 272] on input "text" at bounding box center [311, 273] width 102 height 22
click at [257, 209] on div "29" at bounding box center [257, 209] width 18 height 18
type input "**********"
click at [316, 392] on div "Select..." at bounding box center [397, 393] width 271 height 21
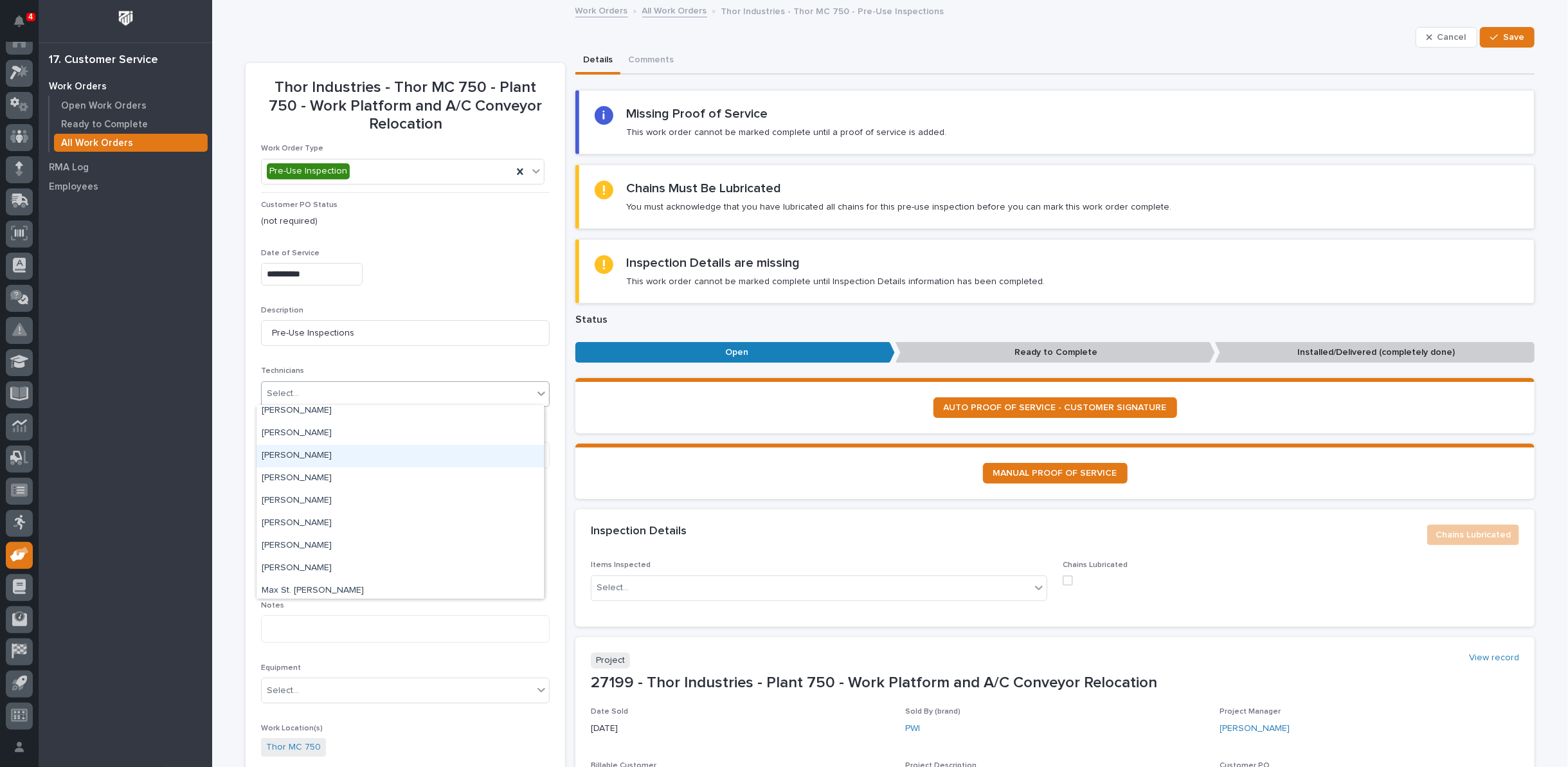
scroll to position [0, 0]
click at [339, 398] on div "Select..." at bounding box center [397, 393] width 271 height 21
type input "*"
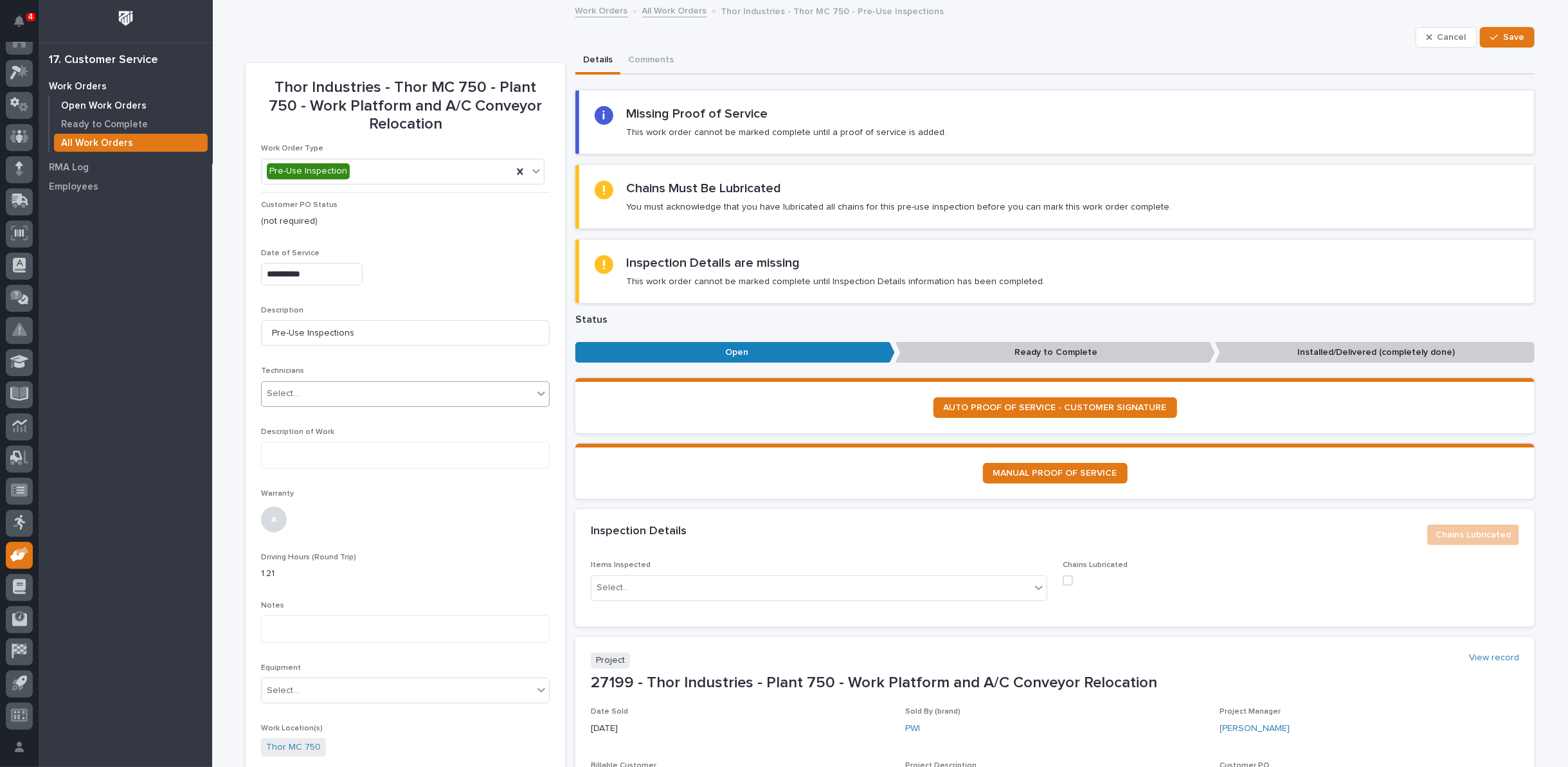
click at [67, 104] on p "Open Work Orders" at bounding box center [103, 105] width 86 height 11
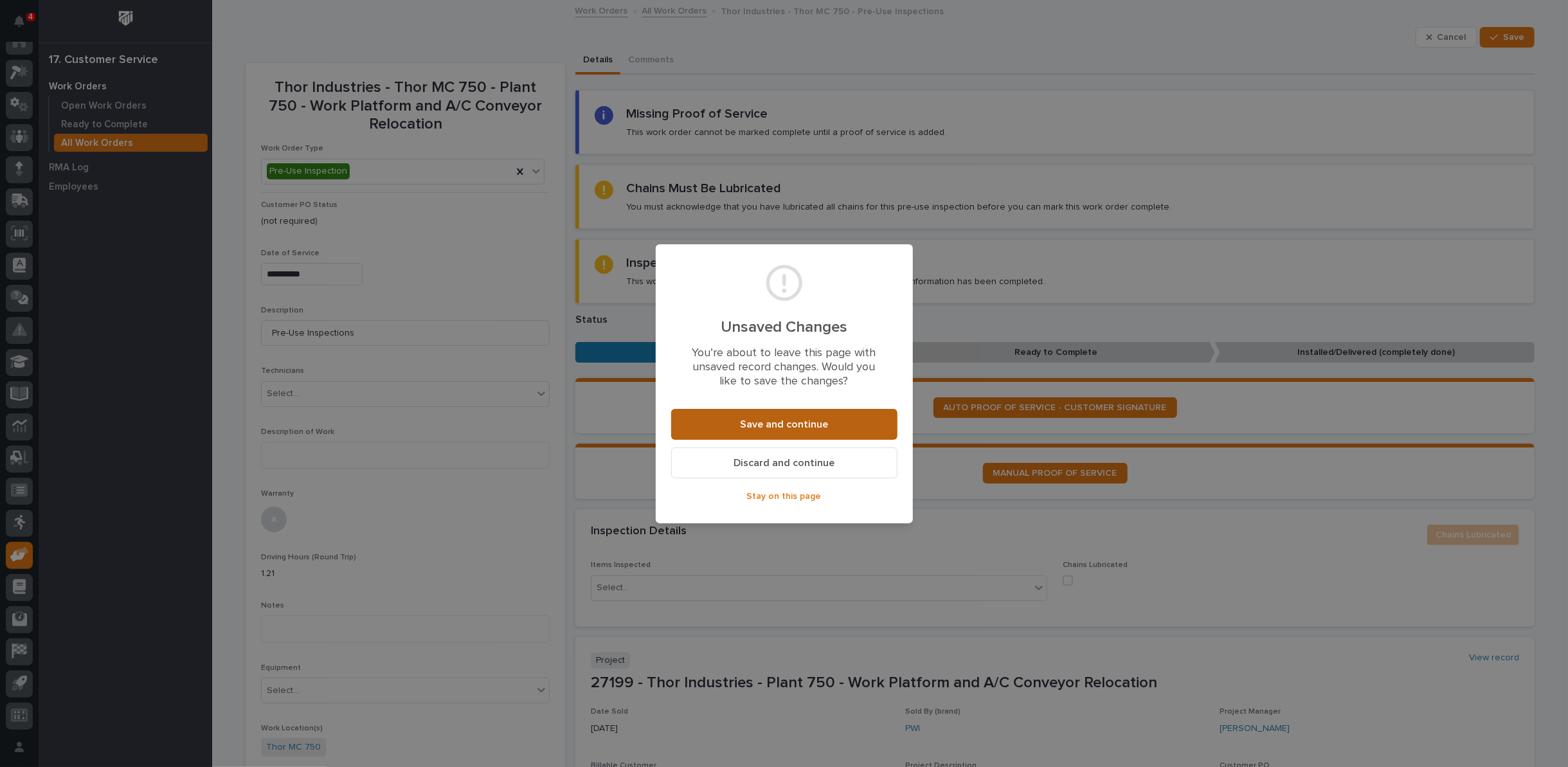
click at [775, 423] on span "Save and continue" at bounding box center [784, 424] width 88 height 13
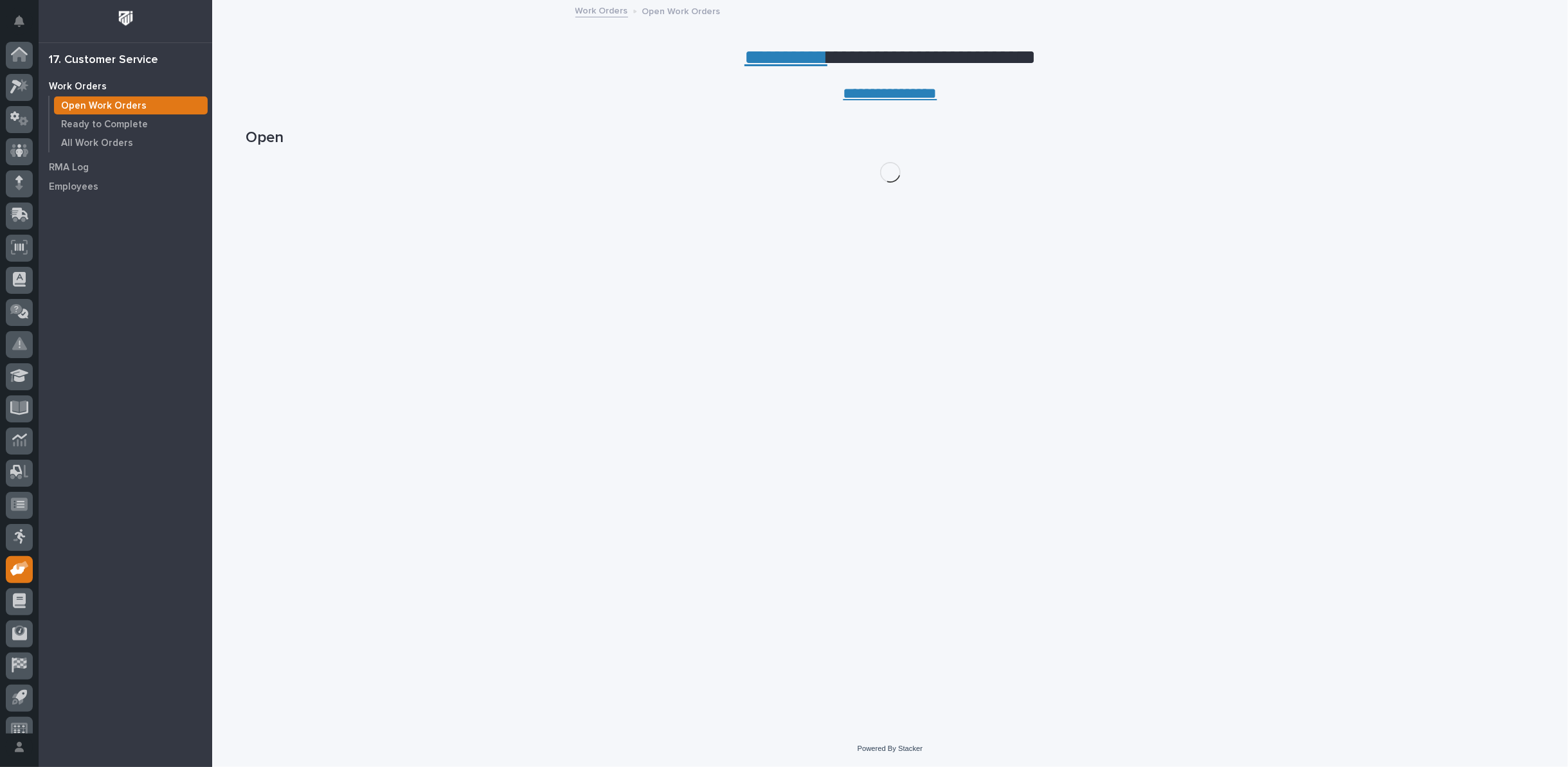
scroll to position [14, 0]
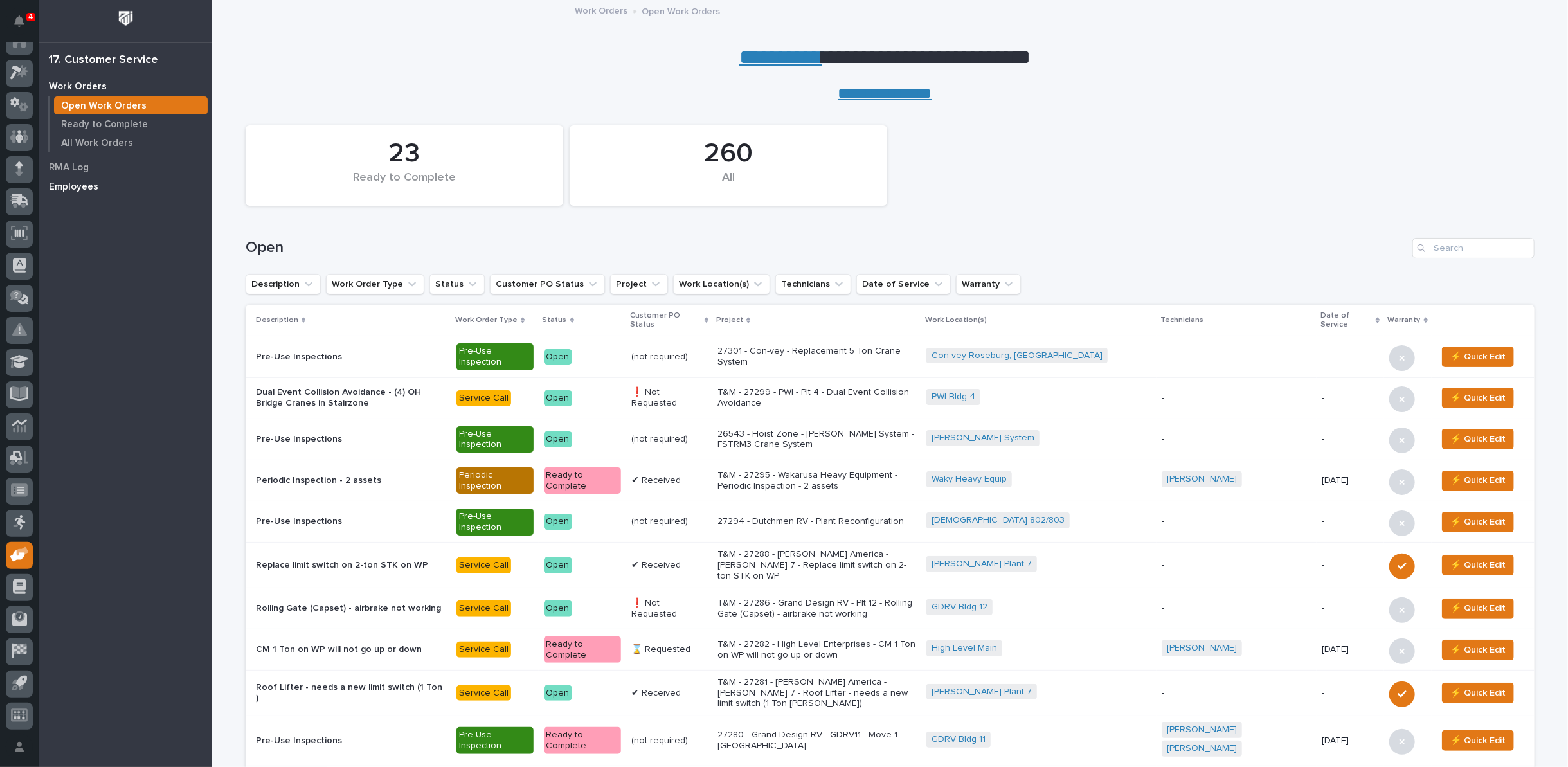
click at [72, 187] on p "Employees" at bounding box center [73, 186] width 49 height 11
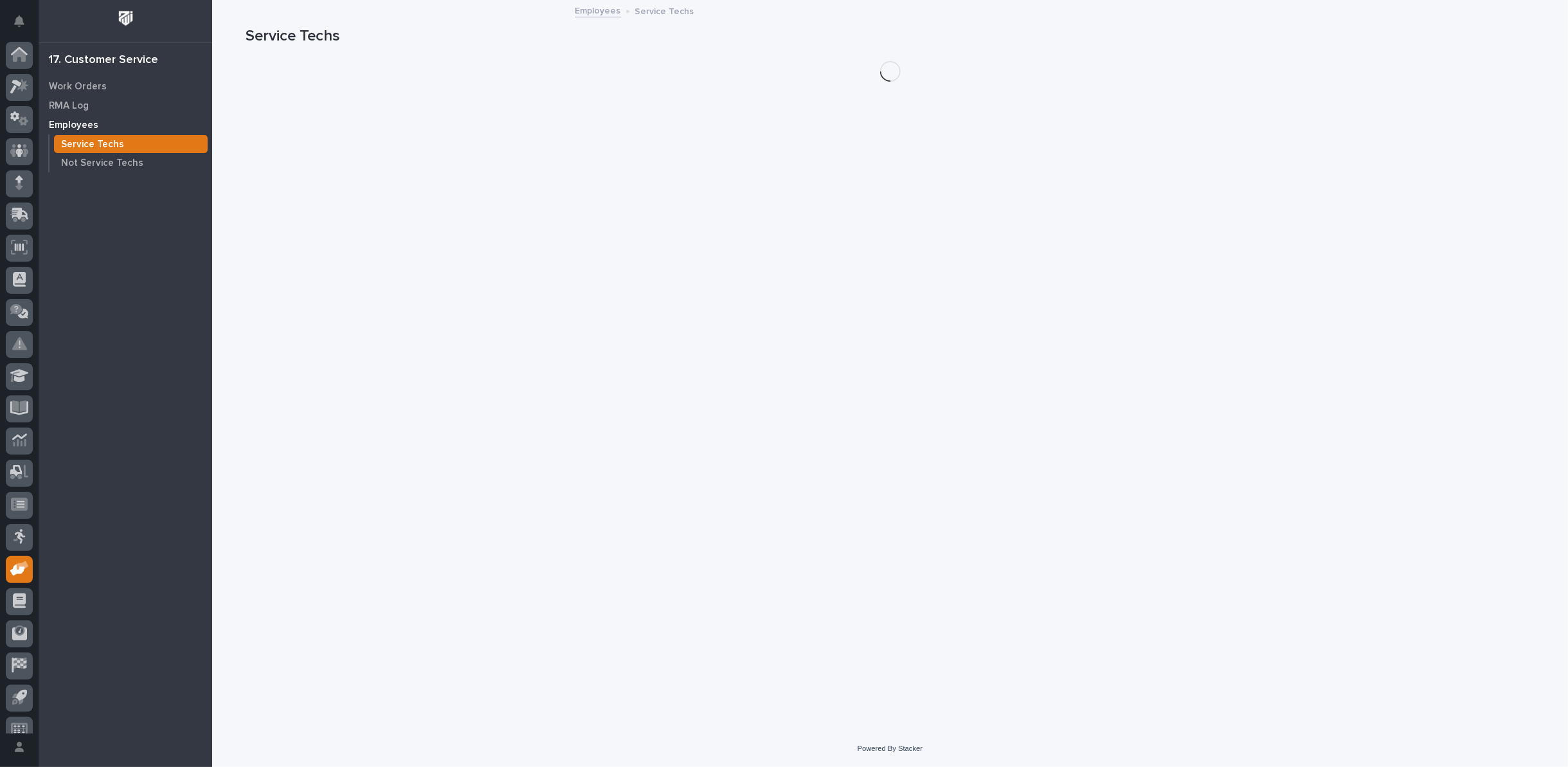
scroll to position [14, 0]
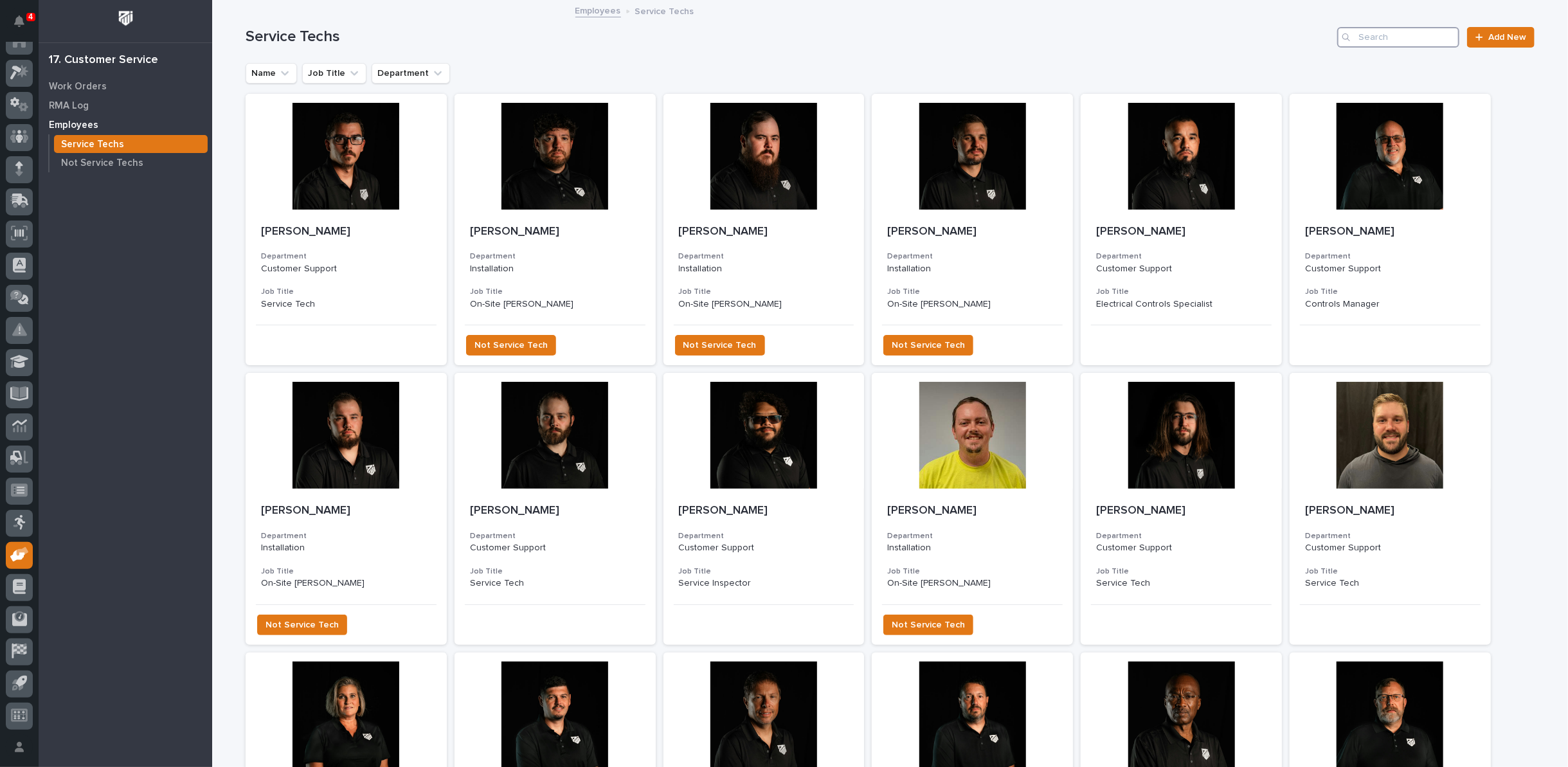
click at [1373, 34] on input "Search" at bounding box center [1398, 37] width 122 height 20
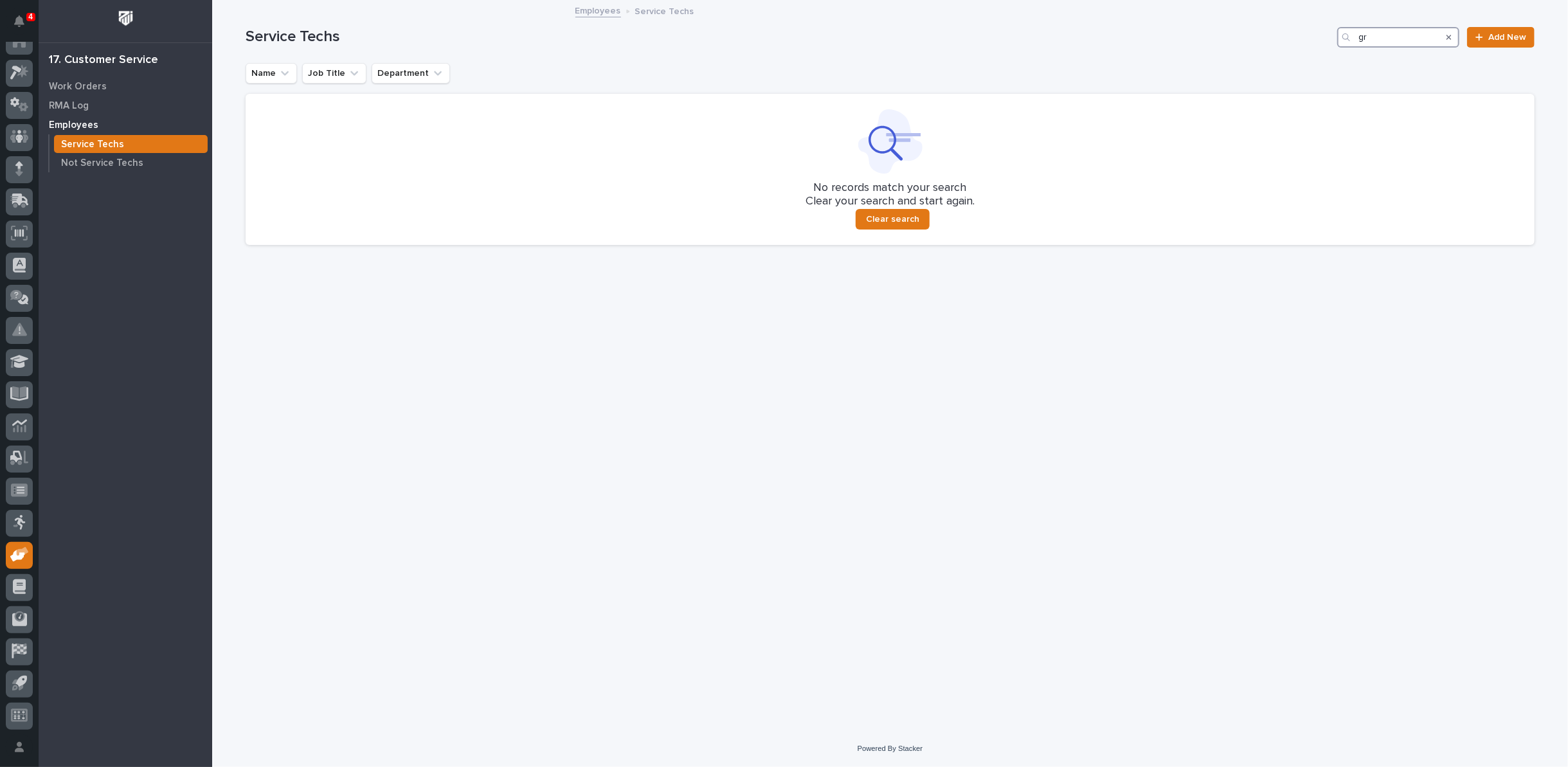
type input "g"
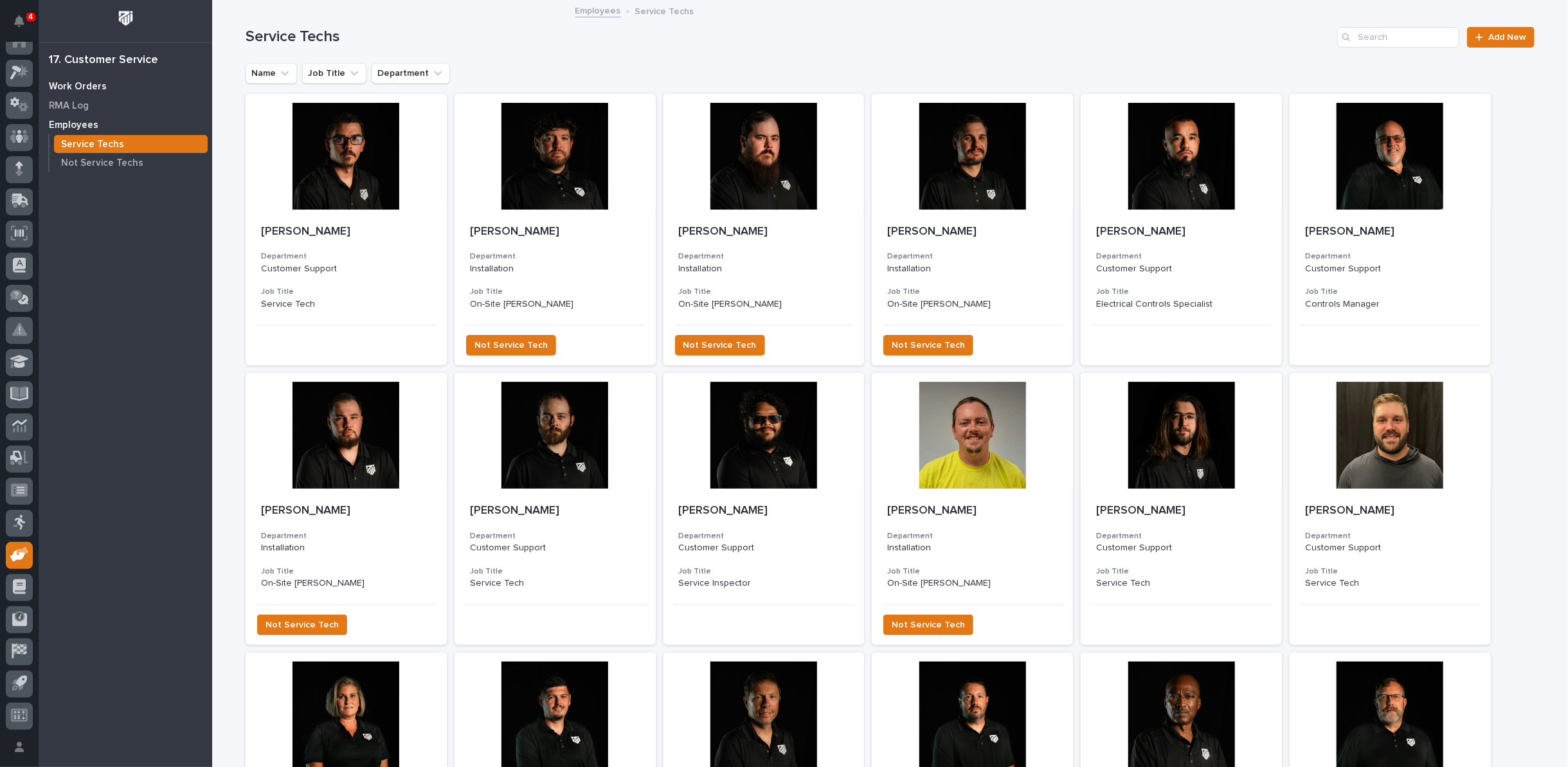
click at [77, 90] on p "Work Orders" at bounding box center [77, 87] width 57 height 11
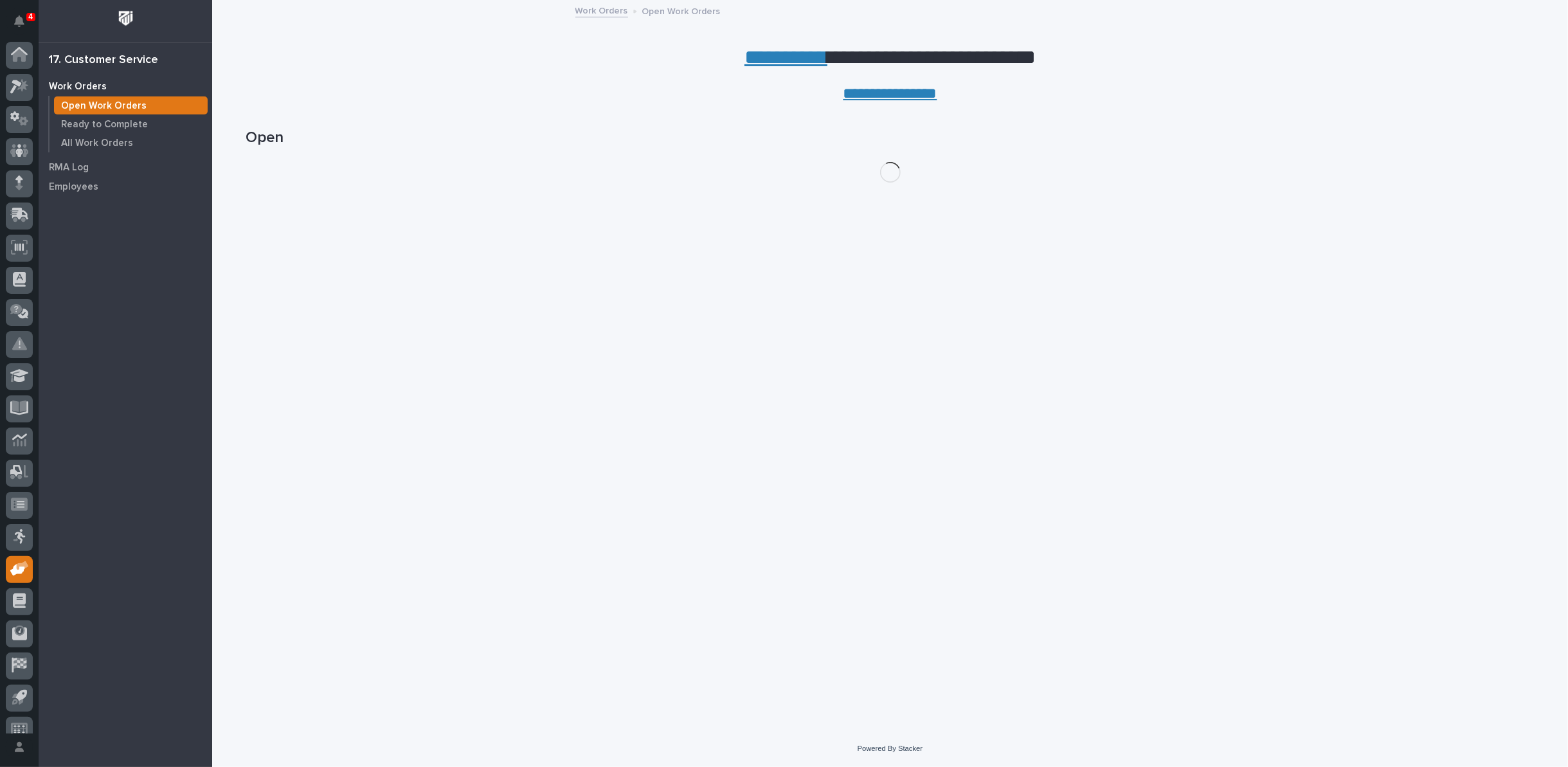
scroll to position [14, 0]
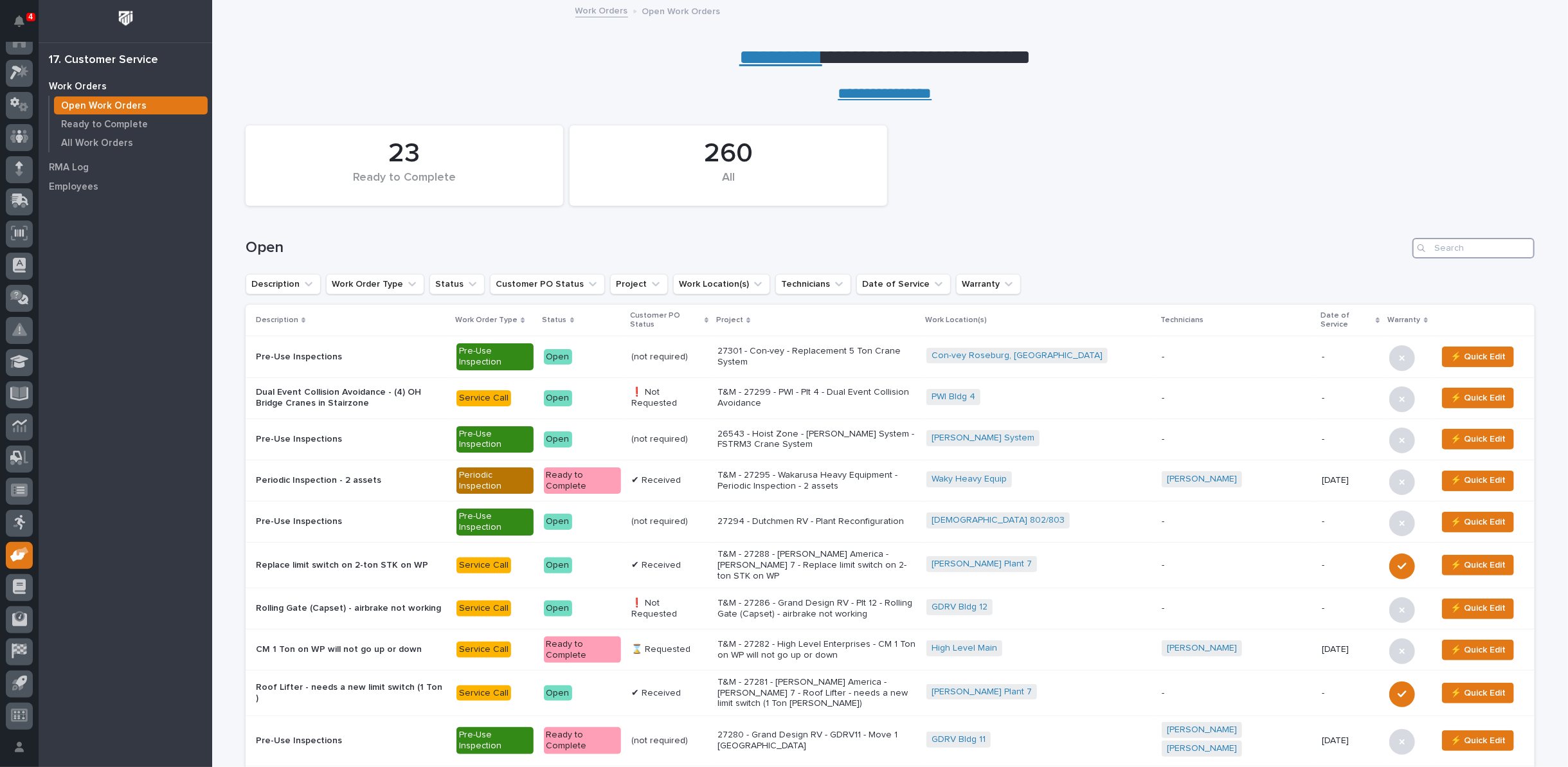
click at [1465, 248] on input "Search" at bounding box center [1473, 247] width 122 height 20
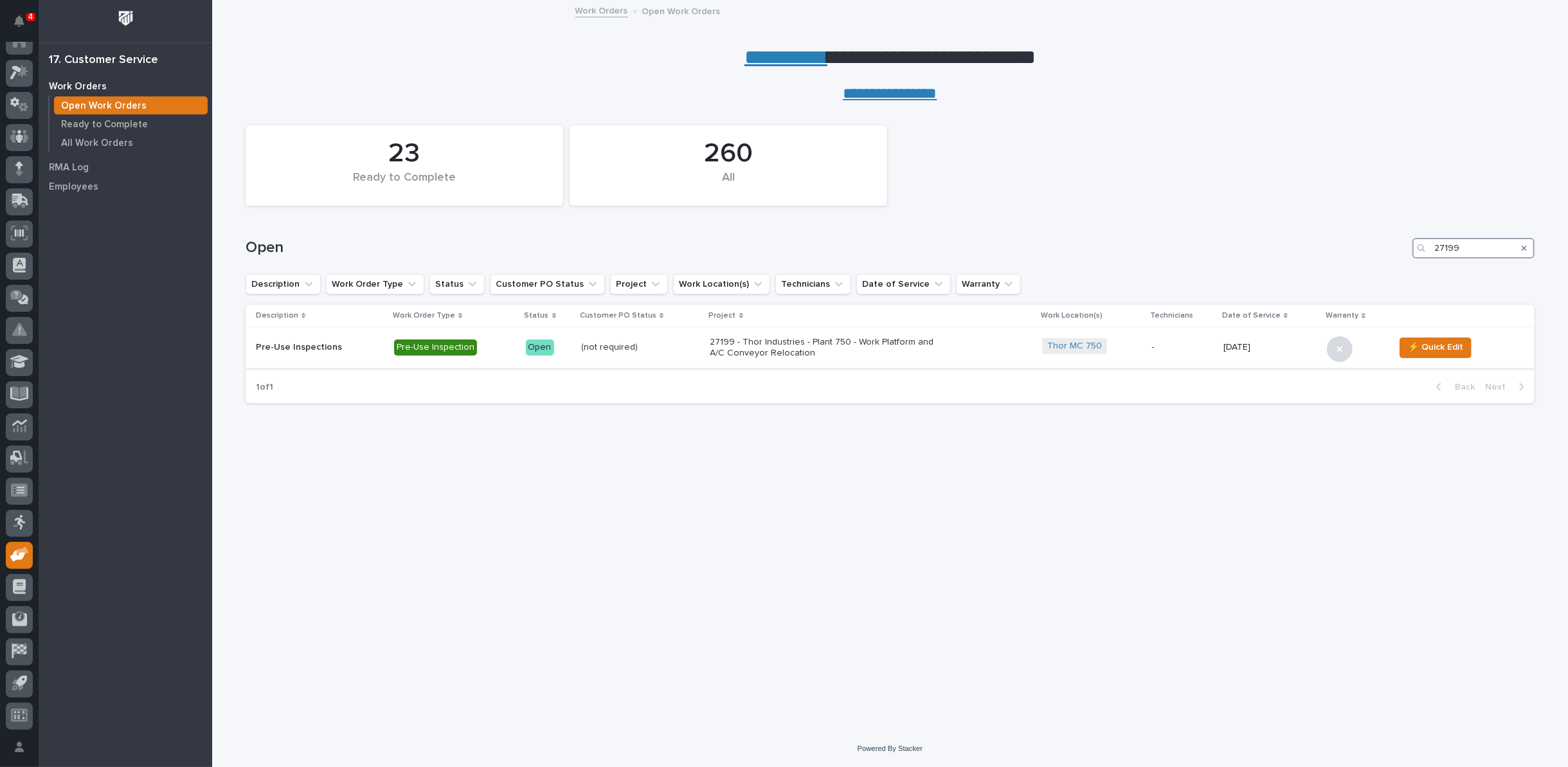
type input "27199"
click at [770, 346] on p "27199 - Thor Industries - Plant 750 - Work Platform and A/C Conveyor Relocation" at bounding box center [823, 347] width 225 height 22
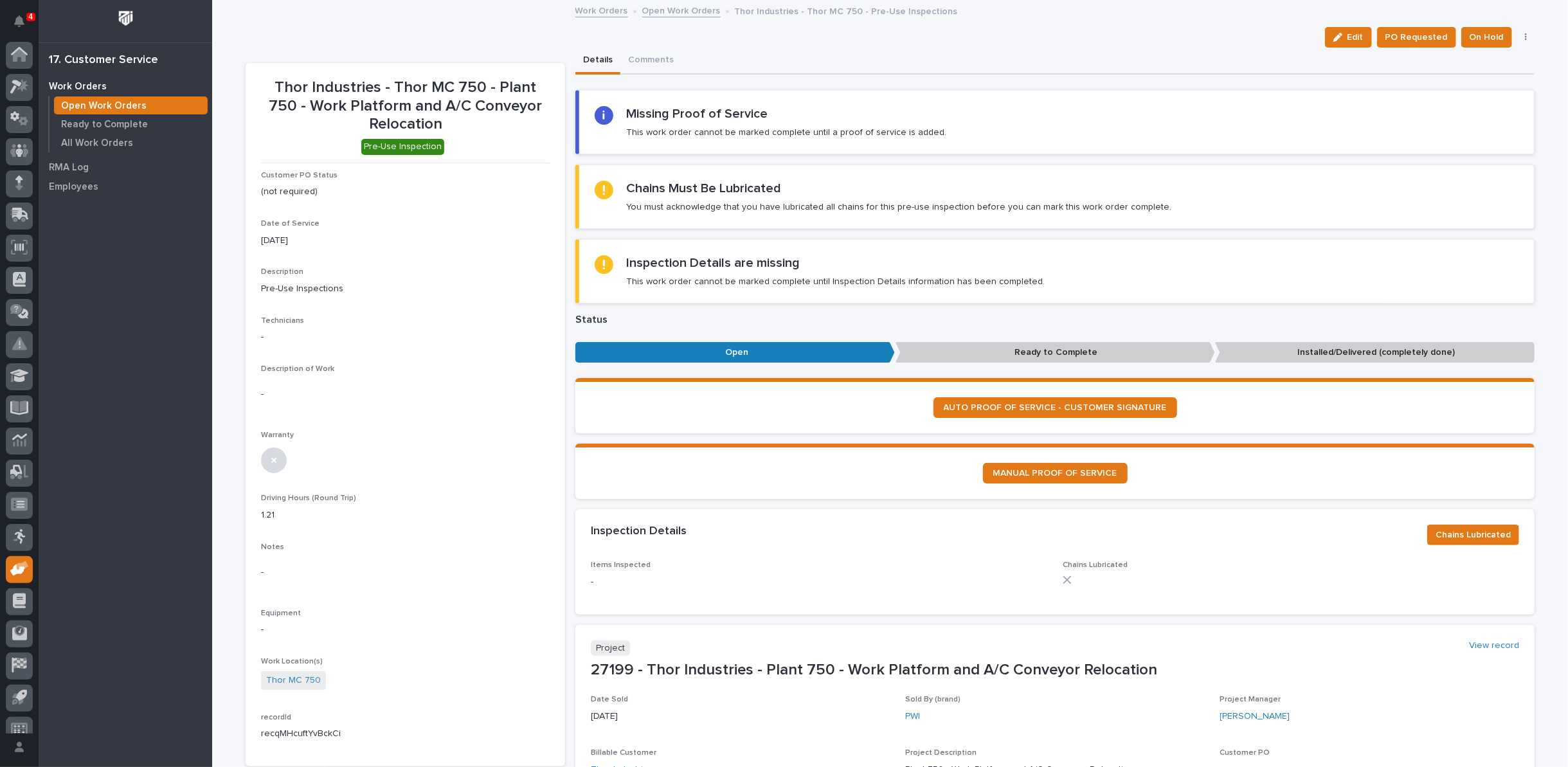
scroll to position [14, 0]
click at [1333, 36] on button "Edit" at bounding box center [1348, 37] width 47 height 20
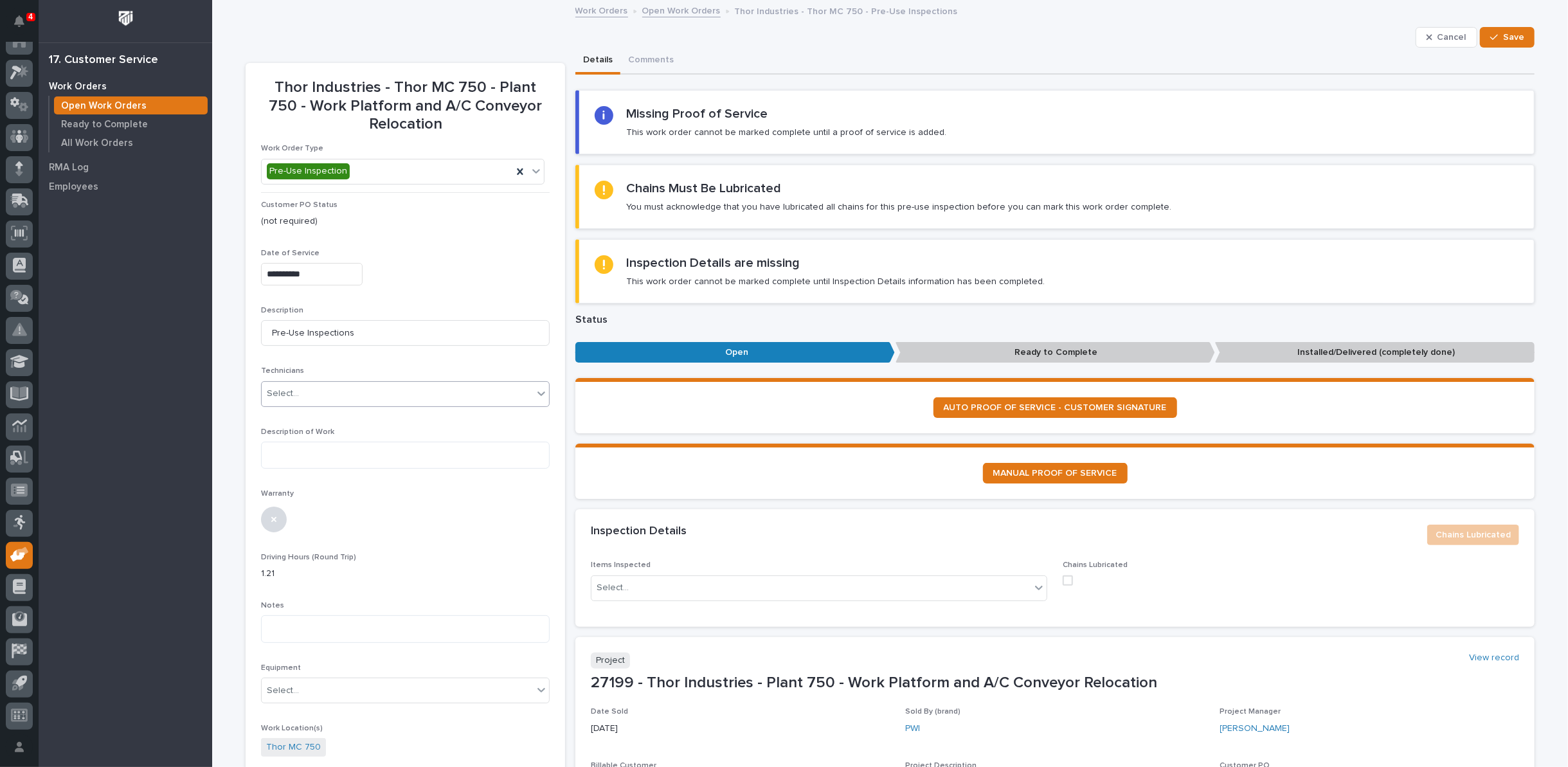
click at [400, 389] on div "Select..." at bounding box center [397, 393] width 271 height 21
click at [72, 189] on p "Employees" at bounding box center [73, 186] width 49 height 11
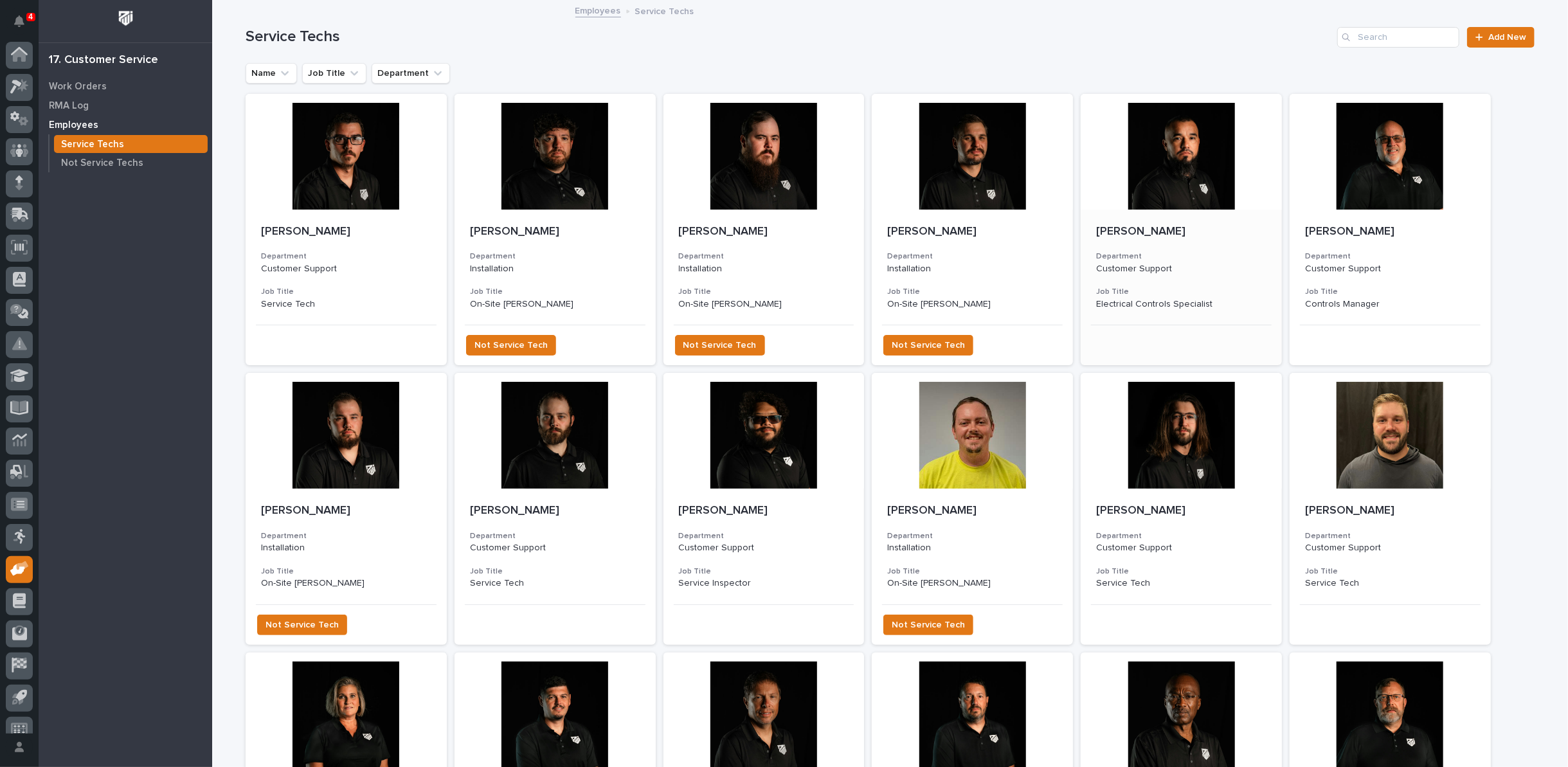
scroll to position [14, 0]
click at [1386, 32] on input "Search" at bounding box center [1398, 37] width 122 height 20
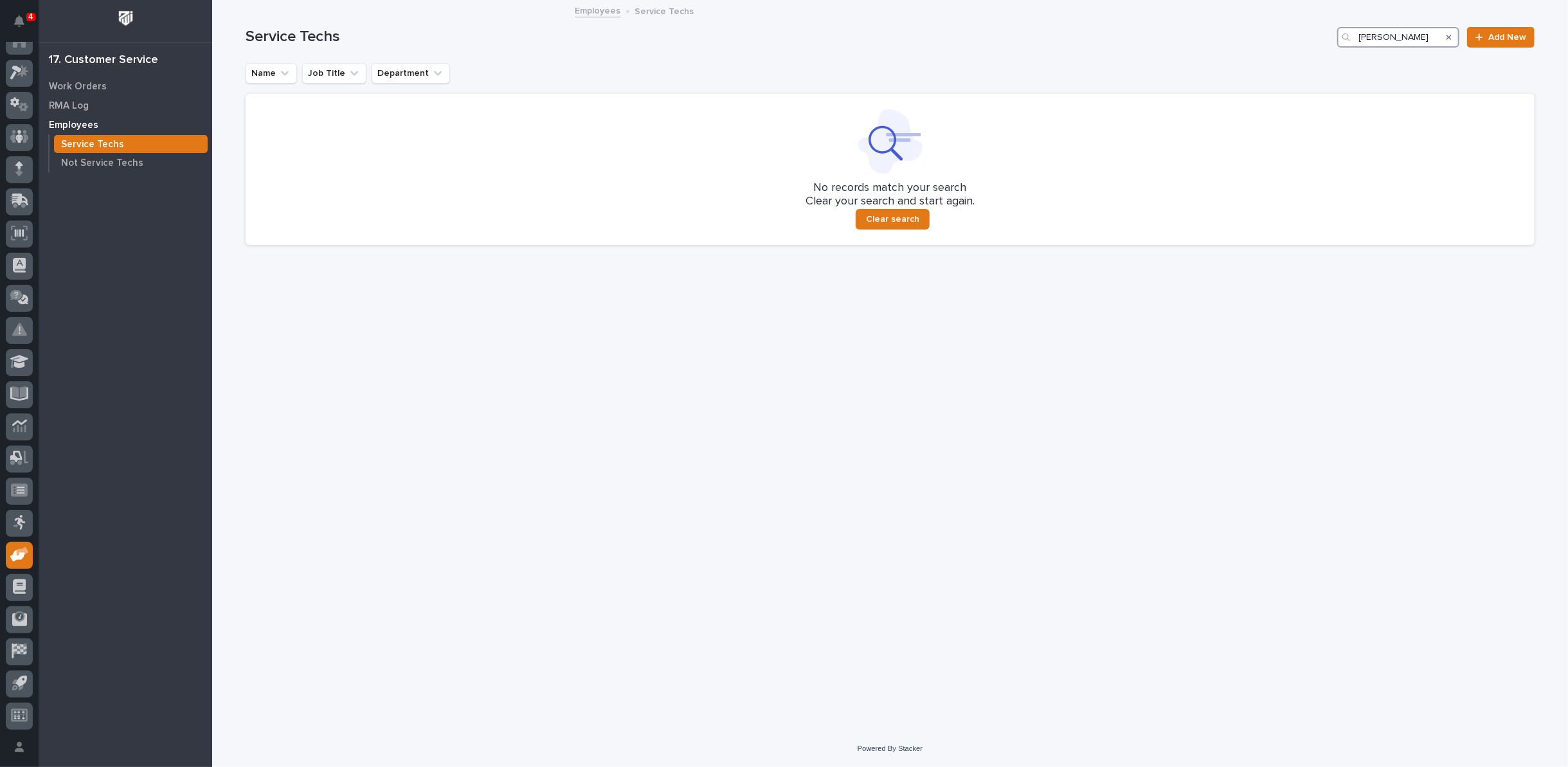
drag, startPoint x: 1395, startPoint y: 34, endPoint x: 1309, endPoint y: 27, distance: 86.3
click at [1310, 27] on div "Service Techs griffen Add New" at bounding box center [890, 37] width 1289 height 20
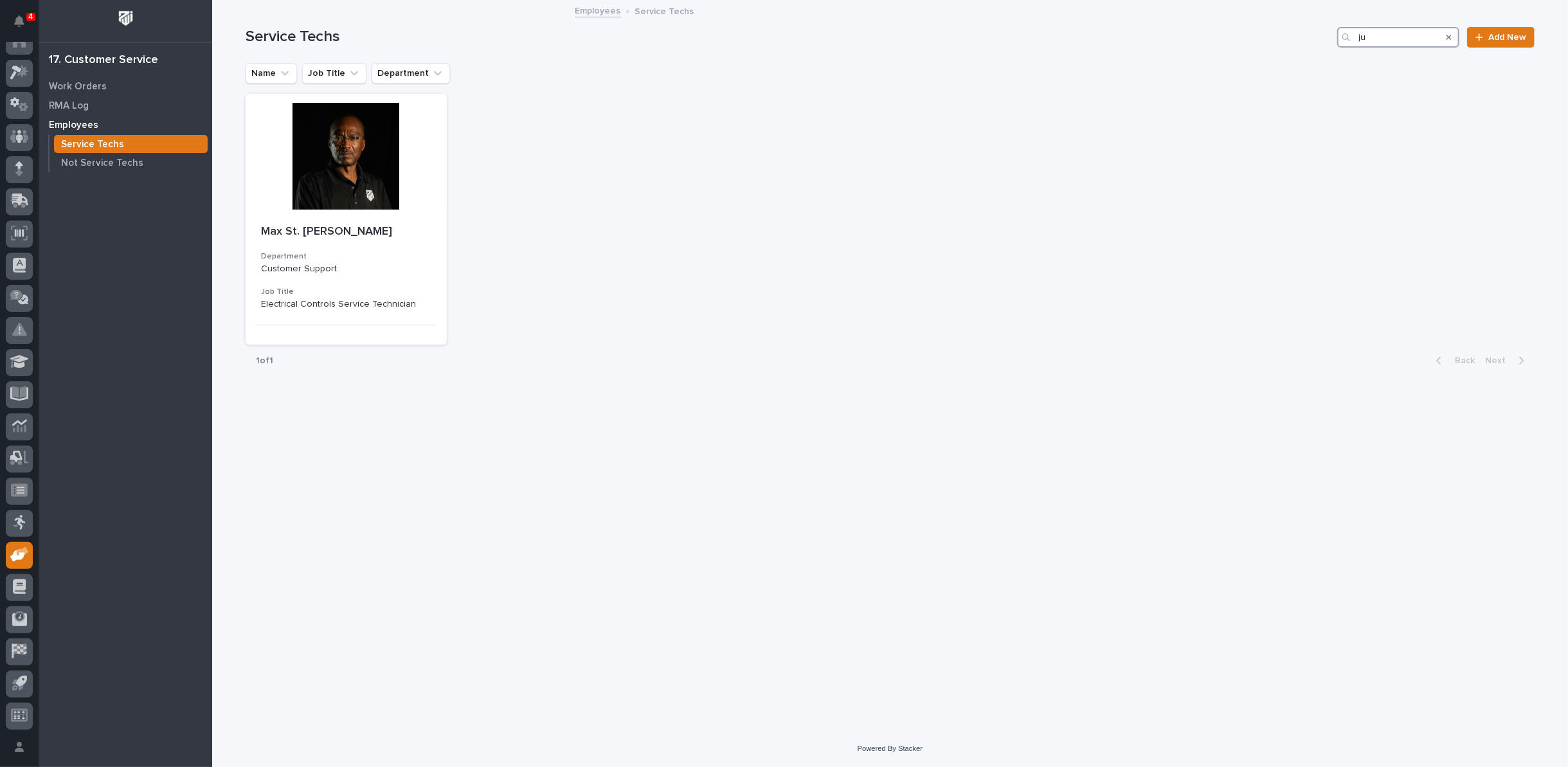
type input "j"
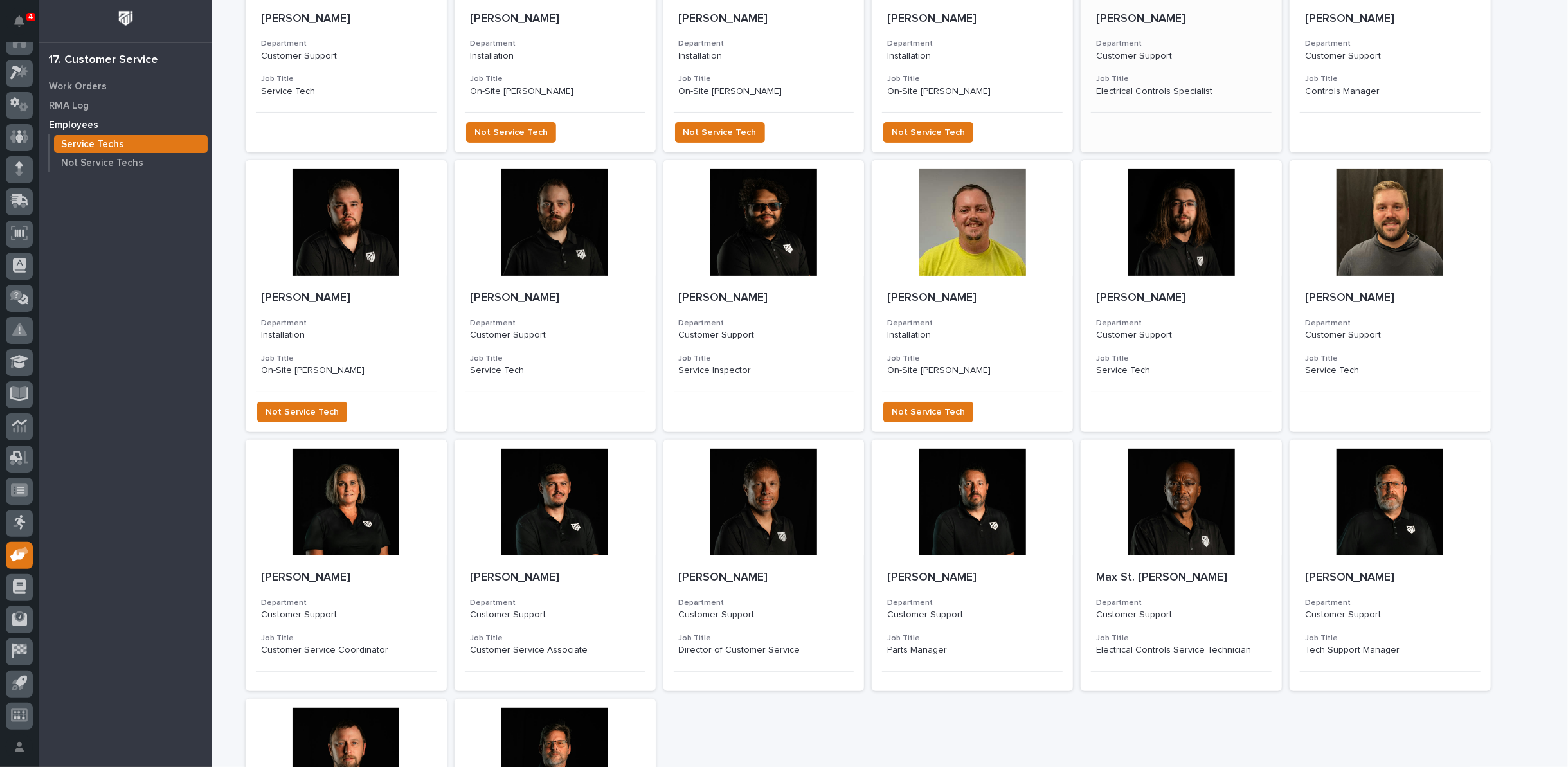
scroll to position [119, 0]
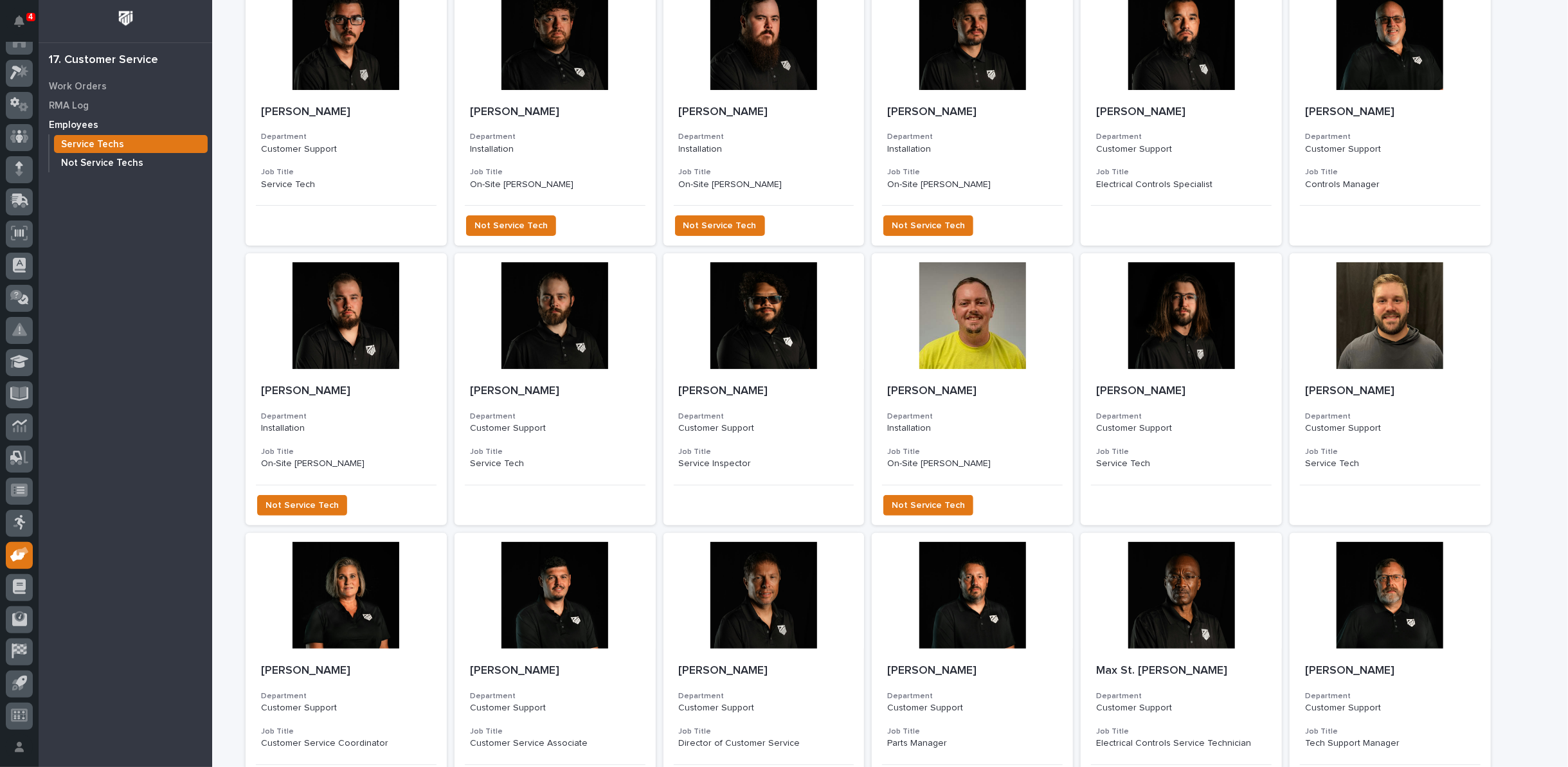
click at [100, 157] on p "Not Service Techs" at bounding box center [102, 163] width 82 height 11
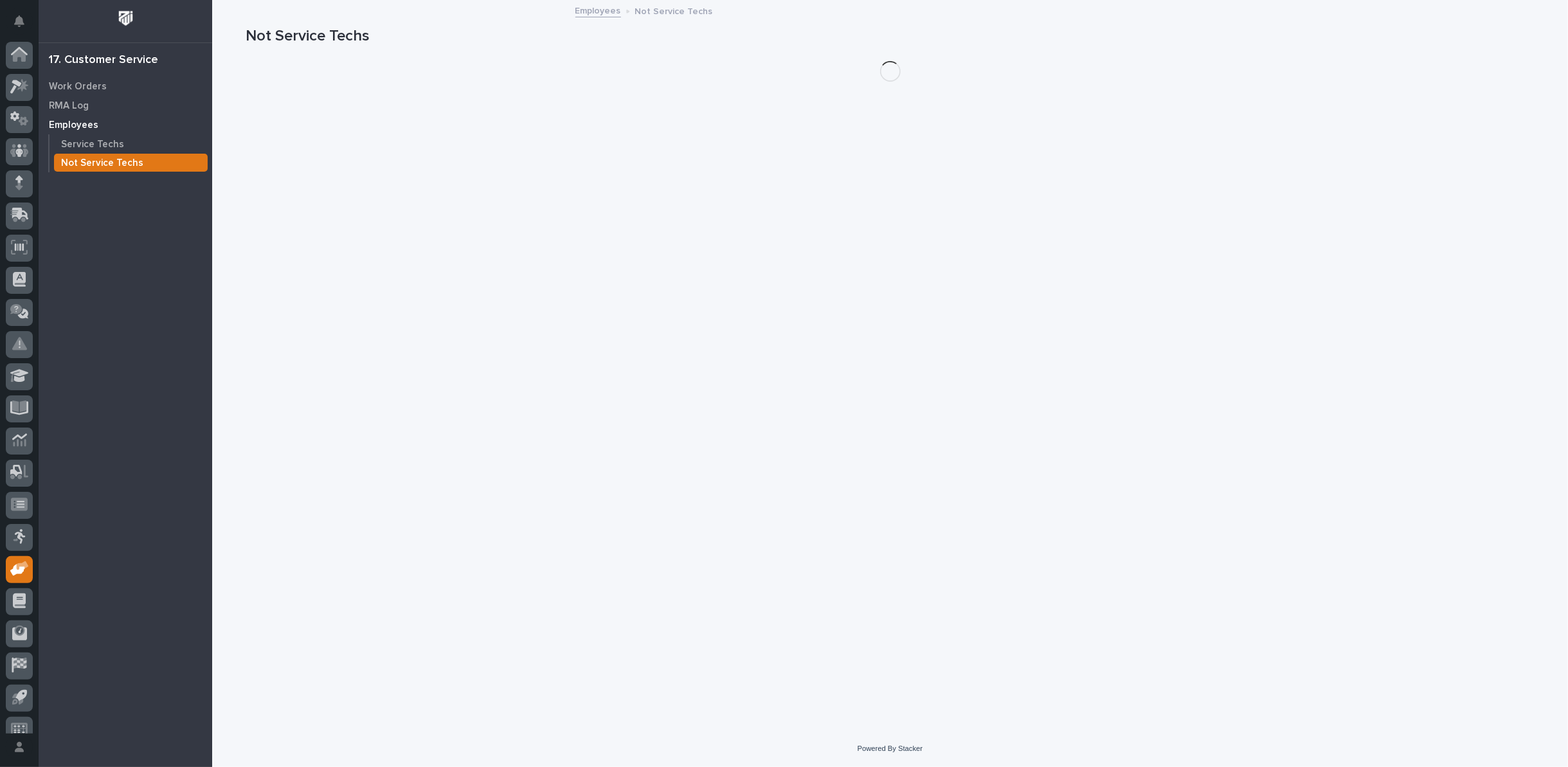
scroll to position [14, 0]
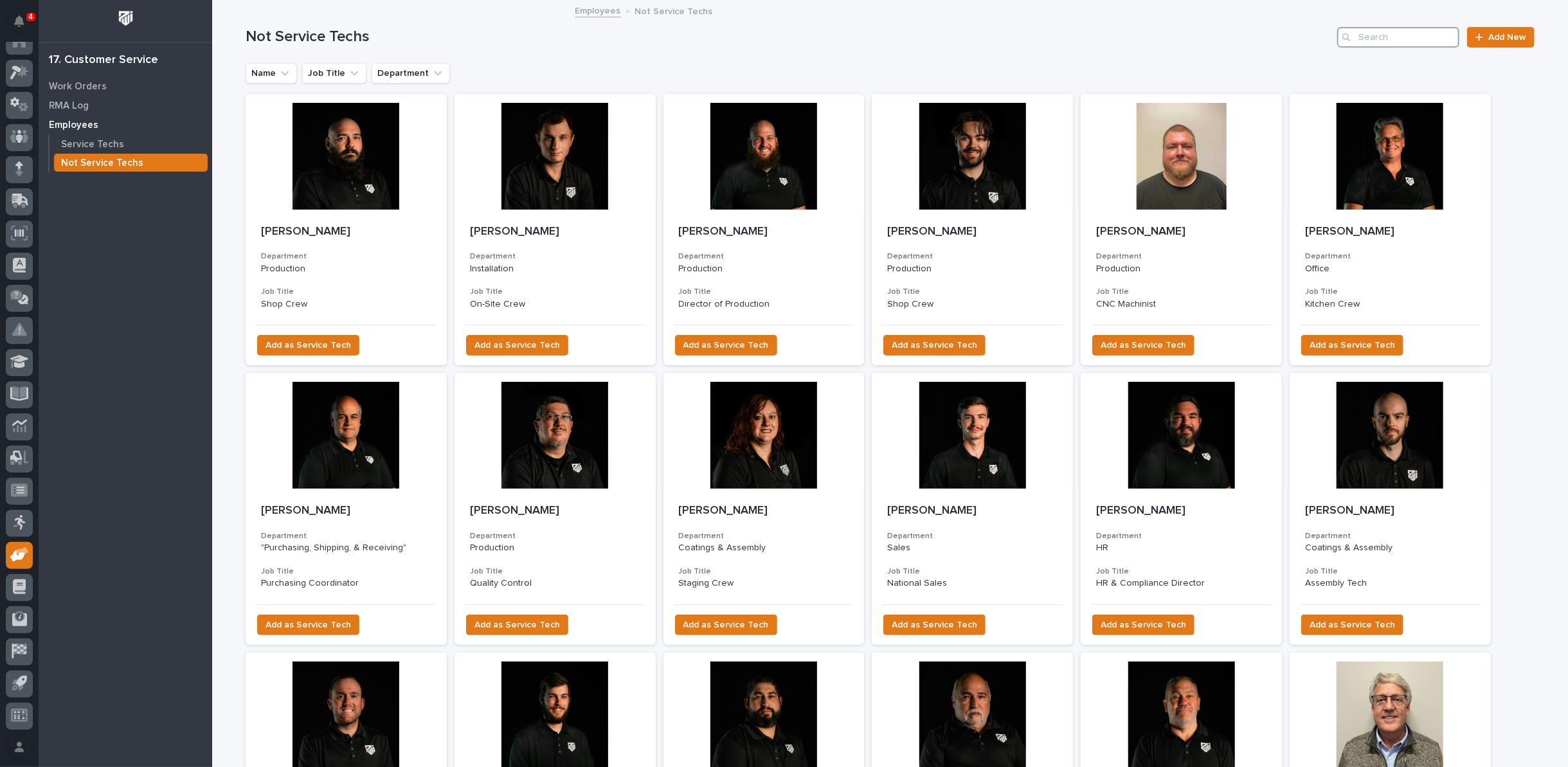
click at [1390, 31] on input "Search" at bounding box center [1398, 37] width 122 height 20
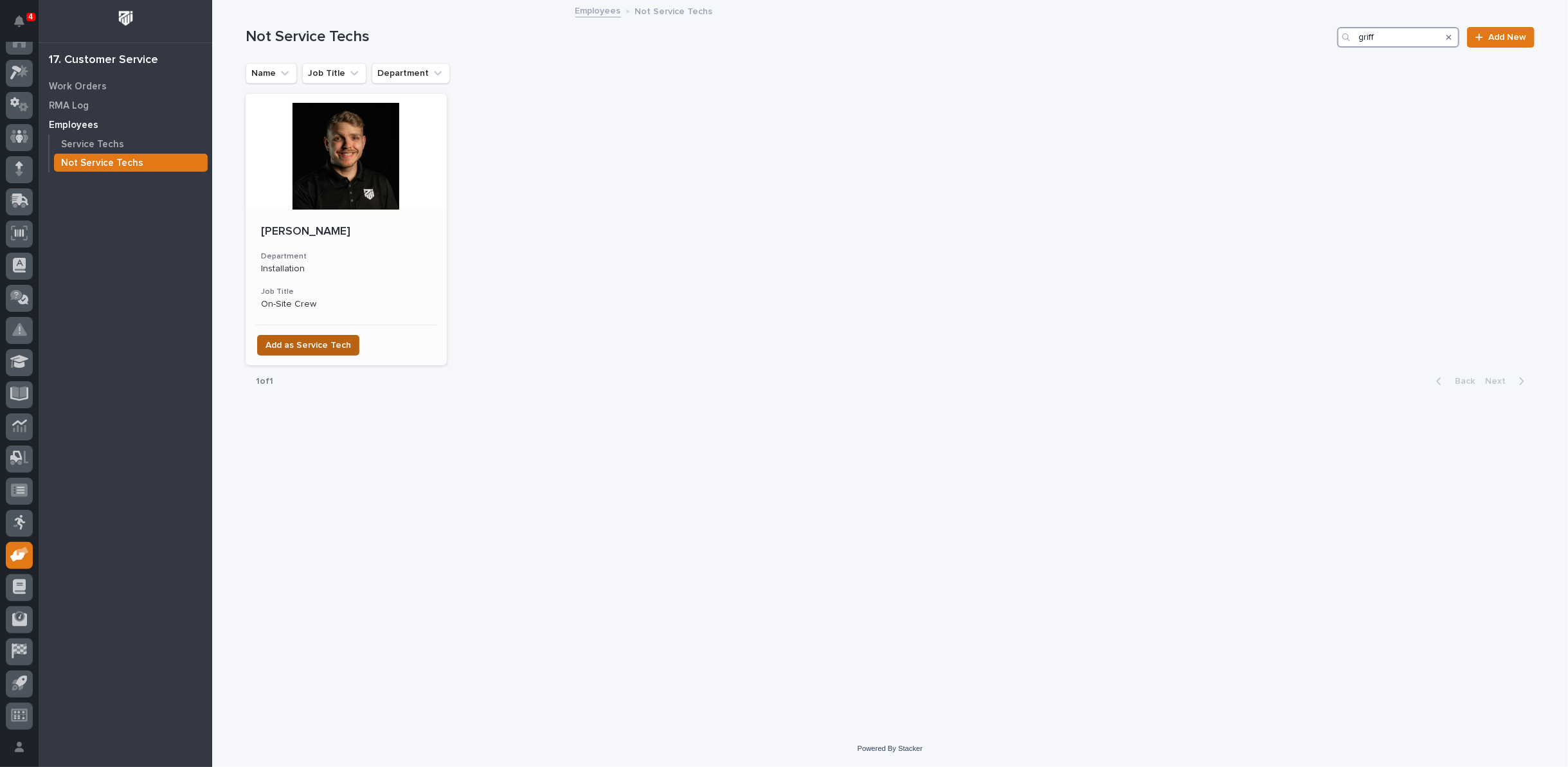
type input "griff"
click at [286, 353] on span "Add as Service Tech" at bounding box center [308, 345] width 86 height 15
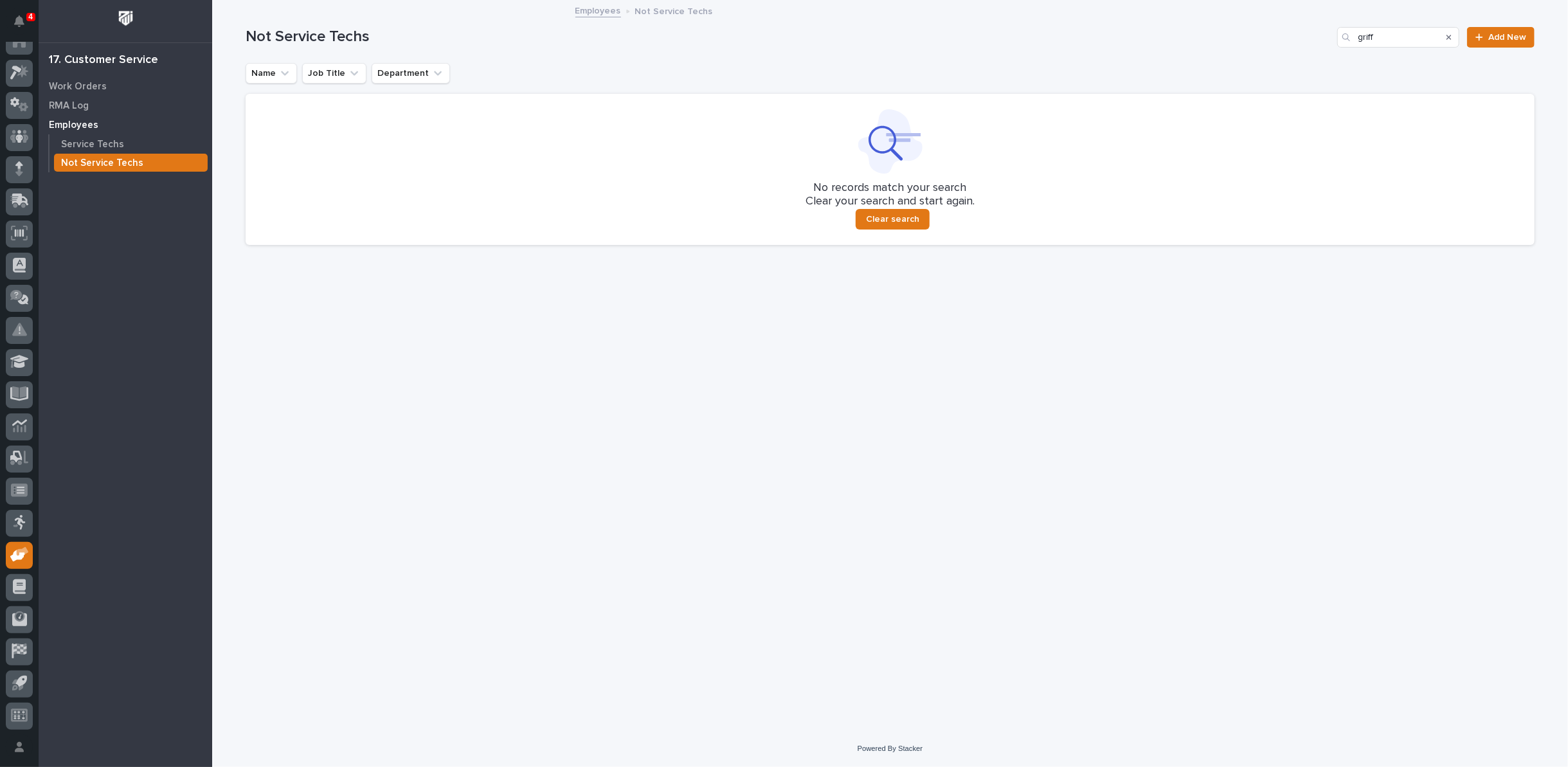
click at [592, 9] on link "Employees" at bounding box center [598, 10] width 46 height 15
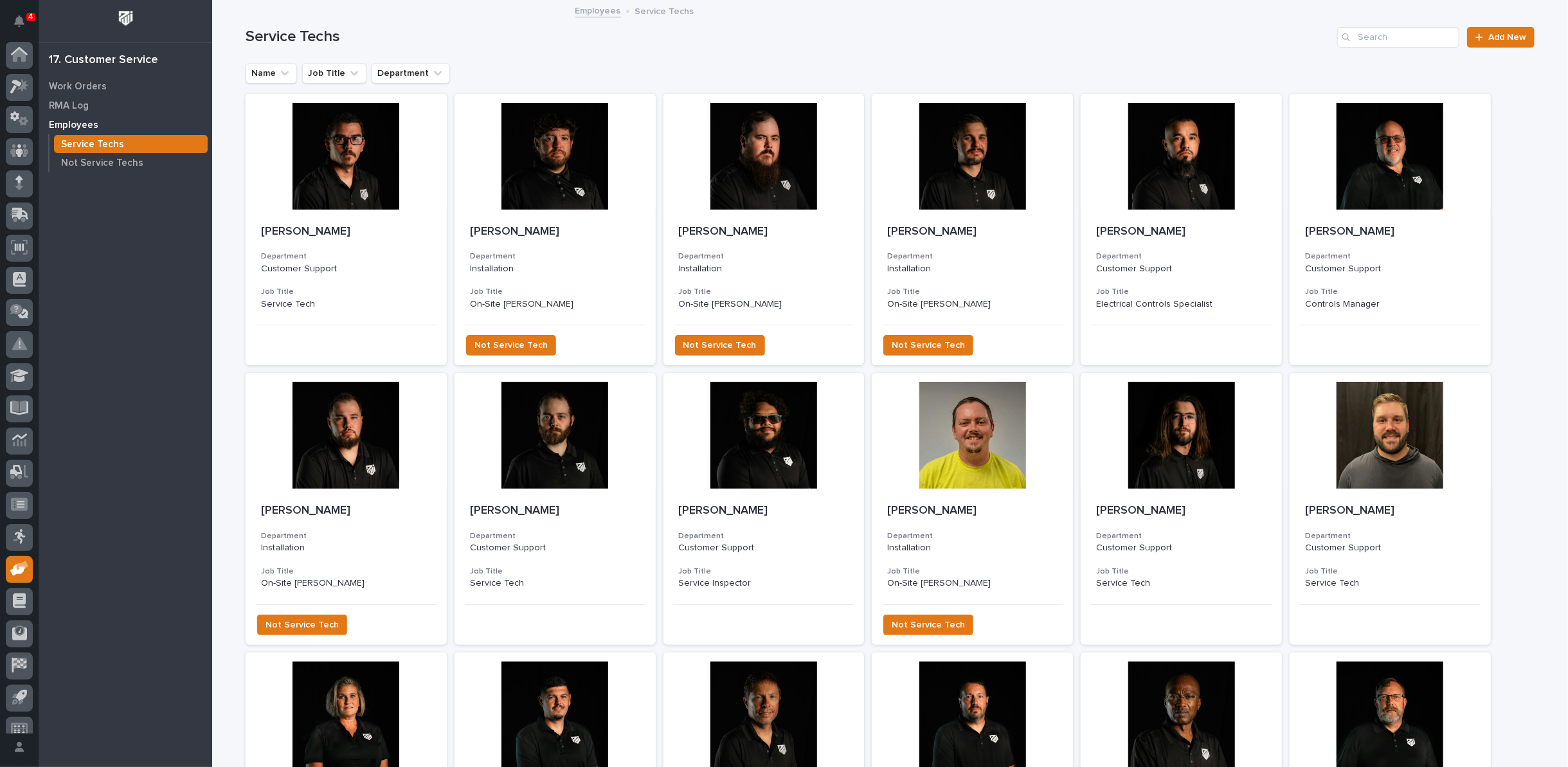
scroll to position [14, 0]
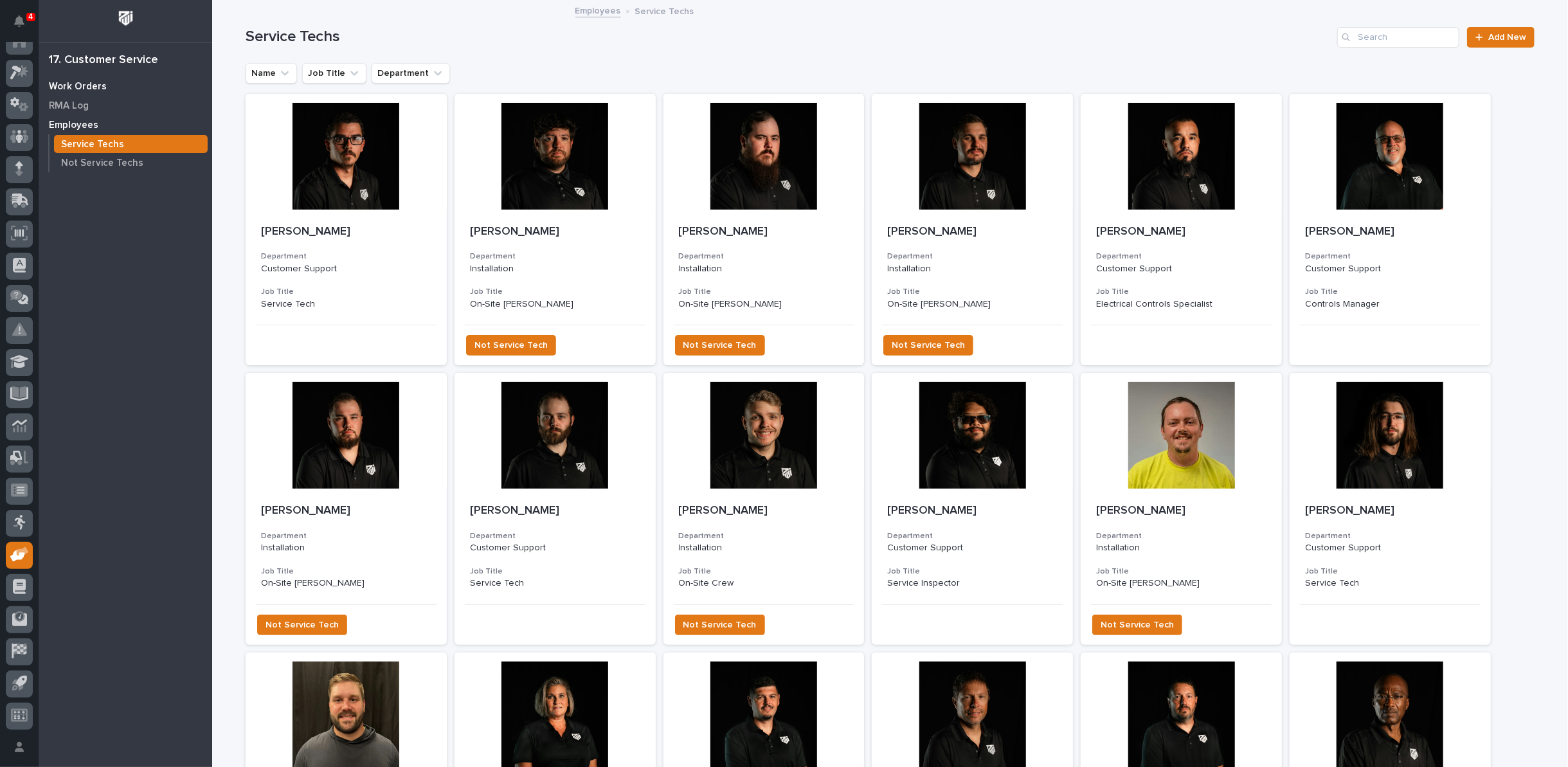
click at [99, 81] on p "Work Orders" at bounding box center [77, 87] width 57 height 11
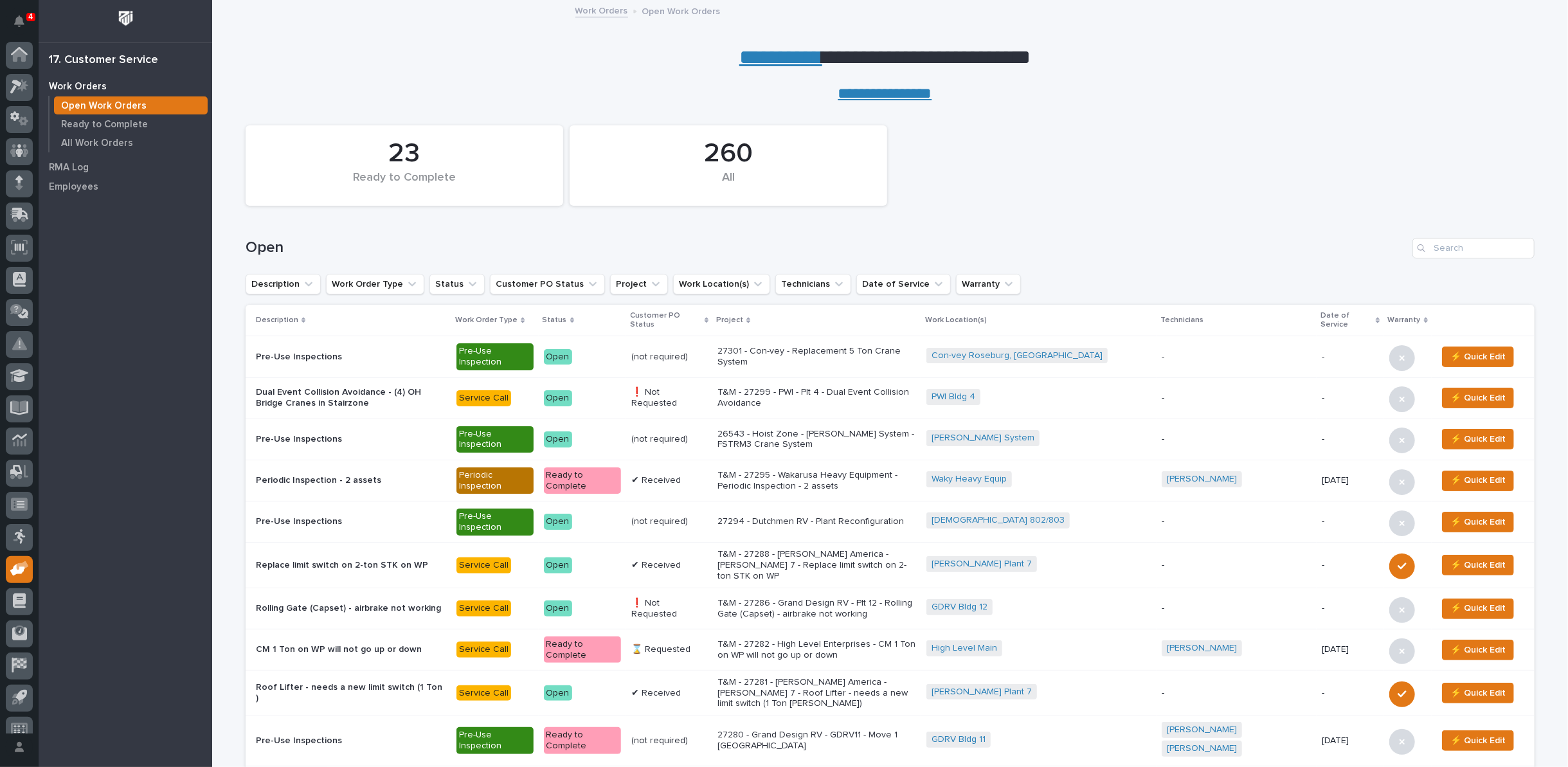
scroll to position [14, 0]
click at [1453, 246] on input "Search" at bounding box center [1473, 247] width 122 height 20
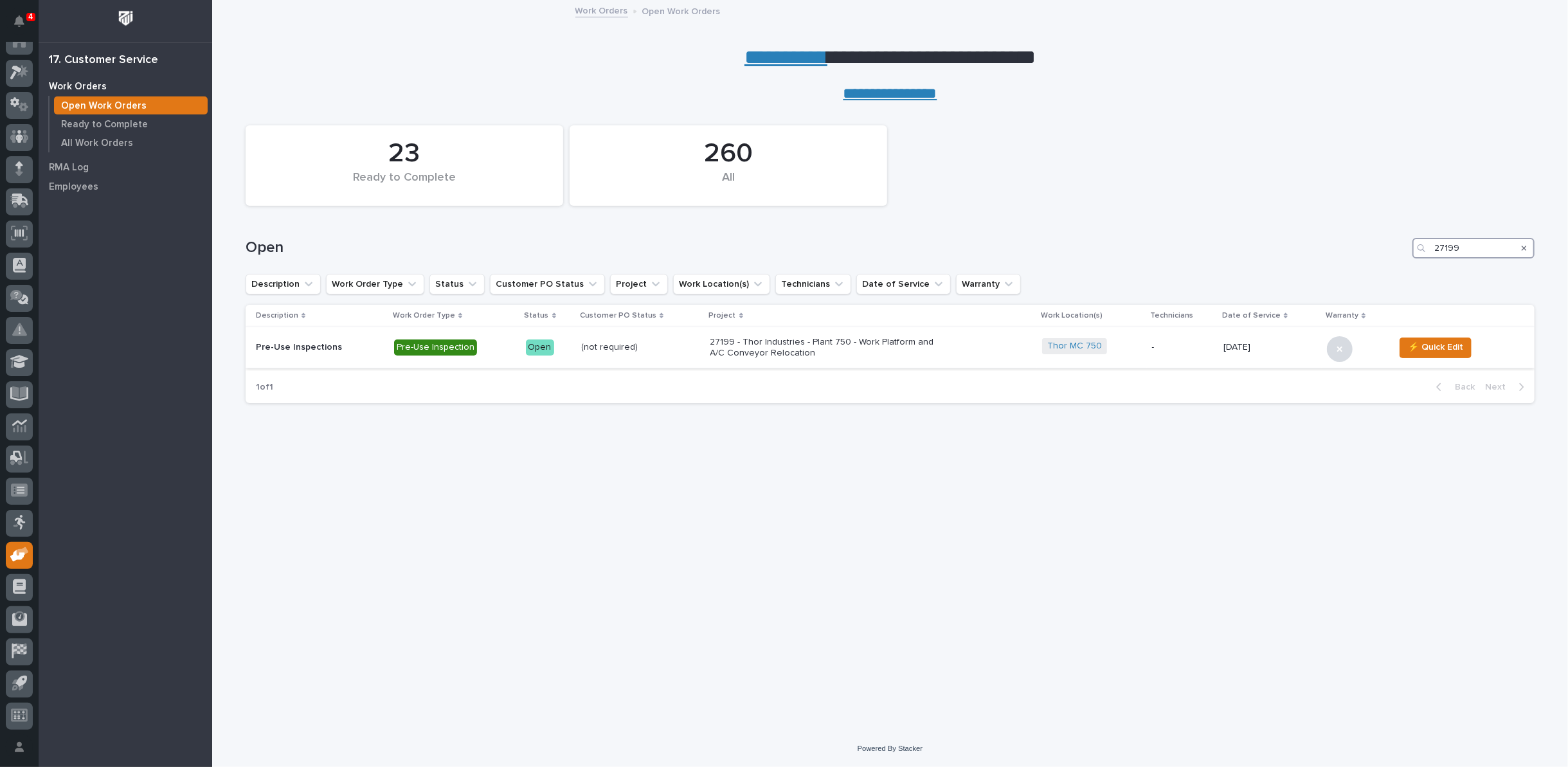
type input "27199"
click at [791, 340] on p "27199 - Thor Industries - Plant 750 - Work Platform and A/C Conveyor Relocation" at bounding box center [823, 347] width 225 height 22
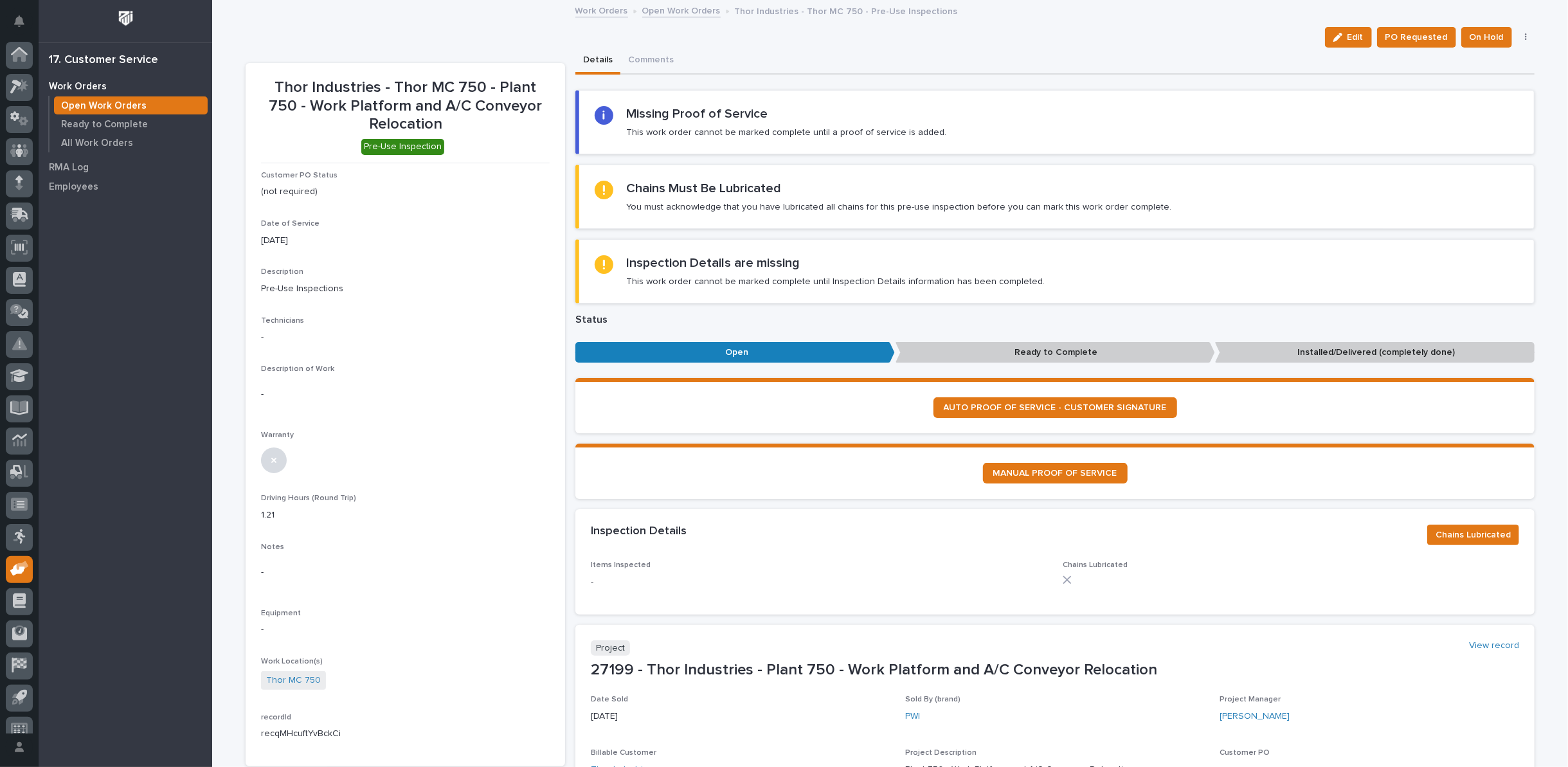
scroll to position [14, 0]
click at [1335, 41] on icon "button" at bounding box center [1337, 37] width 9 height 9
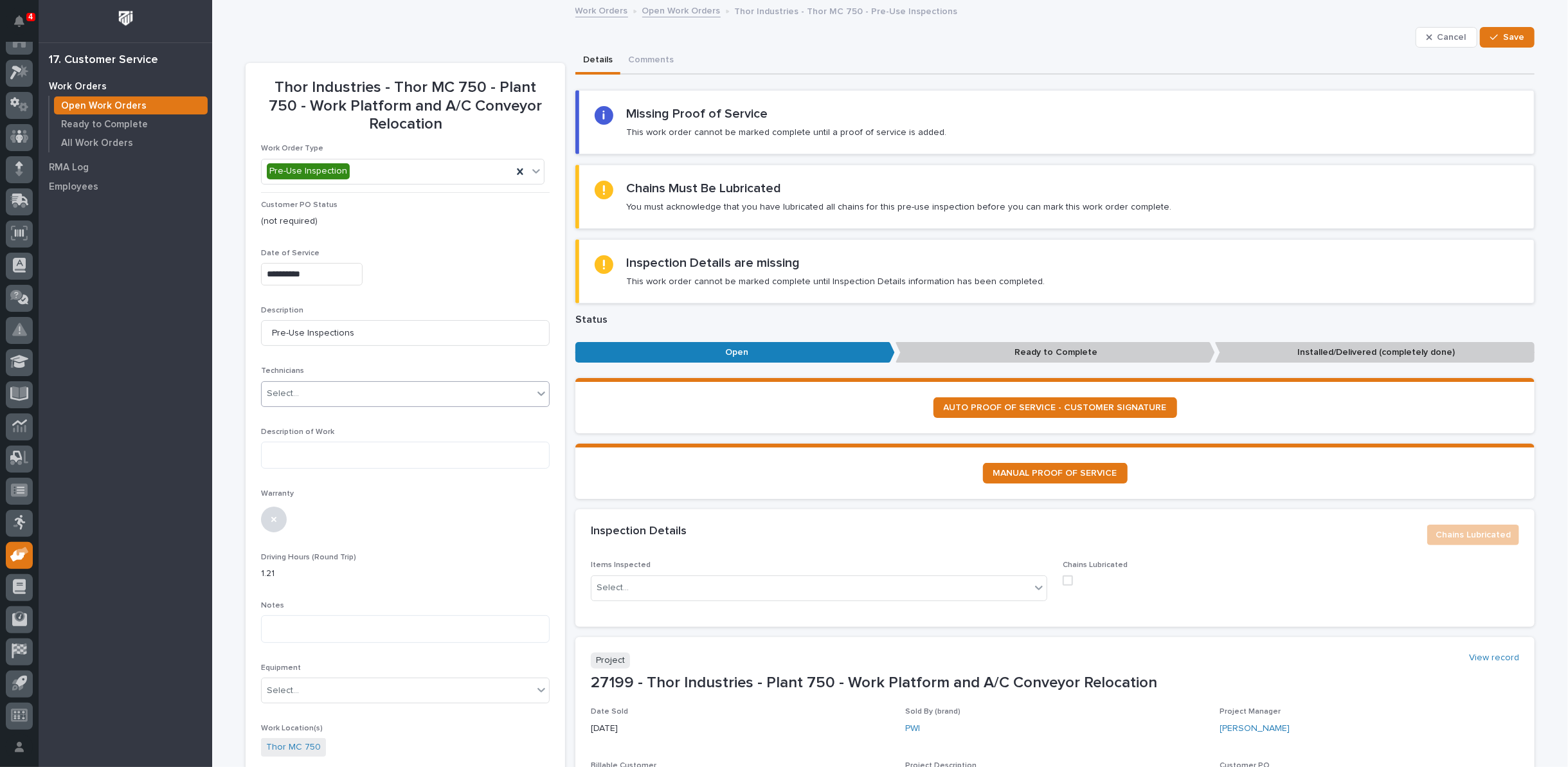
click at [295, 385] on div "Select..." at bounding box center [397, 393] width 271 height 21
type input "**"
click at [305, 414] on div "Griffen Julian" at bounding box center [400, 416] width 287 height 22
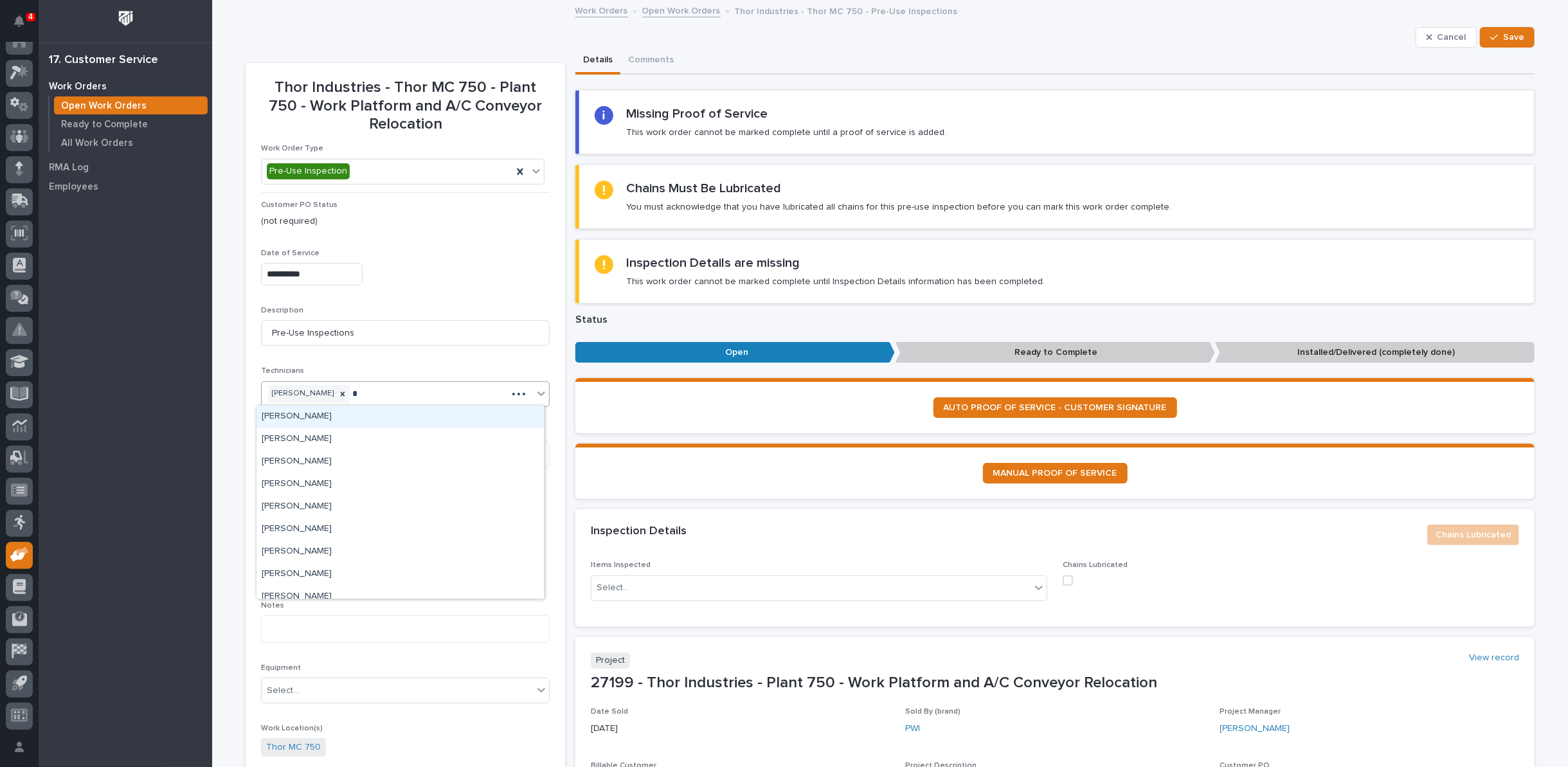
type input "**"
click at [306, 416] on div "Alan Speicher" at bounding box center [400, 416] width 287 height 22
type input "***"
click at [476, 419] on div "Jerred Surma" at bounding box center [400, 416] width 287 height 22
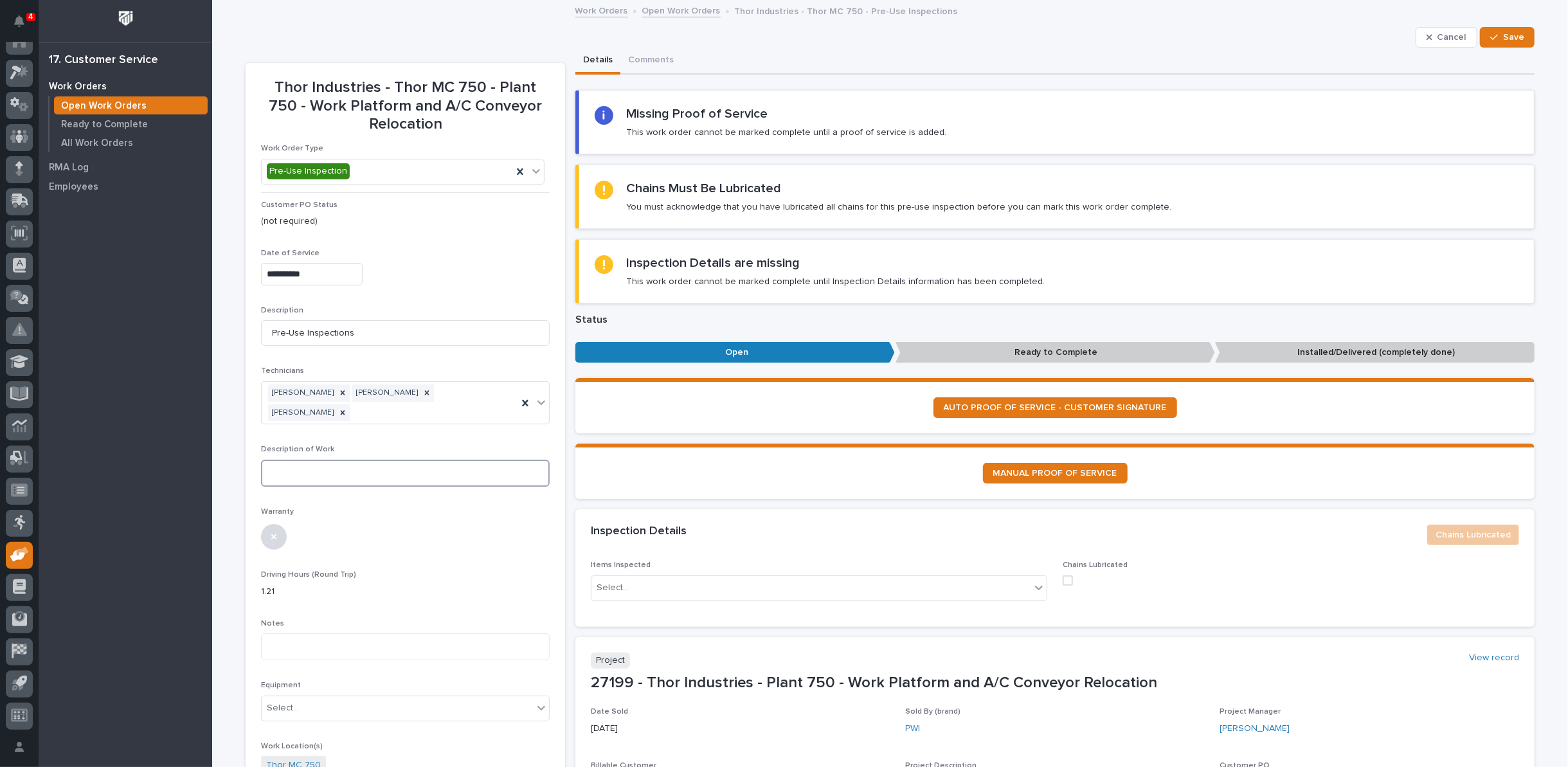
click at [321, 459] on textarea at bounding box center [405, 473] width 289 height 27
type textarea "*"
click at [263, 459] on textarea "**********" at bounding box center [405, 473] width 289 height 27
click at [453, 459] on textarea "**********" at bounding box center [405, 473] width 289 height 27
type textarea "**********"
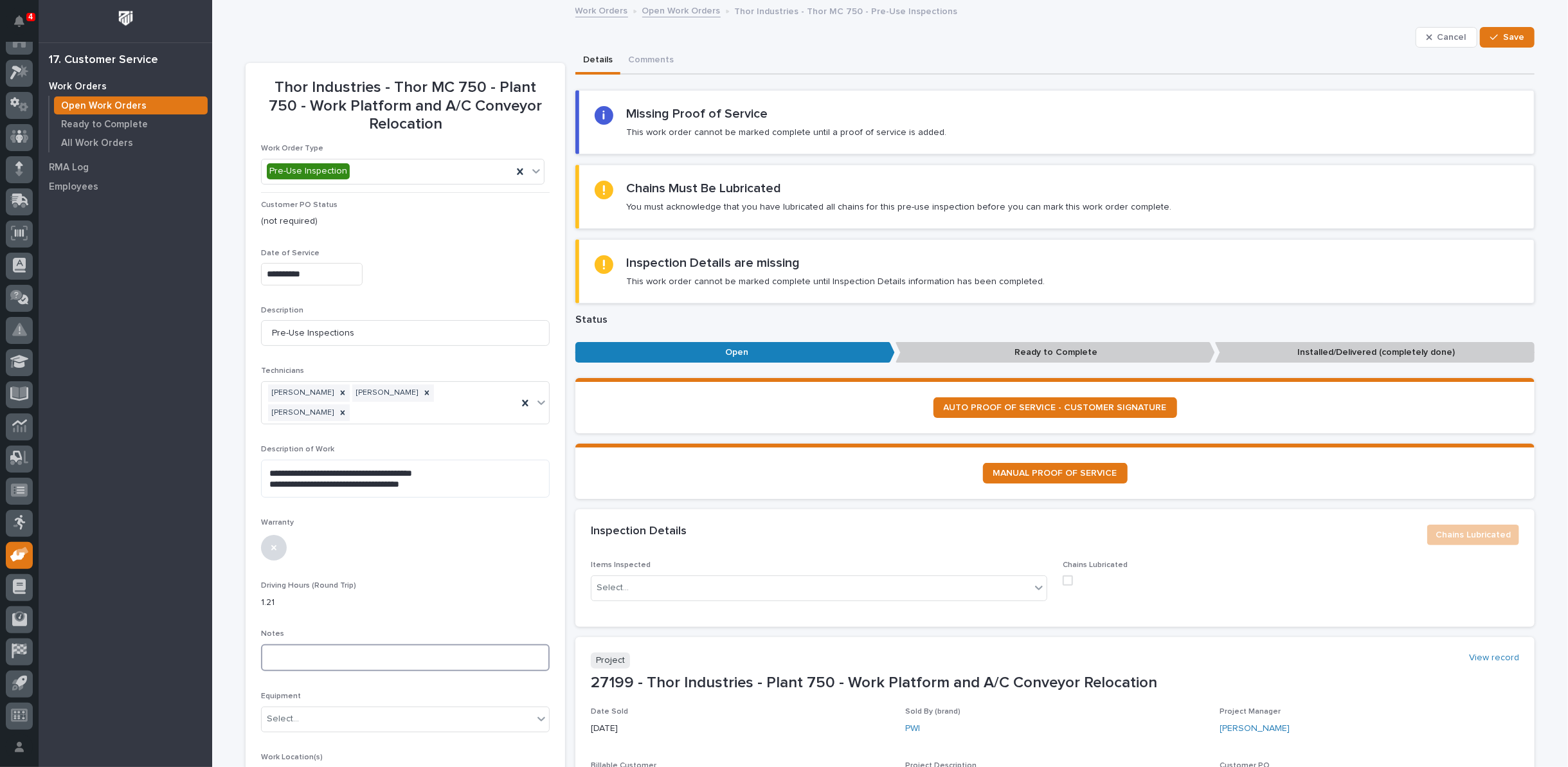
click at [375, 644] on textarea at bounding box center [405, 657] width 289 height 27
click at [1511, 34] on span "Save" at bounding box center [1513, 37] width 21 height 11
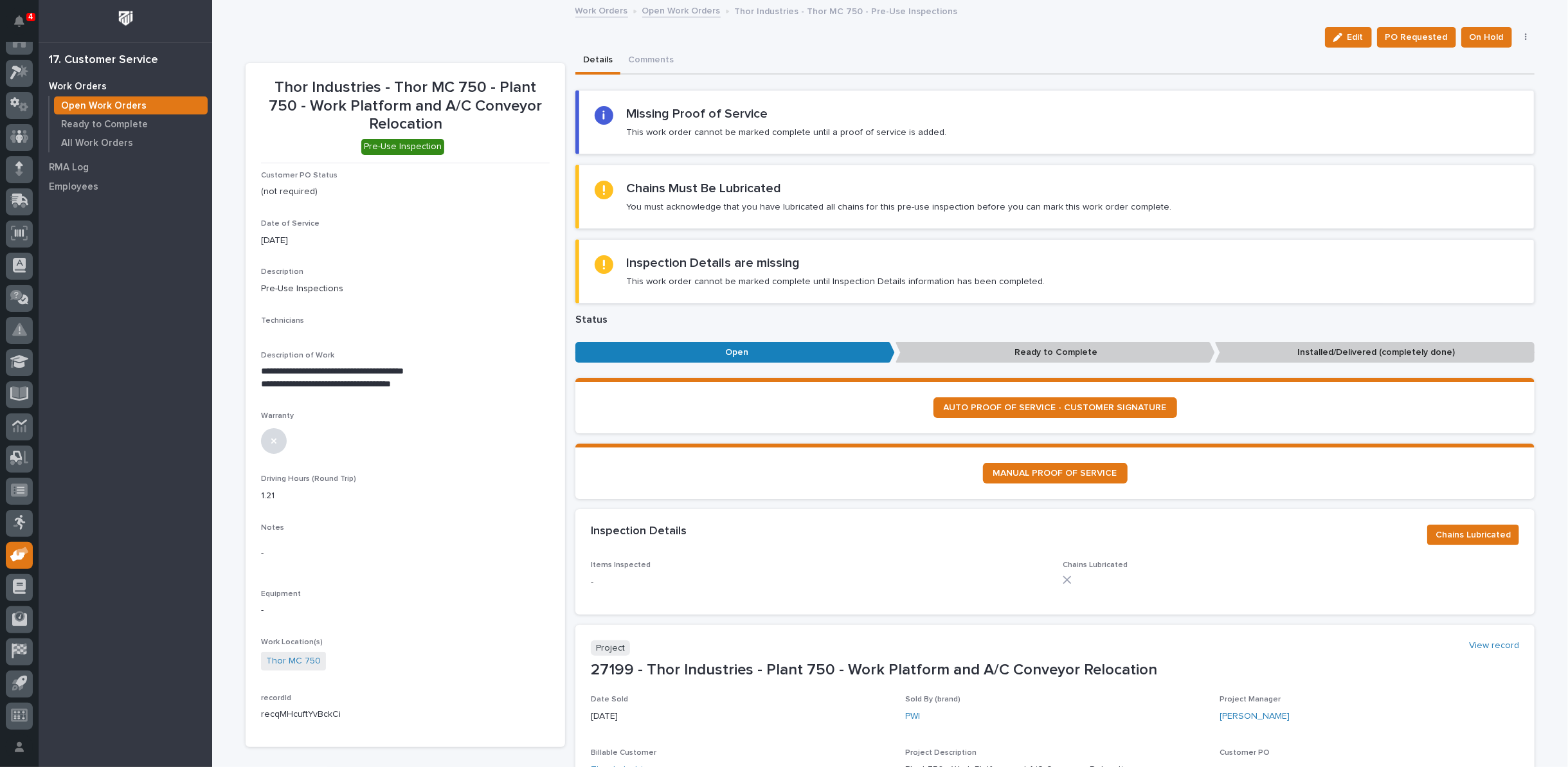
scroll to position [285, 0]
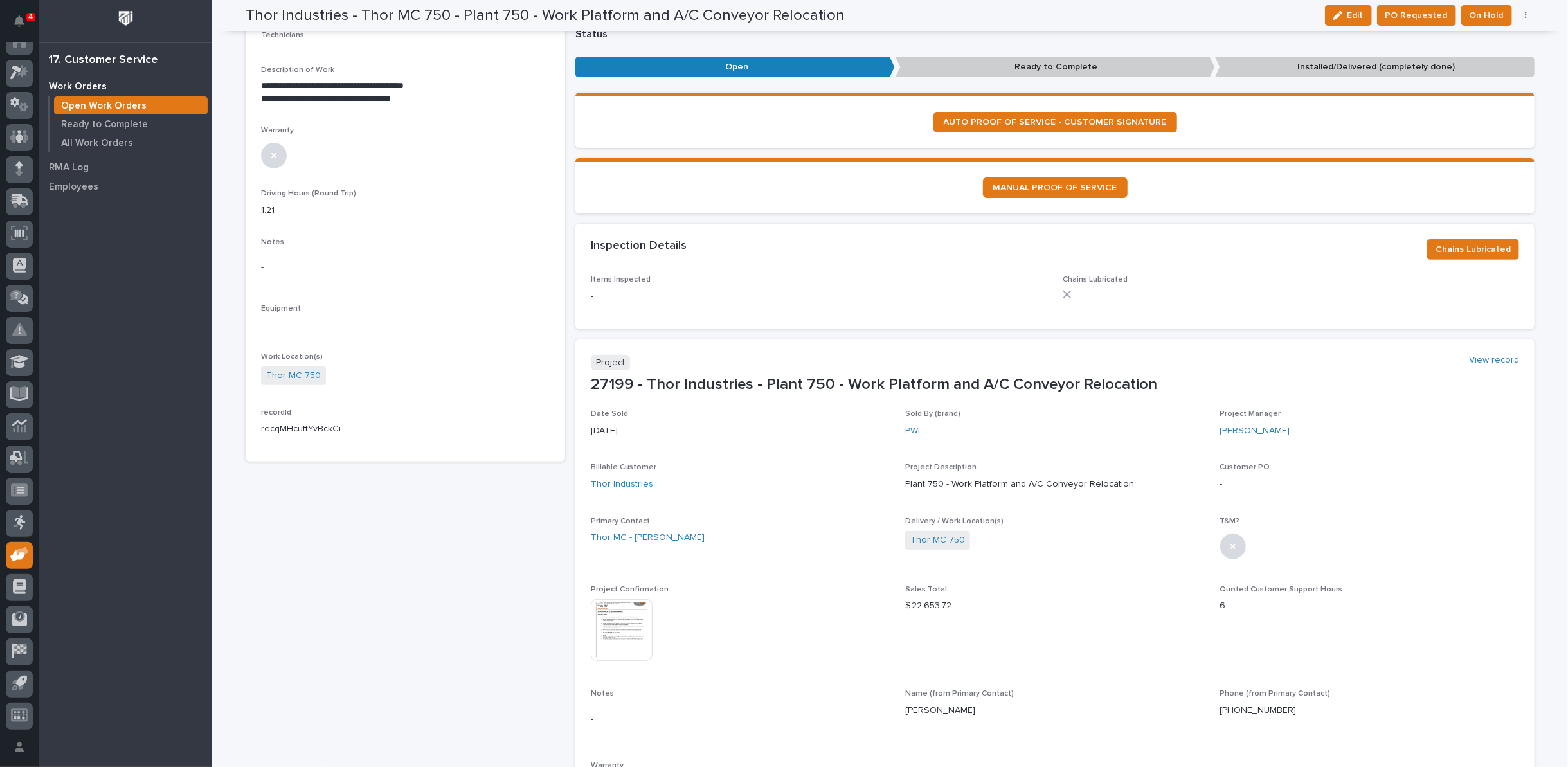
click at [631, 616] on img at bounding box center [621, 630] width 62 height 62
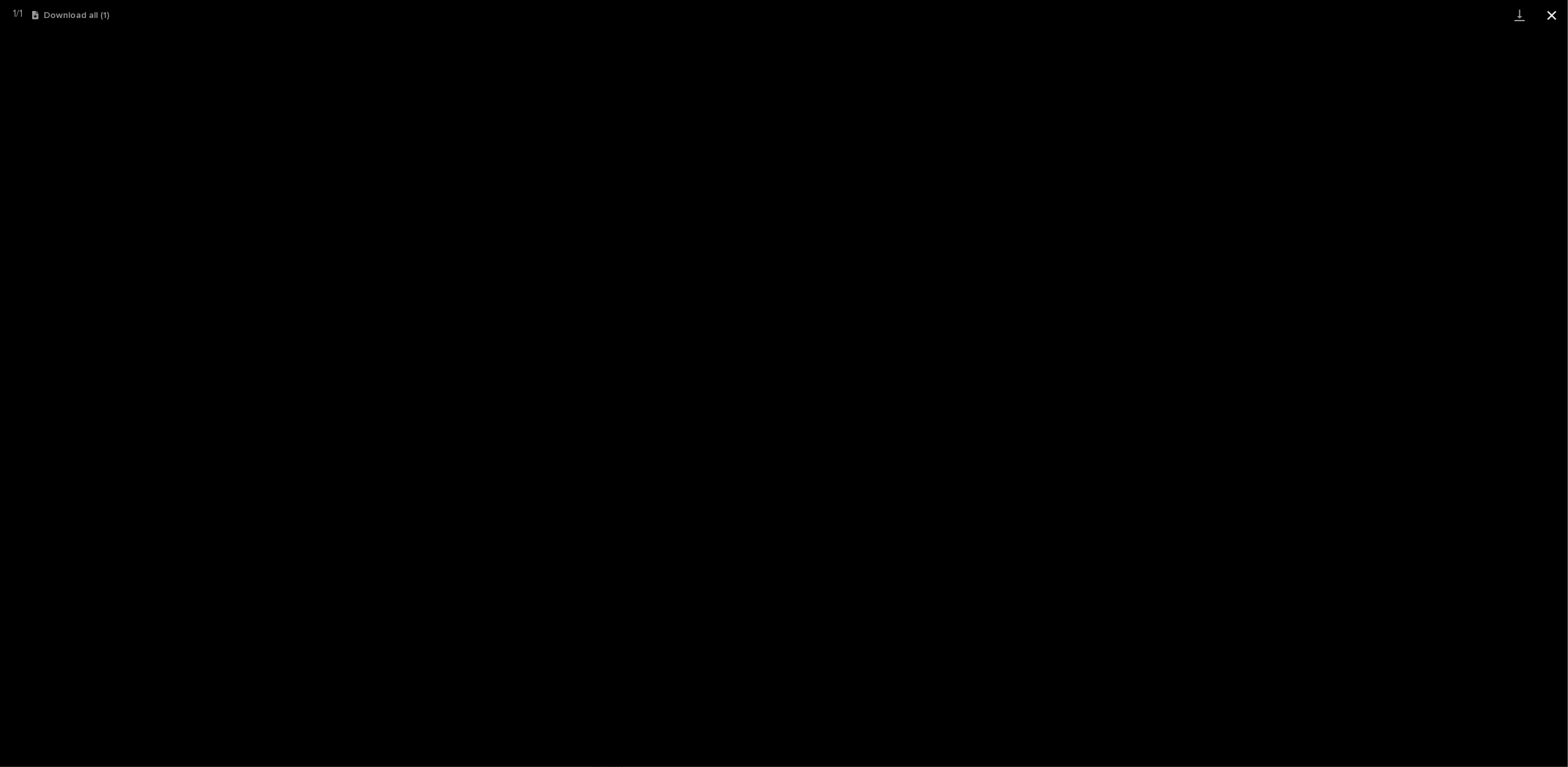
click at [1558, 18] on button "Close gallery" at bounding box center [1551, 15] width 32 height 30
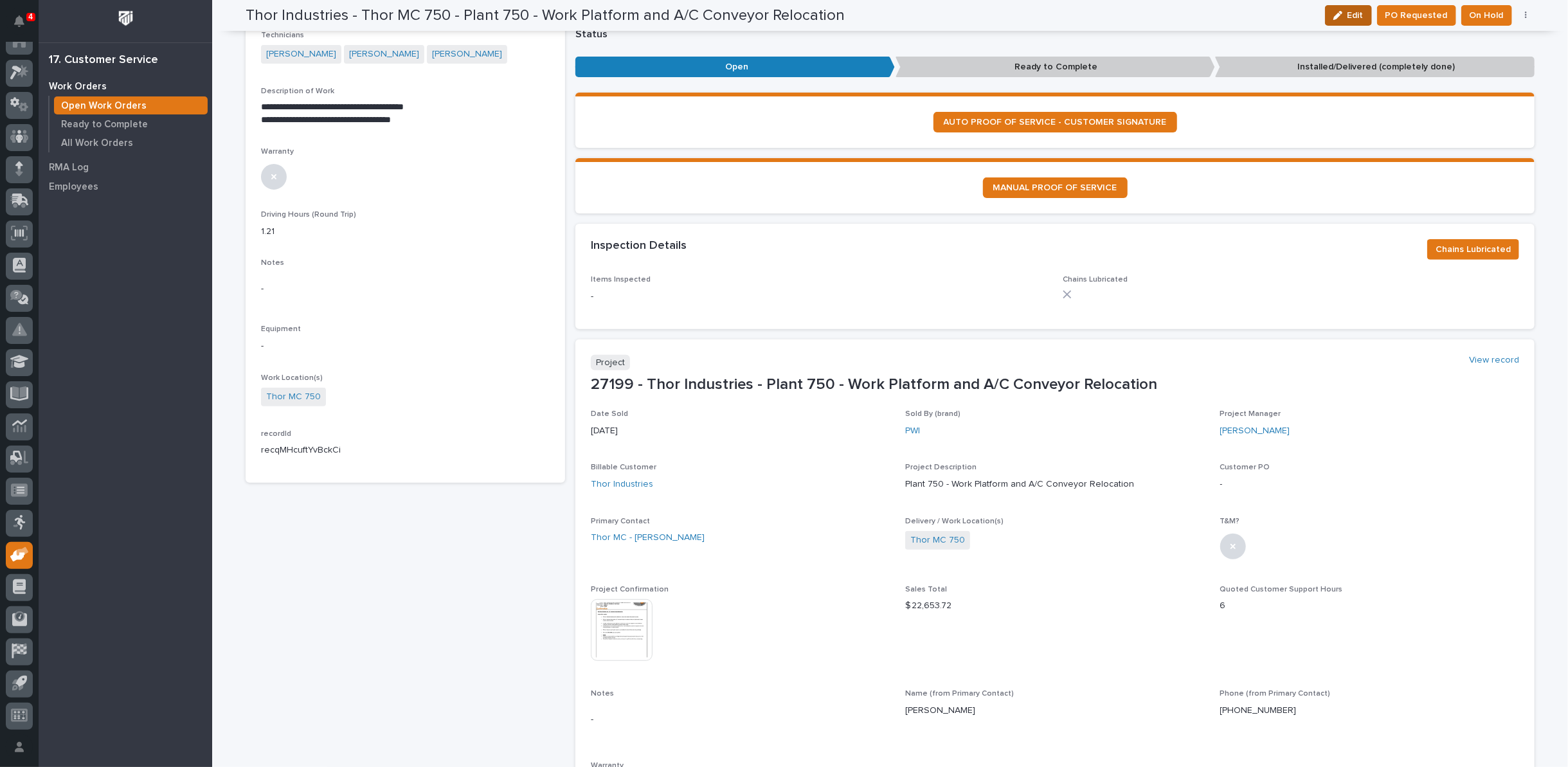
click at [1335, 13] on icon "button" at bounding box center [1337, 15] width 9 height 9
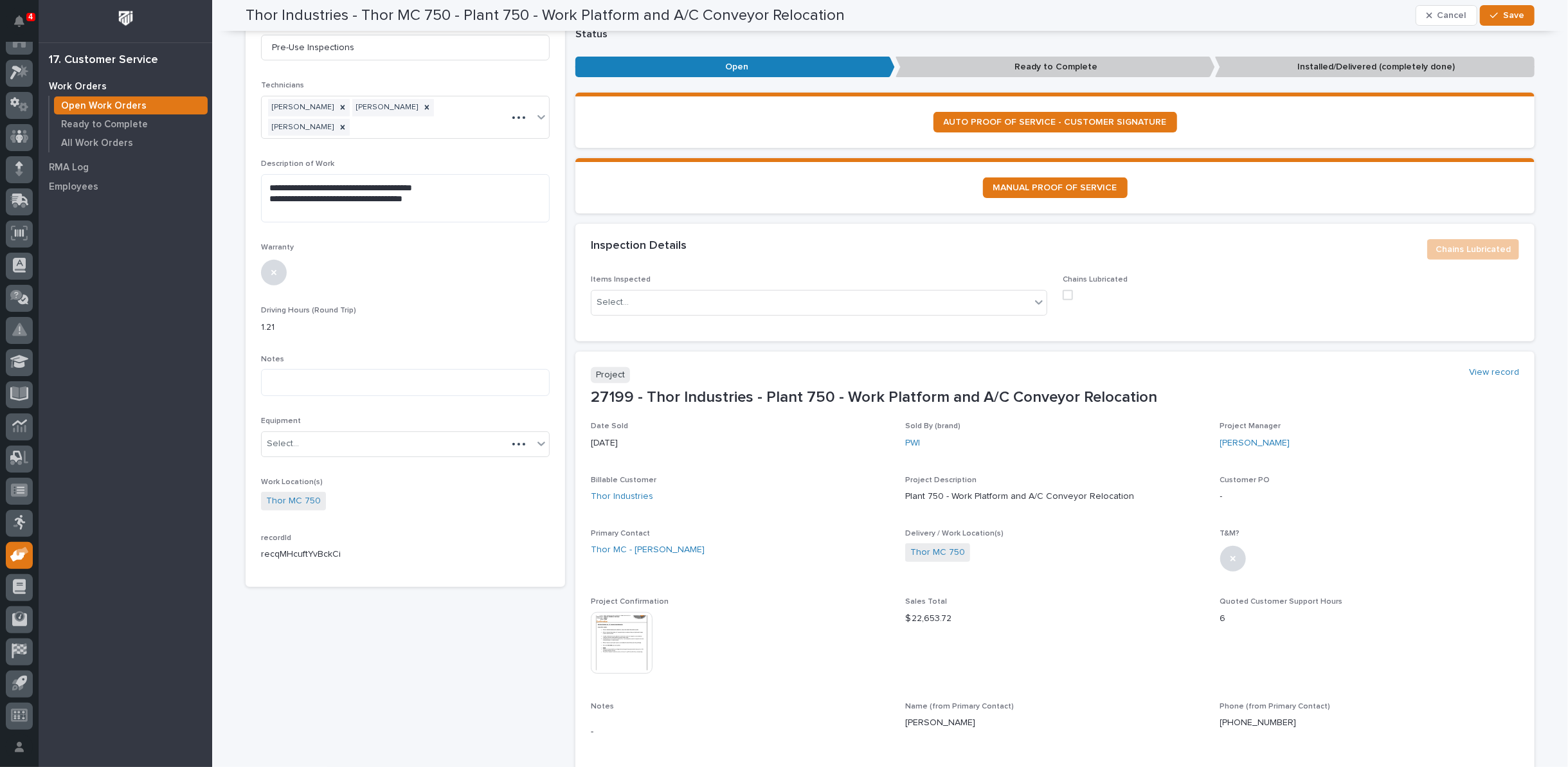
scroll to position [291, 0]
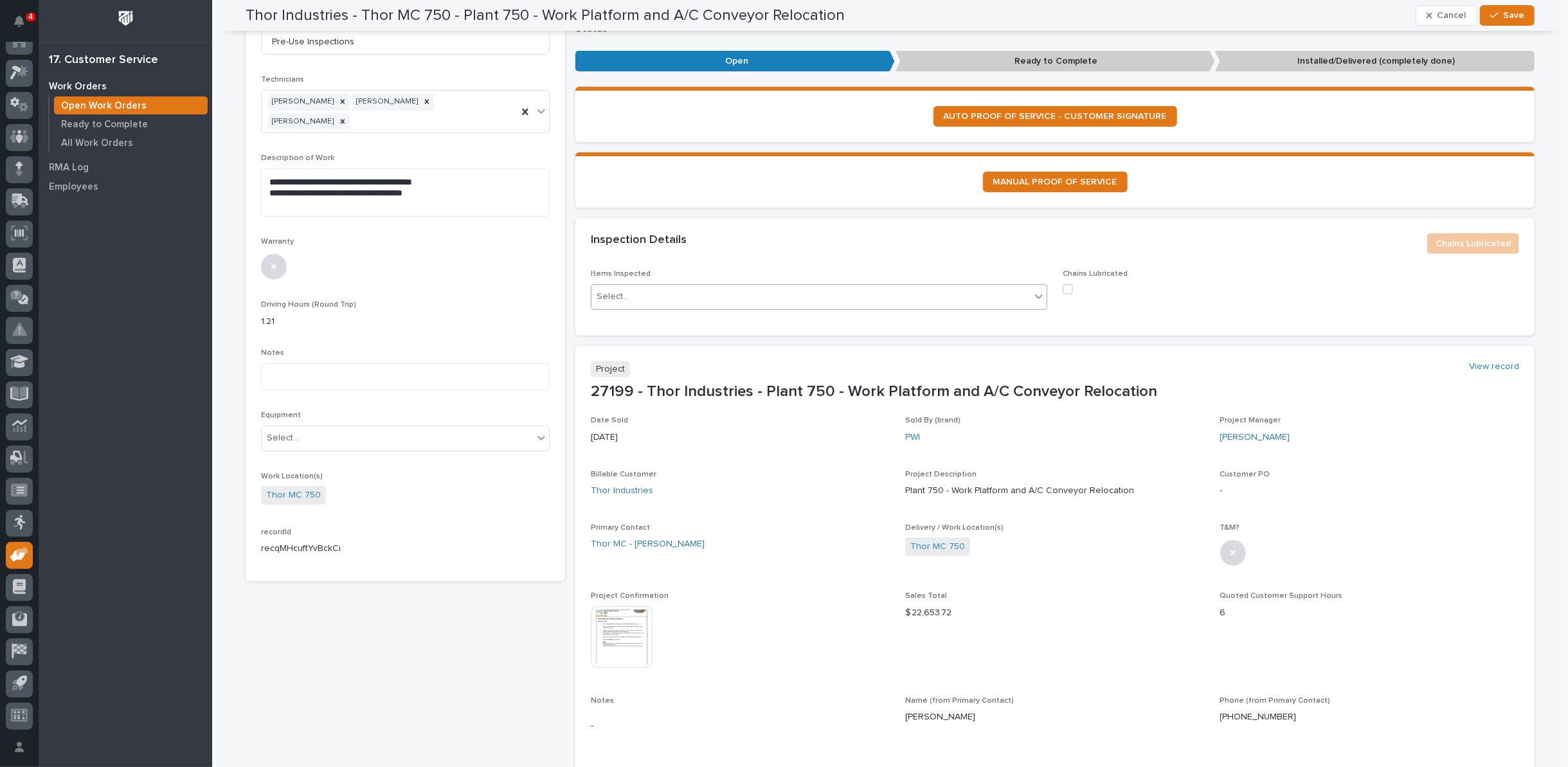
click at [706, 296] on div "Select..." at bounding box center [811, 297] width 439 height 21
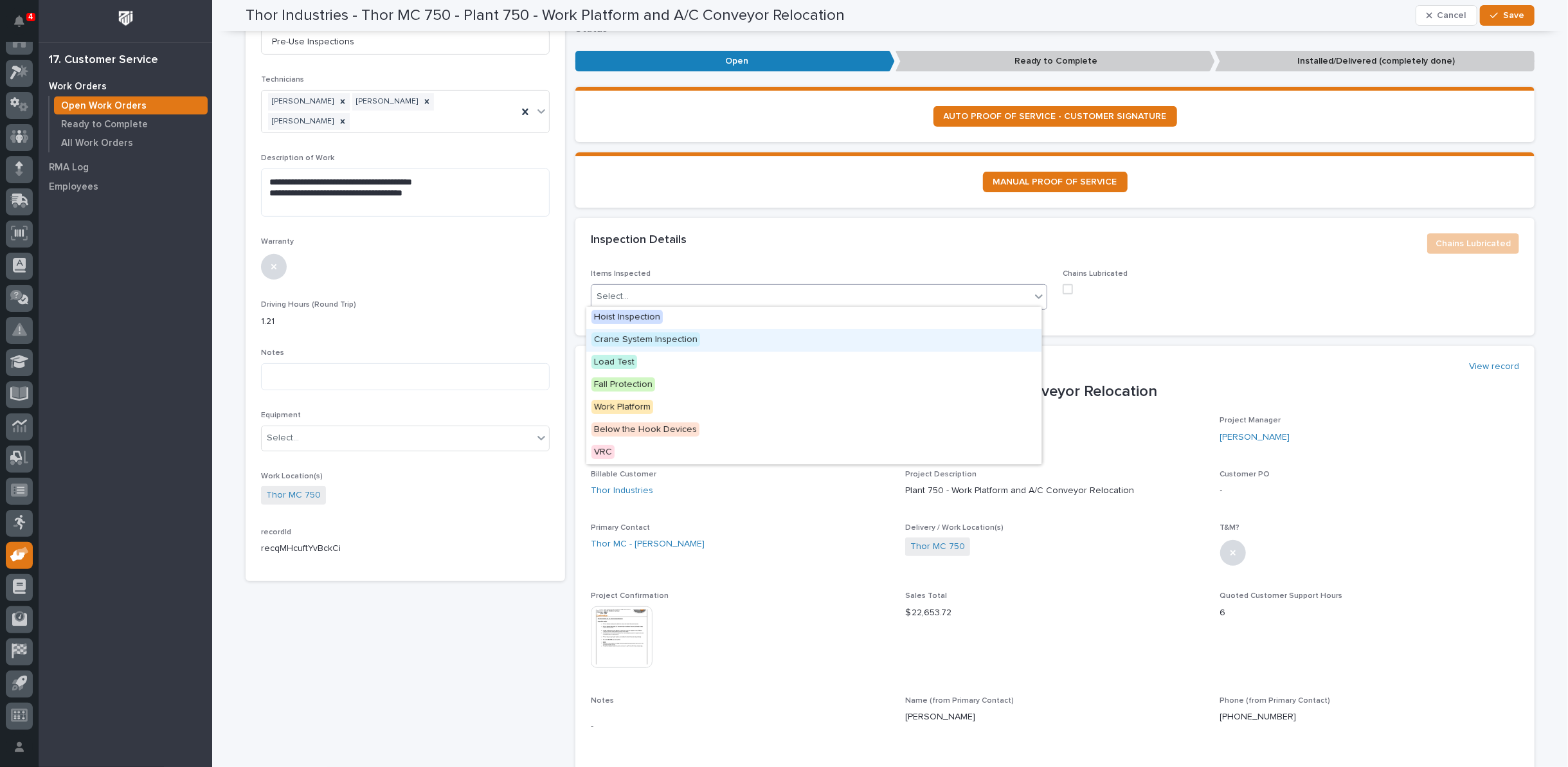
click at [656, 338] on span "Crane System Inspection" at bounding box center [645, 339] width 109 height 14
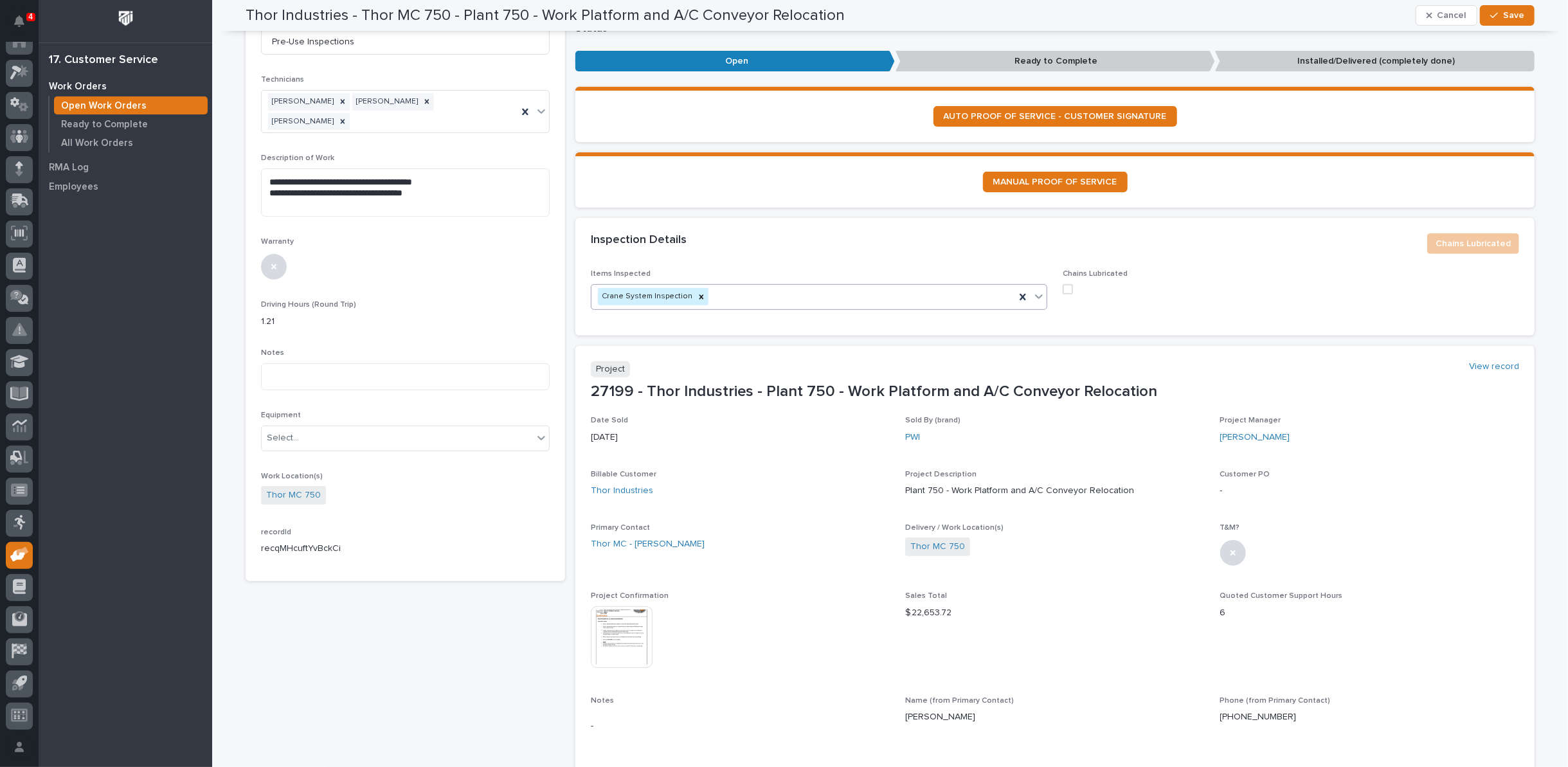
click at [1033, 292] on icon at bounding box center [1039, 296] width 13 height 13
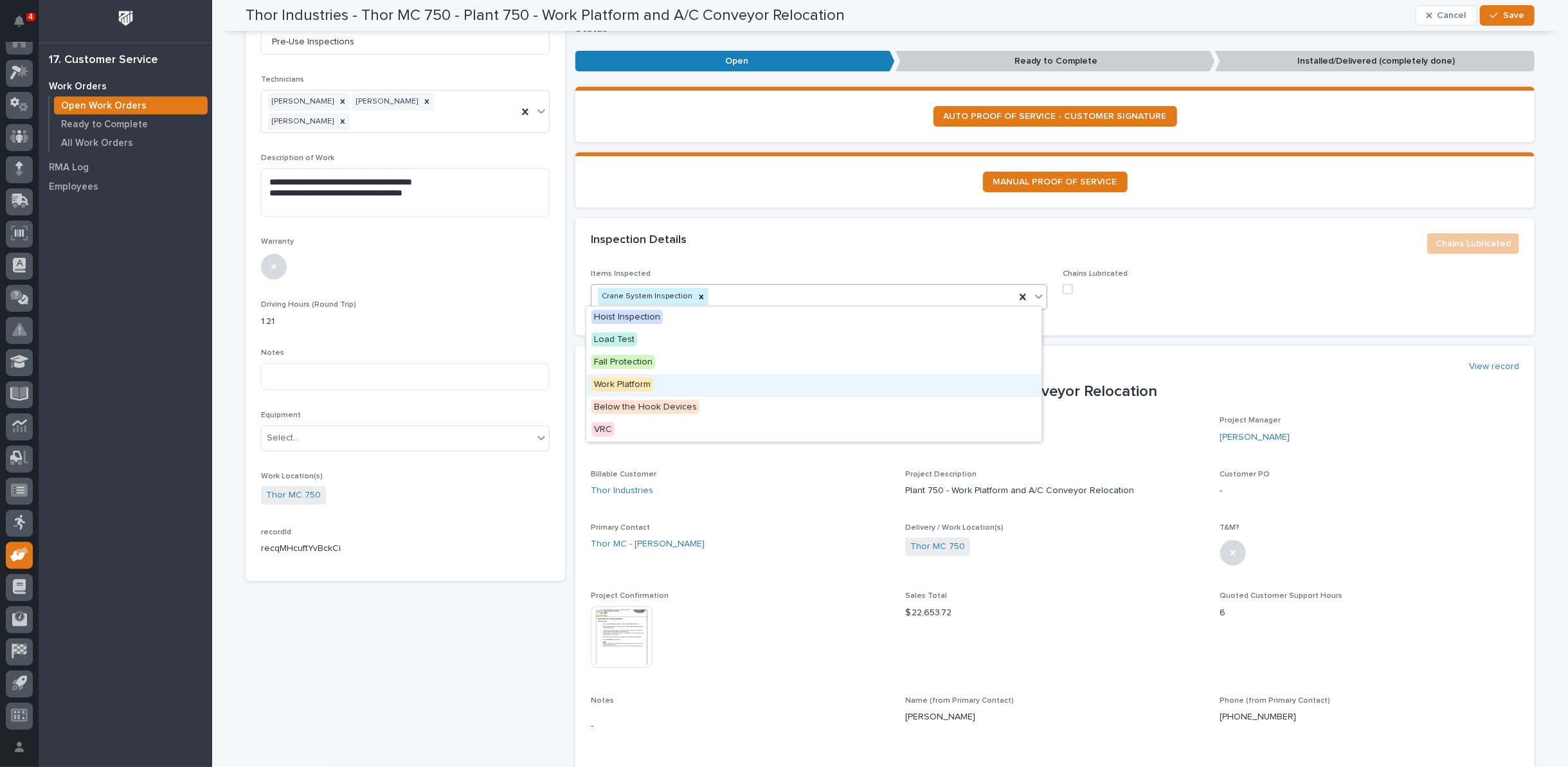
click at [637, 387] on span "Work Platform" at bounding box center [622, 384] width 62 height 14
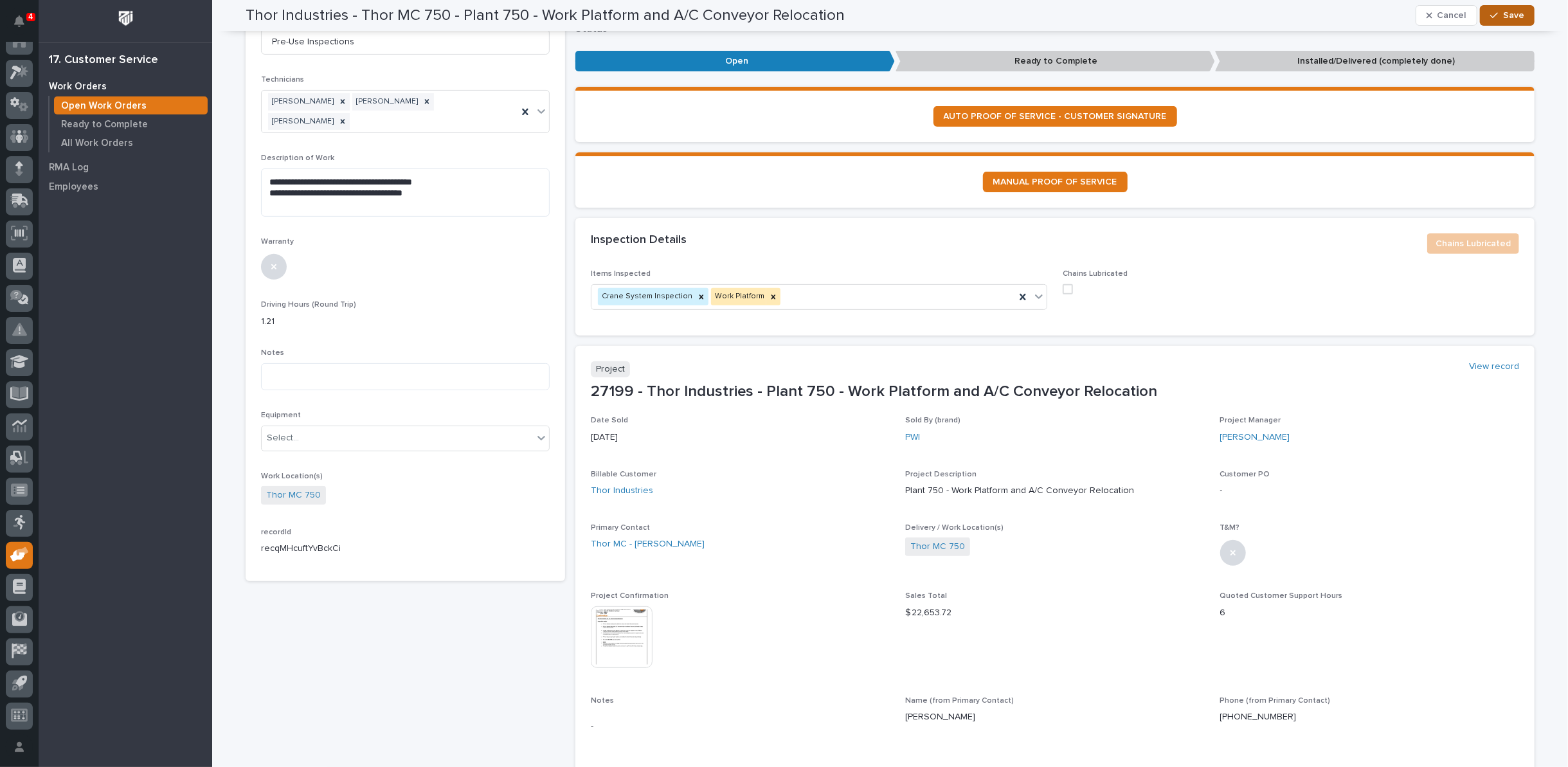
click at [1503, 15] on span "Save" at bounding box center [1513, 15] width 21 height 11
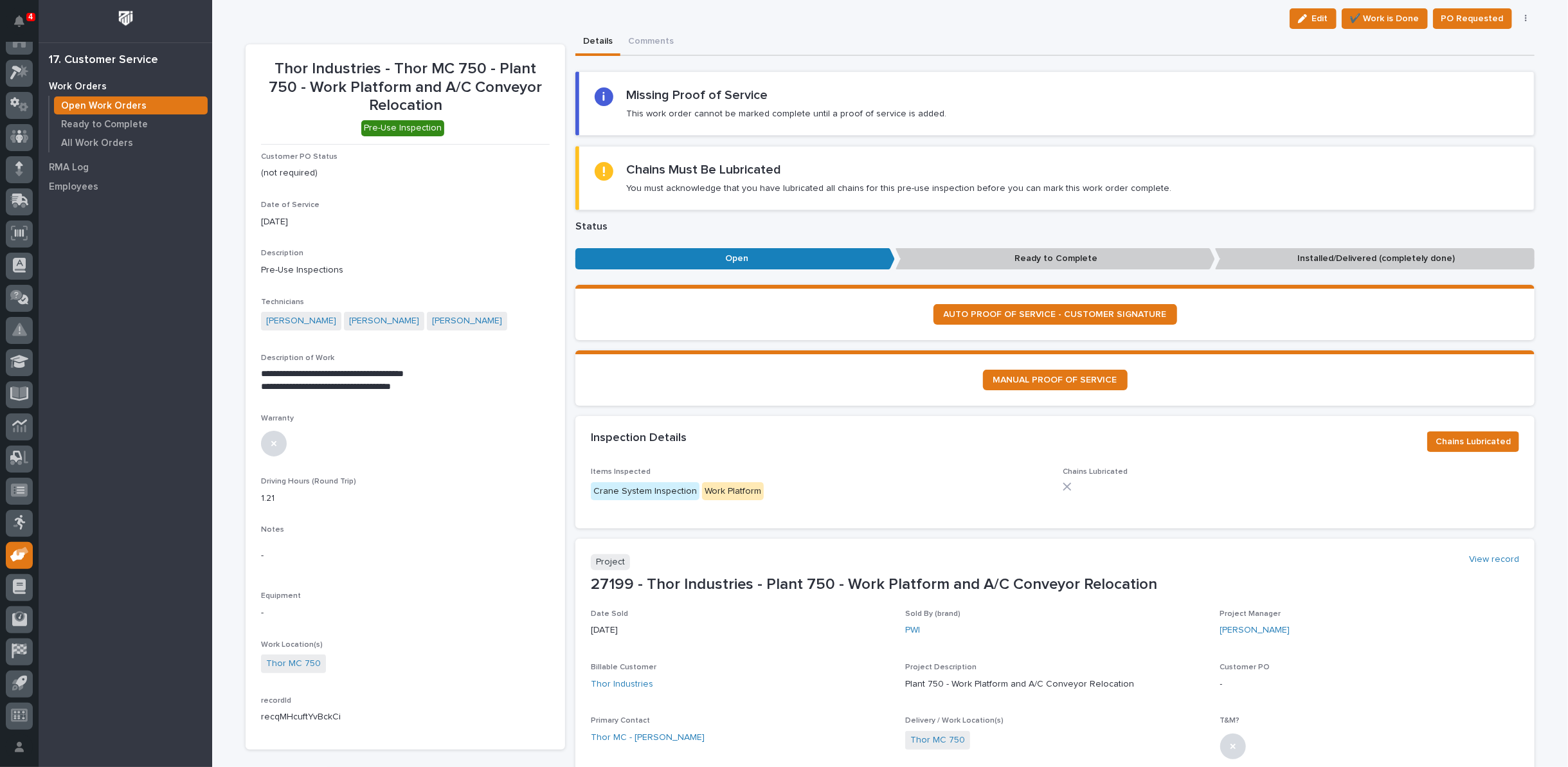
scroll to position [0, 0]
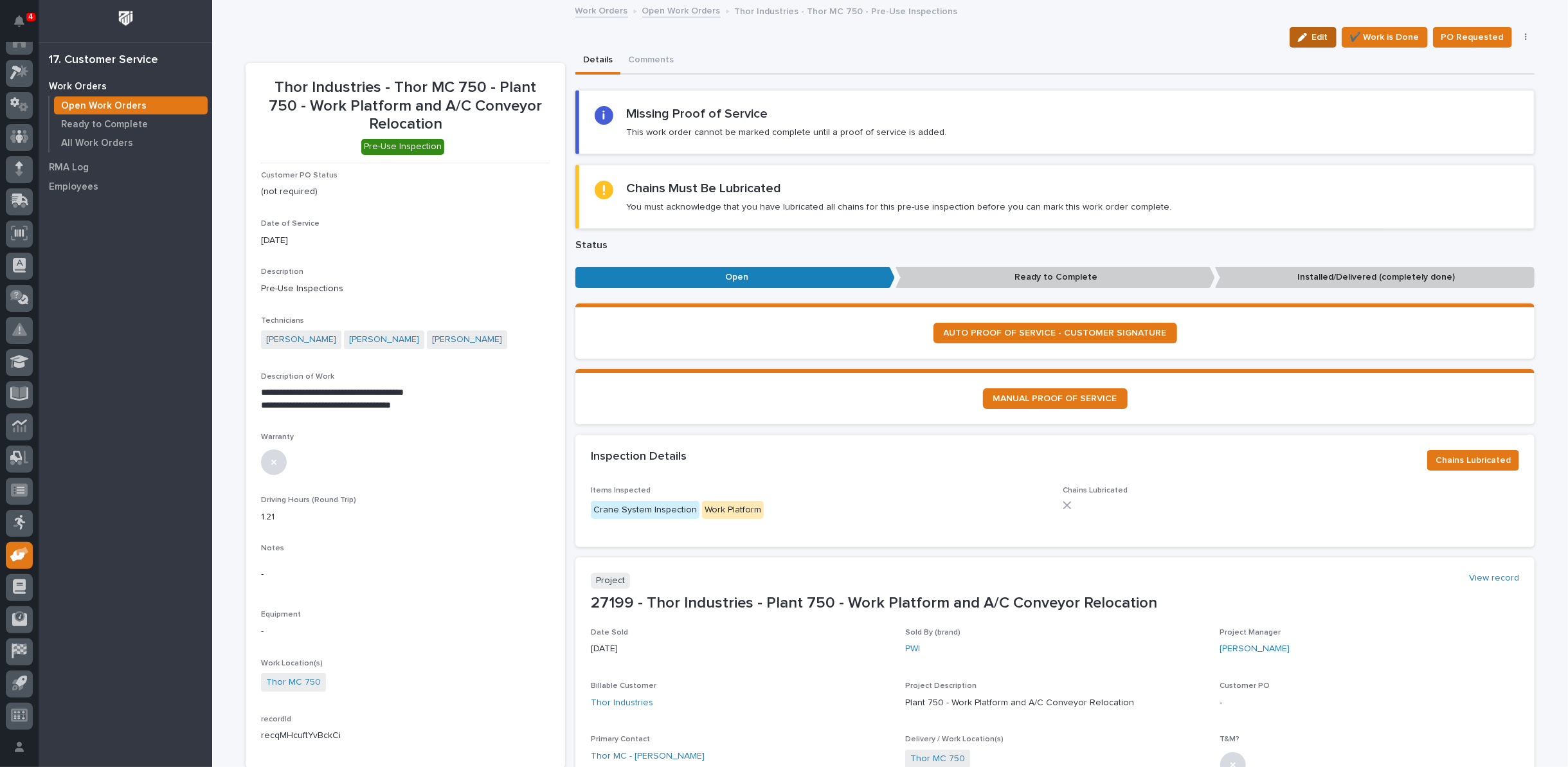
click at [1322, 33] on span "Edit" at bounding box center [1320, 37] width 16 height 11
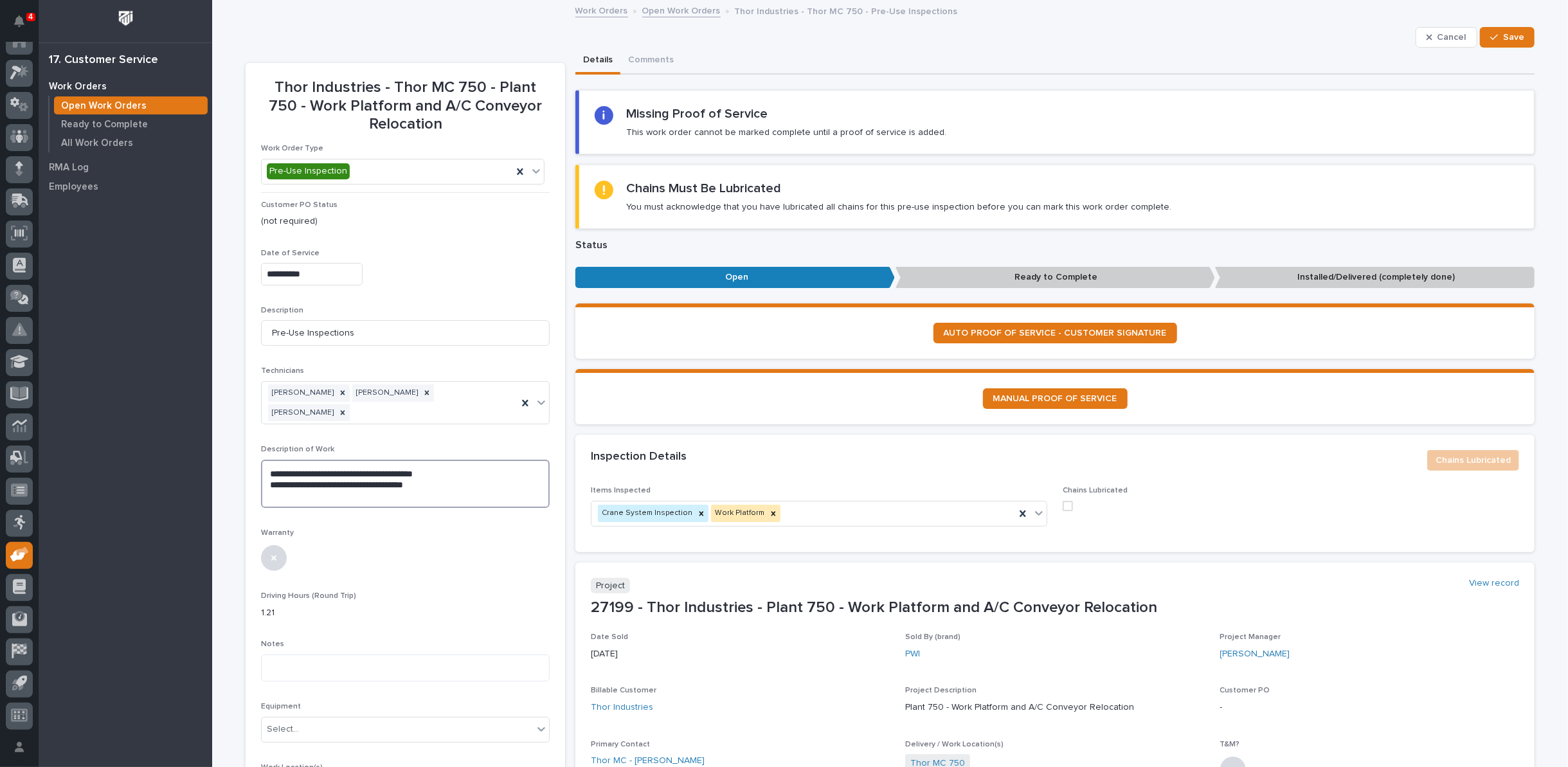
click at [422, 462] on textarea "**********" at bounding box center [405, 483] width 289 height 49
click at [459, 463] on textarea "**********" at bounding box center [405, 483] width 289 height 49
type textarea "**********"
click at [1512, 32] on span "Save" at bounding box center [1513, 37] width 21 height 11
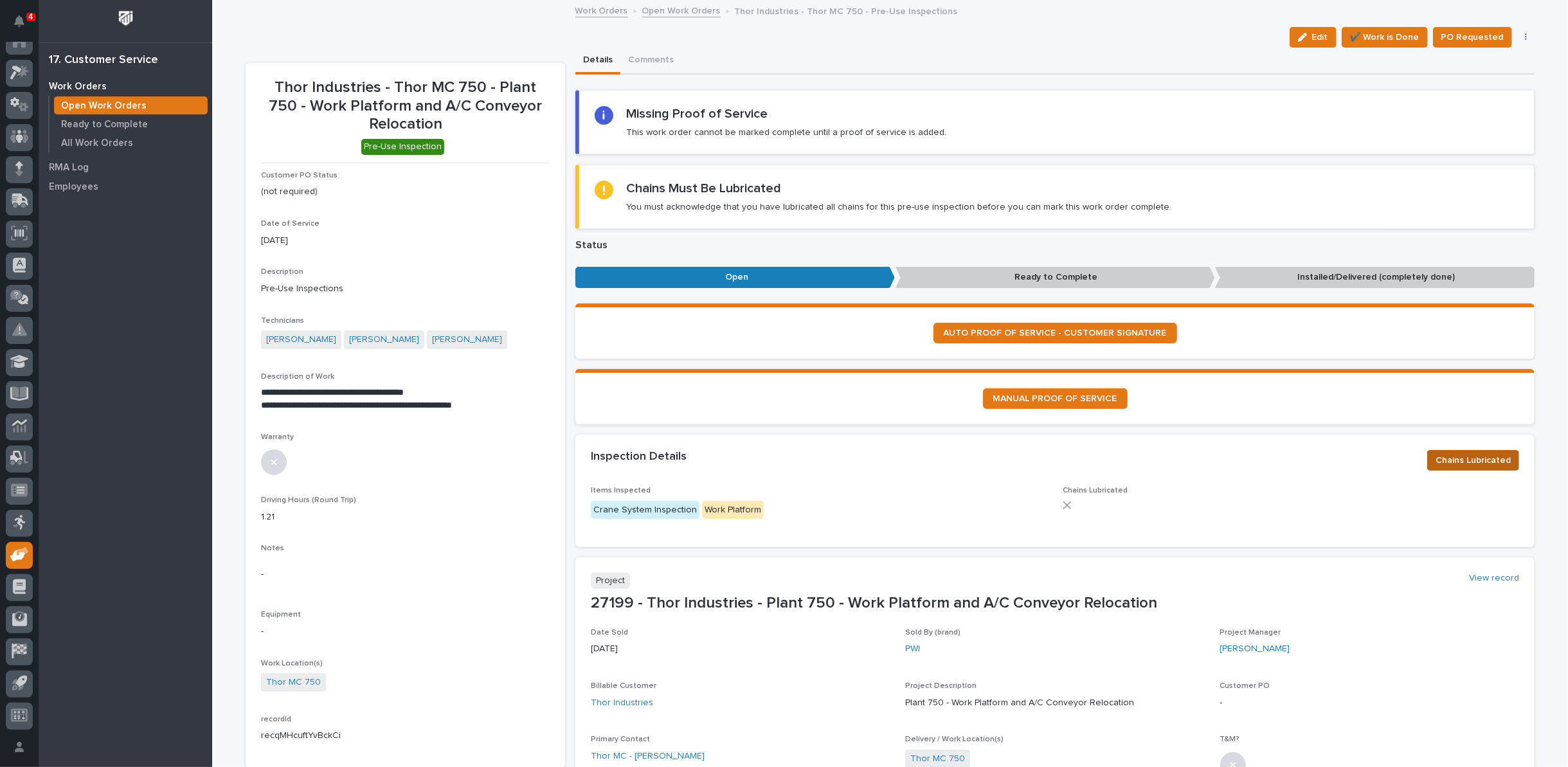
click at [1457, 452] on span "Chains Lubricated" at bounding box center [1473, 459] width 75 height 15
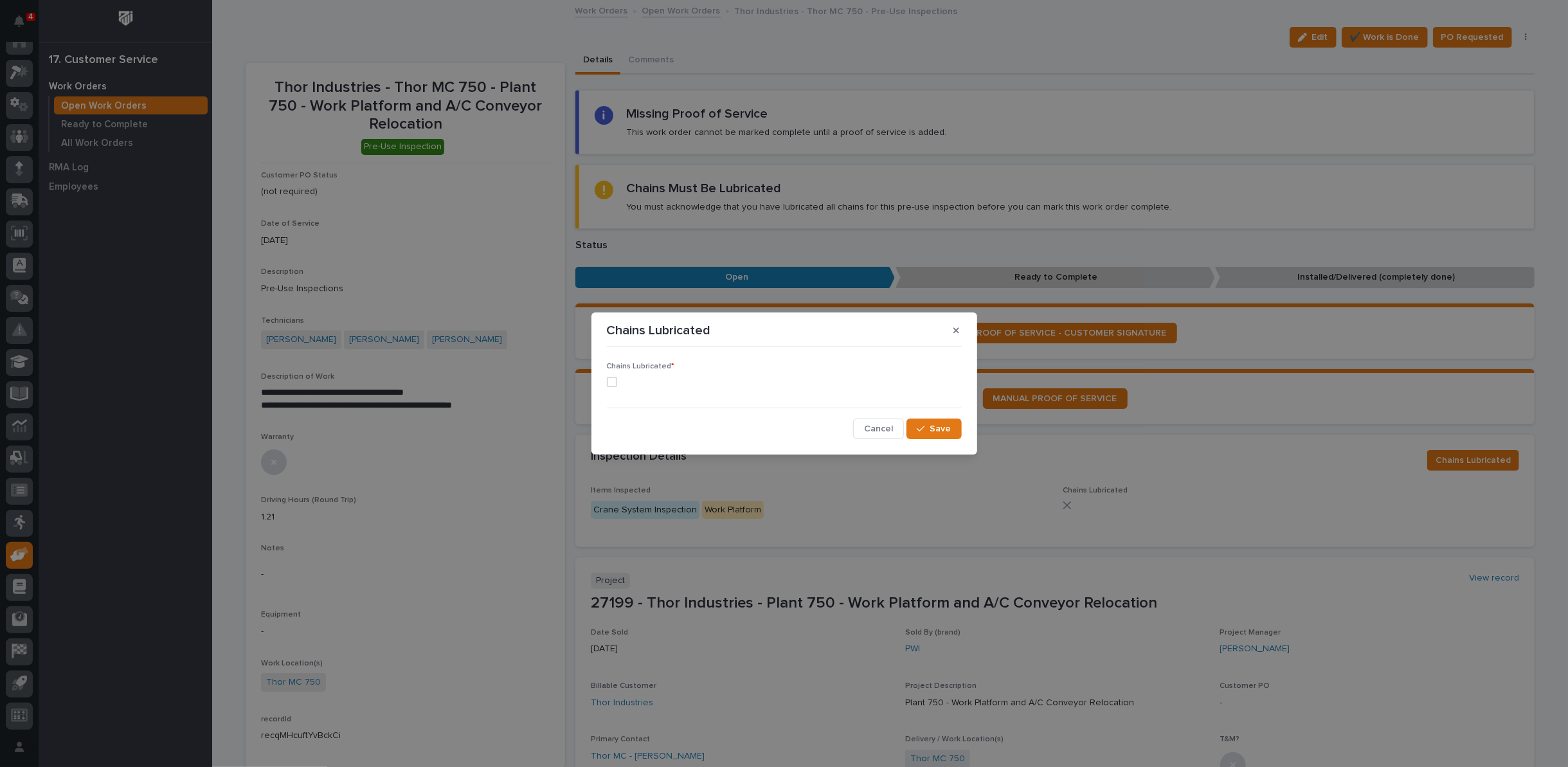
click at [614, 384] on span at bounding box center [613, 382] width 11 height 11
click at [940, 425] on span "Save" at bounding box center [940, 429] width 21 height 11
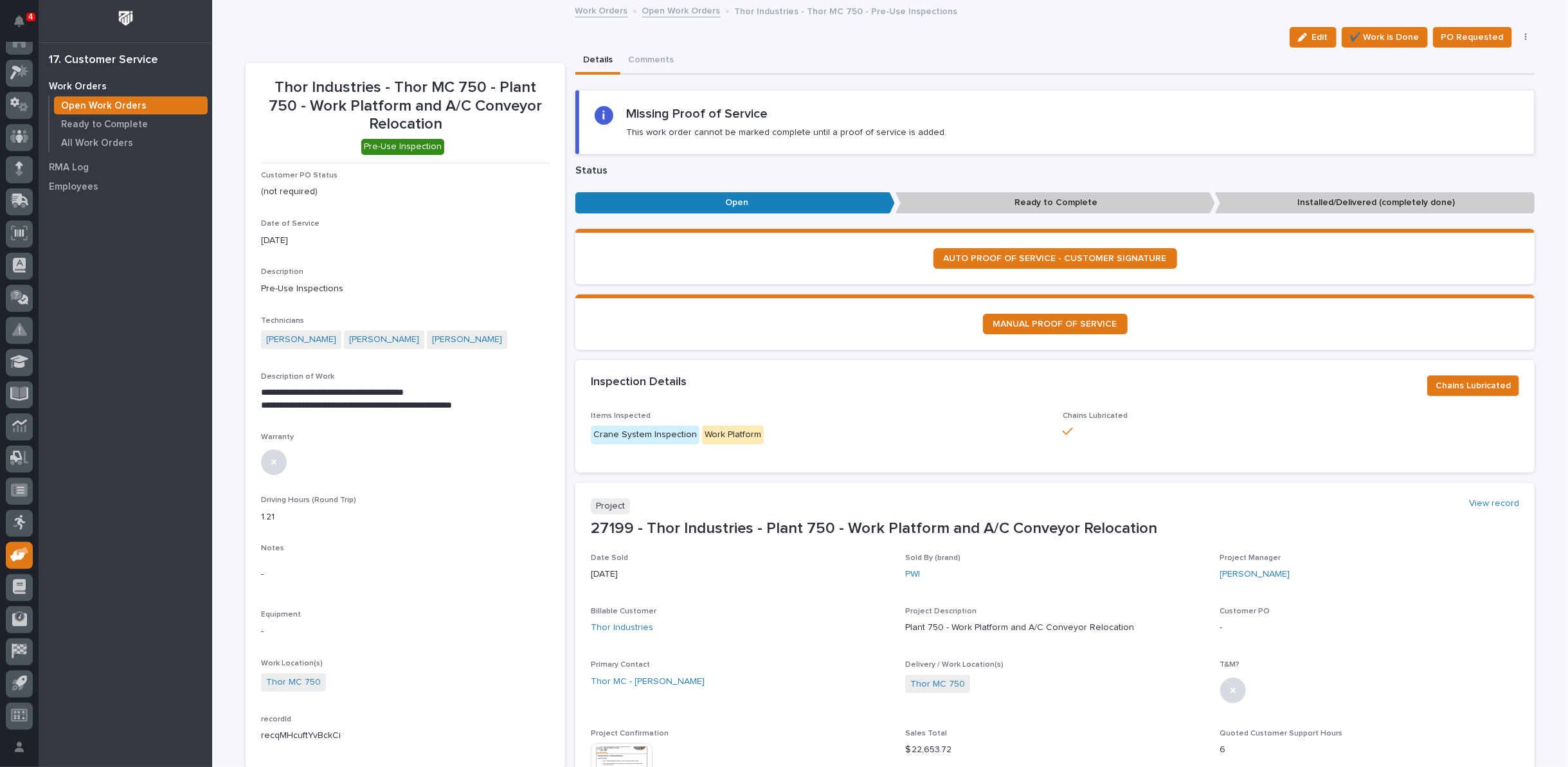
drag, startPoint x: 1315, startPoint y: 34, endPoint x: 749, endPoint y: 392, distance: 669.7
click at [1314, 35] on span "Edit" at bounding box center [1320, 37] width 16 height 11
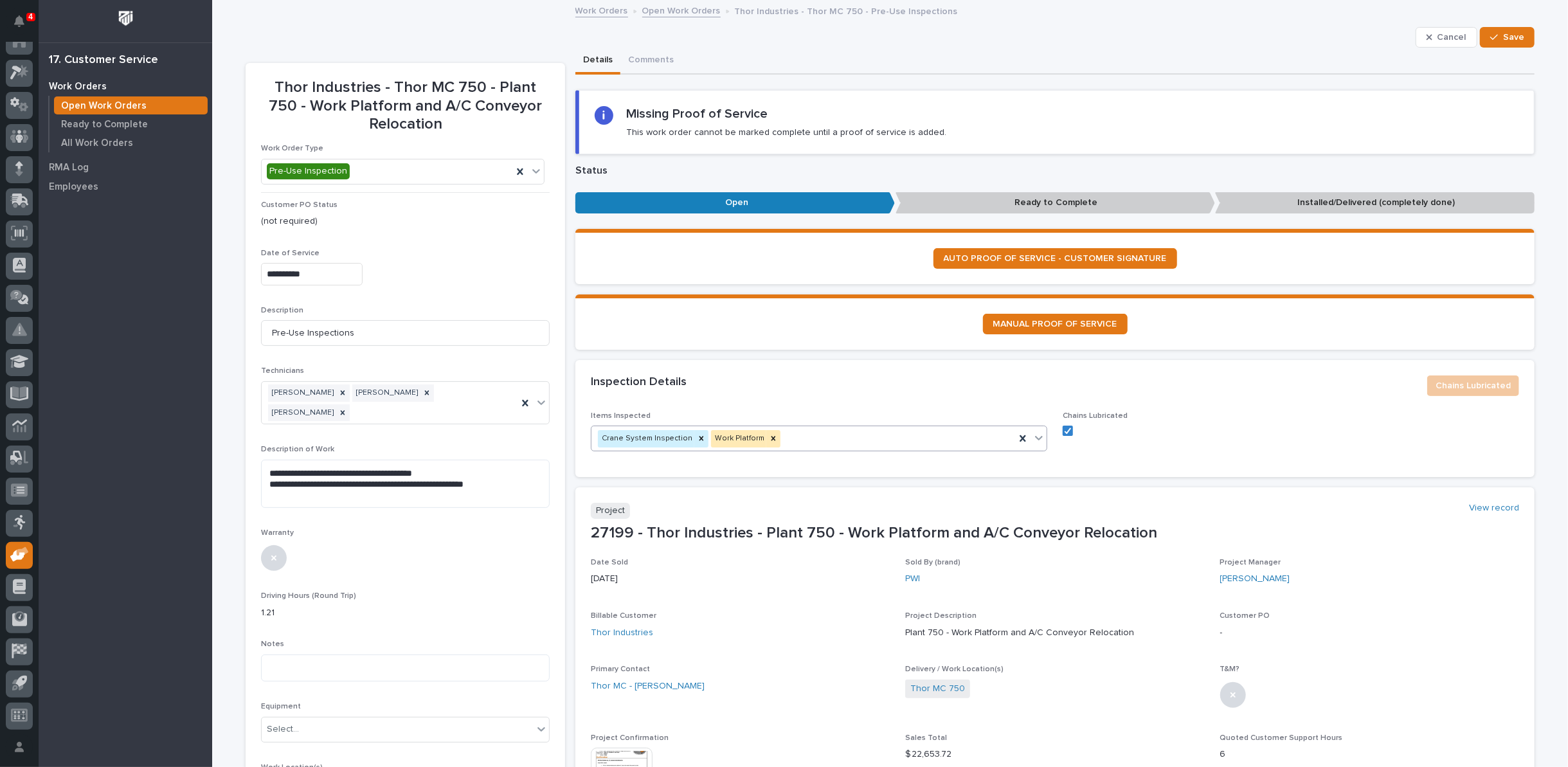
click at [1035, 432] on icon at bounding box center [1039, 437] width 13 height 13
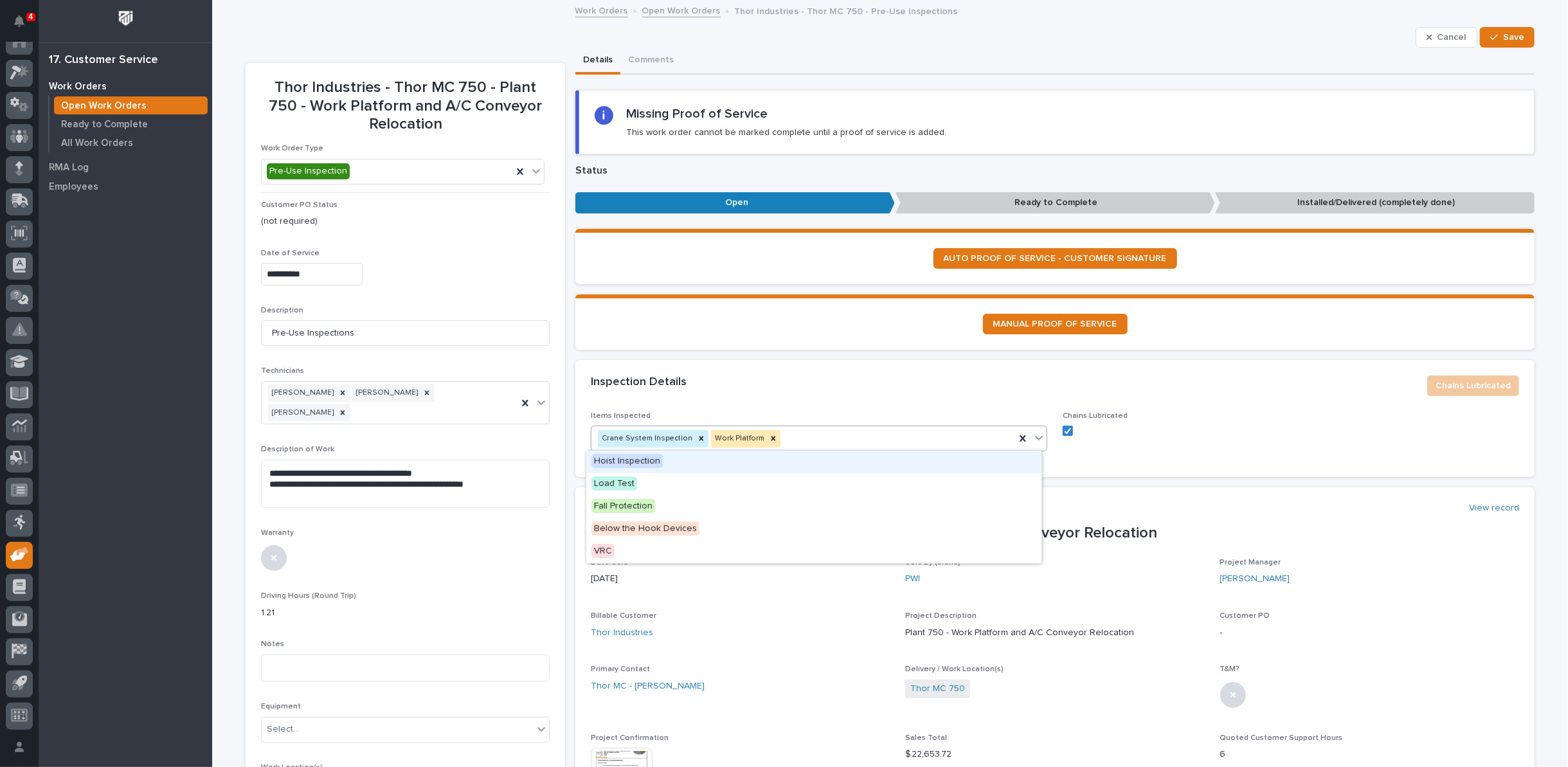
click at [636, 463] on span "Hoist Inspection" at bounding box center [627, 460] width 72 height 14
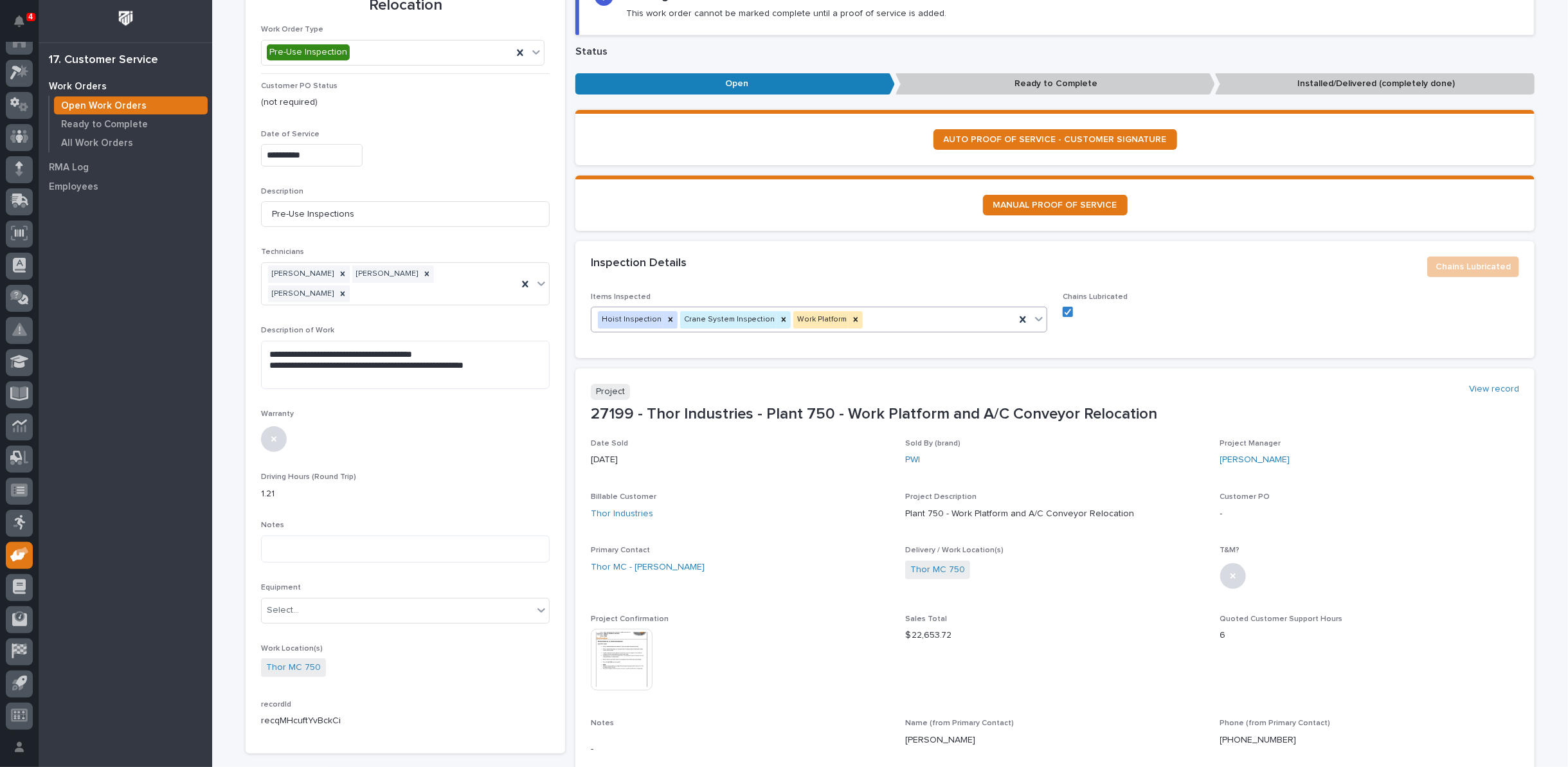
scroll to position [285, 0]
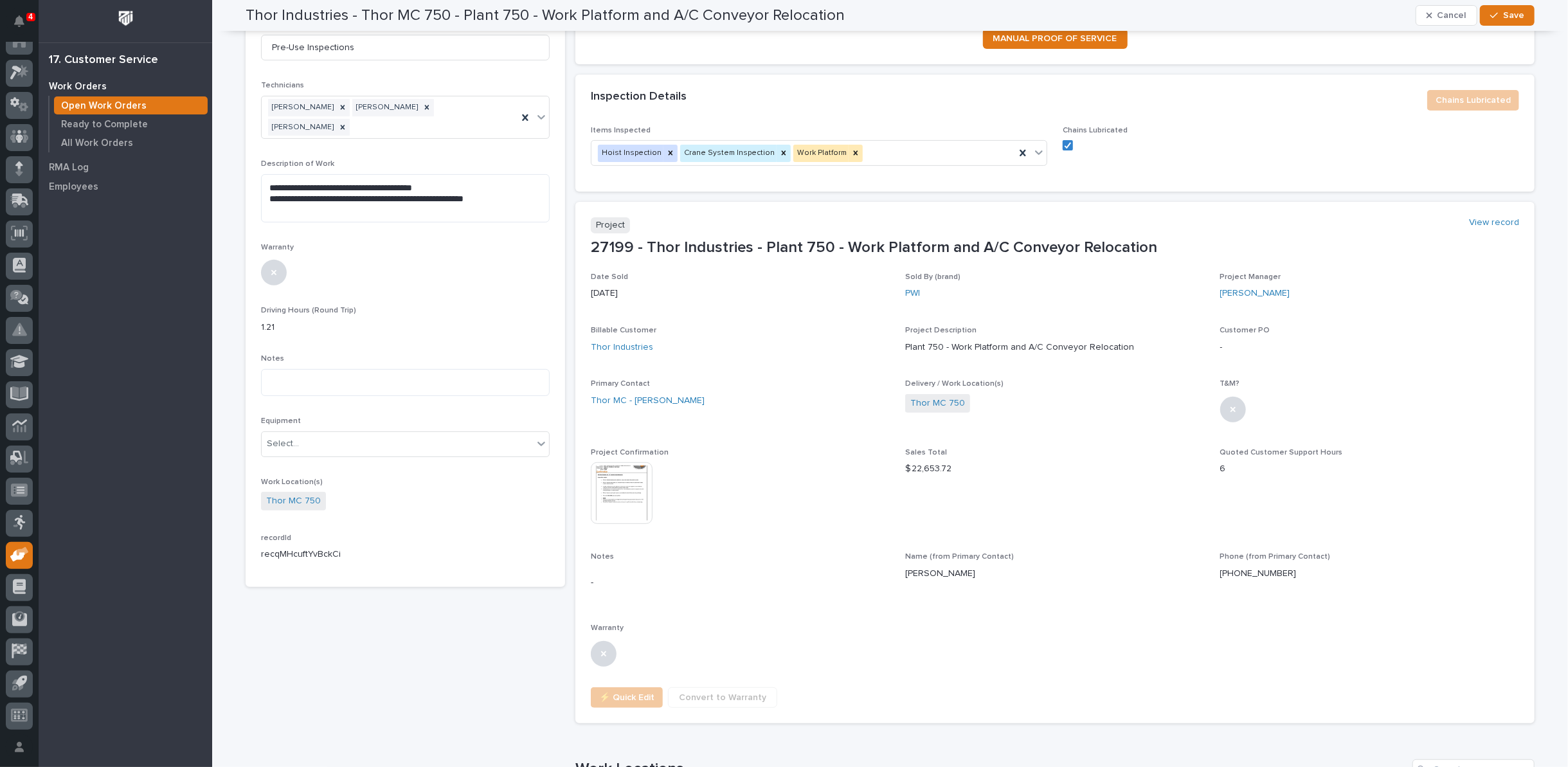
click at [600, 490] on img at bounding box center [621, 493] width 62 height 62
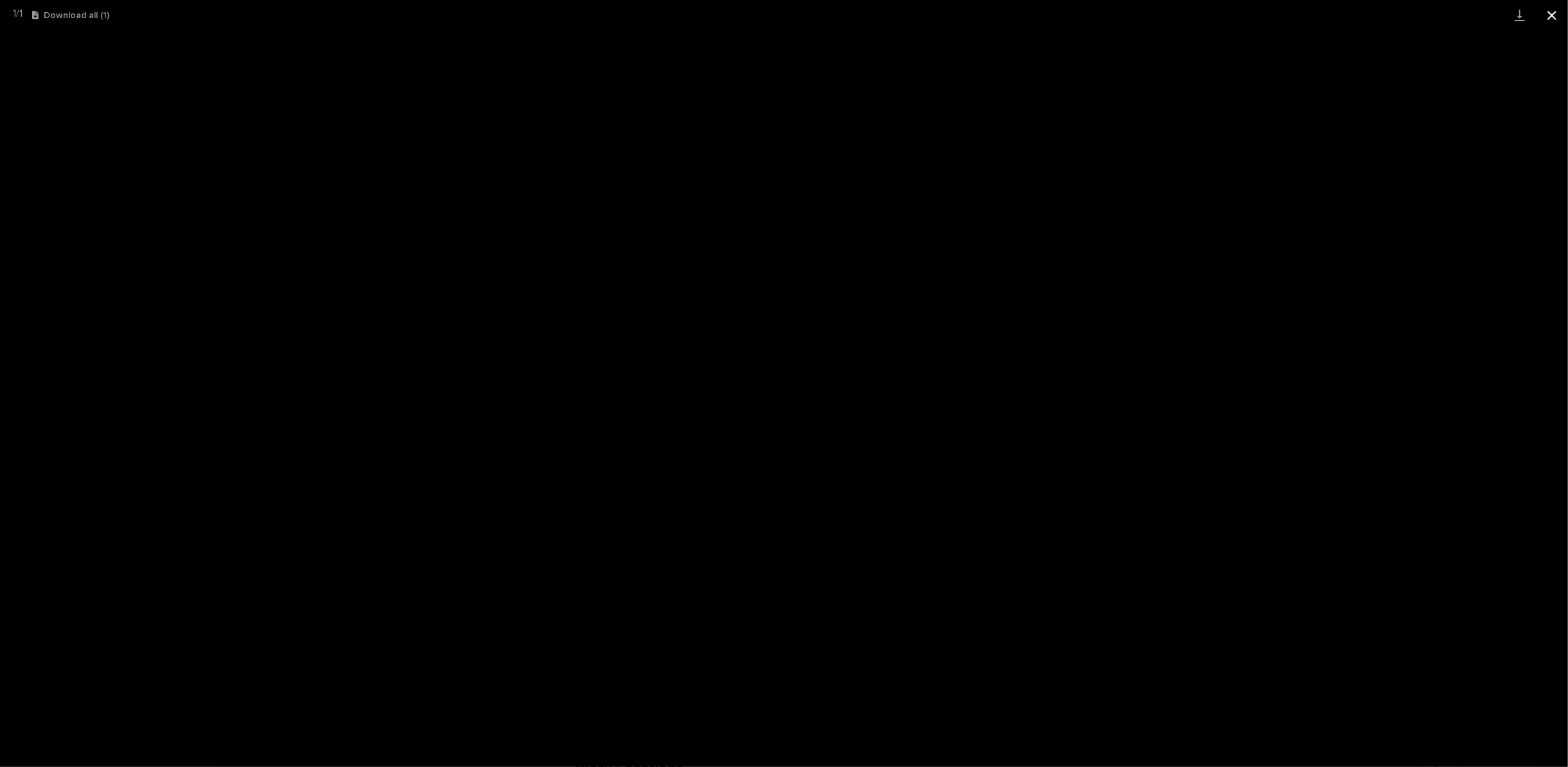
click at [1549, 13] on button "Close gallery" at bounding box center [1551, 15] width 32 height 30
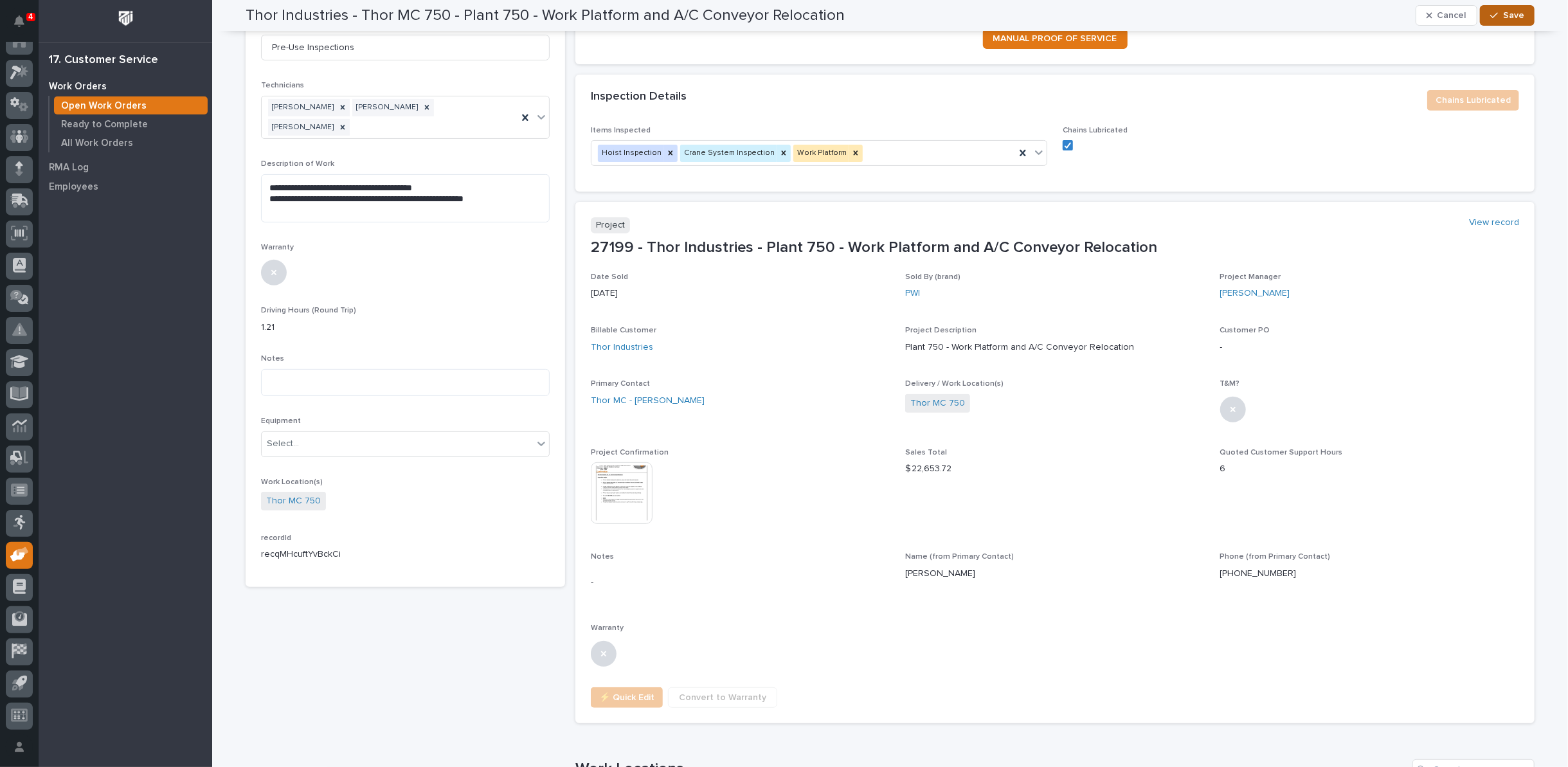
click at [1503, 18] on span "Save" at bounding box center [1513, 15] width 21 height 11
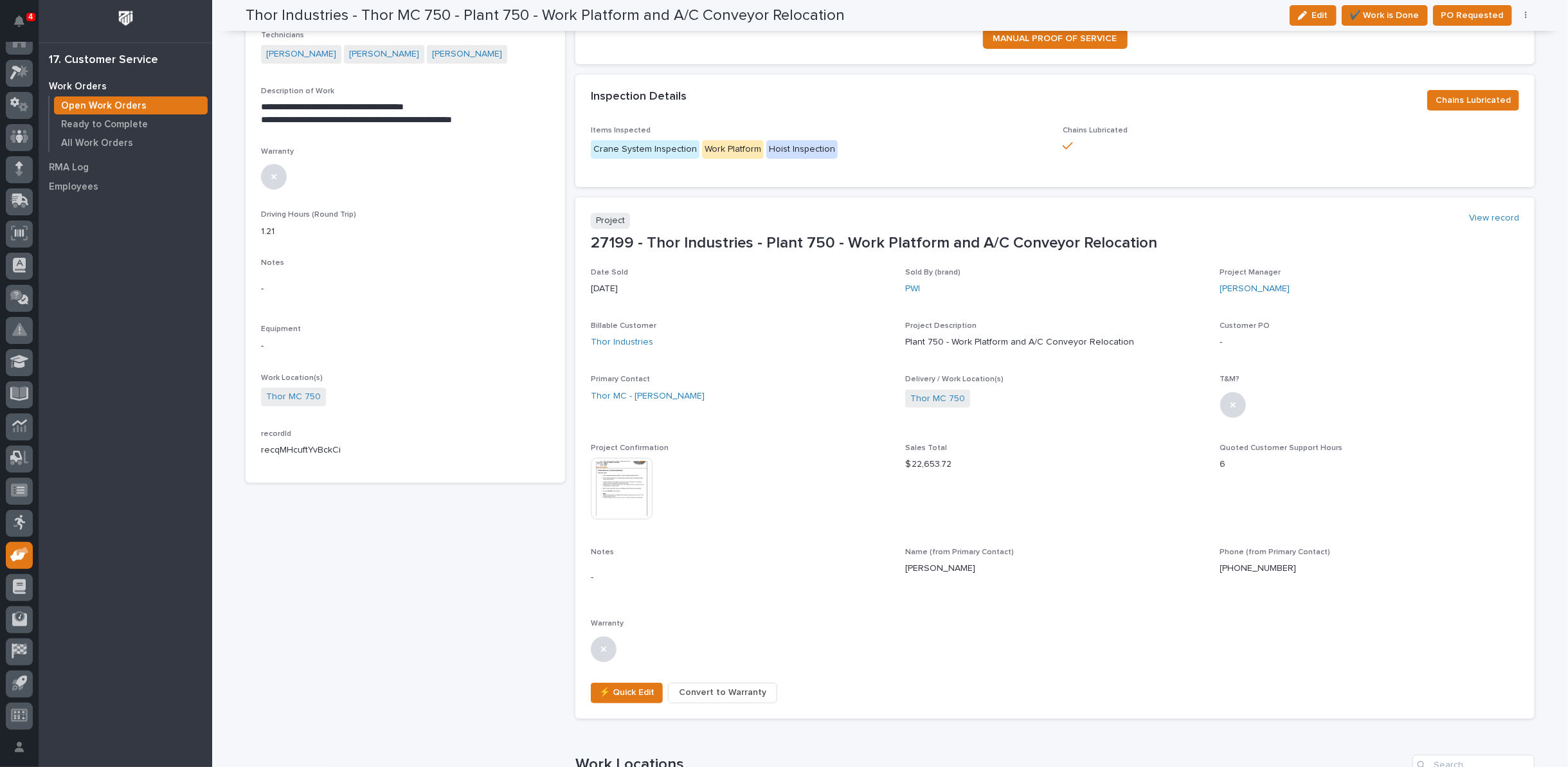
scroll to position [284, 0]
click at [1318, 11] on span "Edit" at bounding box center [1320, 15] width 16 height 11
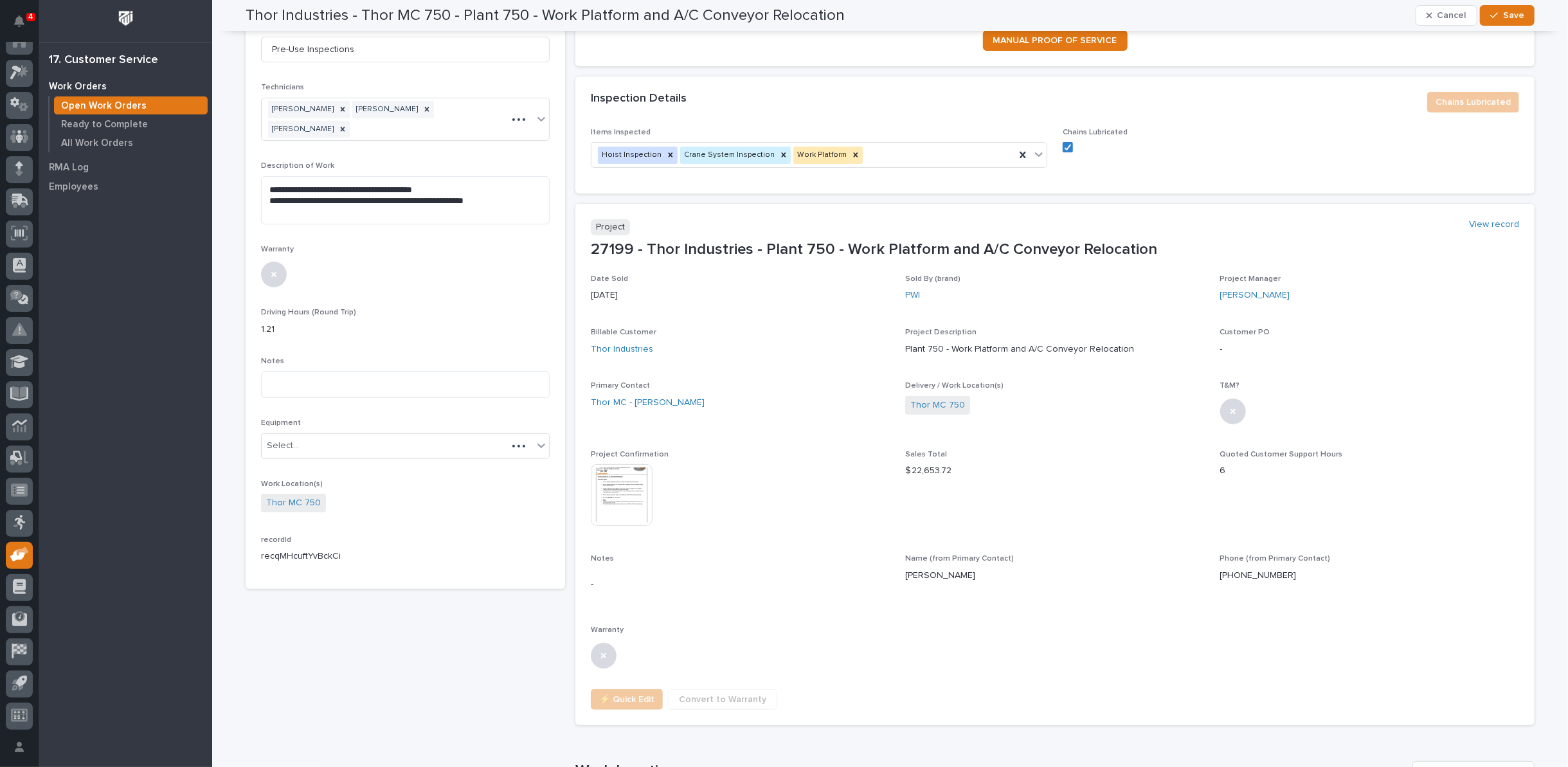
scroll to position [285, 0]
click at [1032, 149] on icon at bounding box center [1039, 152] width 13 height 13
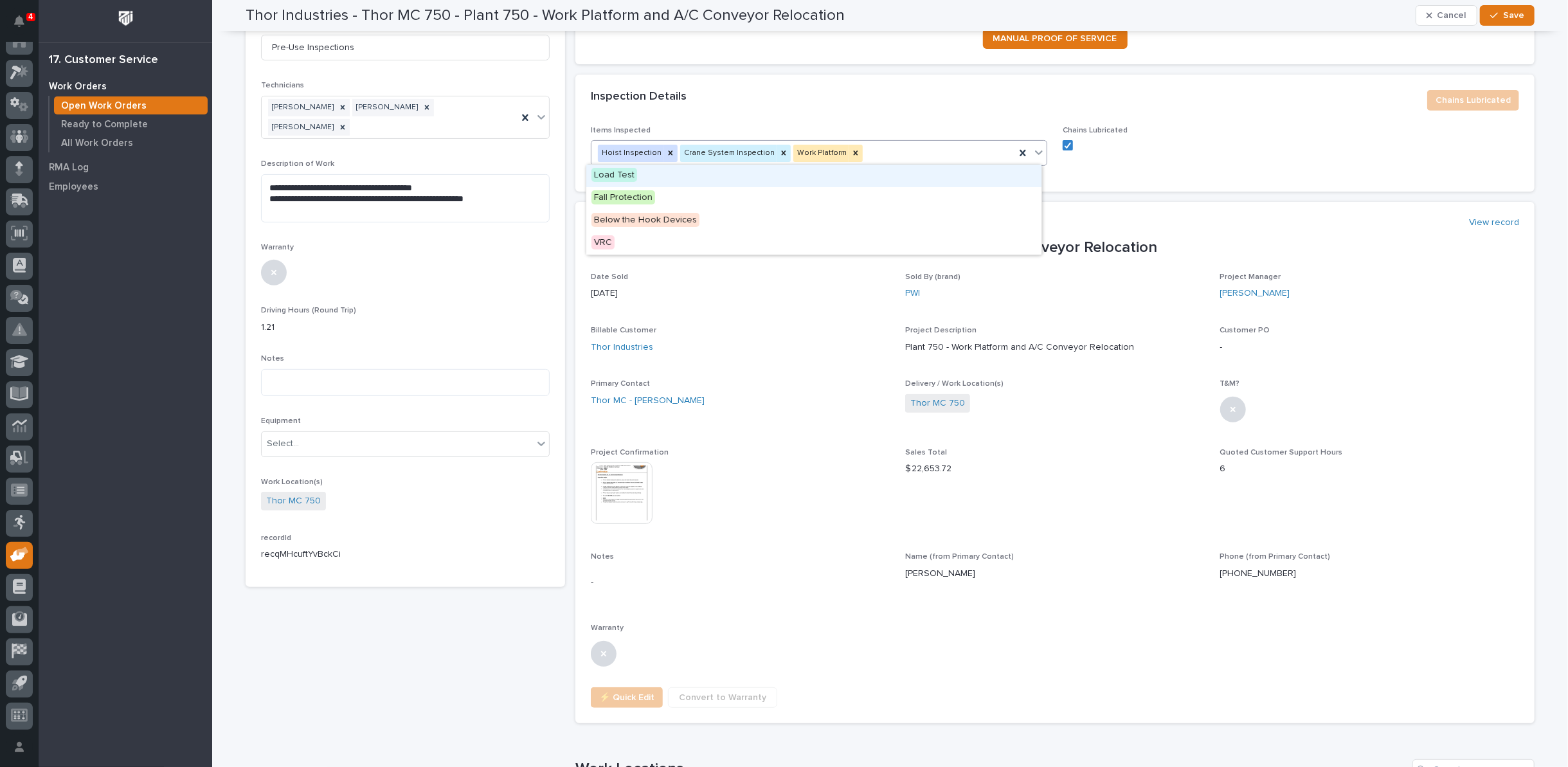
click at [632, 178] on span "Load Test" at bounding box center [614, 175] width 46 height 14
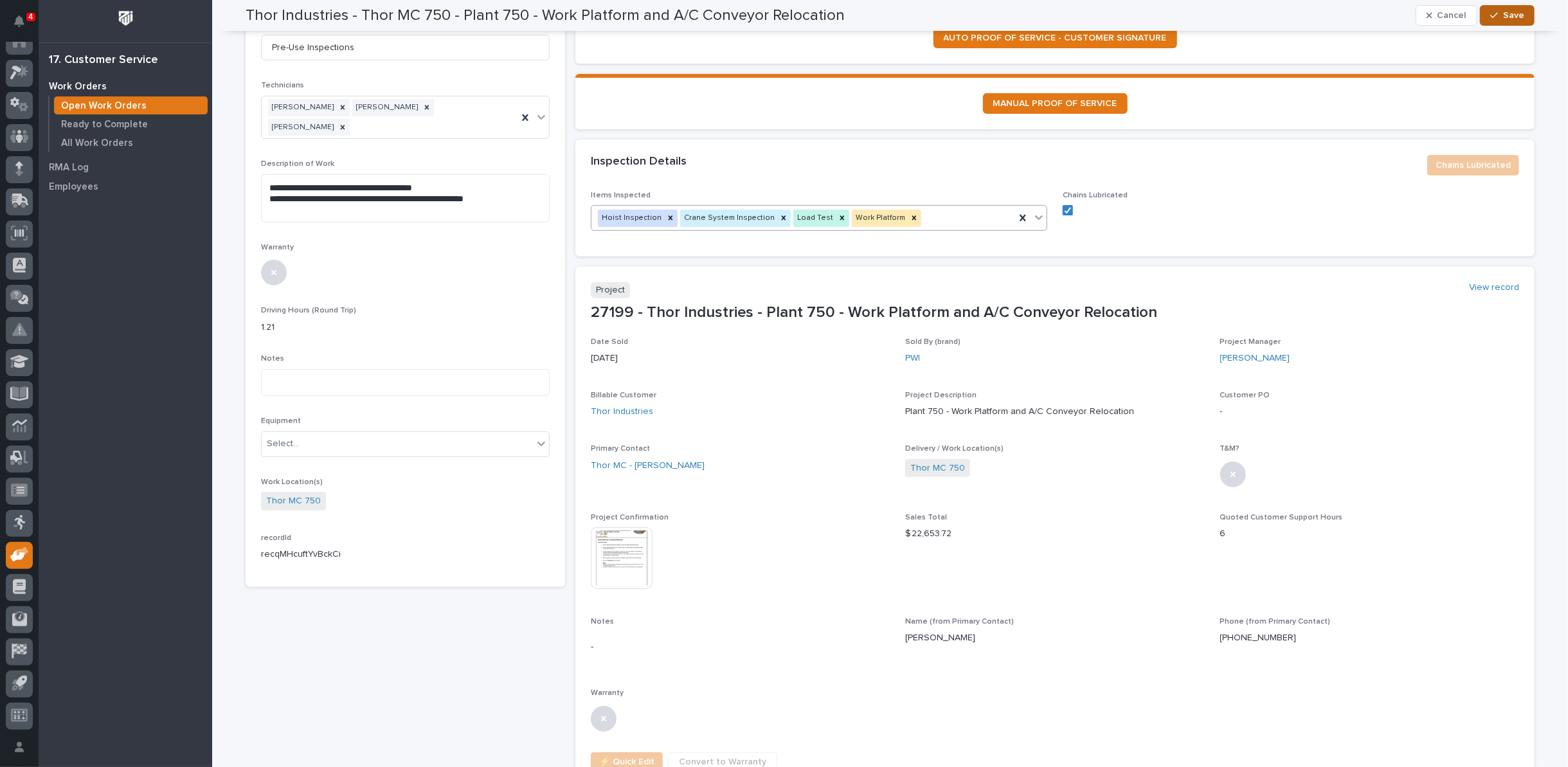
scroll to position [317, 0]
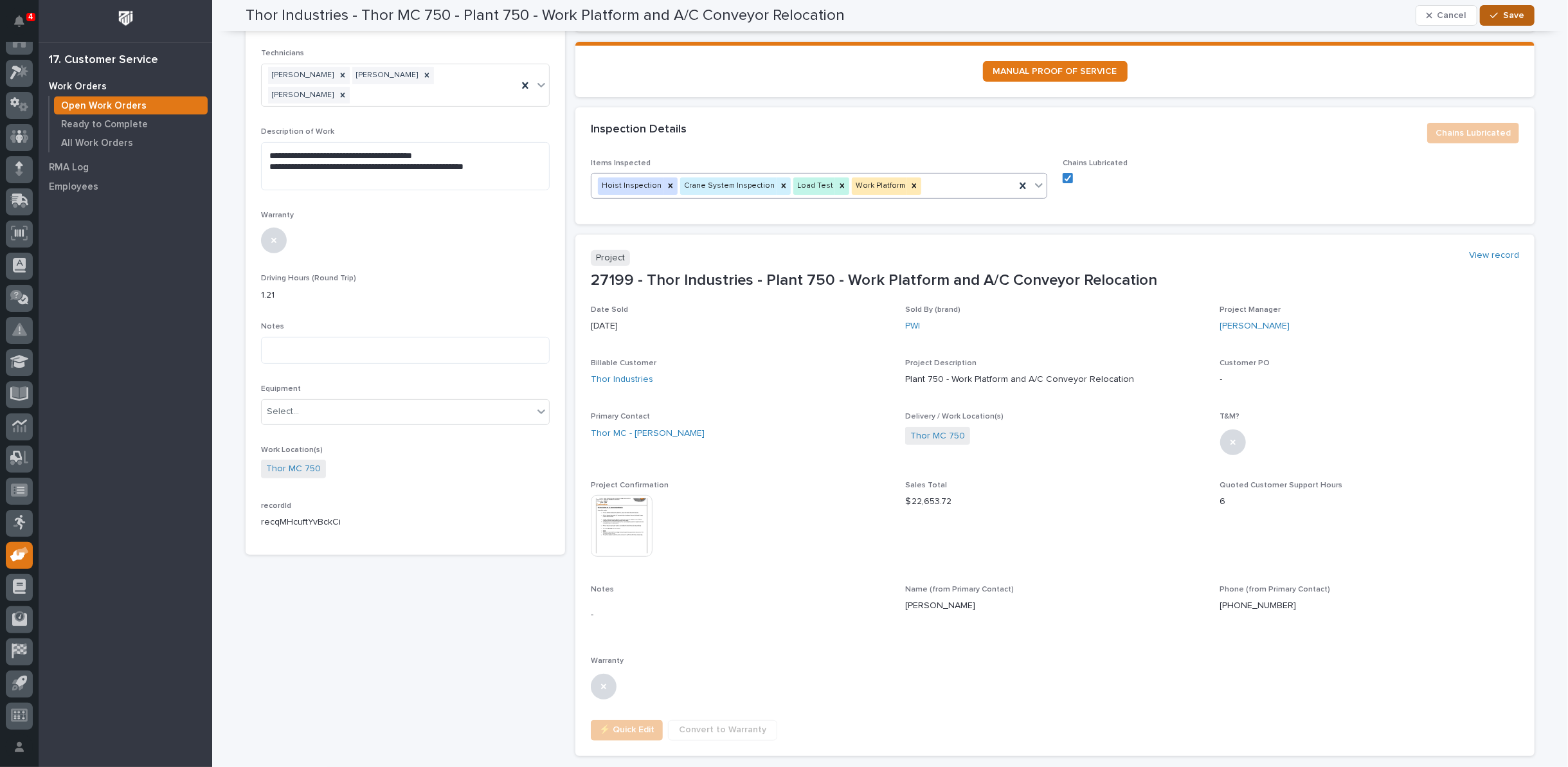
click at [1508, 15] on span "Save" at bounding box center [1513, 15] width 21 height 11
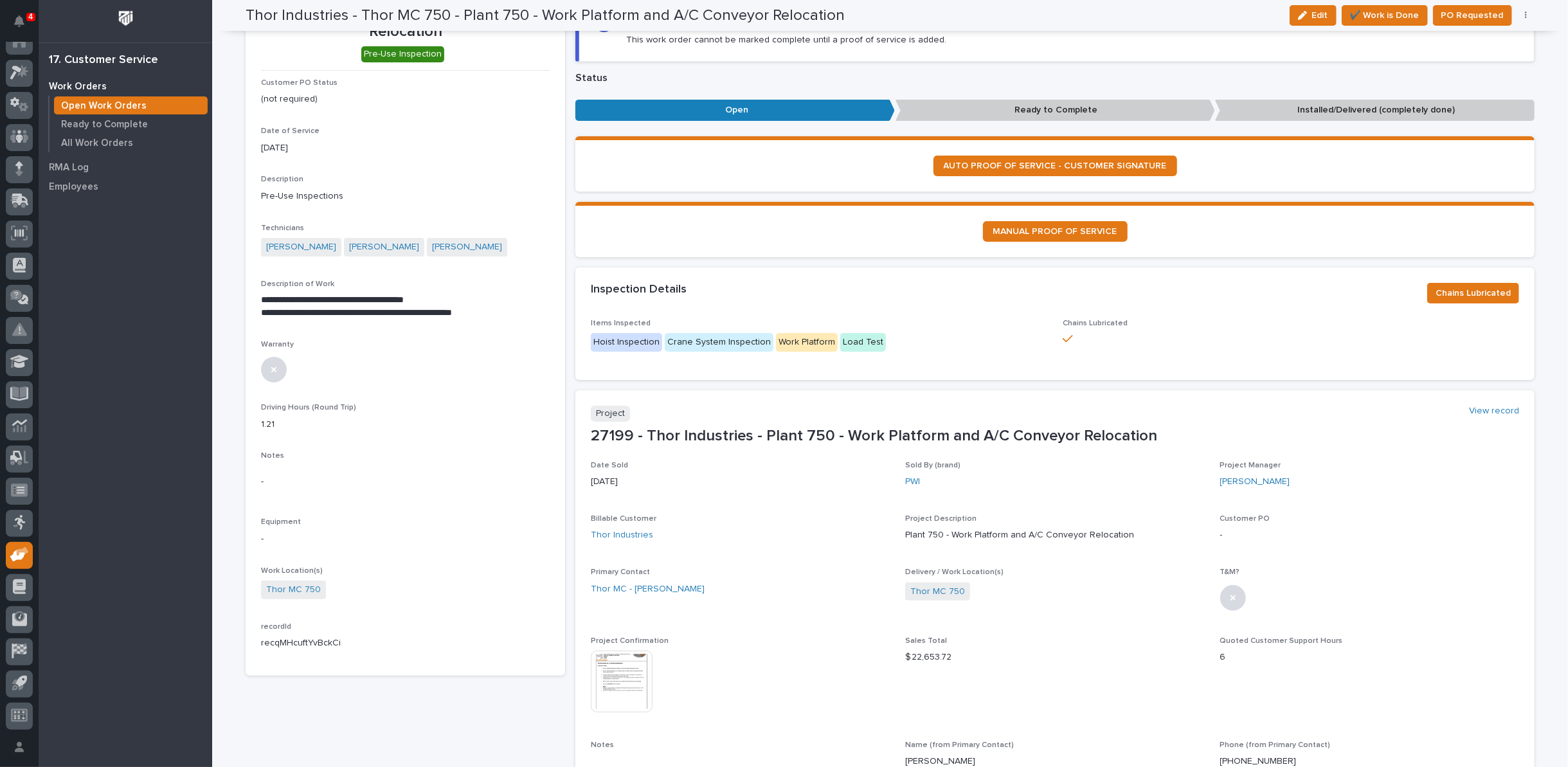
scroll to position [0, 0]
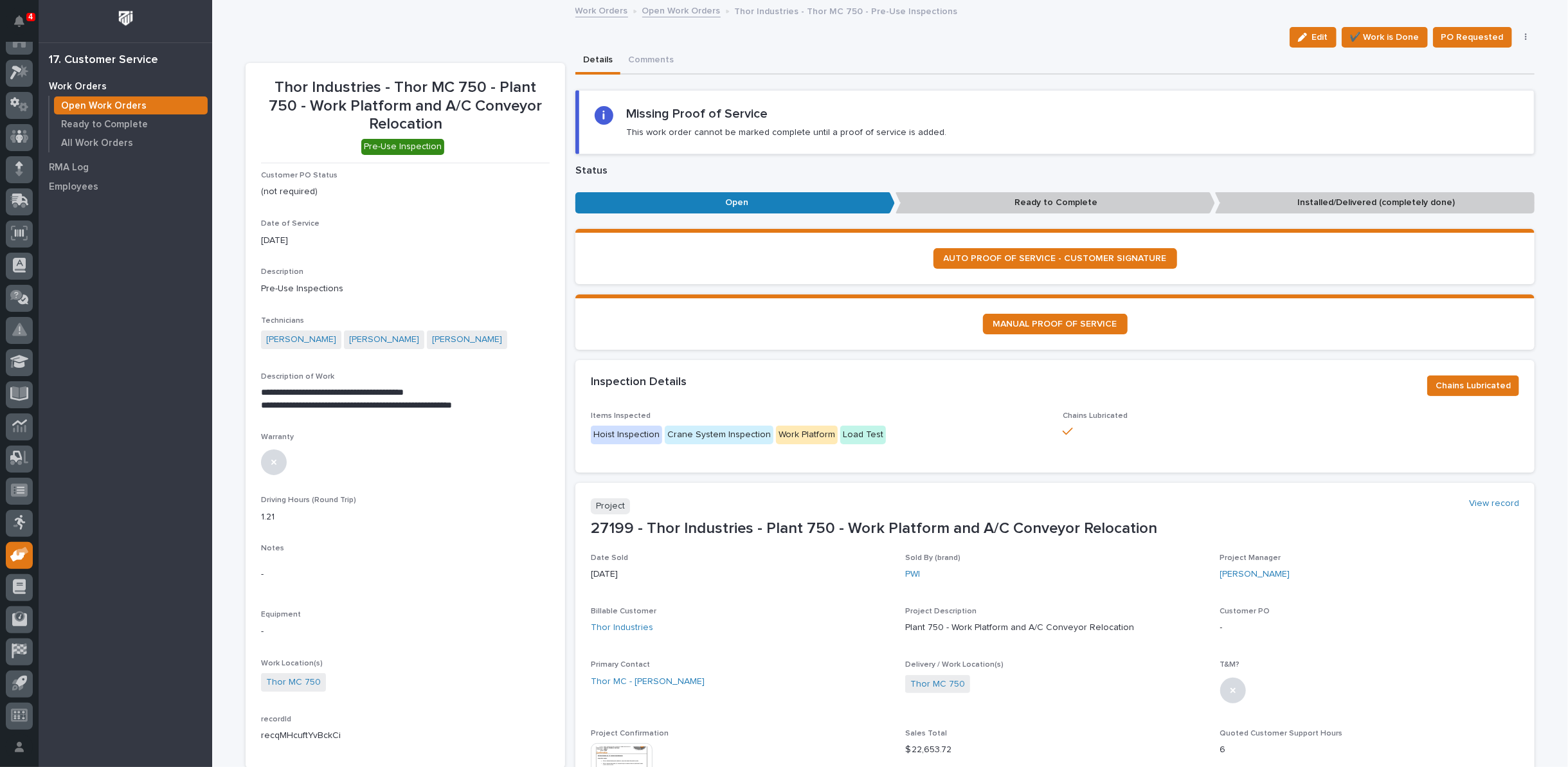
click at [681, 11] on link "Open Work Orders" at bounding box center [681, 10] width 79 height 15
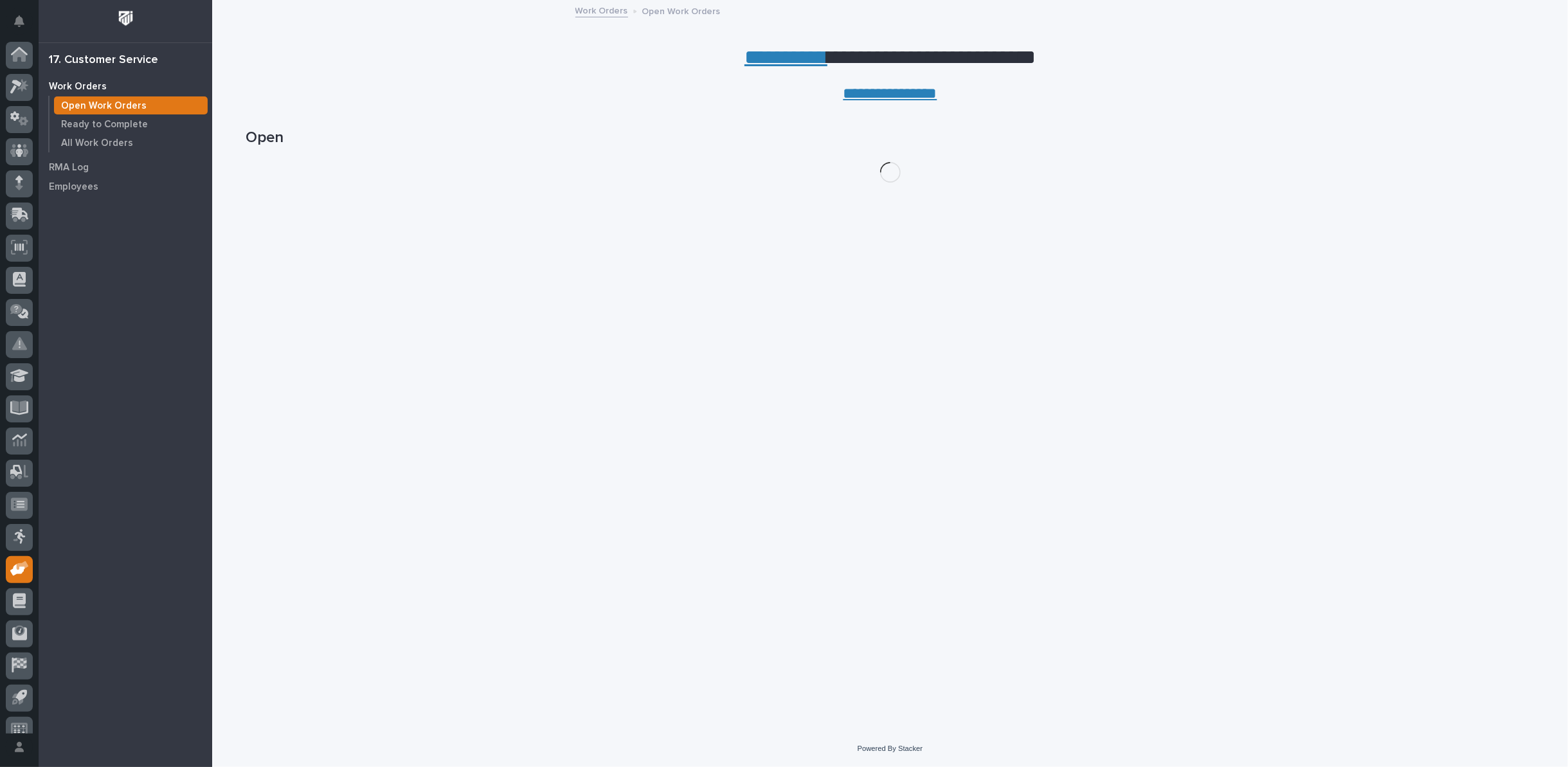
scroll to position [14, 0]
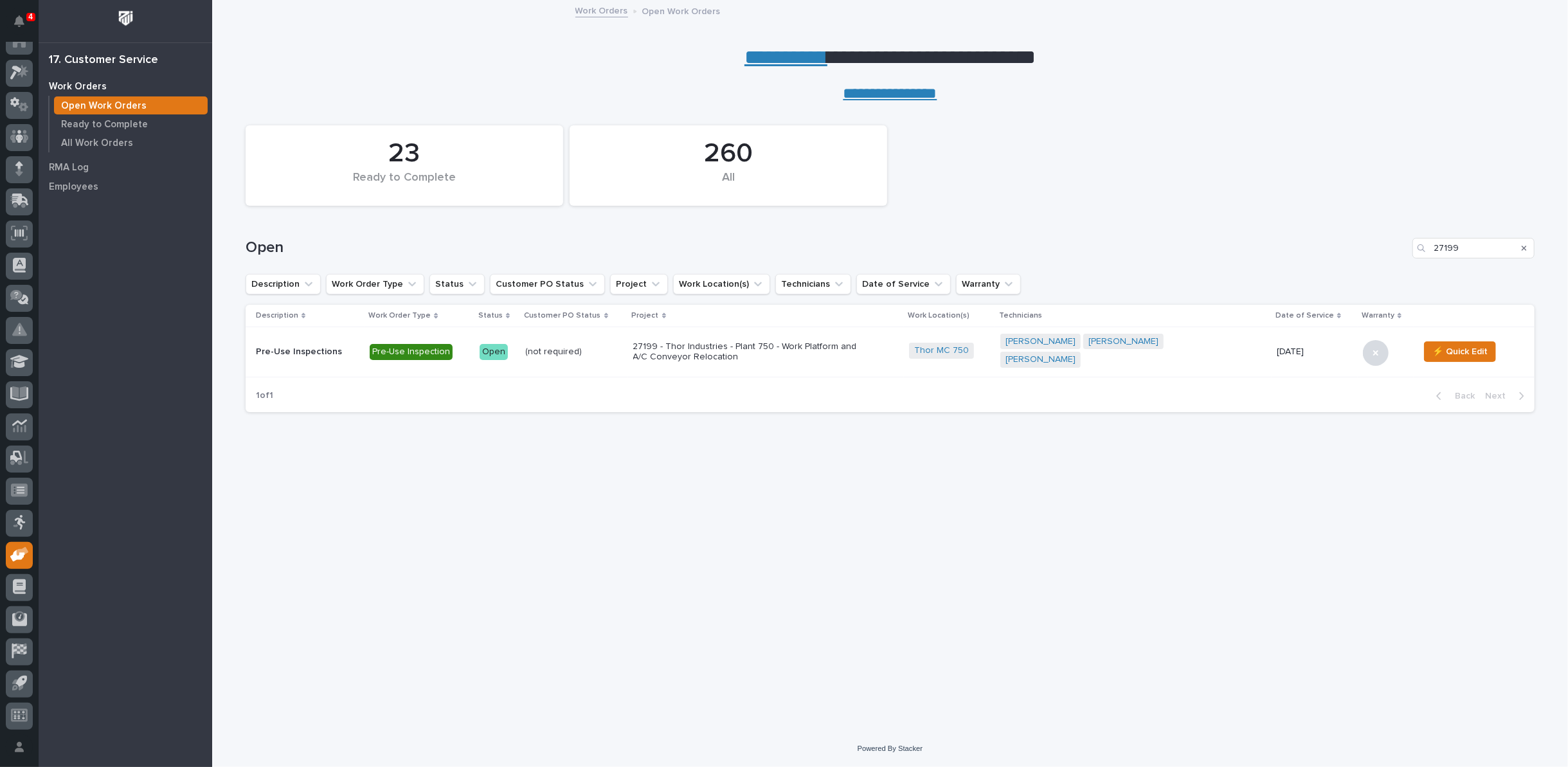
click at [1525, 247] on icon "Search" at bounding box center [1524, 248] width 5 height 5
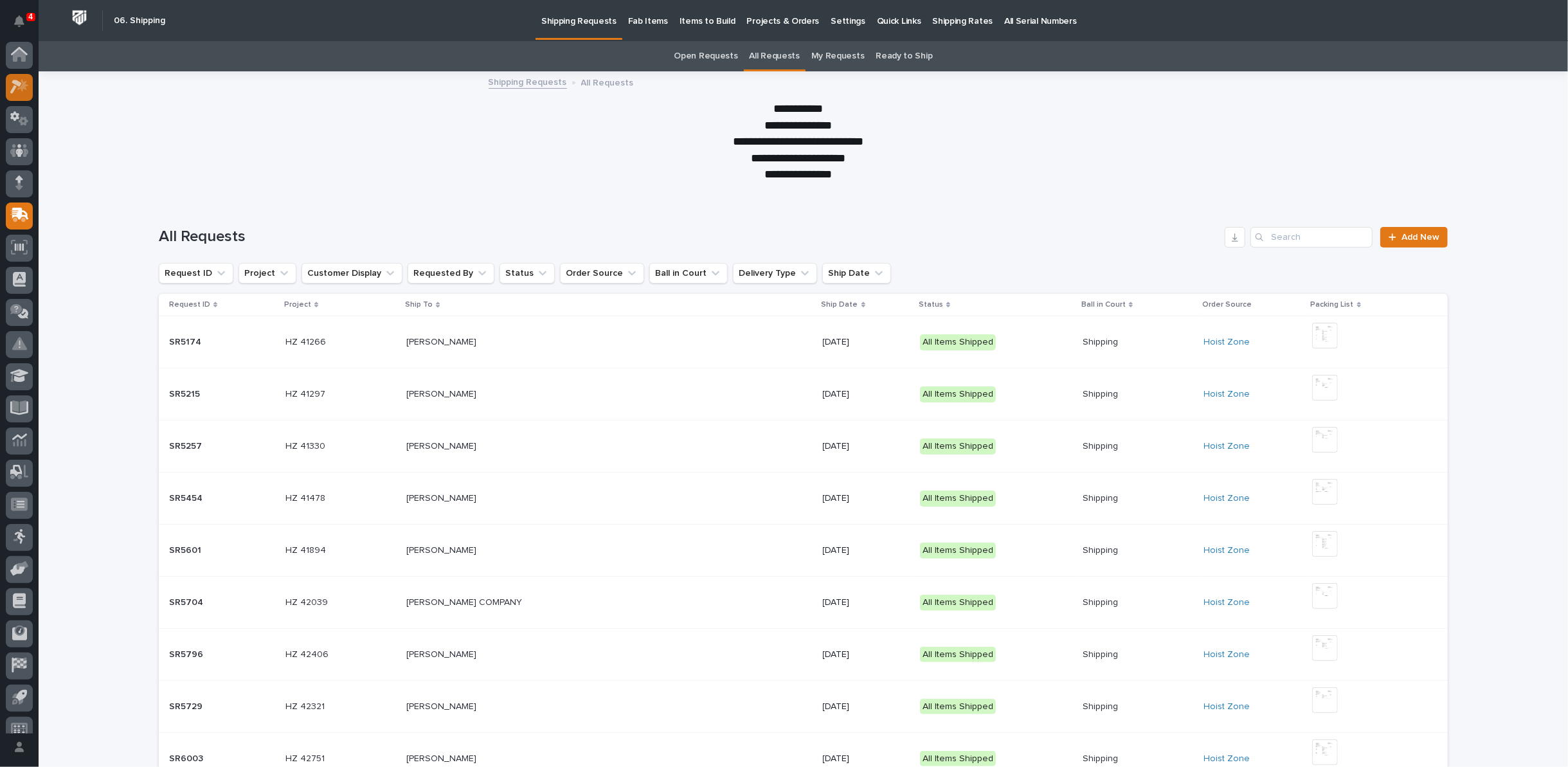
click at [11, 96] on div at bounding box center [19, 87] width 27 height 27
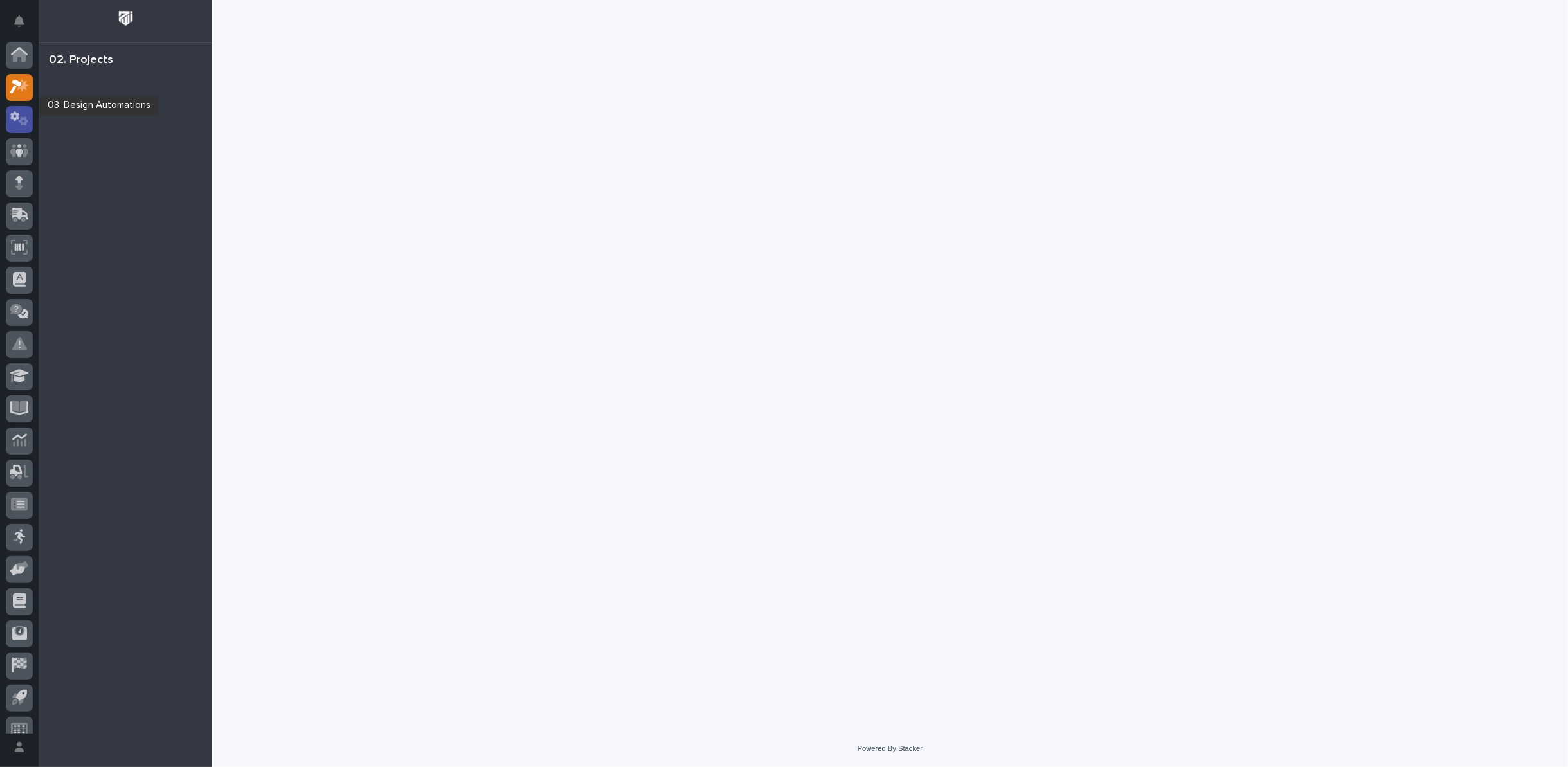
scroll to position [14, 0]
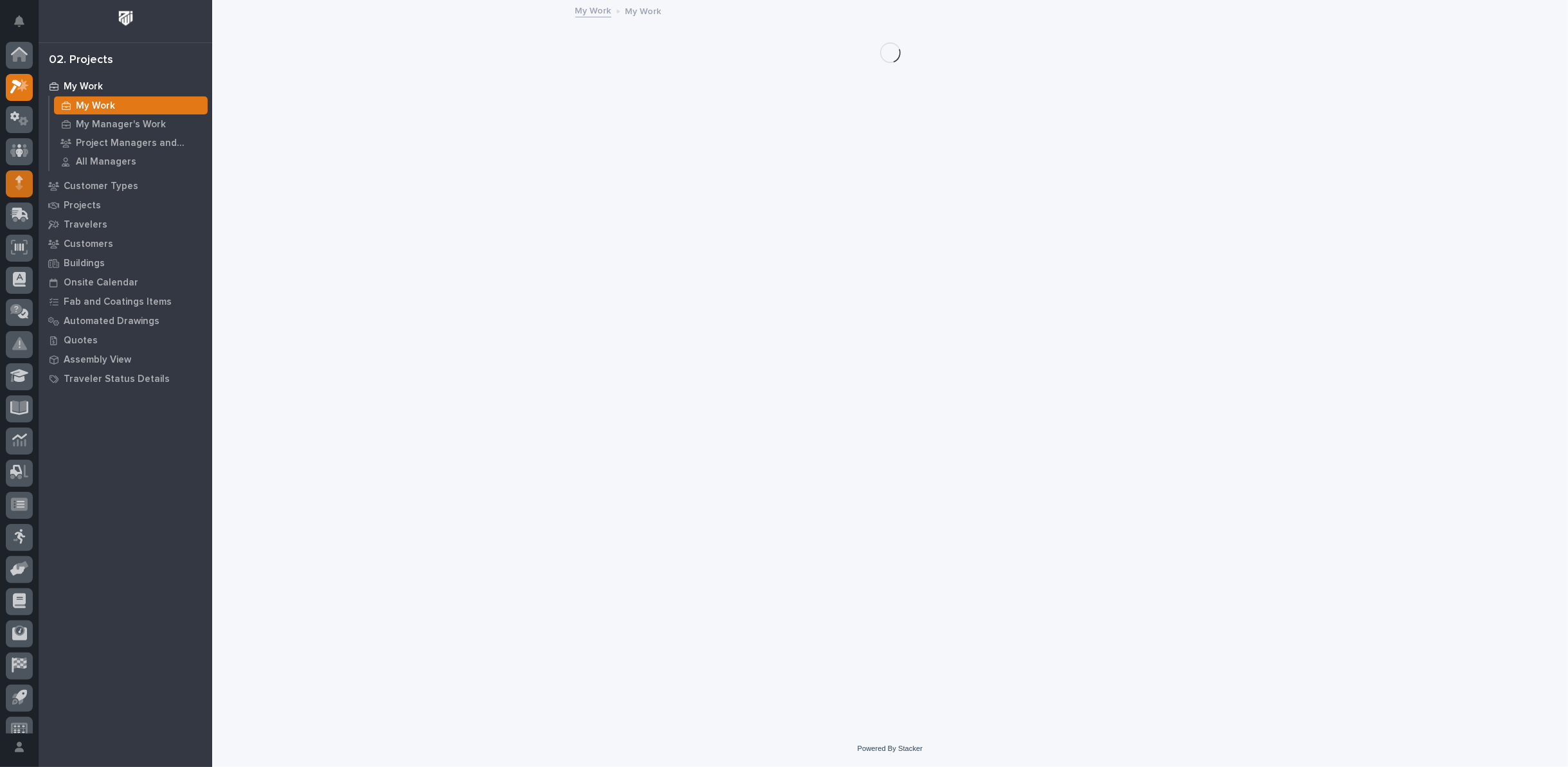
scroll to position [14, 0]
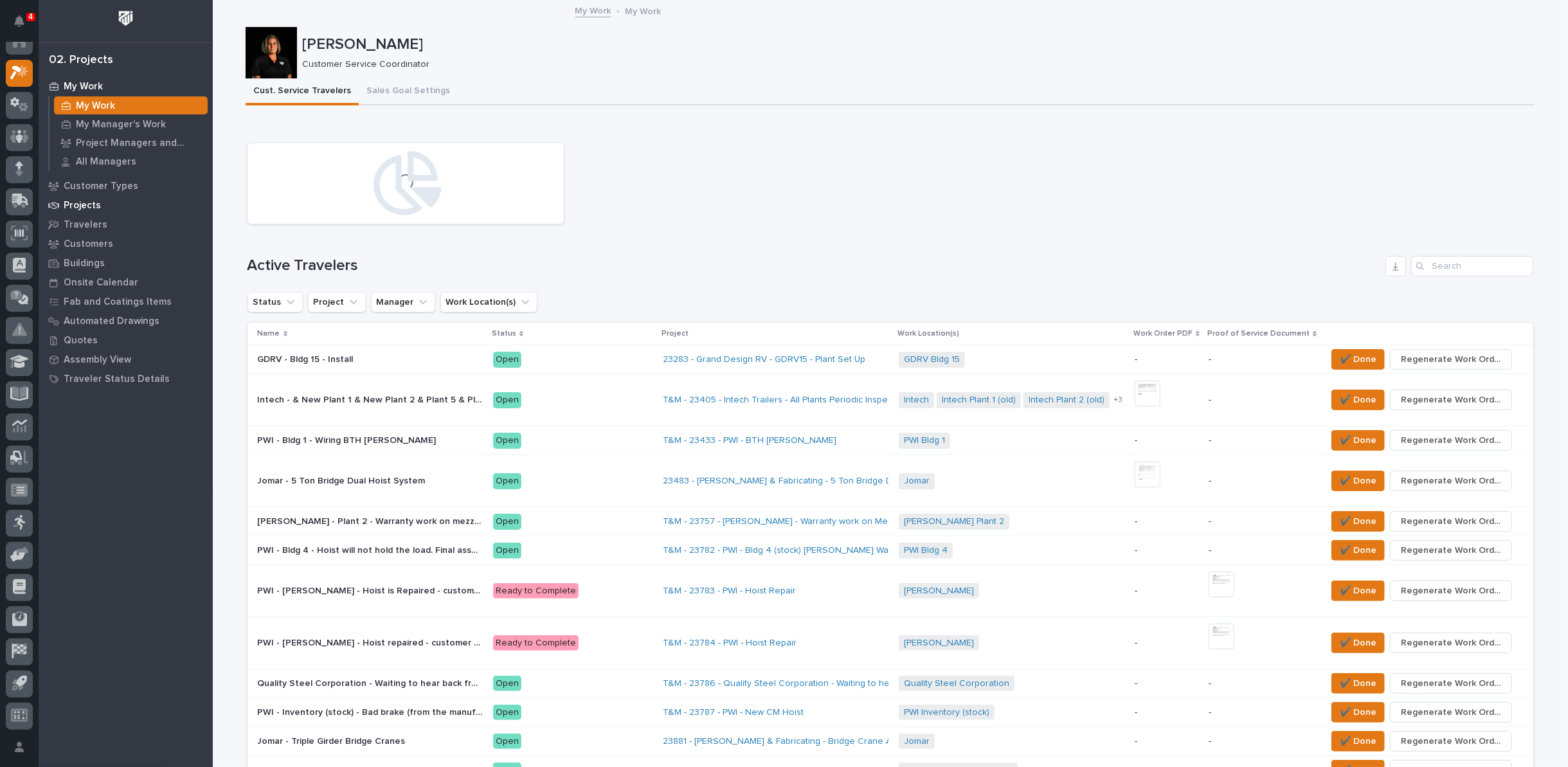
click at [83, 203] on p "Projects" at bounding box center [82, 205] width 37 height 11
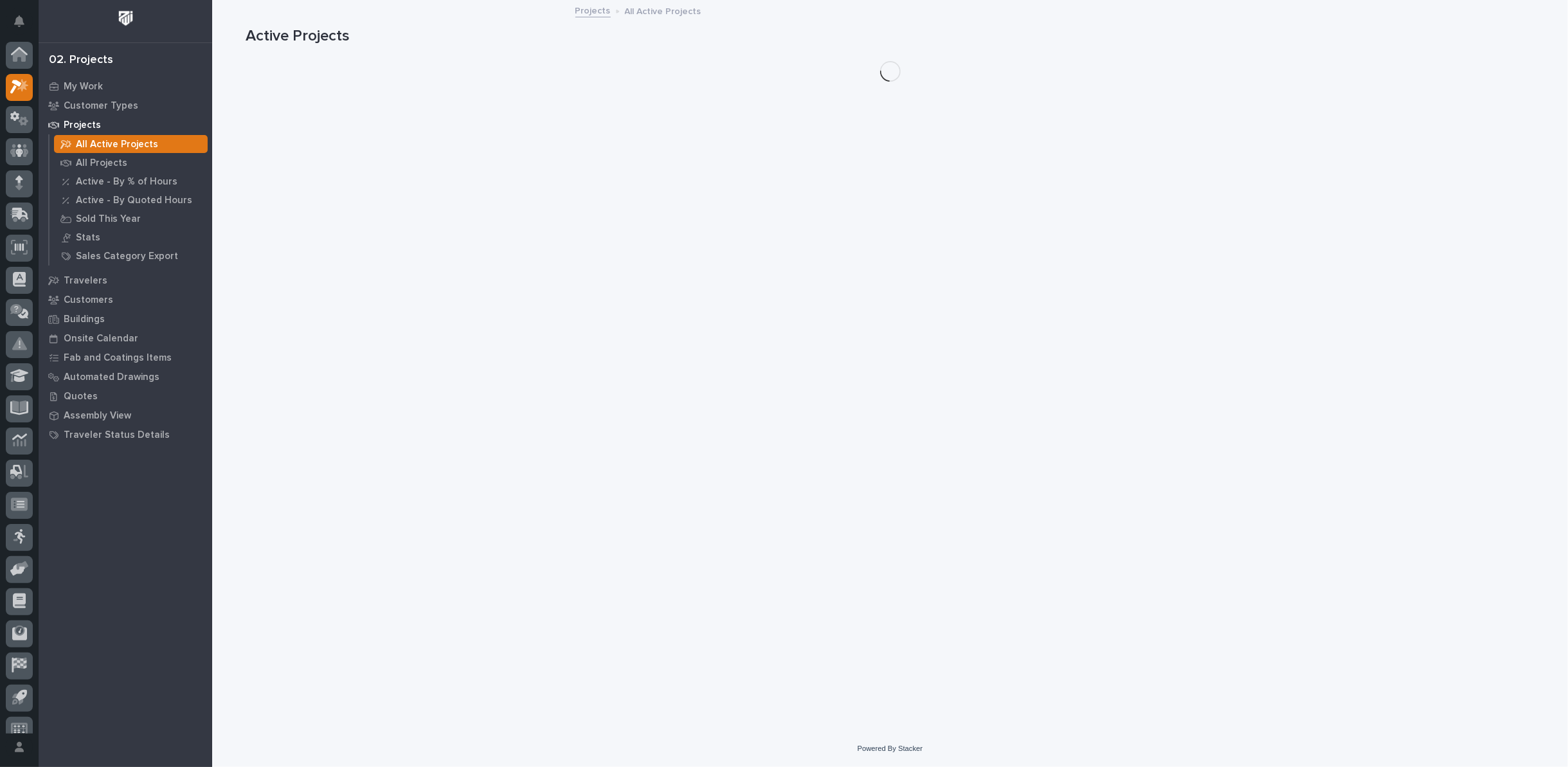
scroll to position [14, 0]
click at [86, 164] on p "All Projects" at bounding box center [102, 163] width 51 height 11
